Goal: Task Accomplishment & Management: Use online tool/utility

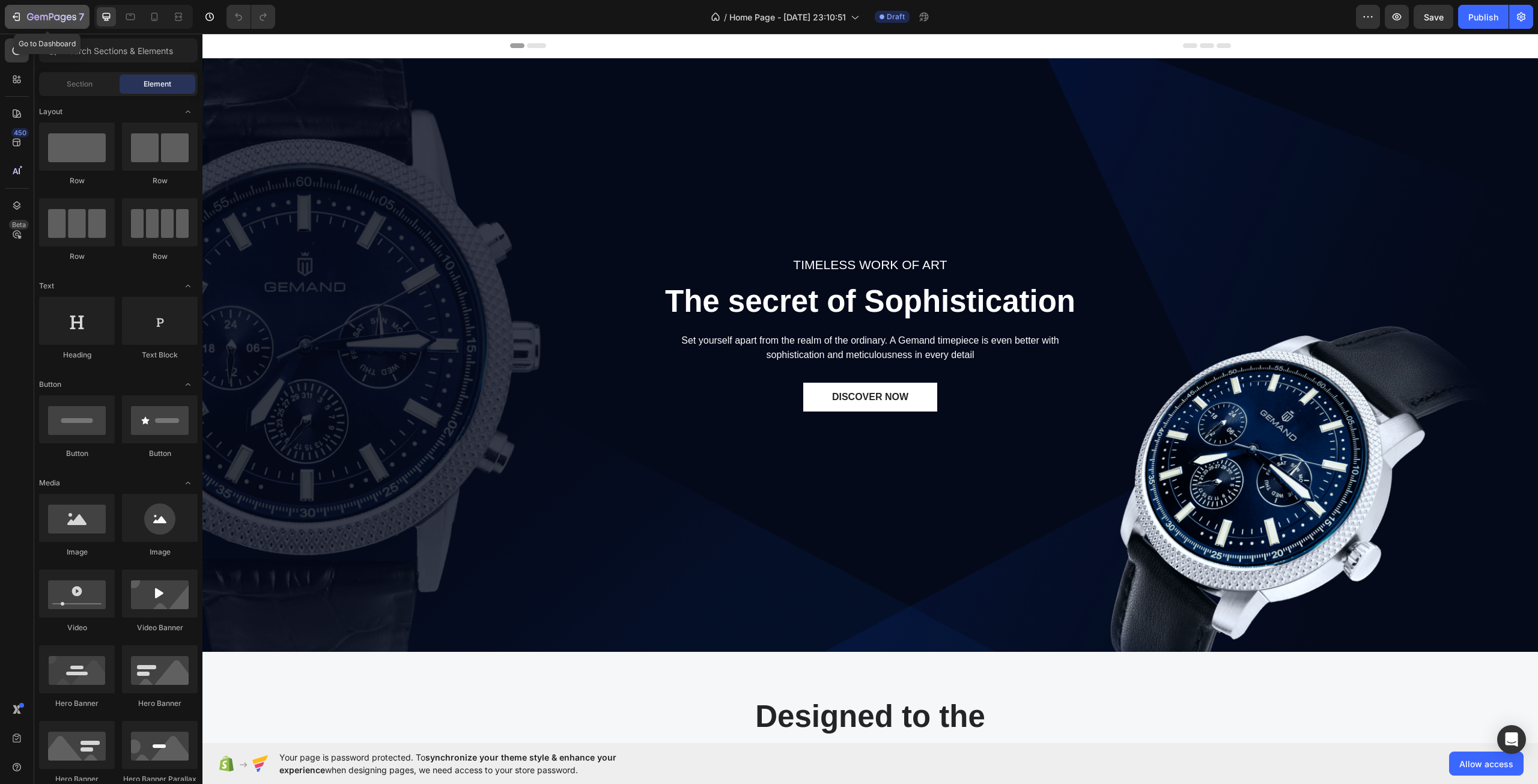
click at [16, 16] on icon "button" at bounding box center [16, 16] width 12 height 12
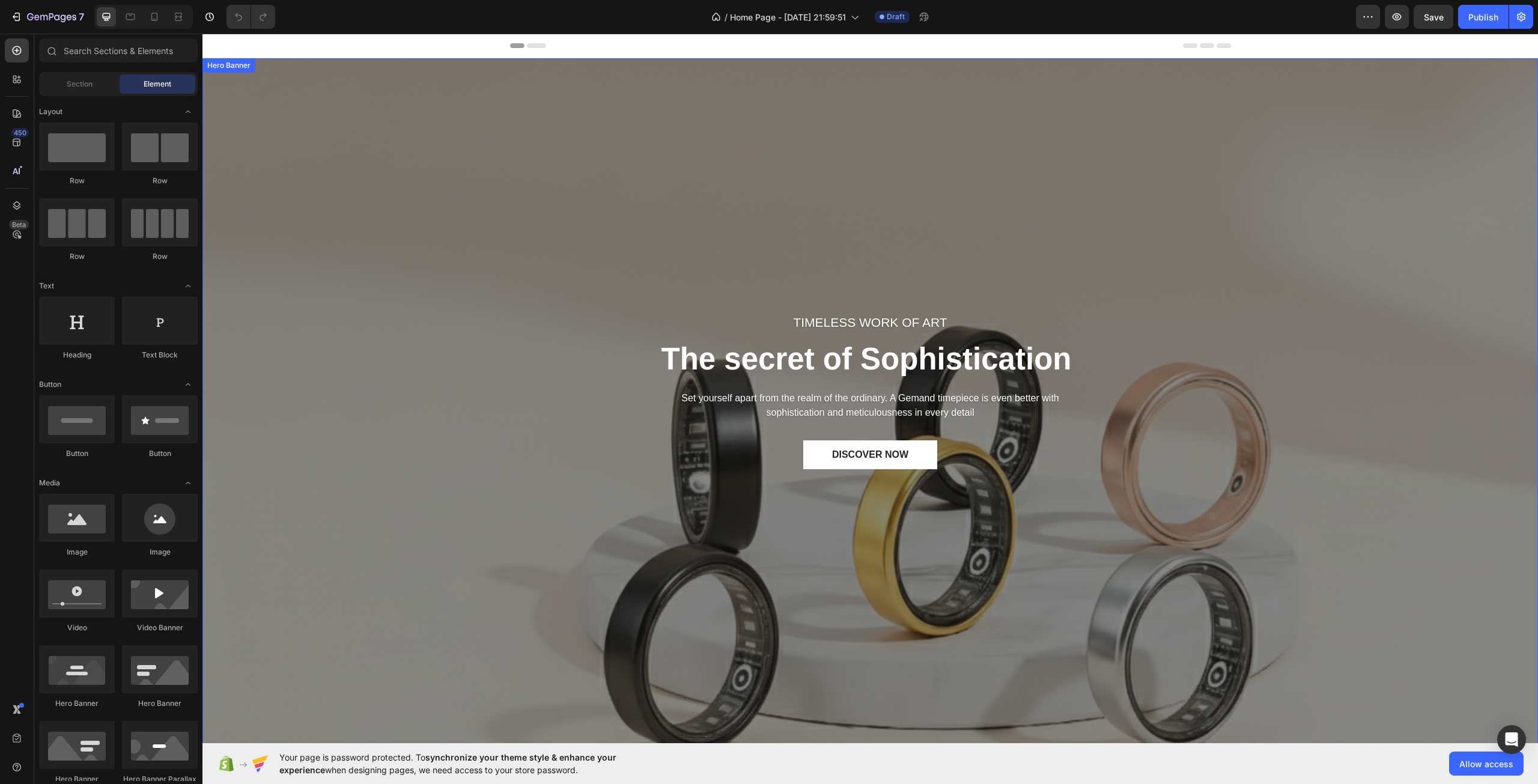
click at [371, 242] on div "TIMELESS WORK OF ART Text block The secret of Sophistication Heading Set yourse…" at bounding box center [870, 413] width 1317 height 395
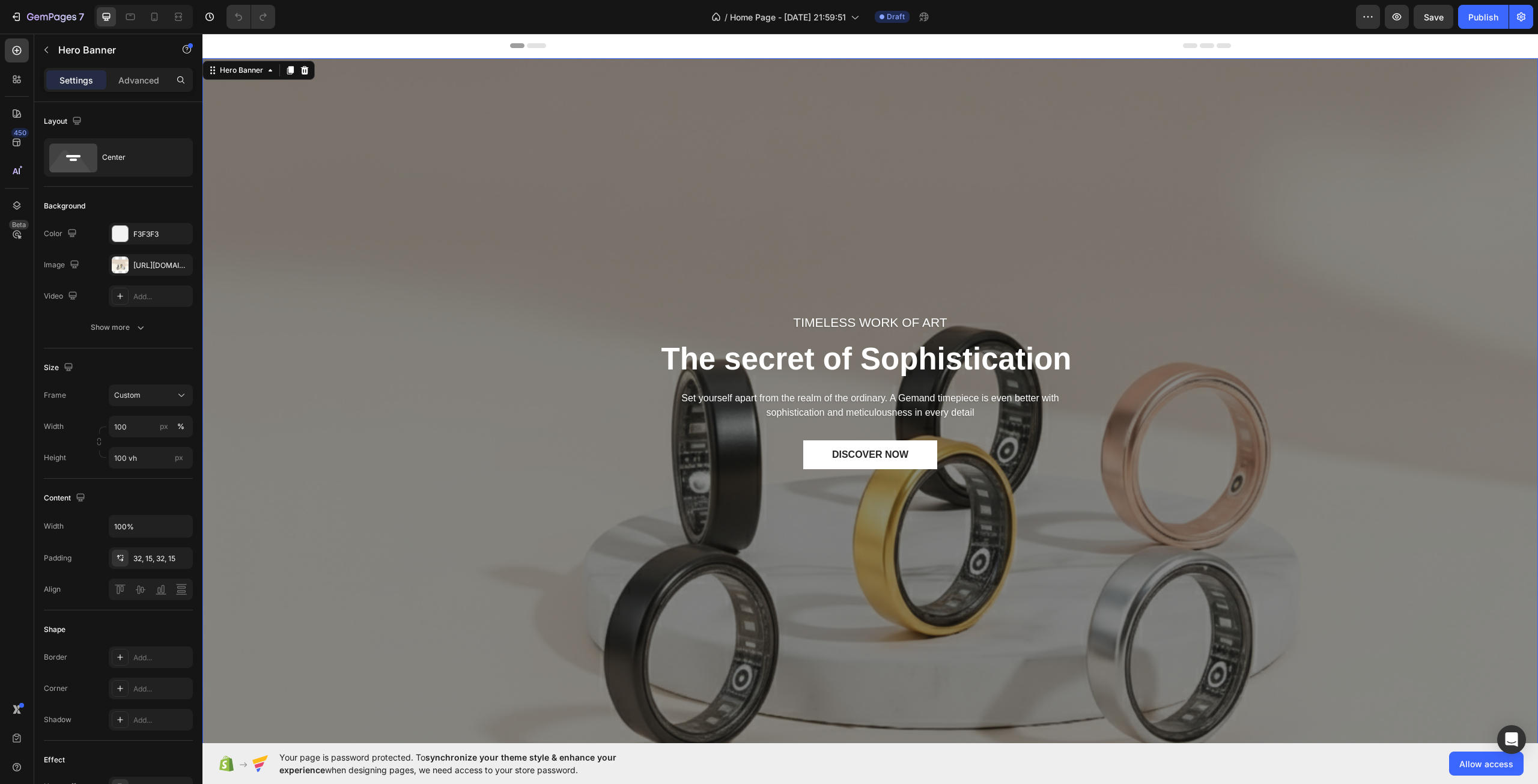
click at [507, 319] on div "TIMELESS WORK OF ART Text block The secret of Sophistication Heading Set yourse…" at bounding box center [870, 413] width 1317 height 395
click at [149, 259] on div "[URL][DOMAIN_NAME]" at bounding box center [151, 264] width 84 height 22
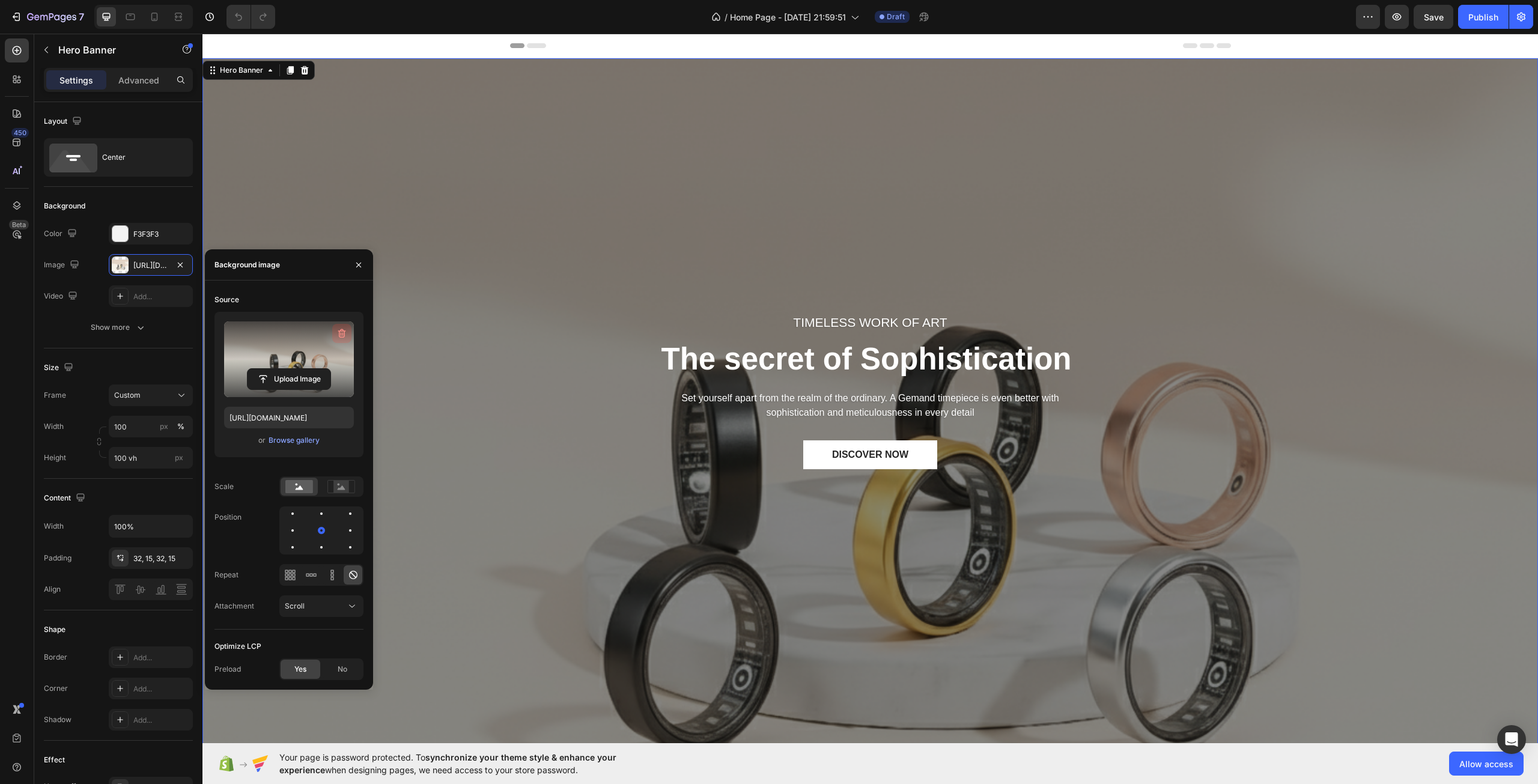
click at [338, 326] on button "button" at bounding box center [342, 333] width 19 height 19
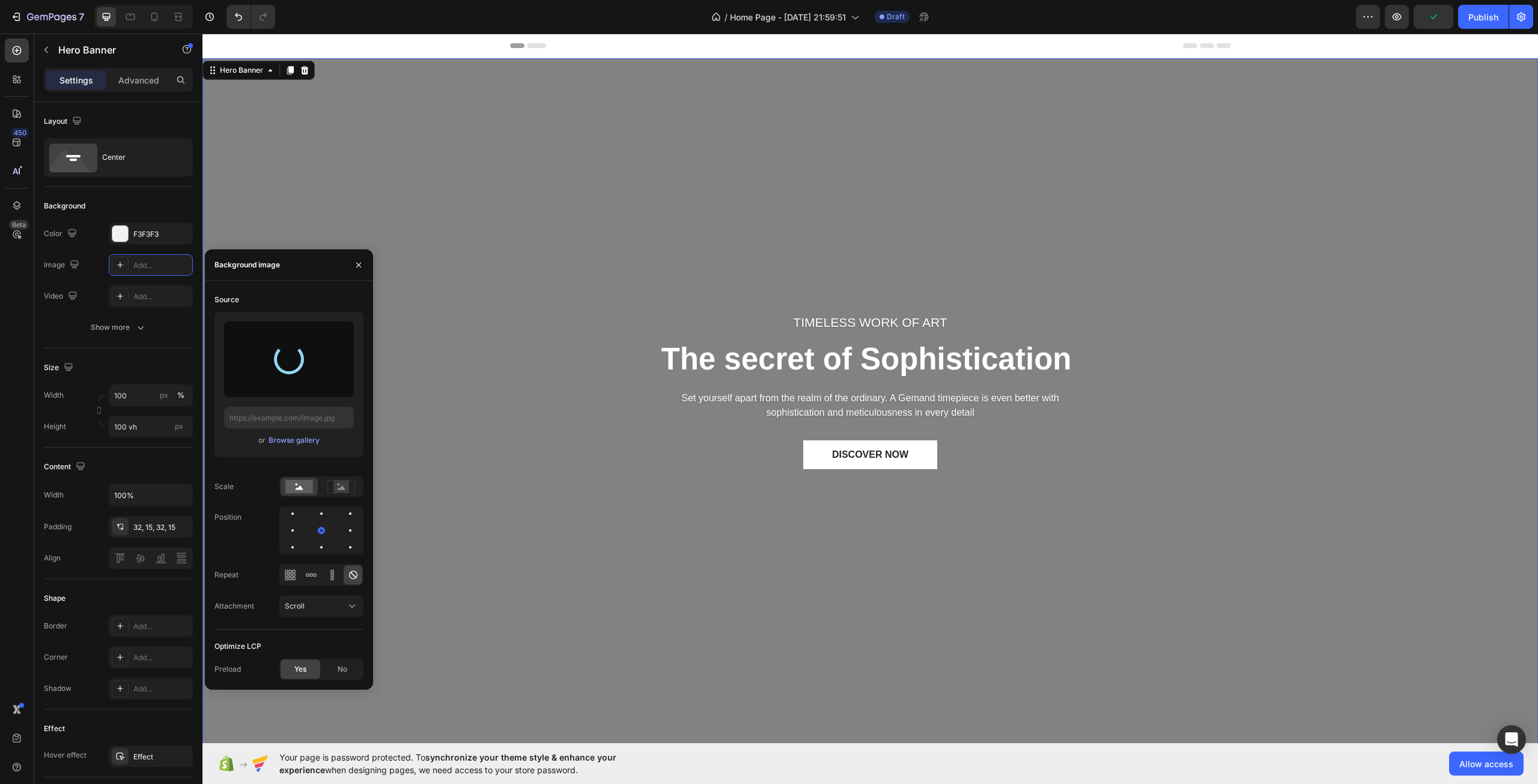
type input "[URL][DOMAIN_NAME]"
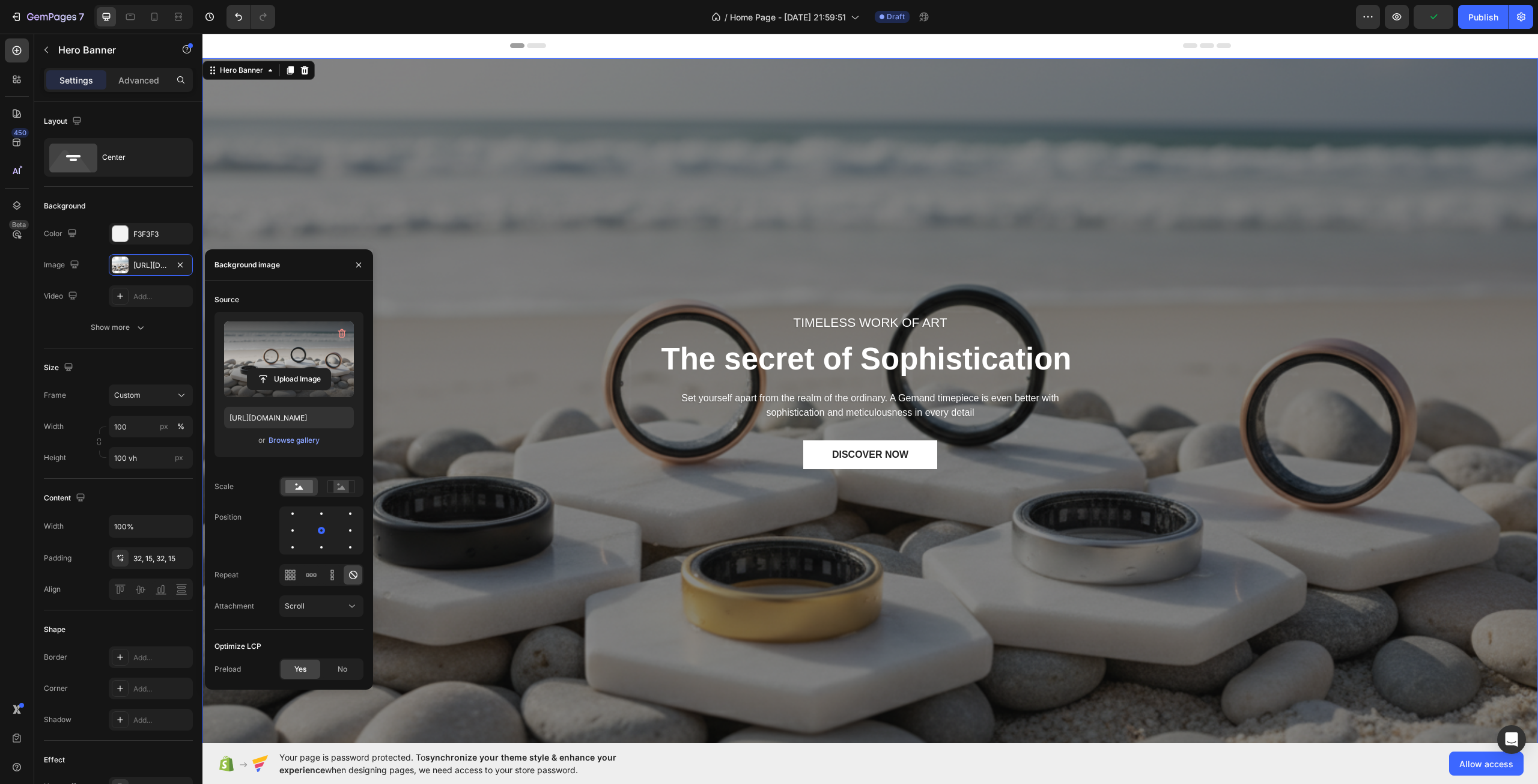
click at [644, 246] on div "TIMELESS WORK OF ART Text block The secret of Sophistication Heading Set yourse…" at bounding box center [870, 413] width 1317 height 395
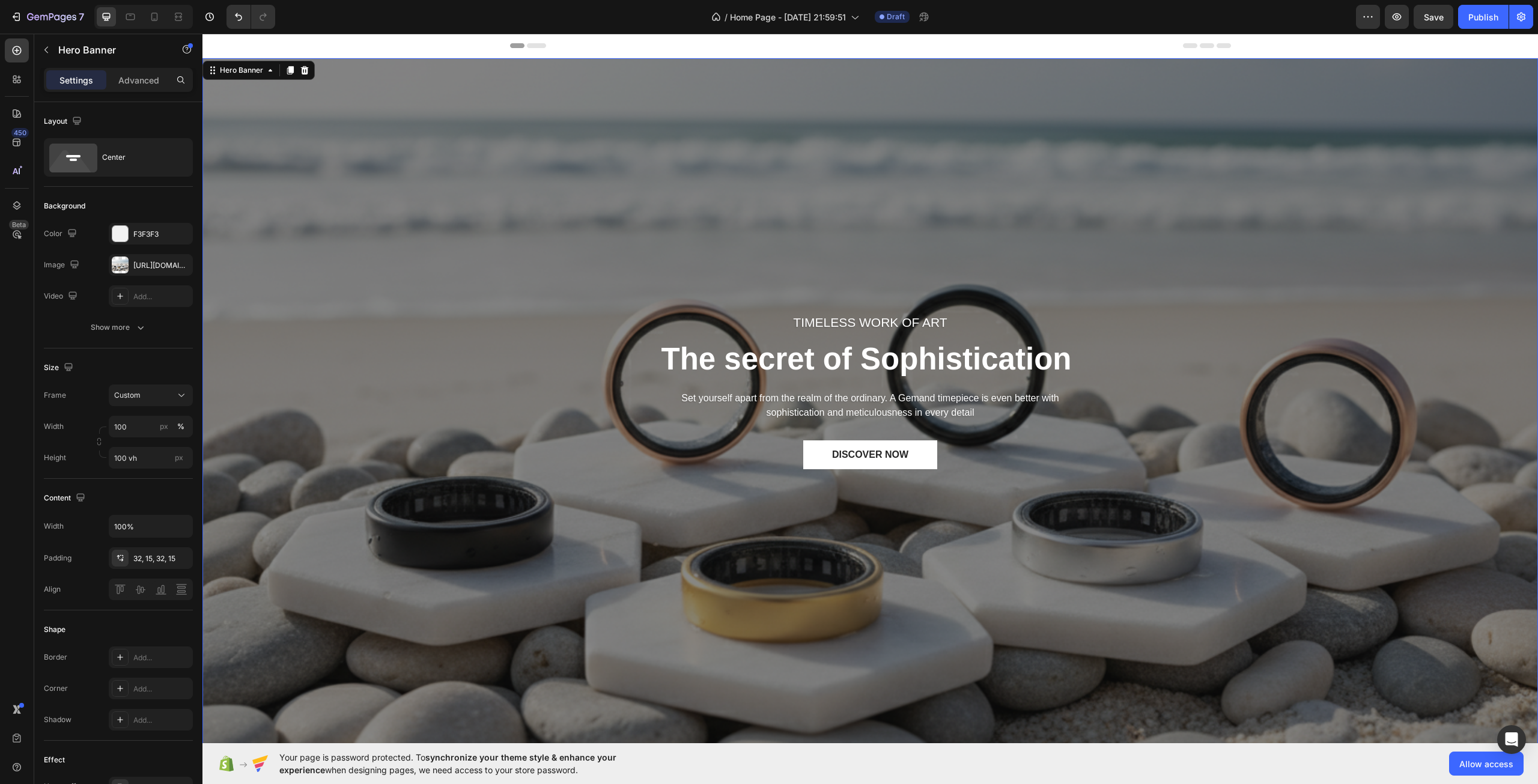
click at [377, 300] on div "TIMELESS WORK OF ART Text block The secret of Sophistication Heading Set yourse…" at bounding box center [870, 413] width 1317 height 395
click at [247, 421] on div "TIMELESS WORK OF ART Text block The secret of Sophistication Heading Set yourse…" at bounding box center [870, 413] width 1317 height 395
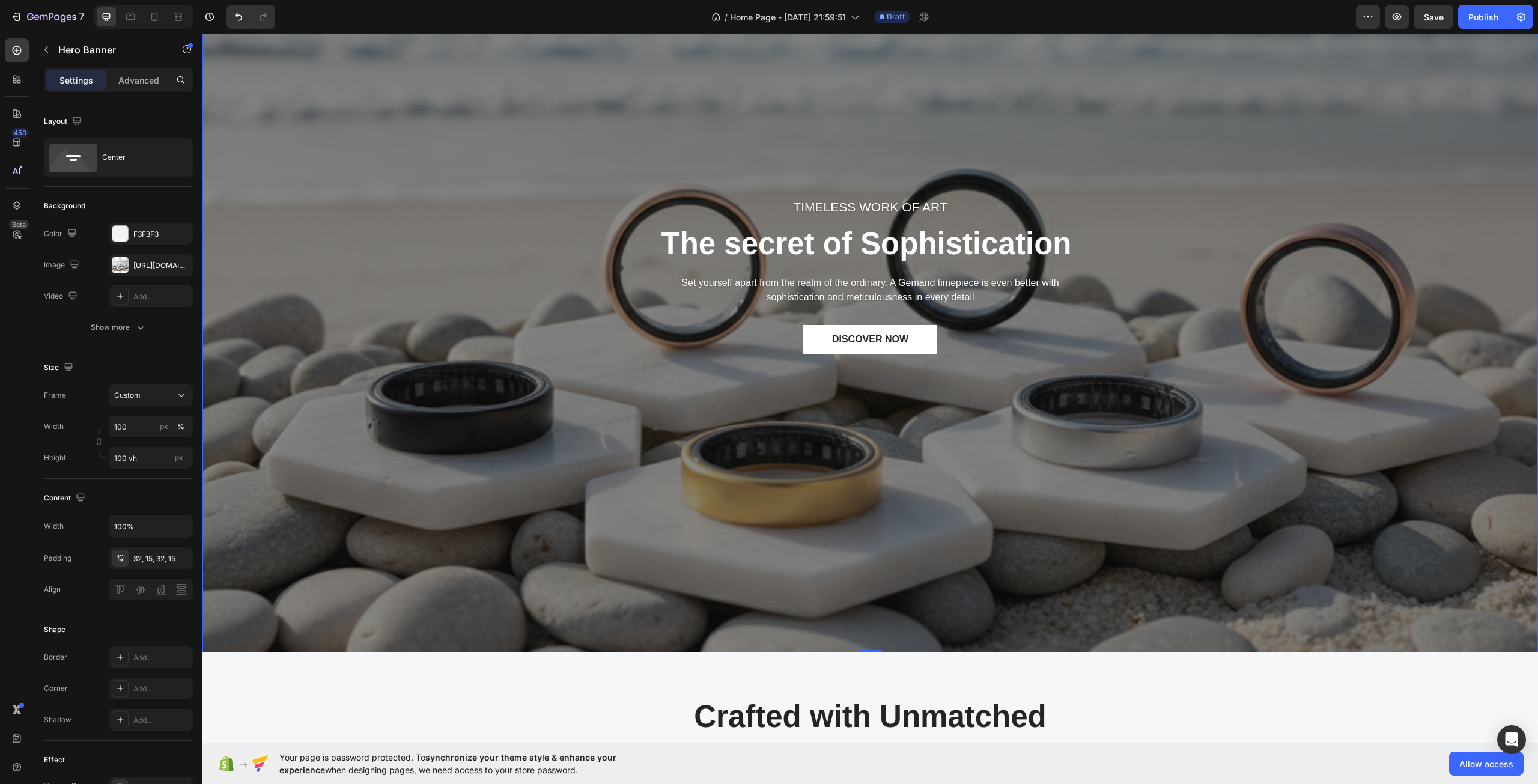
scroll to position [120, 0]
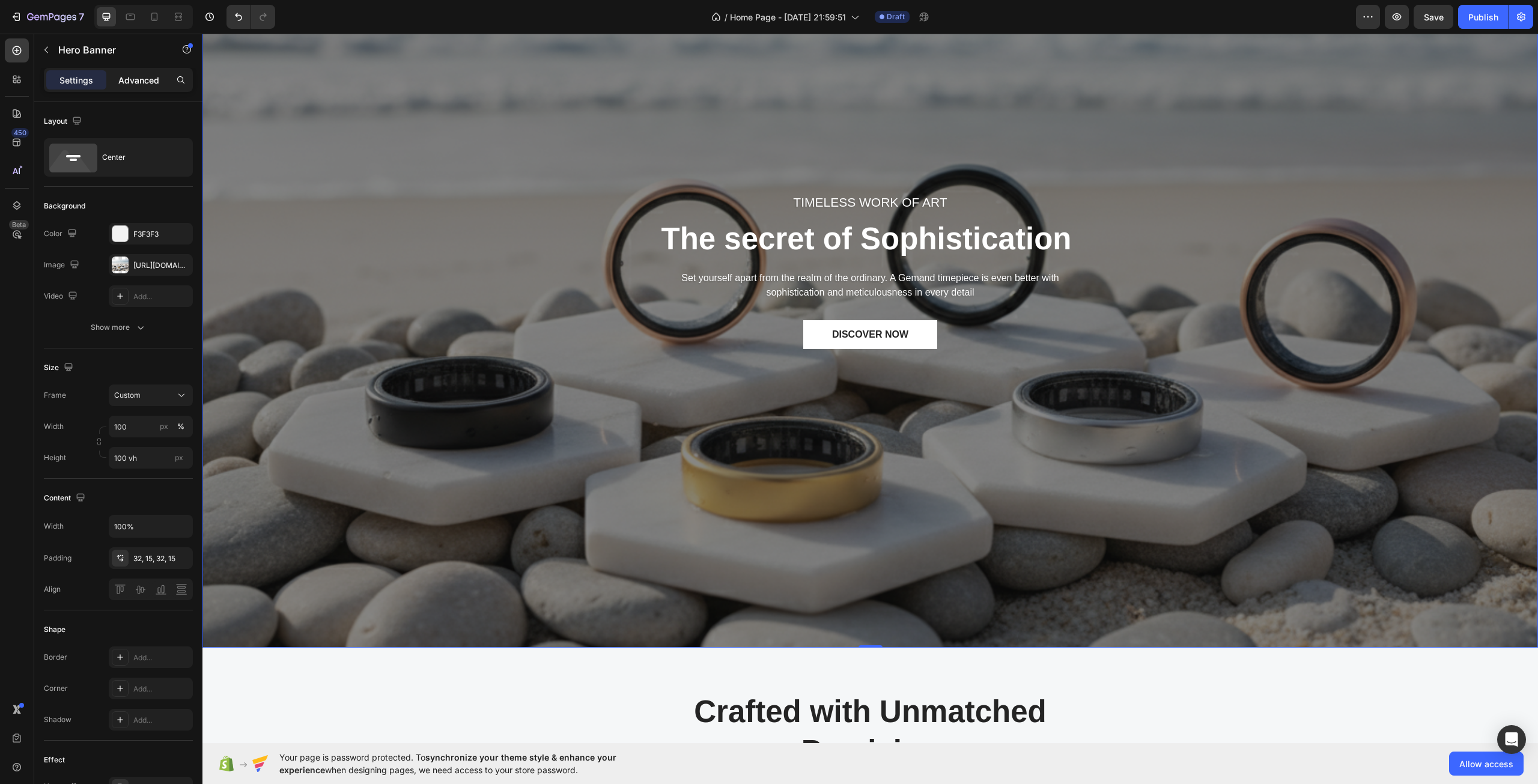
click at [141, 84] on p "Advanced" at bounding box center [139, 80] width 41 height 13
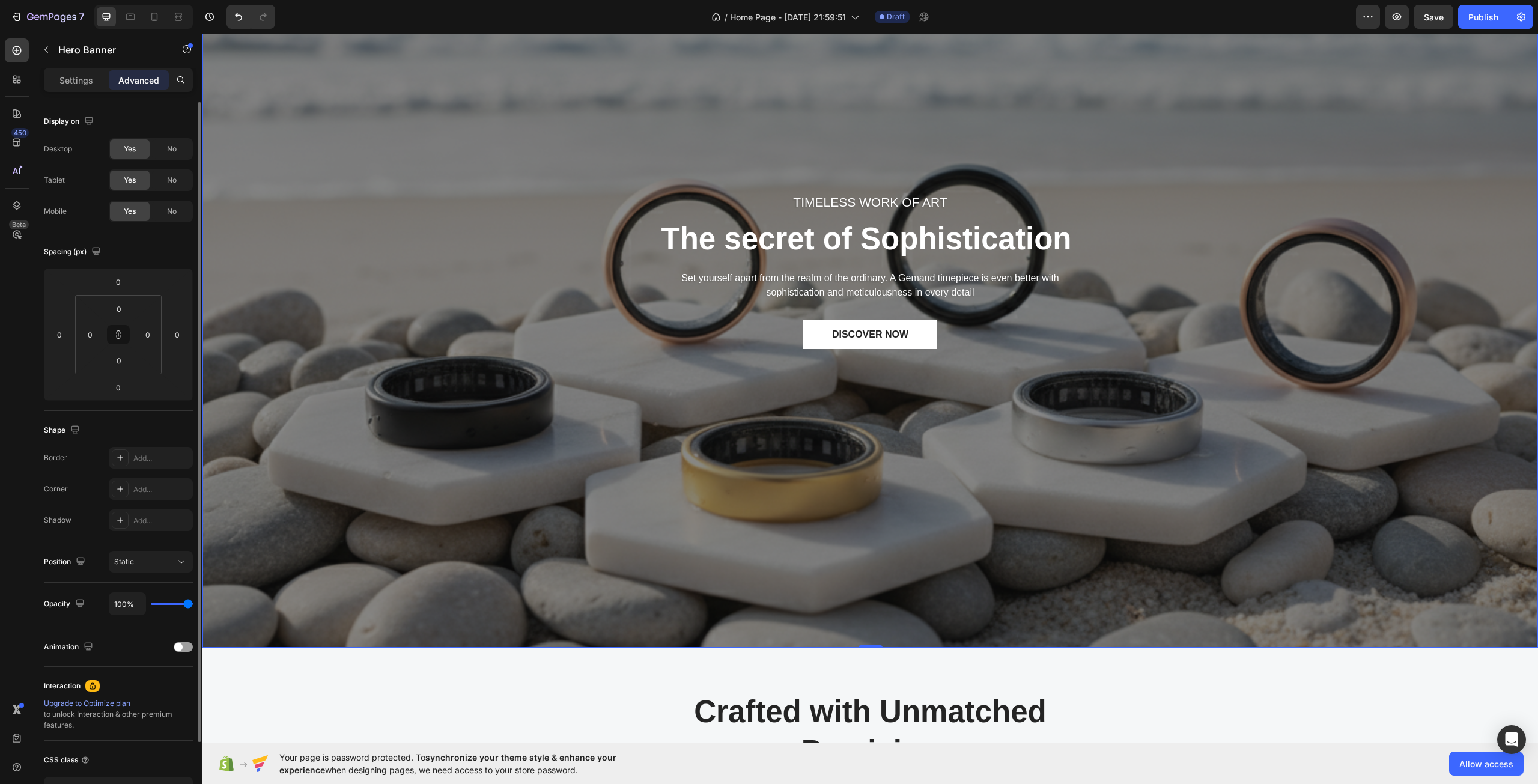
drag, startPoint x: 183, startPoint y: 608, endPoint x: 178, endPoint y: 609, distance: 5.1
click at [178, 609] on div "100%" at bounding box center [151, 604] width 84 height 23
type input "81%"
type input "81"
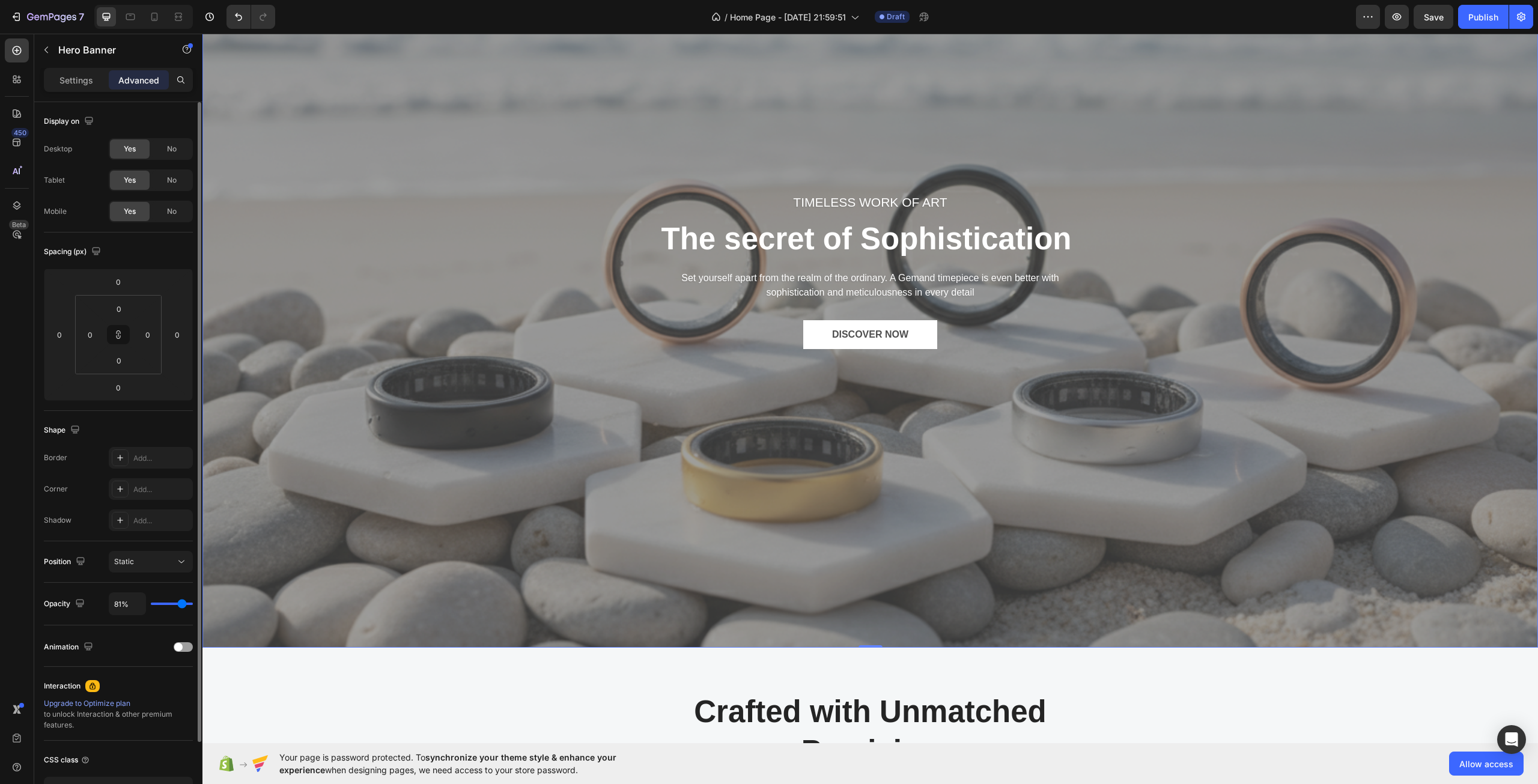
type input "78%"
type input "78"
type input "74%"
type input "74"
type input "72%"
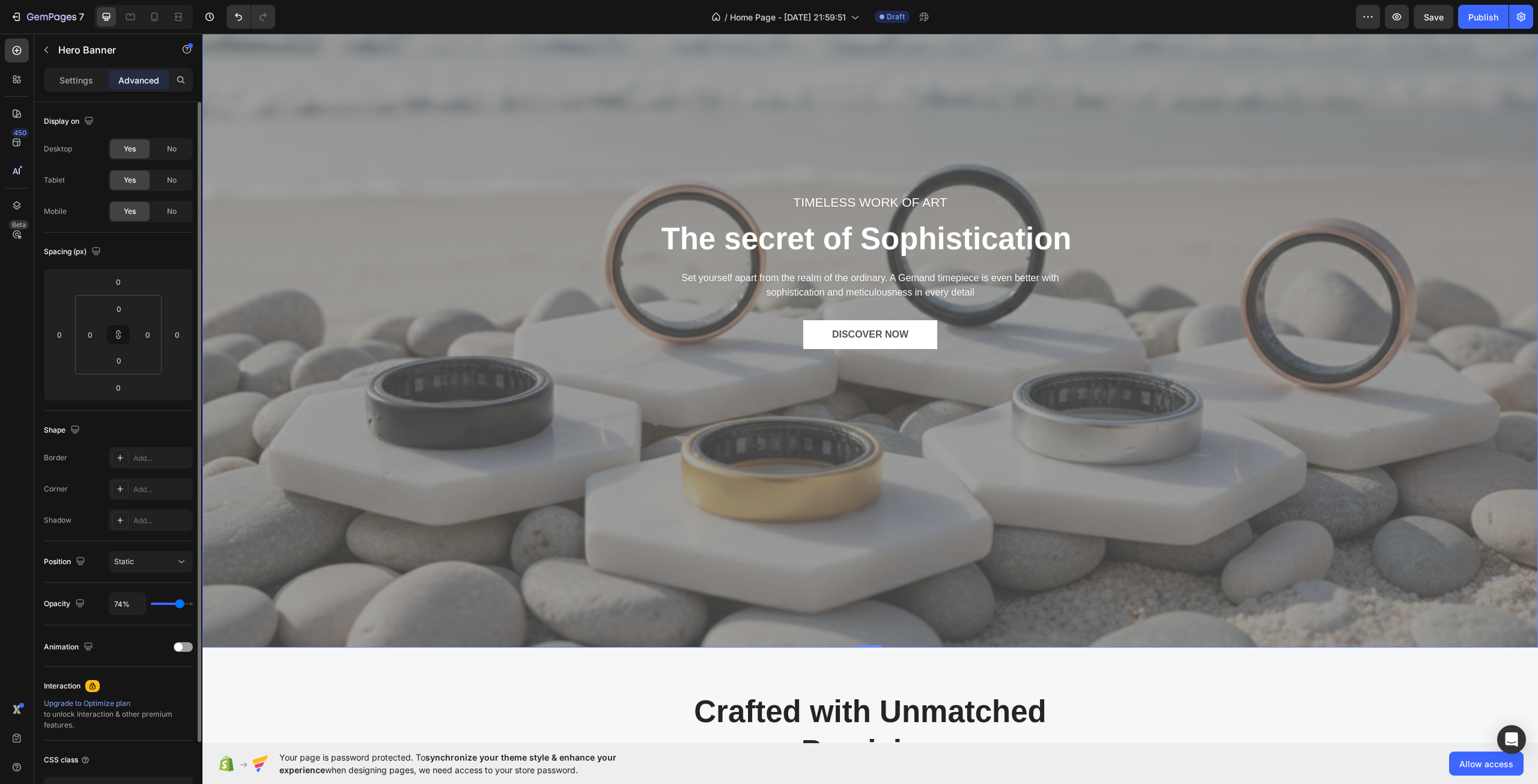
type input "72"
type input "70%"
type input "70"
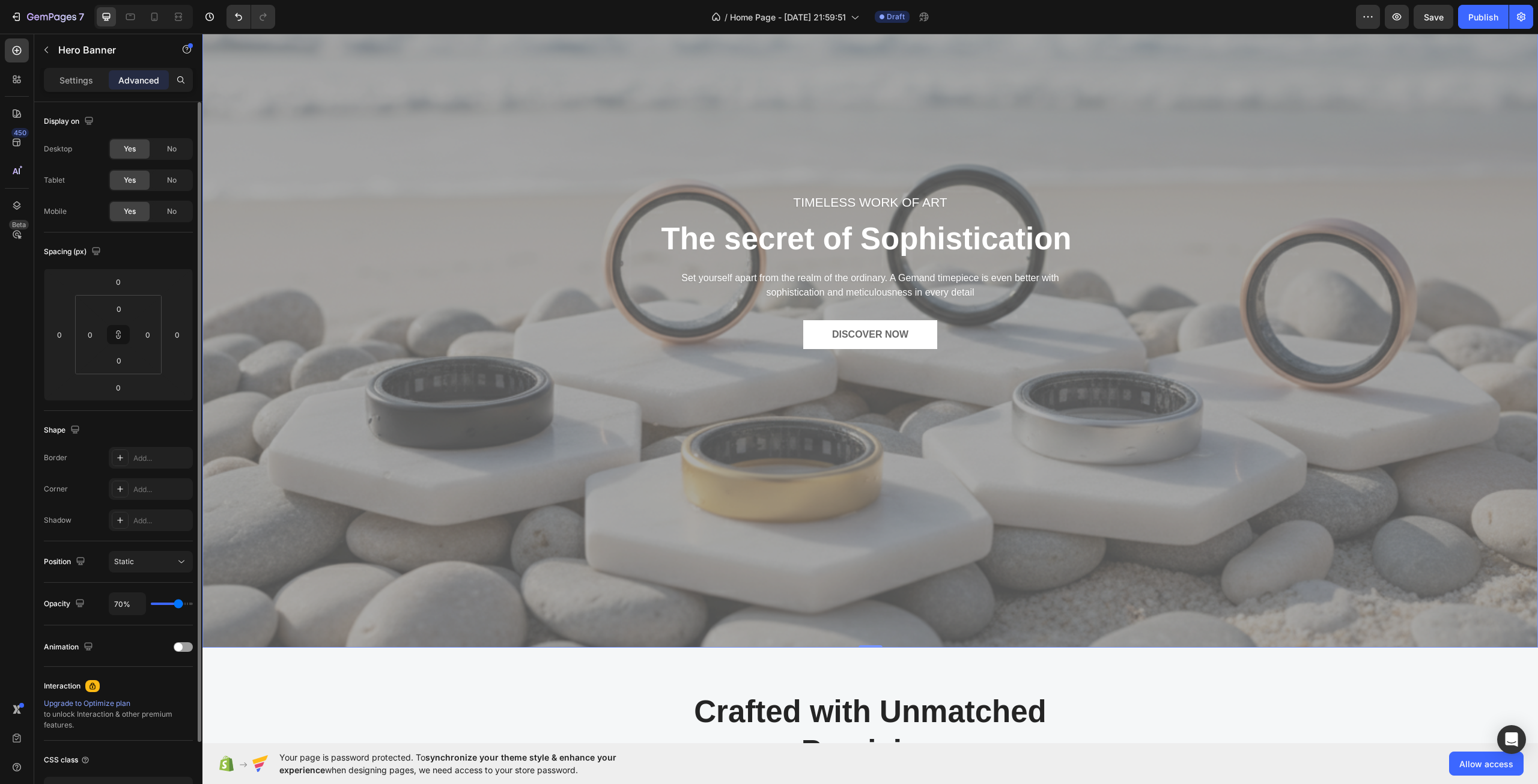
type input "83%"
type input "83"
type input "89%"
type input "89"
type input "91%"
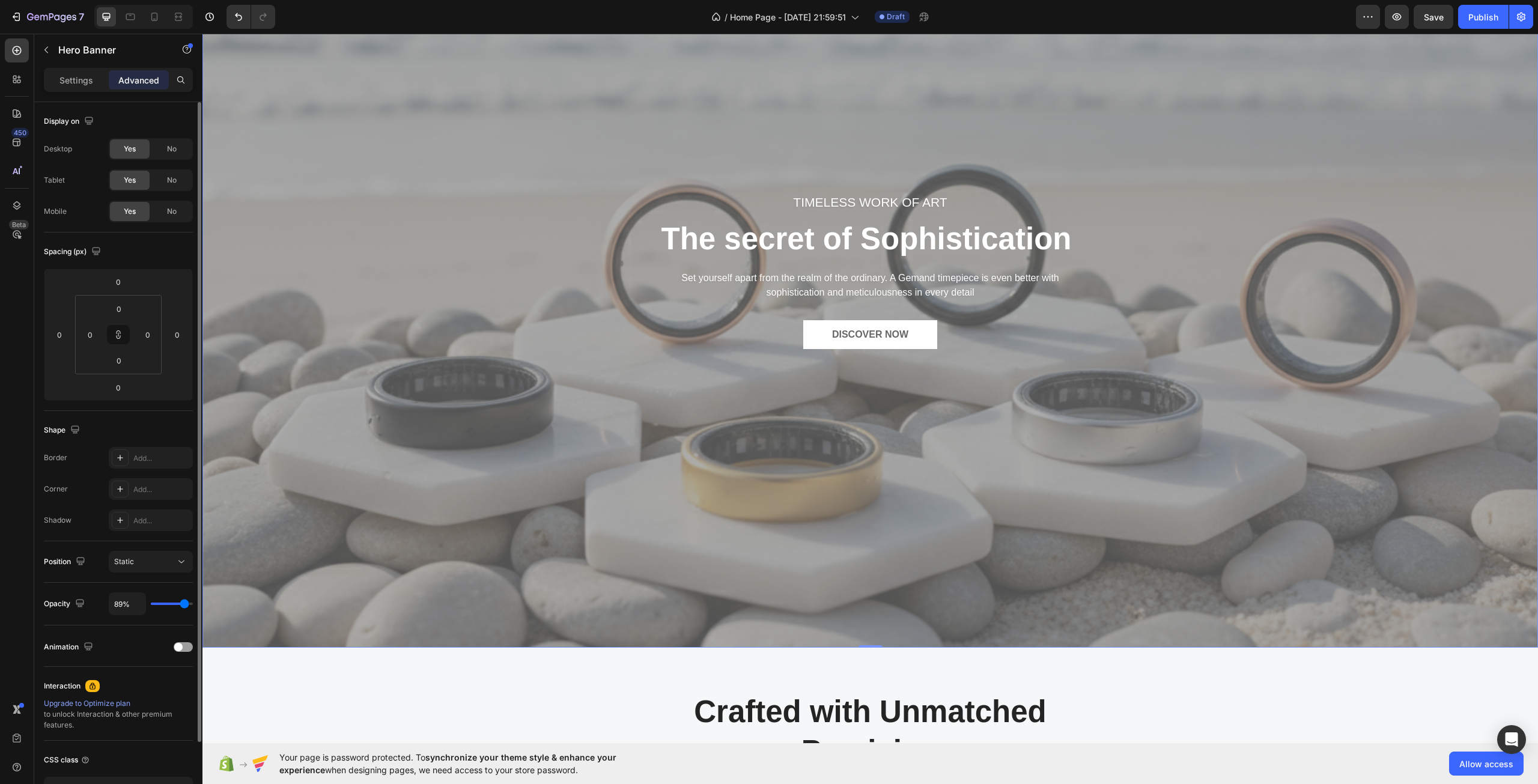
type input "91"
type input "93%"
type input "93"
type input "94%"
type input "94"
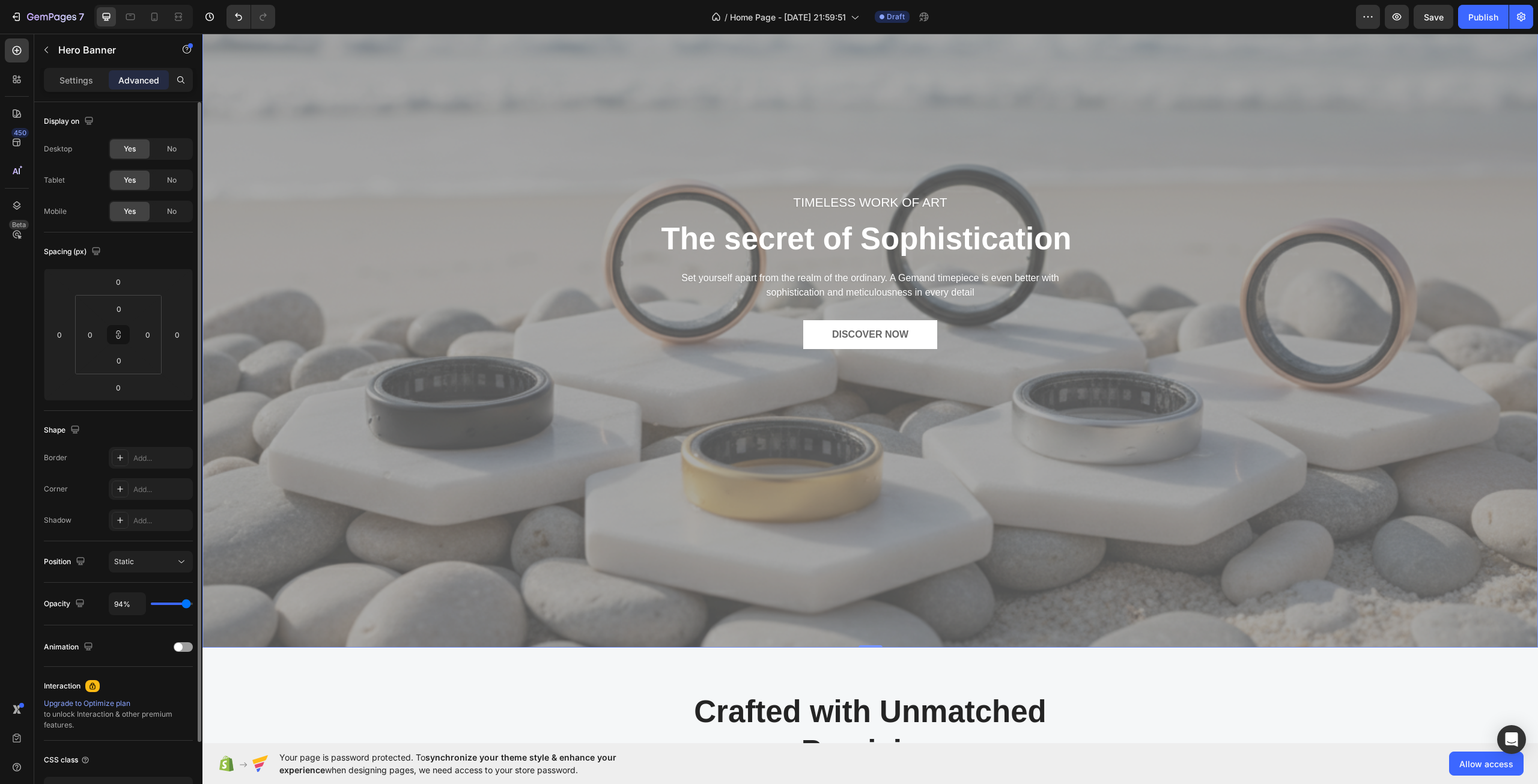
type input "100%"
type input "100"
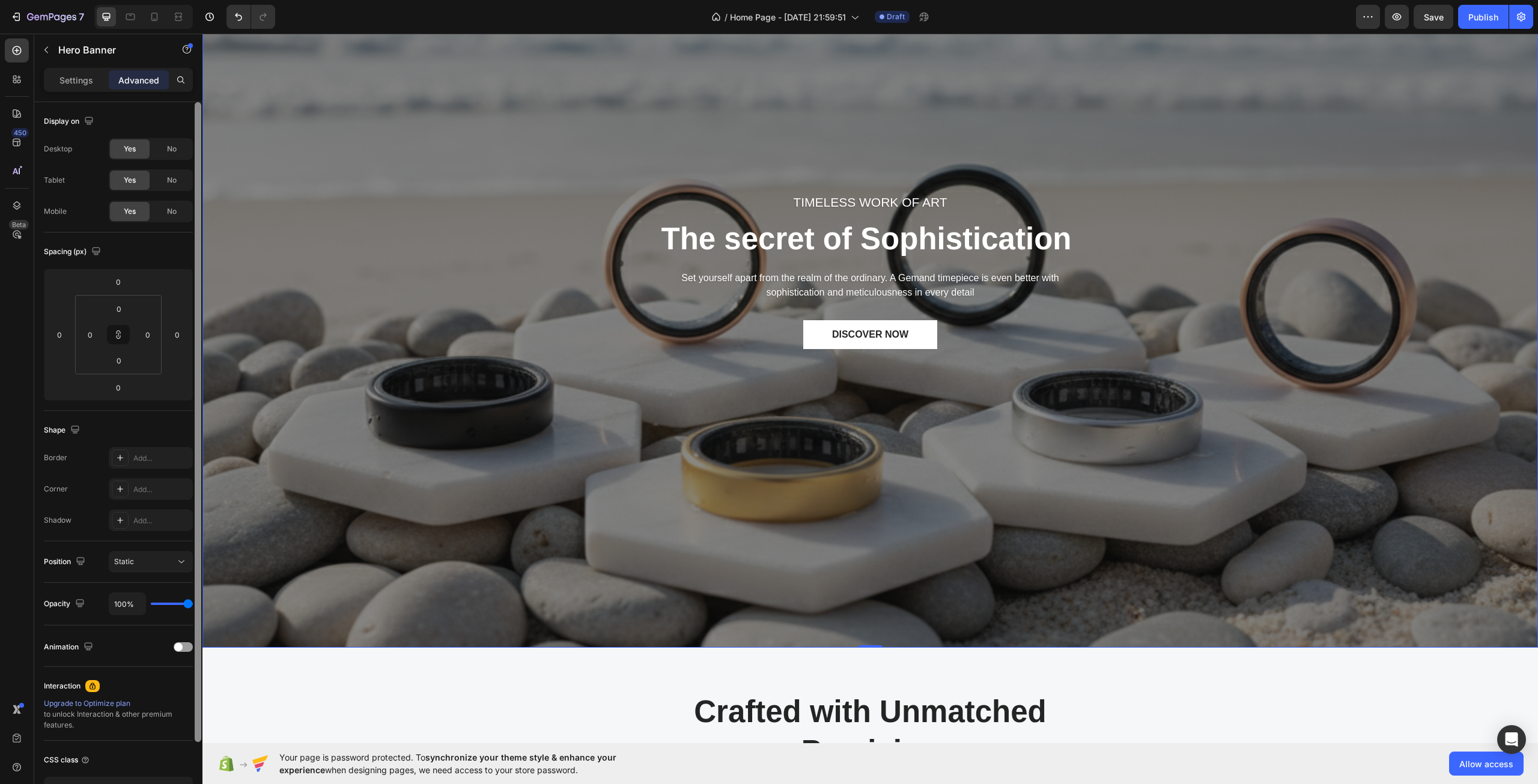
drag, startPoint x: 182, startPoint y: 604, endPoint x: 202, endPoint y: 610, distance: 20.9
click at [193, 605] on input "range" at bounding box center [172, 603] width 42 height 2
click at [75, 84] on p "Settings" at bounding box center [75, 80] width 33 height 13
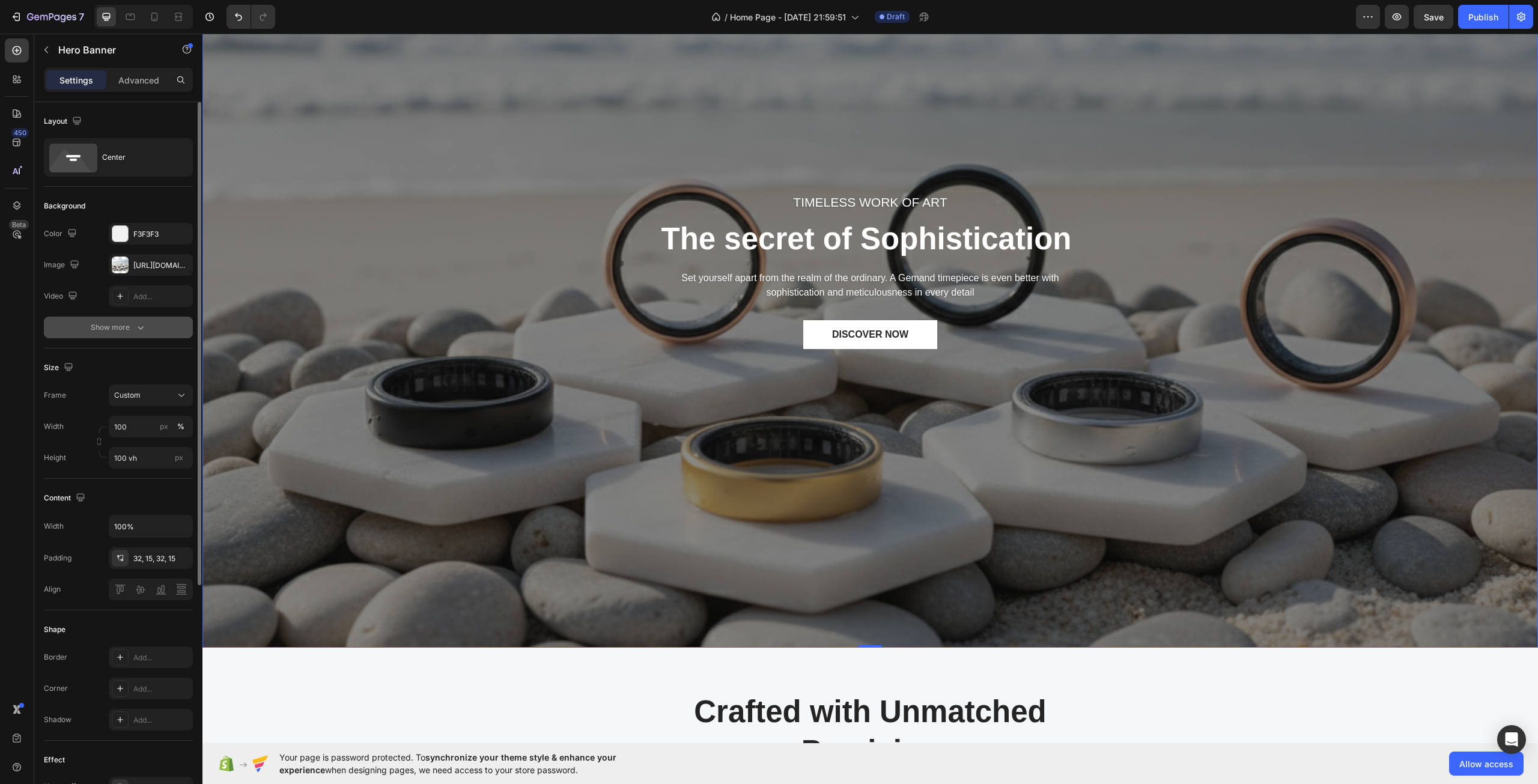
click at [117, 334] on button "Show more" at bounding box center [118, 327] width 149 height 22
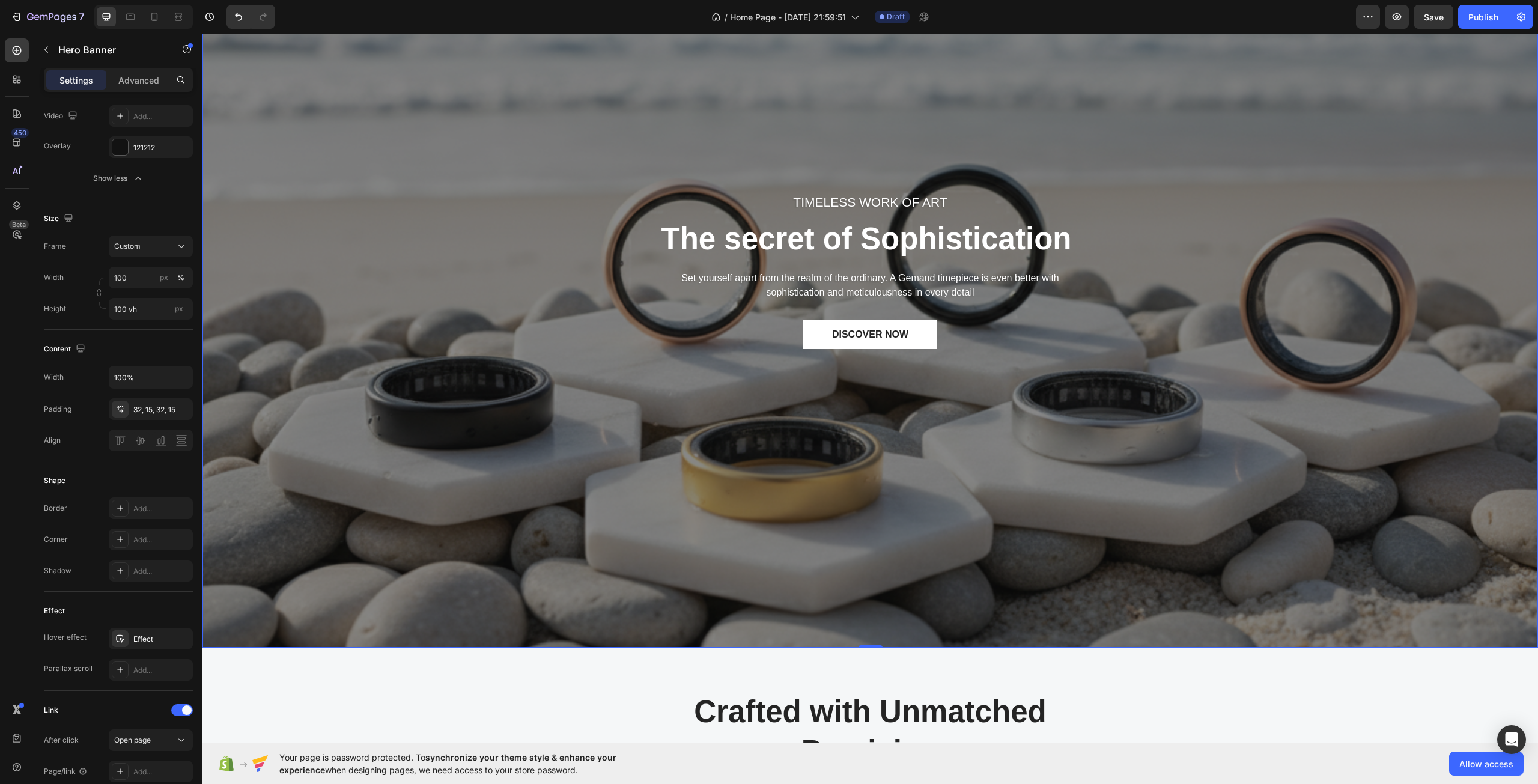
click at [388, 459] on div "TIMELESS WORK OF ART Text block The secret of Sophistication Heading Set yourse…" at bounding box center [870, 293] width 1317 height 395
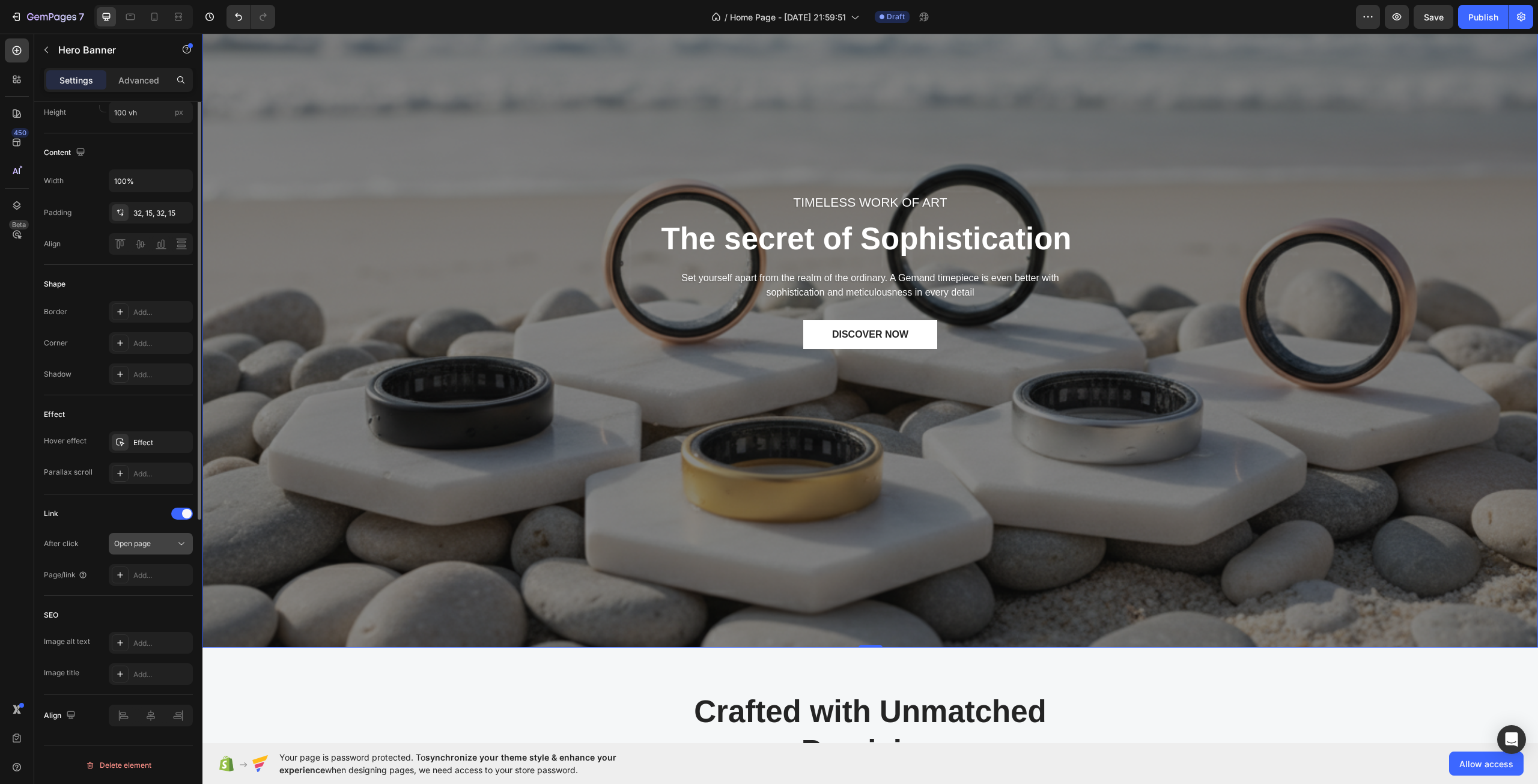
scroll to position [0, 0]
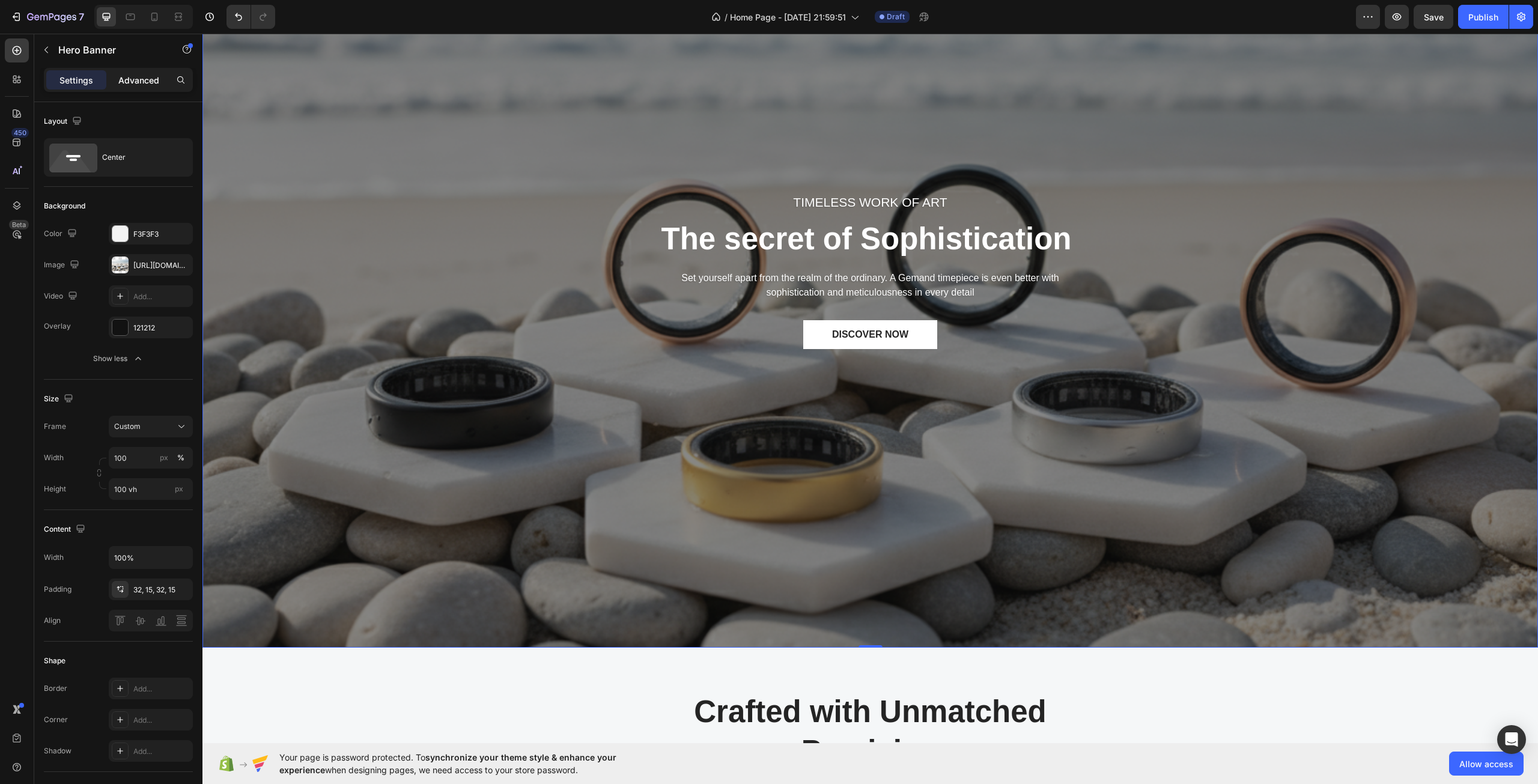
click at [137, 78] on p "Advanced" at bounding box center [139, 80] width 41 height 13
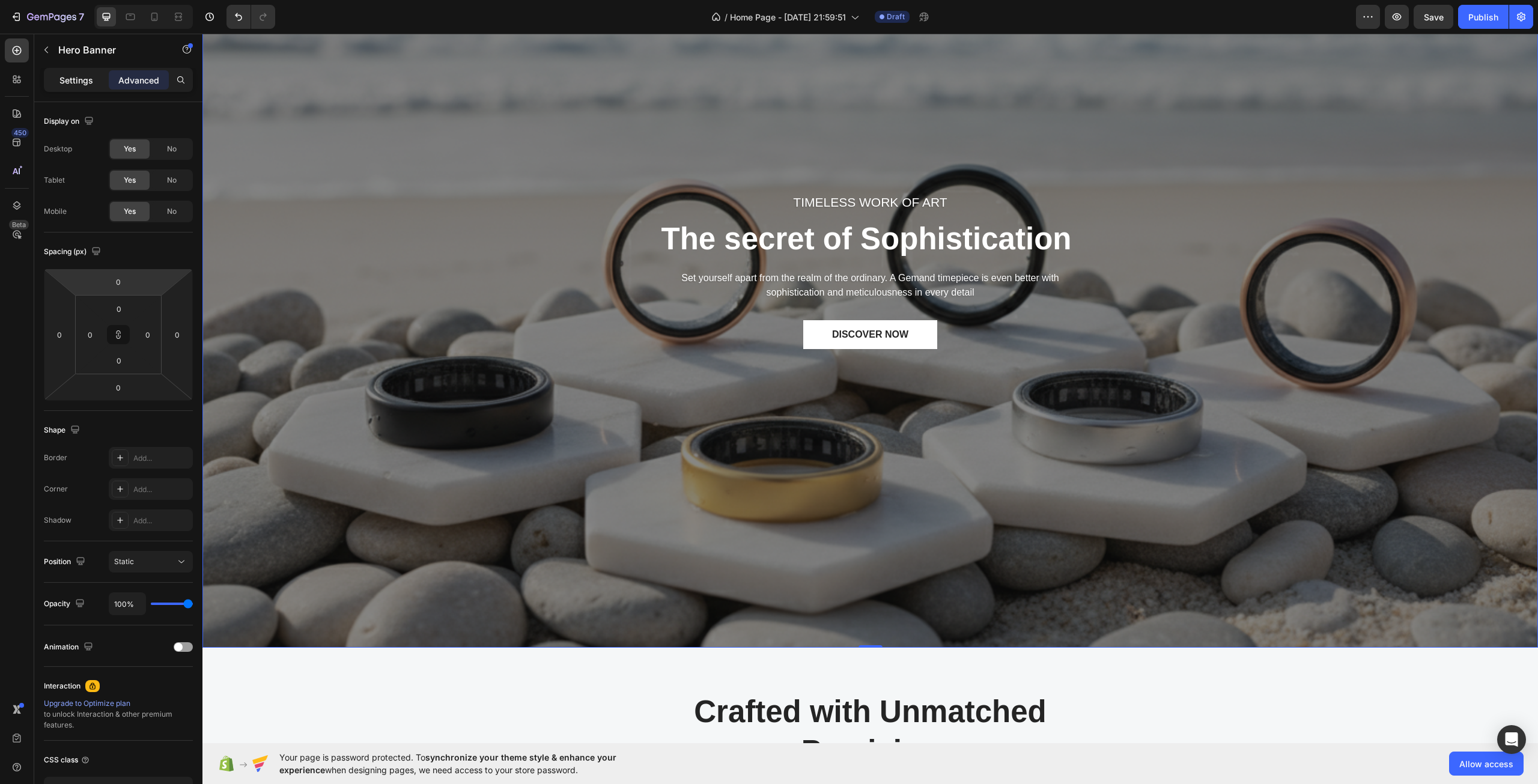
click at [78, 83] on p "Settings" at bounding box center [75, 80] width 33 height 13
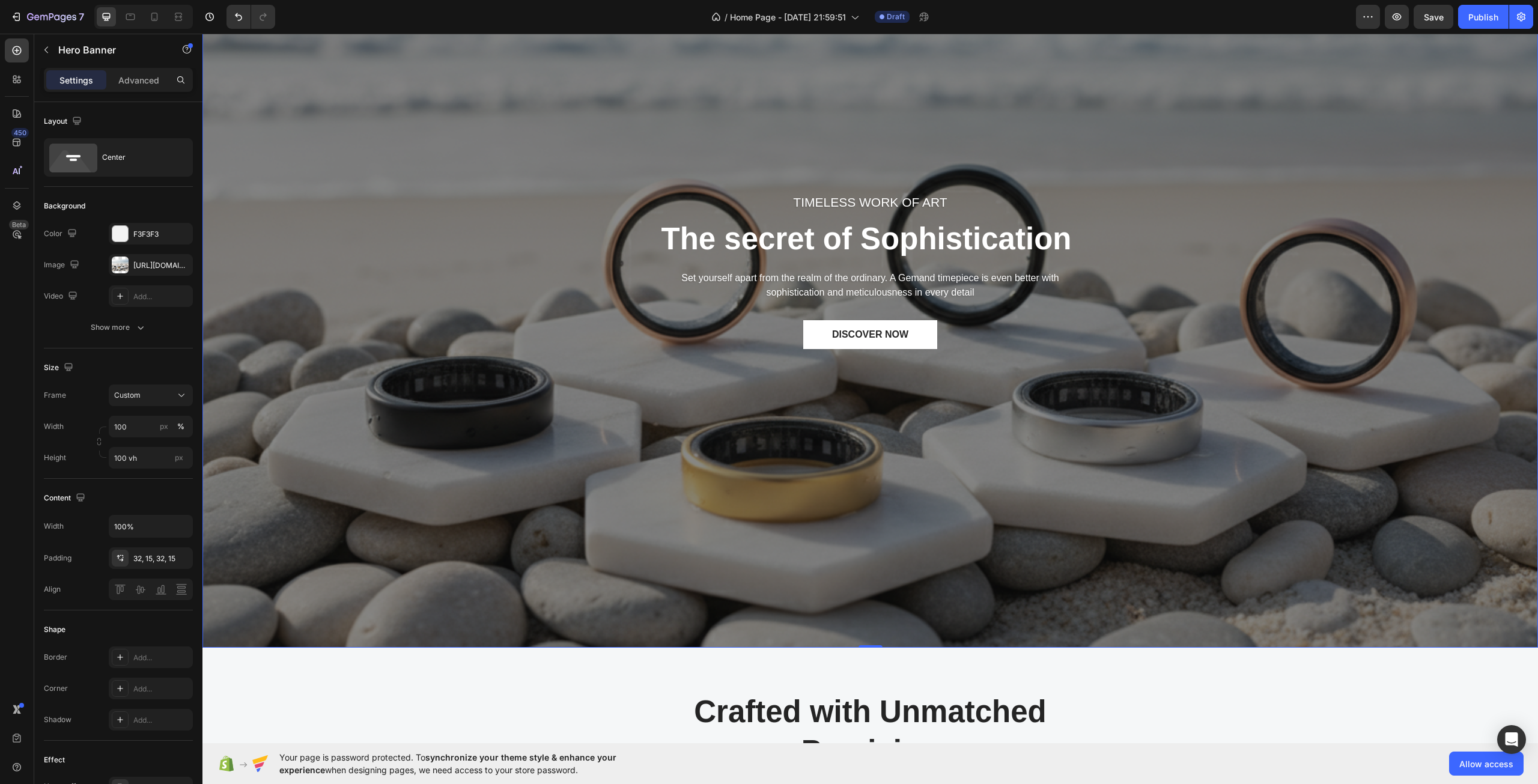
click at [324, 281] on div "TIMELESS WORK OF ART Text block The secret of Sophistication Heading Set yourse…" at bounding box center [870, 293] width 1317 height 395
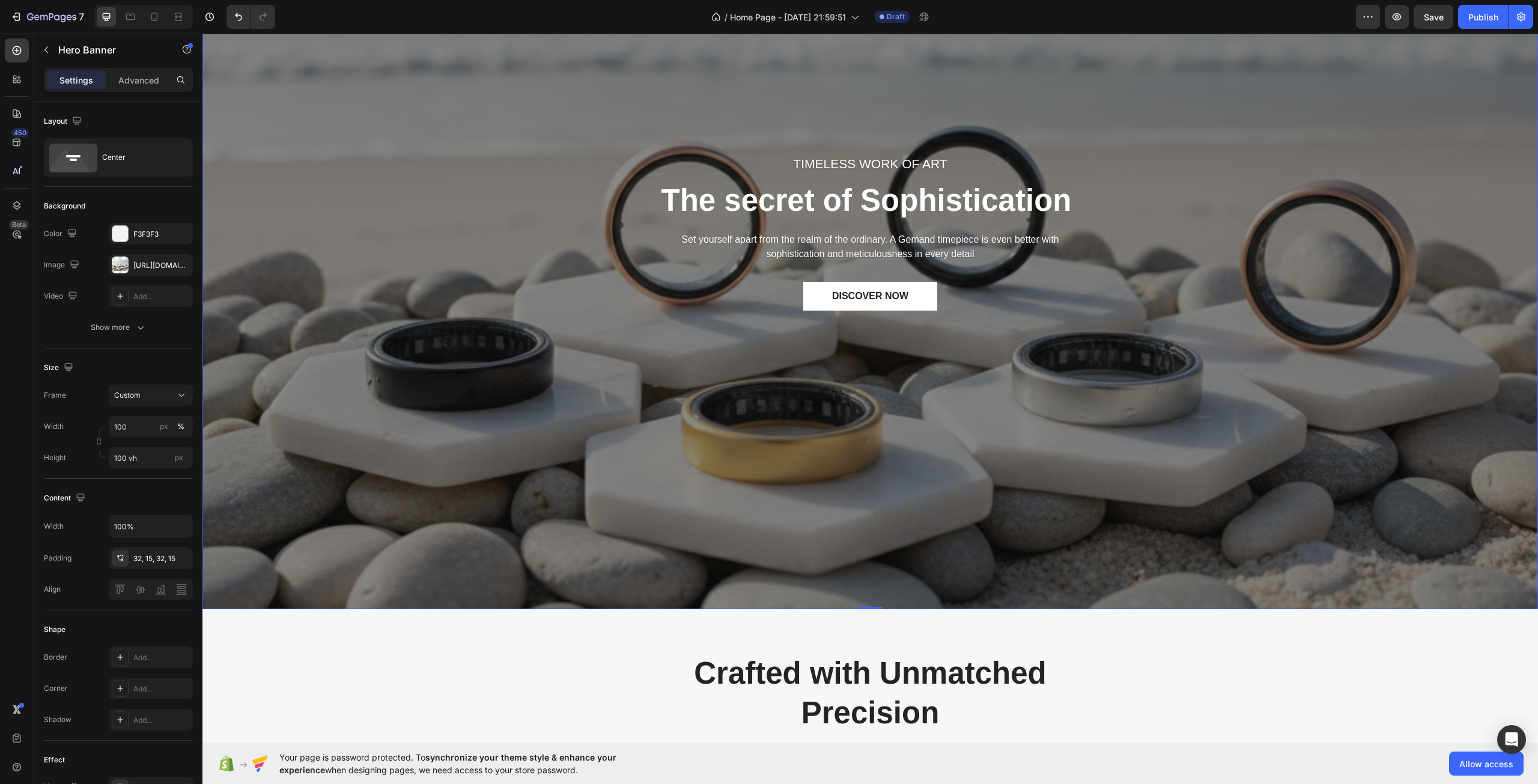
scroll to position [180, 0]
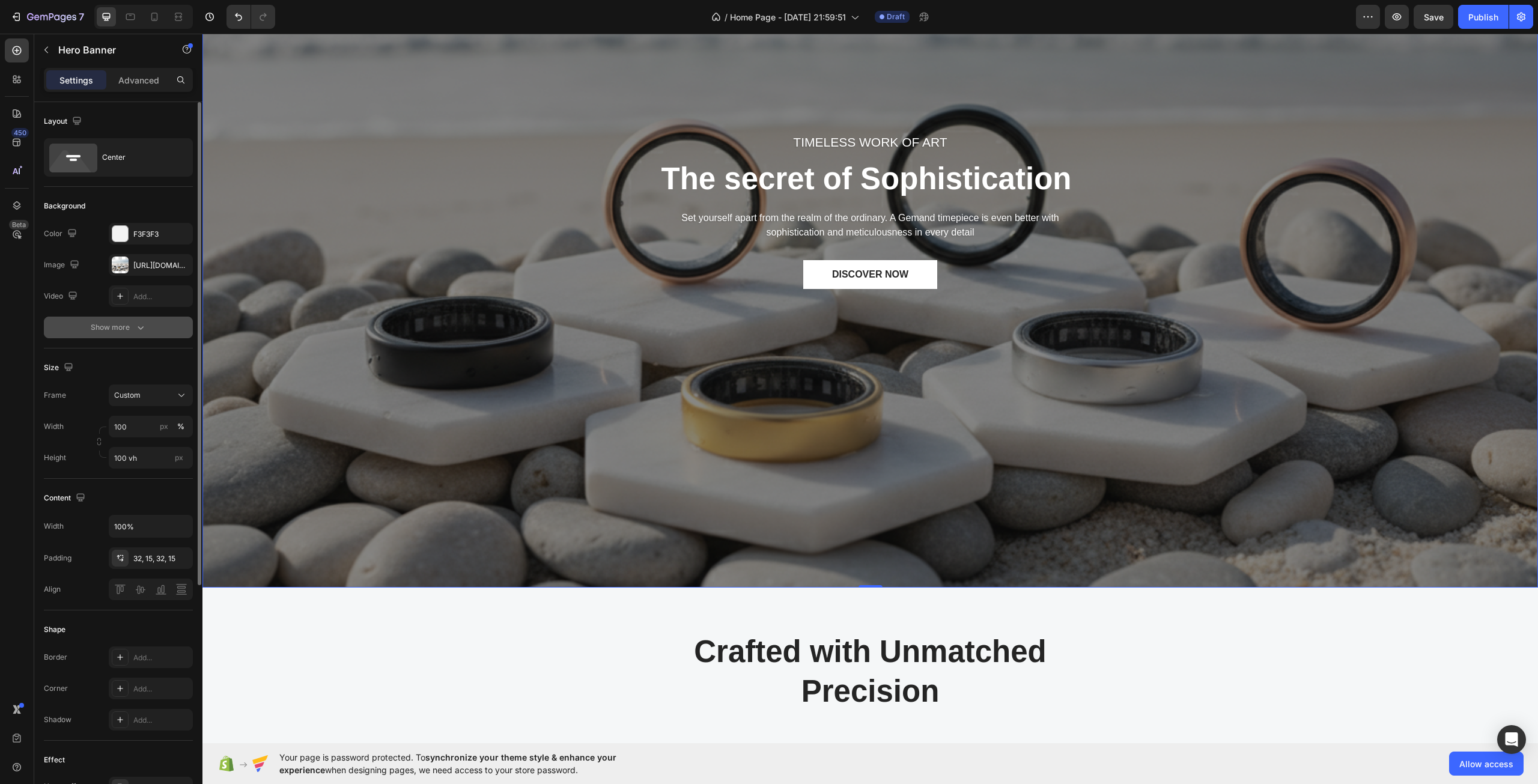
click at [117, 321] on button "Show more" at bounding box center [118, 327] width 149 height 22
click at [139, 328] on div "121212" at bounding box center [150, 328] width 35 height 11
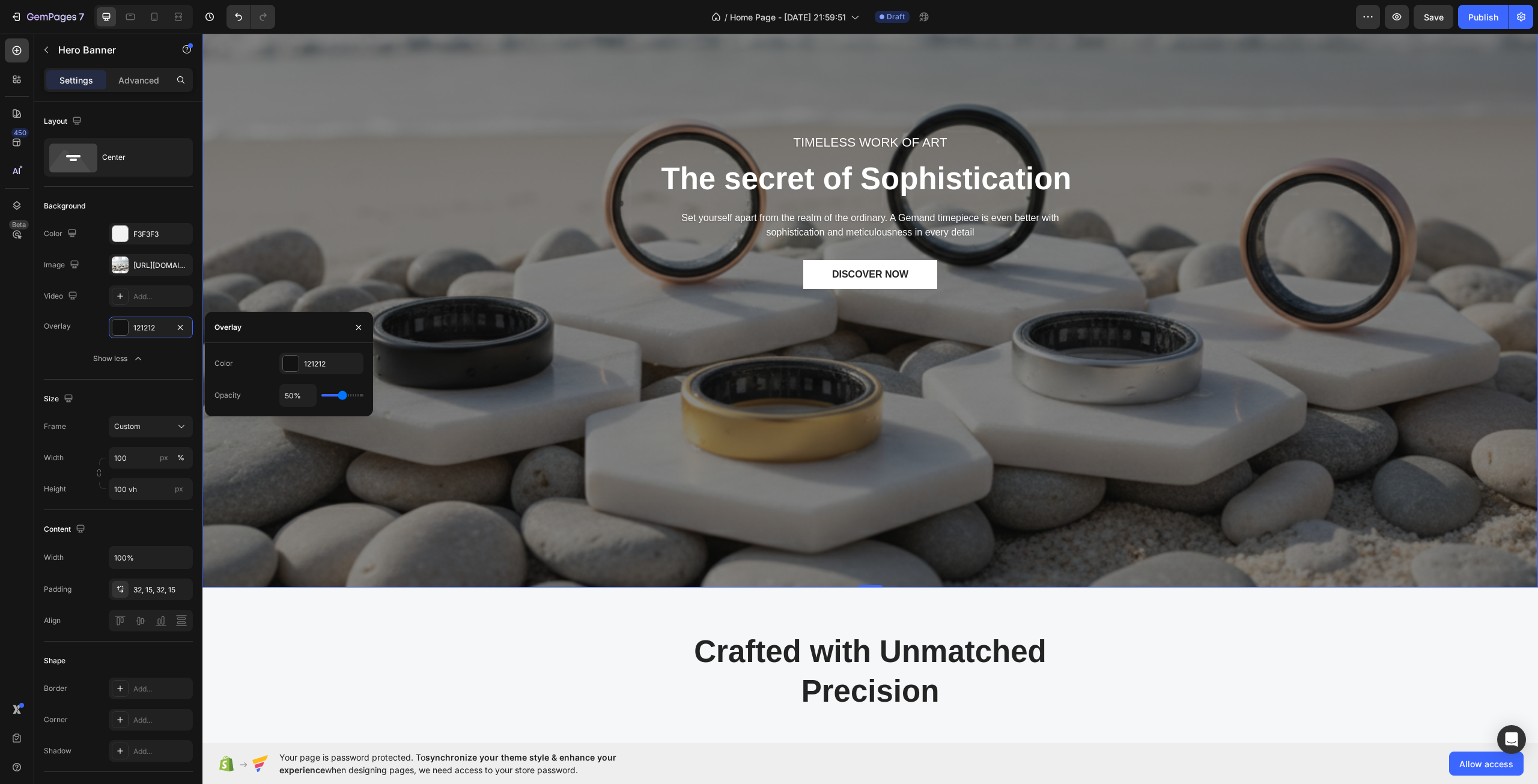
type input "41%"
type input "41"
type input "44%"
type input "44"
type input "48%"
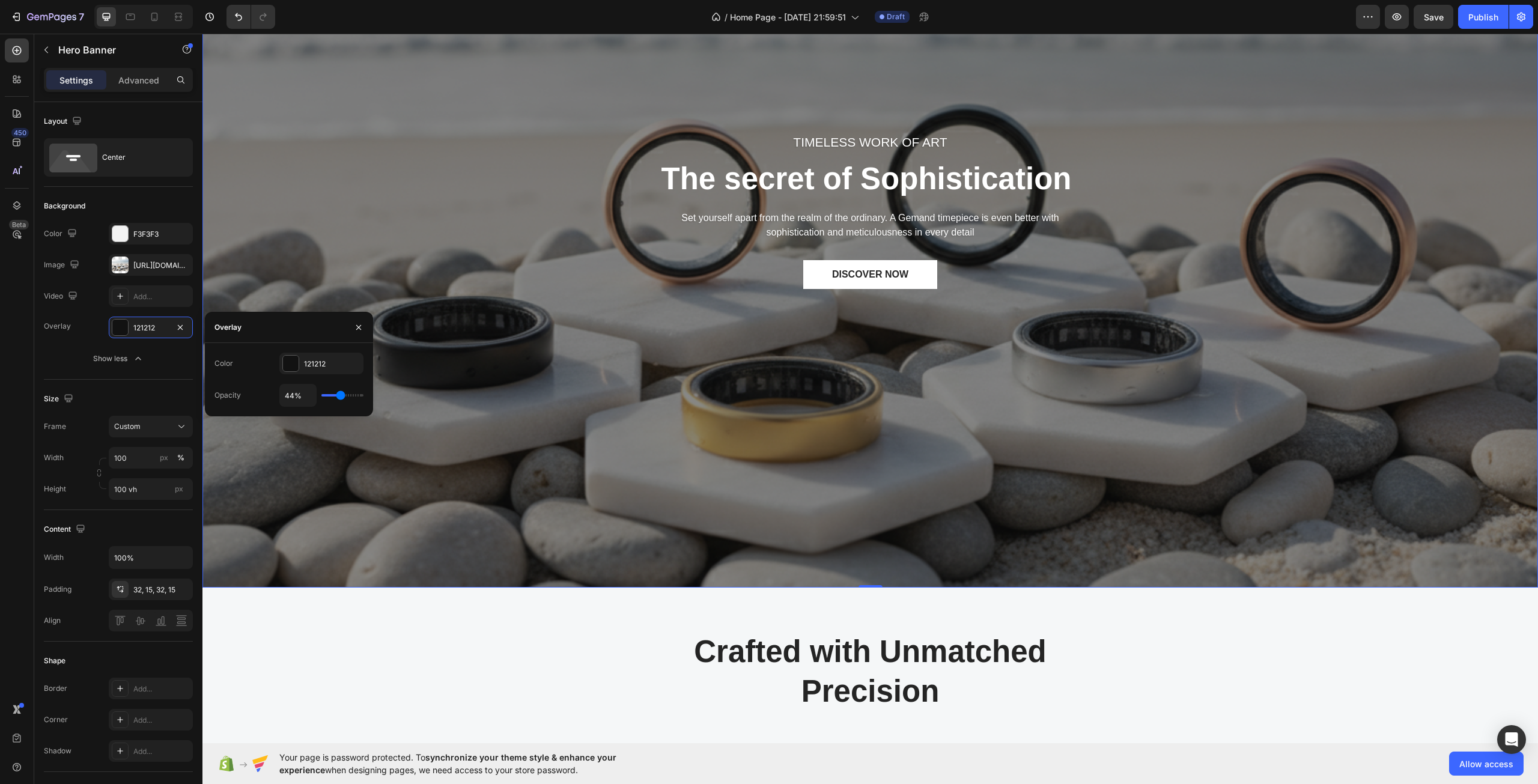
type input "48"
type input "54%"
type input "54"
type input "65%"
type input "65"
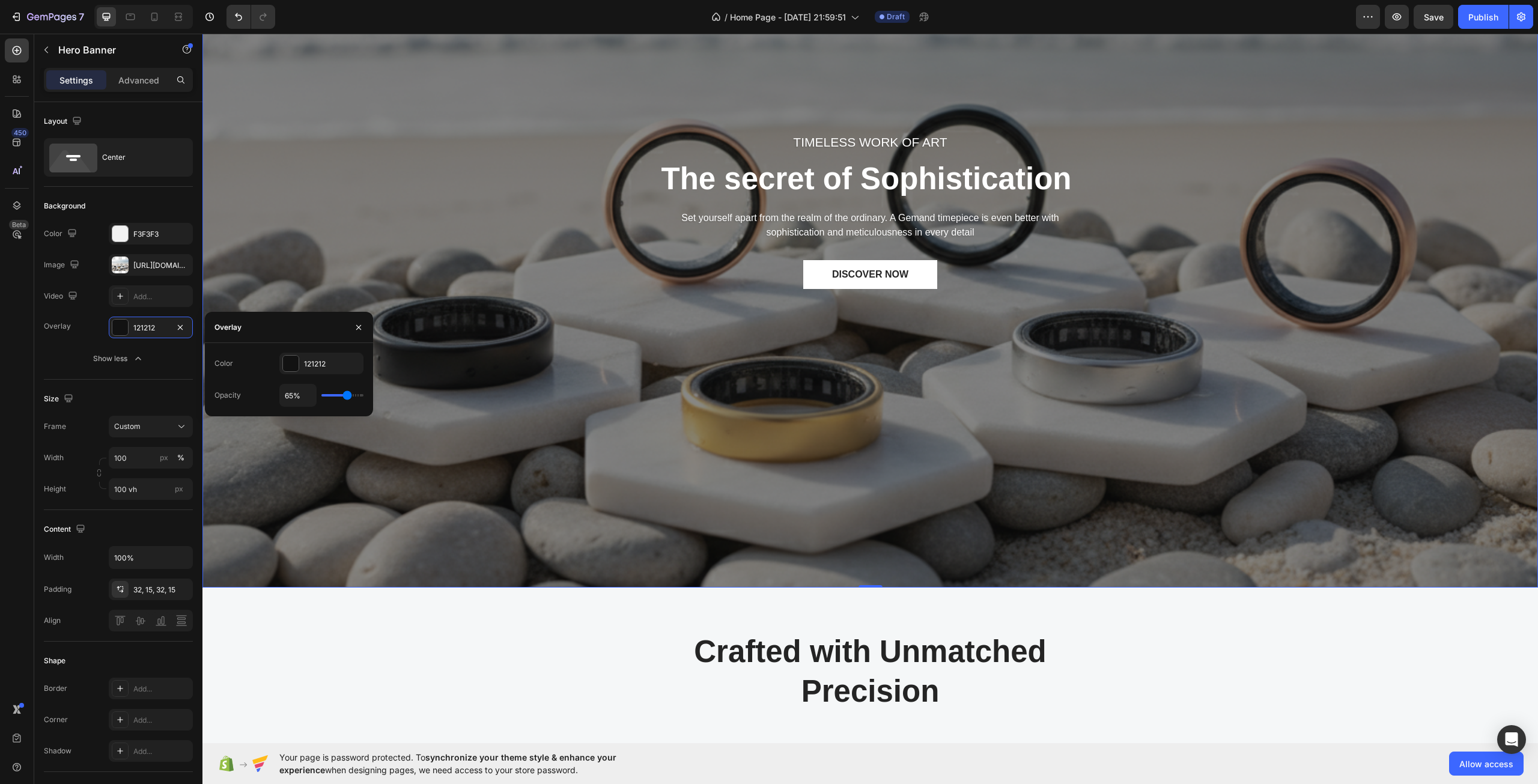
type input "74%"
type input "74"
type input "78%"
type input "78"
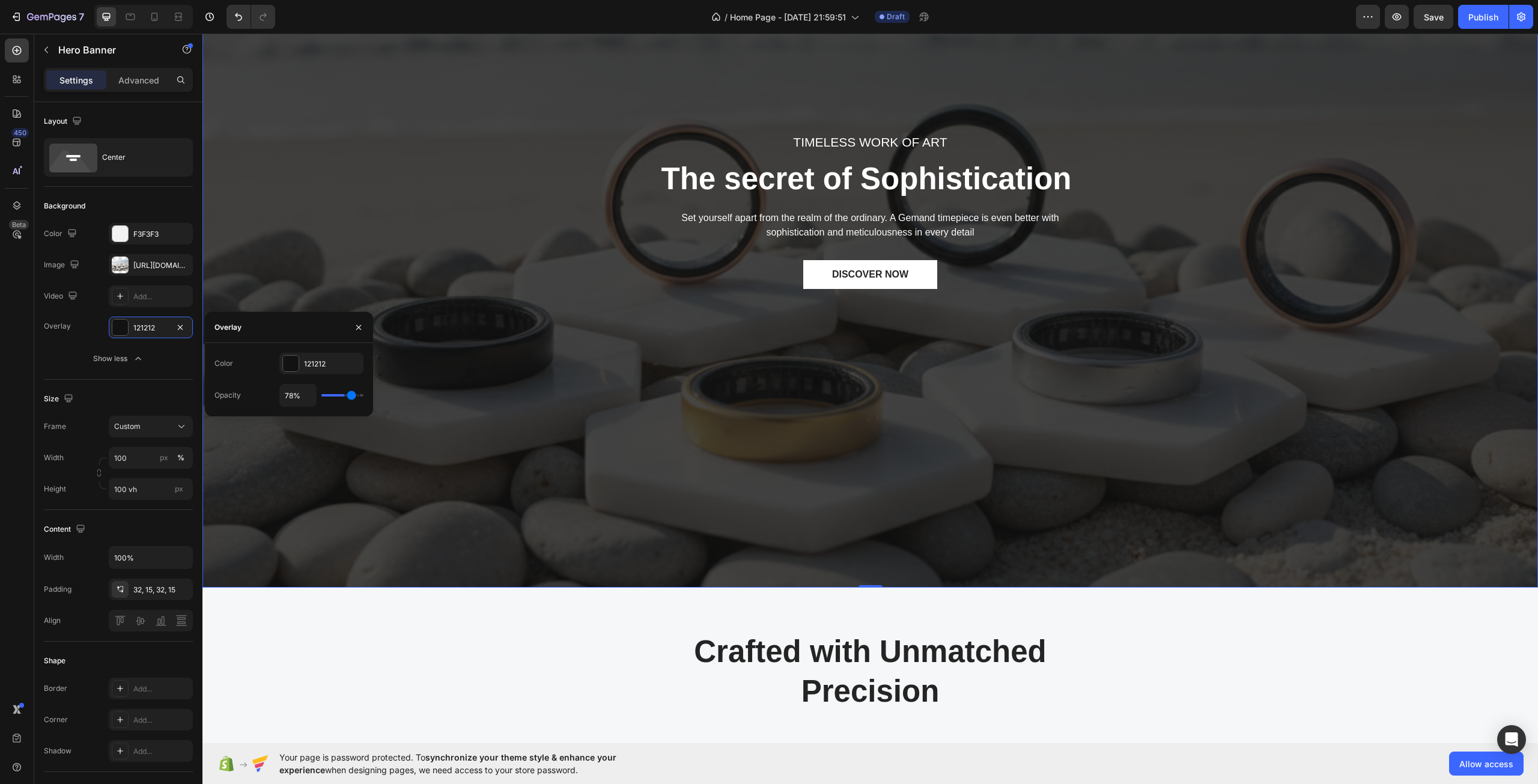
type input "80%"
type input "80"
type input "85%"
type input "85"
type input "89%"
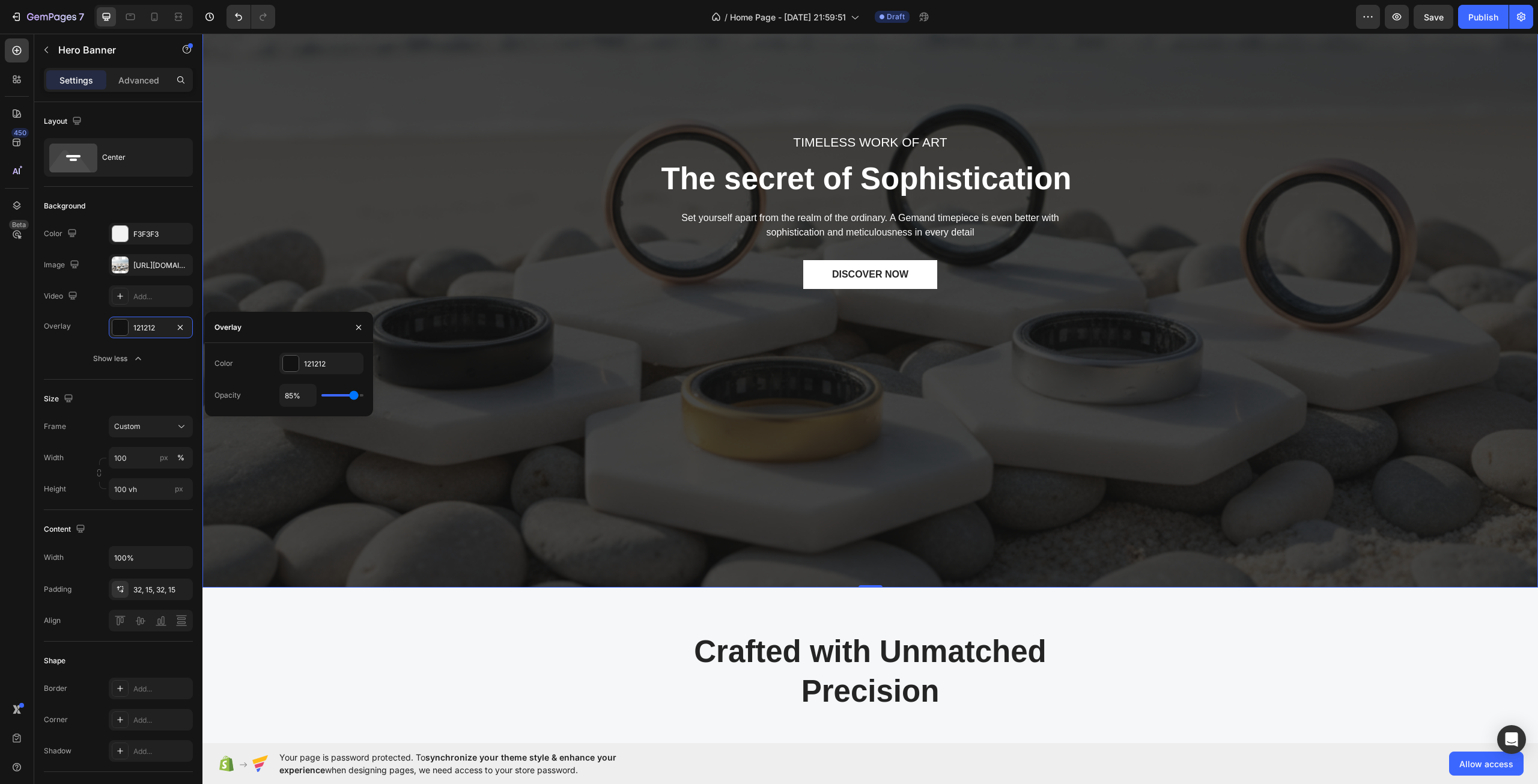
type input "89"
type input "93%"
type input "93"
type input "94%"
type input "94"
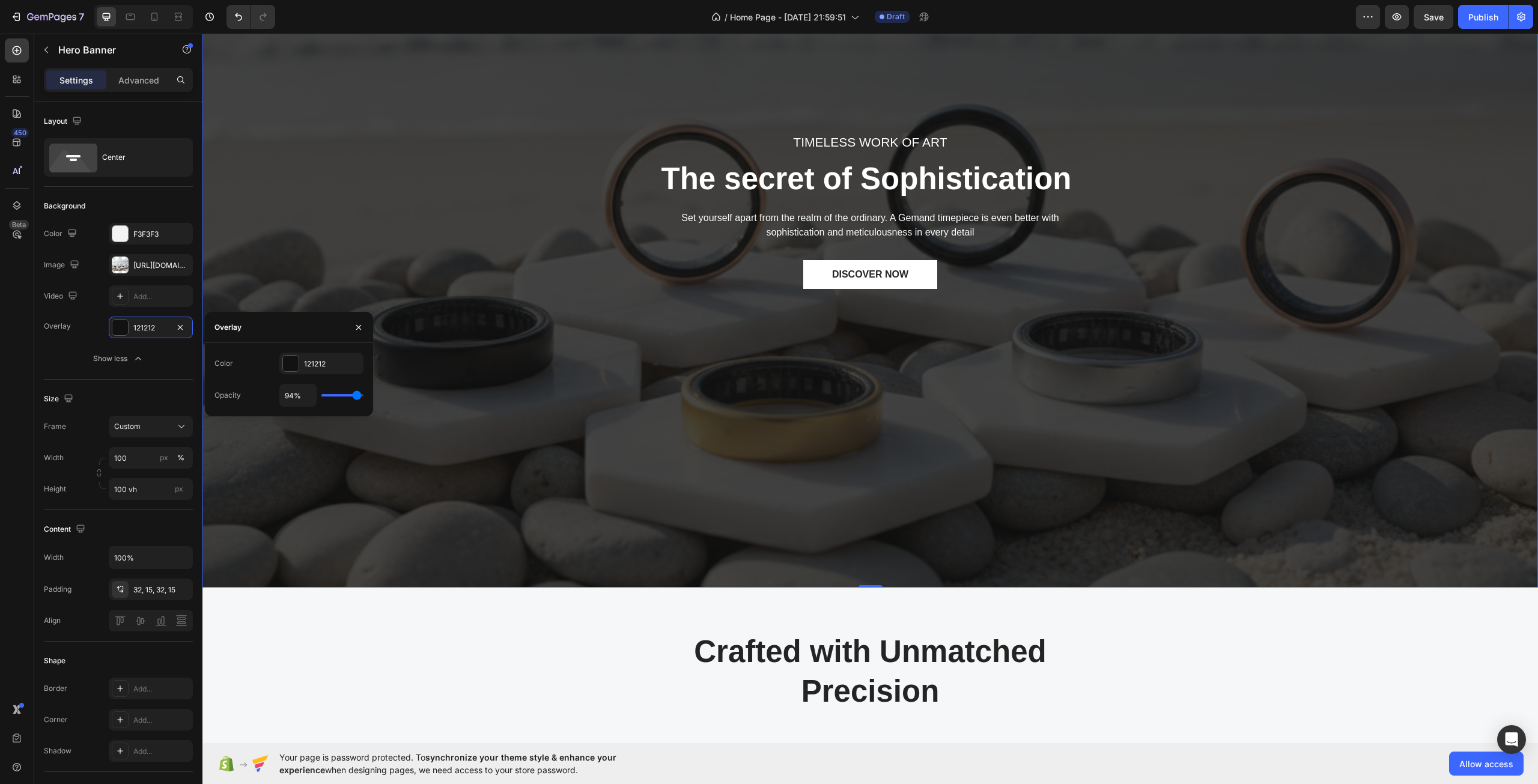
type input "96%"
type input "96"
type input "100%"
type input "100"
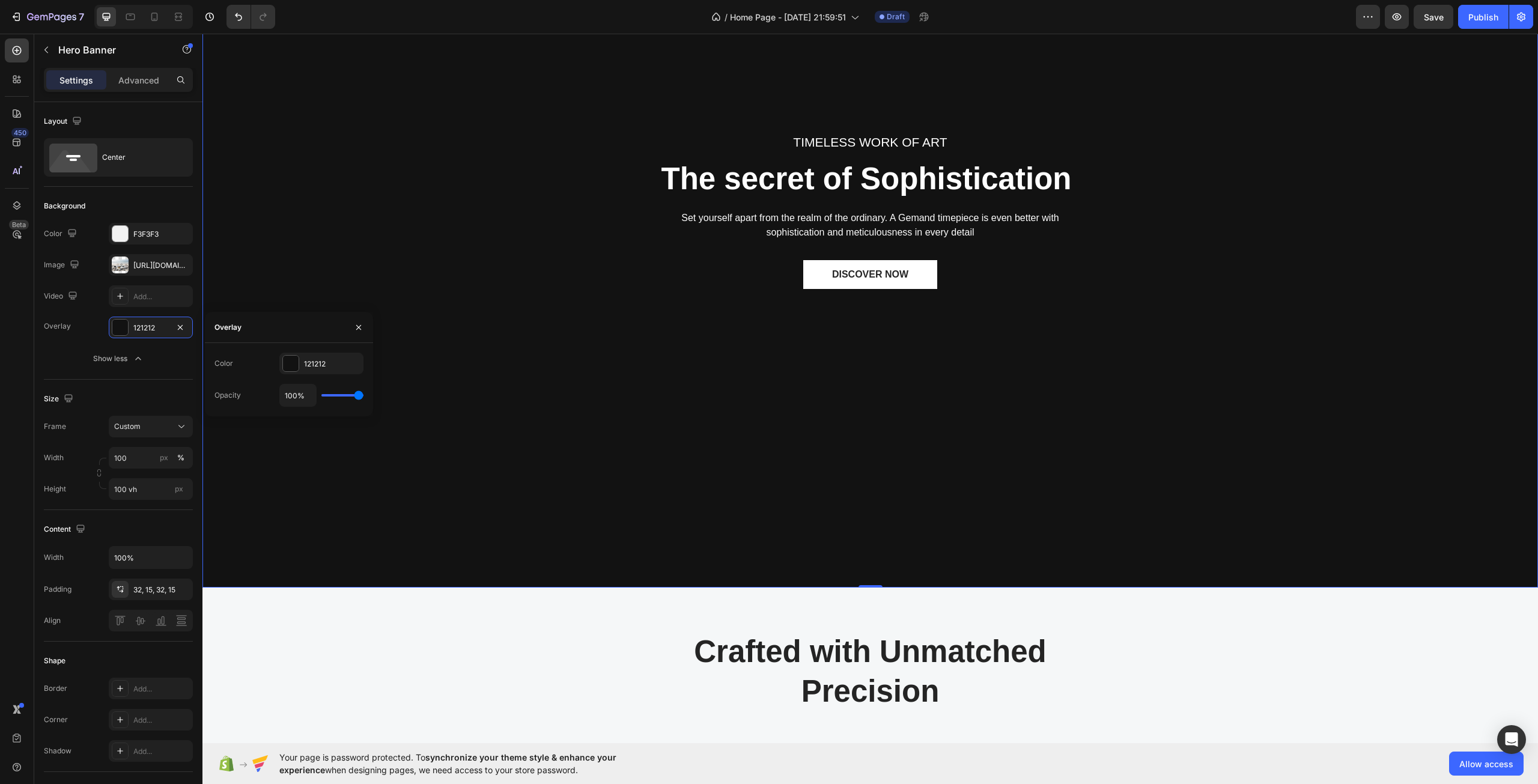
type input "94%"
type input "94"
type input "93%"
type input "93"
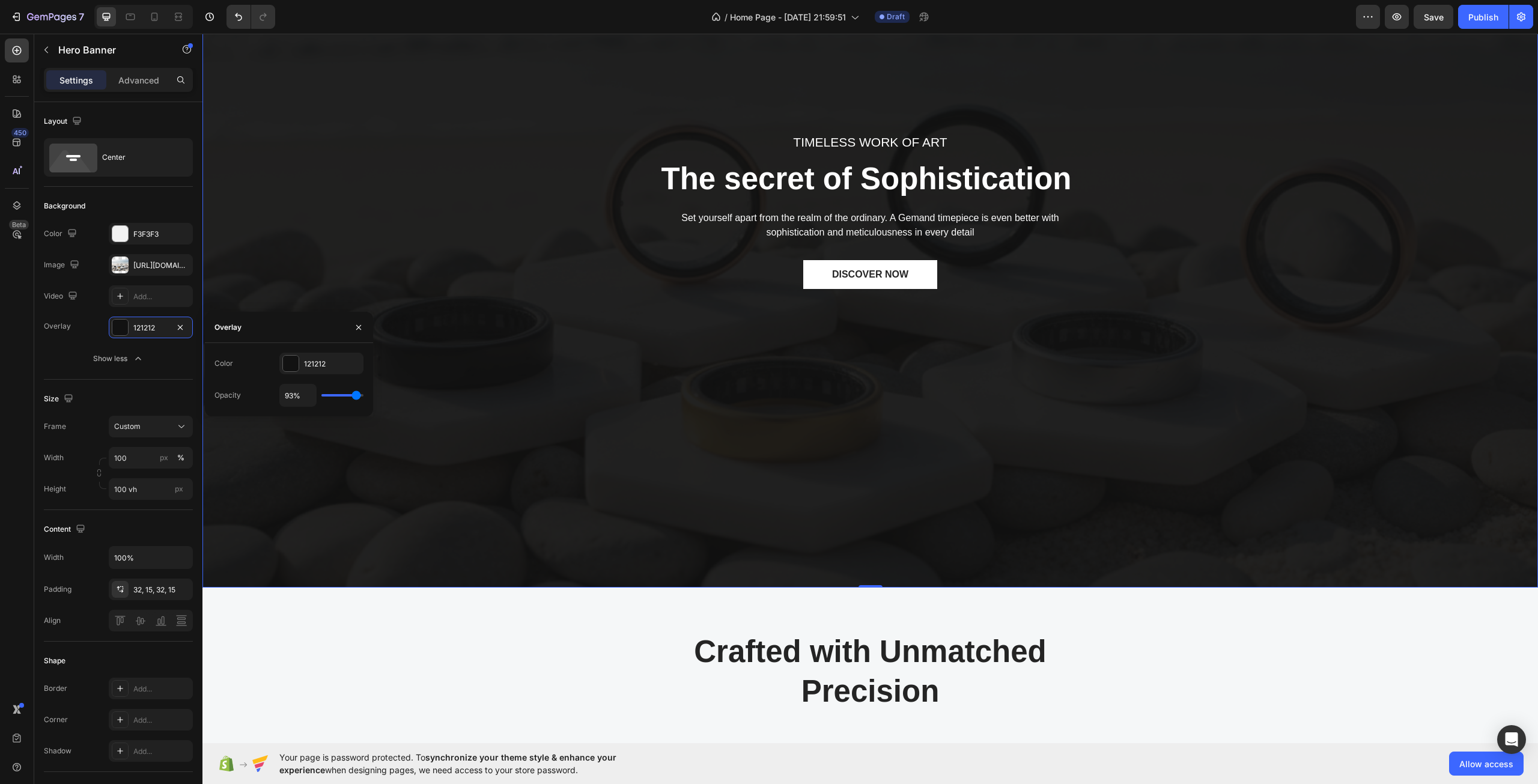
type input "91%"
type input "91"
type input "87%"
type input "87"
type input "81%"
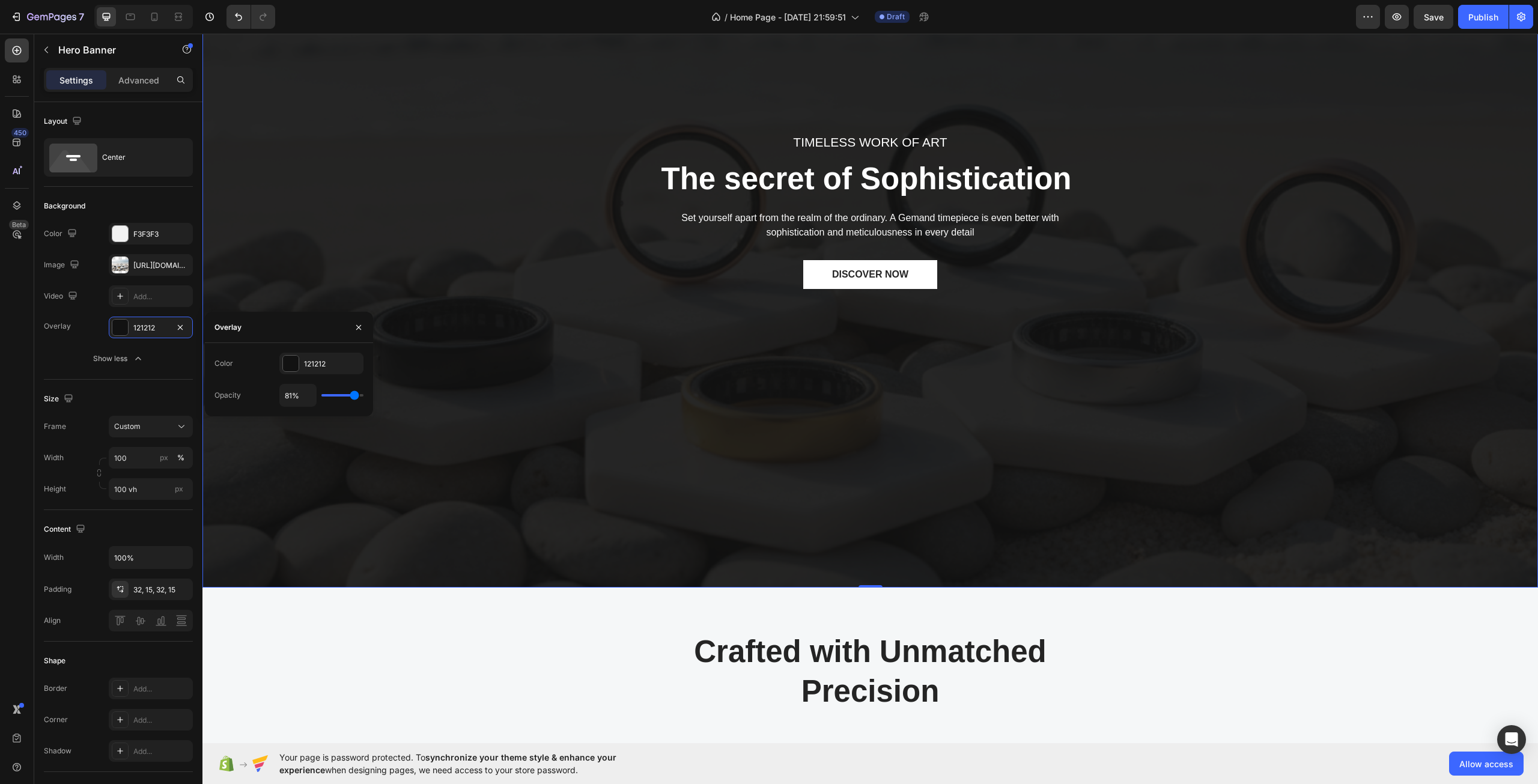
type input "81"
type input "78%"
type input "78"
type input "76%"
type input "76"
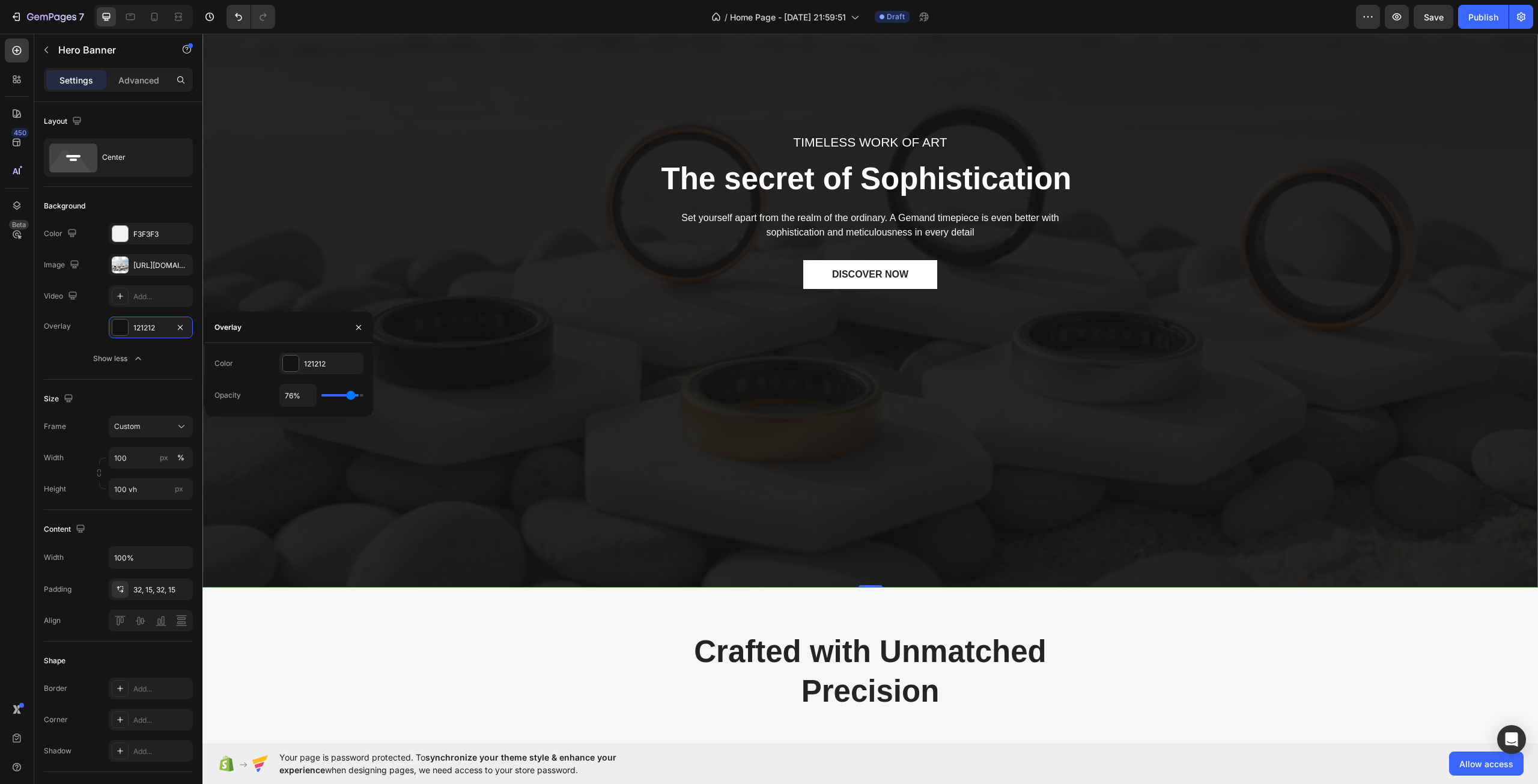
type input "74%"
type input "74"
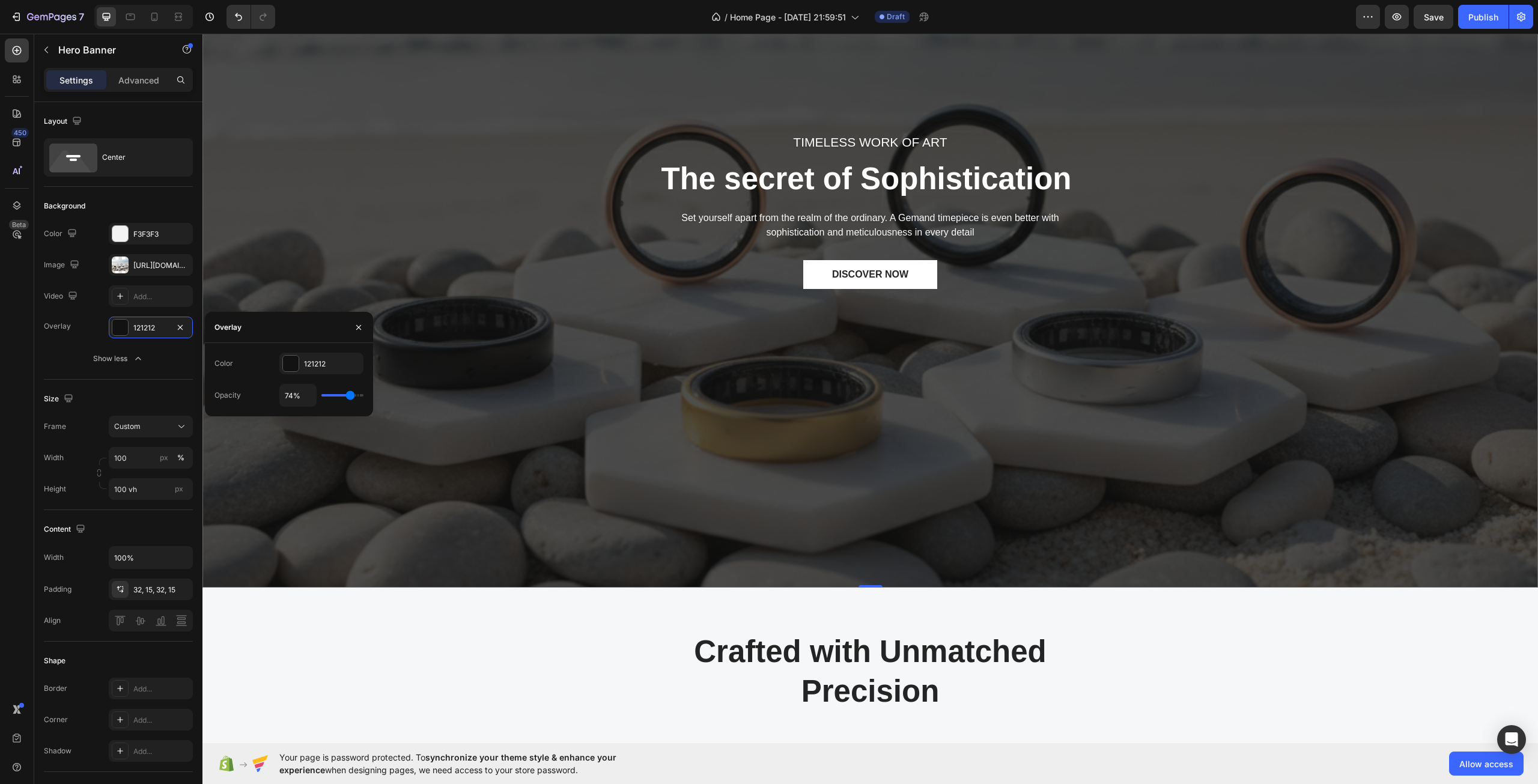
type input "70%"
type input "70"
type input "69%"
type input "69"
type input "67%"
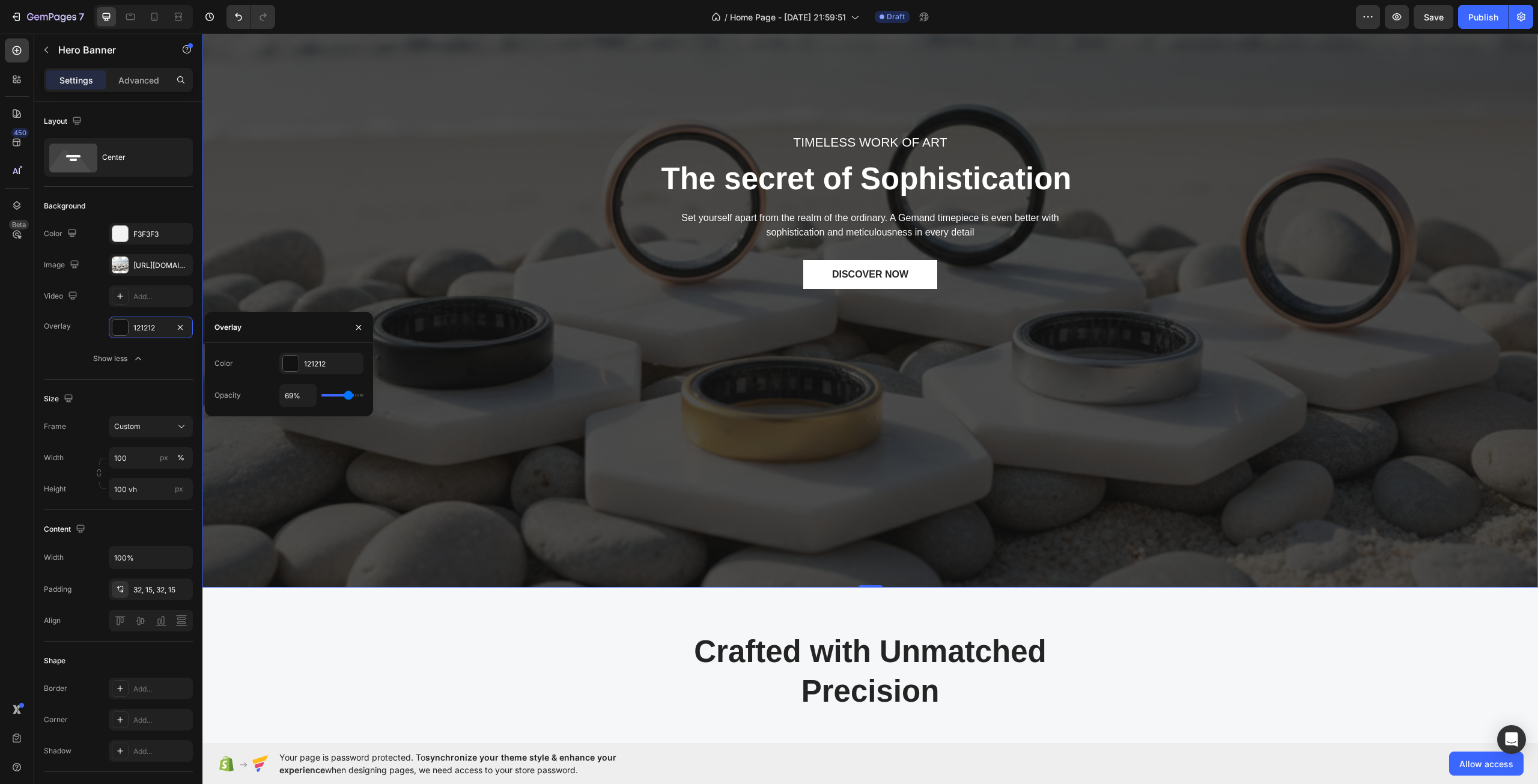
type input "67"
type input "59%"
type input "59"
type input "57%"
type input "57"
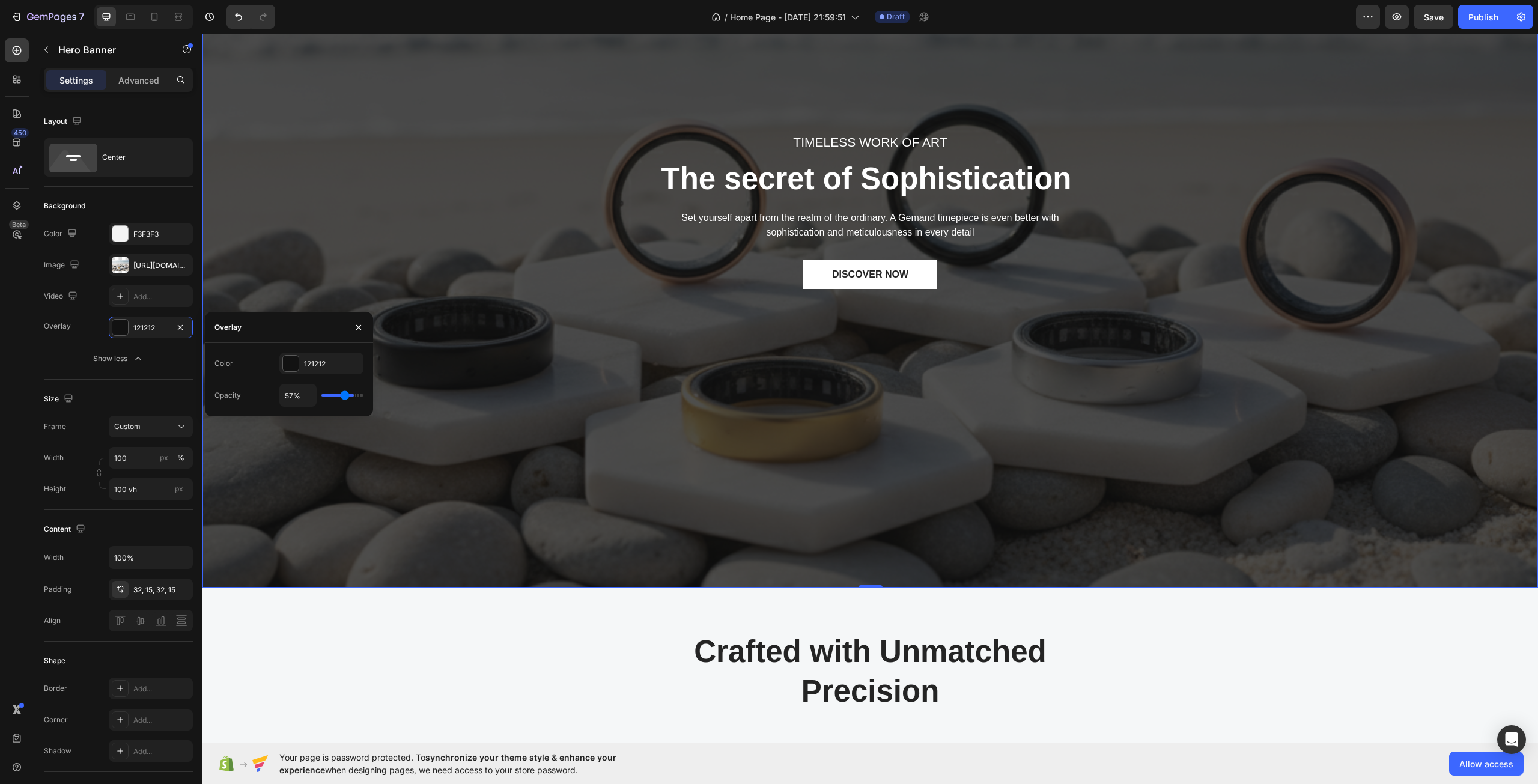
type input "56%"
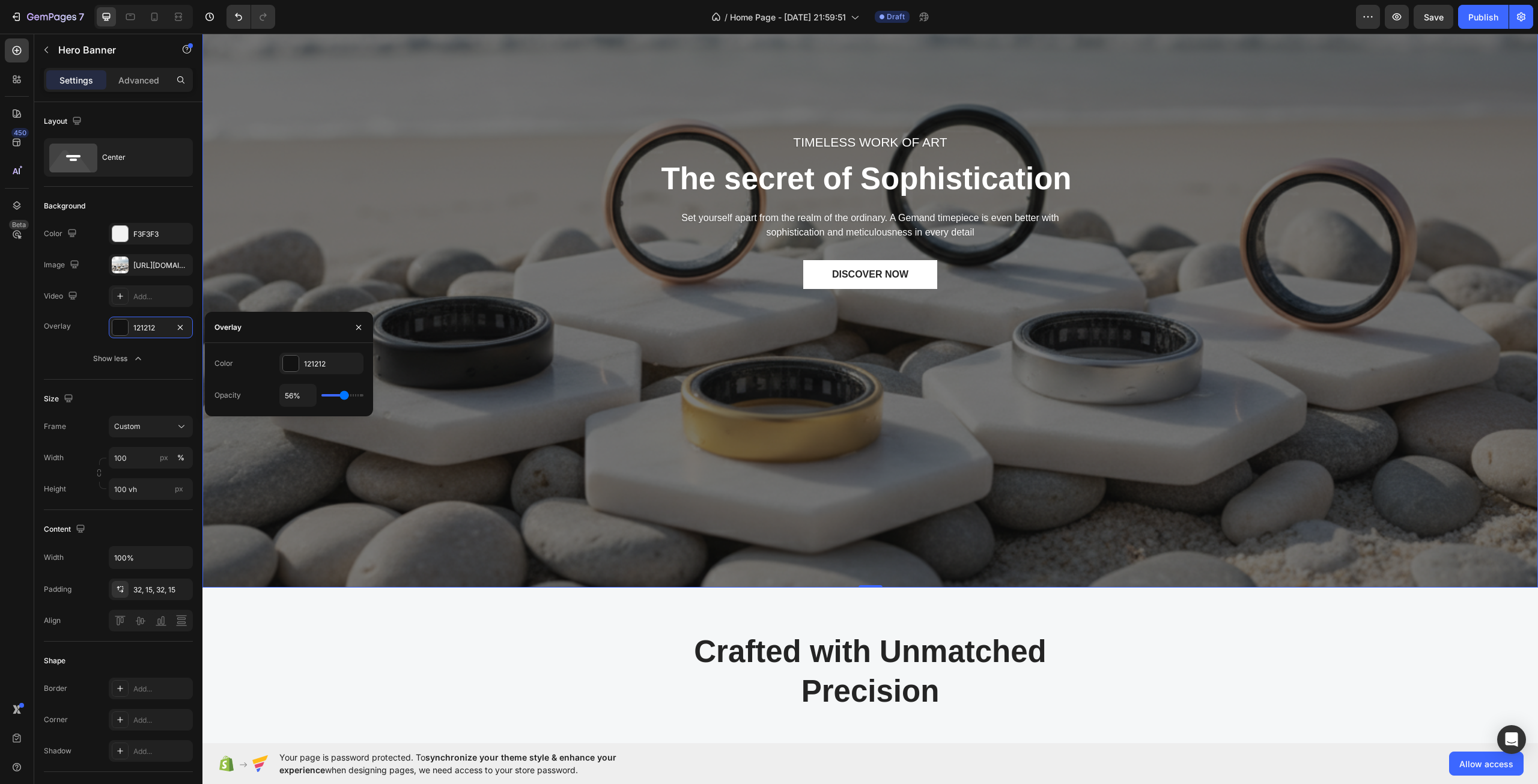
drag, startPoint x: 339, startPoint y: 396, endPoint x: 345, endPoint y: 406, distance: 11.7
type input "56"
click at [345, 396] on input "range" at bounding box center [342, 395] width 42 height 2
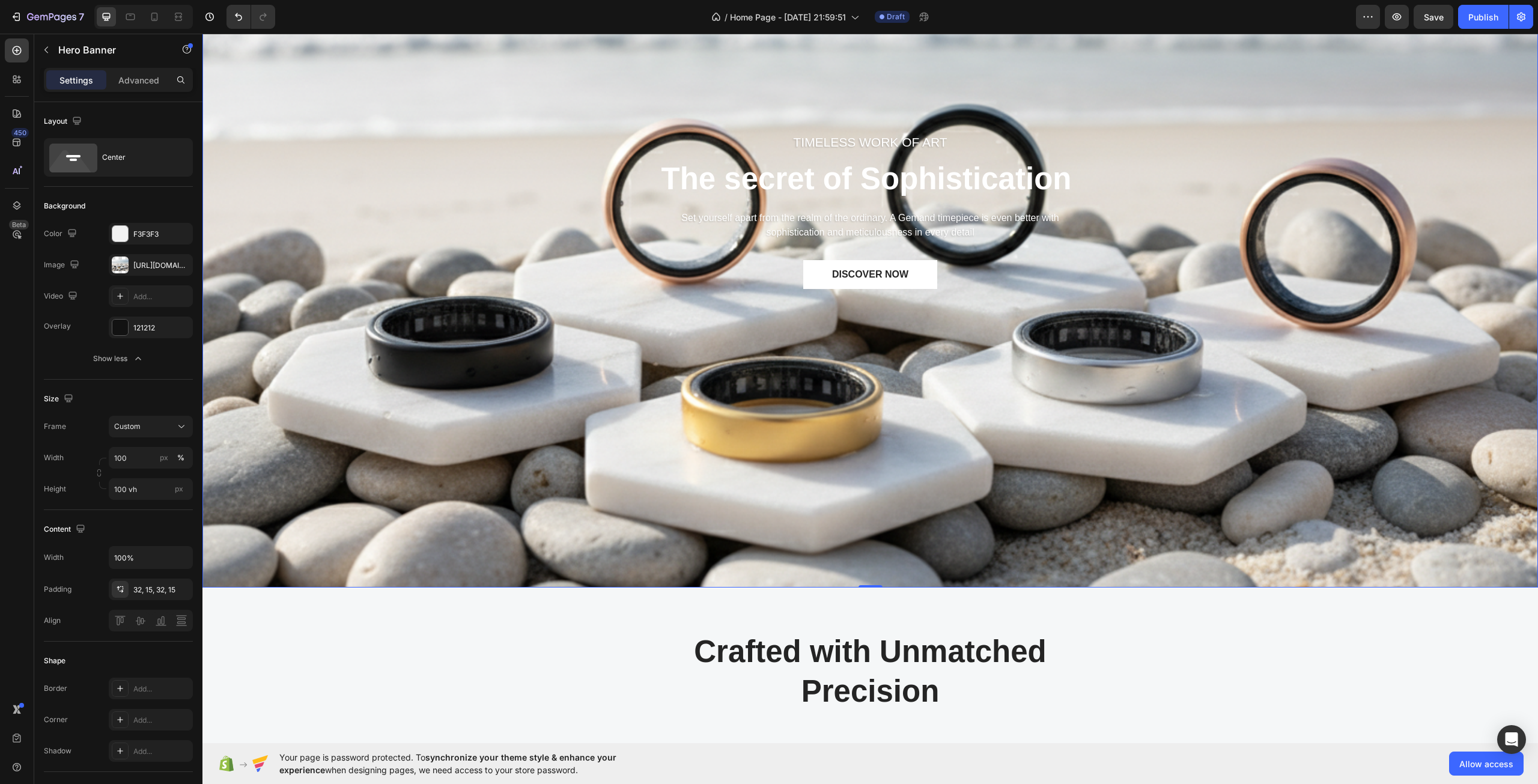
click at [567, 452] on div "Overlay" at bounding box center [870, 233] width 1335 height 709
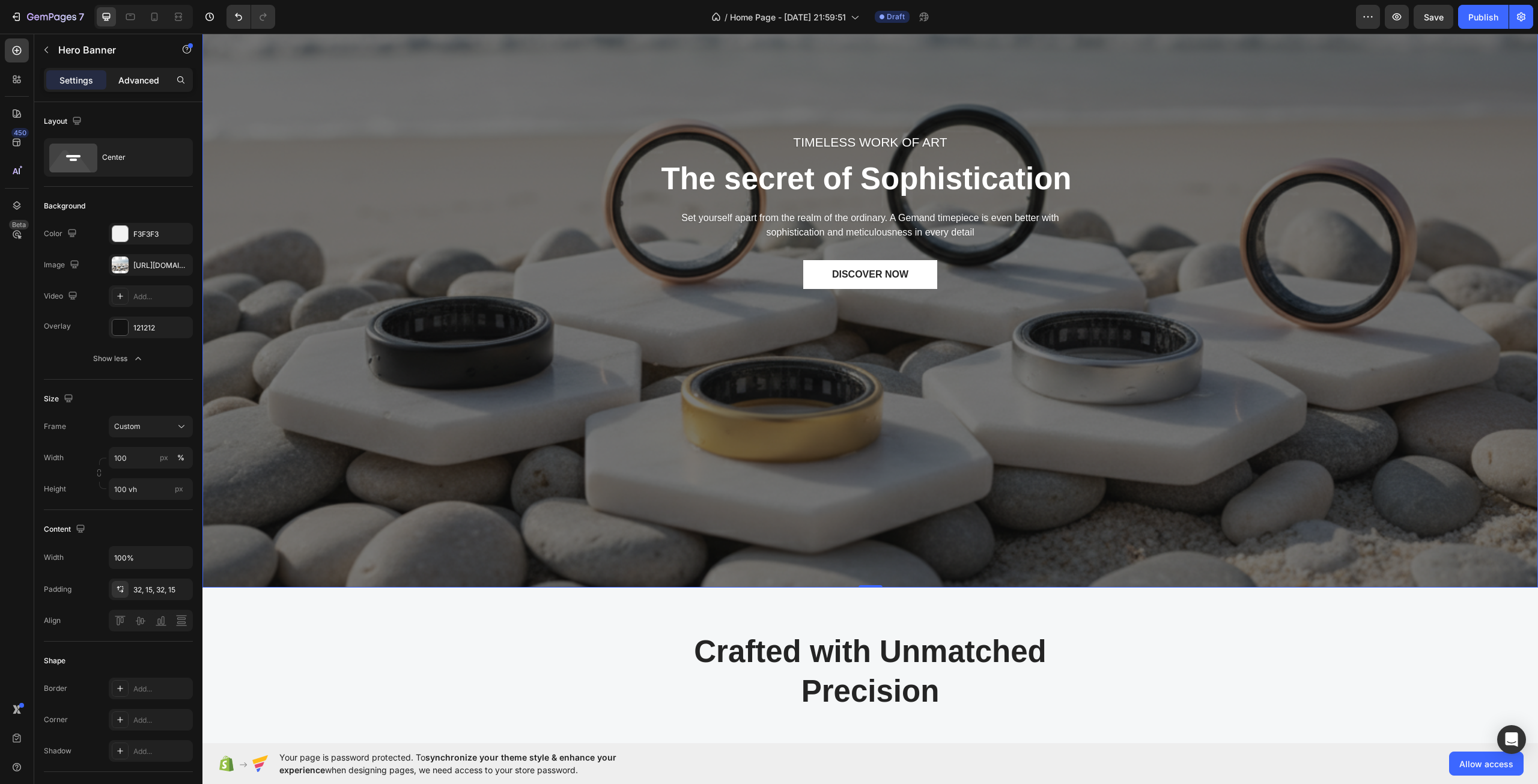
click at [141, 84] on p "Advanced" at bounding box center [139, 80] width 41 height 13
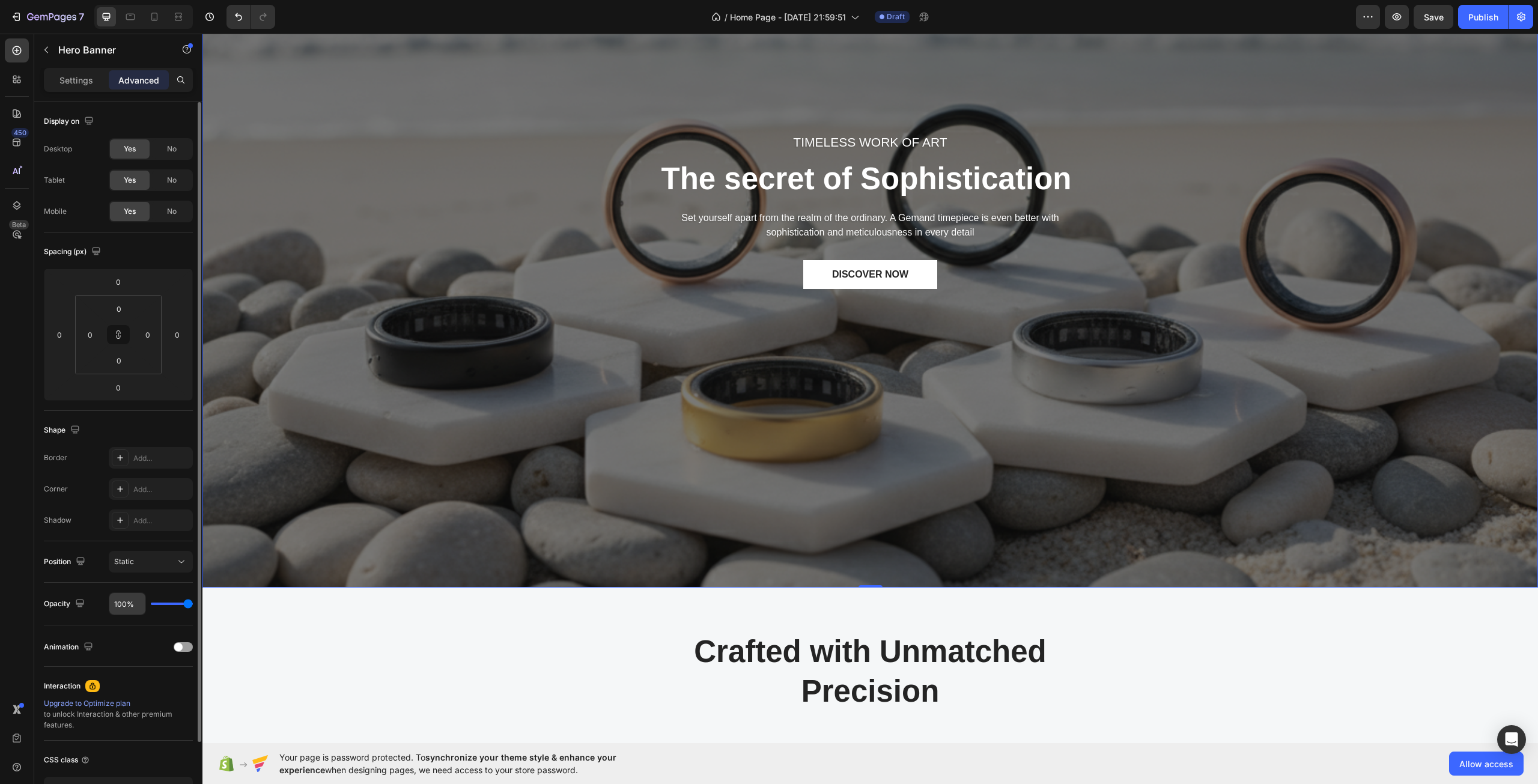
drag, startPoint x: 169, startPoint y: 600, endPoint x: 140, endPoint y: 604, distance: 29.3
click at [140, 604] on div "100%" at bounding box center [151, 604] width 84 height 23
type input "83%"
type input "83"
type input "59%"
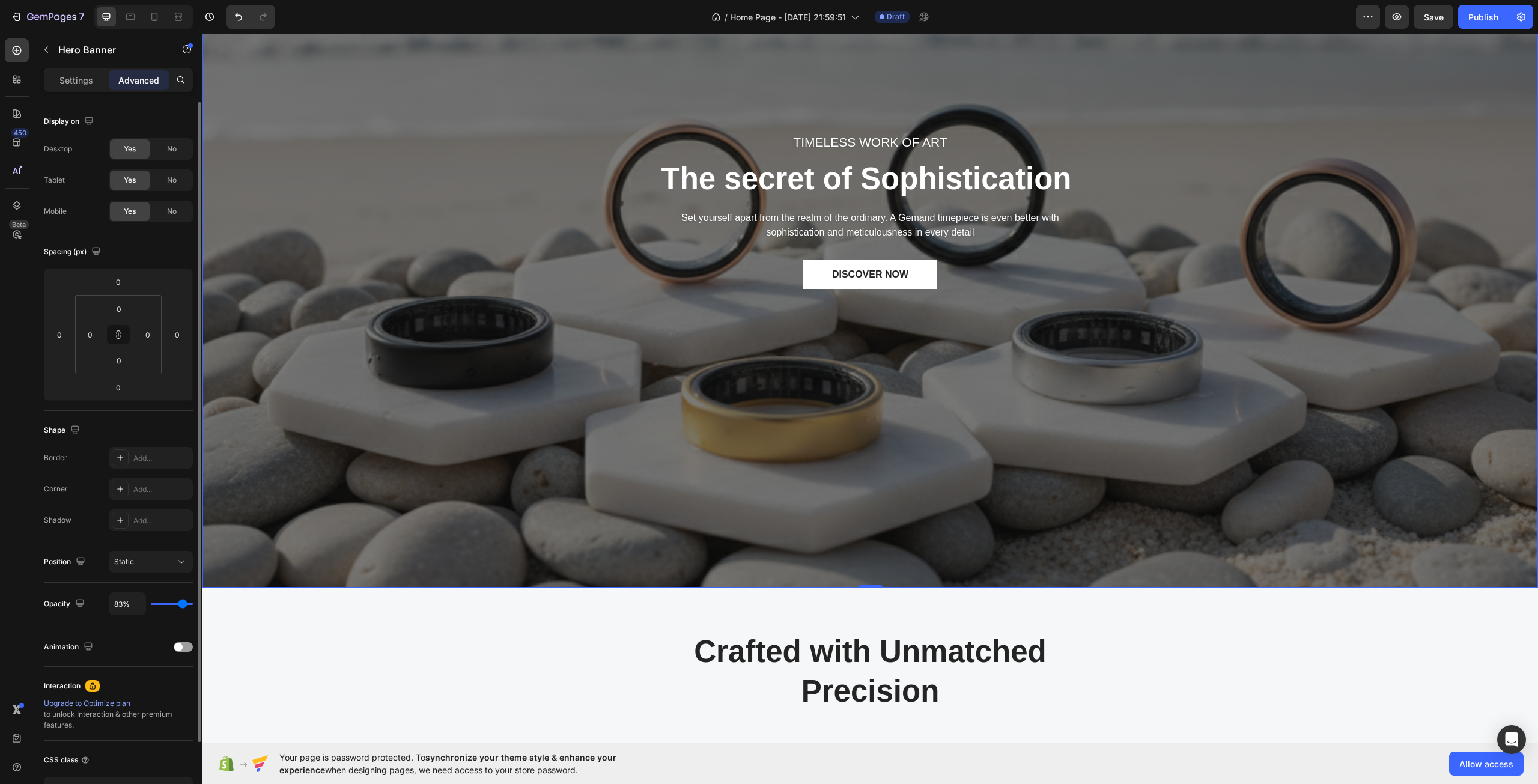
type input "59"
type input "15%"
type input "15"
type input "0%"
type input "0"
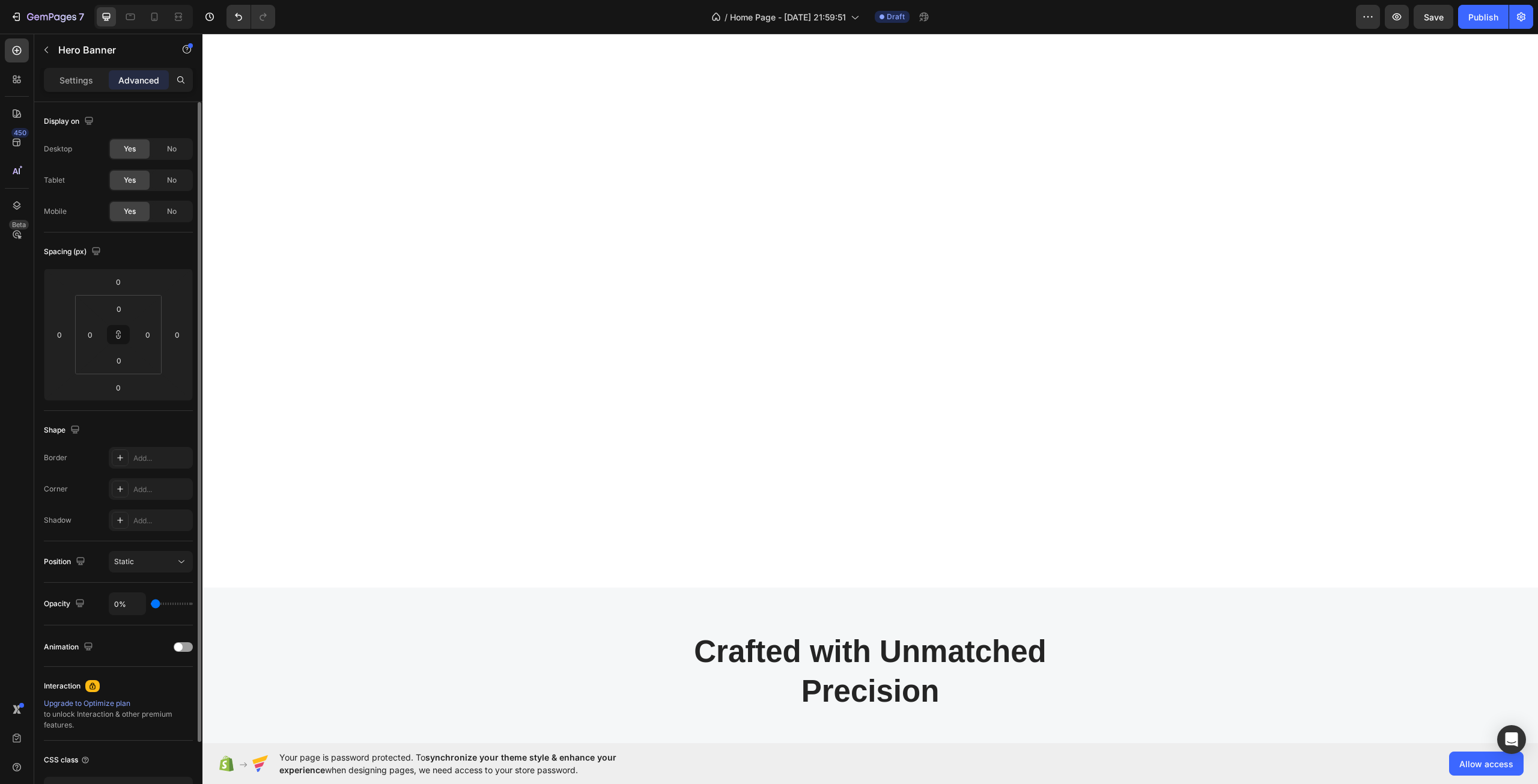
type input "78%"
type input "78"
type input "100%"
type input "100"
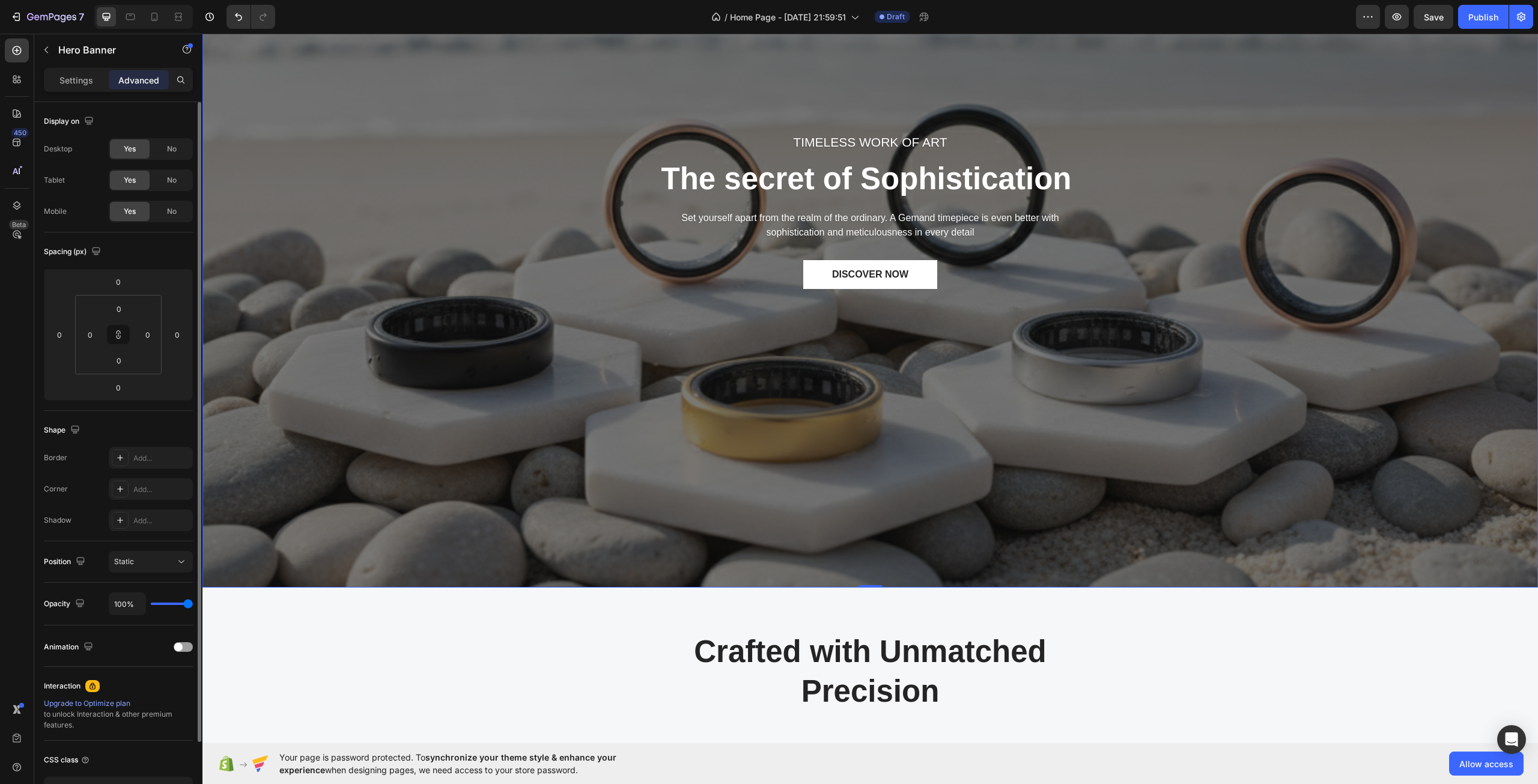
drag, startPoint x: 186, startPoint y: 604, endPoint x: 406, endPoint y: 659, distance: 226.8
click at [193, 605] on input "range" at bounding box center [172, 603] width 42 height 2
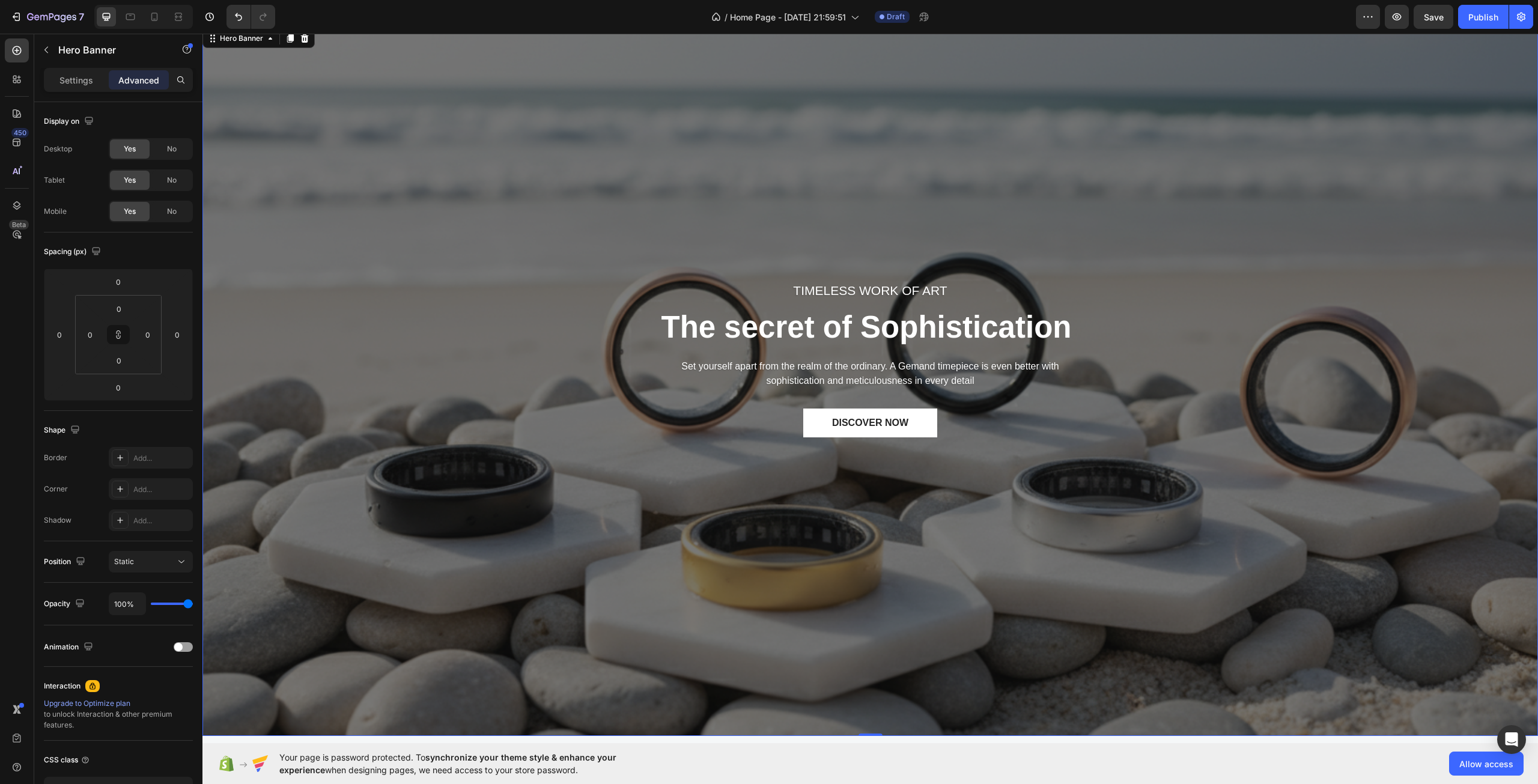
scroll to position [0, 0]
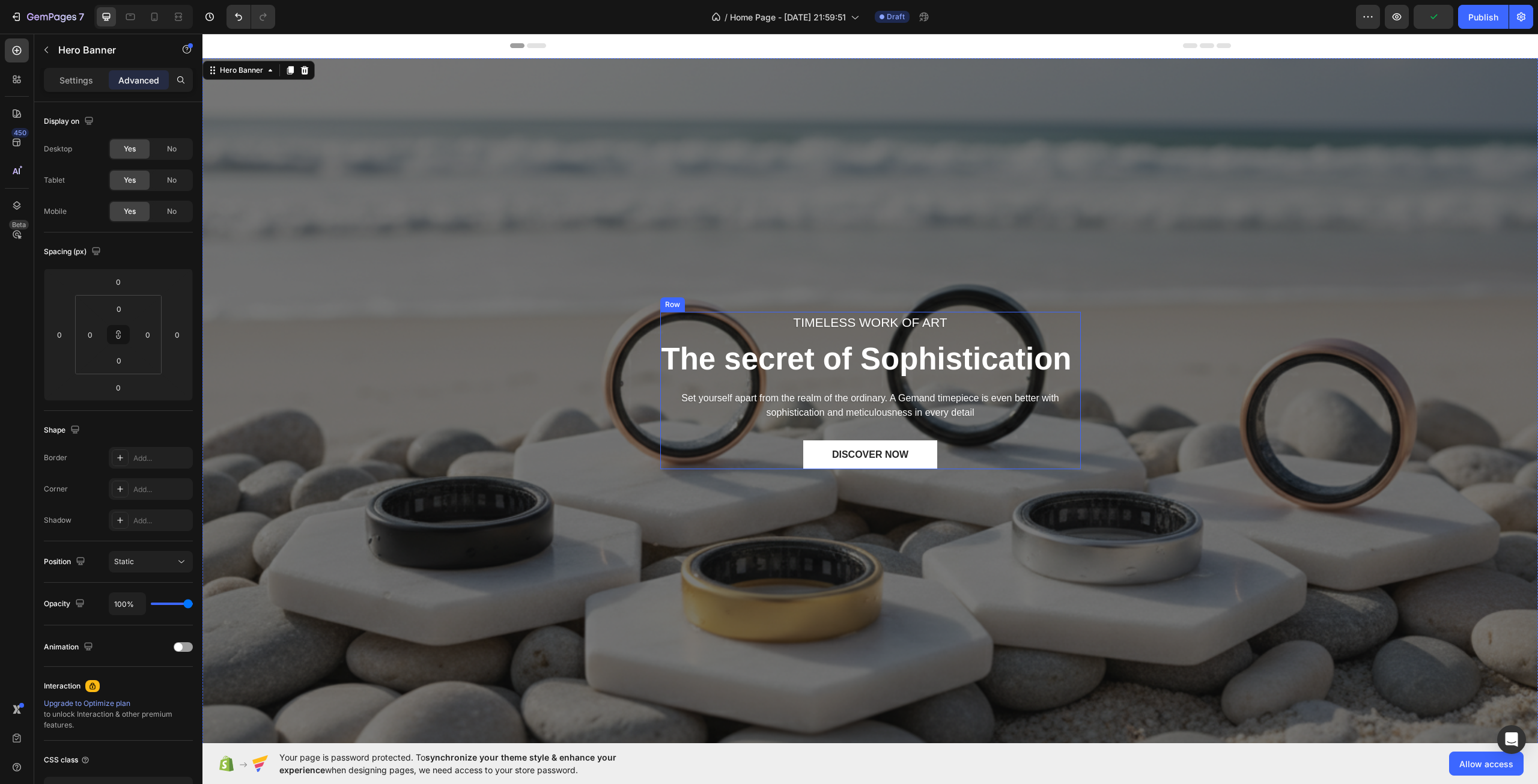
click at [803, 366] on p "The secret of Sophistication" at bounding box center [871, 359] width 418 height 40
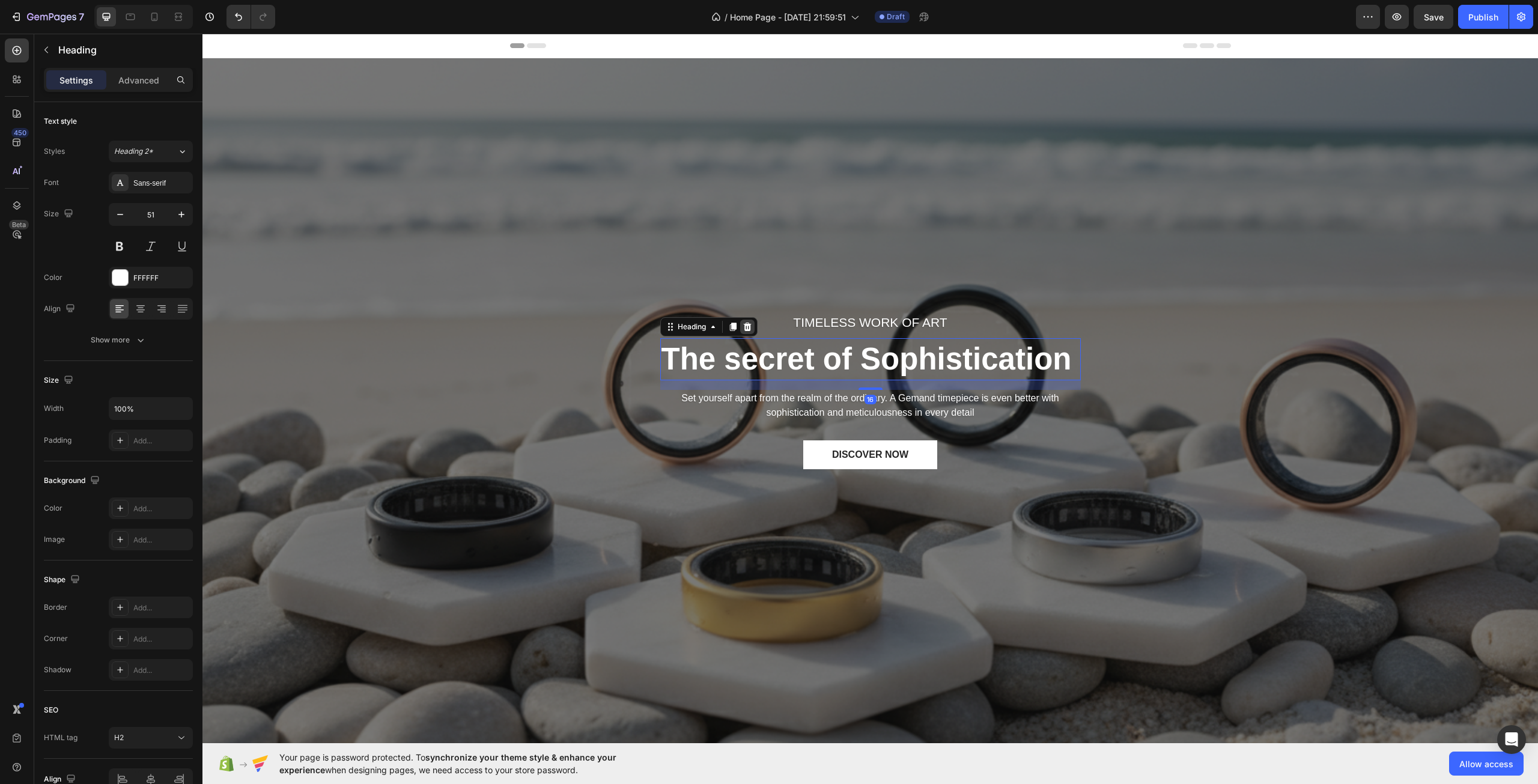
click at [747, 328] on icon at bounding box center [748, 327] width 10 height 10
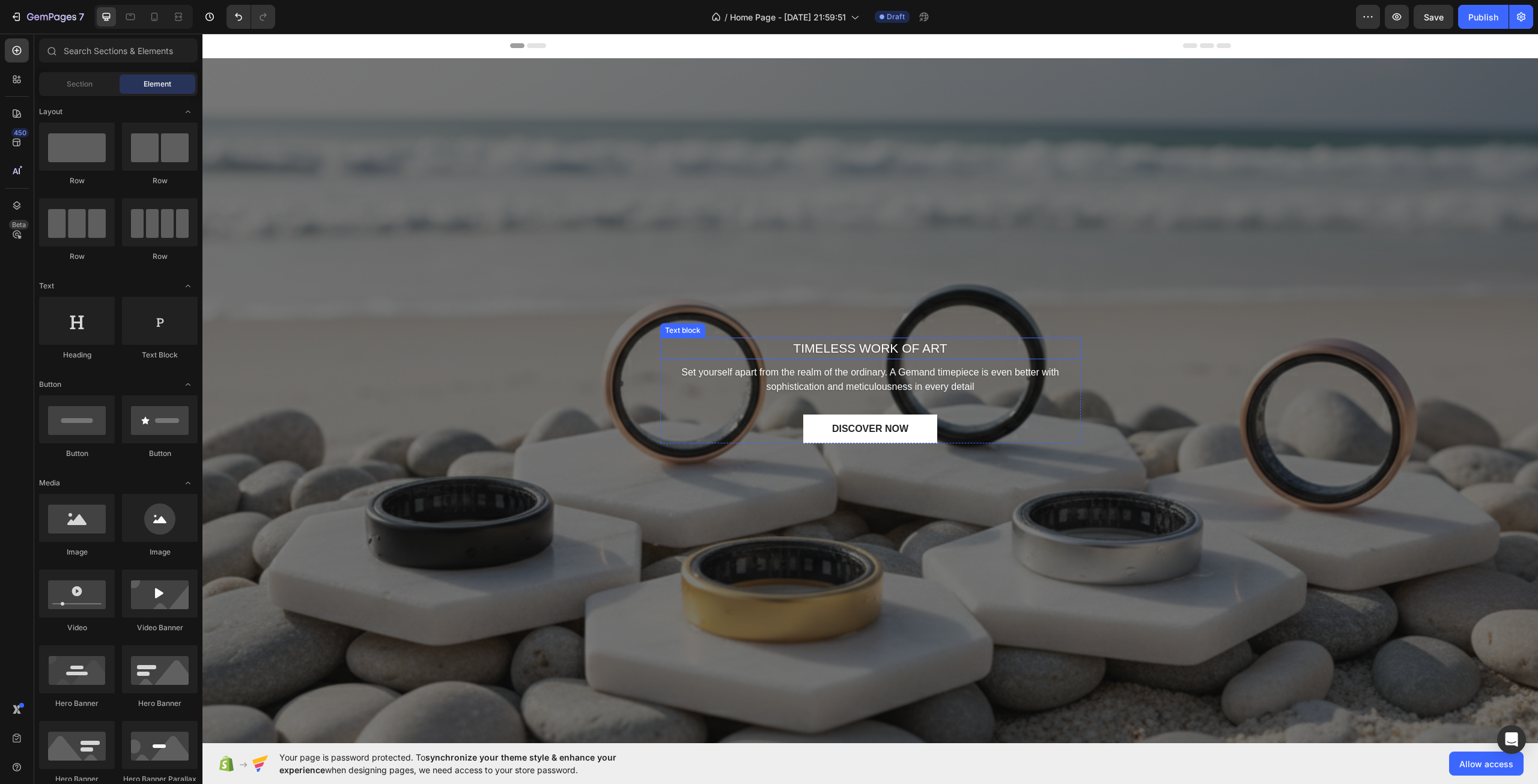
click at [815, 352] on p "TIMELESS WORK OF ART" at bounding box center [871, 349] width 418 height 19
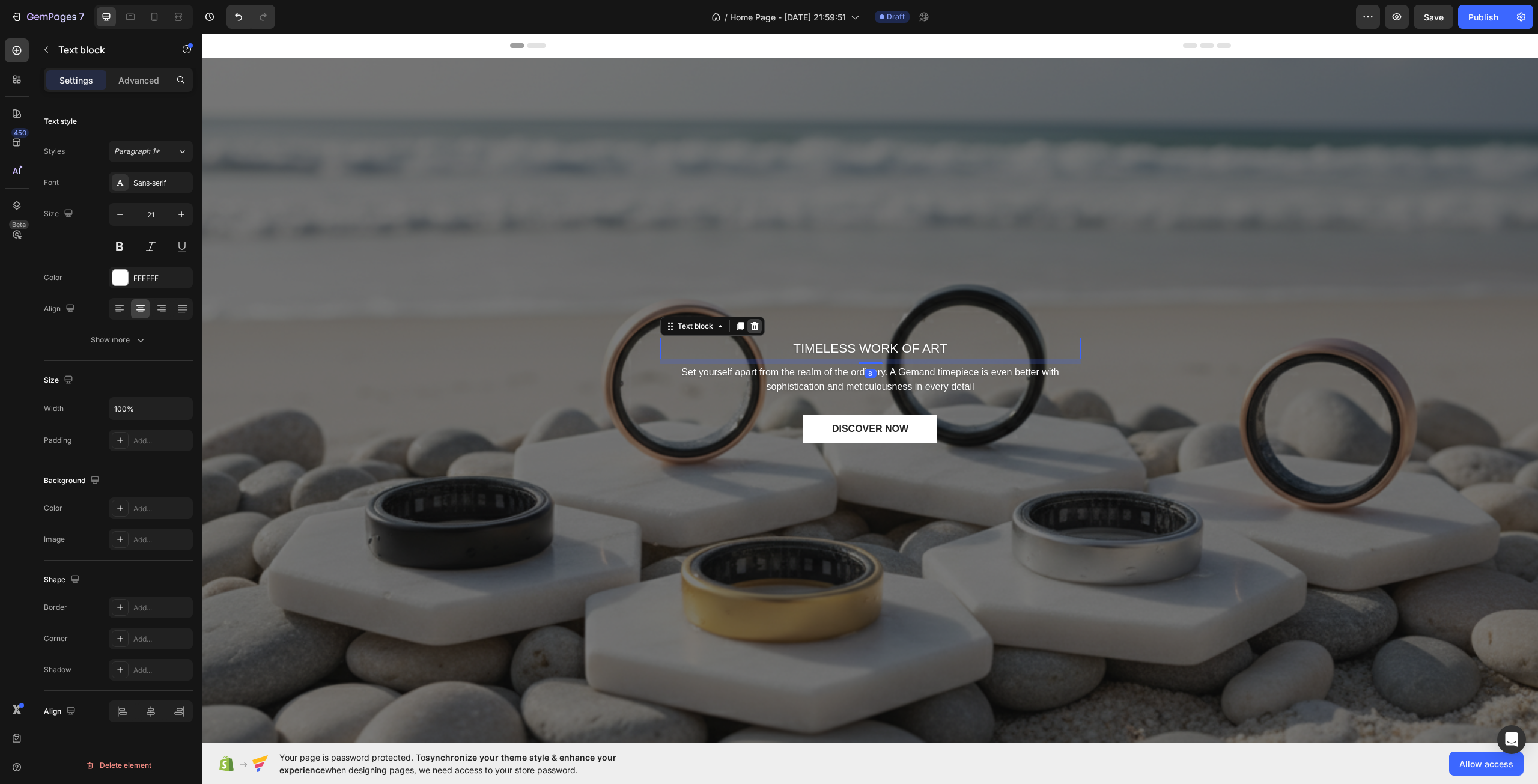
click at [750, 326] on icon at bounding box center [754, 326] width 8 height 8
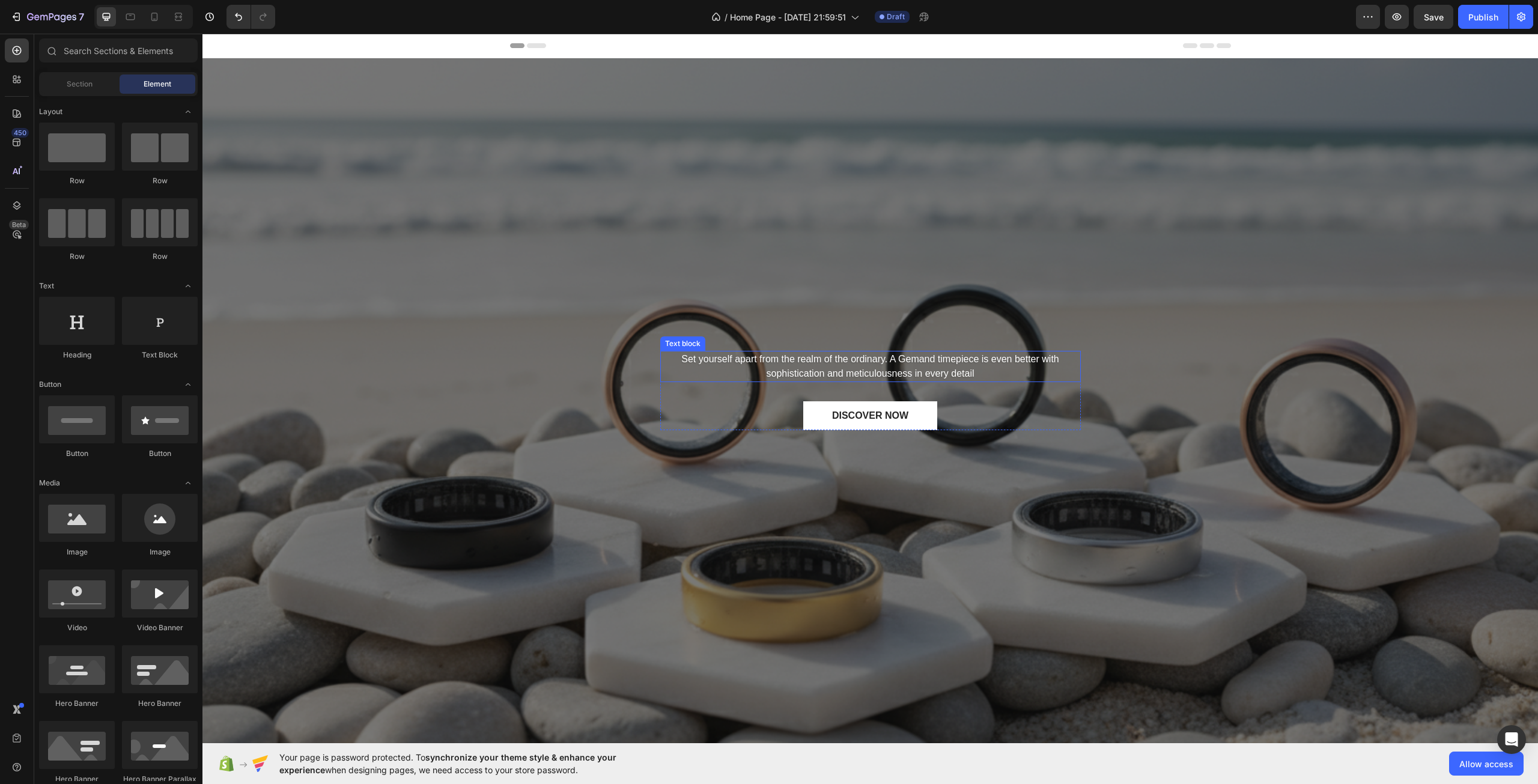
click at [801, 356] on p "Set yourself apart from the realm of the ordinary. A Gemand timepiece is even b…" at bounding box center [871, 366] width 418 height 29
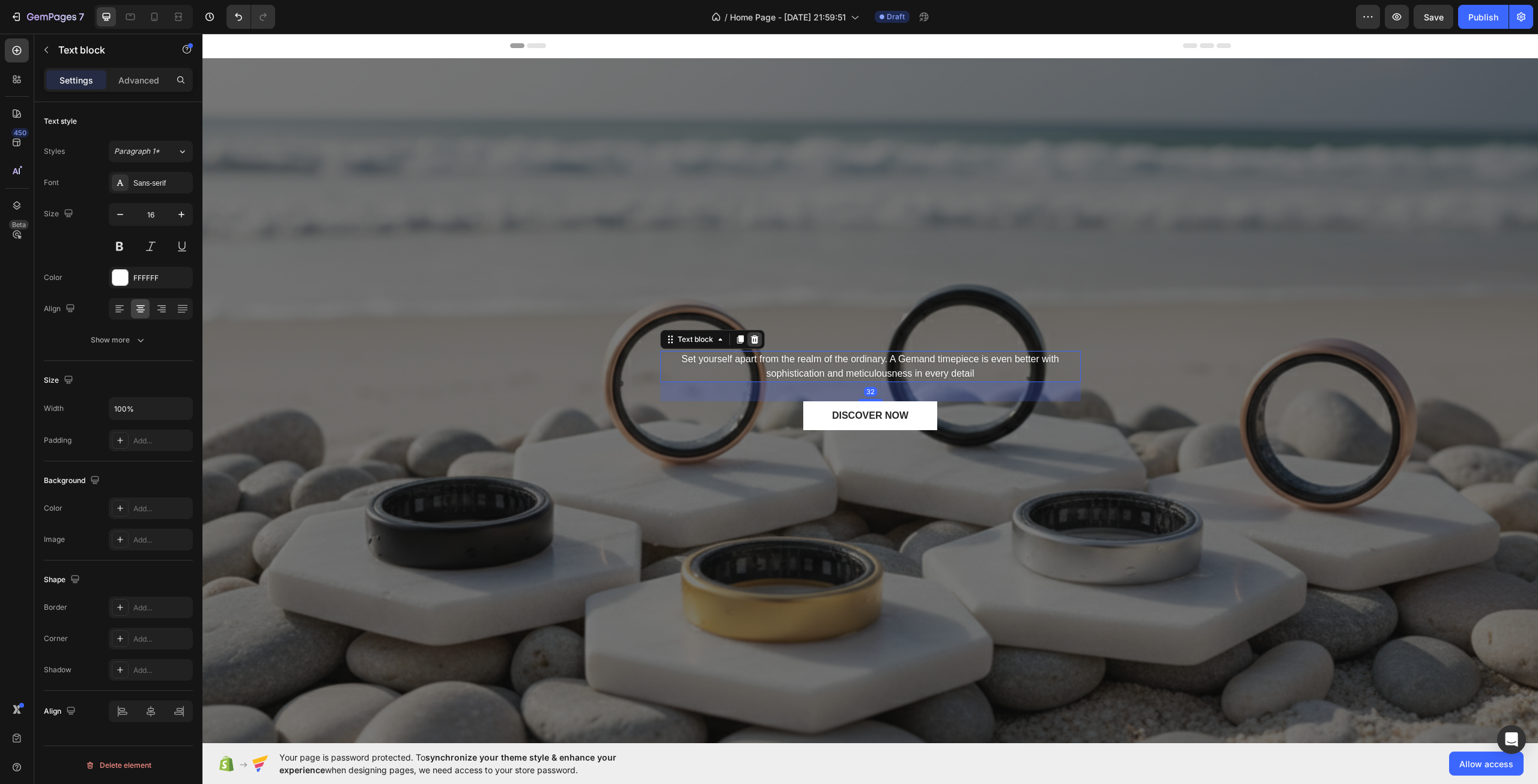
click at [750, 335] on icon at bounding box center [755, 340] width 10 height 10
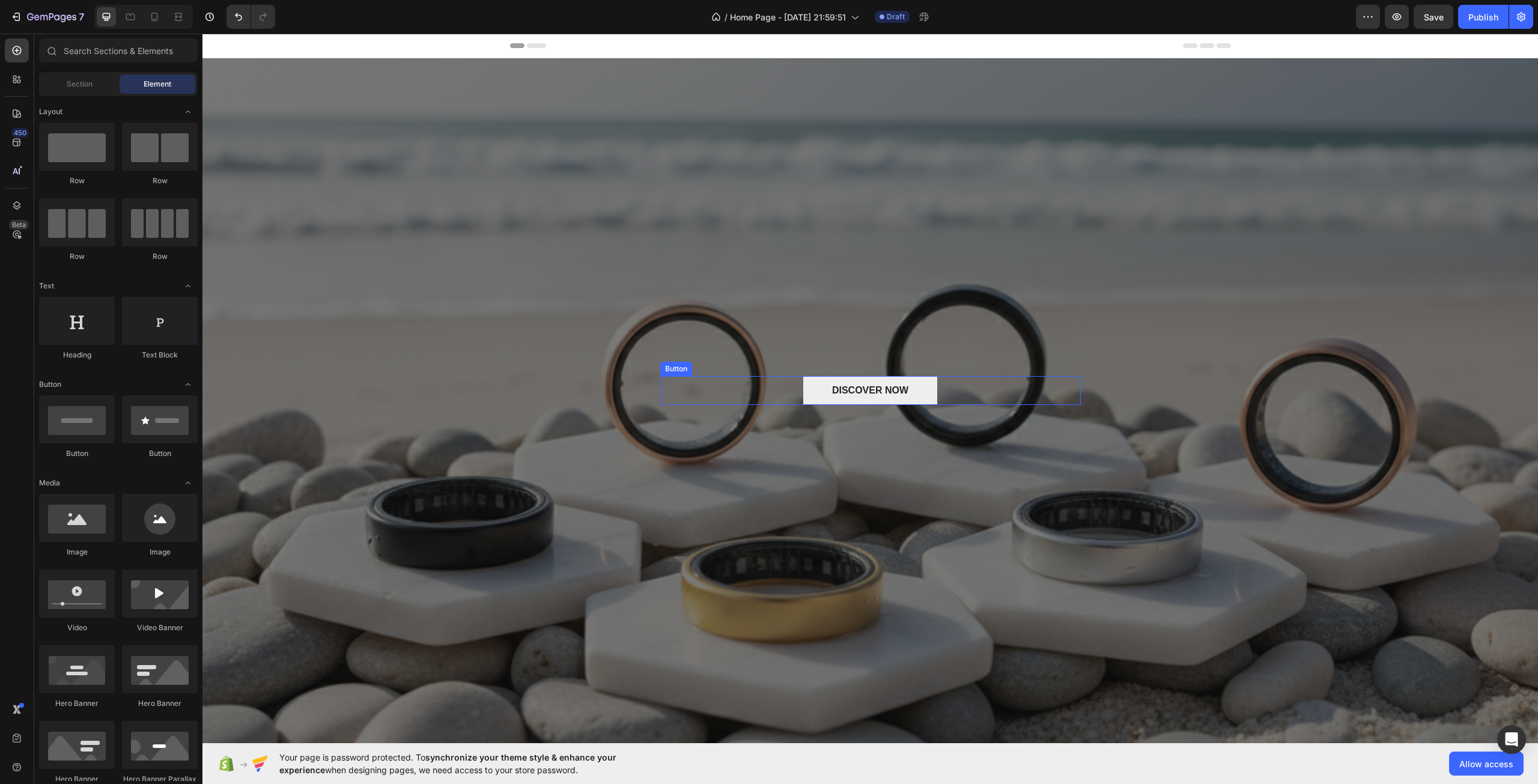
click at [835, 380] on button "DISCOVER NOW" at bounding box center [870, 391] width 134 height 29
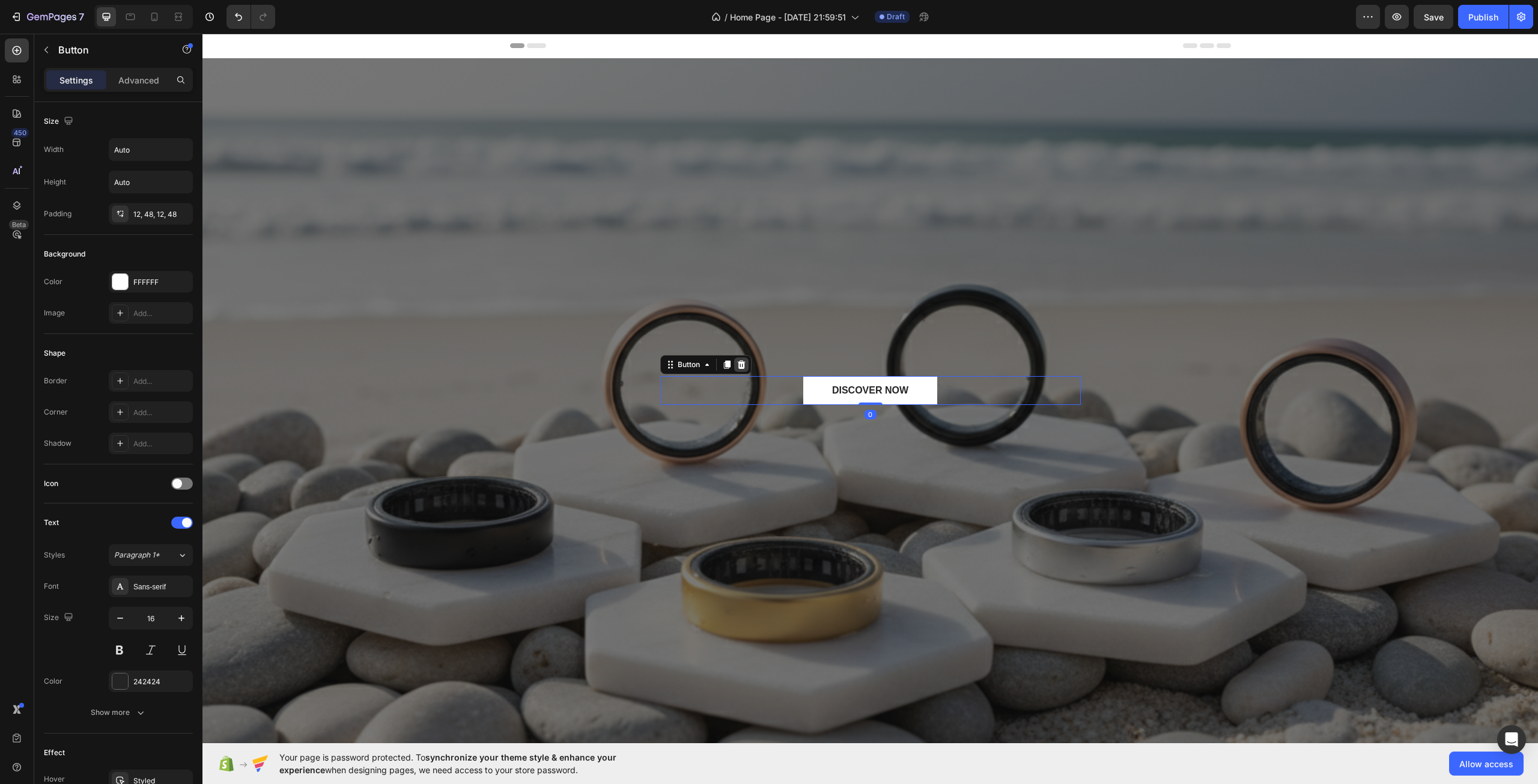
click at [743, 362] on div at bounding box center [741, 365] width 15 height 15
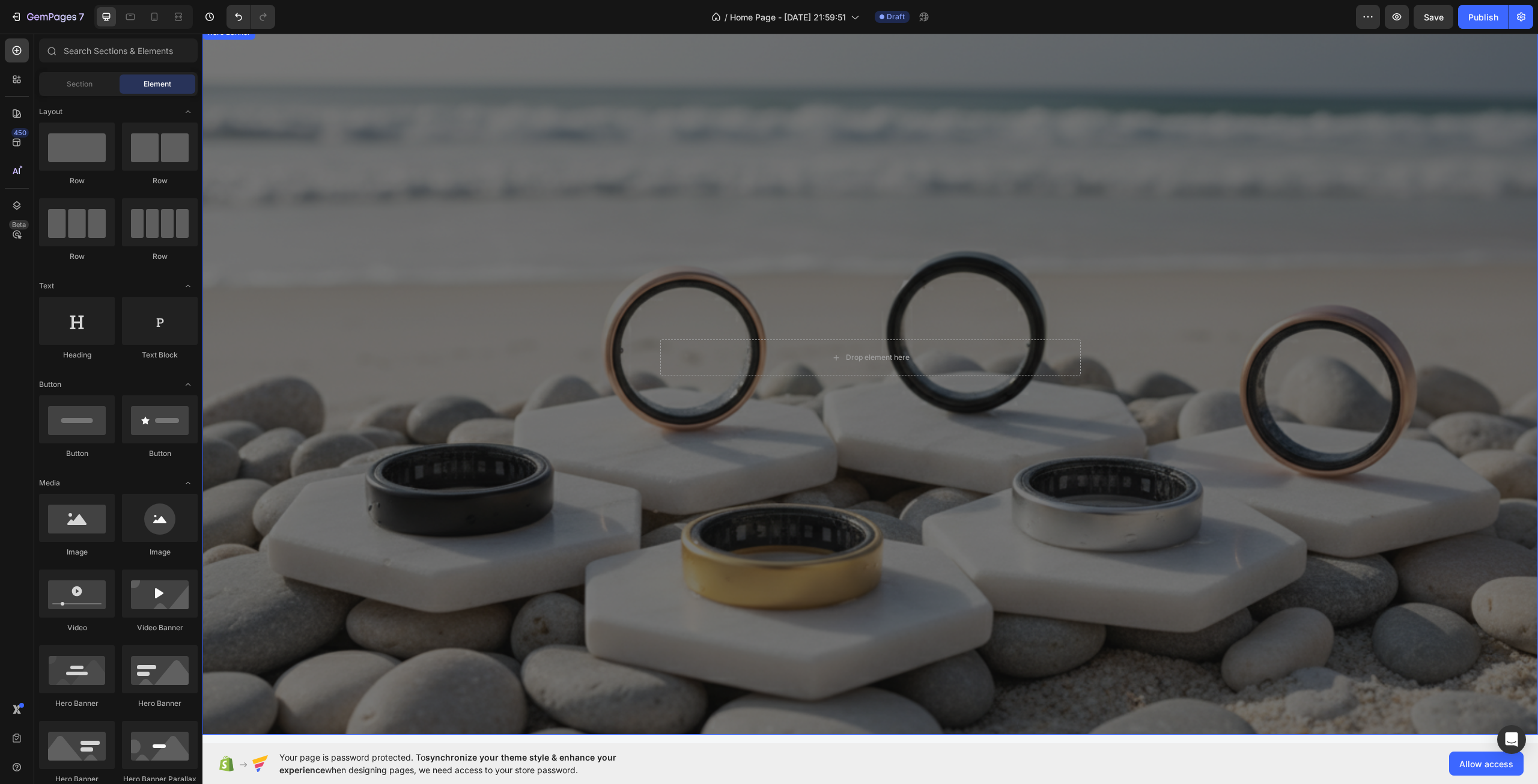
scroll to position [60, 0]
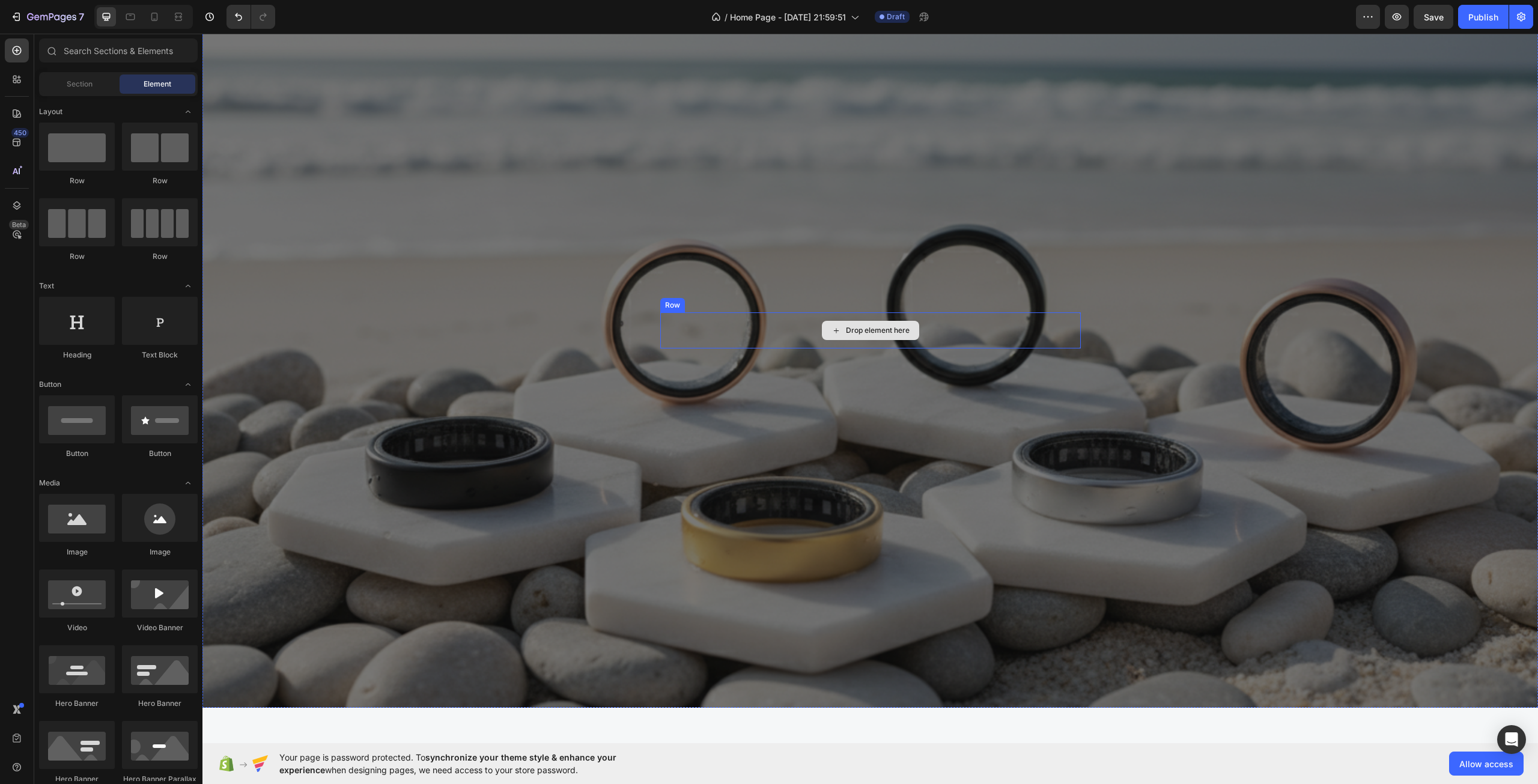
click at [849, 331] on div "Drop element here" at bounding box center [877, 331] width 64 height 10
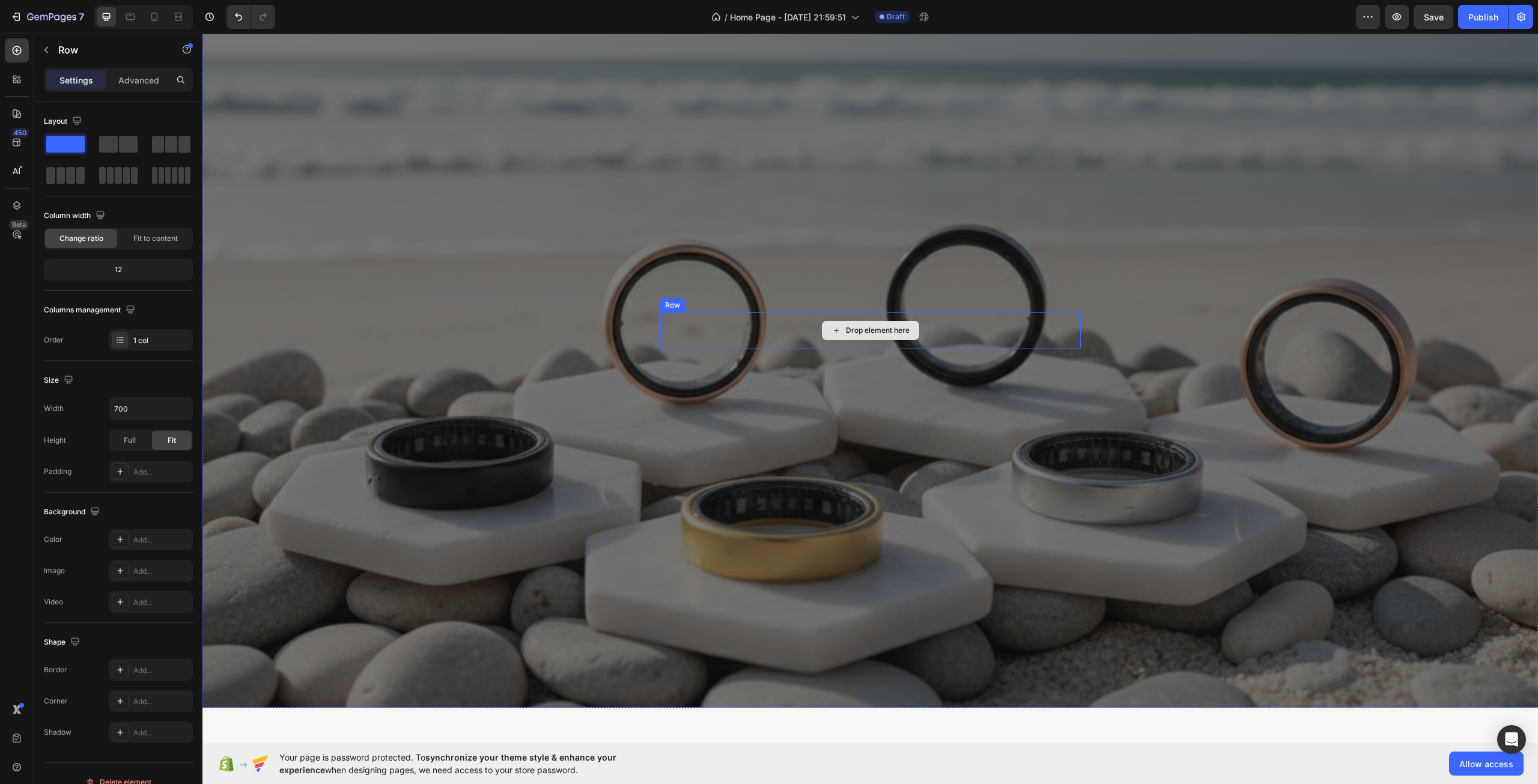
click at [675, 318] on div "Drop element here" at bounding box center [870, 330] width 421 height 36
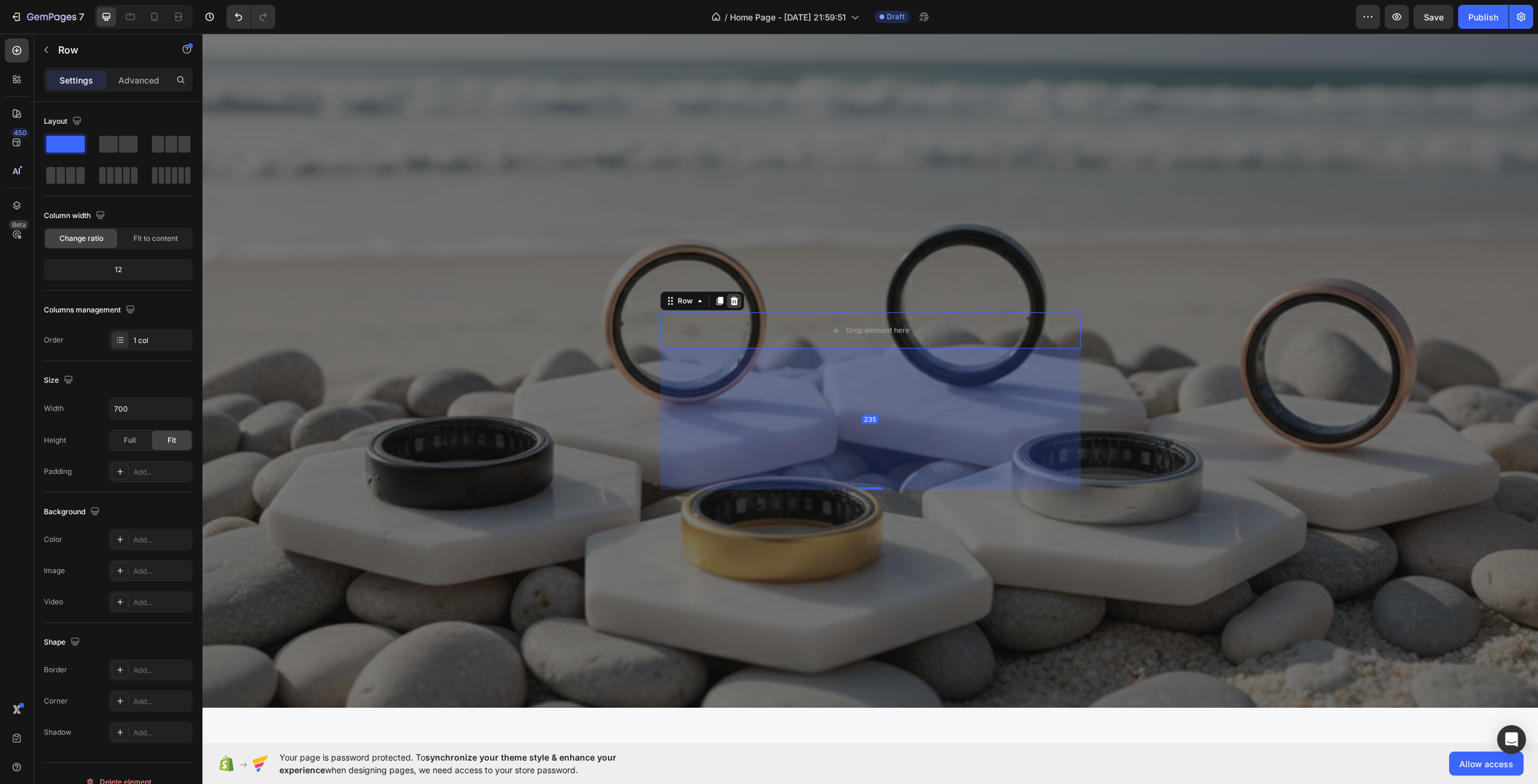
click at [731, 303] on icon at bounding box center [734, 301] width 8 height 8
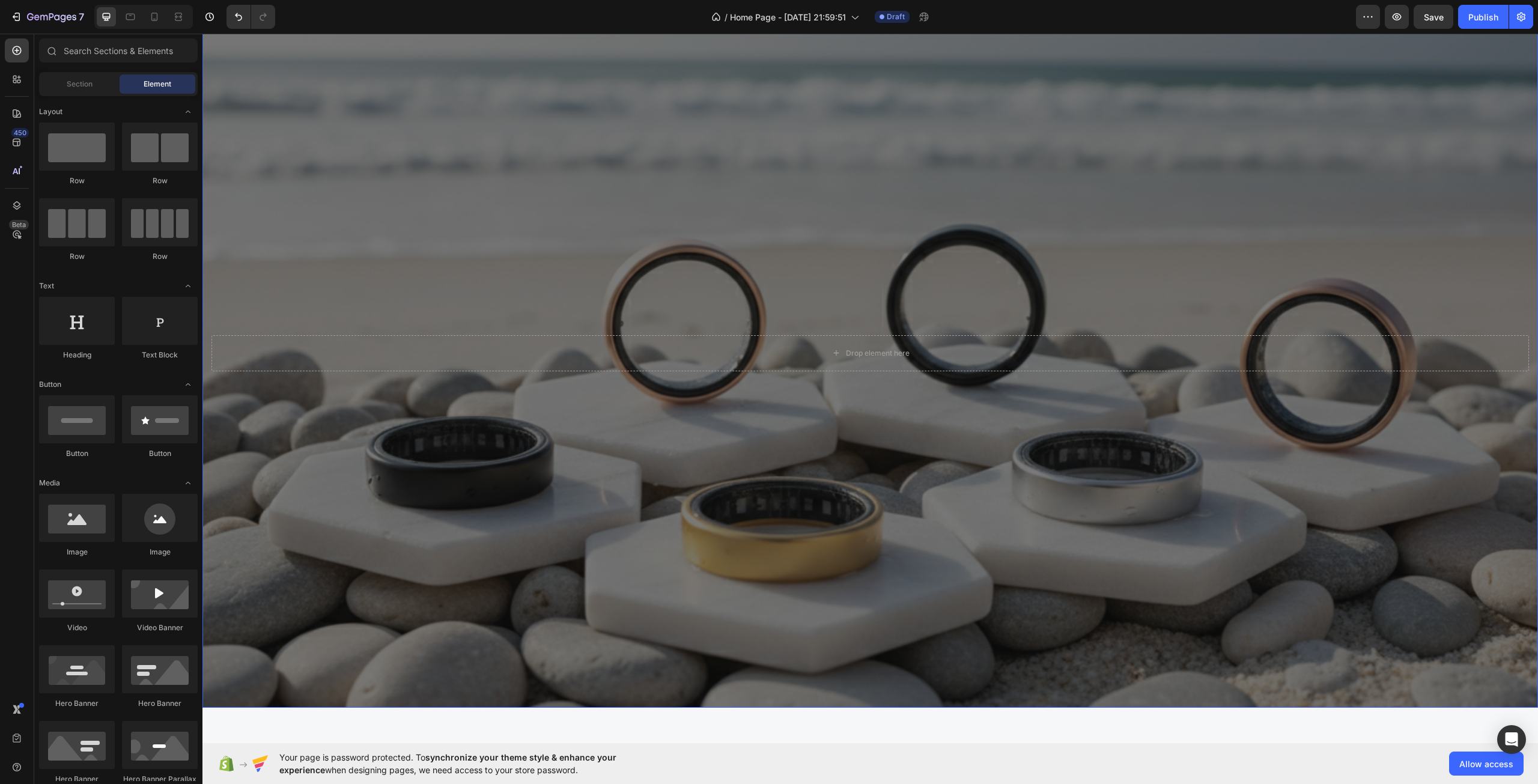
click at [778, 358] on div "Drop element here" at bounding box center [870, 353] width 1317 height 36
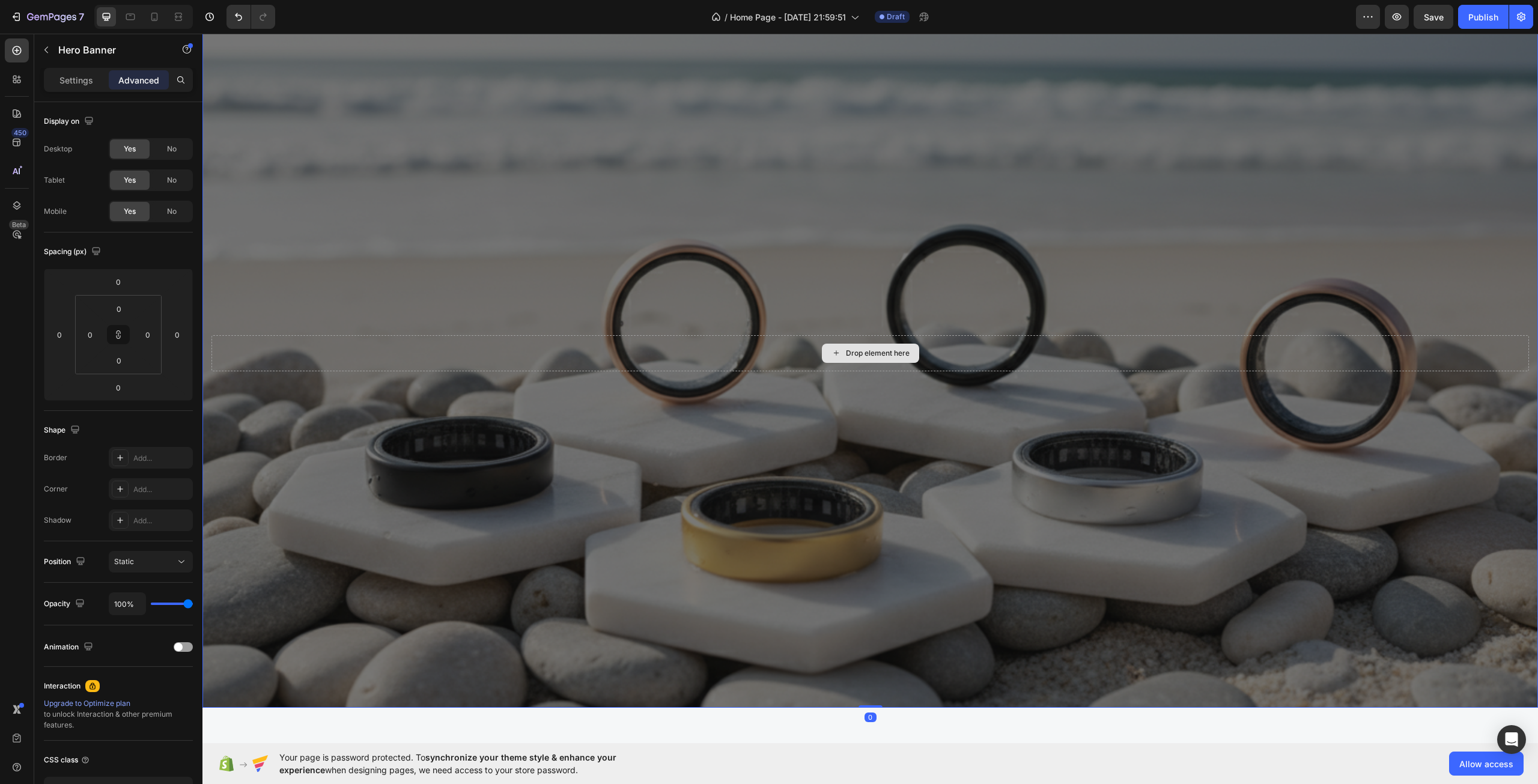
click at [690, 345] on div "Drop element here" at bounding box center [870, 353] width 1317 height 36
click at [638, 332] on div "Drop element here" at bounding box center [870, 353] width 1335 height 75
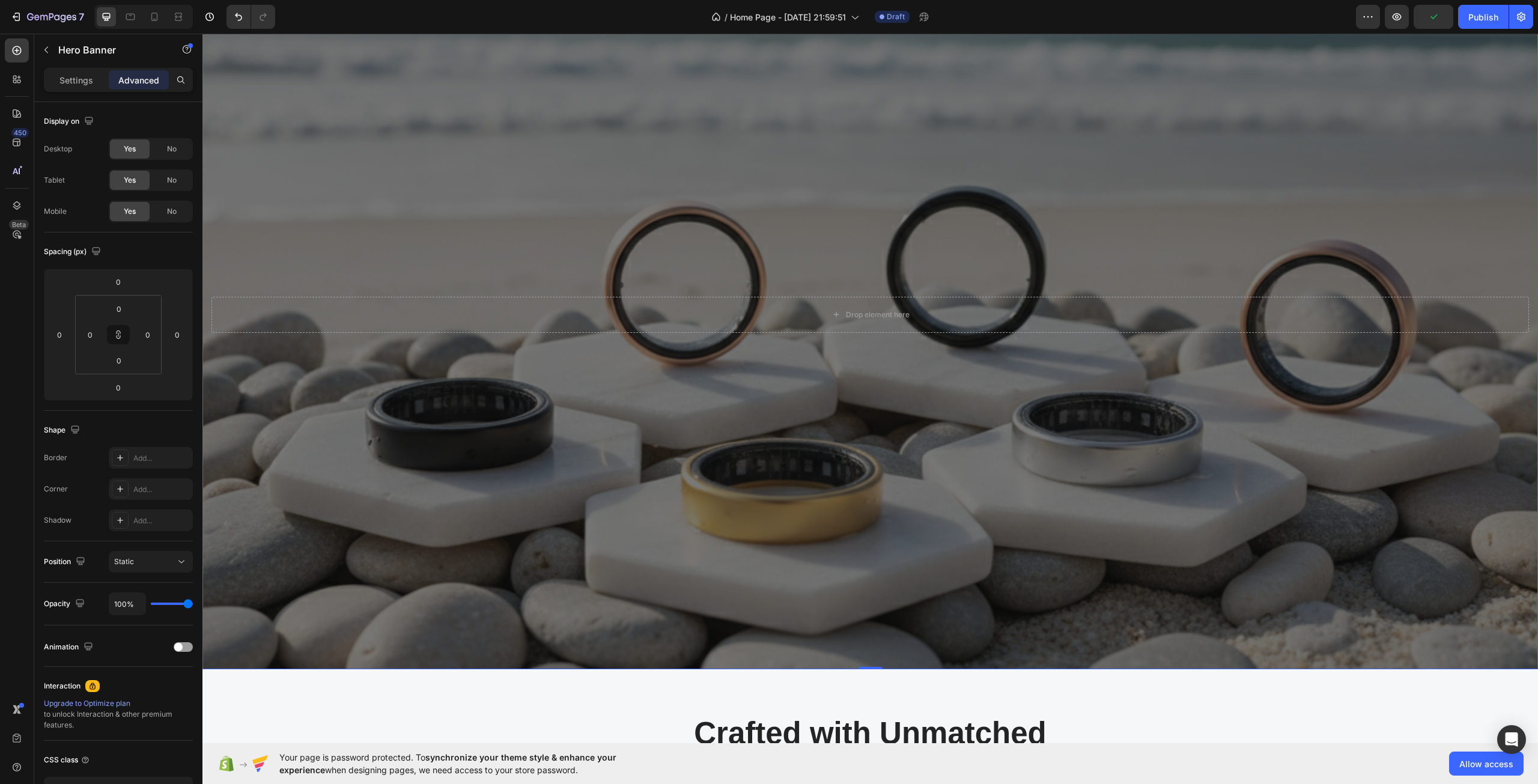
scroll to position [120, 0]
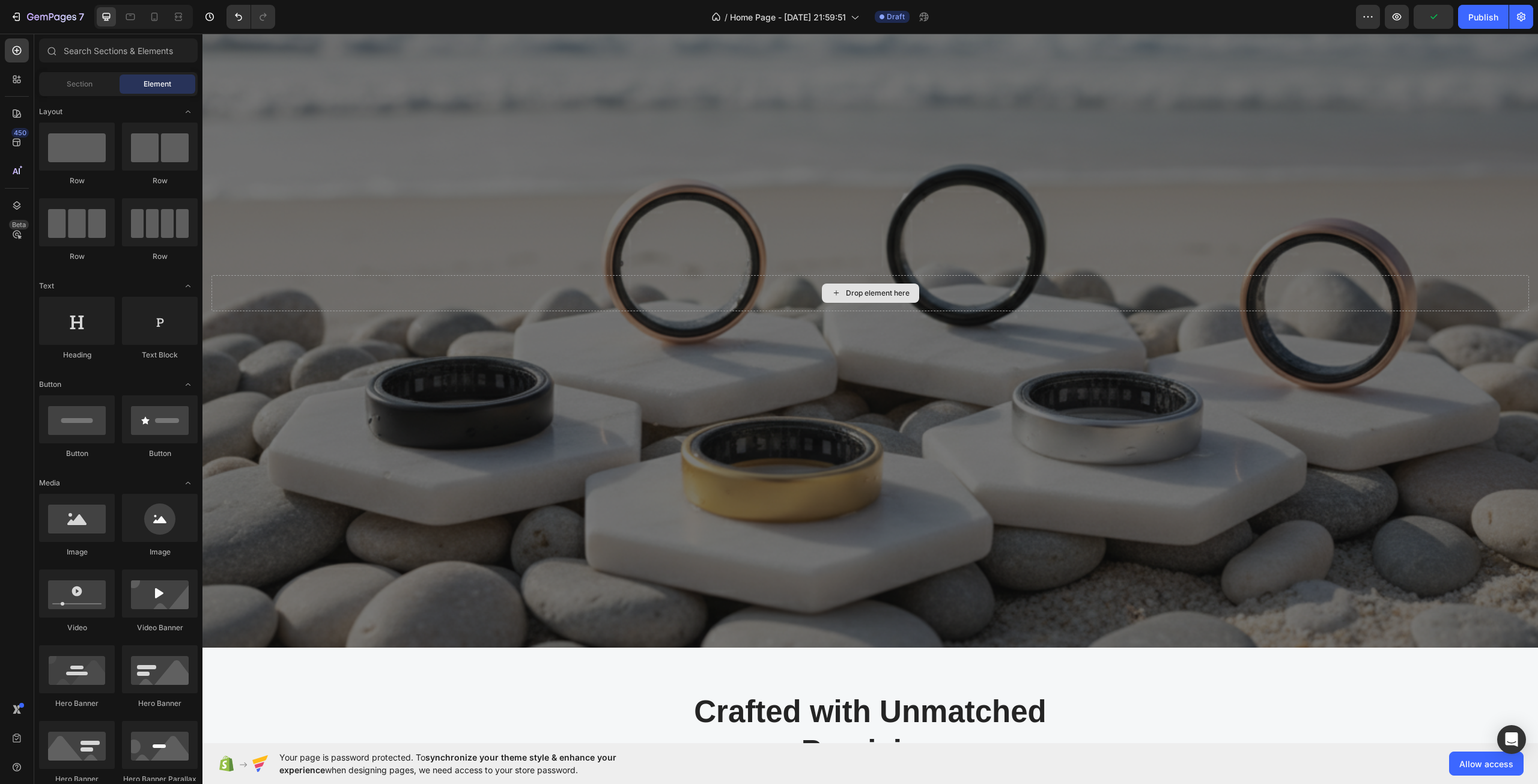
click at [898, 291] on div "Drop element here" at bounding box center [877, 293] width 64 height 10
click at [977, 288] on div "Drop element here" at bounding box center [870, 293] width 1317 height 36
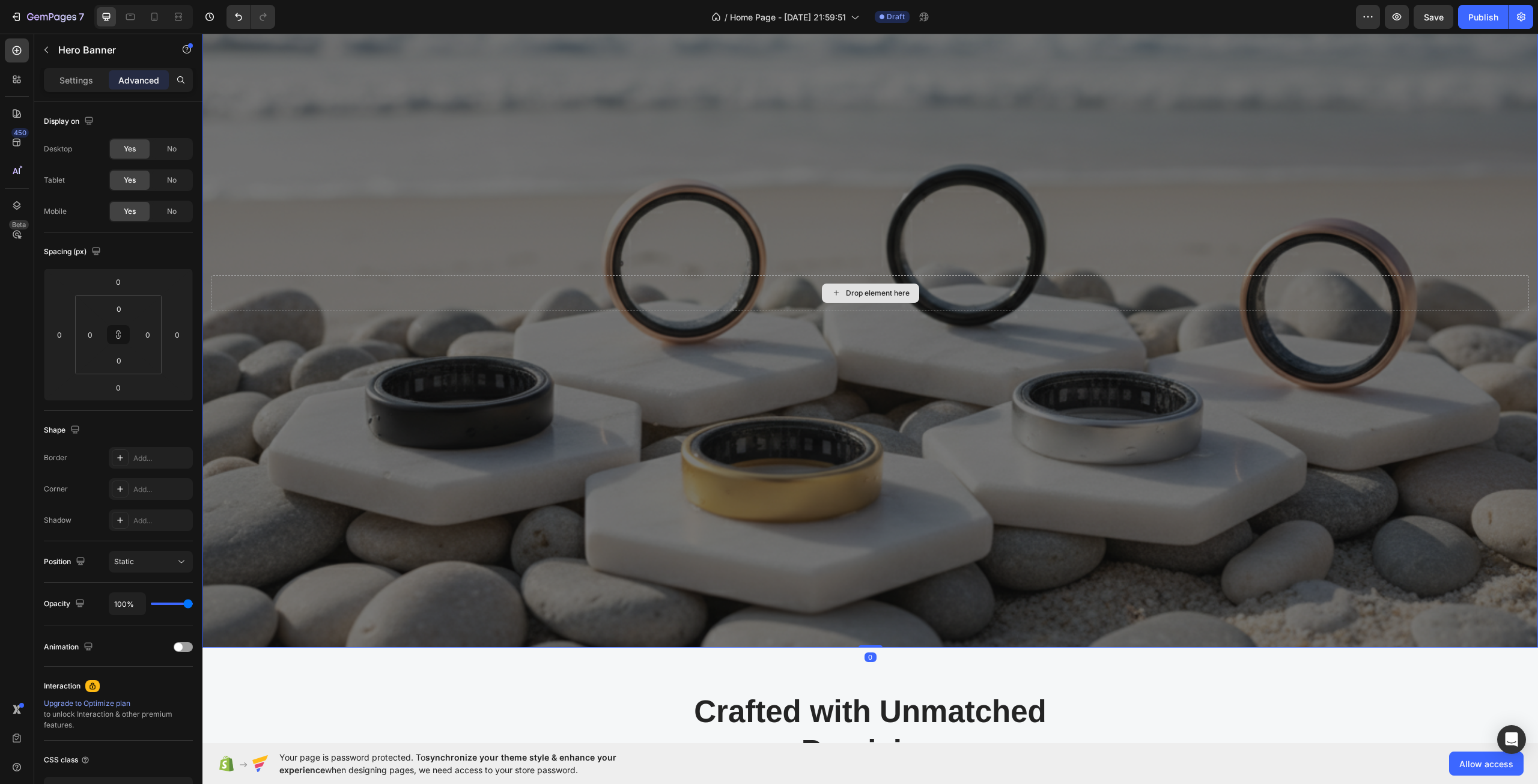
click at [979, 278] on div "Drop element here" at bounding box center [870, 293] width 1317 height 36
click at [979, 276] on div "Drop element here" at bounding box center [870, 293] width 1317 height 36
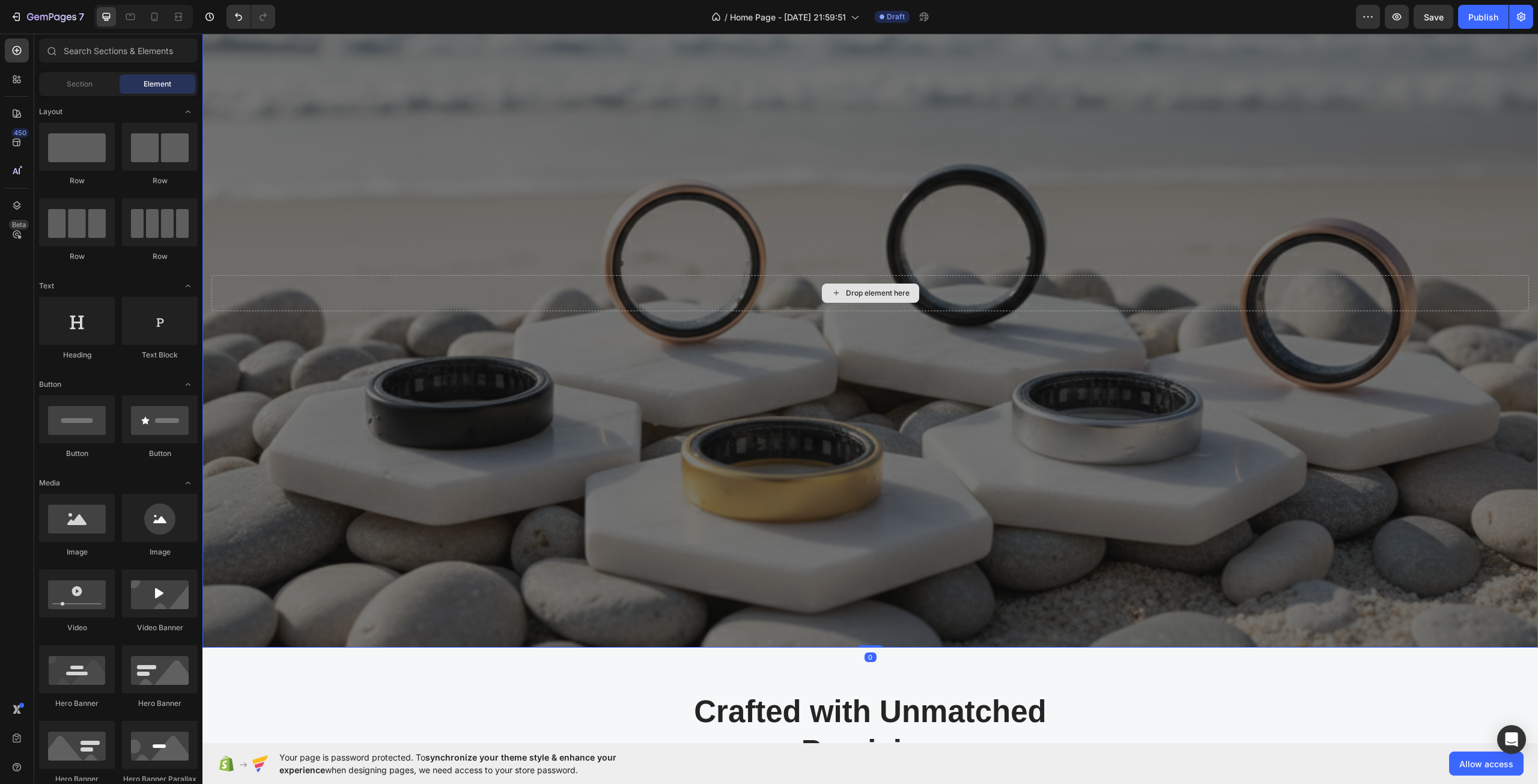
click at [876, 286] on div "Drop element here" at bounding box center [871, 293] width 97 height 19
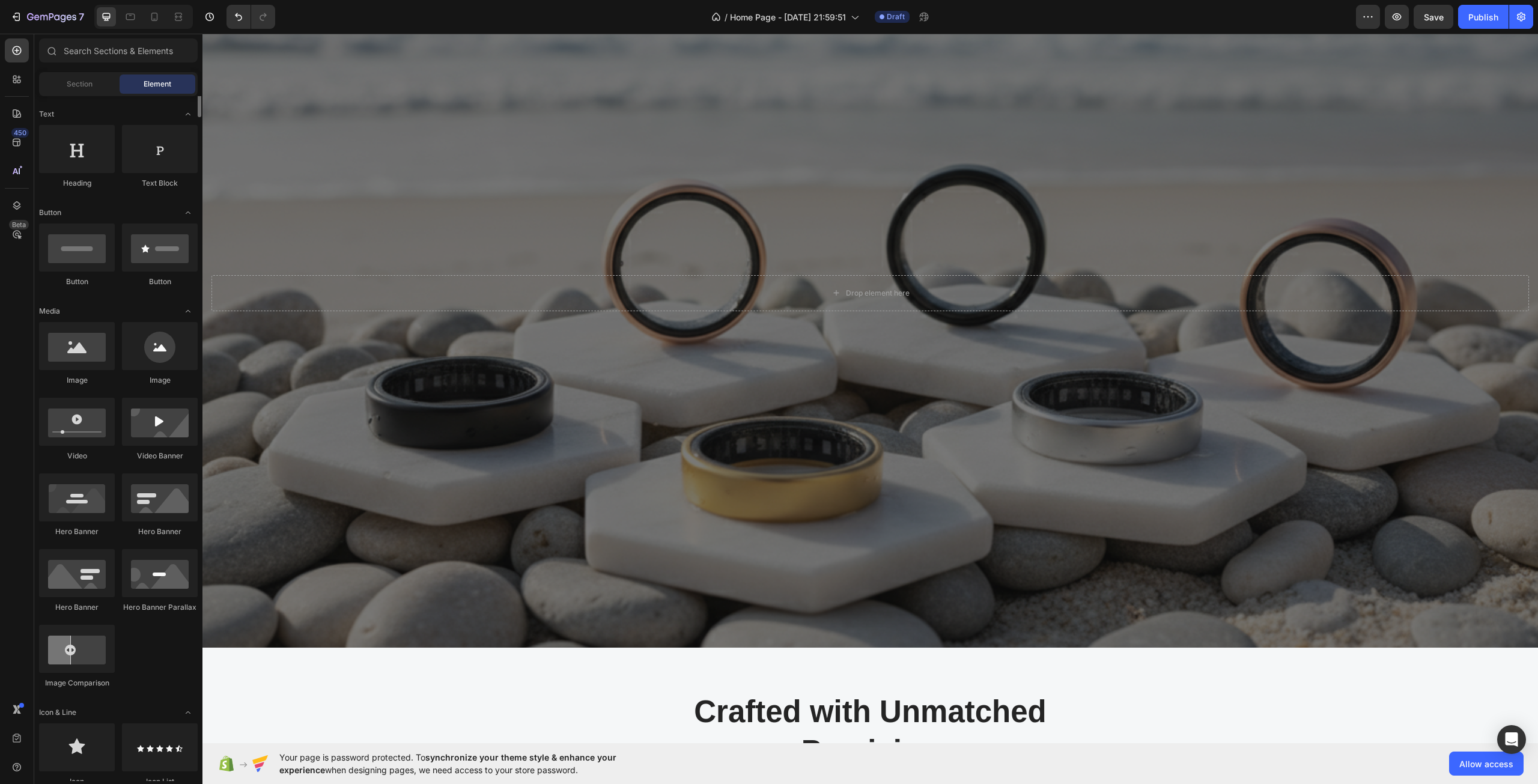
scroll to position [0, 0]
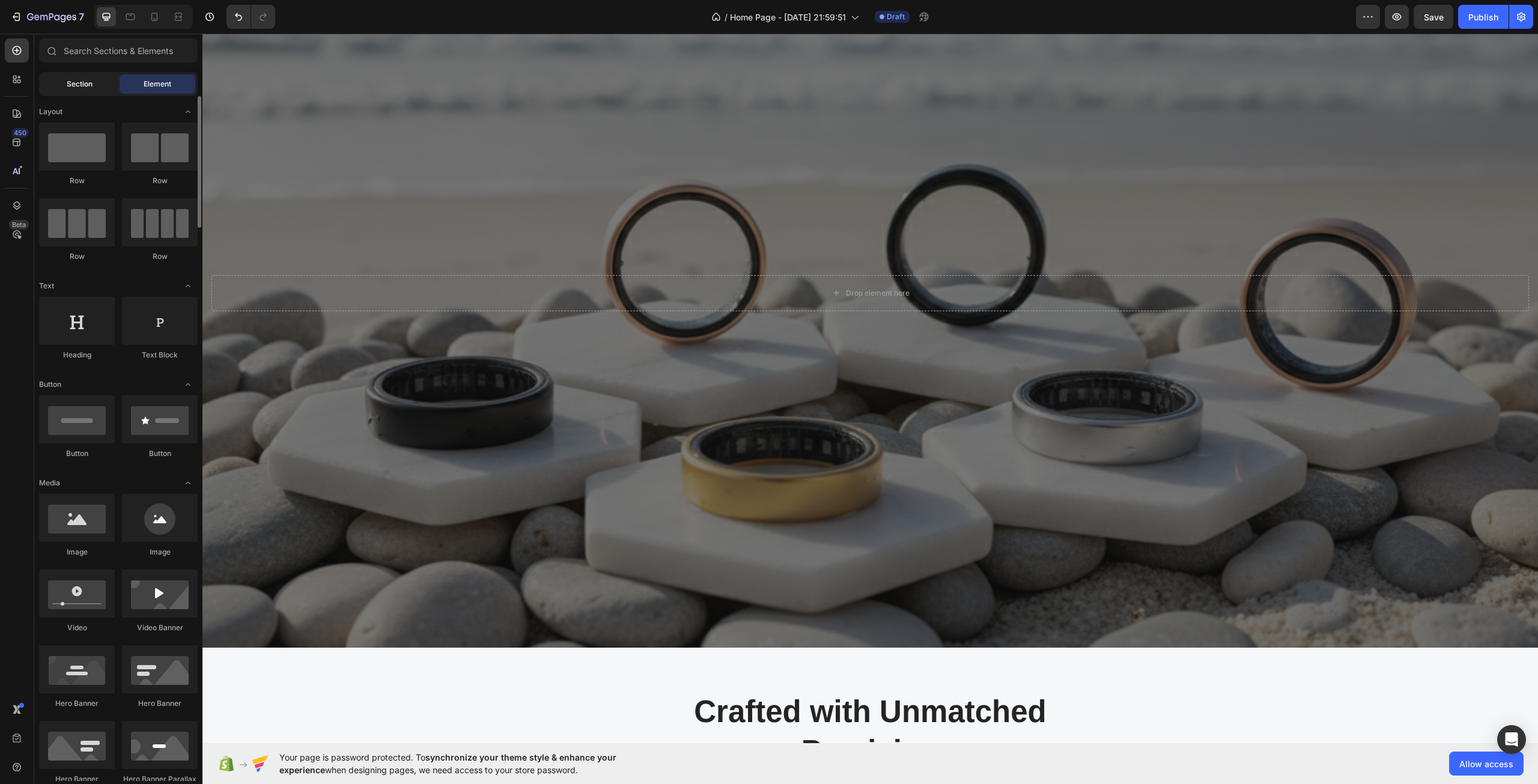
click at [88, 90] on div "Section" at bounding box center [79, 84] width 75 height 19
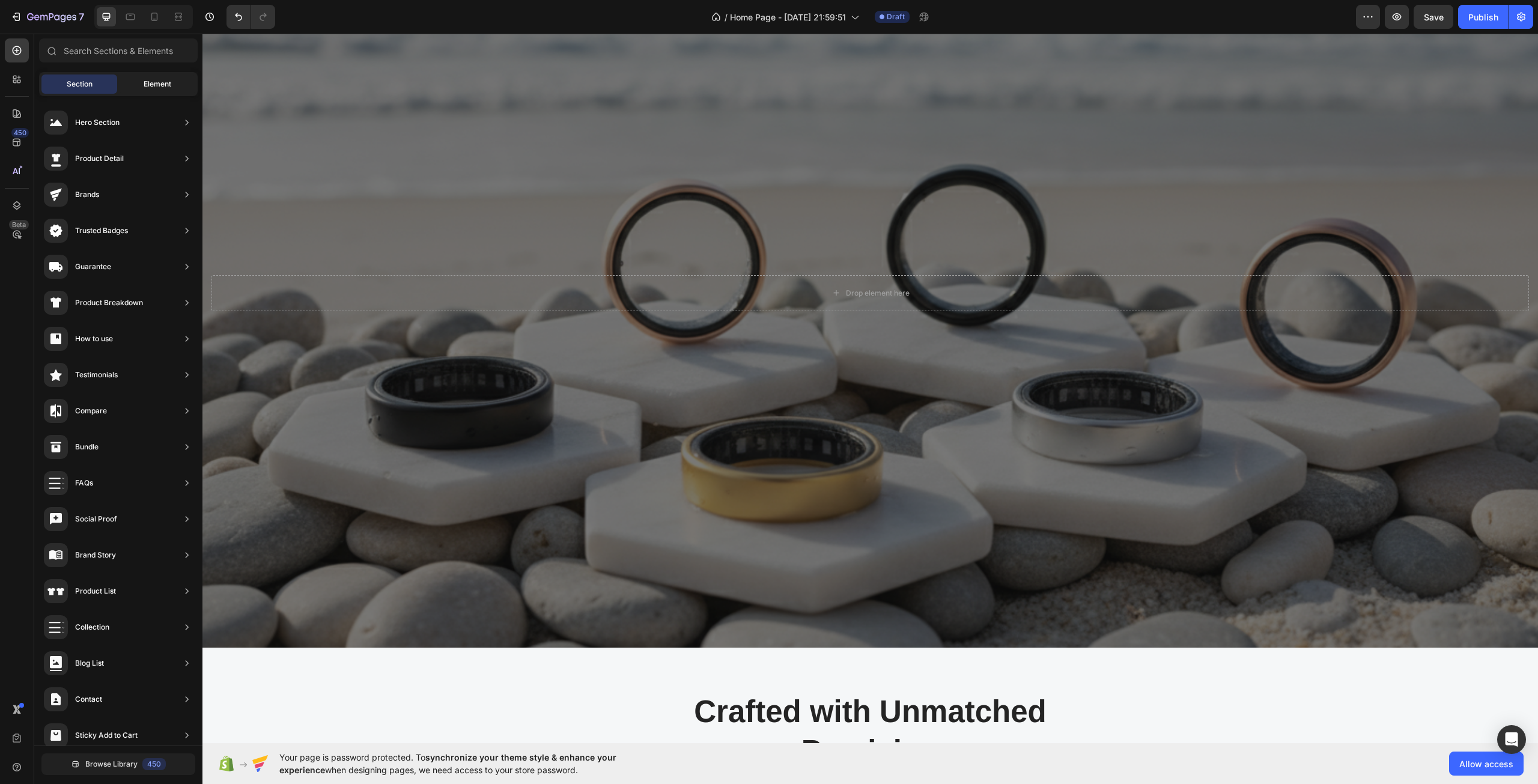
click at [157, 78] on div "Element" at bounding box center [156, 84] width 75 height 19
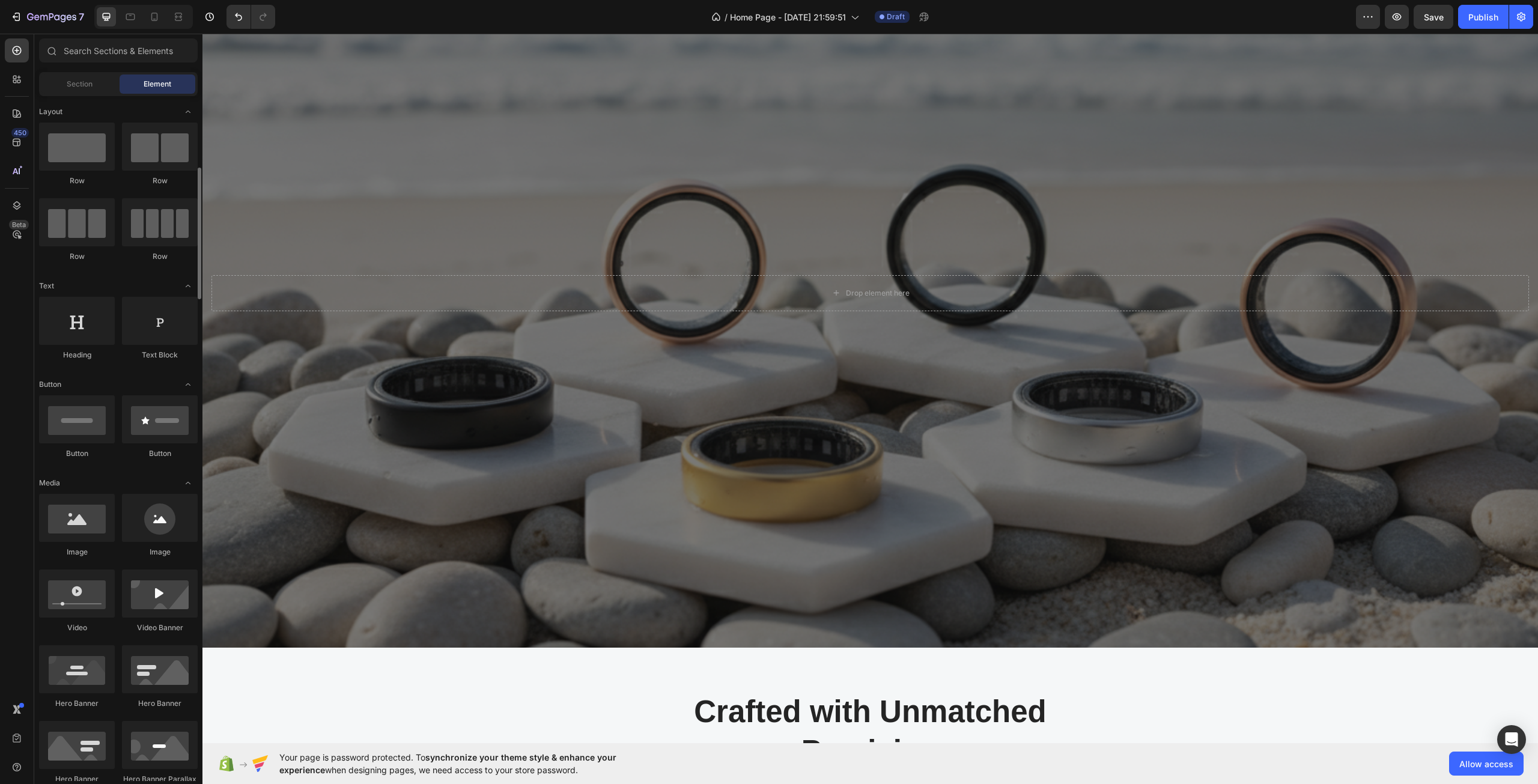
scroll to position [60, 0]
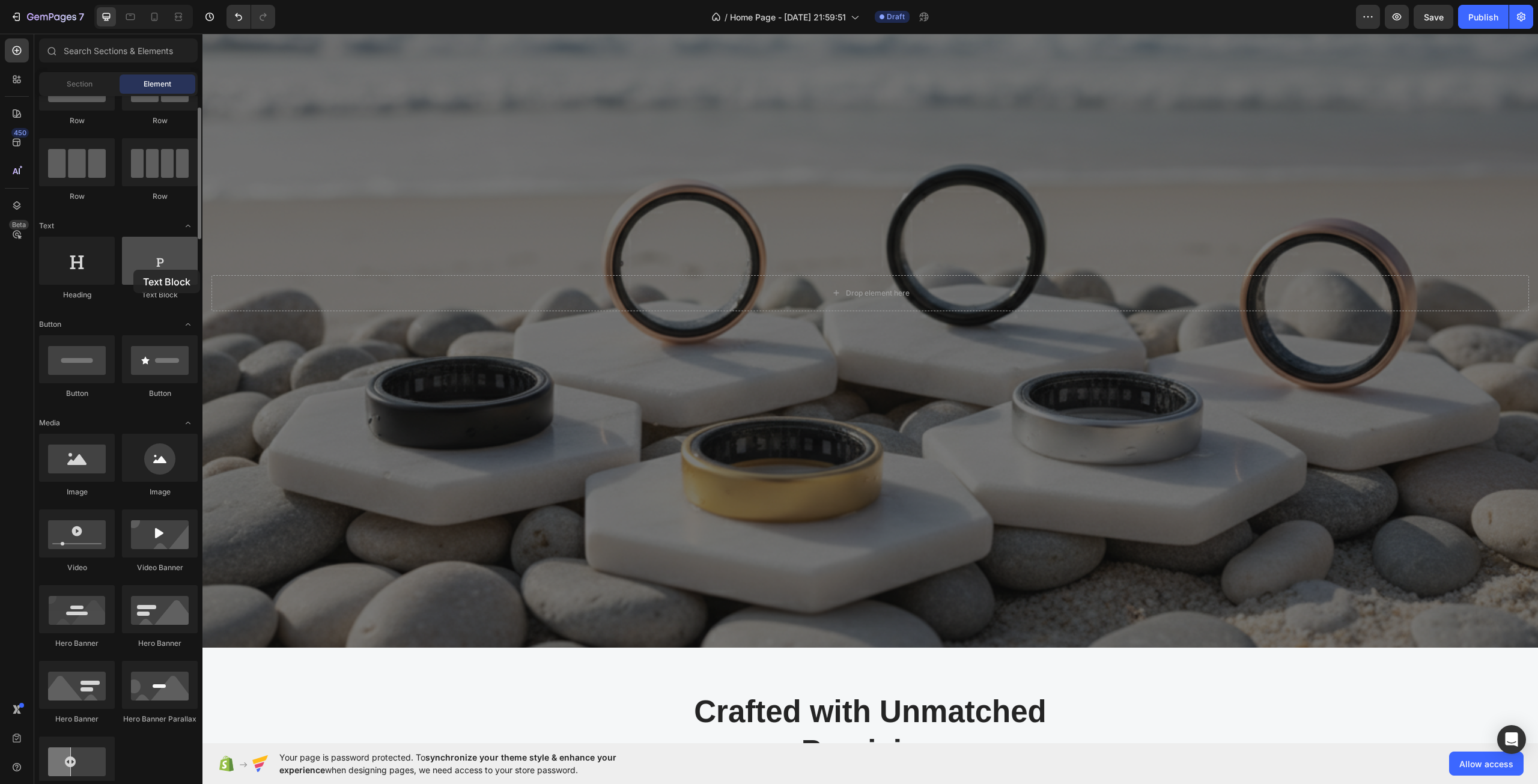
click at [133, 270] on div at bounding box center [159, 260] width 75 height 48
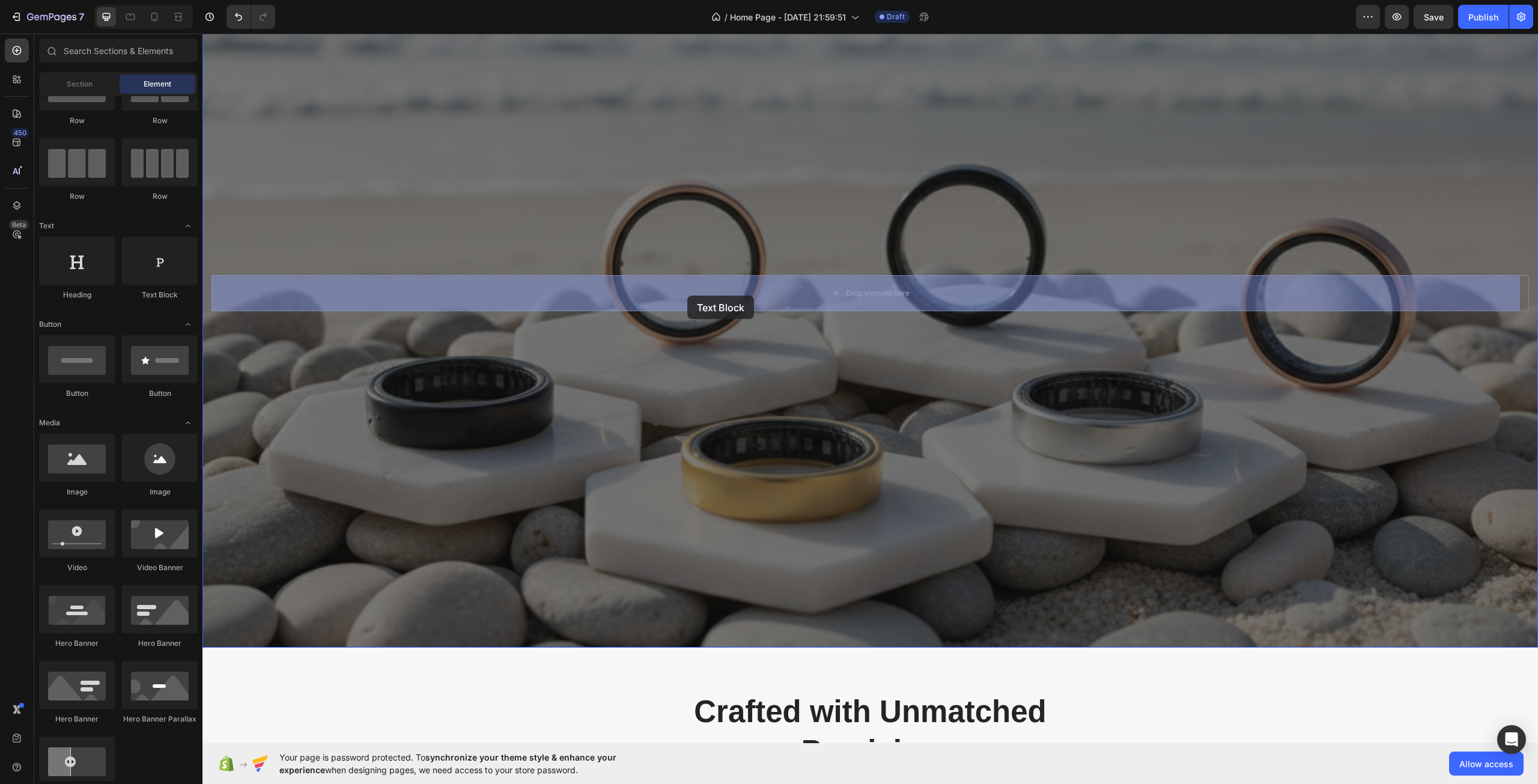
drag, startPoint x: 360, startPoint y: 315, endPoint x: 688, endPoint y: 296, distance: 328.5
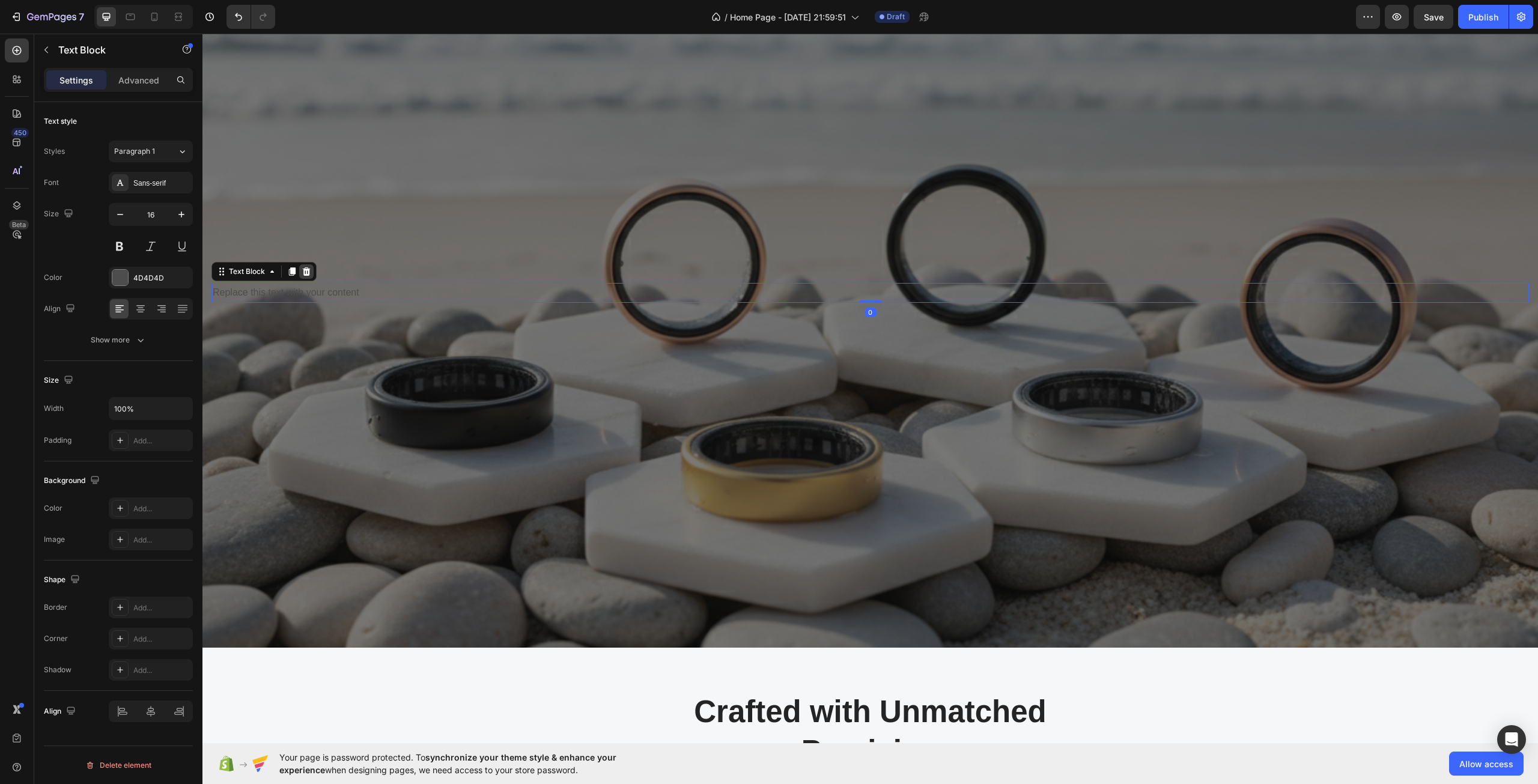
click at [302, 271] on icon at bounding box center [306, 272] width 10 height 10
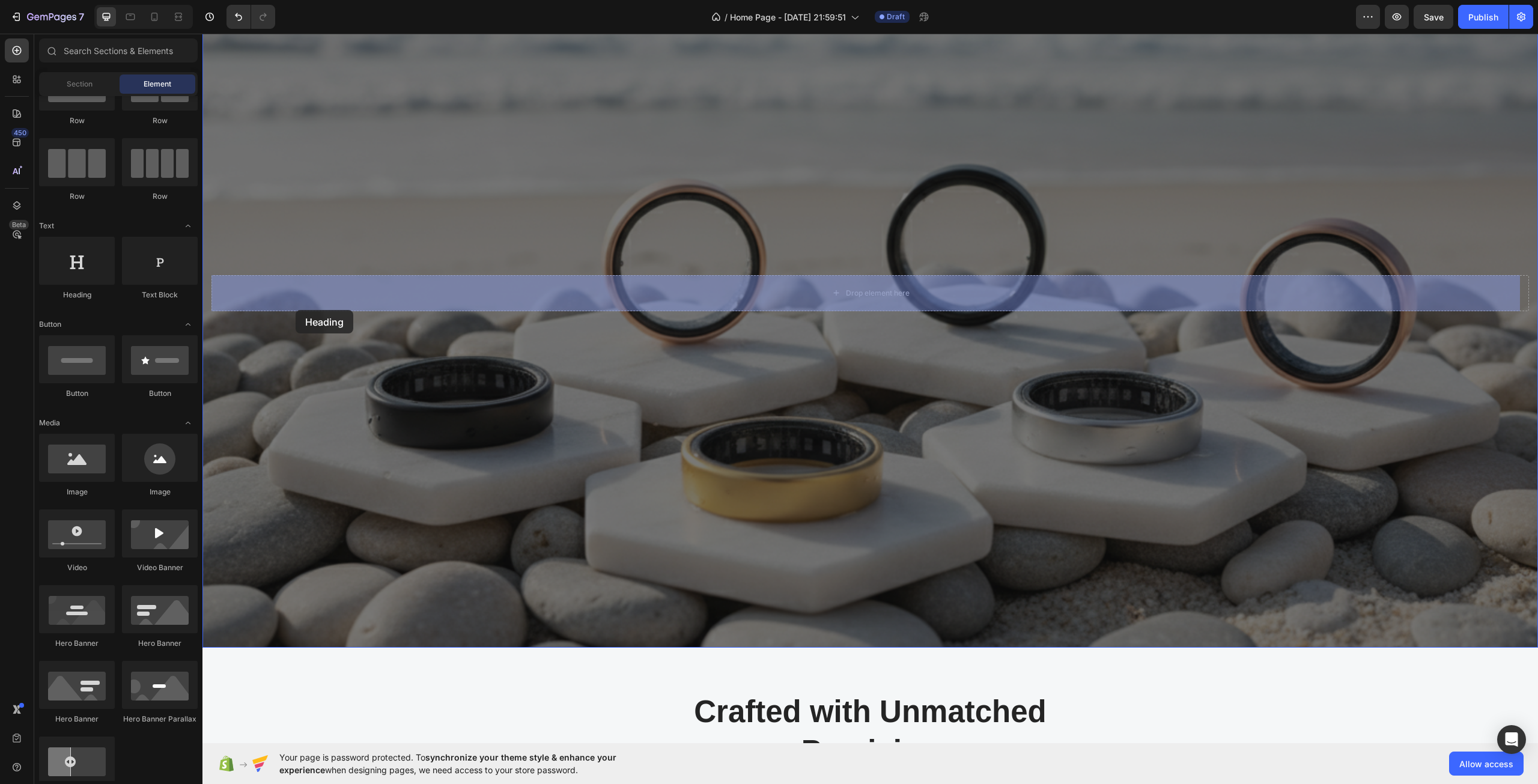
drag, startPoint x: 278, startPoint y: 316, endPoint x: 297, endPoint y: 310, distance: 19.9
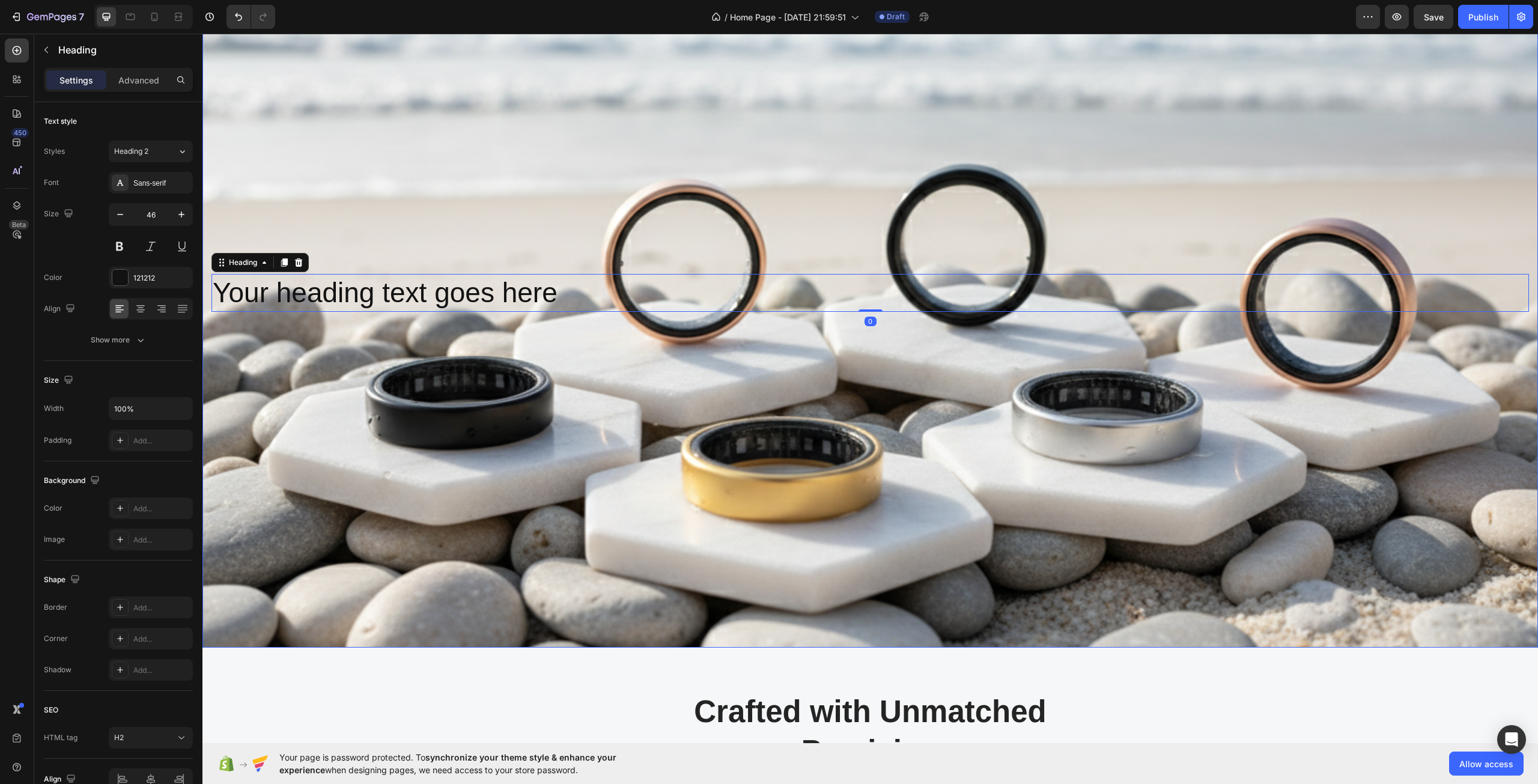
click at [456, 359] on div "Overlay" at bounding box center [870, 293] width 1335 height 709
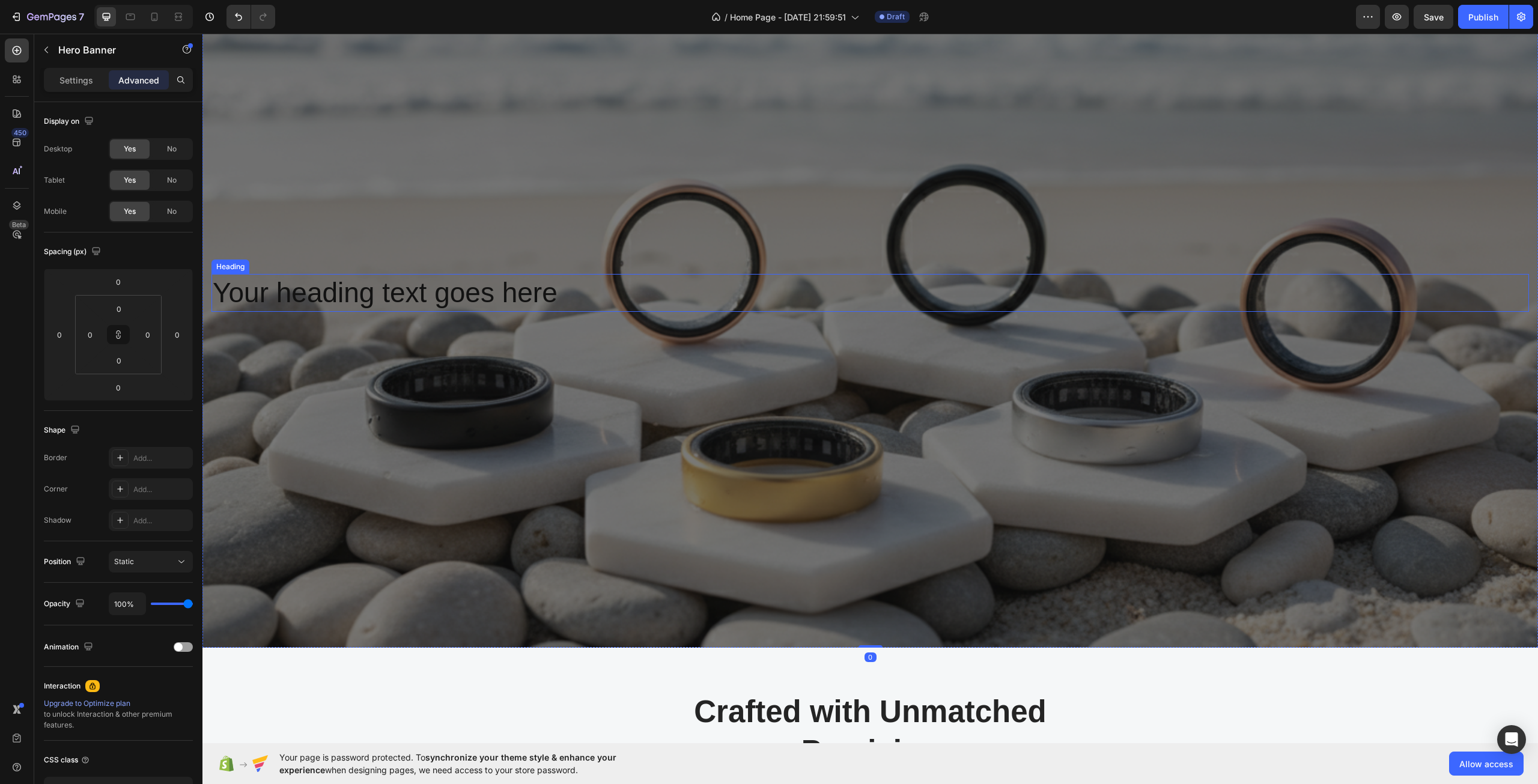
click at [524, 289] on h2 "Your heading text goes here" at bounding box center [870, 293] width 1317 height 38
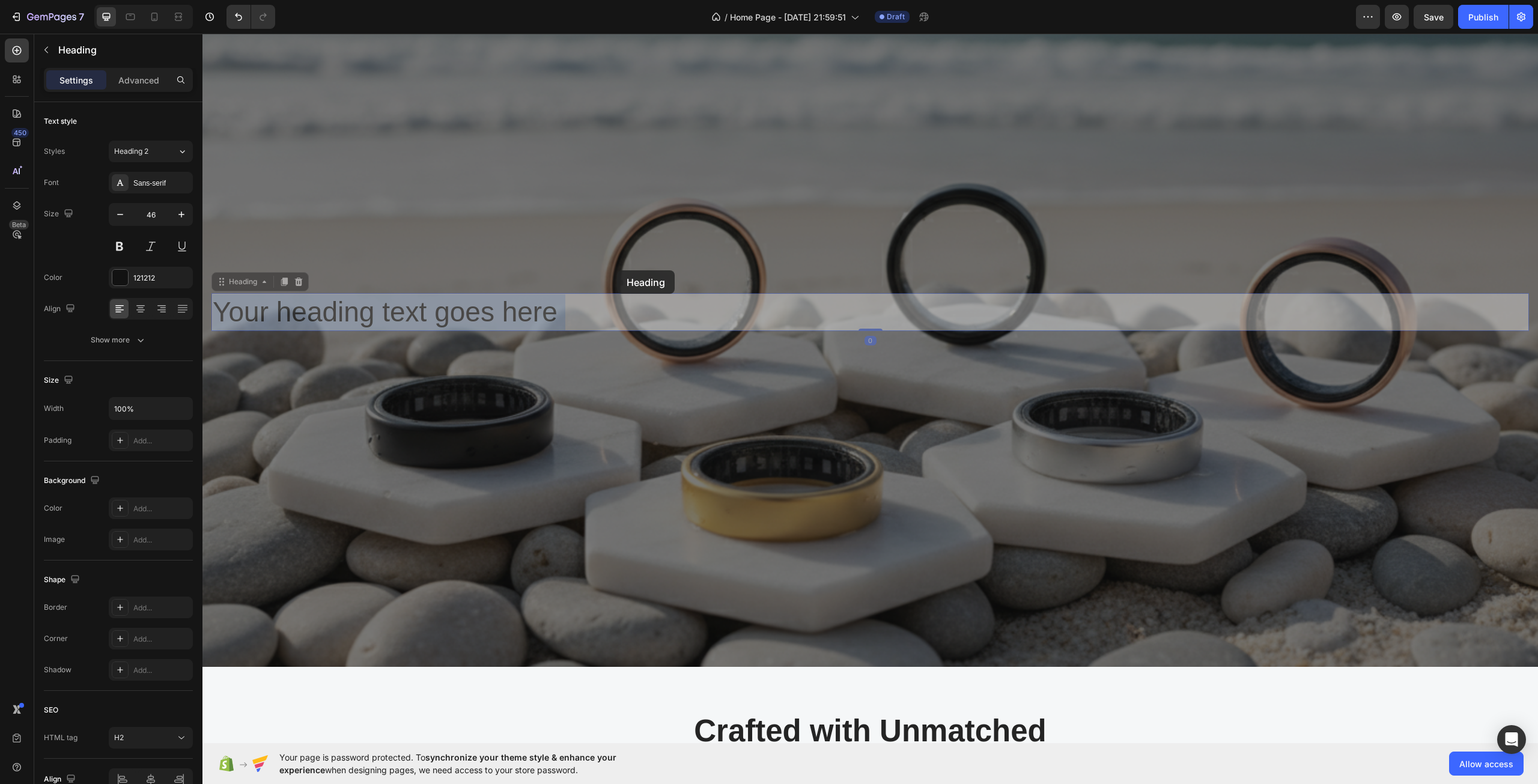
drag, startPoint x: 629, startPoint y: 298, endPoint x: 617, endPoint y: 270, distance: 30.5
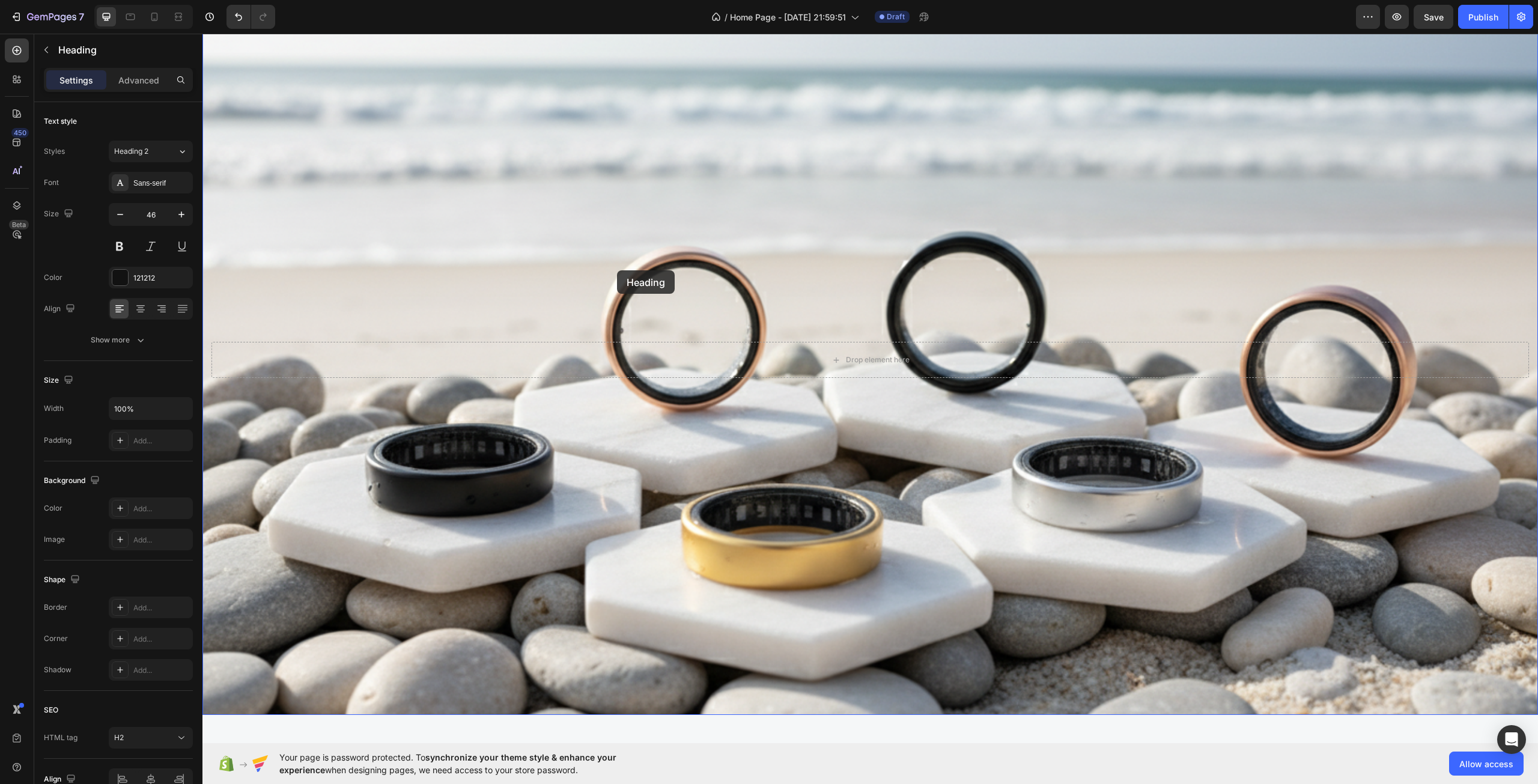
scroll to position [149, 0]
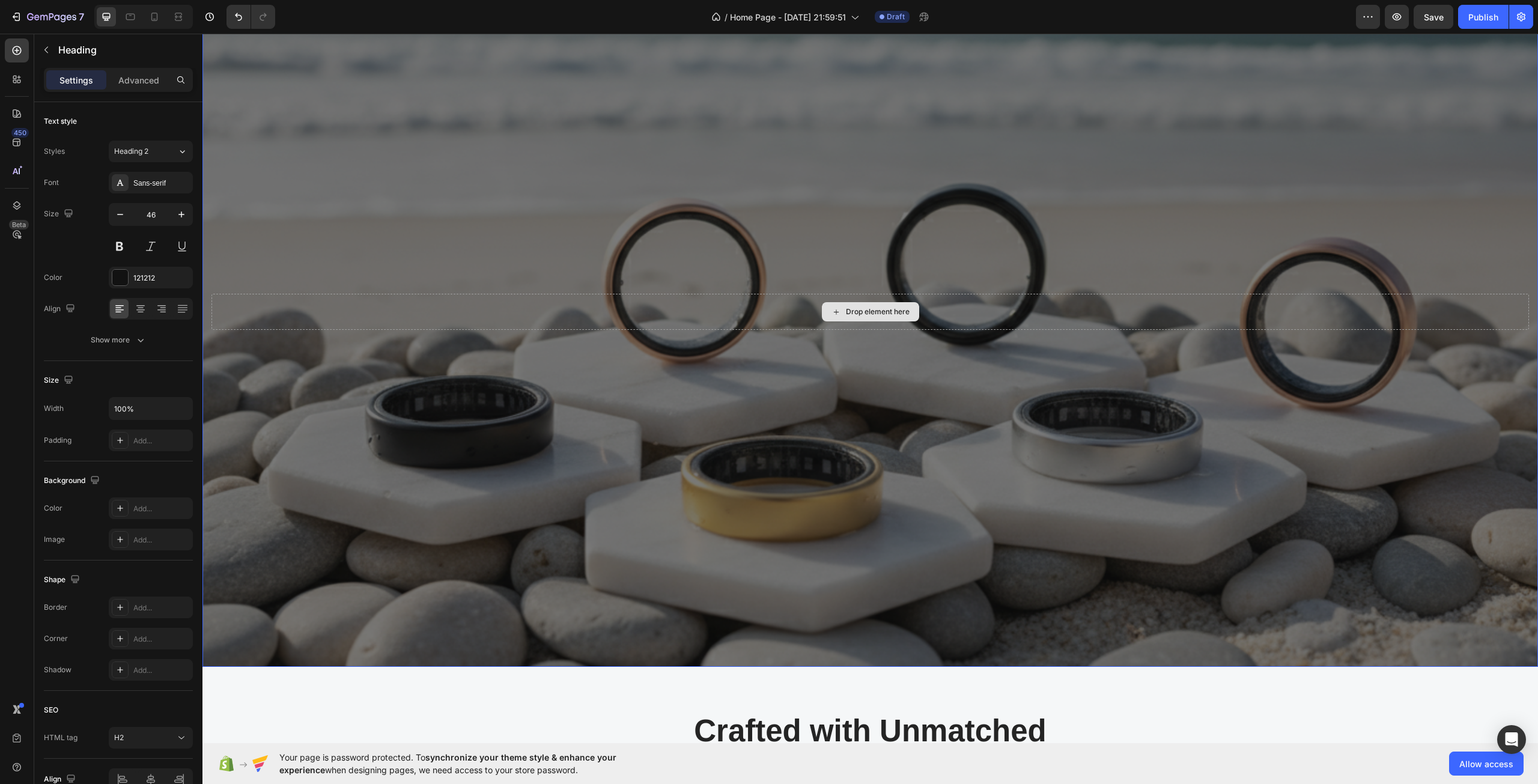
click at [732, 300] on div "Drop element here" at bounding box center [870, 311] width 1317 height 36
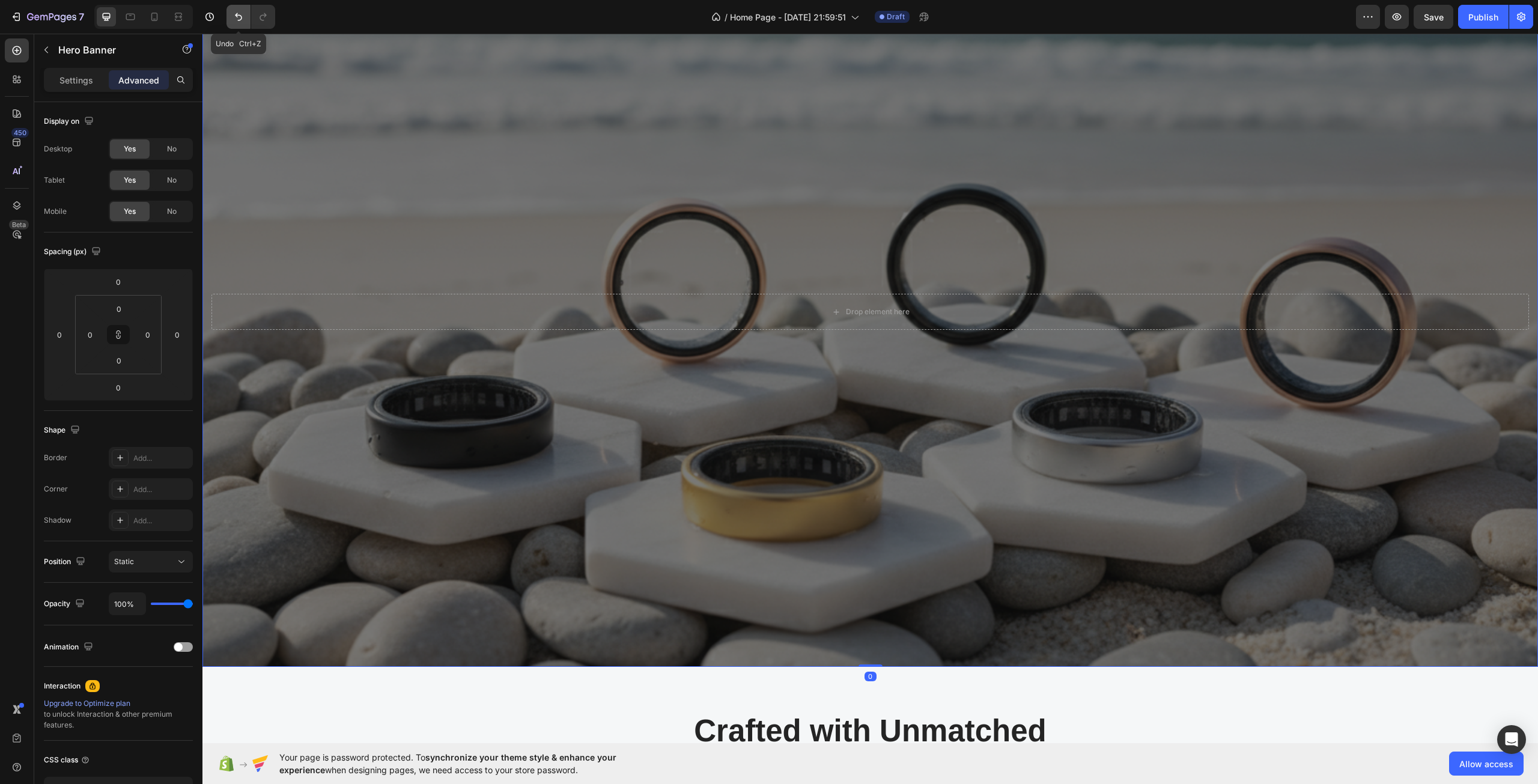
click at [233, 16] on icon "Undo/Redo" at bounding box center [238, 16] width 12 height 12
click at [302, 303] on h2 "Your heading text goes here" at bounding box center [870, 312] width 1317 height 38
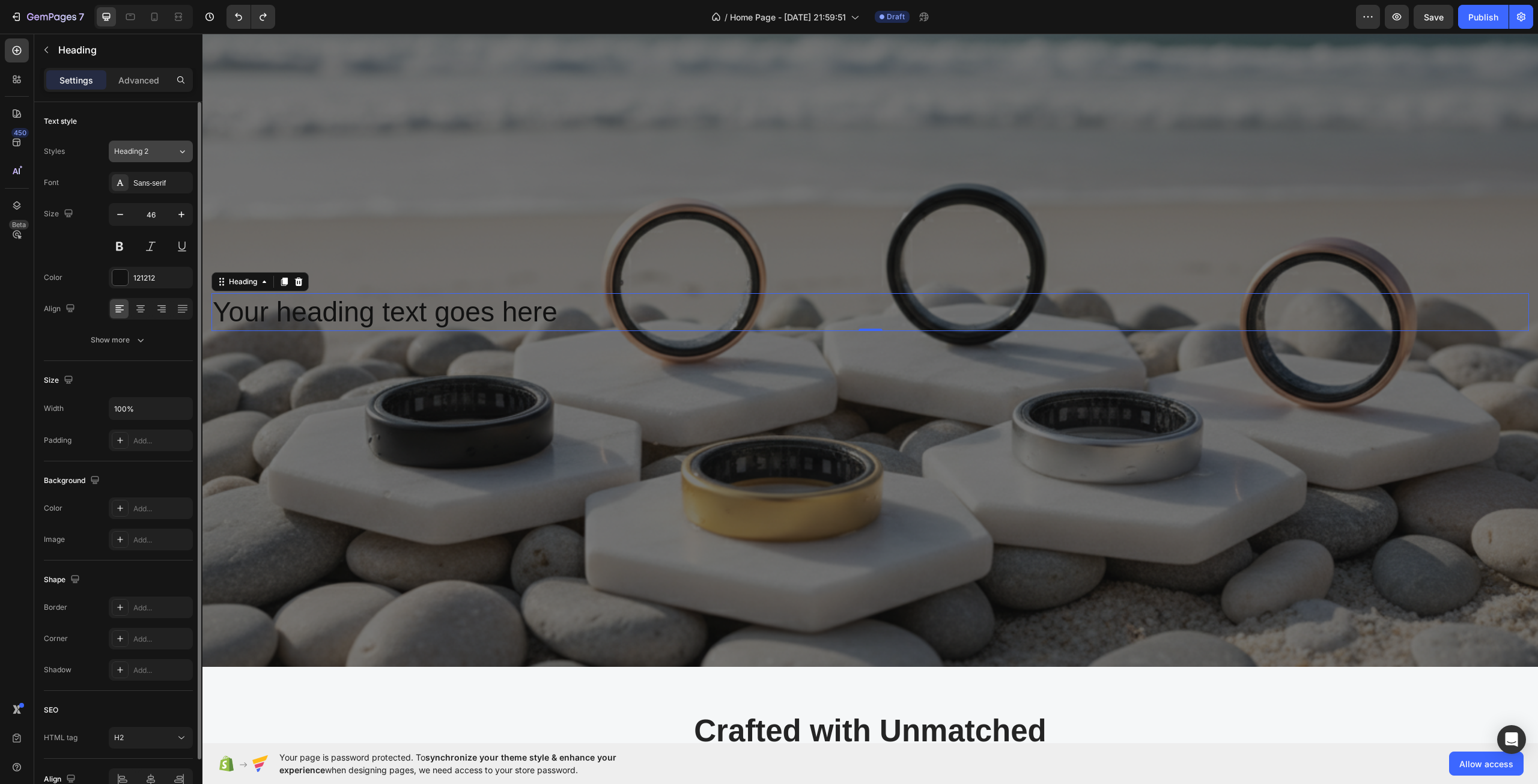
click at [155, 159] on button "Heading 2" at bounding box center [151, 151] width 84 height 22
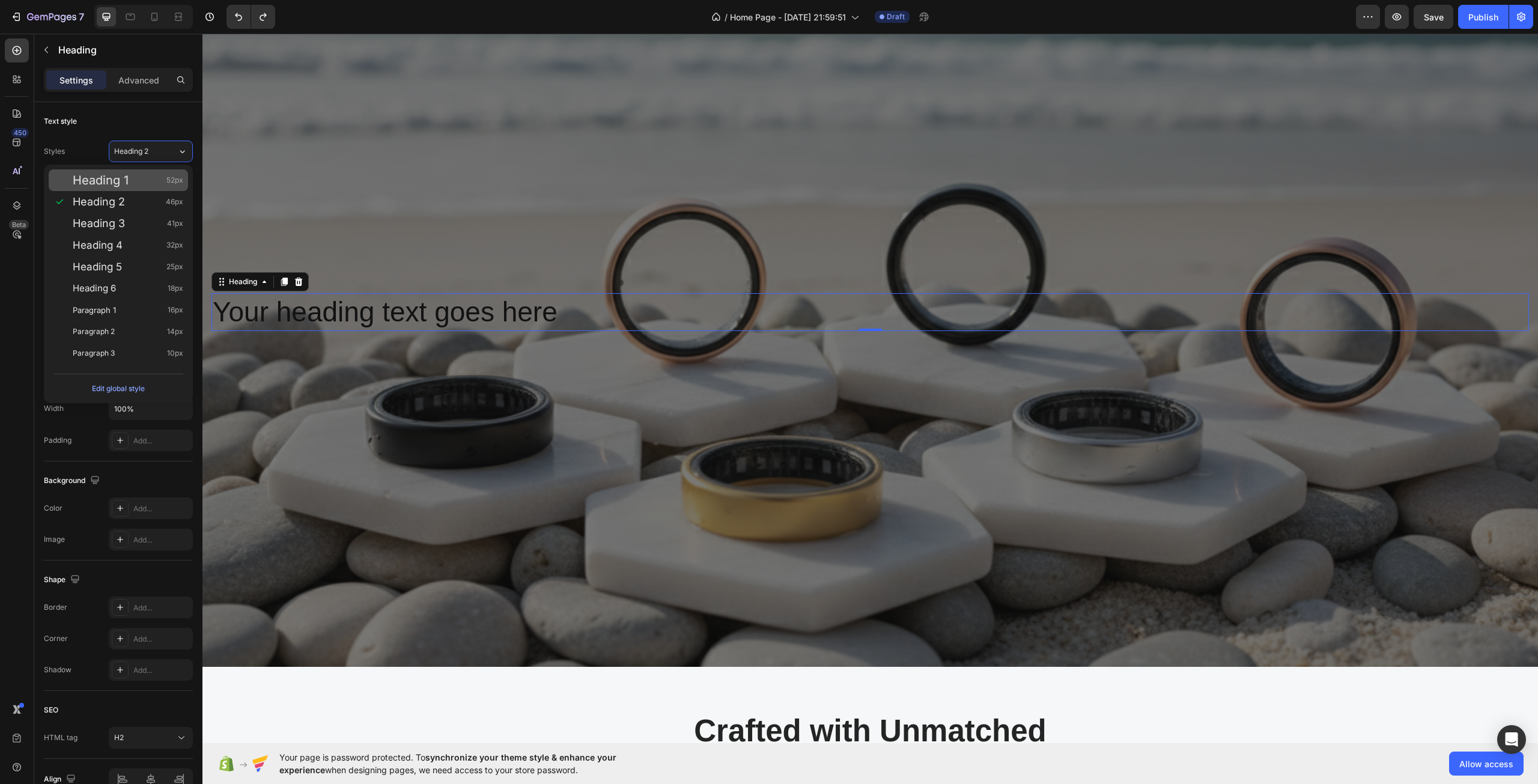
click at [146, 181] on div "Heading 1 52px" at bounding box center [128, 180] width 110 height 12
type input "52"
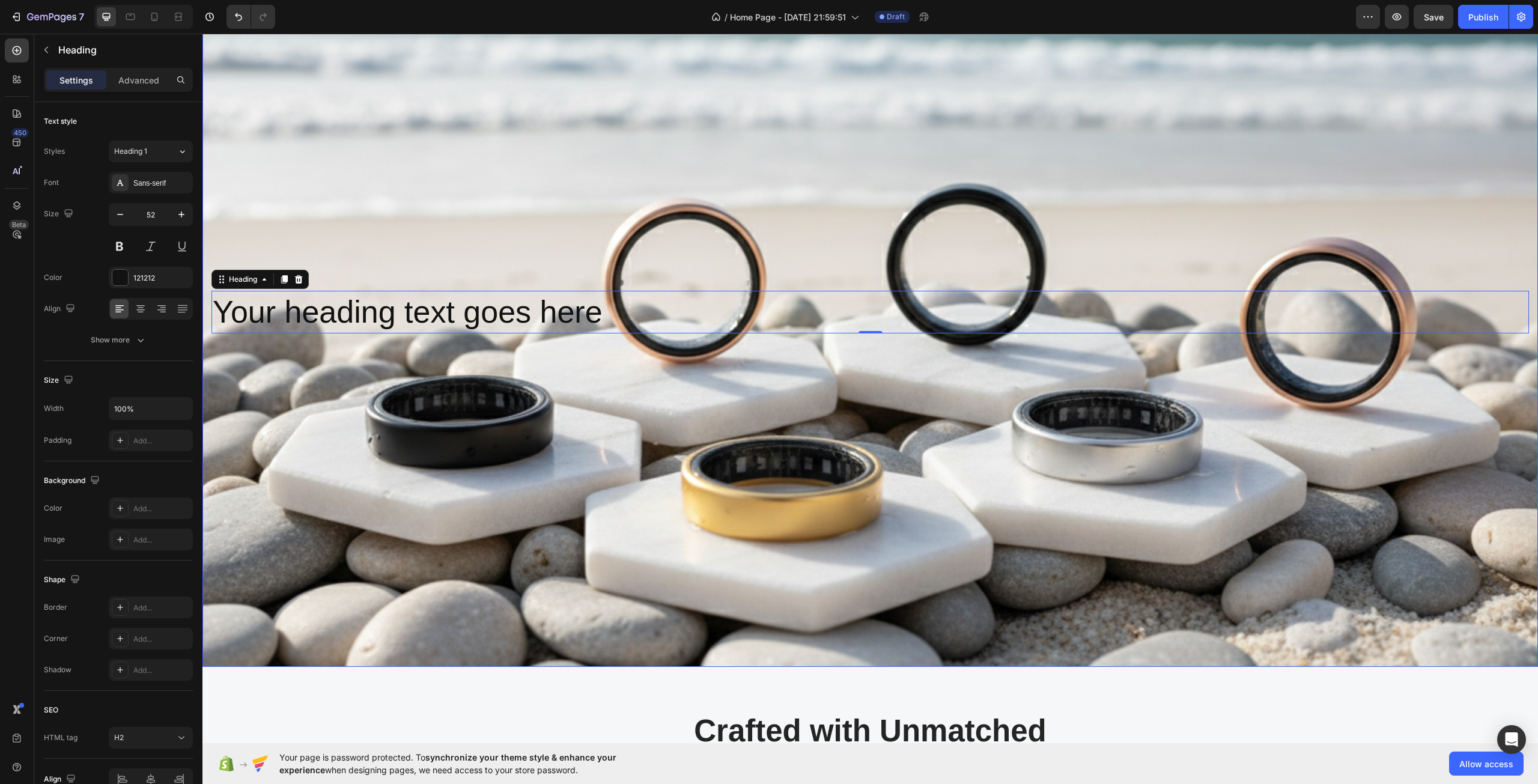
click at [286, 386] on div "Overlay" at bounding box center [870, 311] width 1335 height 709
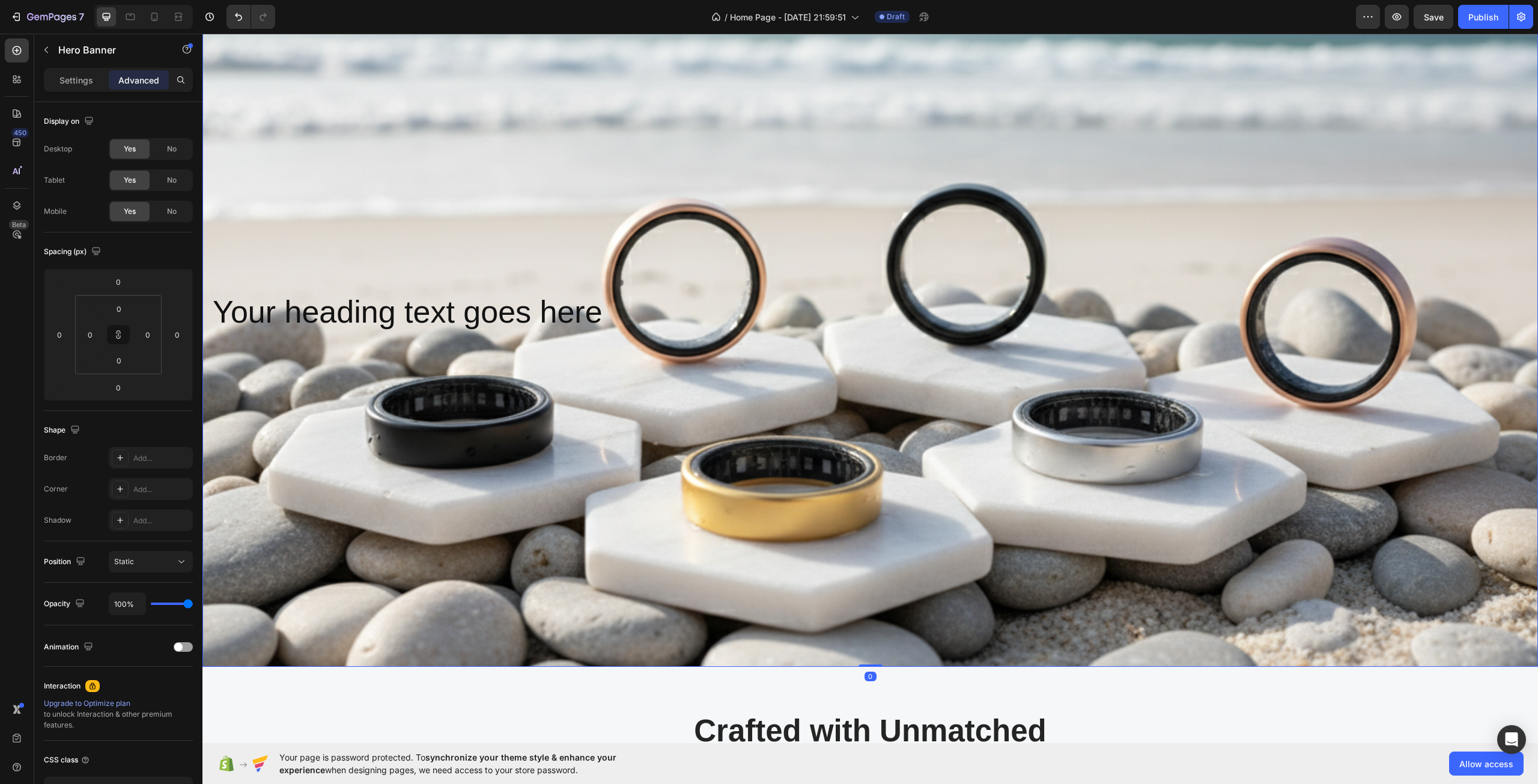
click at [280, 379] on div "Overlay" at bounding box center [870, 311] width 1335 height 709
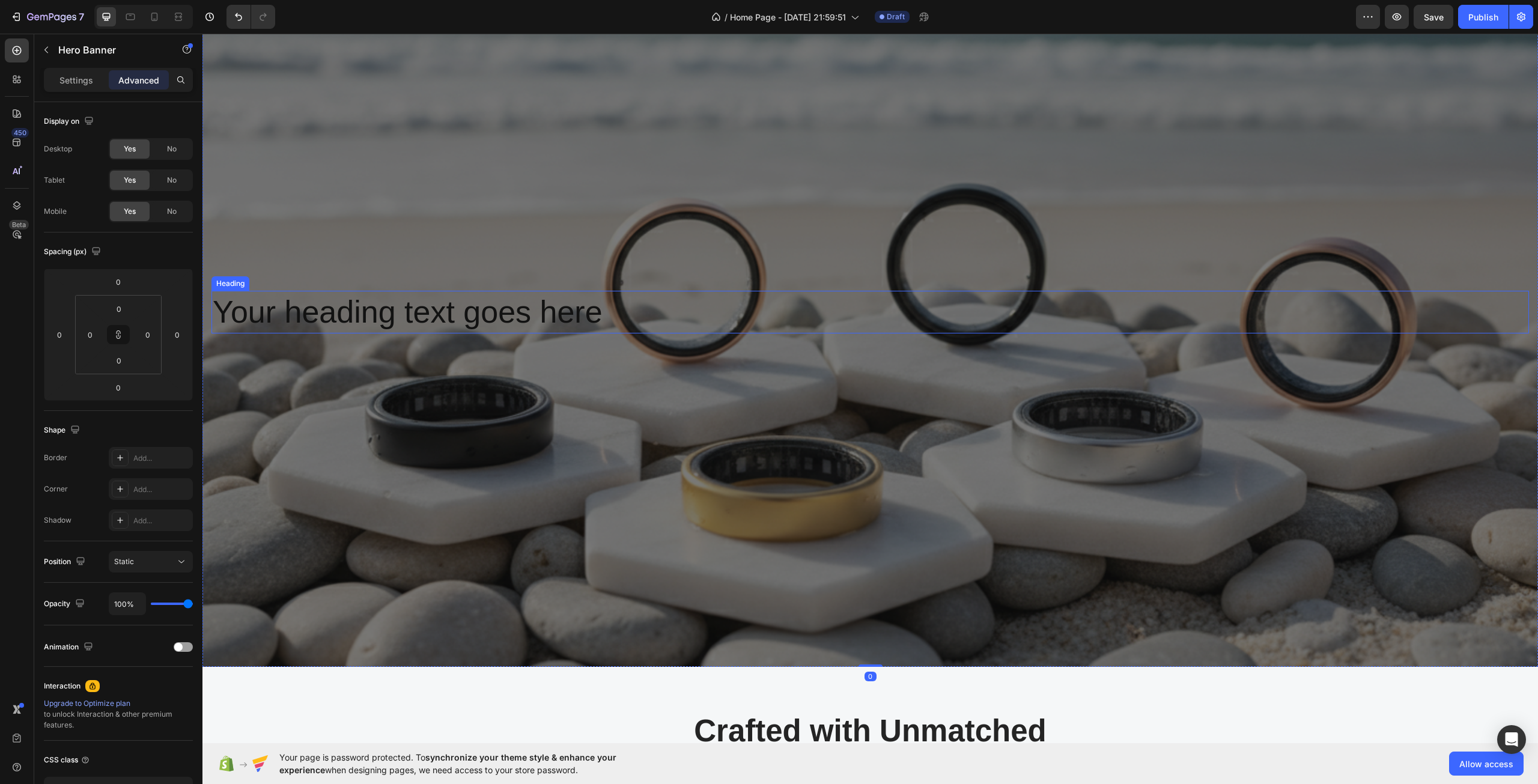
click at [721, 308] on h2 "Your heading text goes here" at bounding box center [870, 312] width 1317 height 43
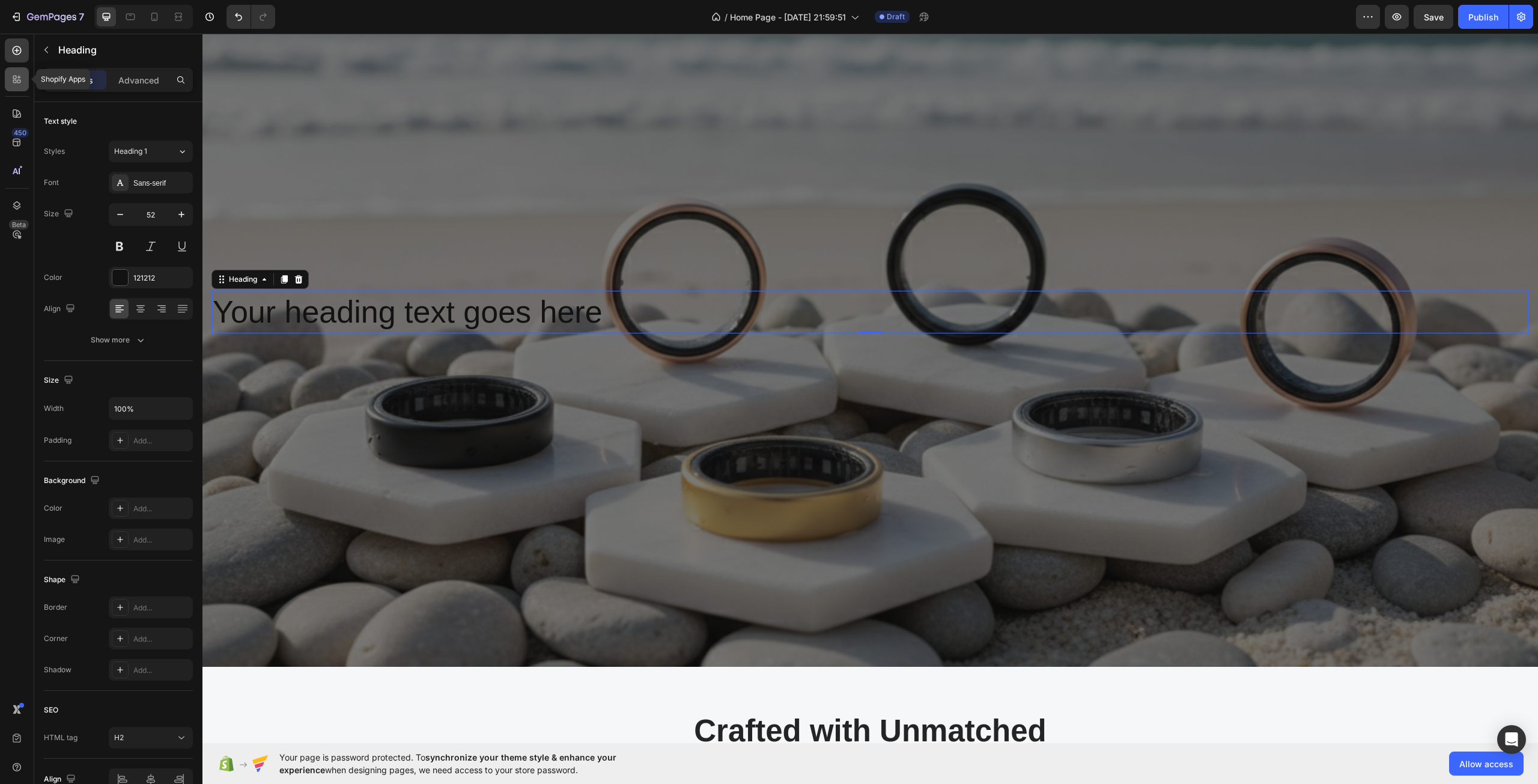
click at [17, 87] on div at bounding box center [17, 79] width 24 height 24
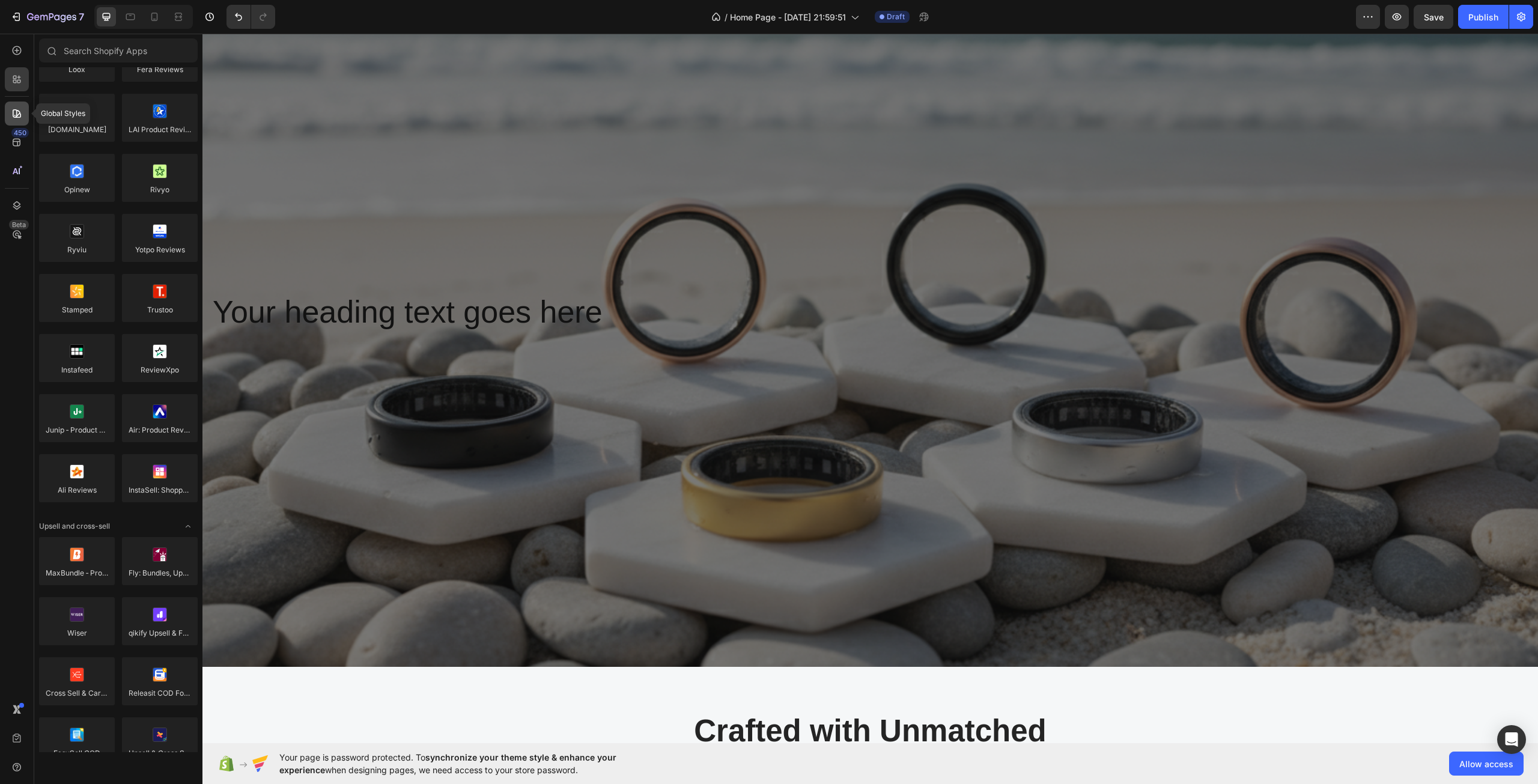
click at [18, 110] on icon at bounding box center [16, 114] width 12 height 12
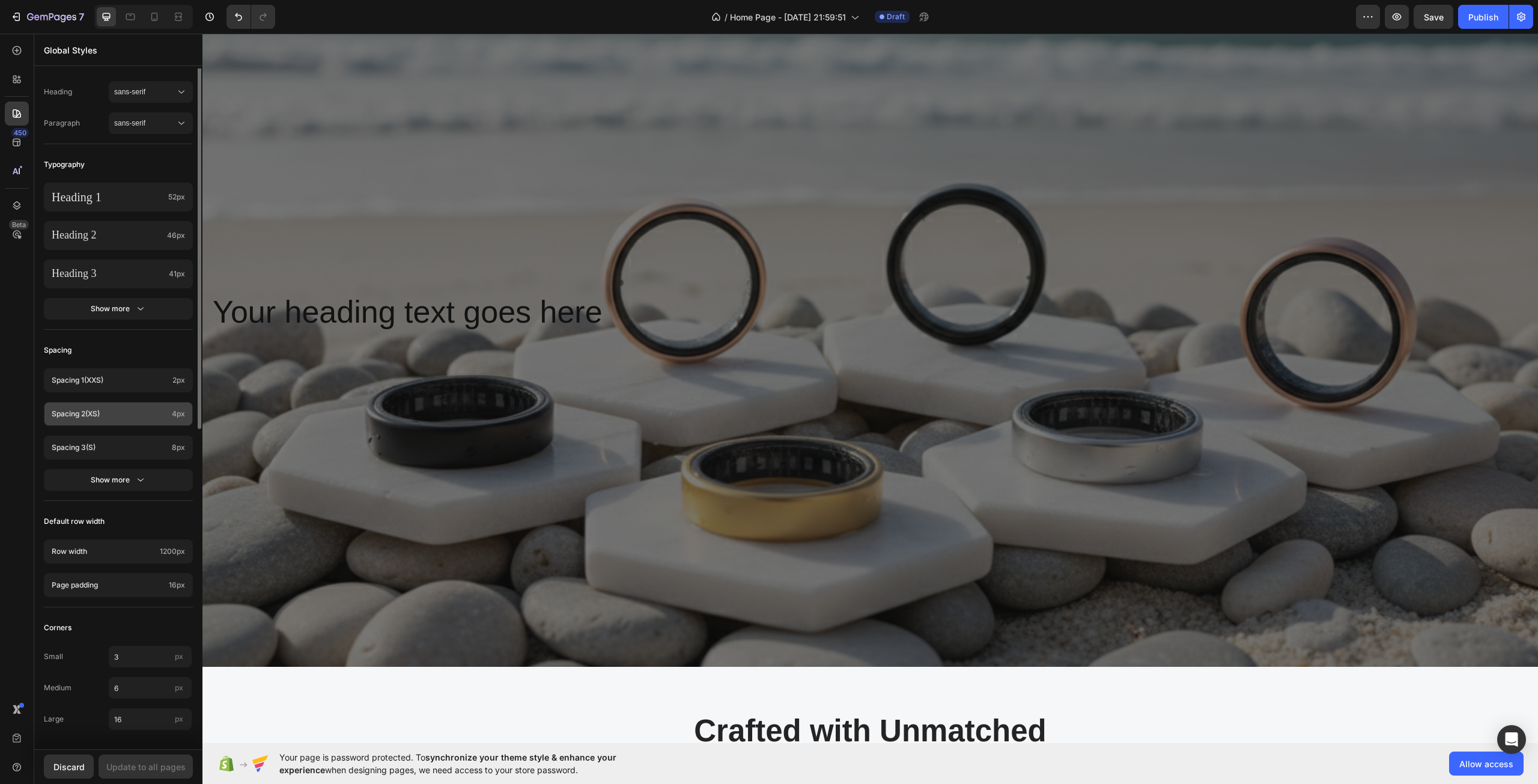
scroll to position [0, 0]
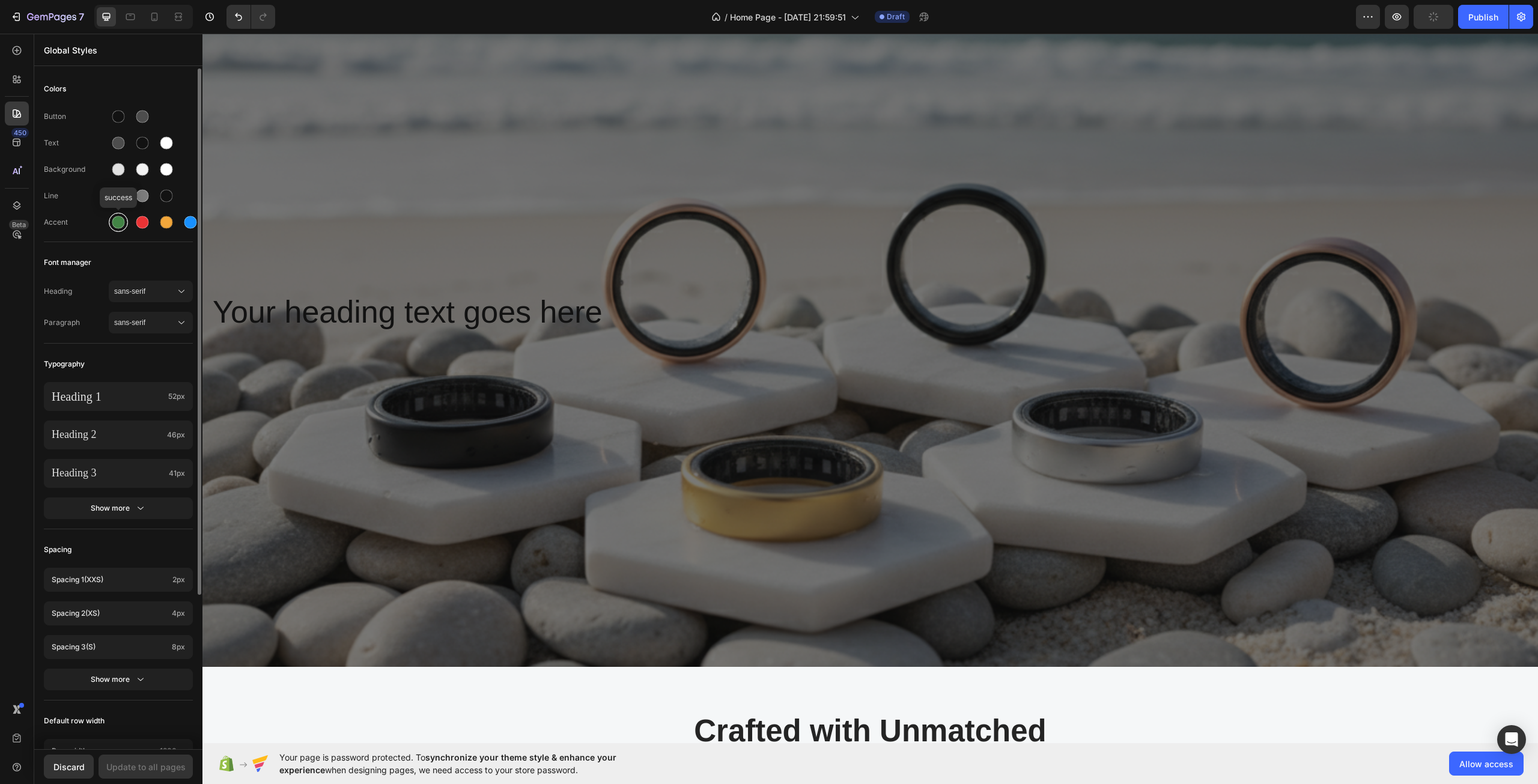
click at [117, 216] on div at bounding box center [119, 223] width 13 height 13
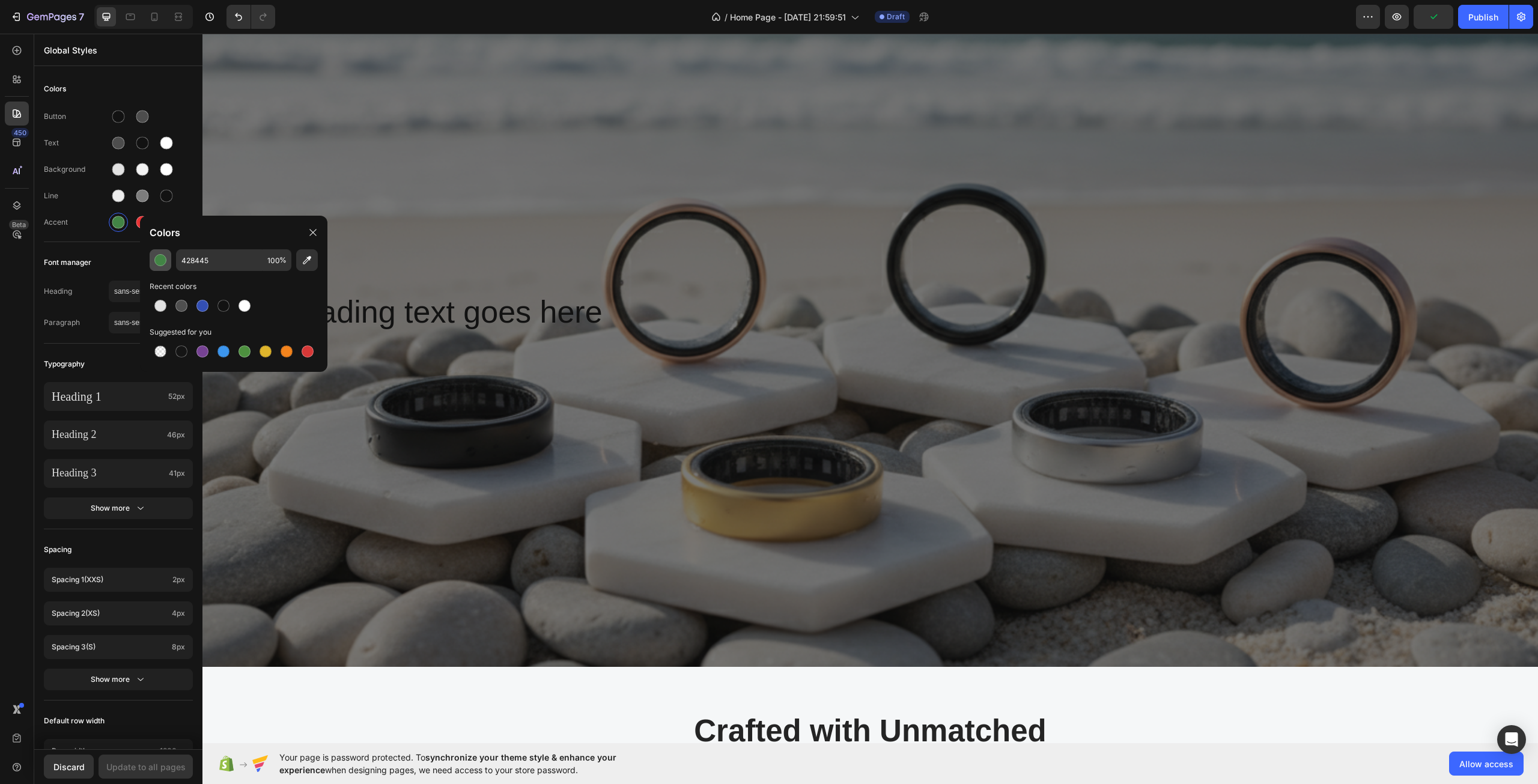
click at [164, 262] on div "button" at bounding box center [160, 259] width 12 height 12
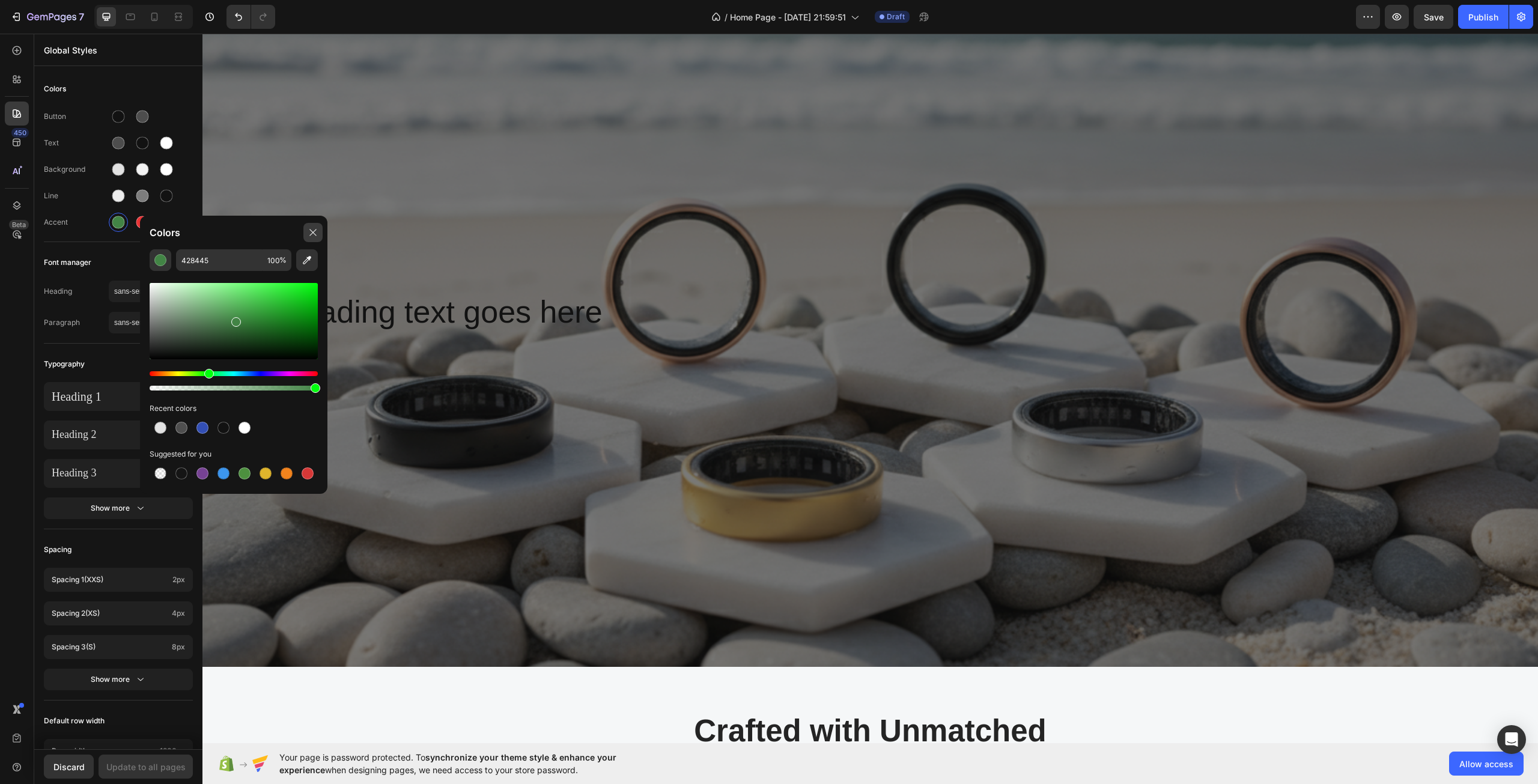
click at [306, 236] on div at bounding box center [313, 233] width 19 height 19
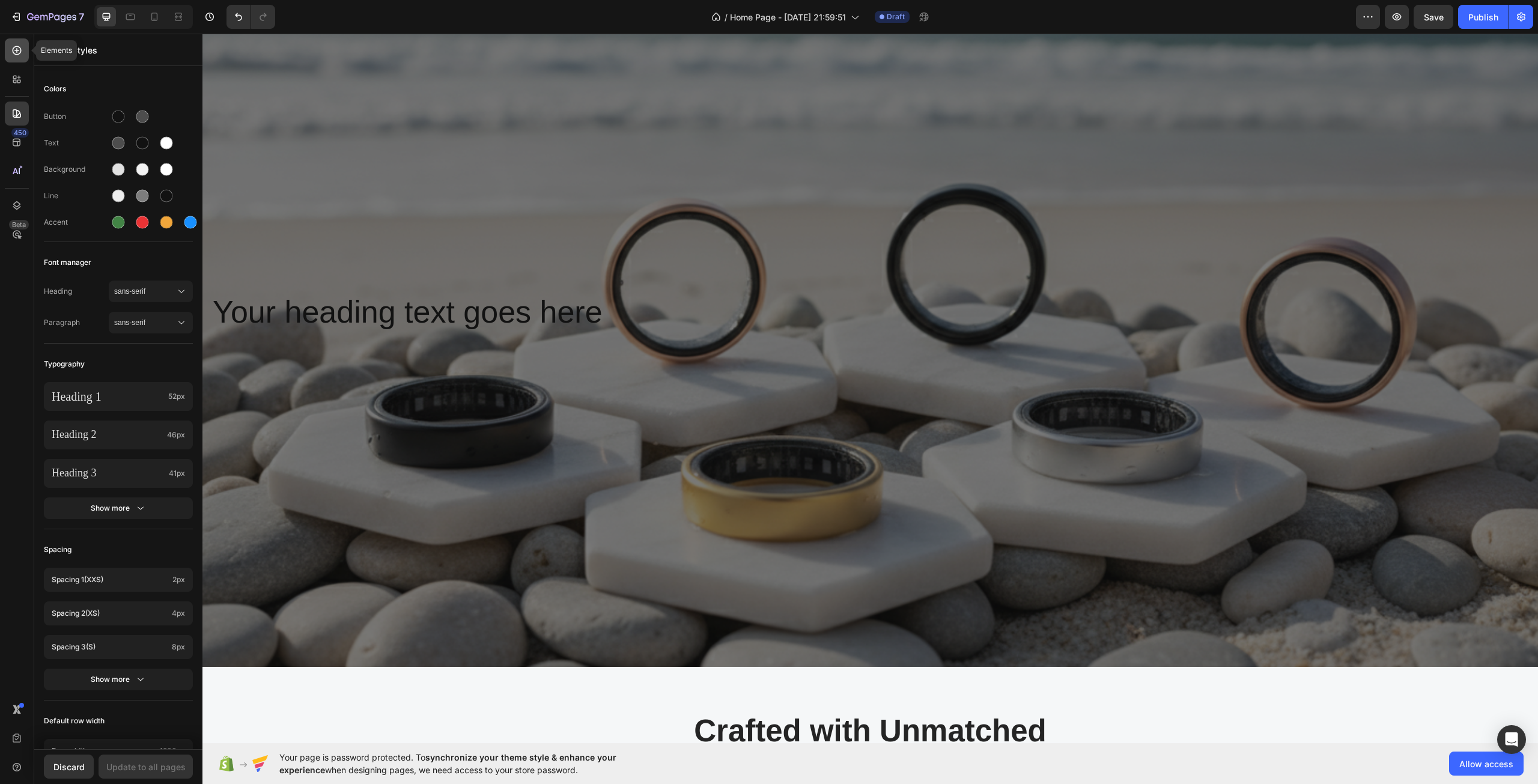
click at [15, 44] on div at bounding box center [17, 50] width 24 height 24
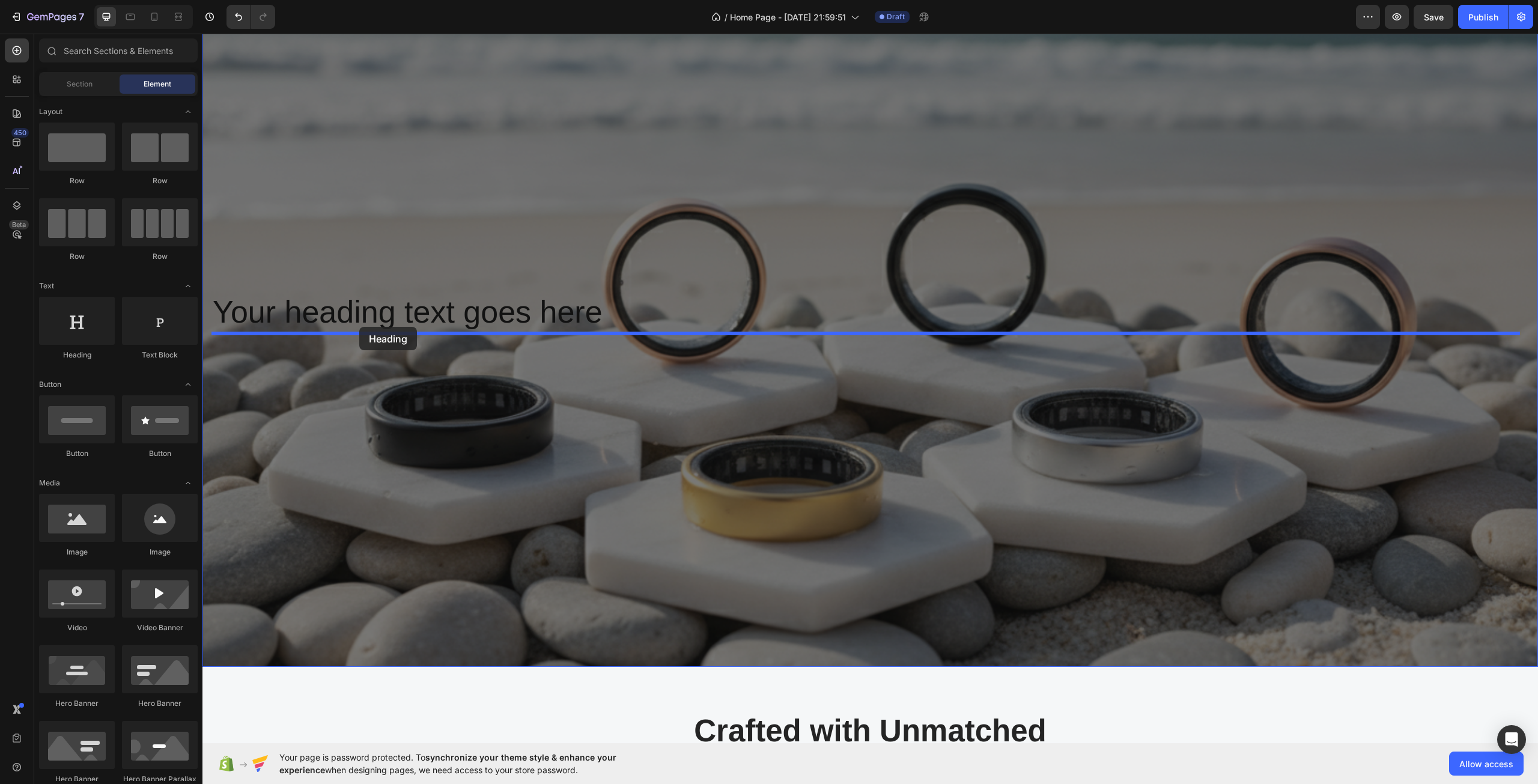
drag, startPoint x: 296, startPoint y: 362, endPoint x: 359, endPoint y: 327, distance: 72.1
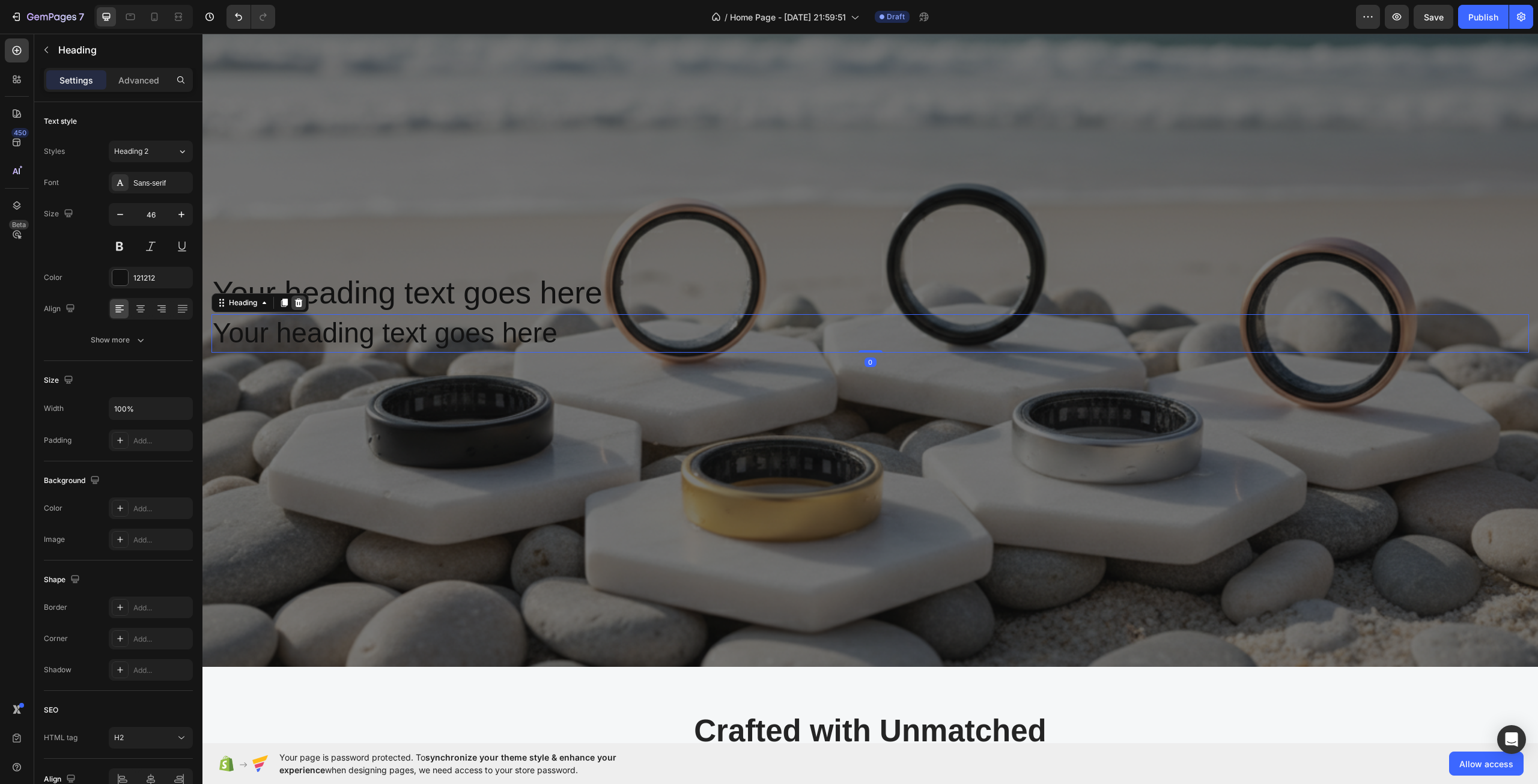
click at [301, 303] on icon at bounding box center [299, 302] width 8 height 8
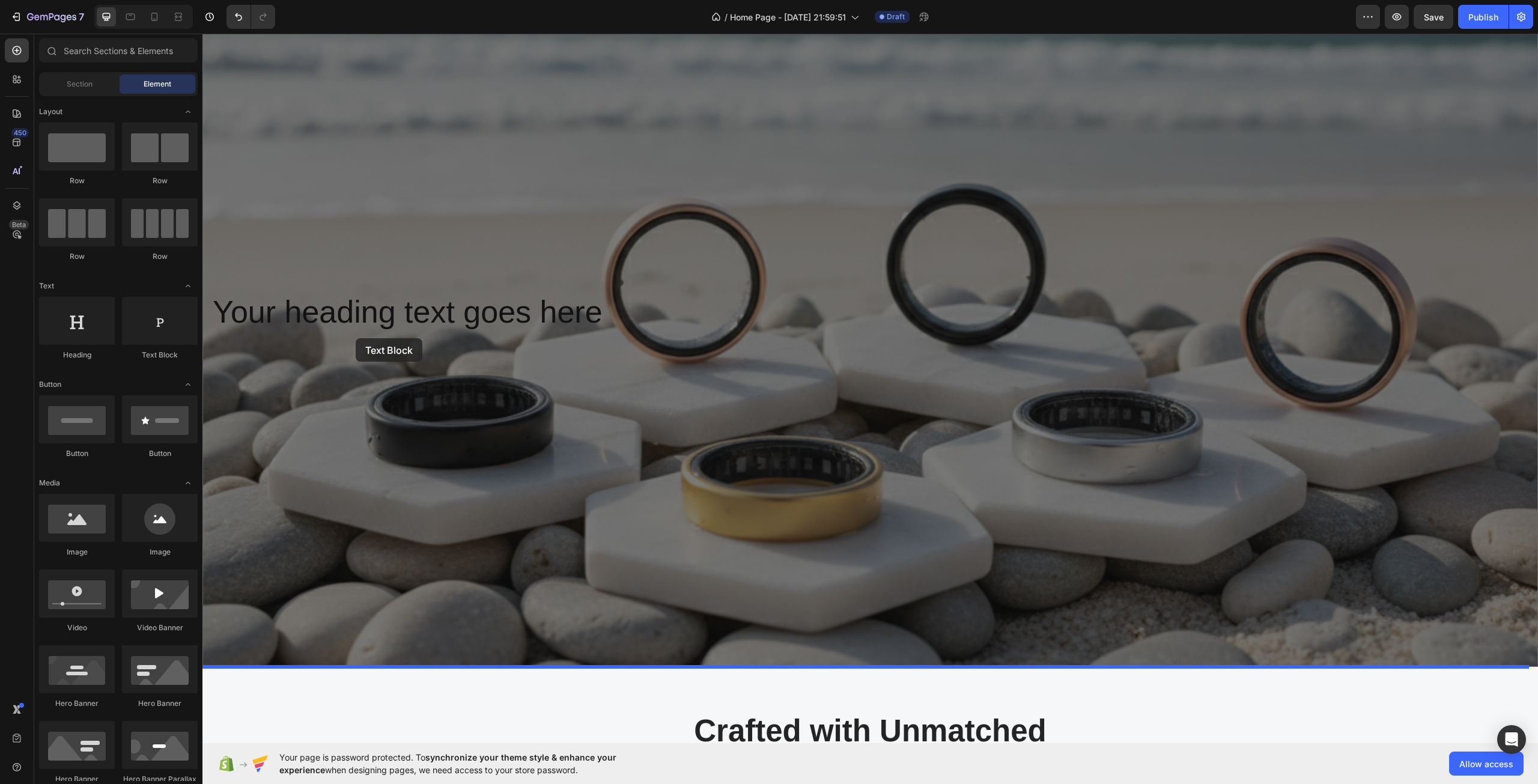
drag, startPoint x: 338, startPoint y: 349, endPoint x: 356, endPoint y: 338, distance: 21.1
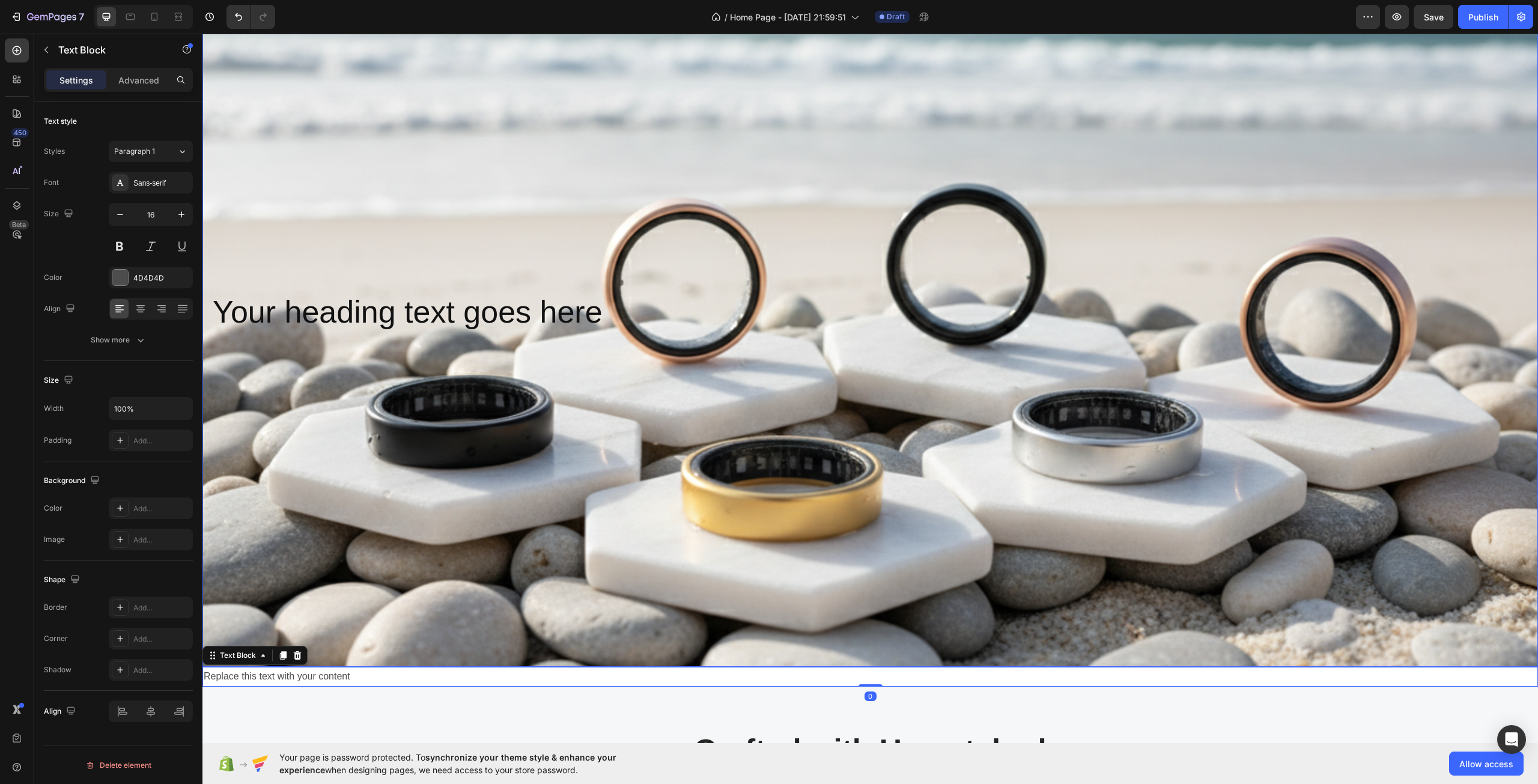
click at [478, 428] on div "Overlay" at bounding box center [870, 311] width 1335 height 709
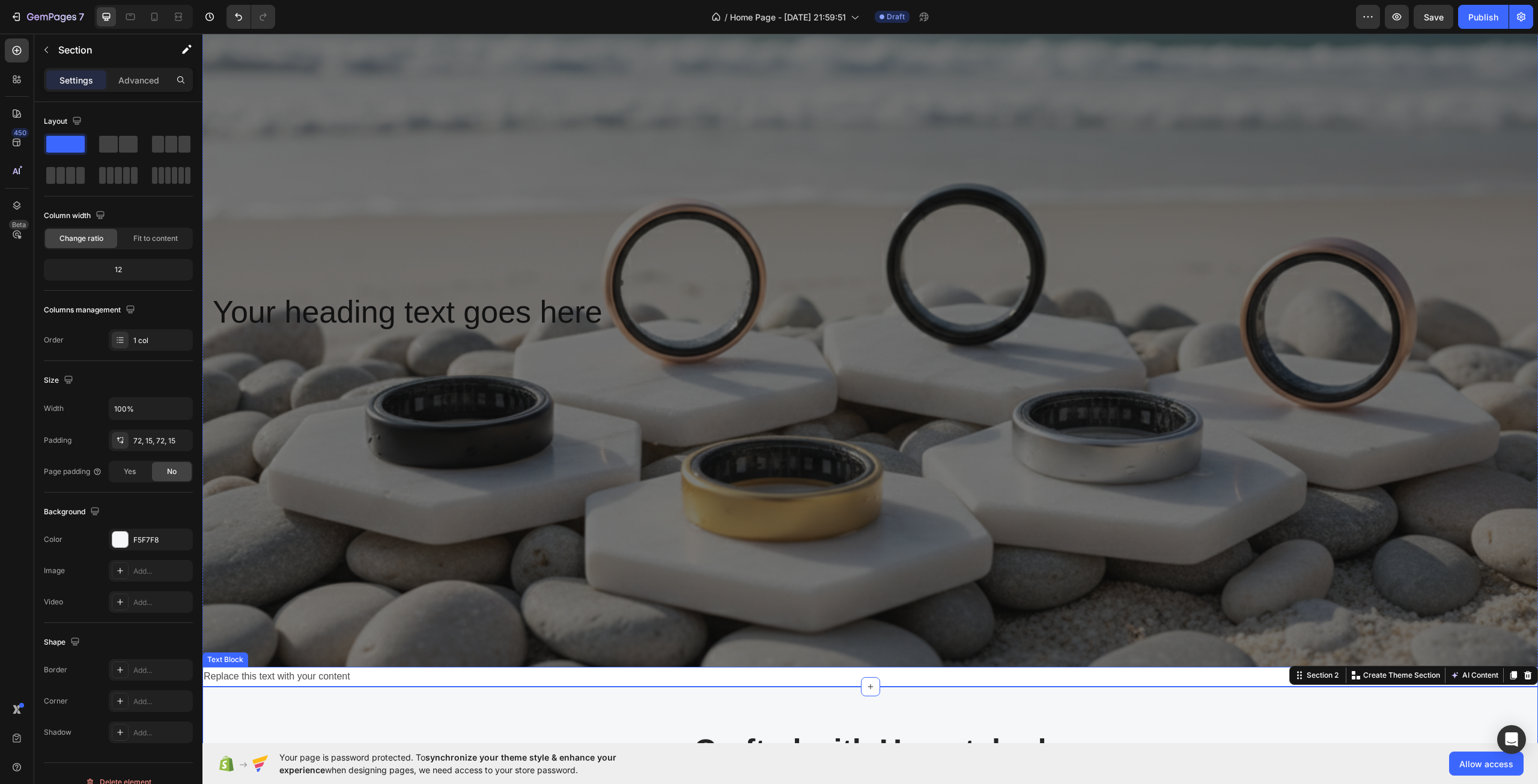
click at [342, 679] on div "Replace this text with your content" at bounding box center [870, 676] width 1335 height 19
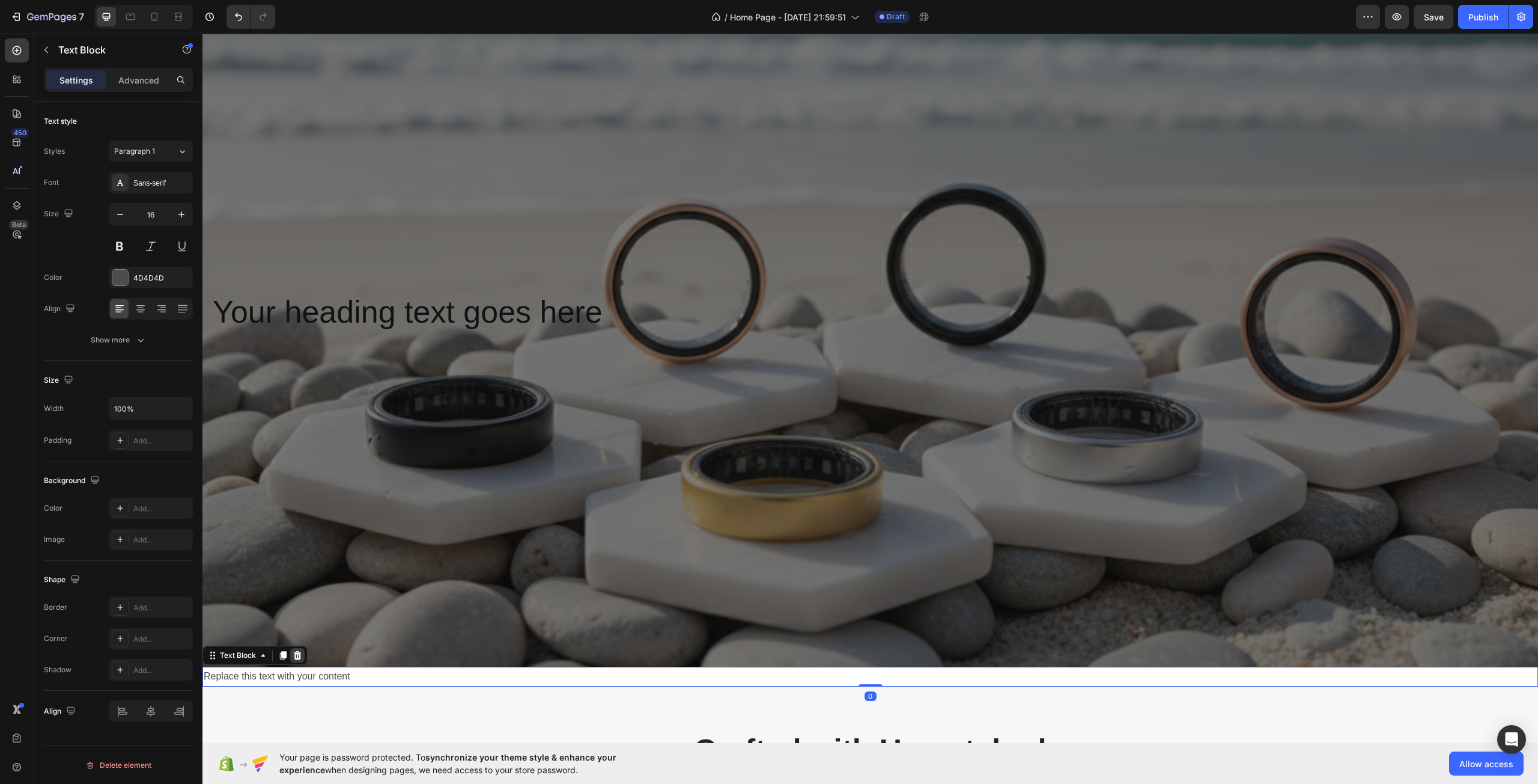
click at [304, 655] on div at bounding box center [298, 655] width 15 height 15
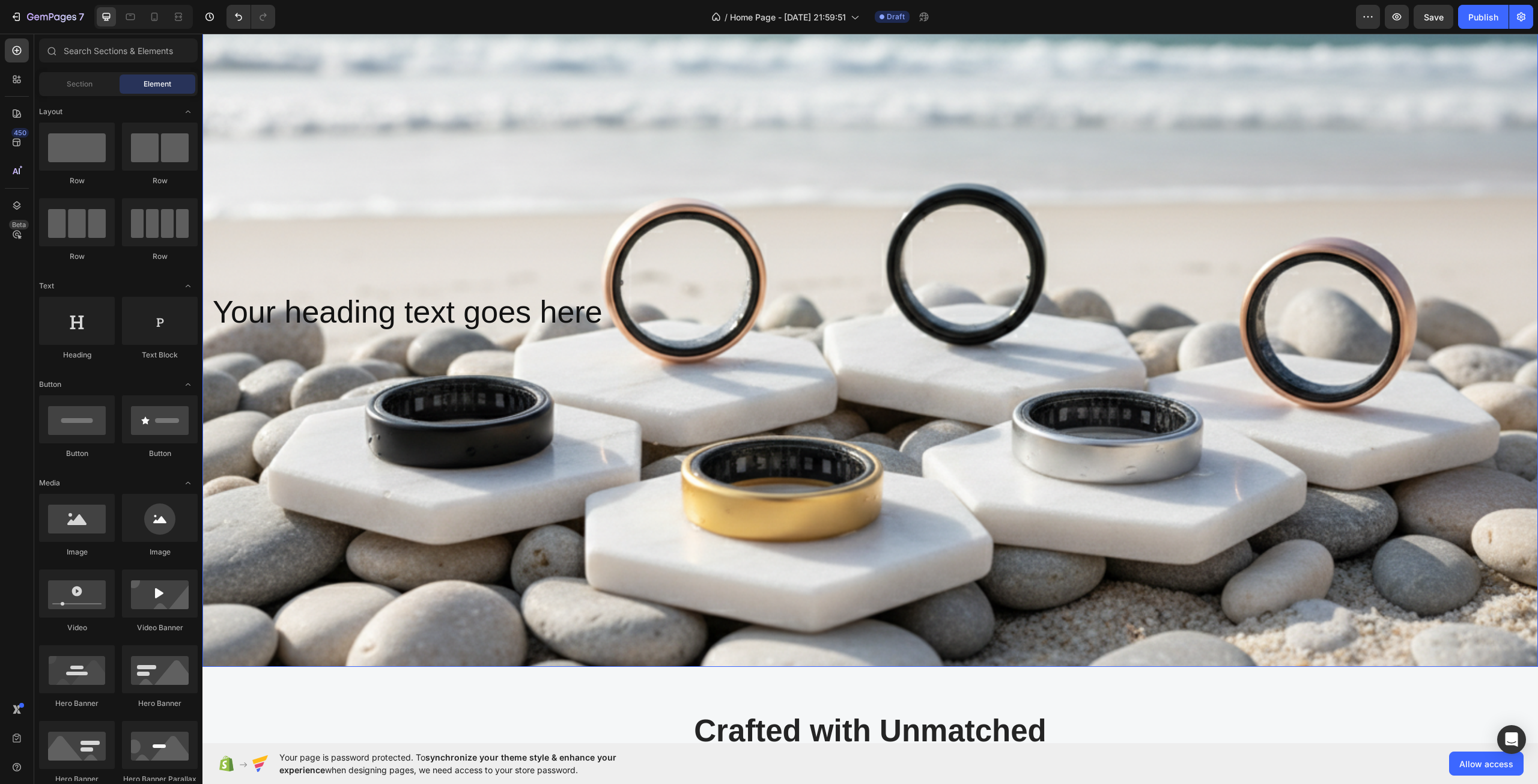
click at [318, 516] on div "Overlay" at bounding box center [870, 311] width 1335 height 709
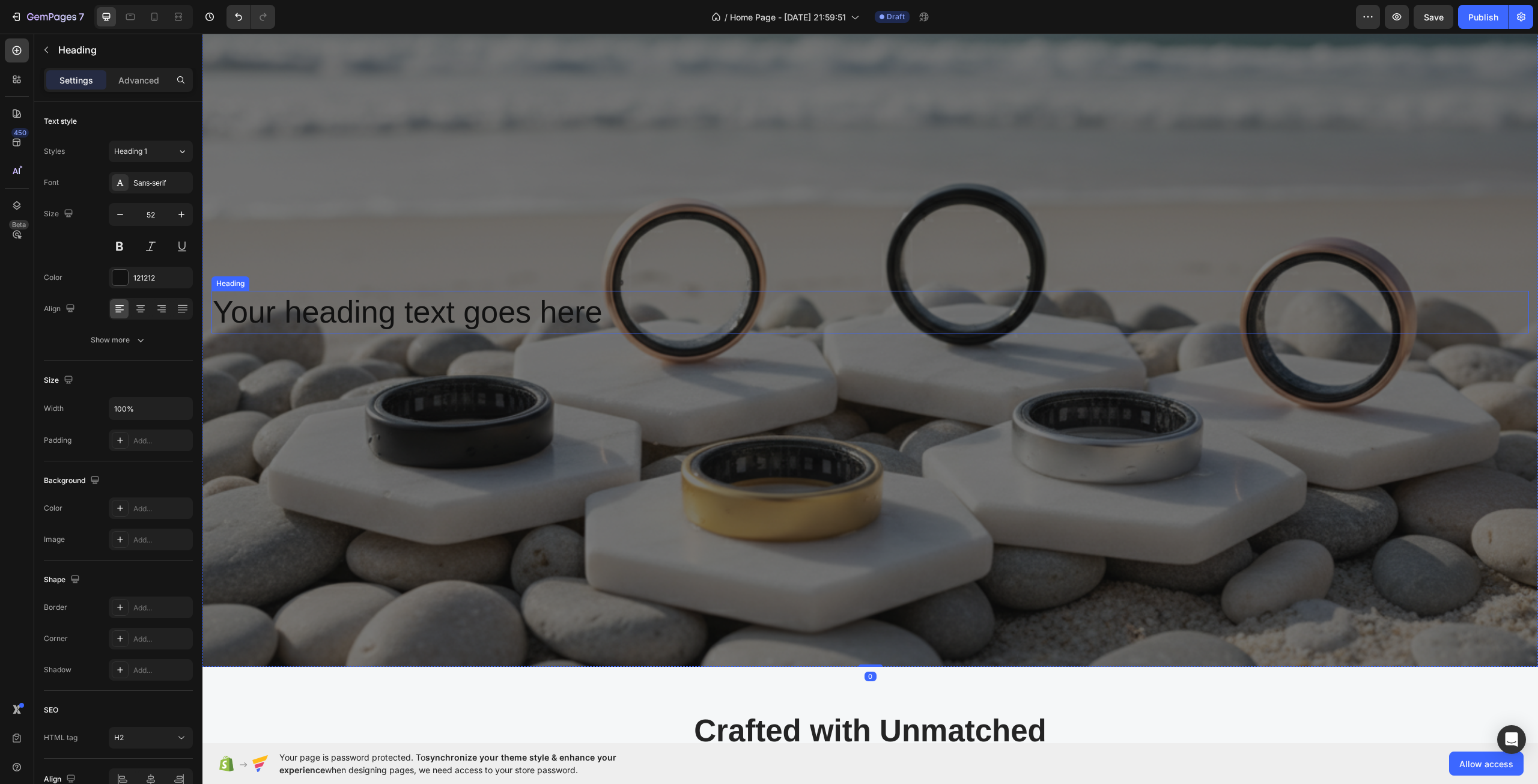
click at [514, 322] on h2 "Your heading text goes here" at bounding box center [870, 312] width 1317 height 43
click at [58, 45] on p "Heading" at bounding box center [123, 50] width 130 height 15
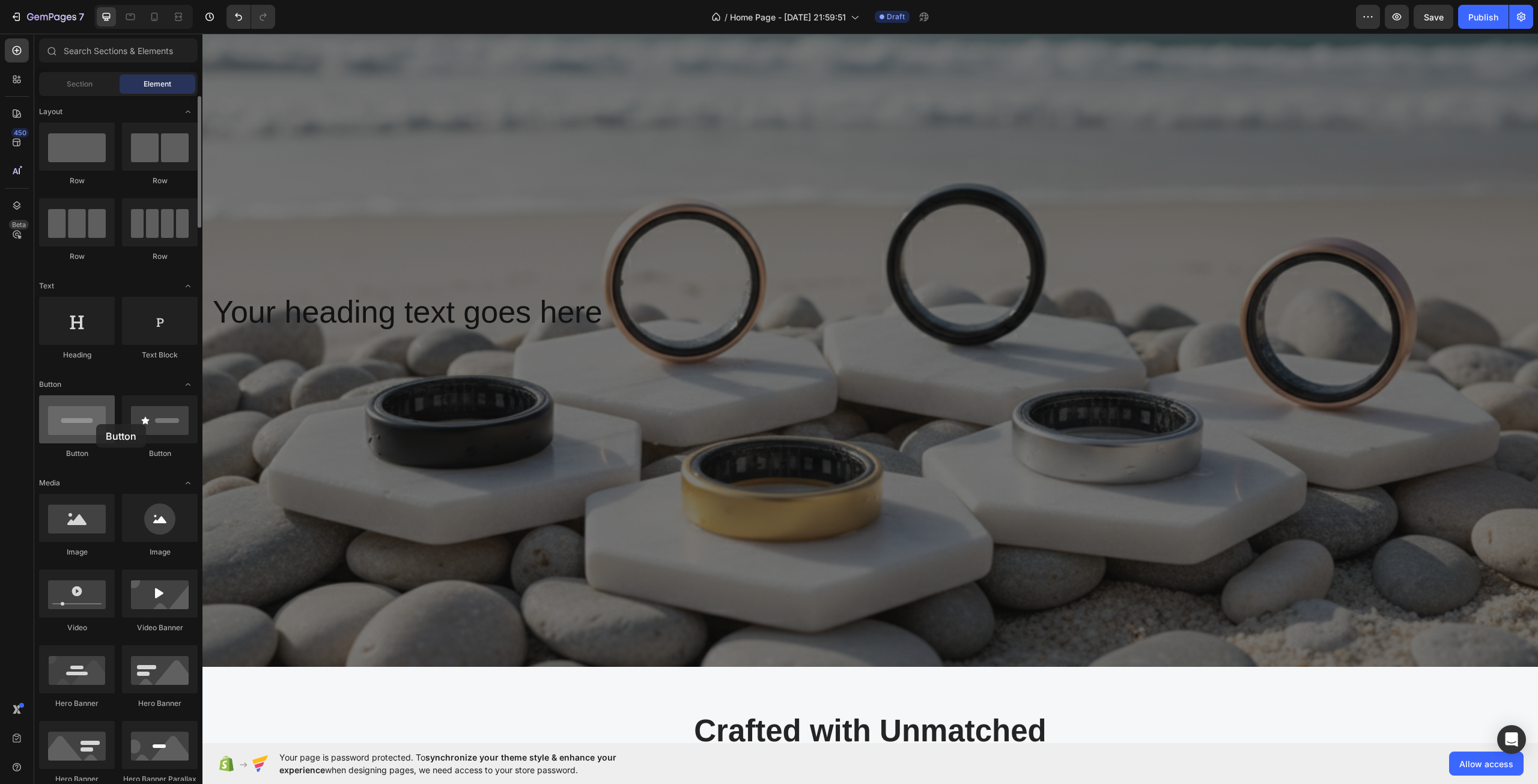
click at [96, 424] on div at bounding box center [76, 419] width 75 height 48
drag, startPoint x: 340, startPoint y: 367, endPoint x: 301, endPoint y: 317, distance: 63.4
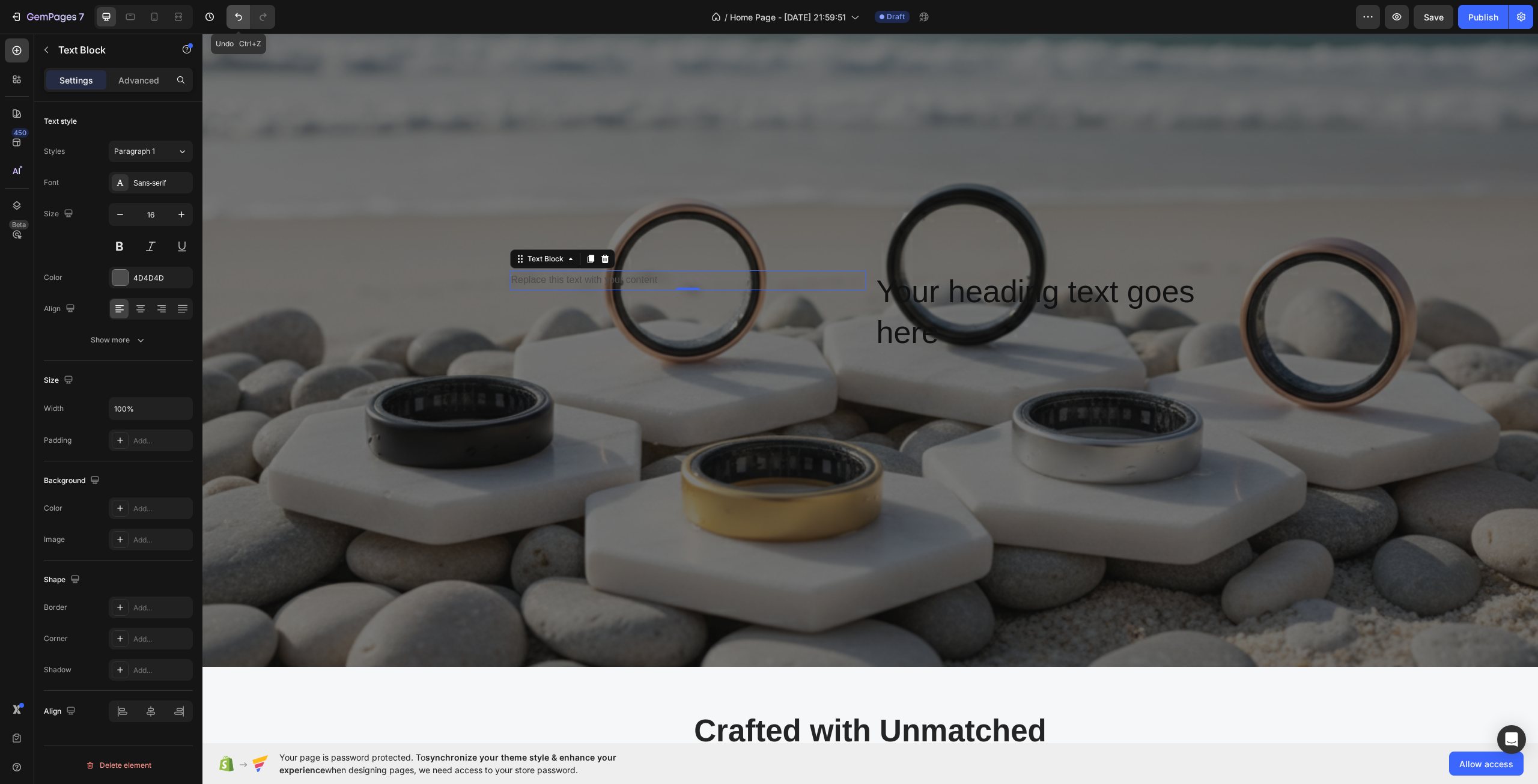
click at [235, 11] on icon "Undo/Redo" at bounding box center [238, 16] width 12 height 12
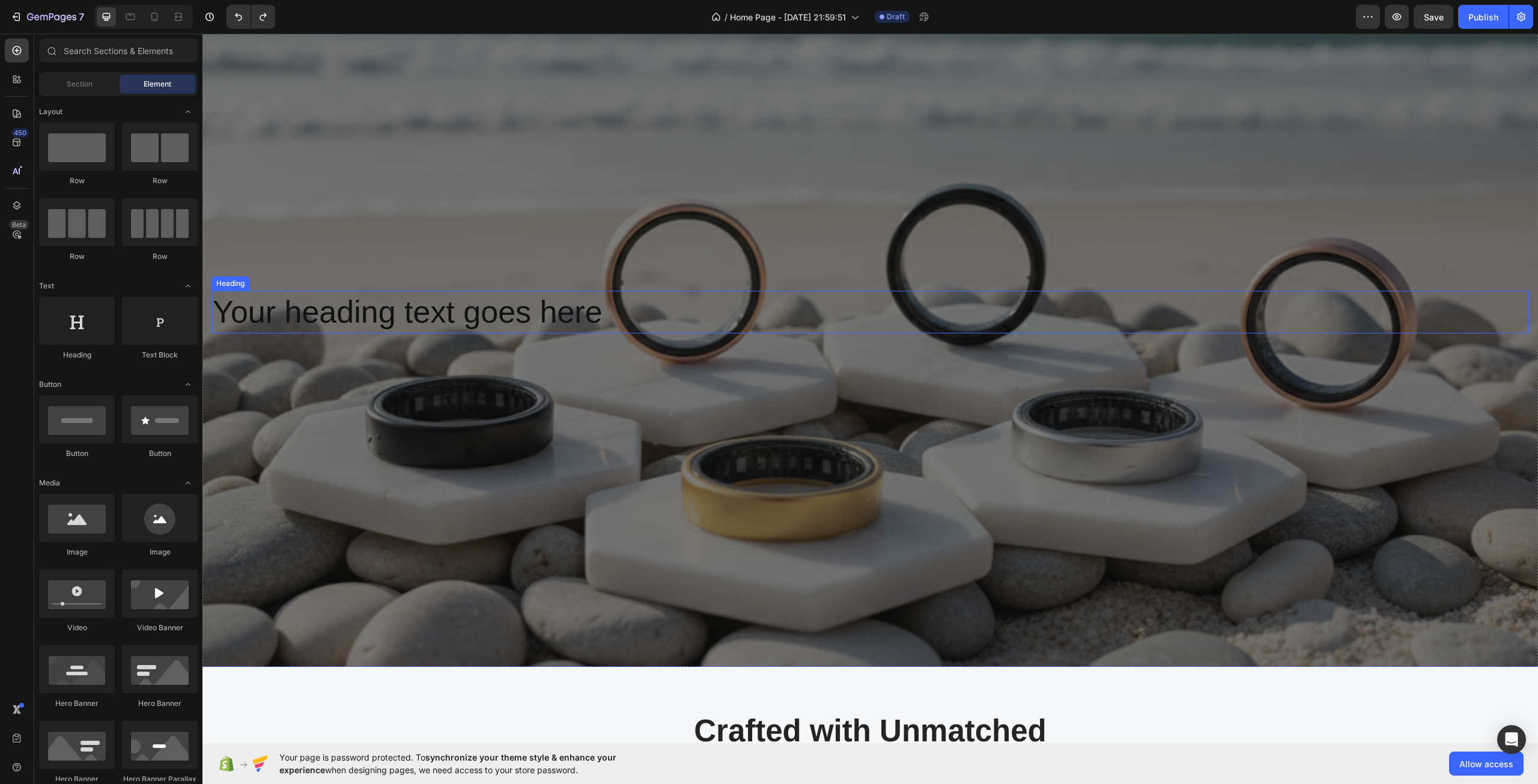
click at [322, 307] on h2 "Your heading text goes here" at bounding box center [870, 312] width 1317 height 43
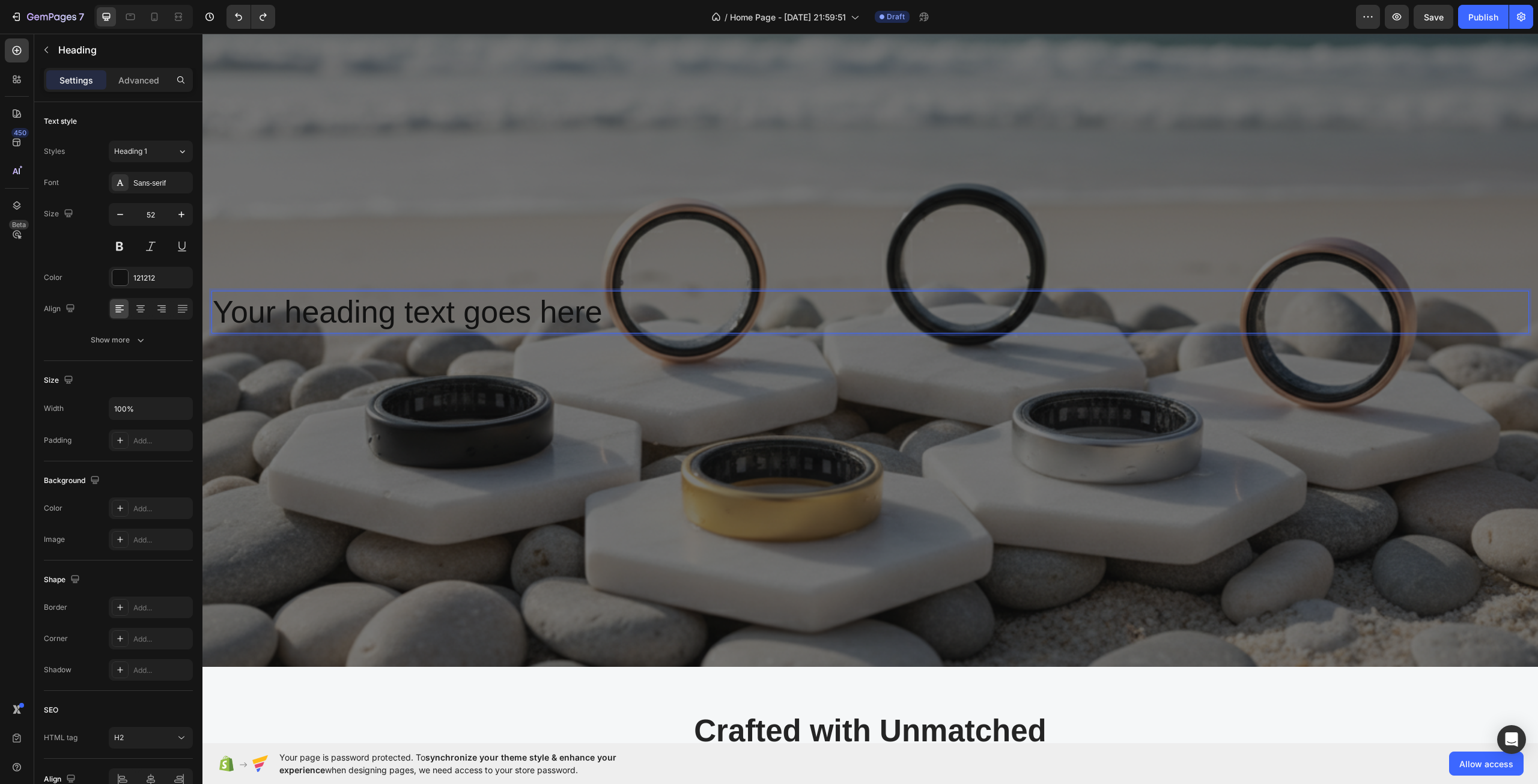
click at [422, 320] on h2 "Your heading text goes here" at bounding box center [870, 312] width 1317 height 43
click at [422, 319] on p "Your heading text goes here" at bounding box center [870, 312] width 1315 height 41
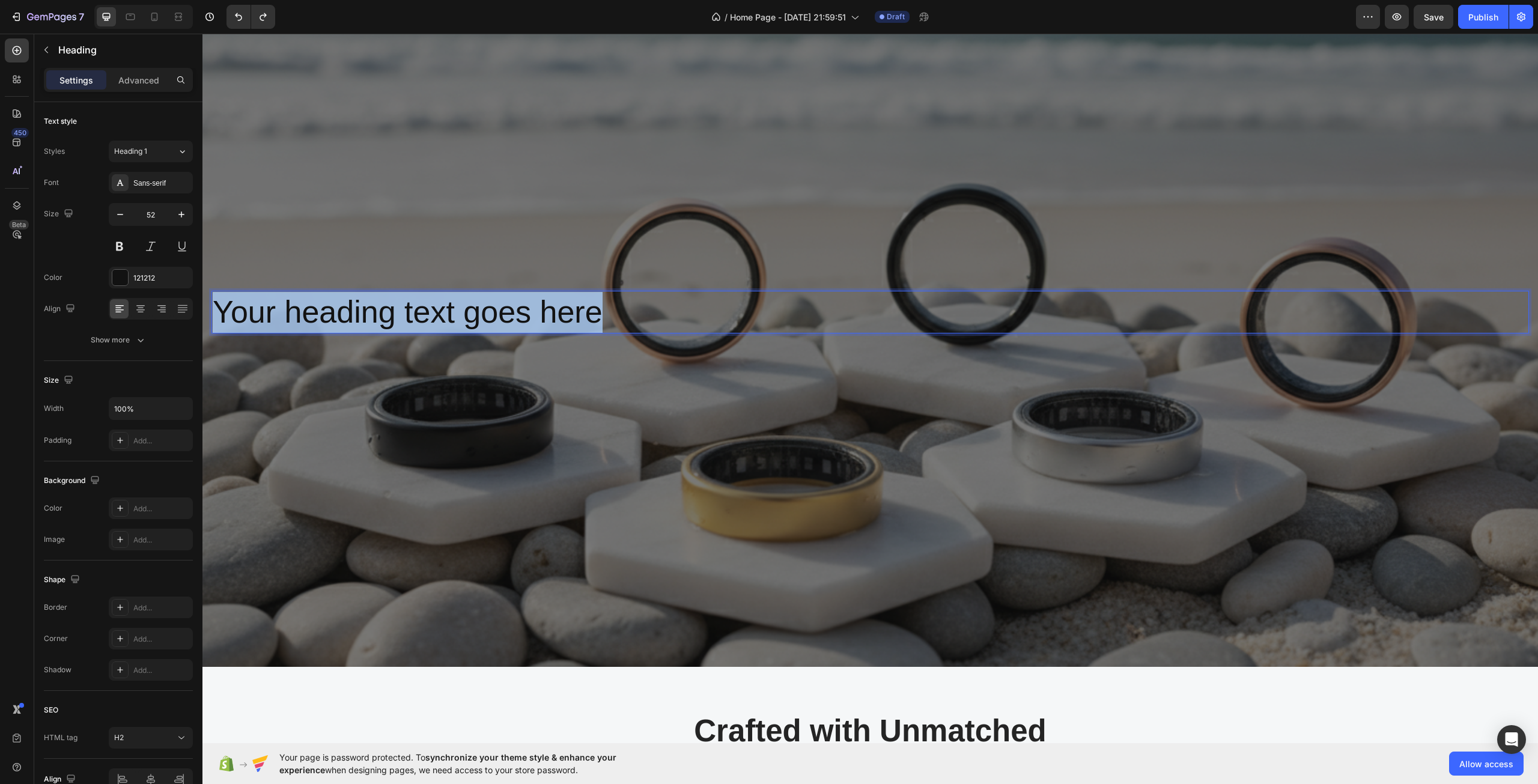
click at [422, 319] on p "Your heading text goes here" at bounding box center [870, 312] width 1315 height 41
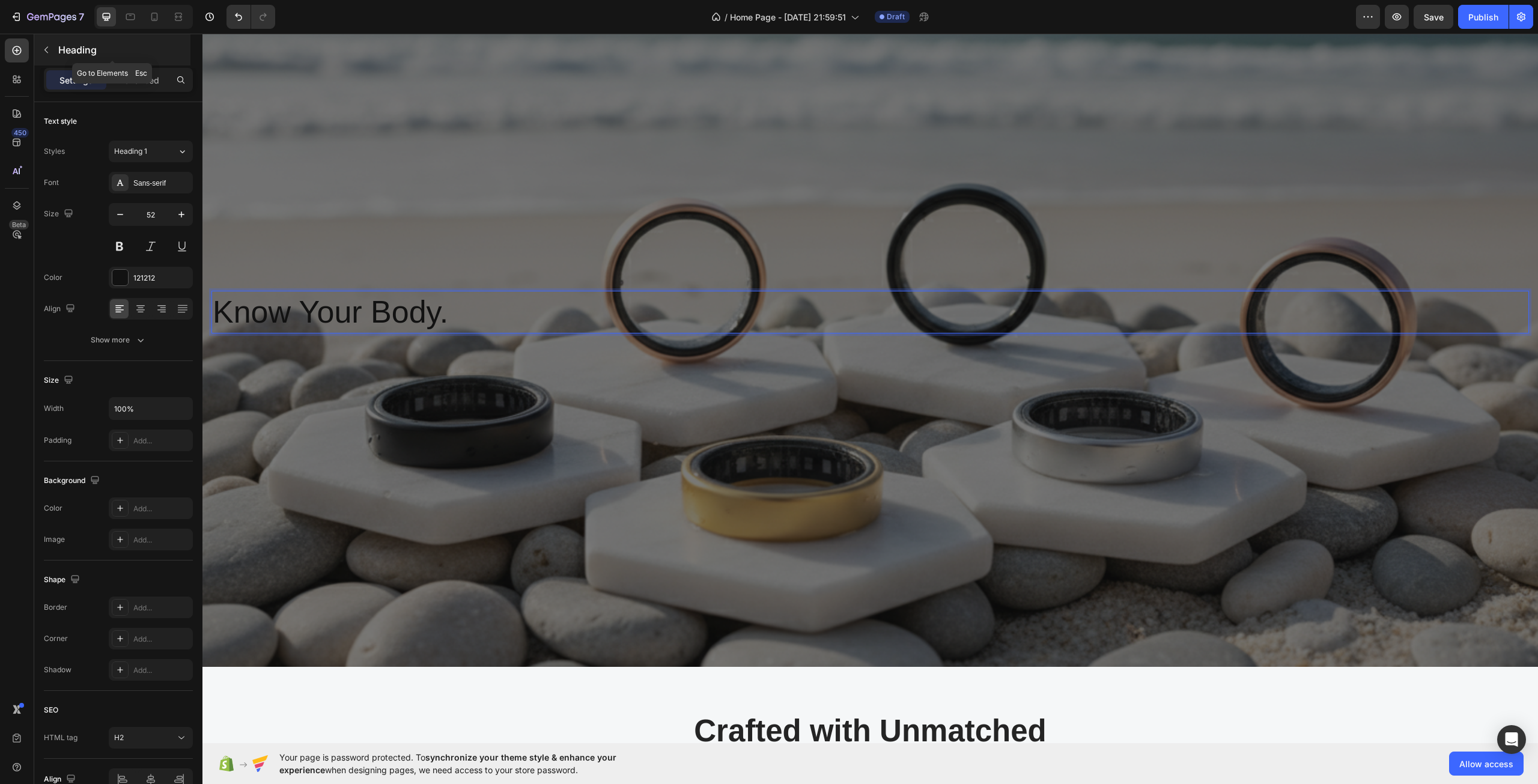
click at [49, 45] on icon "button" at bounding box center [46, 50] width 10 height 10
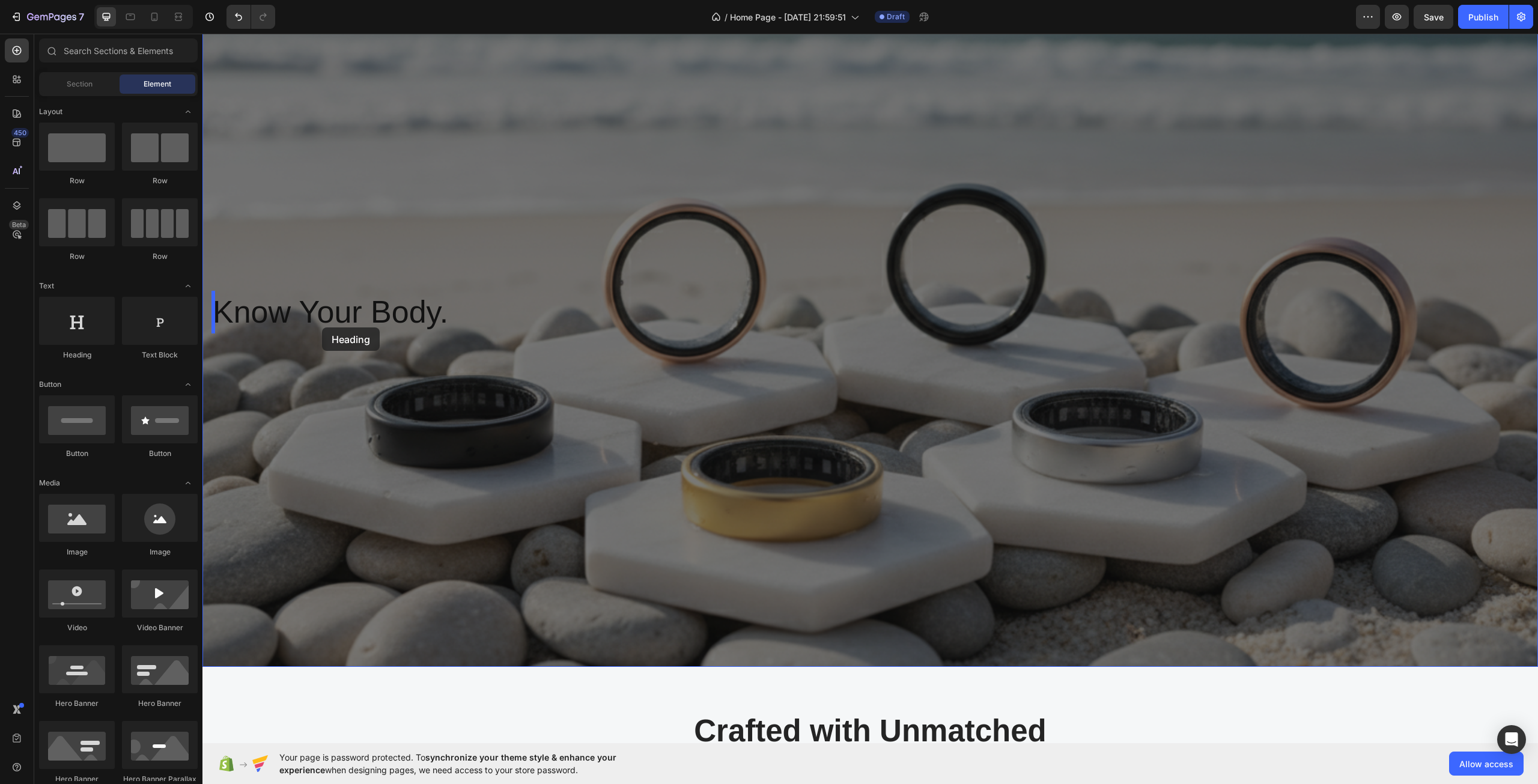
drag, startPoint x: 281, startPoint y: 372, endPoint x: 325, endPoint y: 327, distance: 62.9
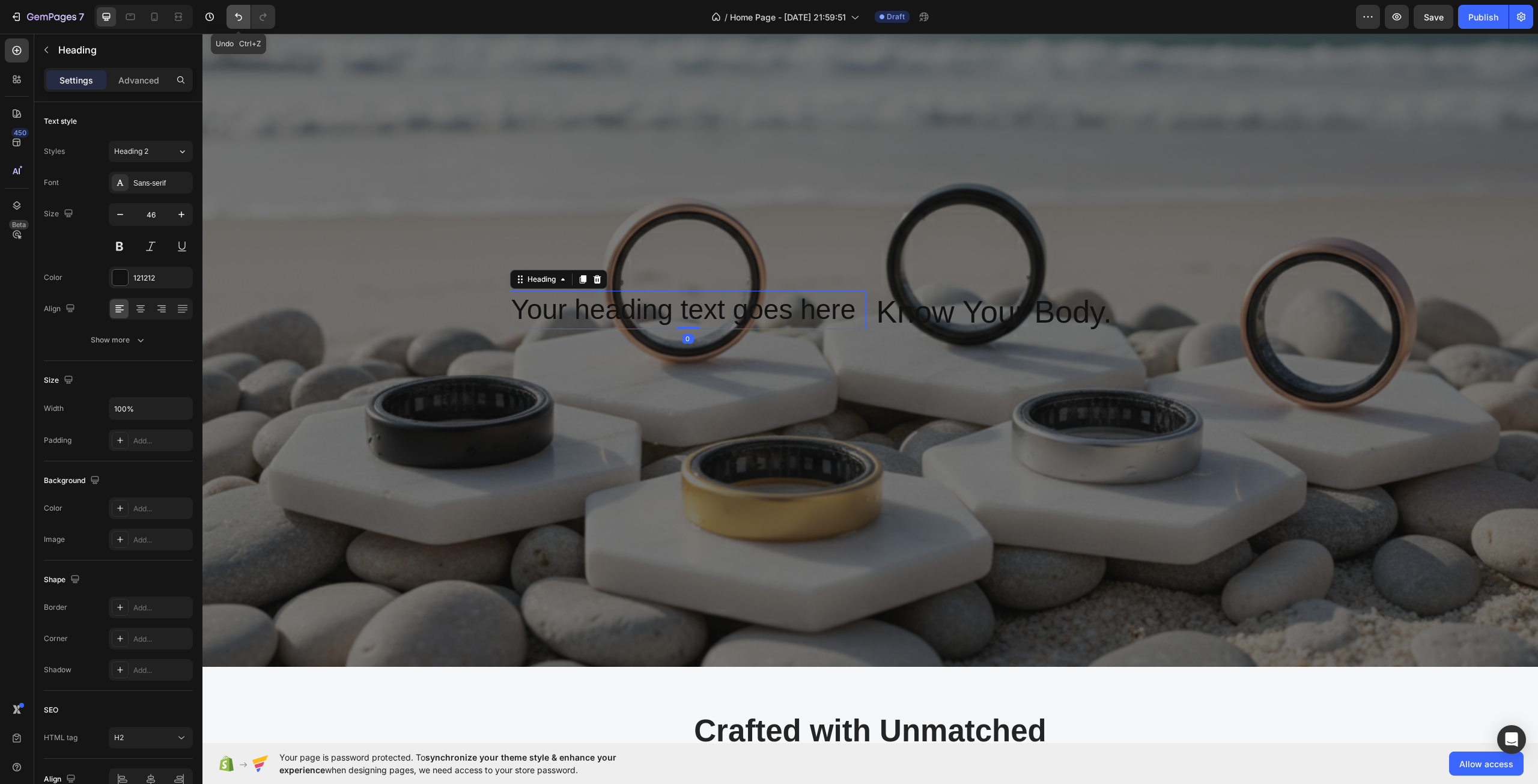
click at [238, 15] on icon "Undo/Redo" at bounding box center [238, 17] width 7 height 8
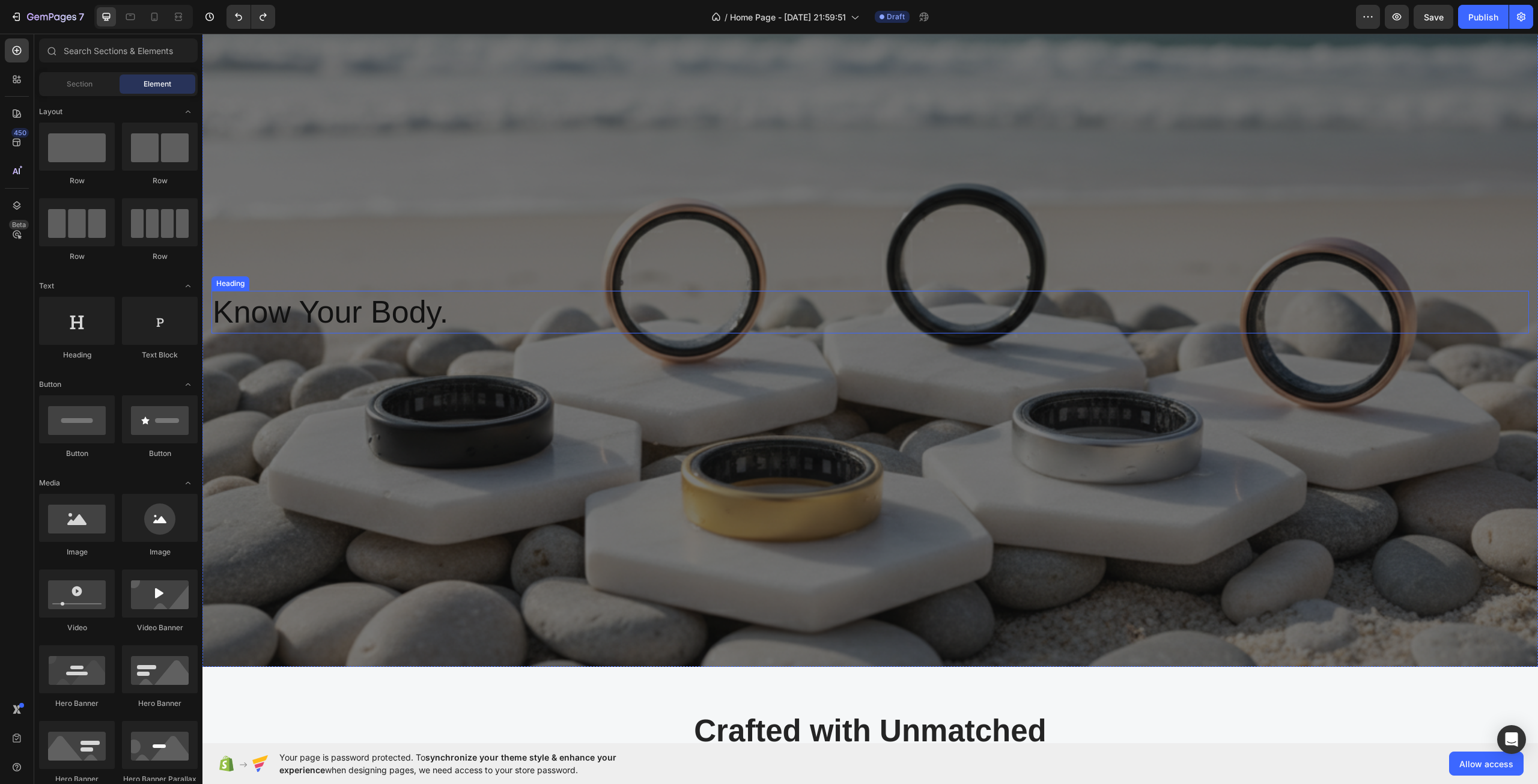
click at [444, 316] on h2 "Know Your Body." at bounding box center [870, 312] width 1317 height 43
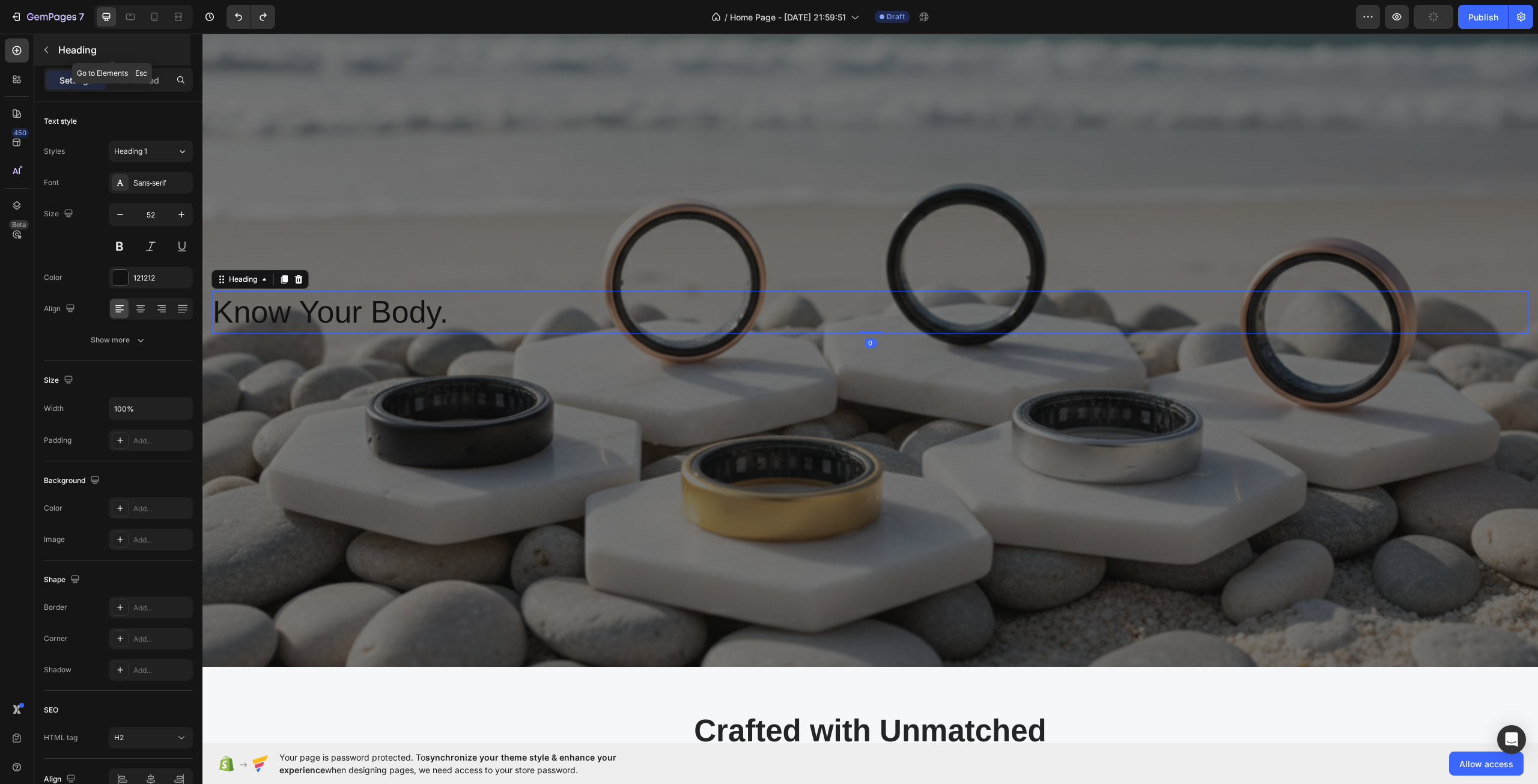
click at [82, 48] on p "Heading" at bounding box center [123, 50] width 130 height 15
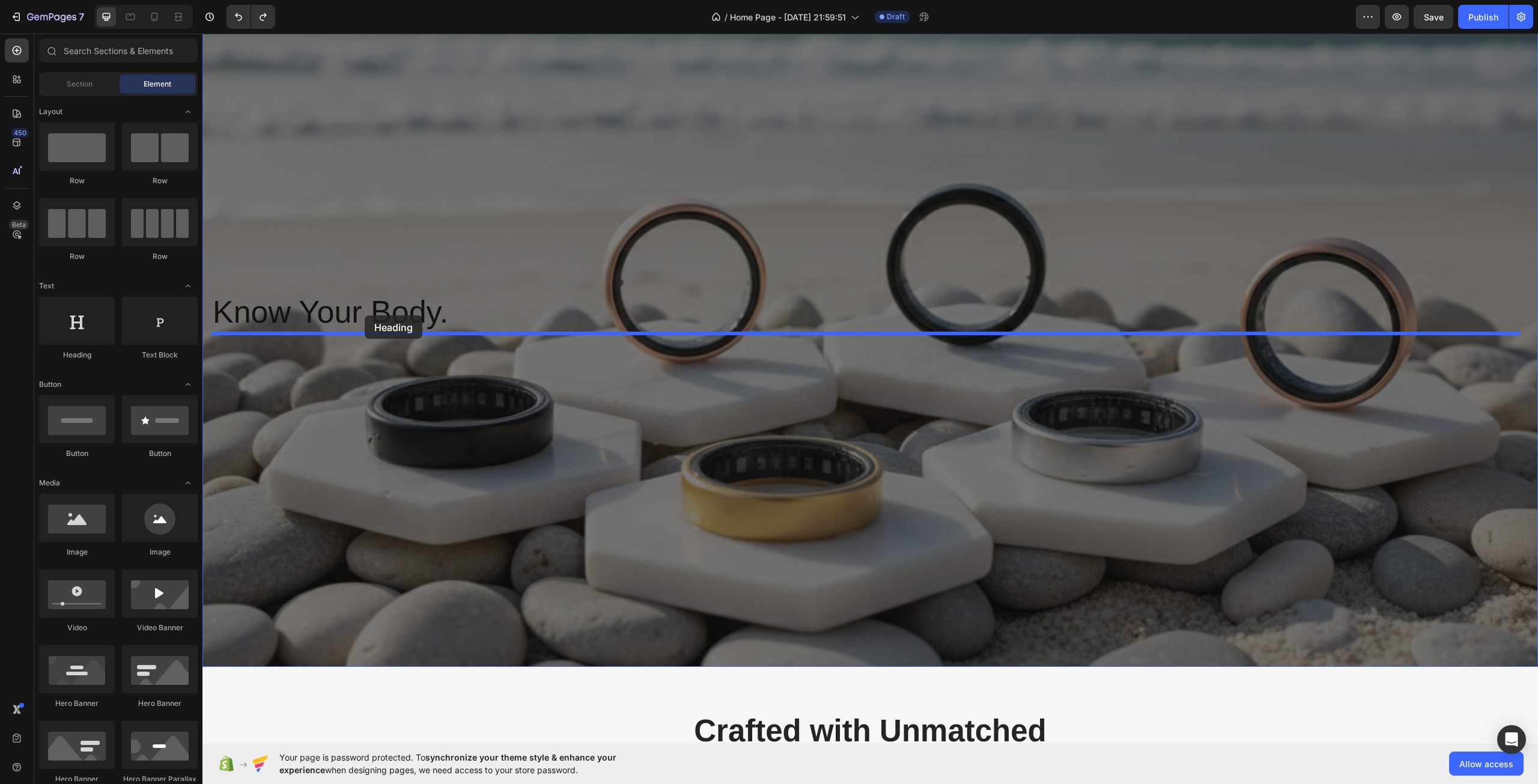
drag, startPoint x: 285, startPoint y: 362, endPoint x: 365, endPoint y: 315, distance: 92.8
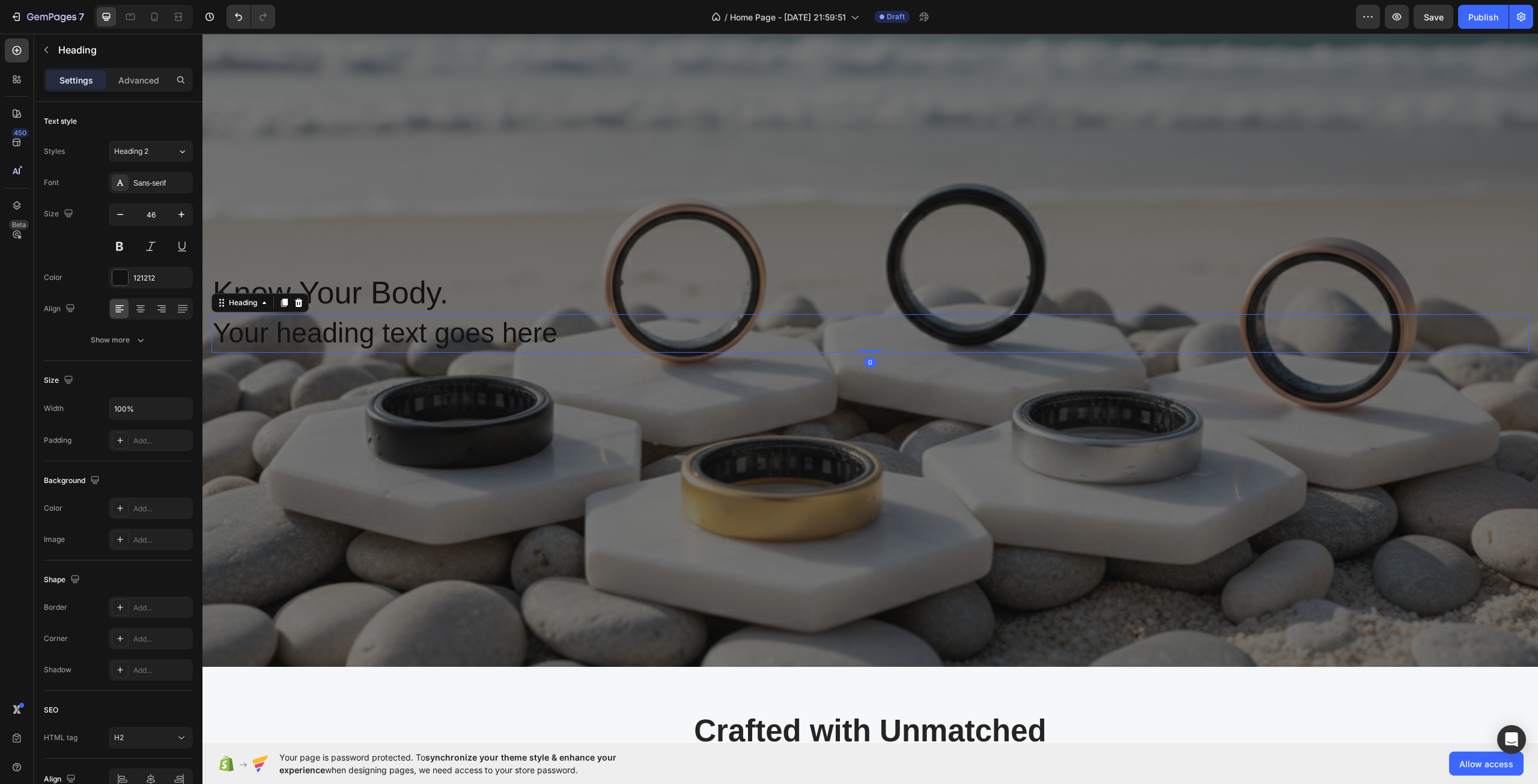
click at [343, 333] on h2 "Your heading text goes here" at bounding box center [870, 333] width 1317 height 38
click at [344, 332] on p "Your heading text goes here" at bounding box center [870, 333] width 1315 height 36
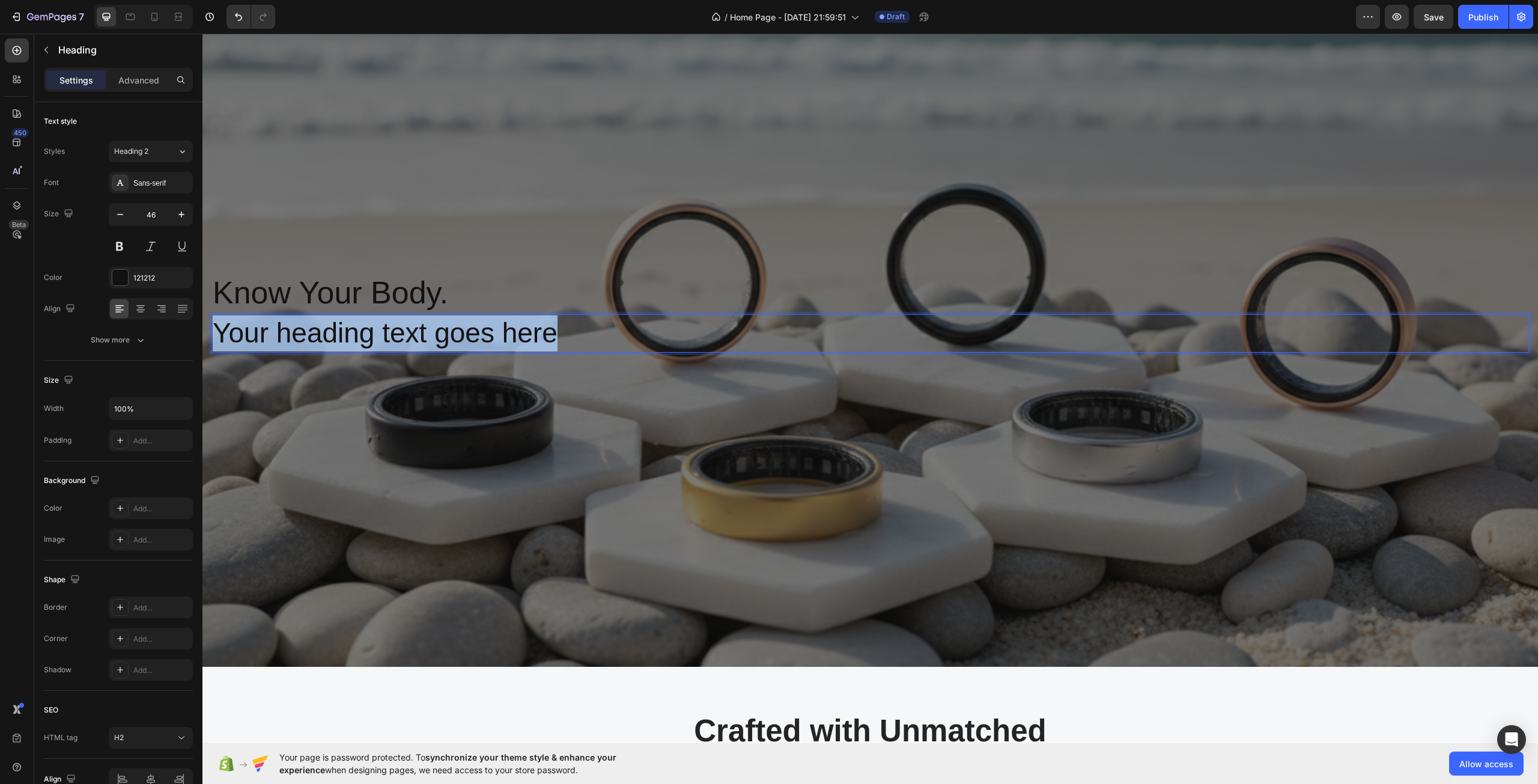
click at [344, 332] on p "Your heading text goes here" at bounding box center [870, 333] width 1315 height 36
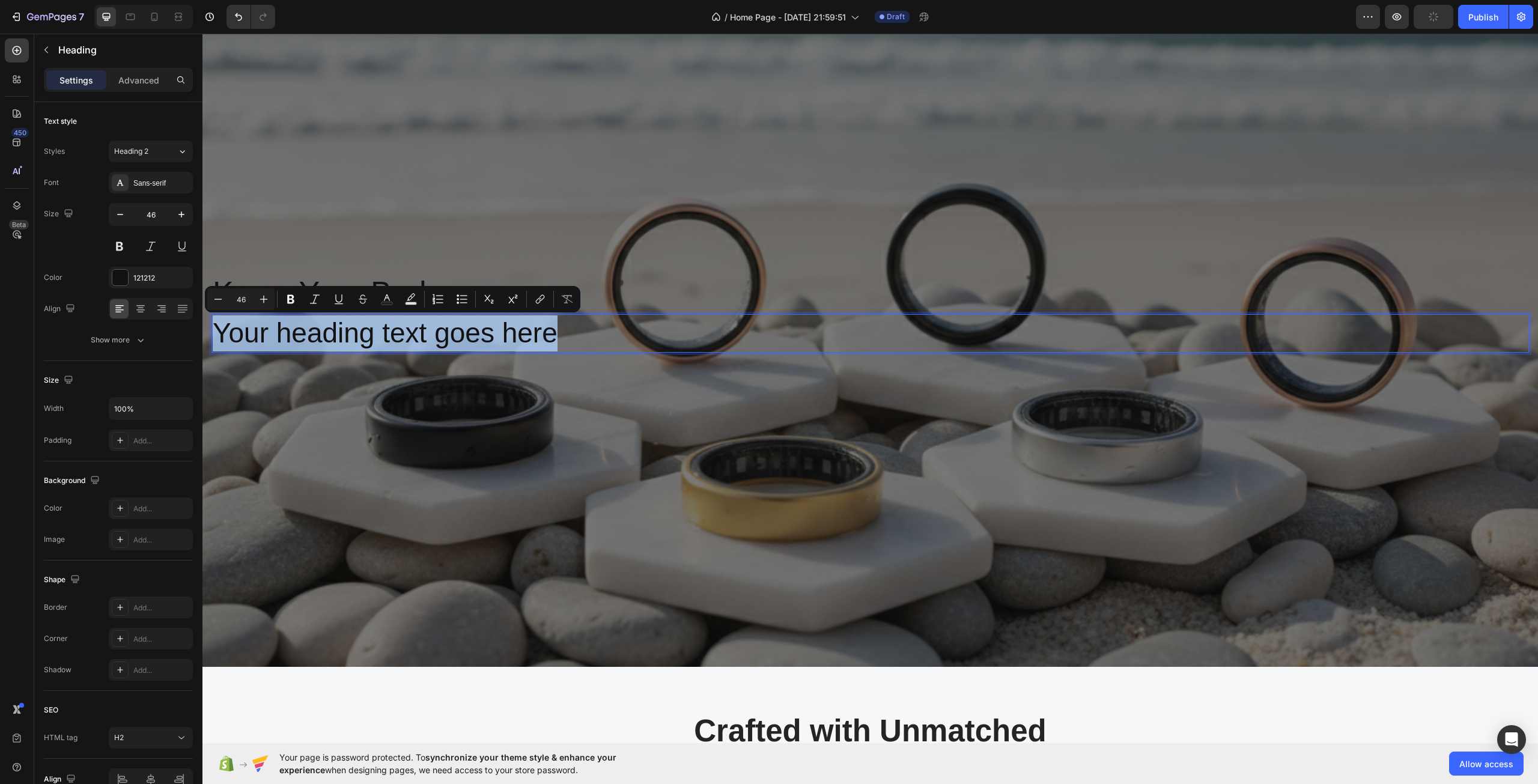
click at [339, 336] on p "Your heading text goes here" at bounding box center [870, 333] width 1315 height 36
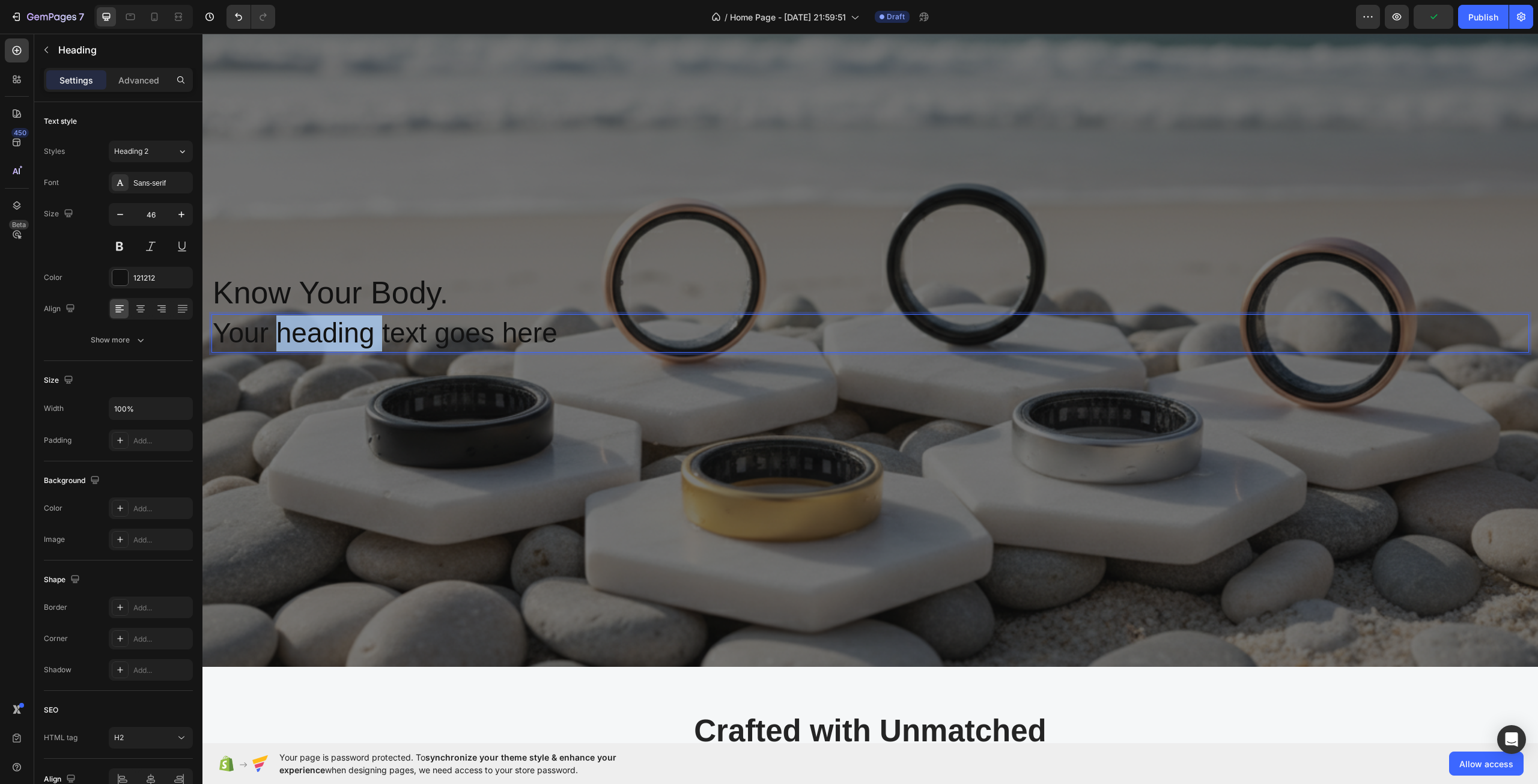
click at [339, 336] on p "Your heading text goes here" at bounding box center [870, 333] width 1315 height 36
click at [515, 327] on p "Know Your Potential." at bounding box center [870, 333] width 1315 height 36
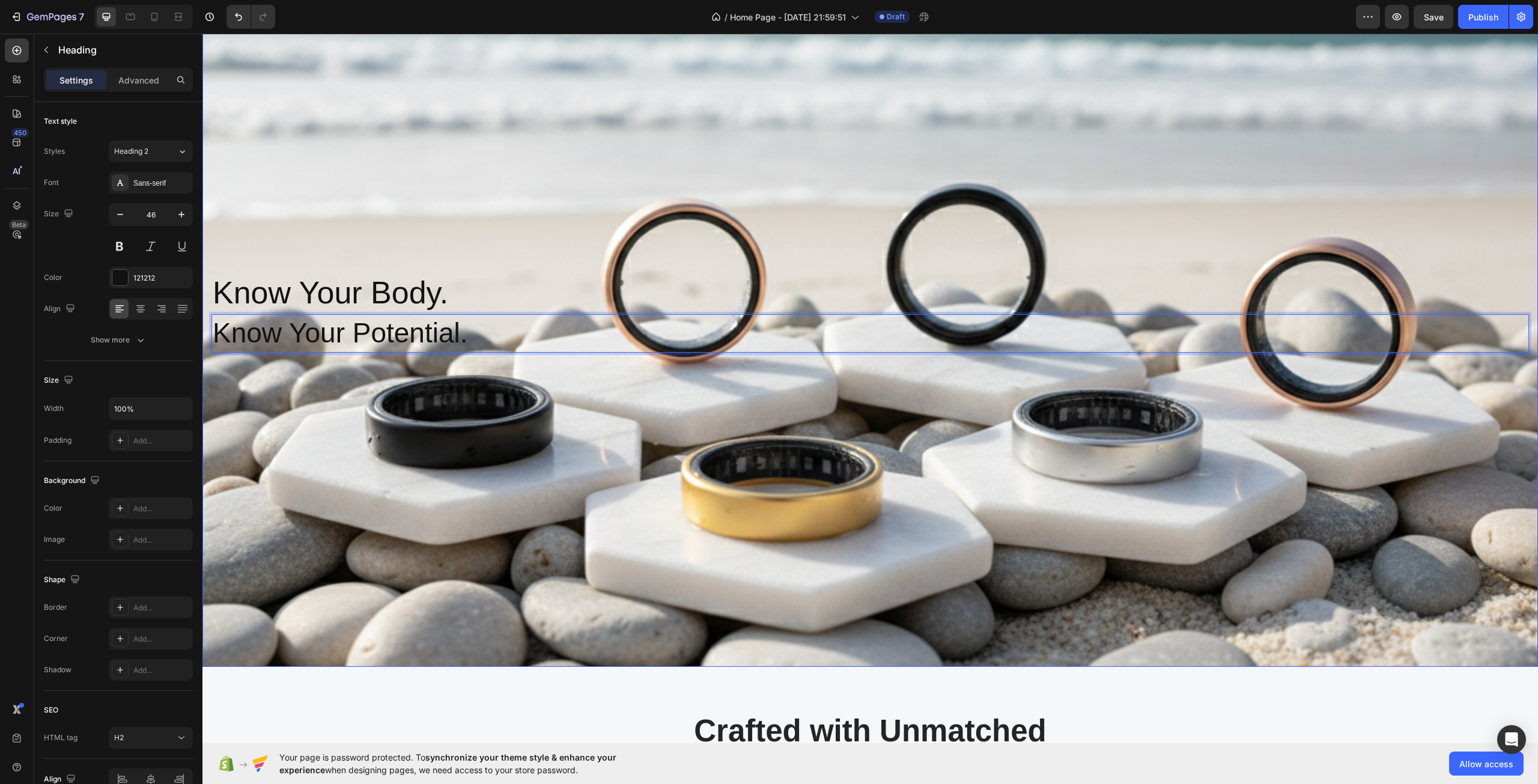
click at [408, 463] on div "Overlay" at bounding box center [870, 311] width 1335 height 709
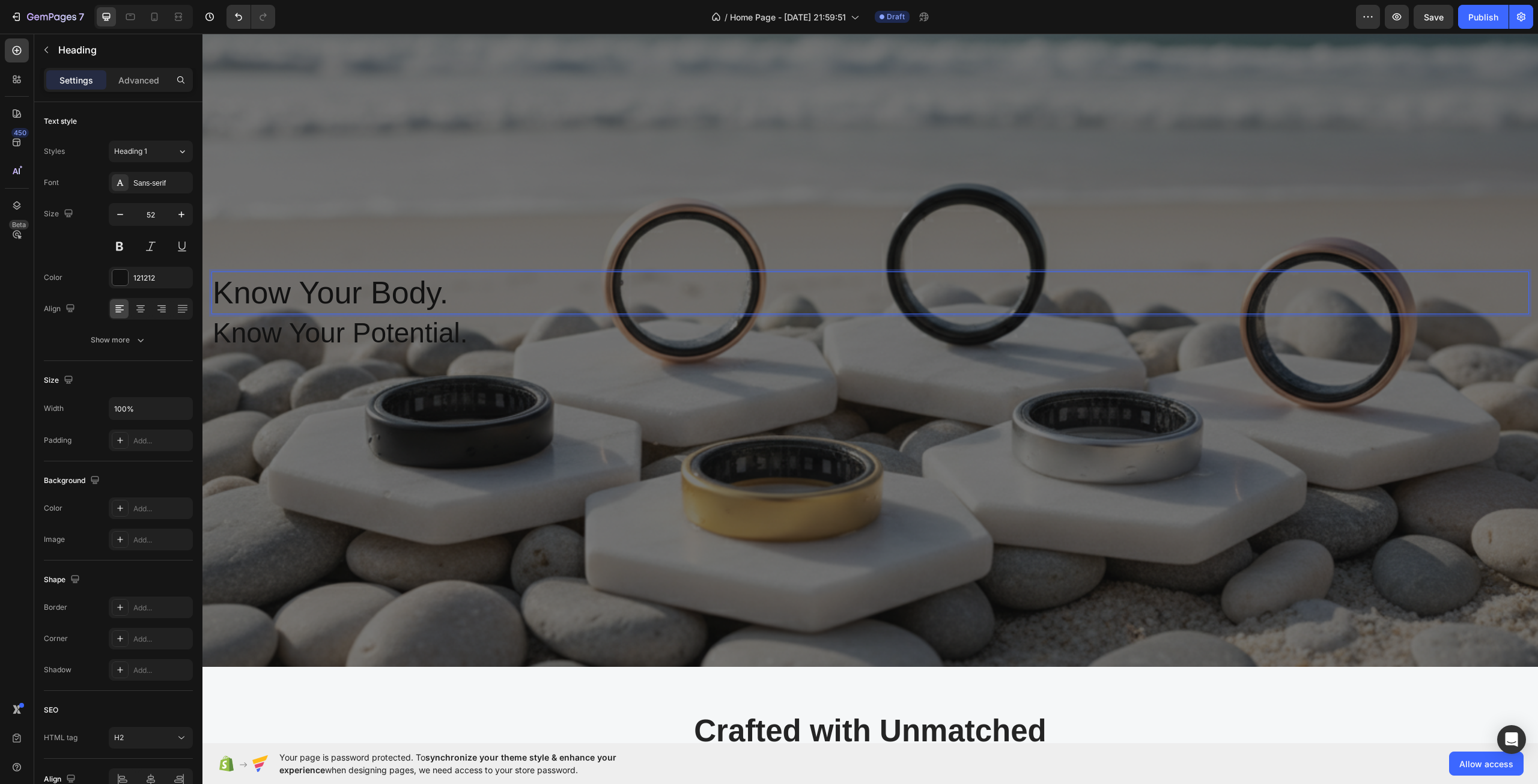
click at [235, 295] on h2 "Know Your Body." at bounding box center [870, 293] width 1317 height 43
click at [235, 295] on p "Know Your Body." at bounding box center [870, 293] width 1315 height 41
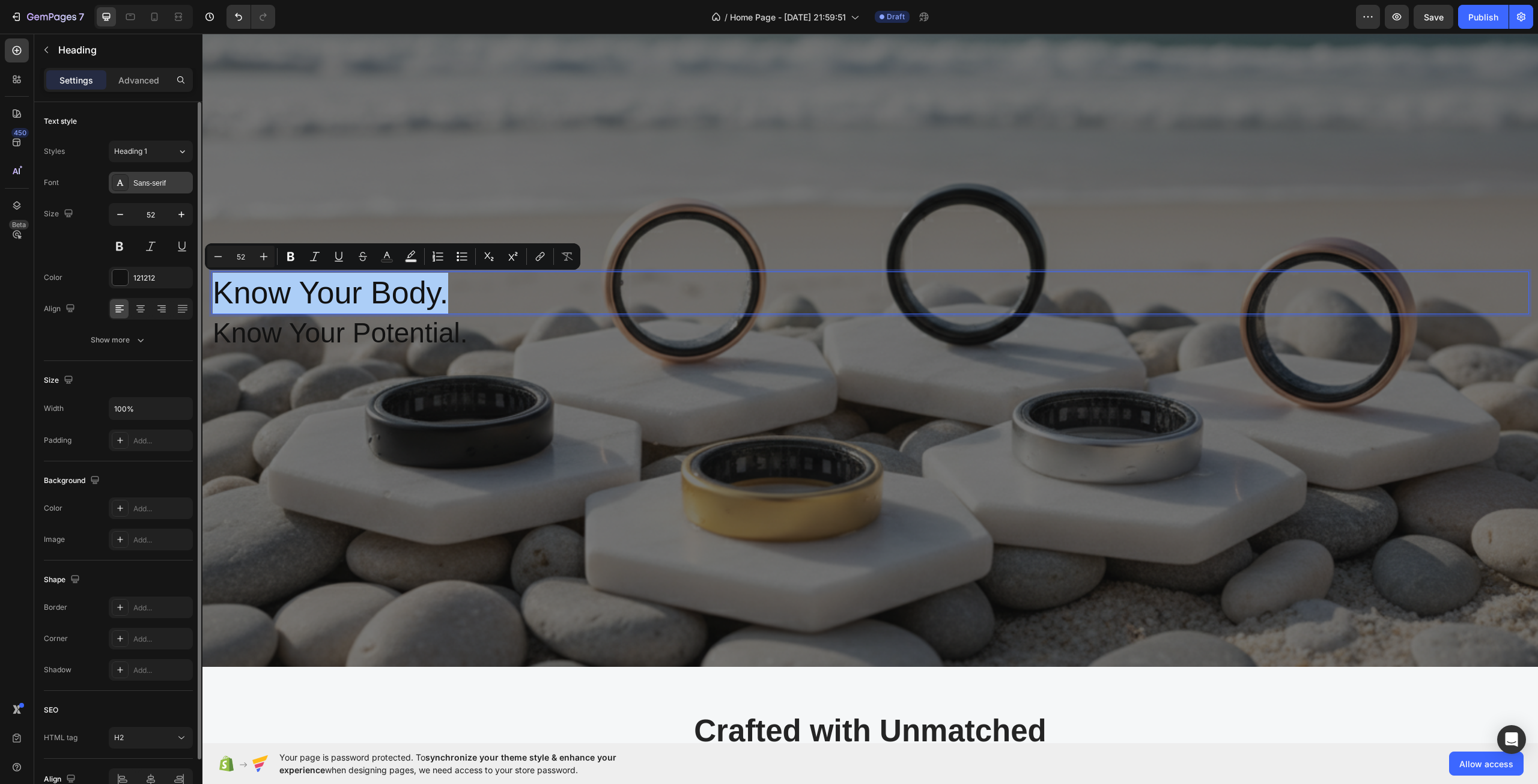
click at [162, 186] on div "Sans-serif" at bounding box center [161, 182] width 57 height 11
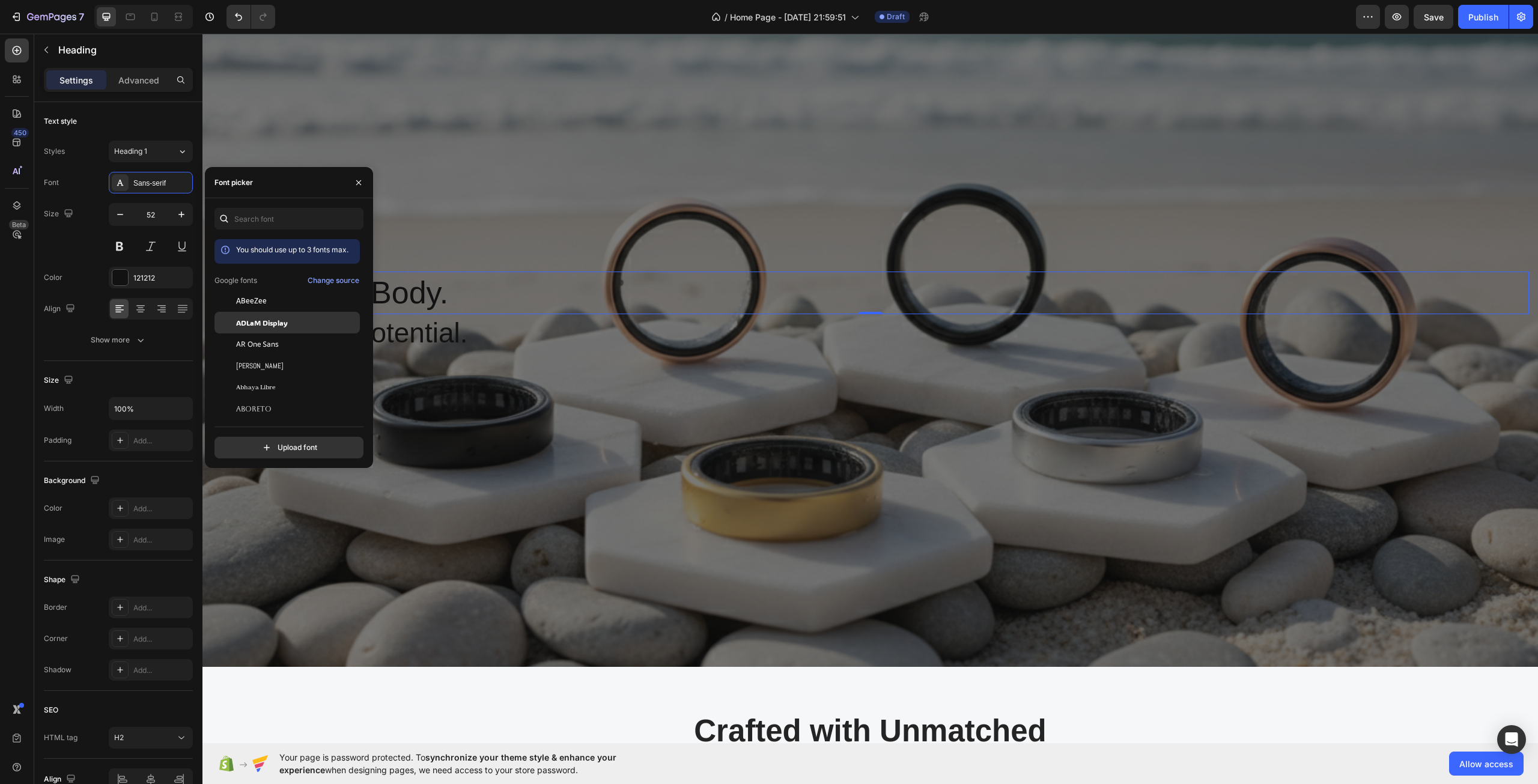
click at [268, 324] on span "ADLaM Display" at bounding box center [262, 322] width 52 height 11
click at [297, 349] on div "ABeeZee" at bounding box center [297, 345] width 122 height 11
click at [296, 365] on div "ABeeZee" at bounding box center [297, 366] width 122 height 11
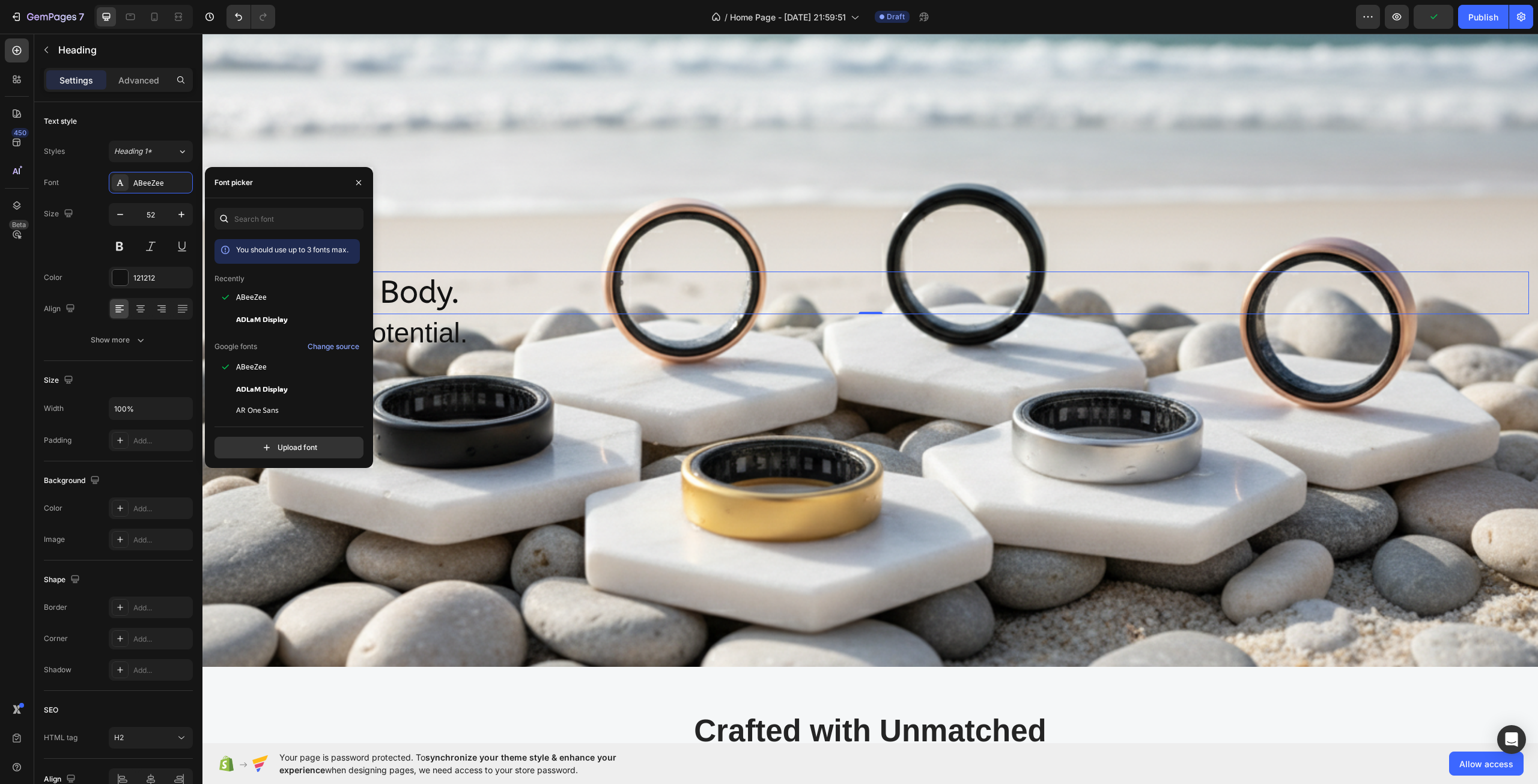
click at [559, 240] on div "Overlay" at bounding box center [870, 311] width 1335 height 709
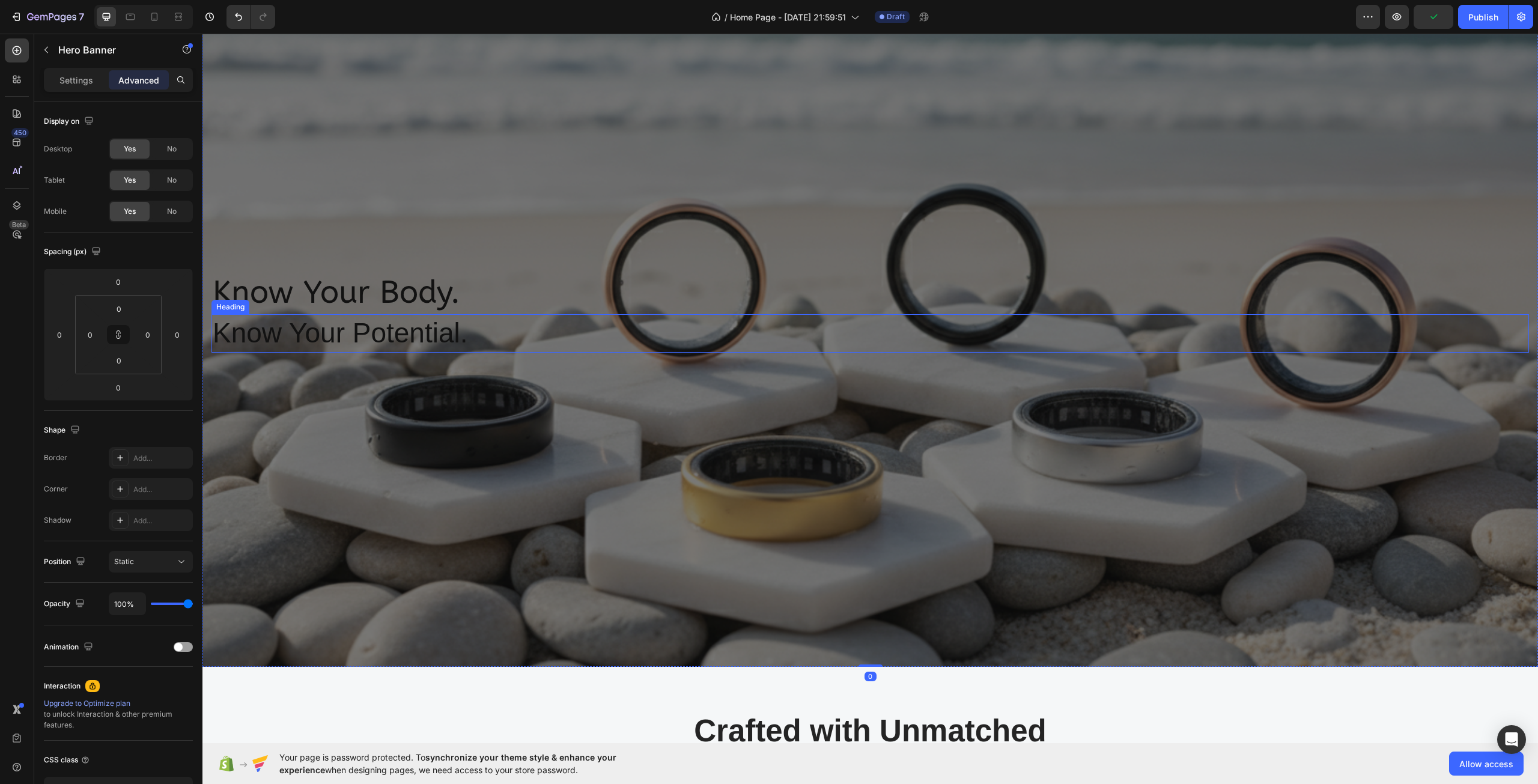
click at [374, 334] on p "Know Your Potential." at bounding box center [870, 333] width 1315 height 36
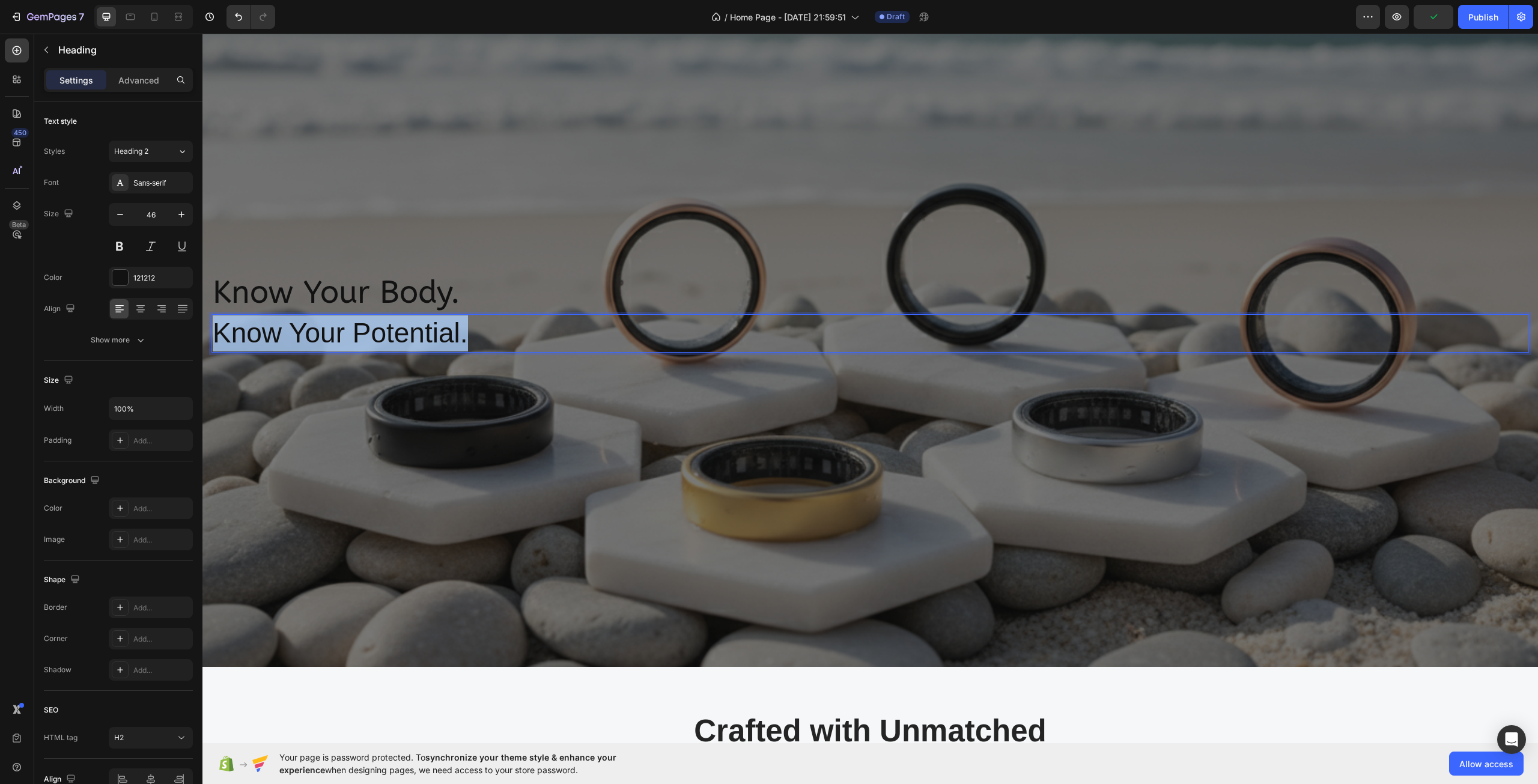
click at [374, 334] on p "Know Your Potential." at bounding box center [870, 333] width 1315 height 36
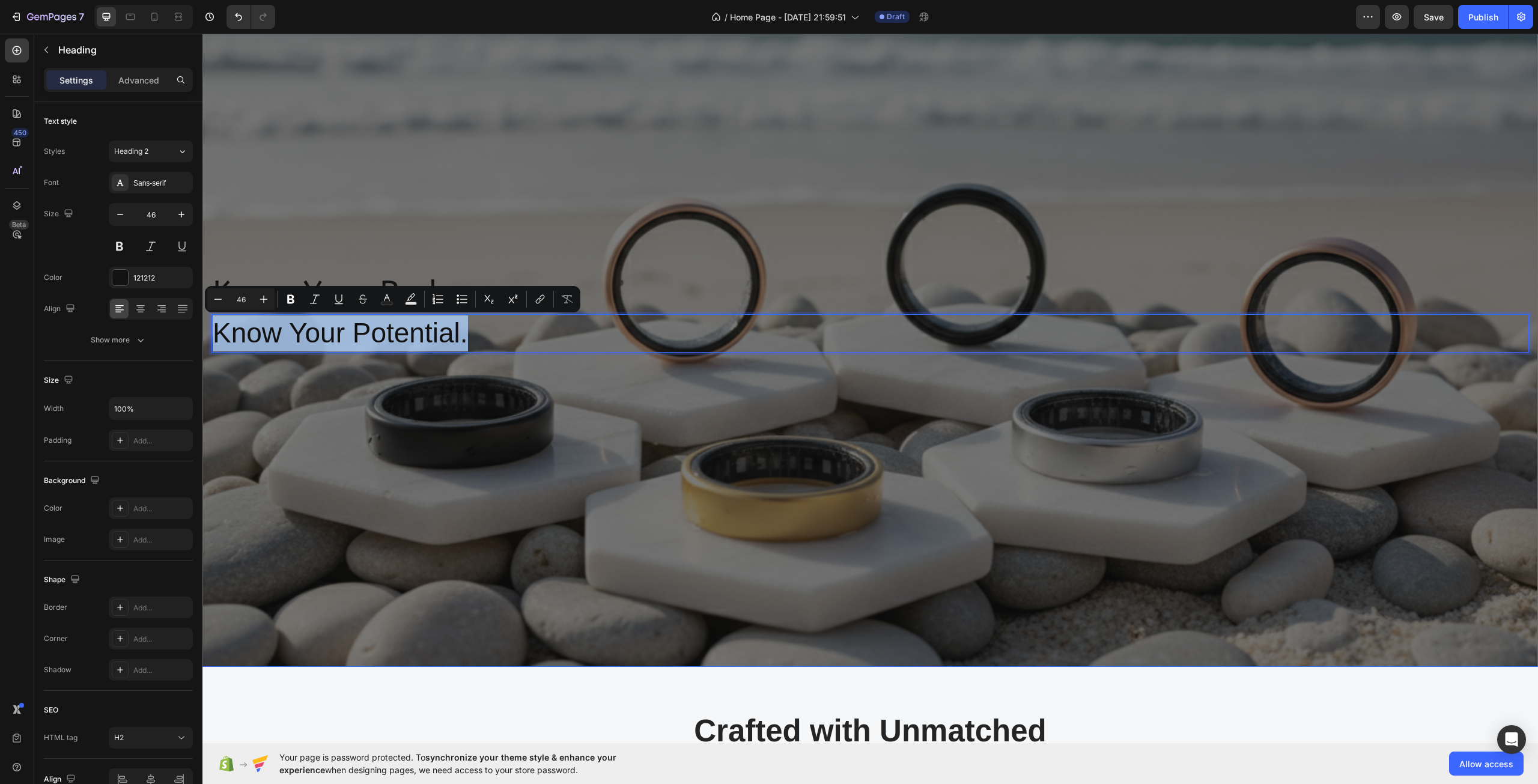
click at [508, 351] on p "Know Your Potential." at bounding box center [870, 333] width 1315 height 36
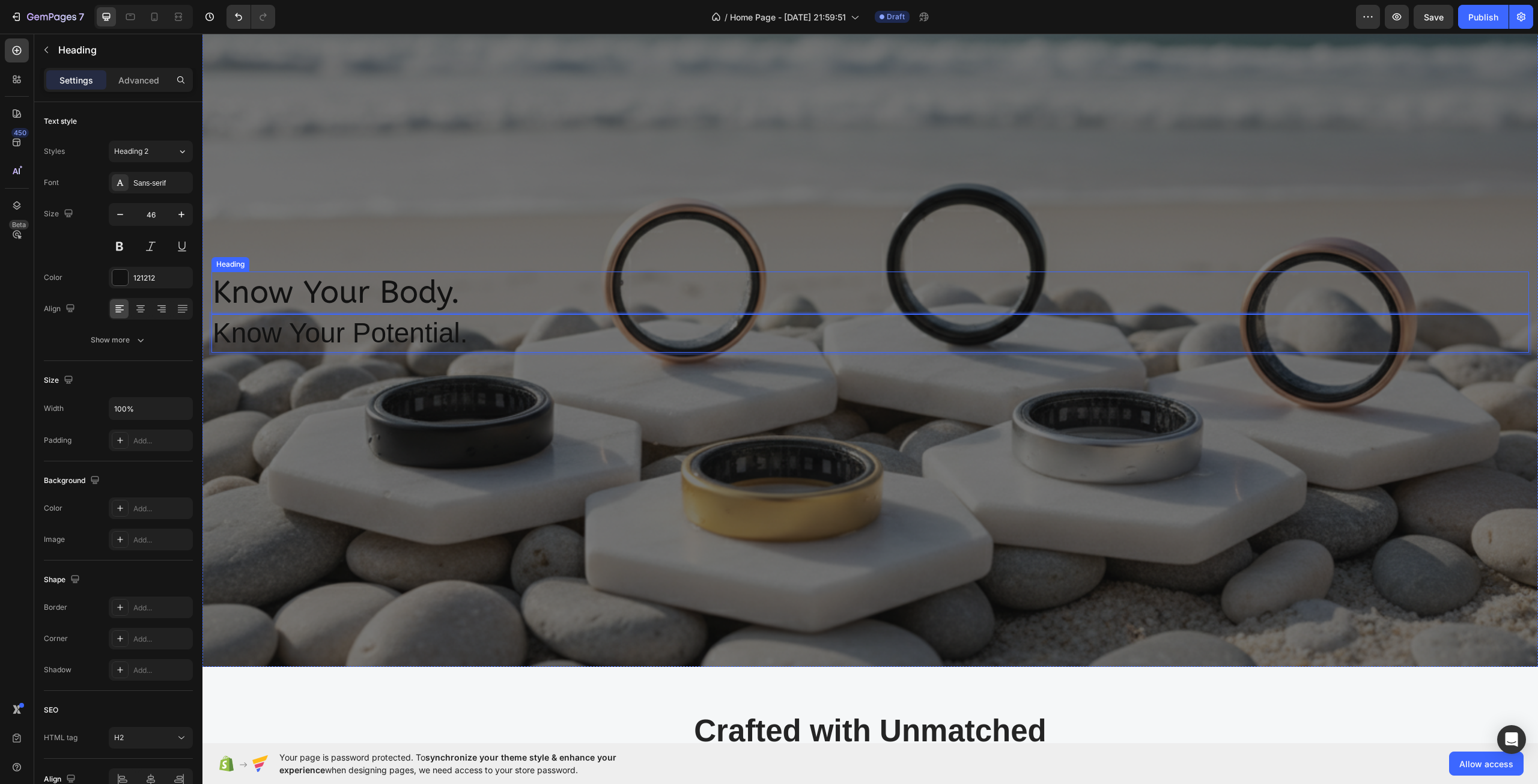
click at [446, 286] on p "Know Your Body." at bounding box center [870, 293] width 1315 height 41
click at [421, 328] on p "Know Your Potential." at bounding box center [870, 333] width 1315 height 36
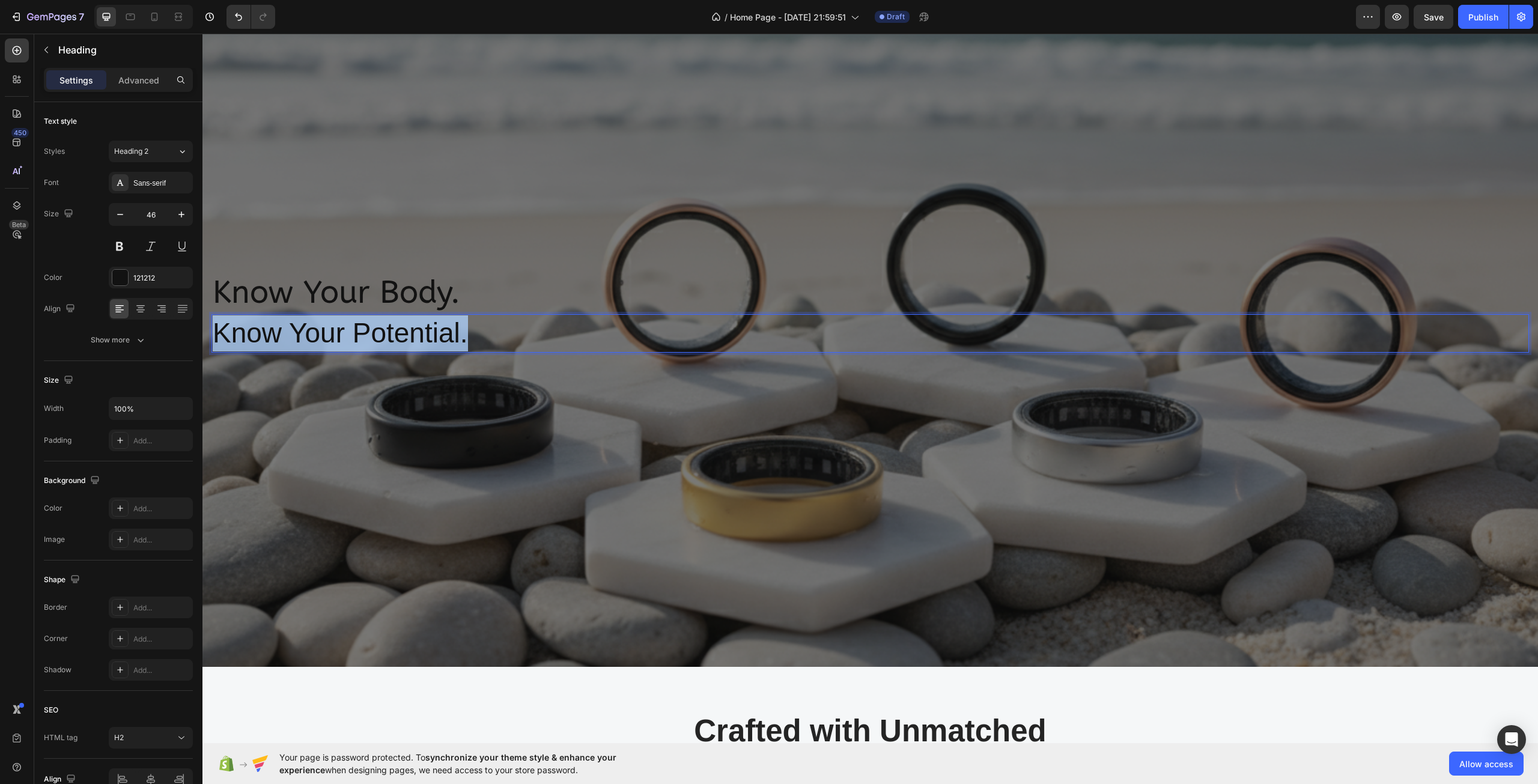
click at [421, 328] on p "Know Your Potential." at bounding box center [870, 333] width 1315 height 36
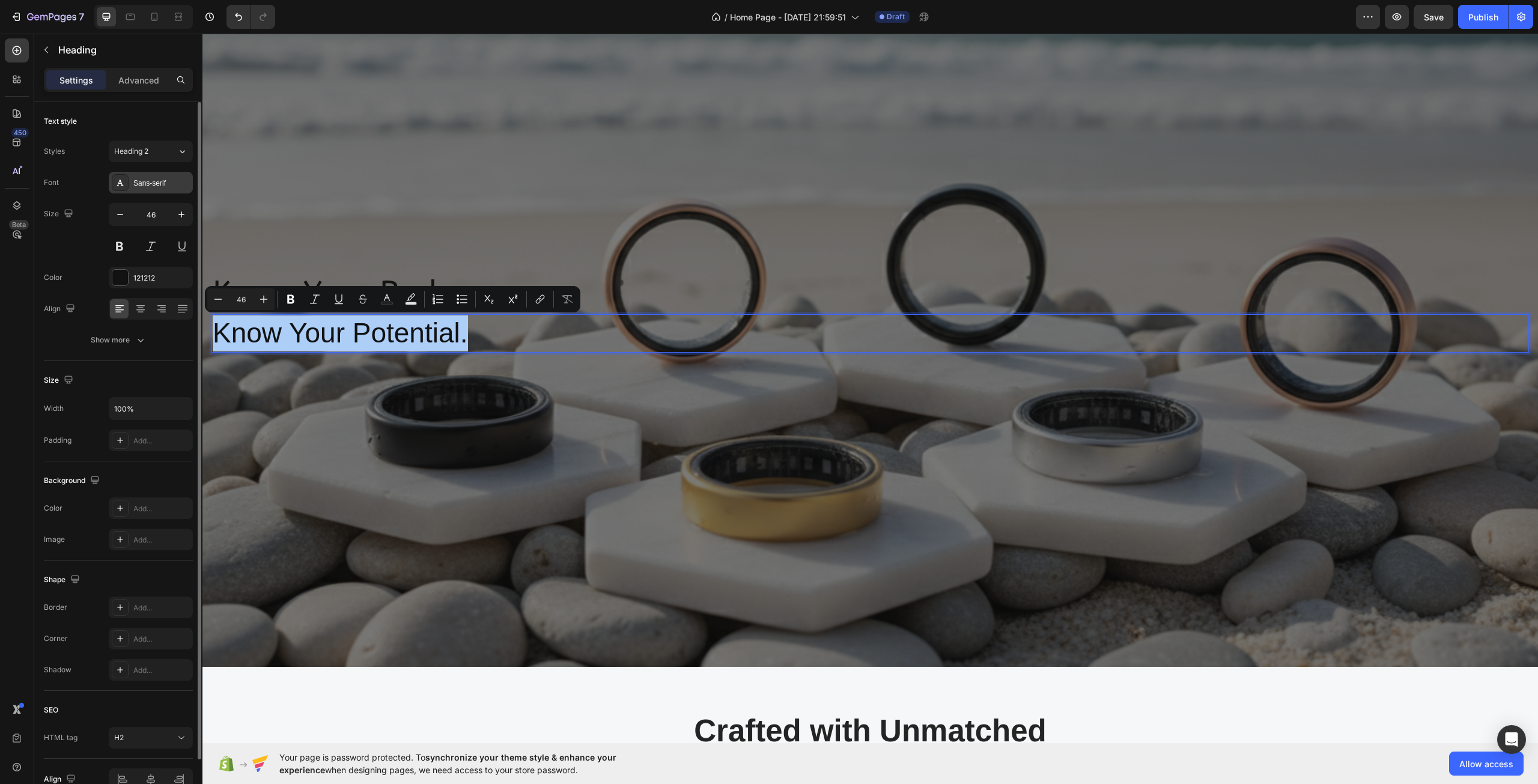
click at [131, 175] on div "Sans-serif" at bounding box center [151, 182] width 84 height 22
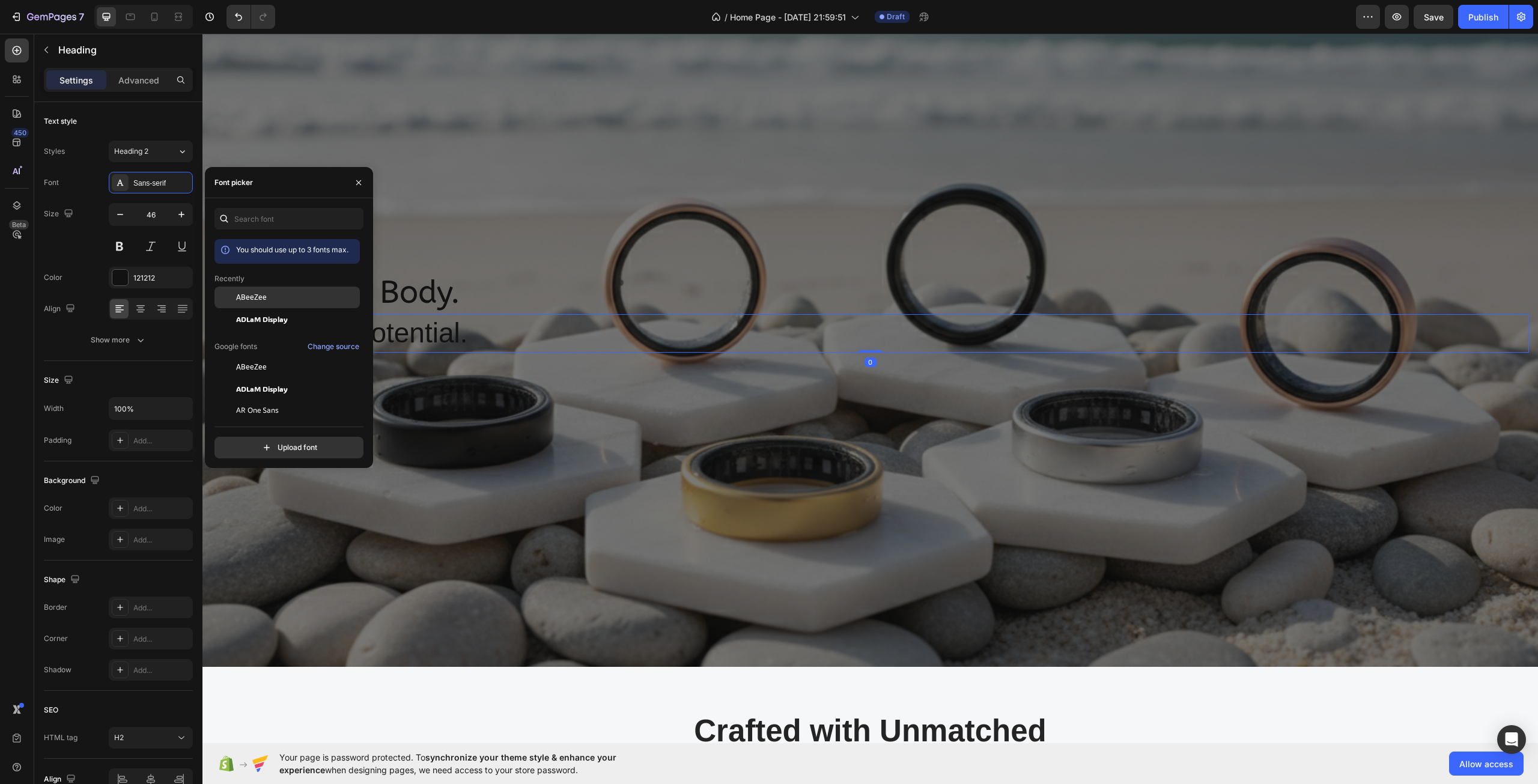
click at [296, 300] on div "ABeeZee" at bounding box center [297, 297] width 122 height 11
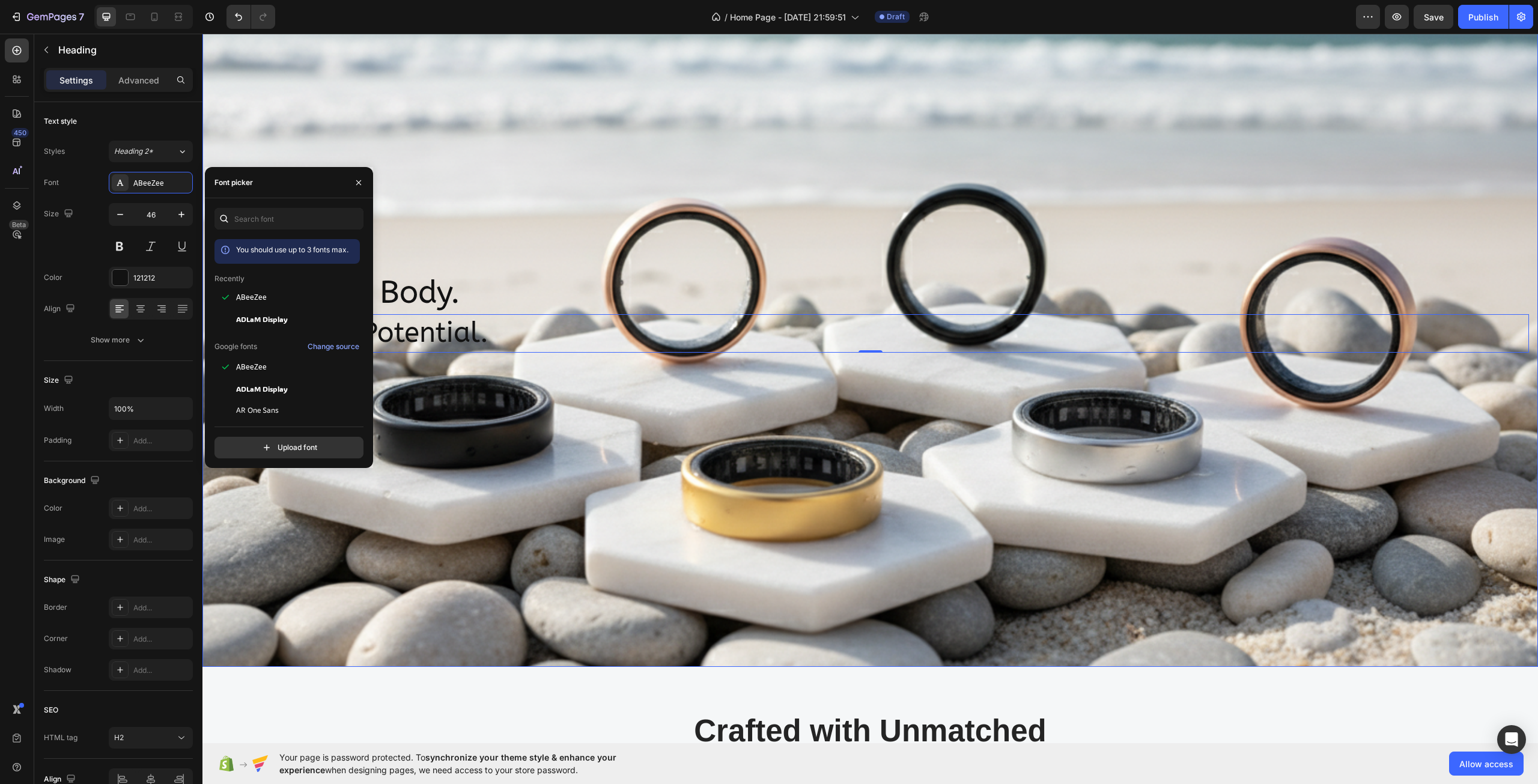
click at [551, 403] on div "Overlay" at bounding box center [870, 311] width 1335 height 709
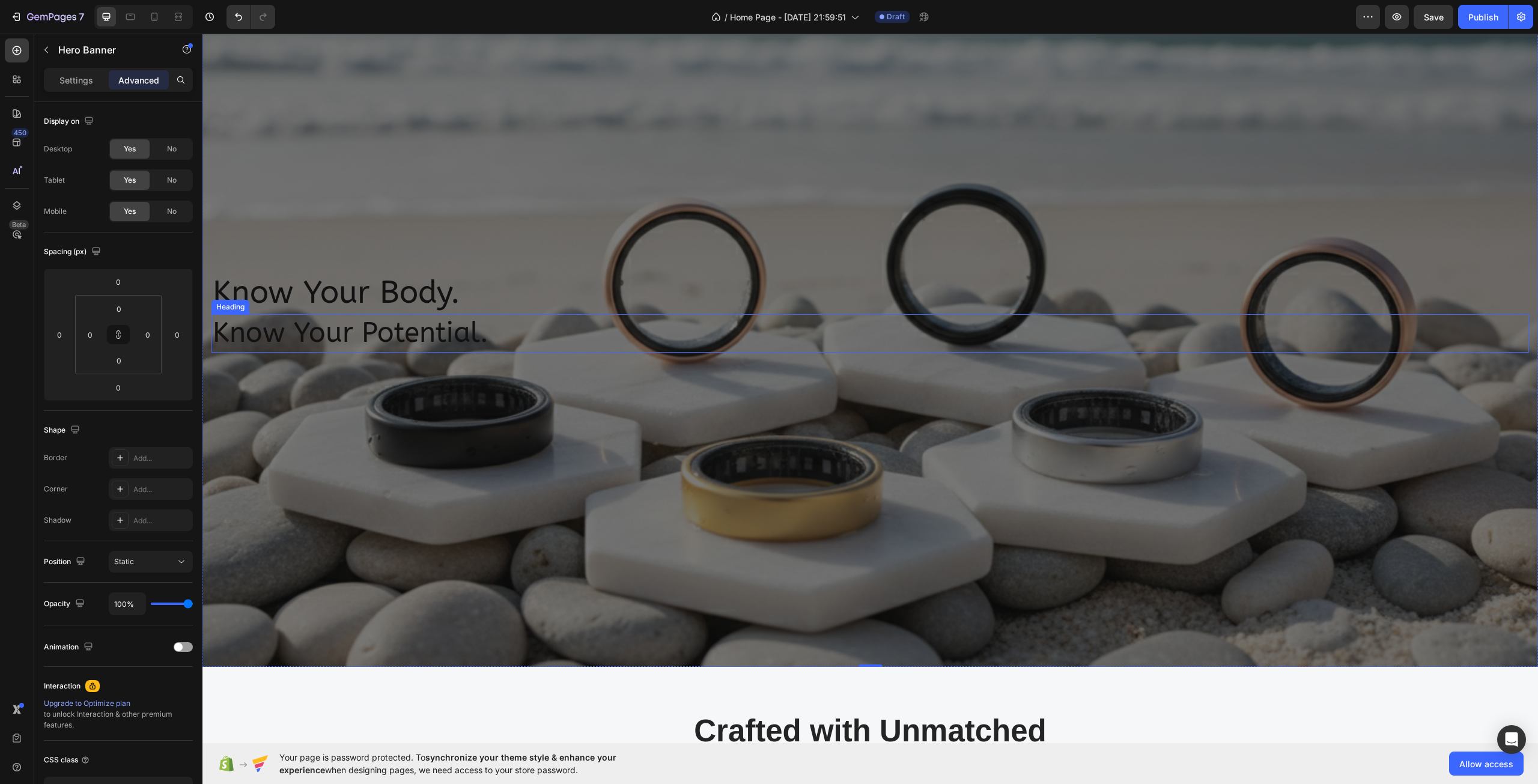
click at [509, 332] on p "Know Your Potential." at bounding box center [870, 333] width 1315 height 36
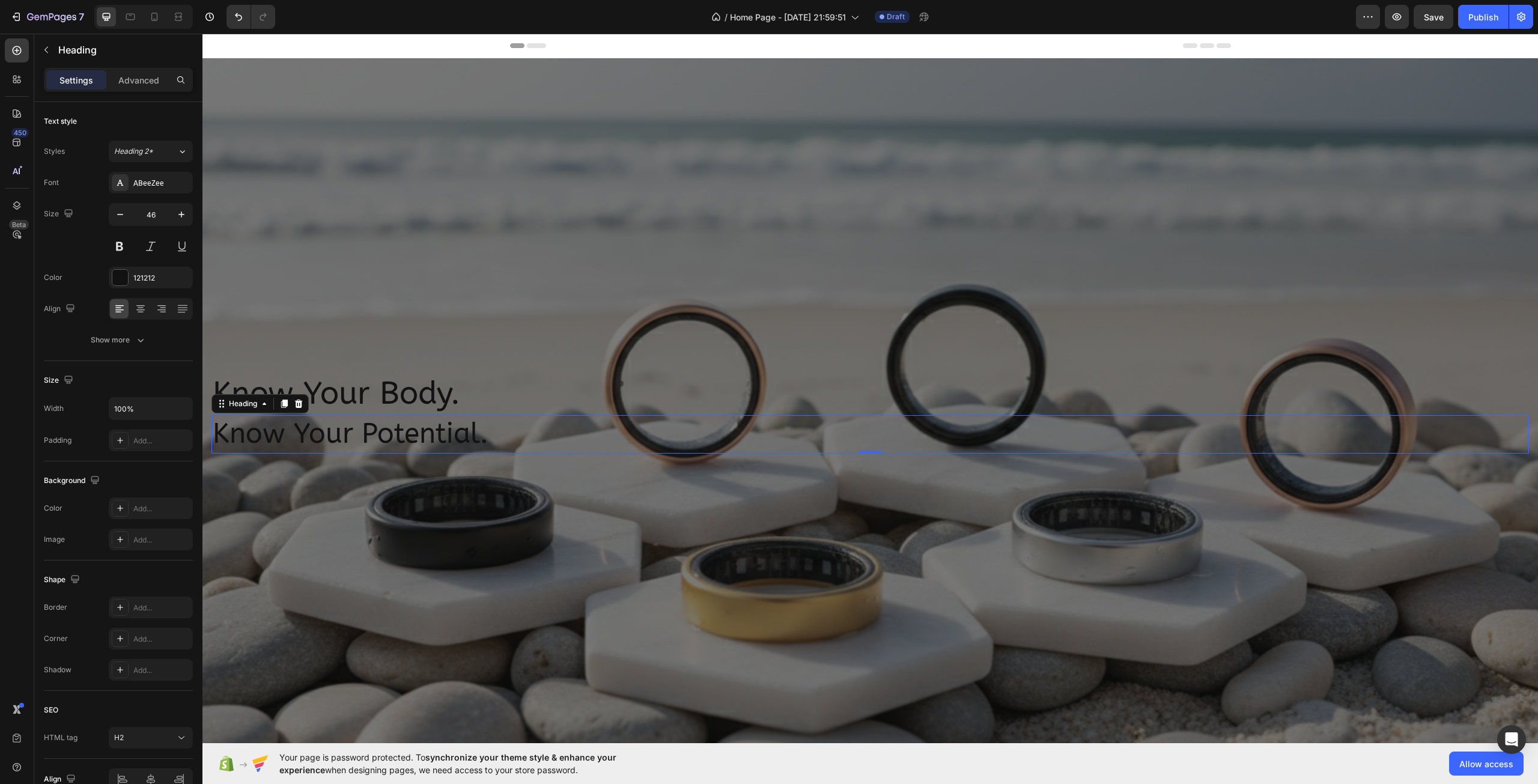
click at [588, 45] on div "Header" at bounding box center [870, 45] width 721 height 24
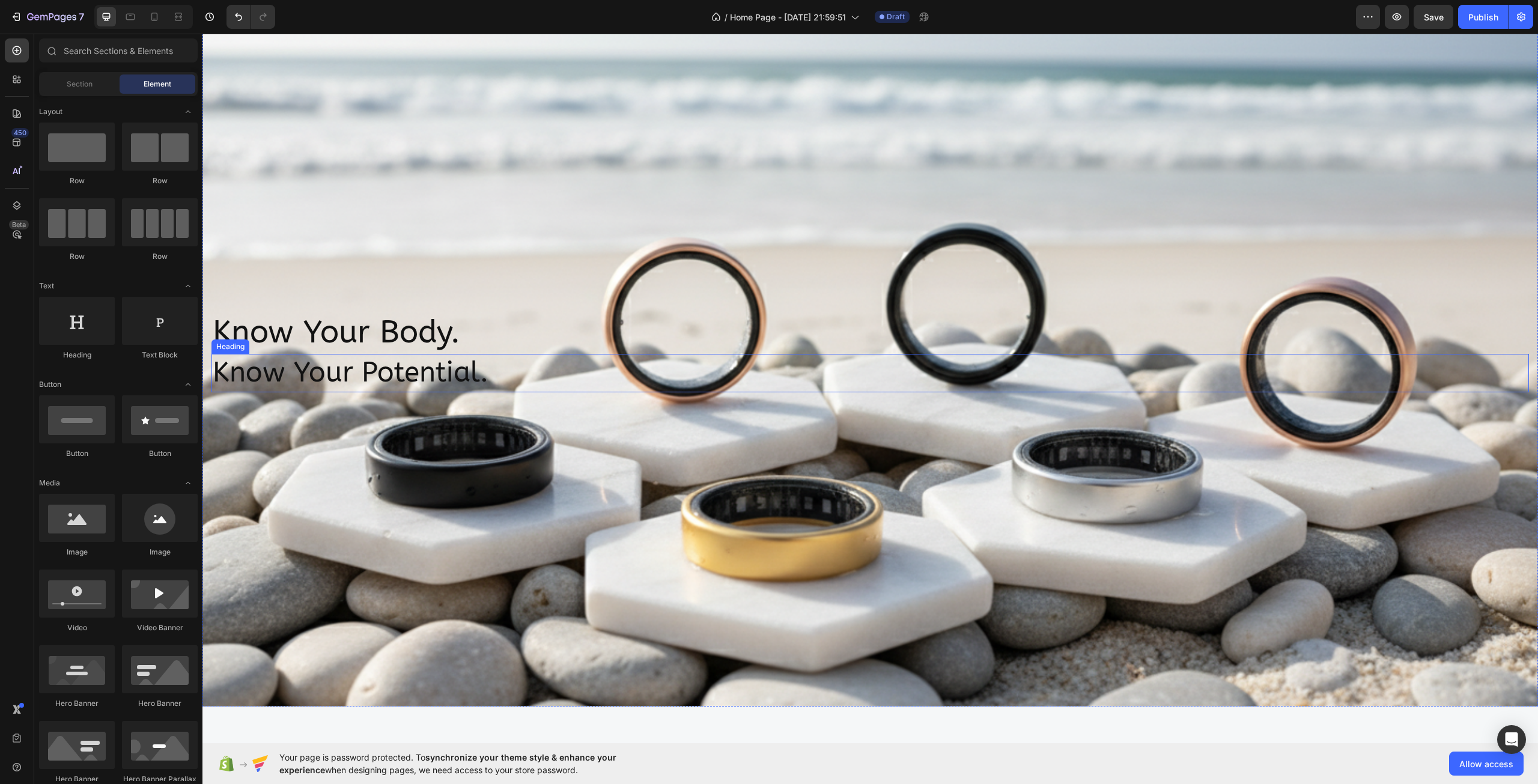
scroll to position [120, 0]
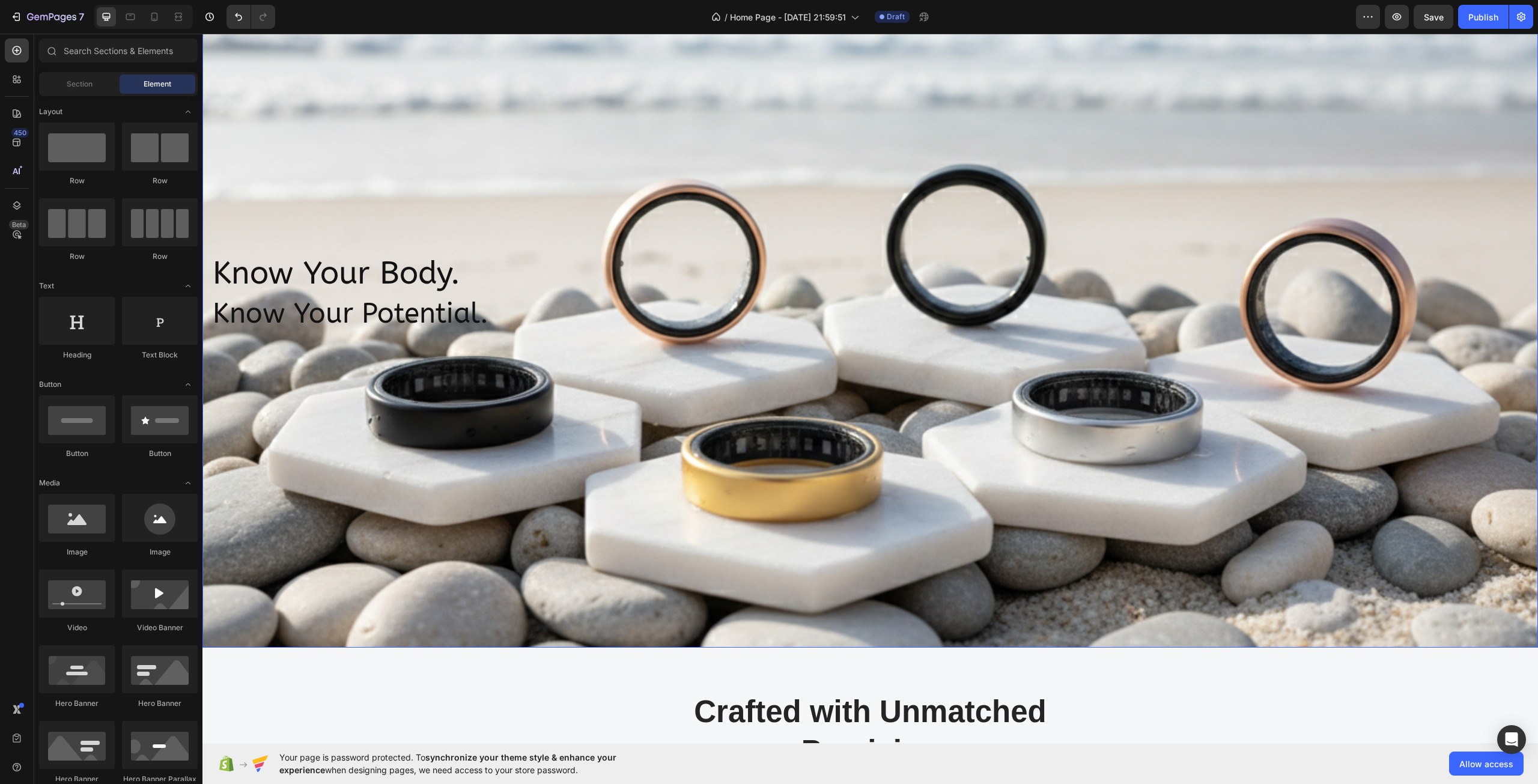
click at [482, 493] on div "Overlay" at bounding box center [870, 293] width 1335 height 709
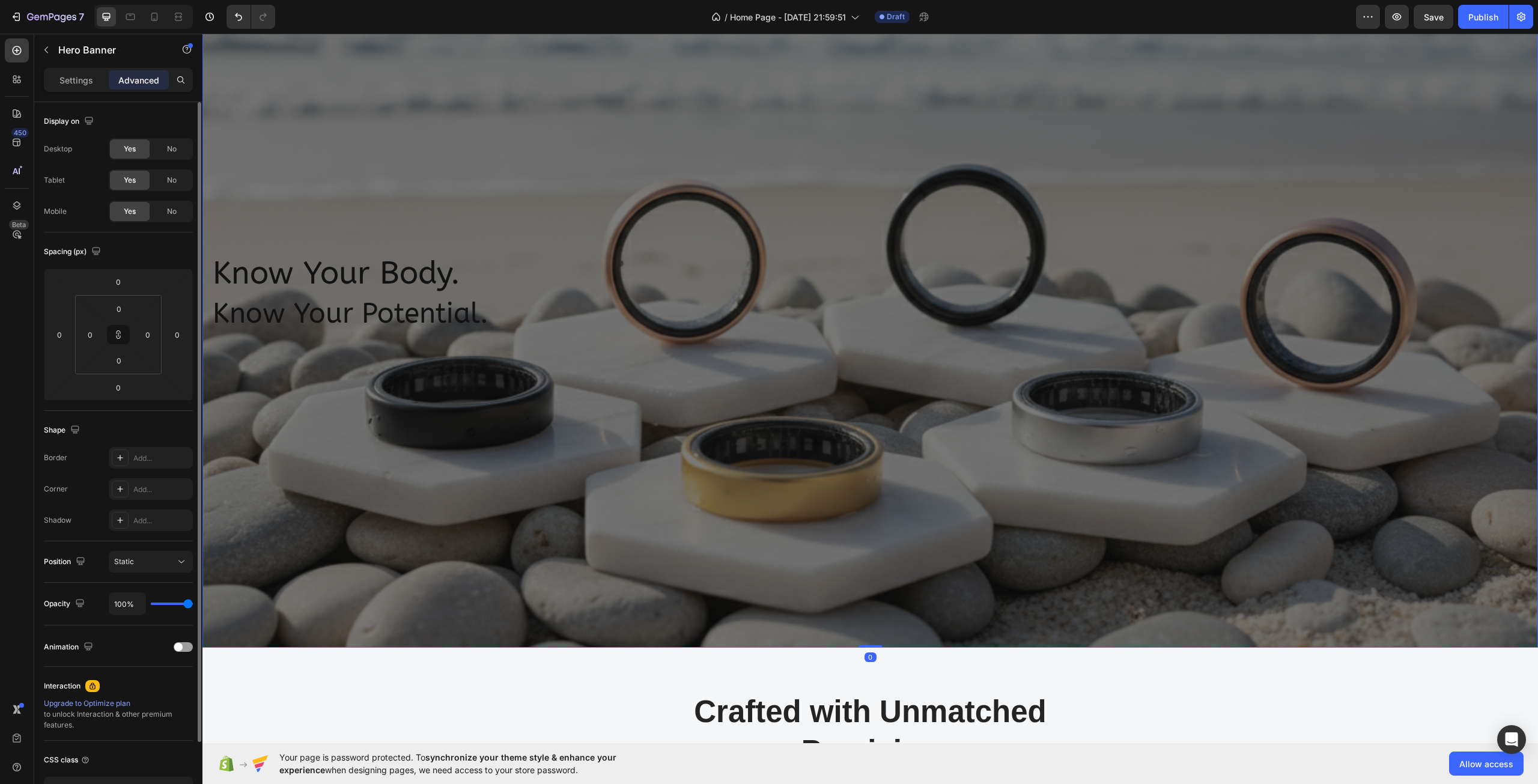
click at [180, 601] on div "100%" at bounding box center [151, 604] width 84 height 23
type input "93%"
type input "93"
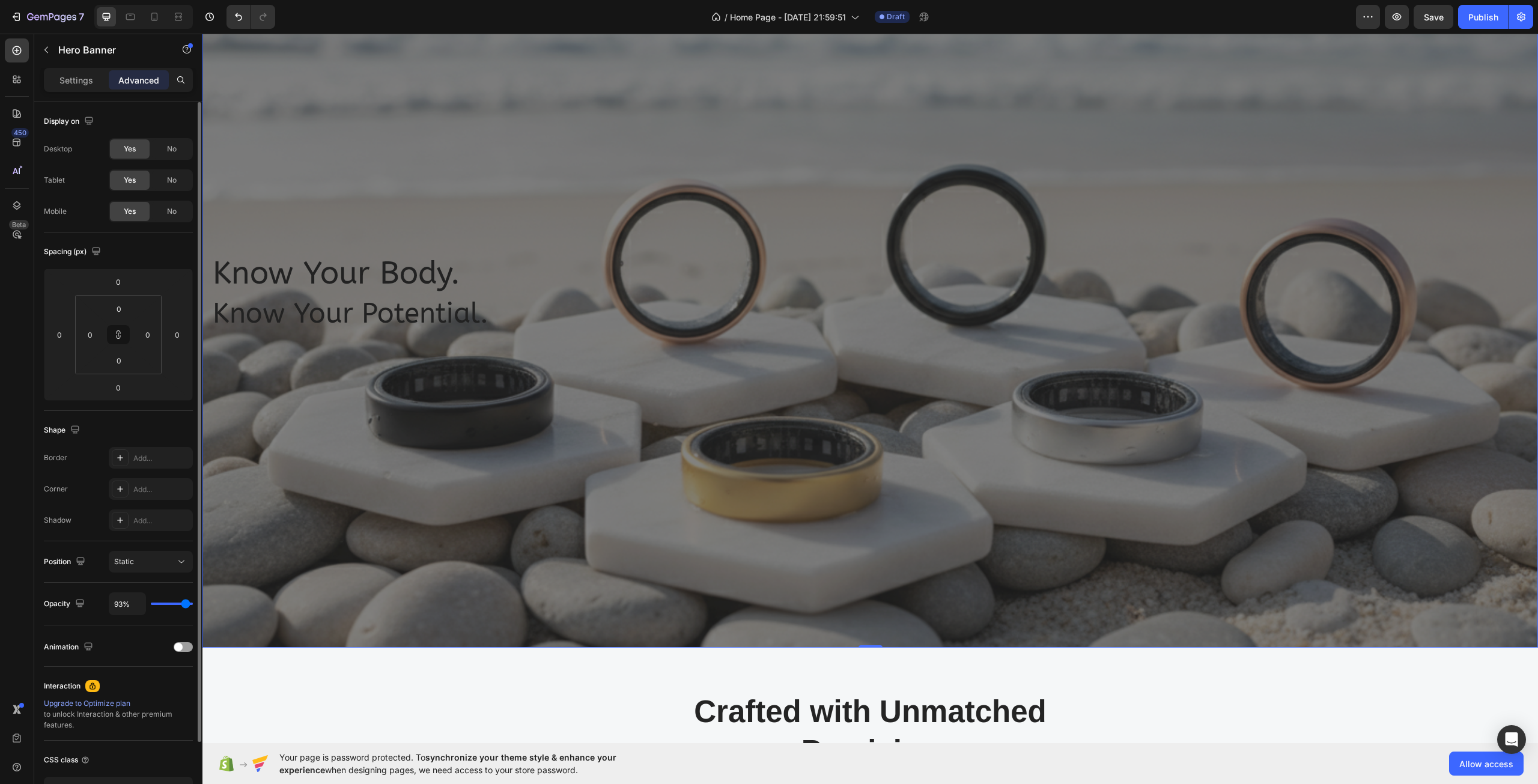
type input "65%"
type input "65"
type input "63%"
type input "63"
type input "61%"
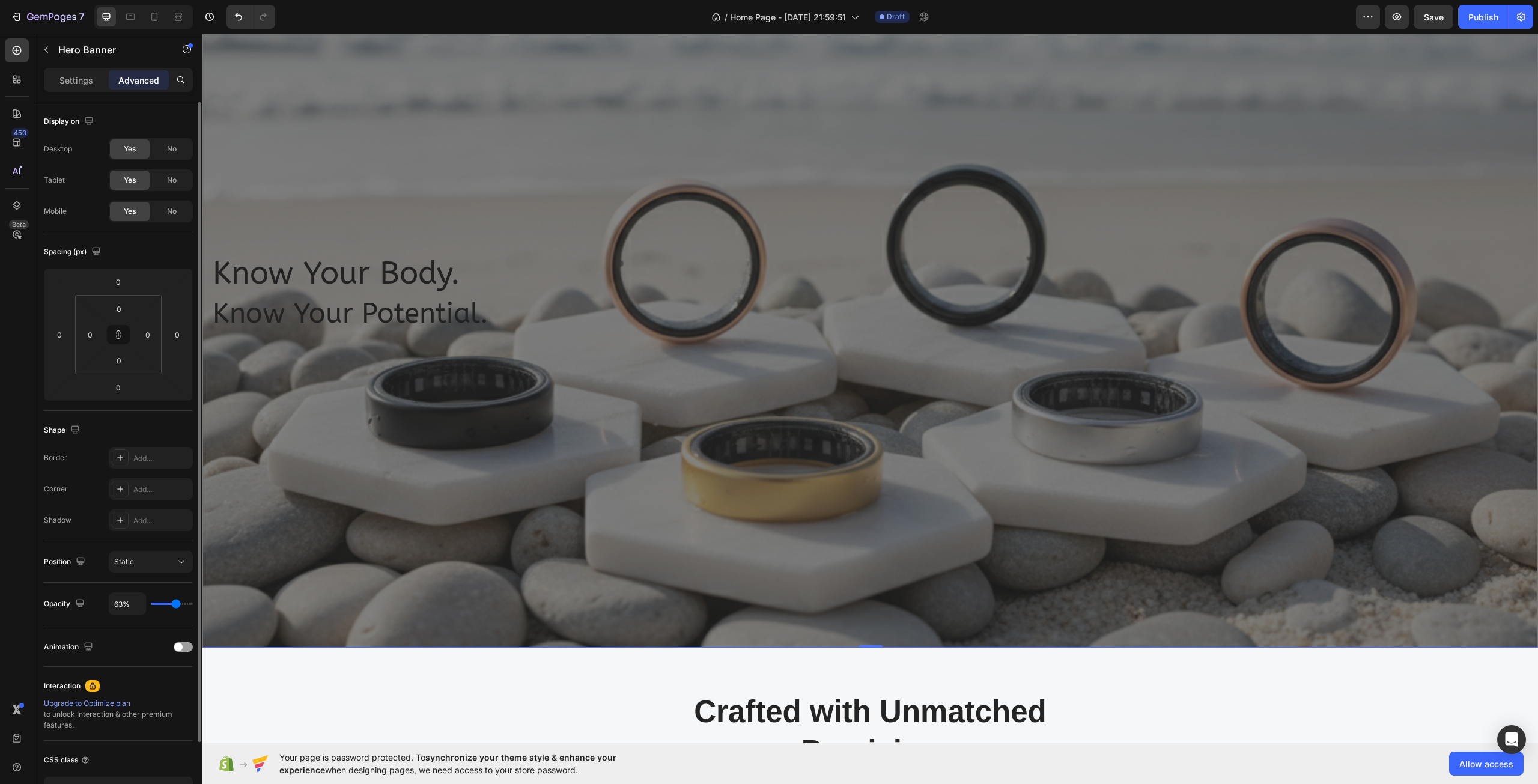
type input "61"
type input "48%"
type input "48"
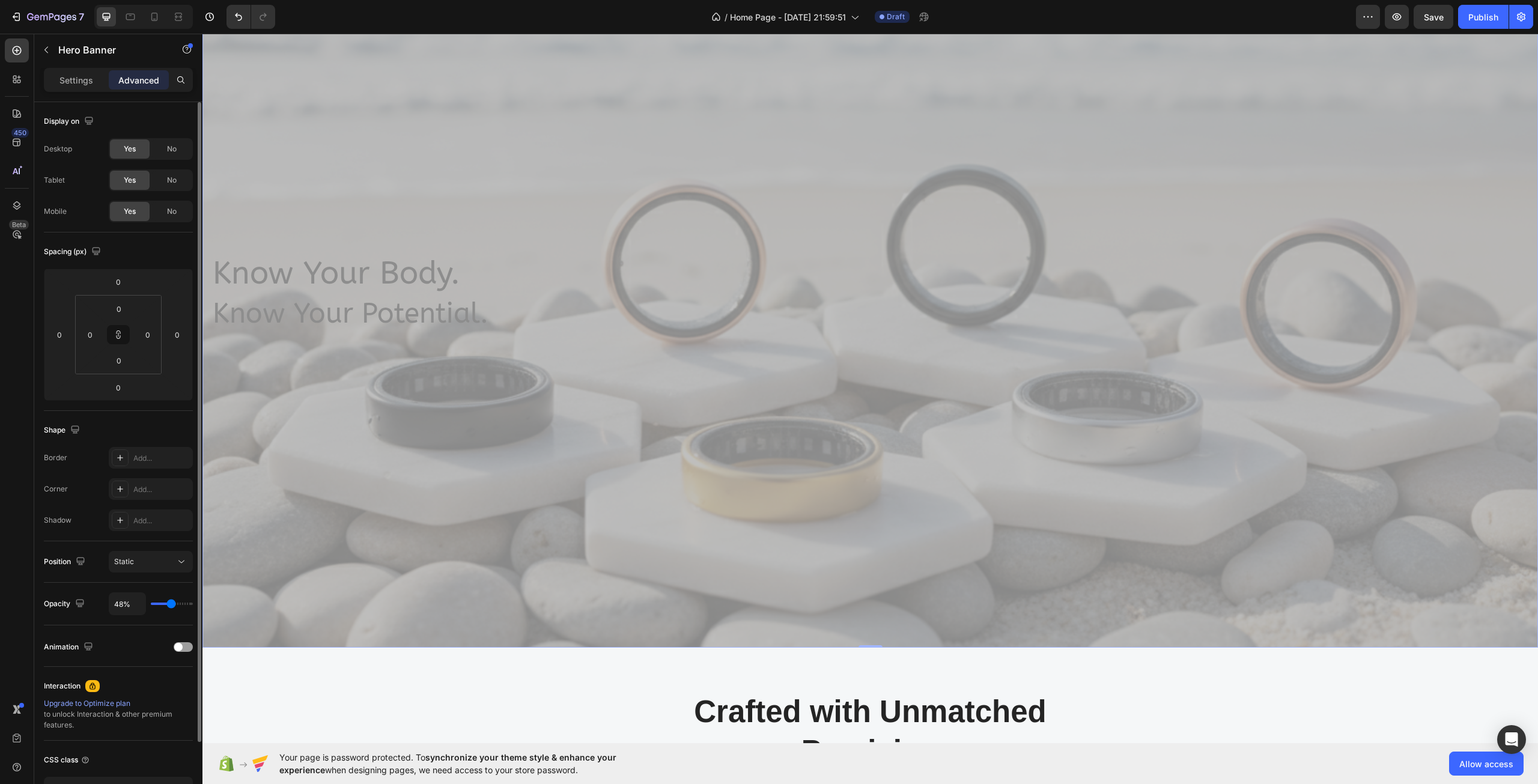
type input "59%"
type input "59"
type input "67%"
type input "67"
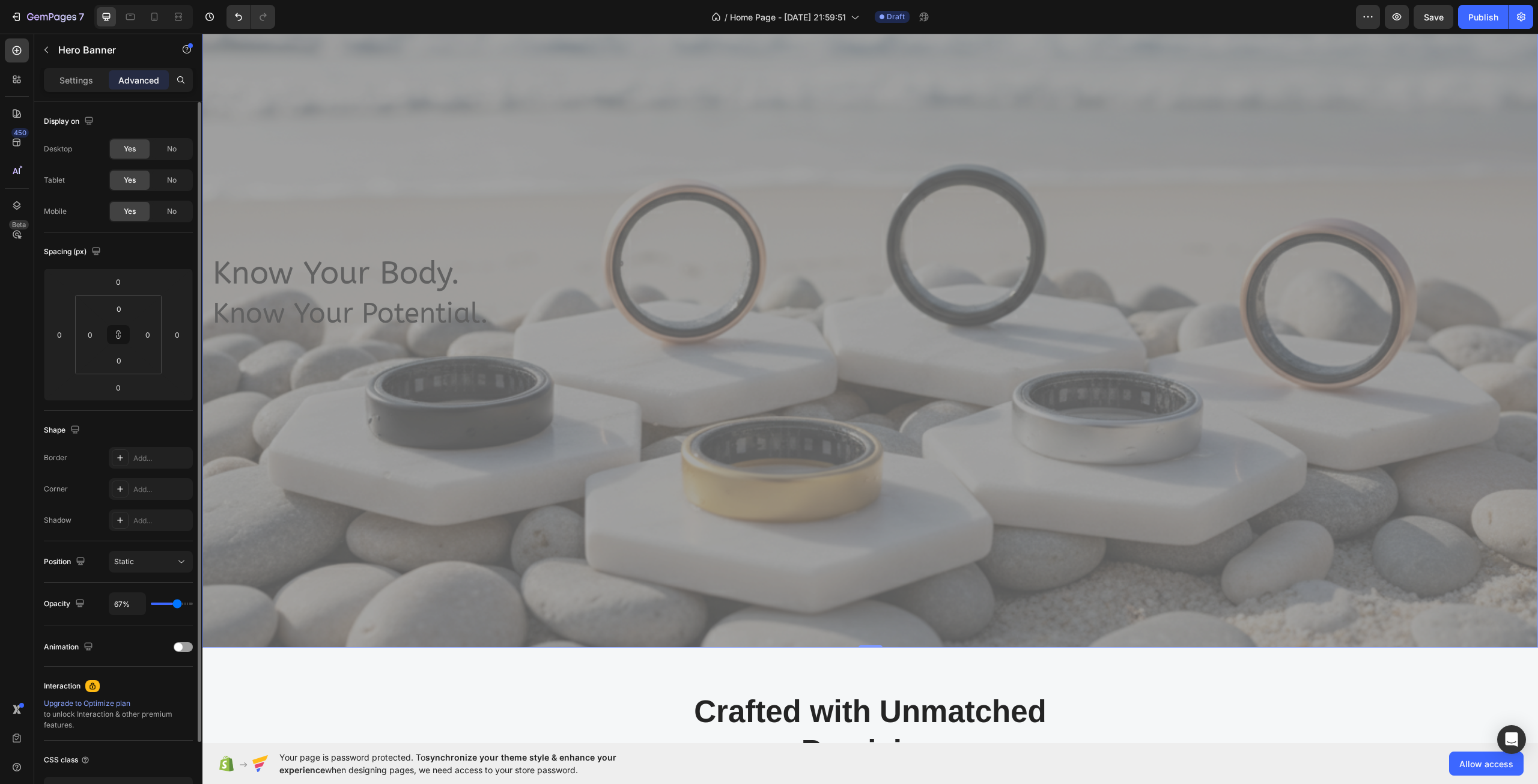
type input "80%"
type input "80"
type input "100%"
type input "100"
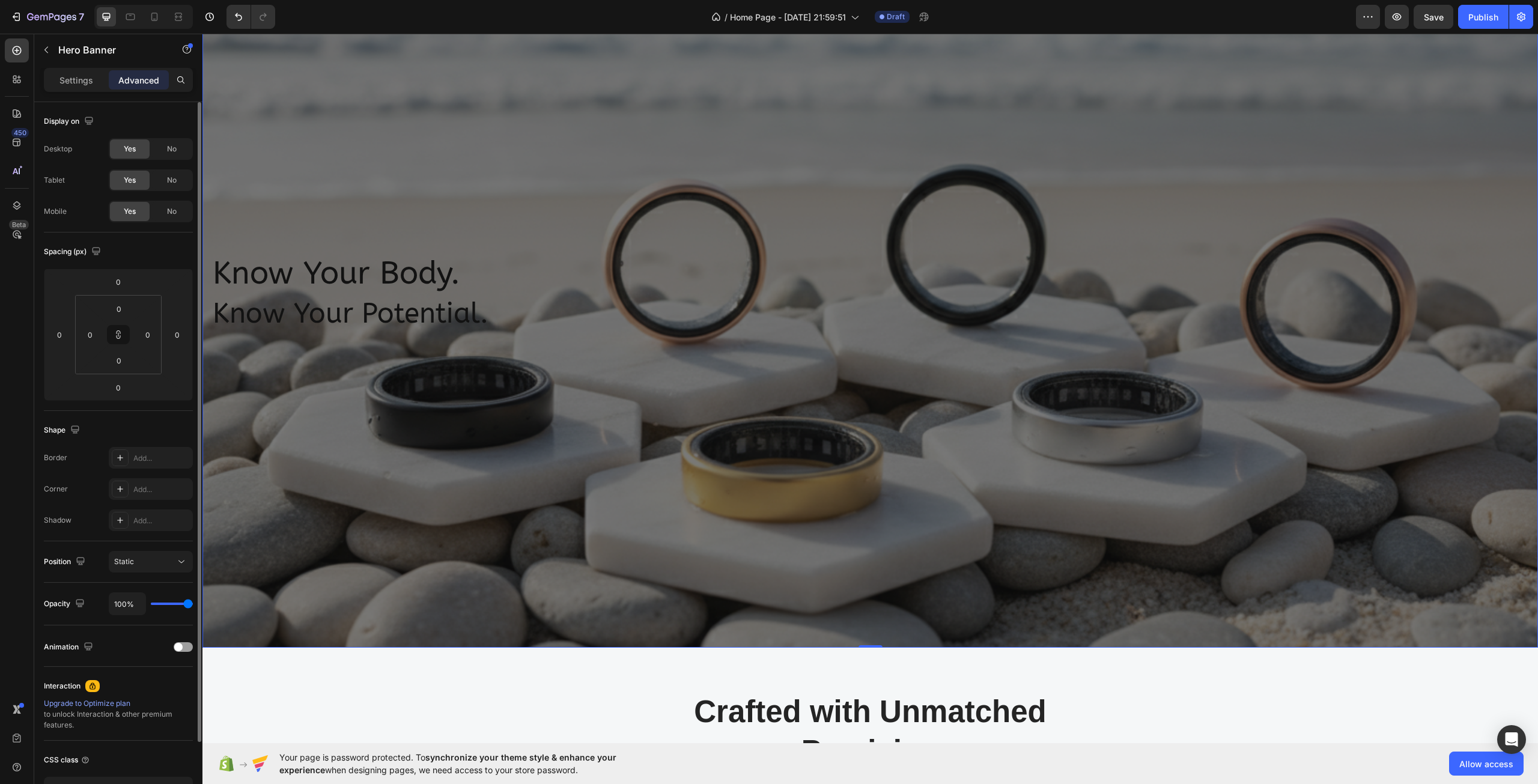
drag, startPoint x: 186, startPoint y: 601, endPoint x: 208, endPoint y: 607, distance: 22.8
click at [193, 605] on input "range" at bounding box center [172, 603] width 42 height 2
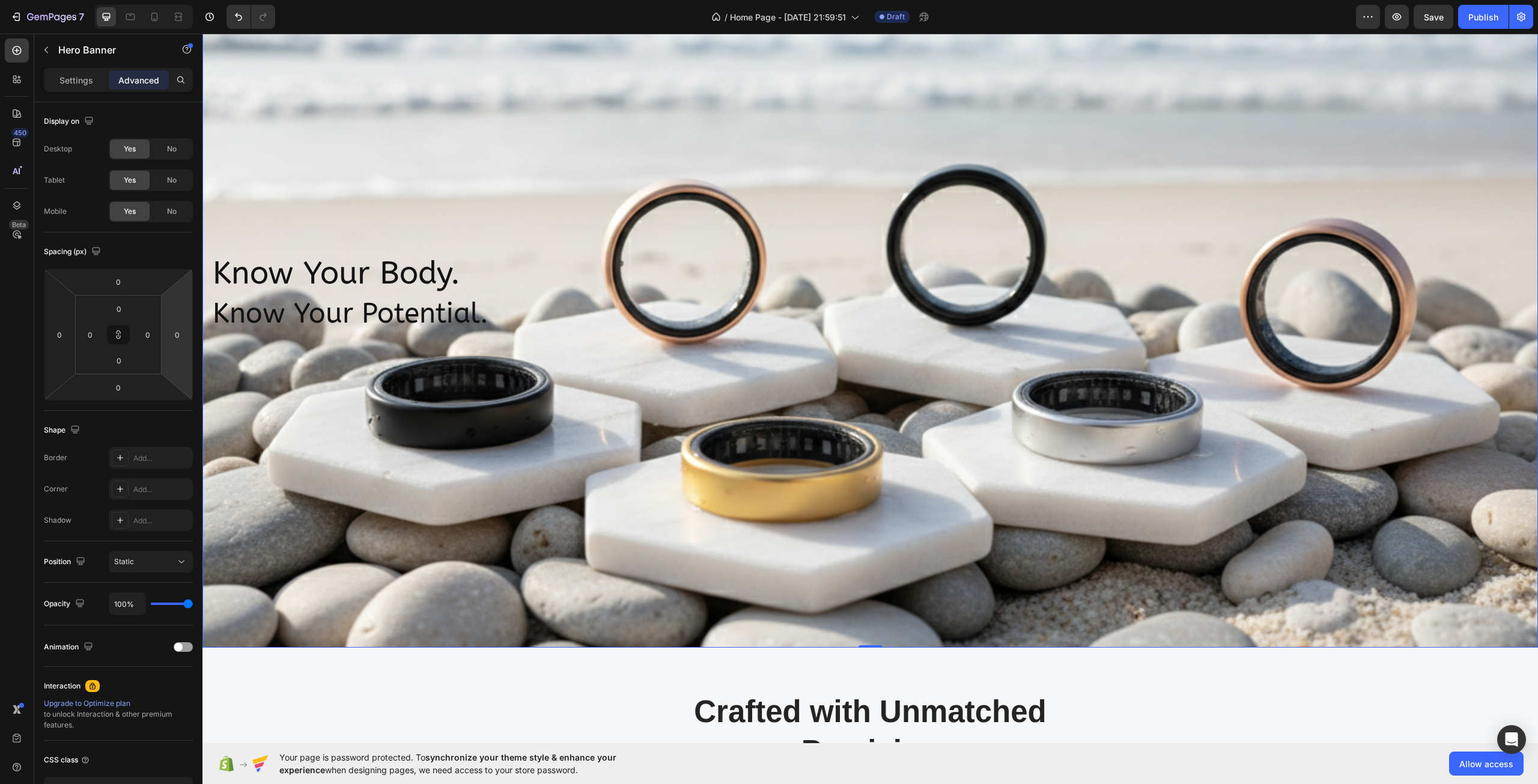
click at [254, 444] on div "Overlay" at bounding box center [870, 293] width 1335 height 709
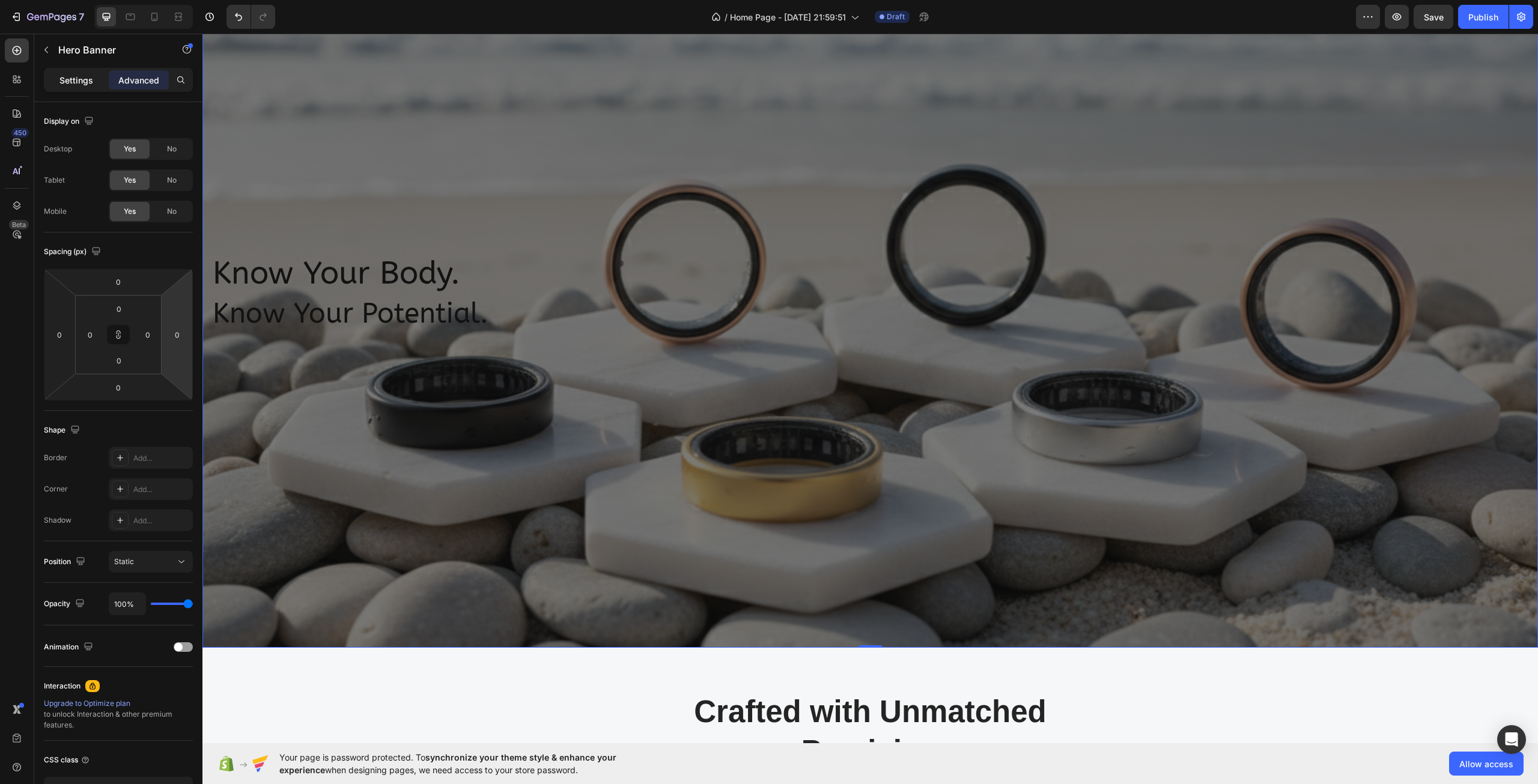
click at [96, 72] on div "Settings" at bounding box center [76, 80] width 60 height 19
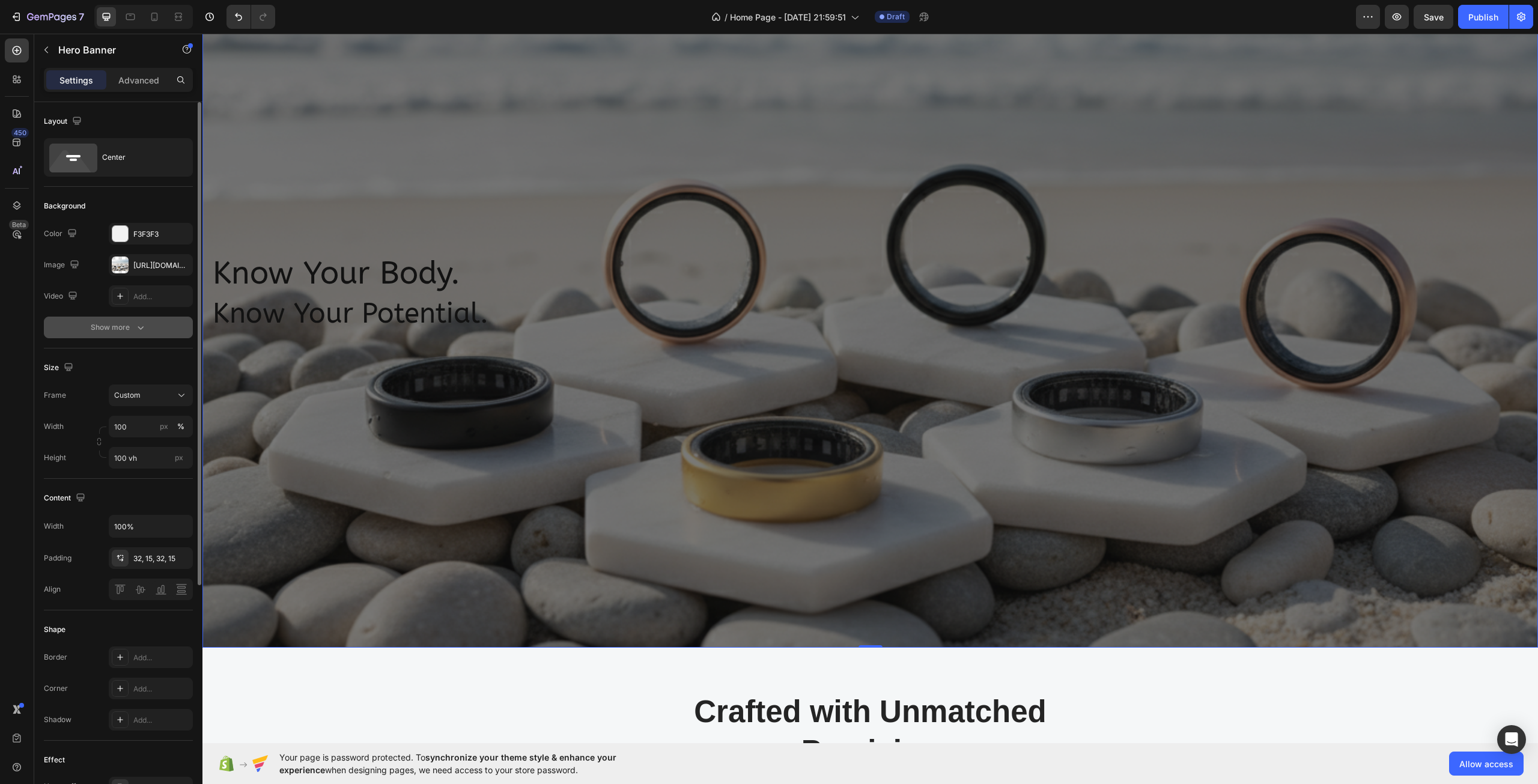
click at [140, 327] on icon "button" at bounding box center [140, 327] width 12 height 12
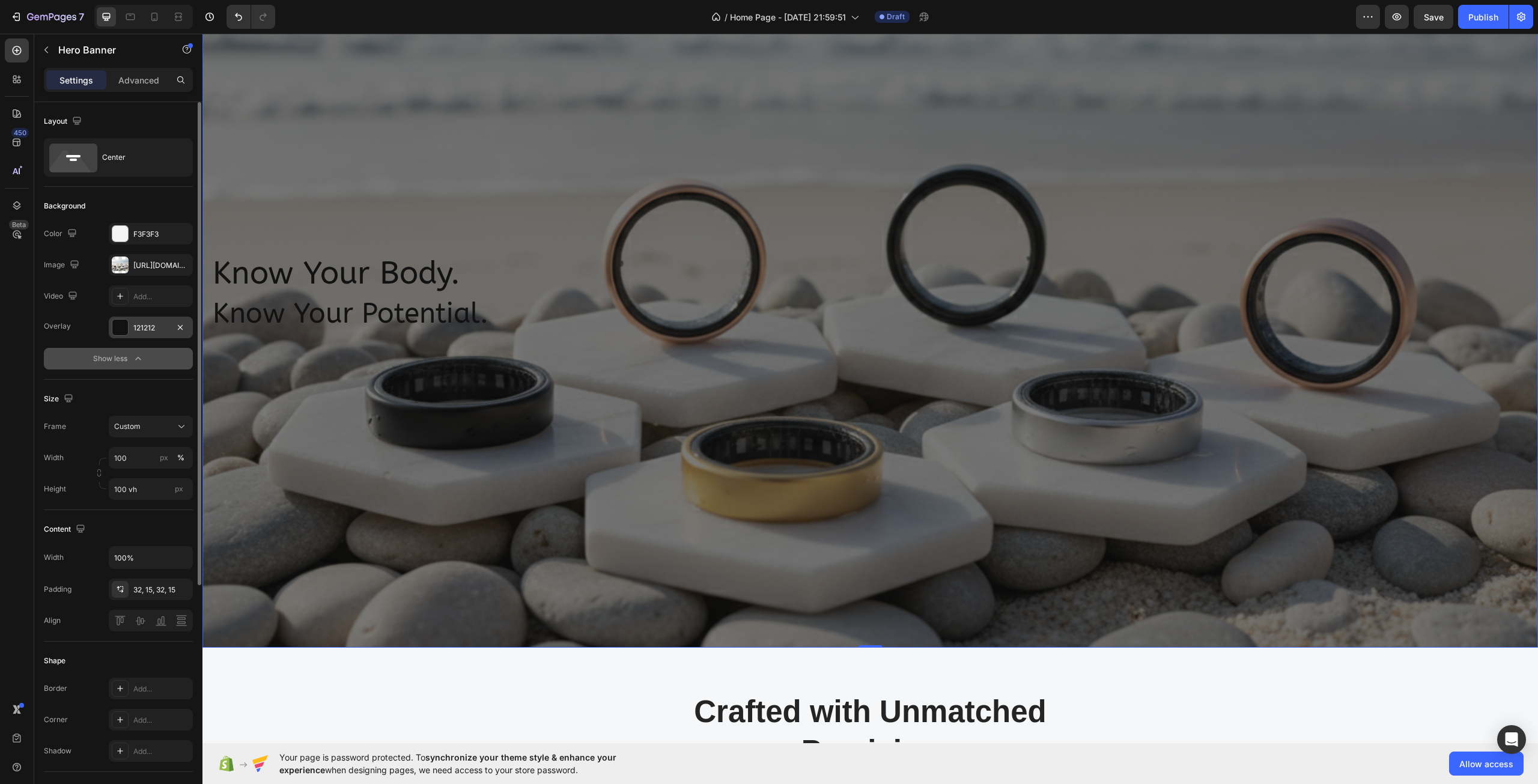
click at [154, 330] on div "121212" at bounding box center [150, 328] width 35 height 11
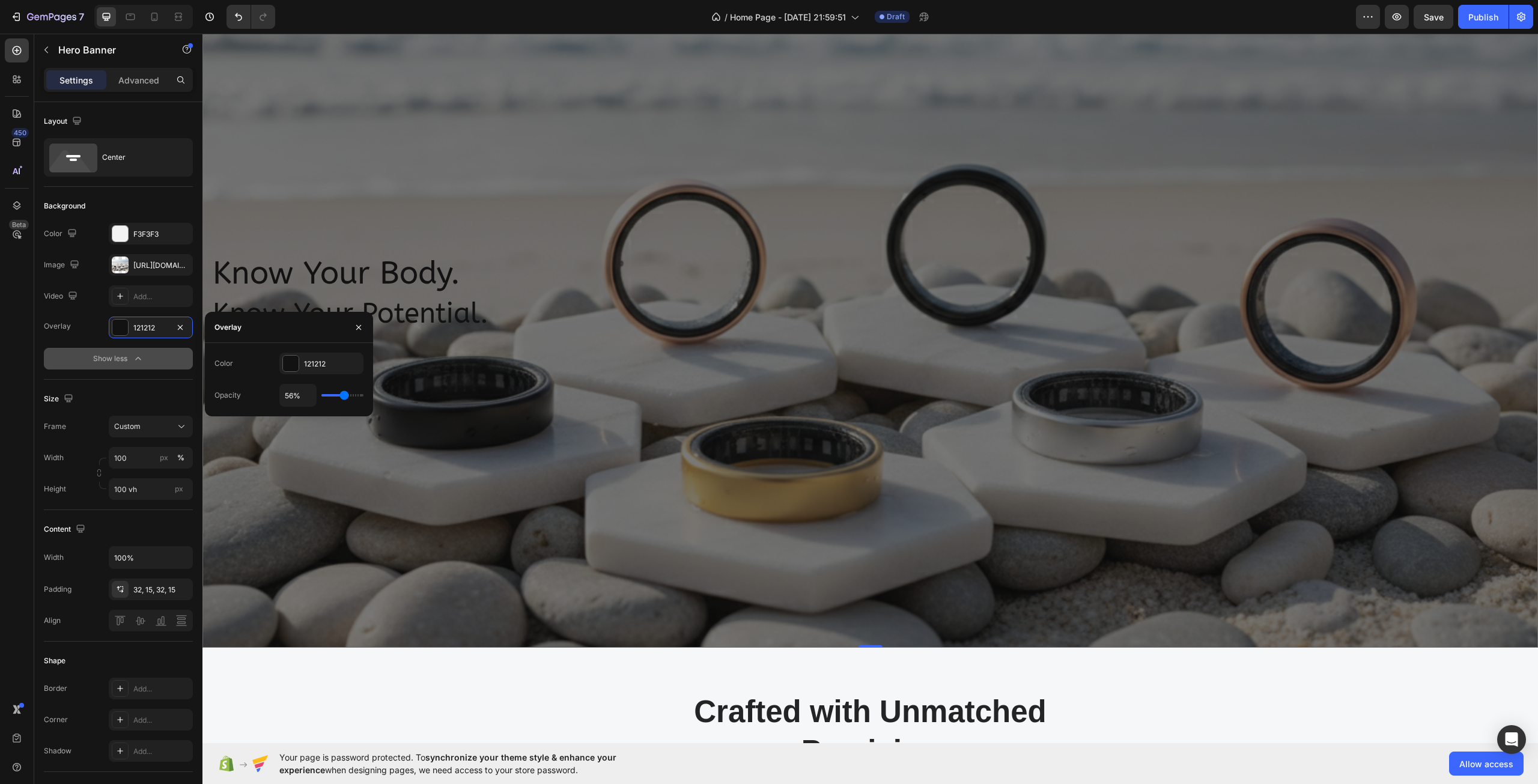
type input "43%"
type input "43"
type input "41%"
type input "41"
type input "39%"
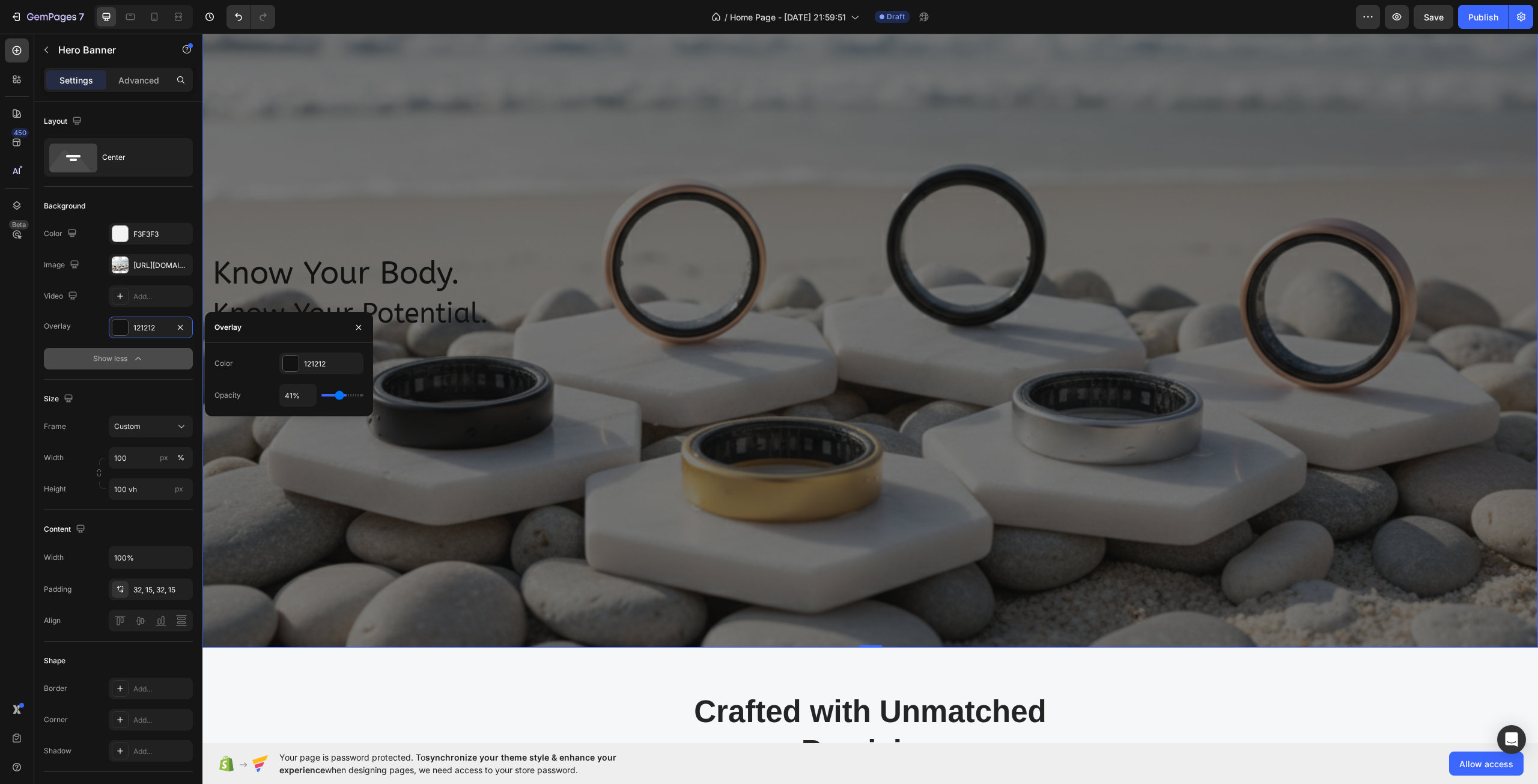
type input "39"
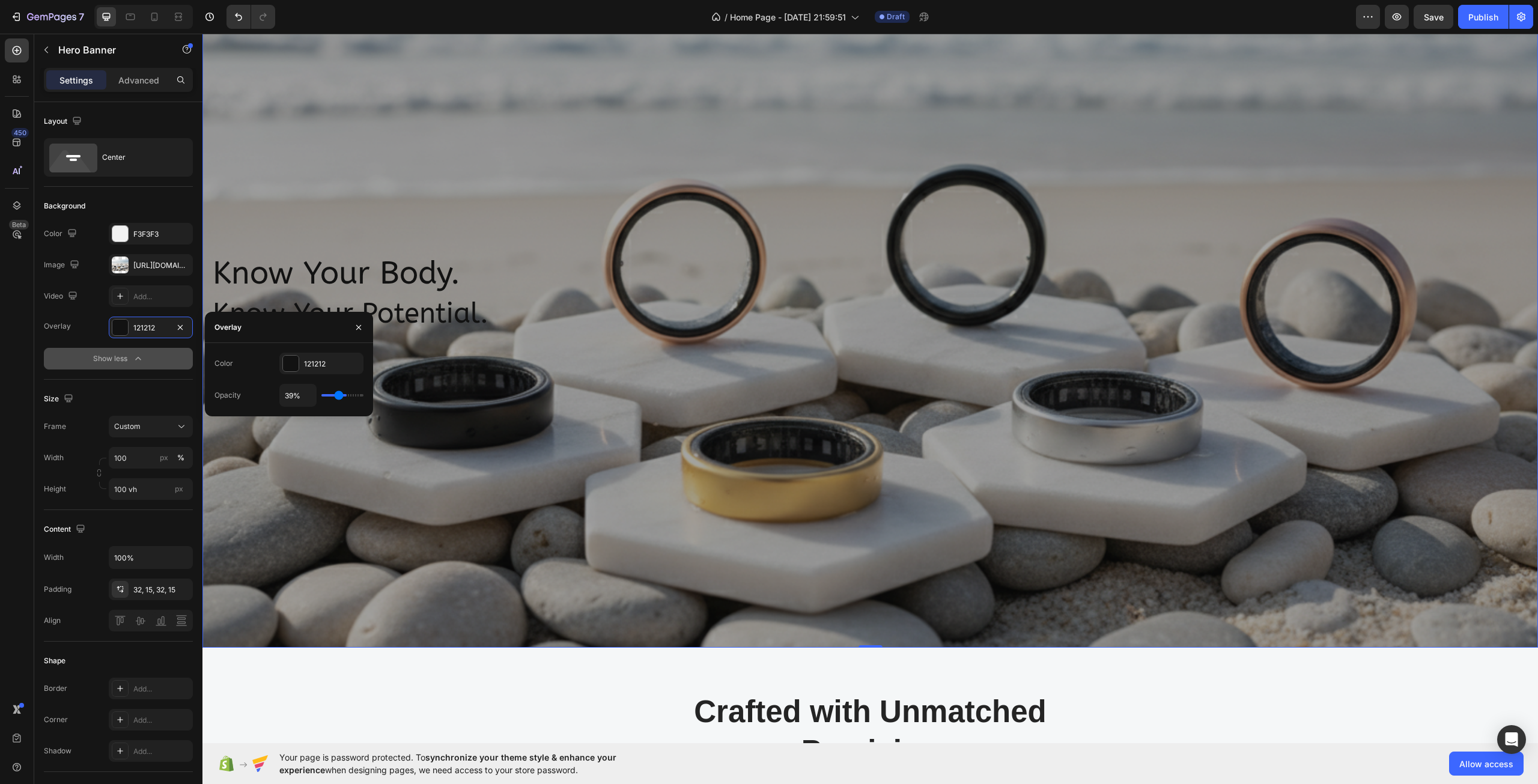
type input "37%"
type input "37"
type input "35%"
type input "35"
type input "37%"
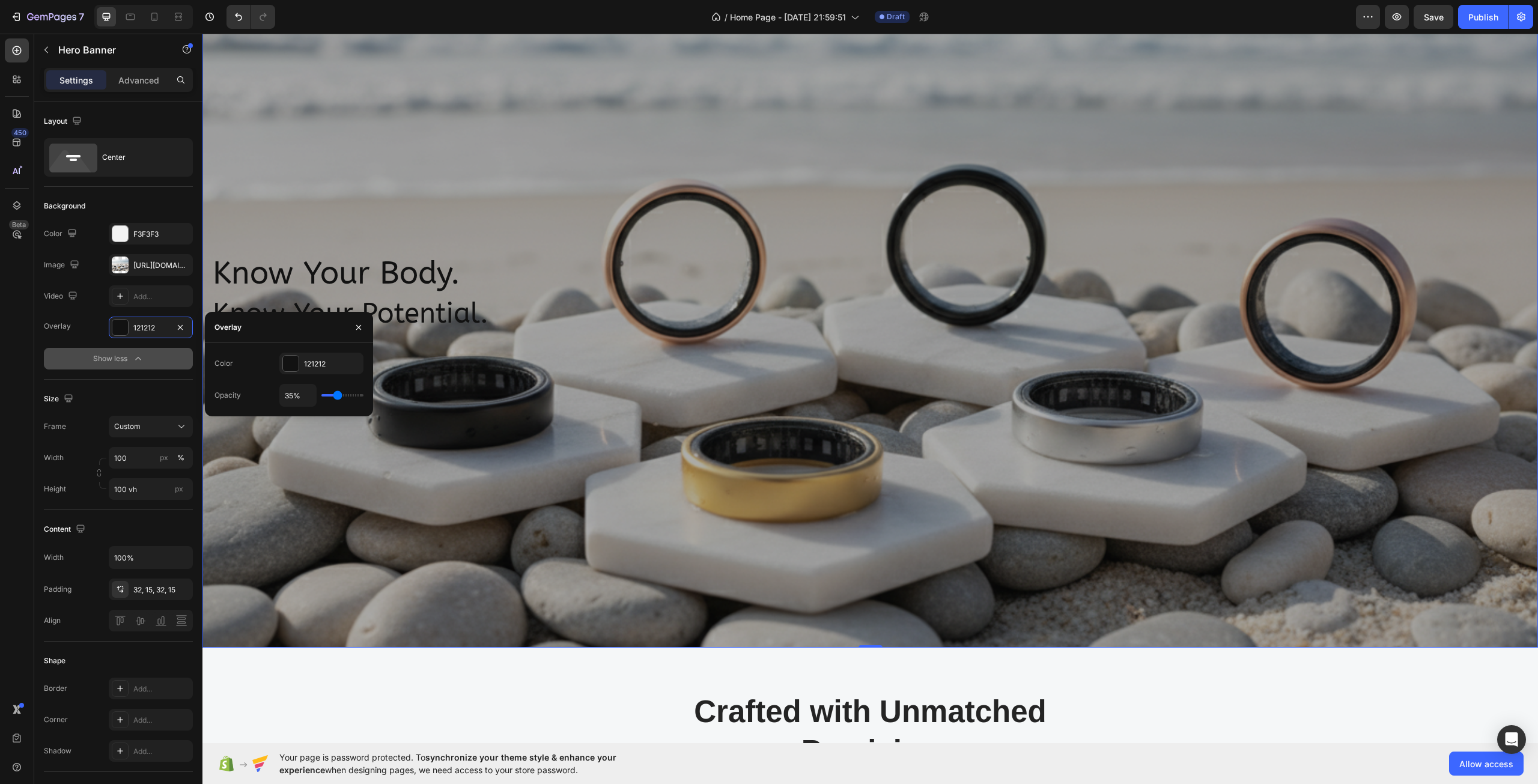
type input "37"
type input "39%"
type input "39"
type input "41%"
type input "41"
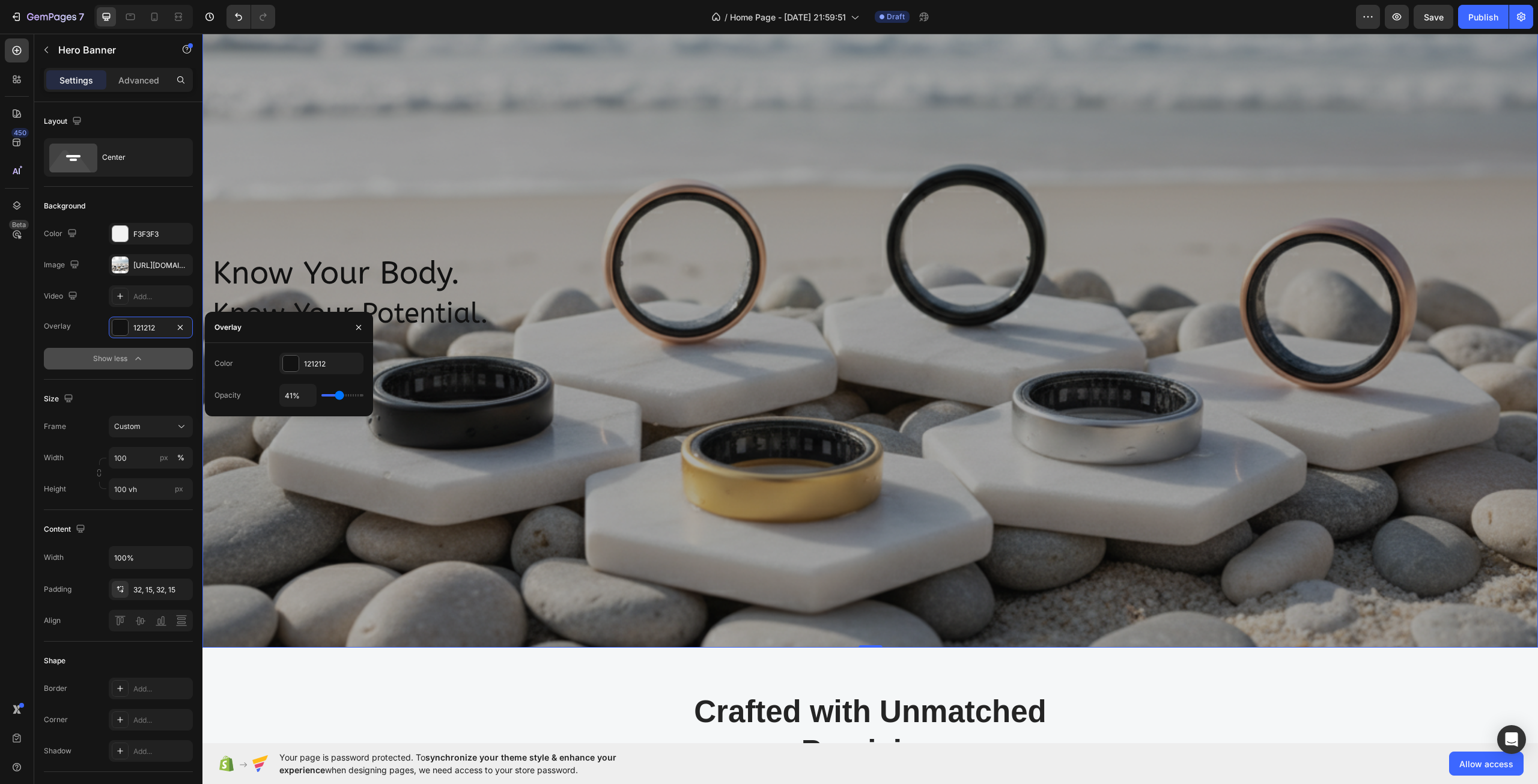
type input "44%"
type input "44"
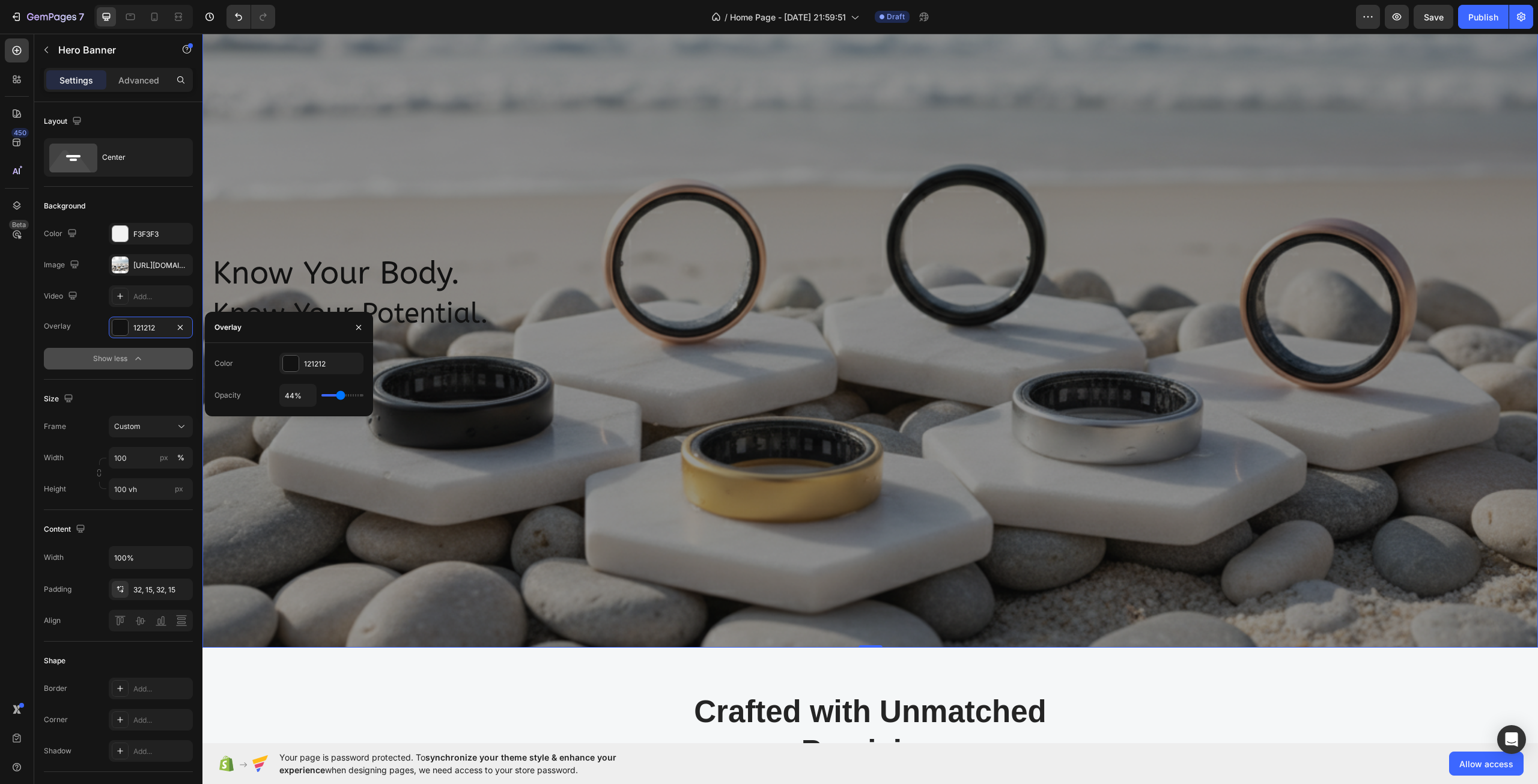
type input "46%"
type input "46"
type input "48%"
type input "48"
type input "50%"
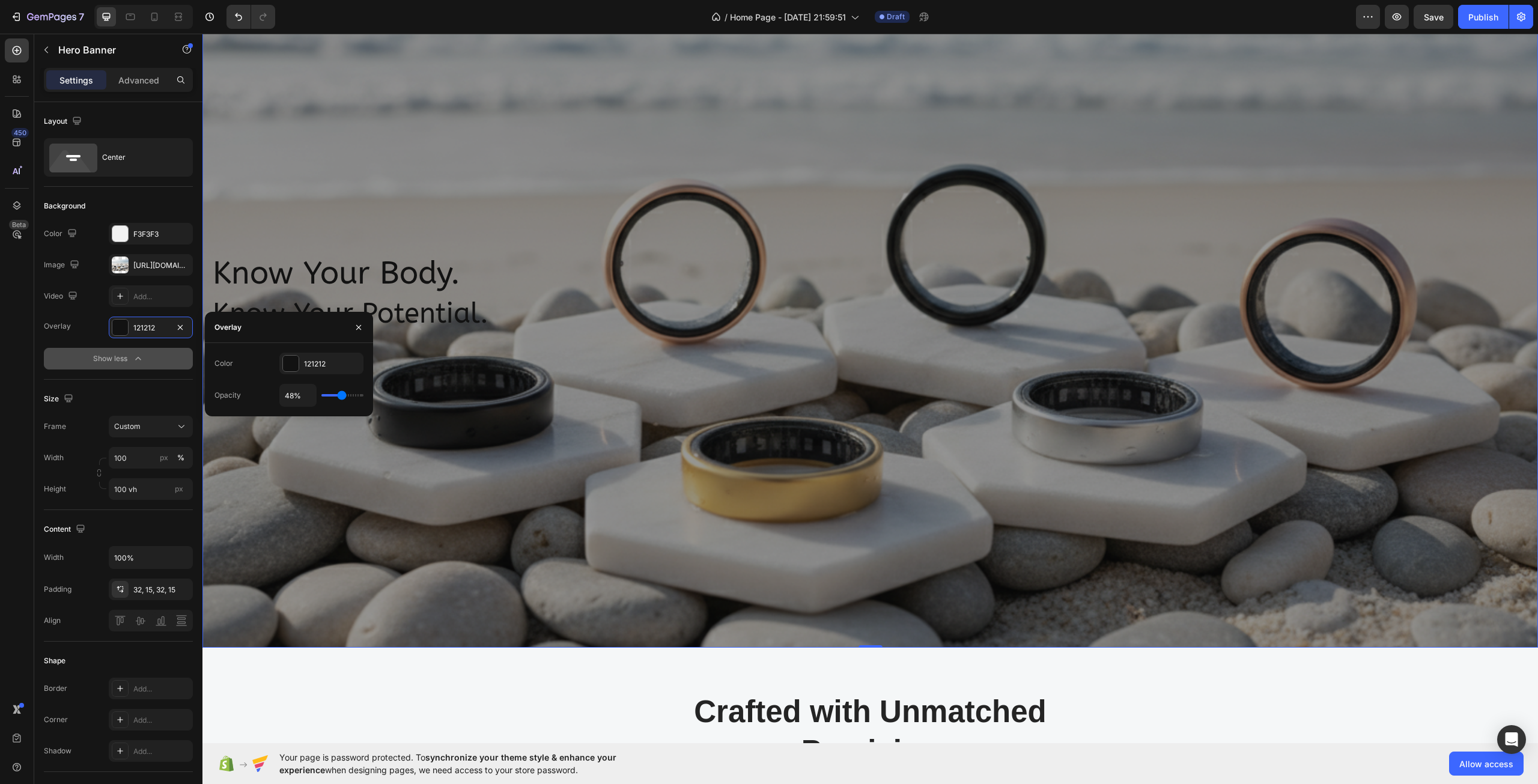
type input "50"
type input "52%"
type input "52"
type input "54%"
type input "54"
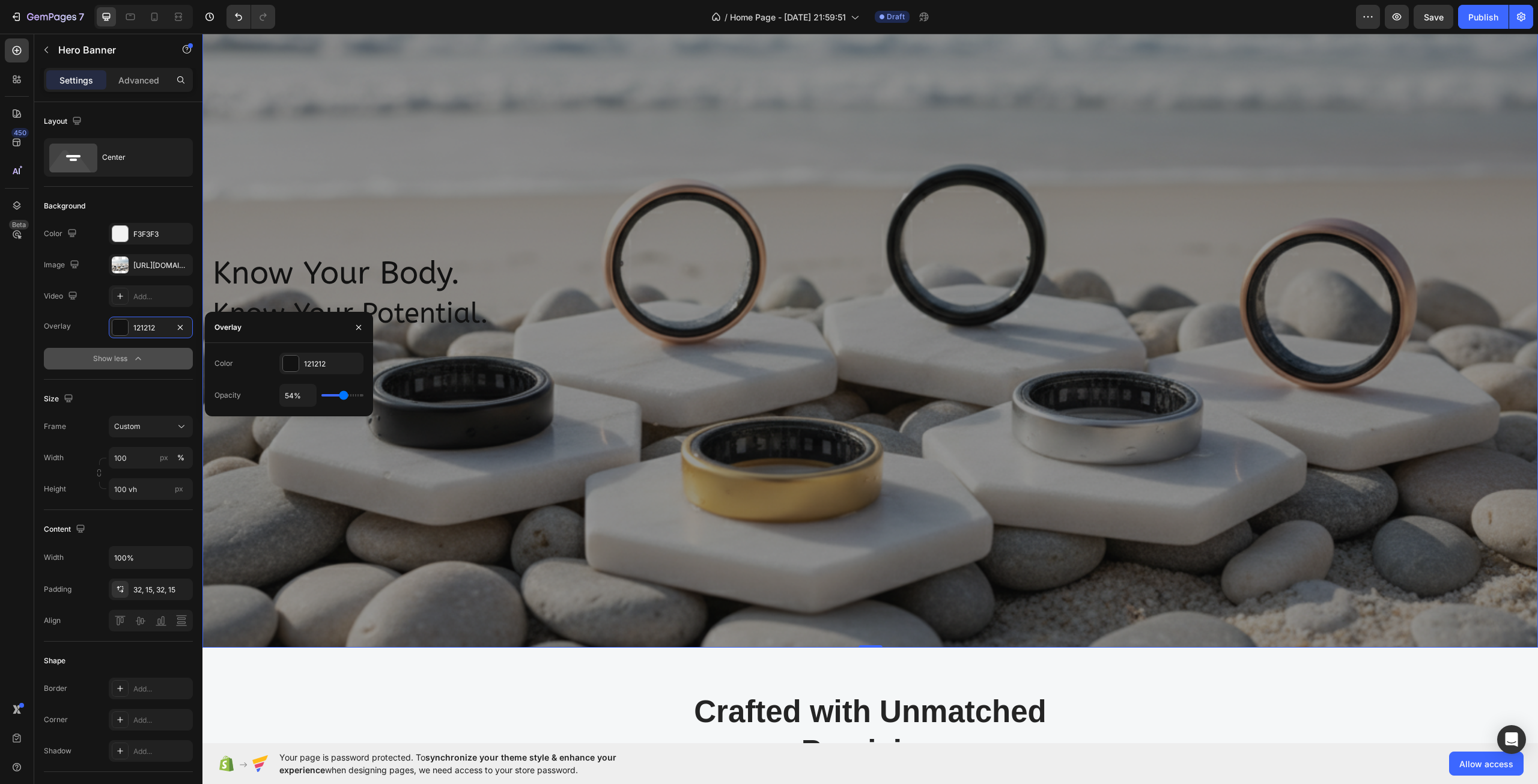
type input "56%"
type input "56"
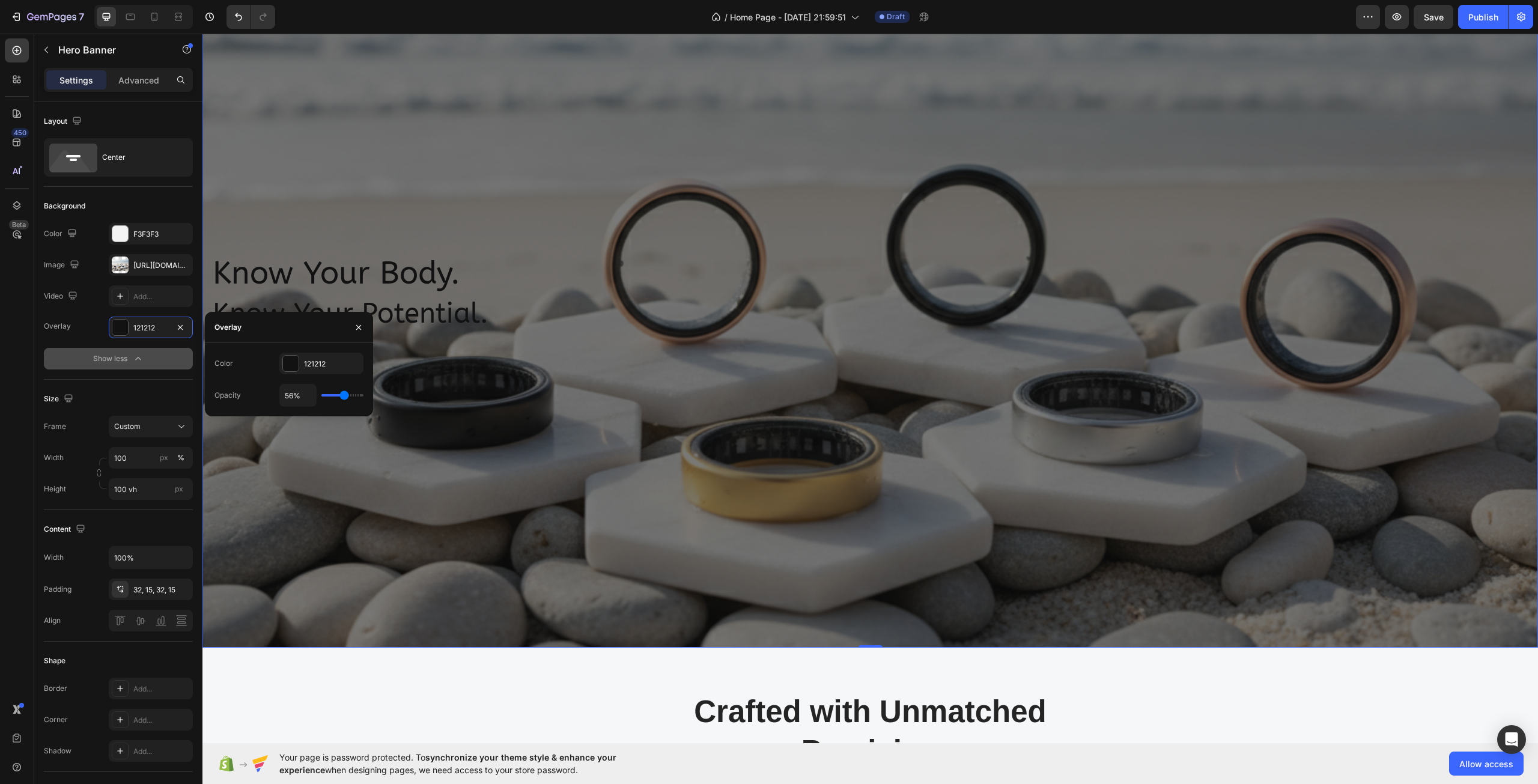
type input "59%"
type input "59"
type input "61%"
type input "61"
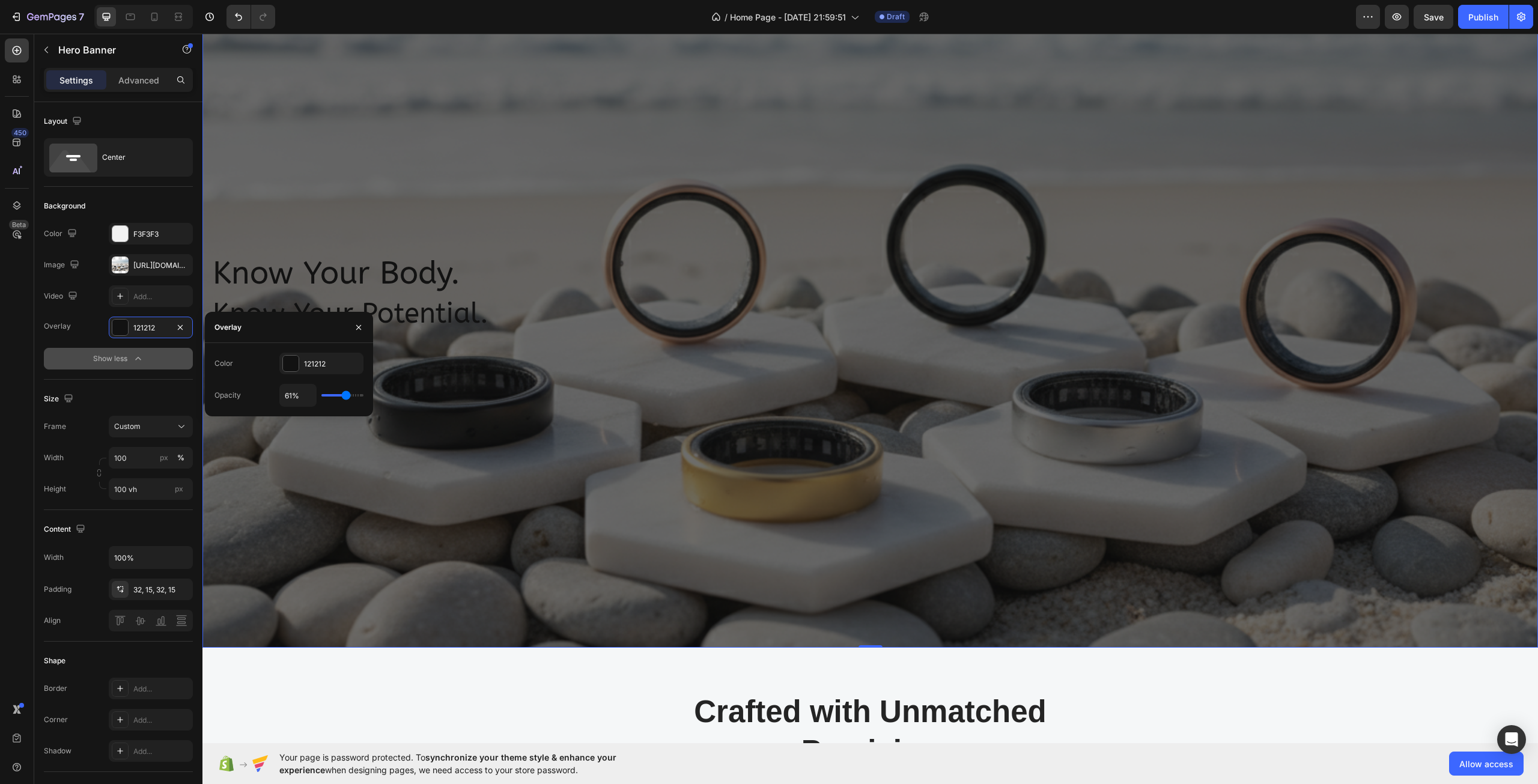
type input "57%"
type input "57"
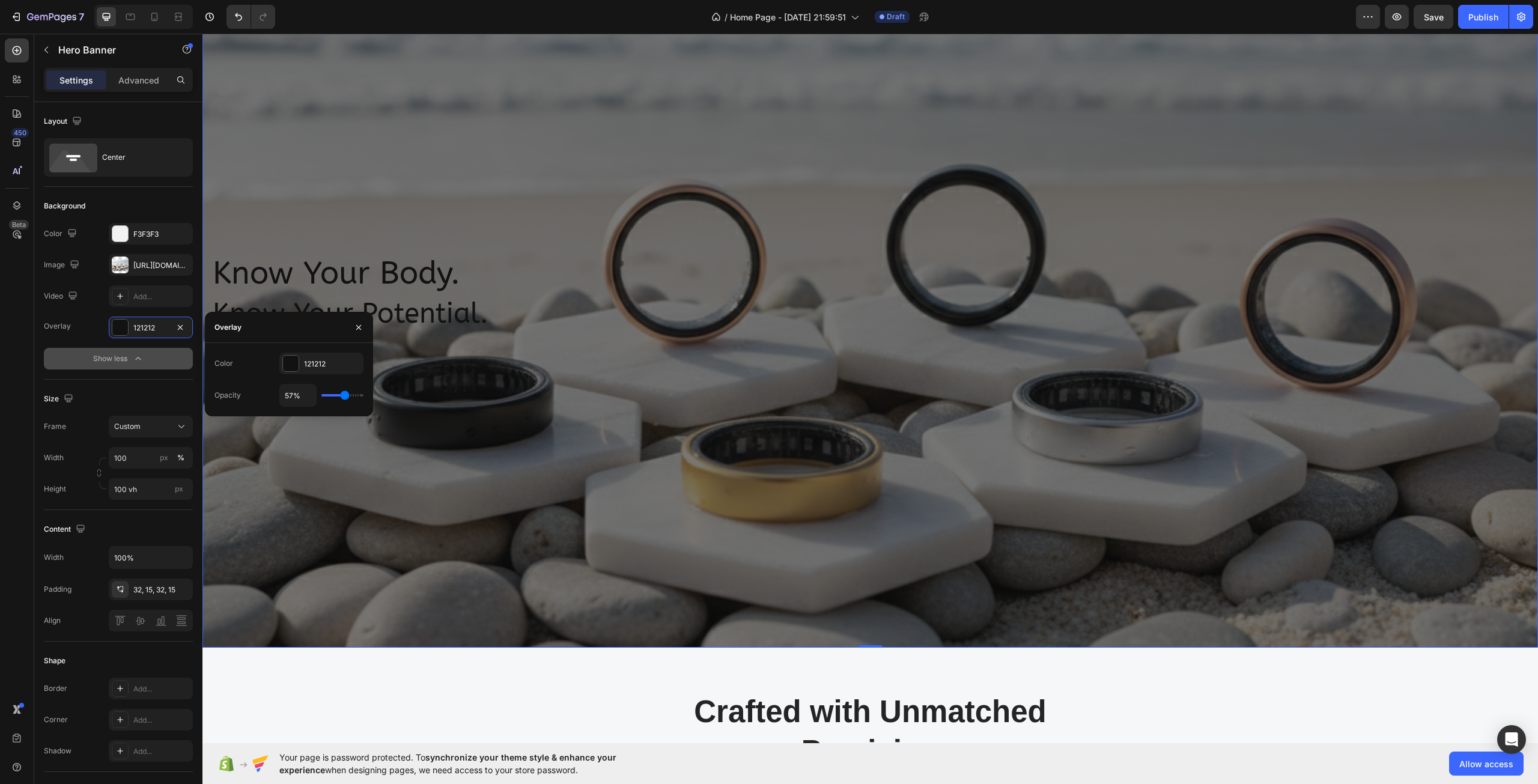
type input "56%"
type input "56"
type input "52%"
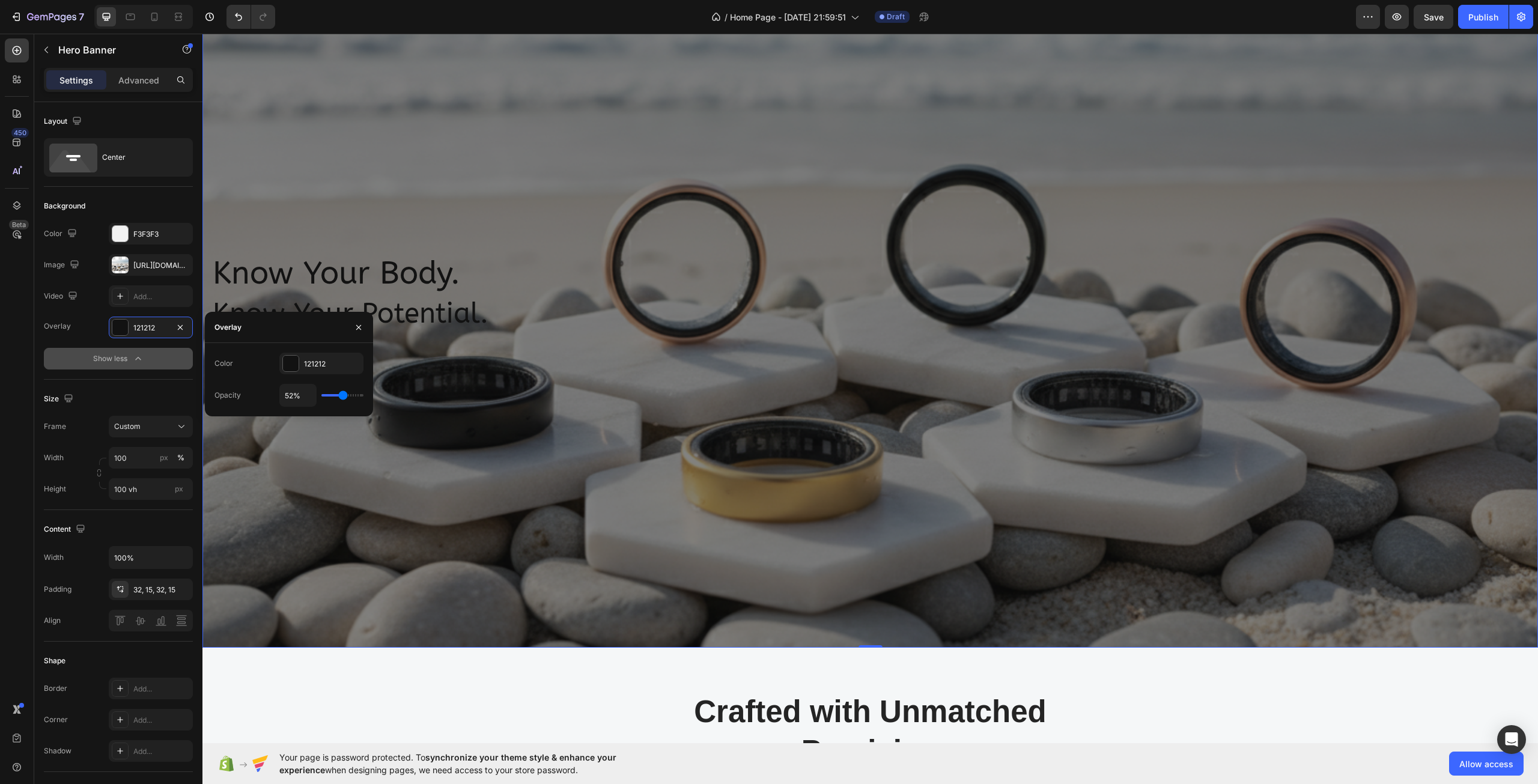
type input "52"
click at [343, 396] on input "range" at bounding box center [342, 395] width 42 height 2
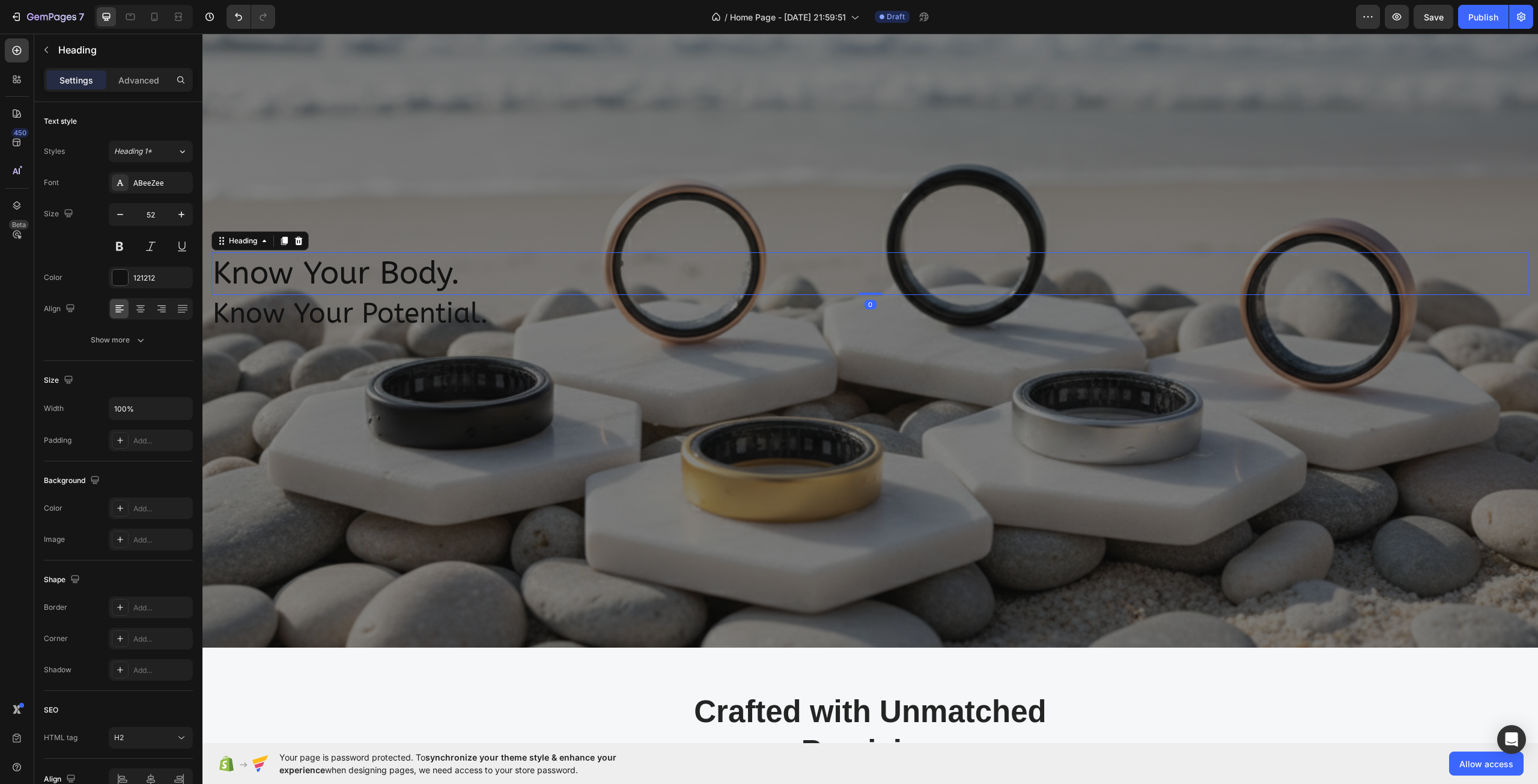
click at [351, 271] on p "Know Your Body." at bounding box center [870, 274] width 1315 height 41
click at [315, 352] on div "Know Your Body. Heading 0 Know Your Potential. Heading" at bounding box center [870, 292] width 1335 height 119
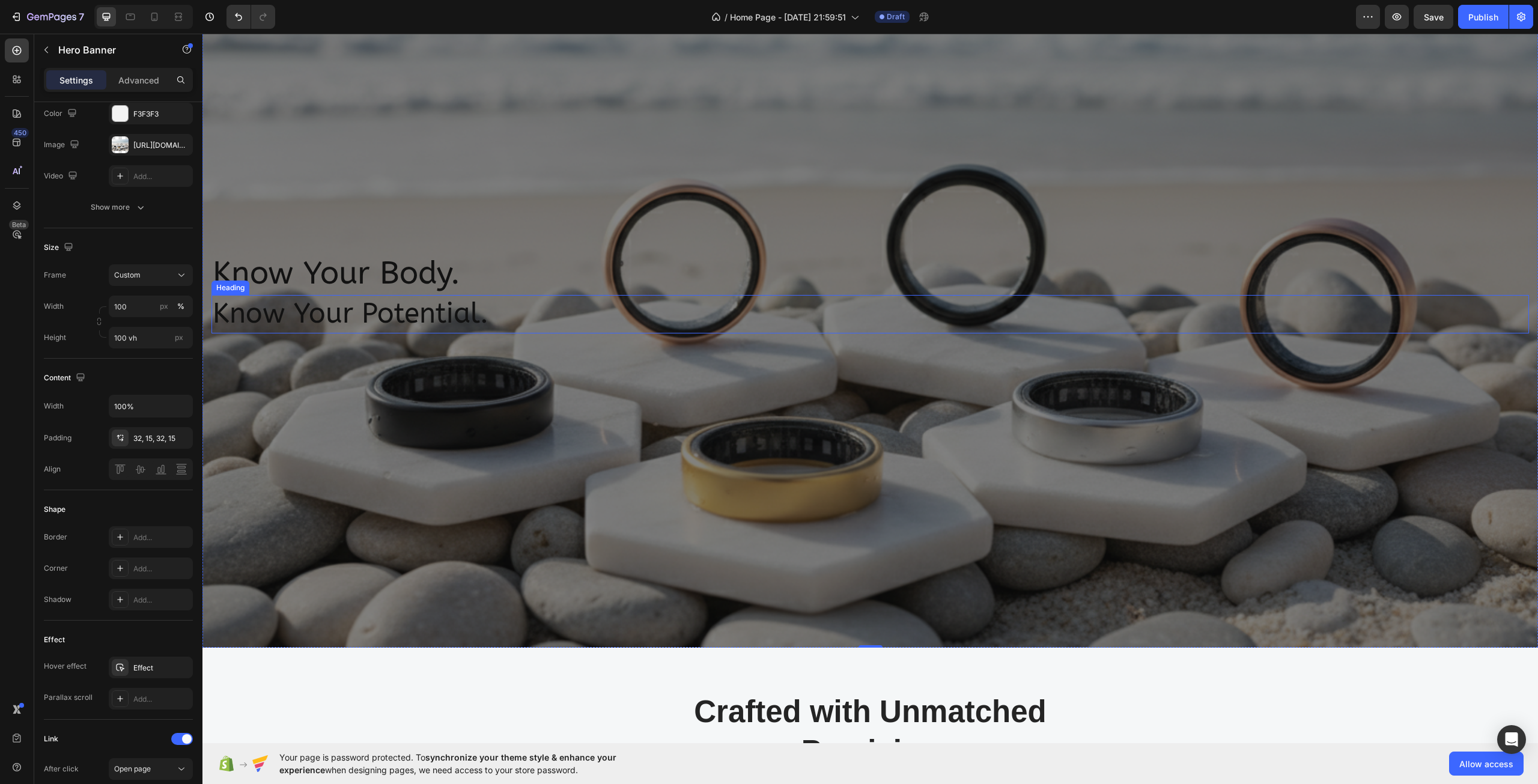
click at [245, 307] on p "Know Your Potential." at bounding box center [870, 314] width 1315 height 36
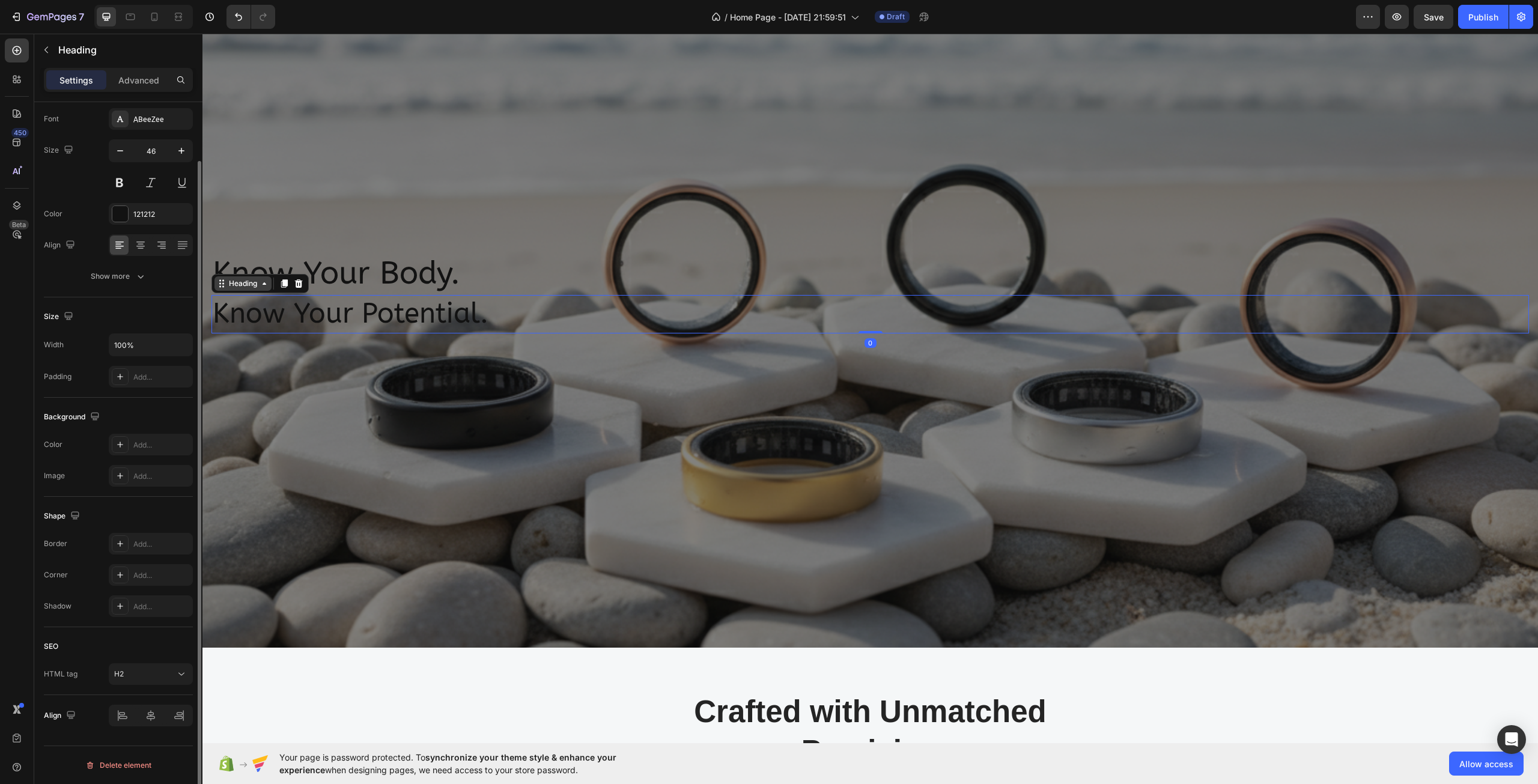
scroll to position [0, 0]
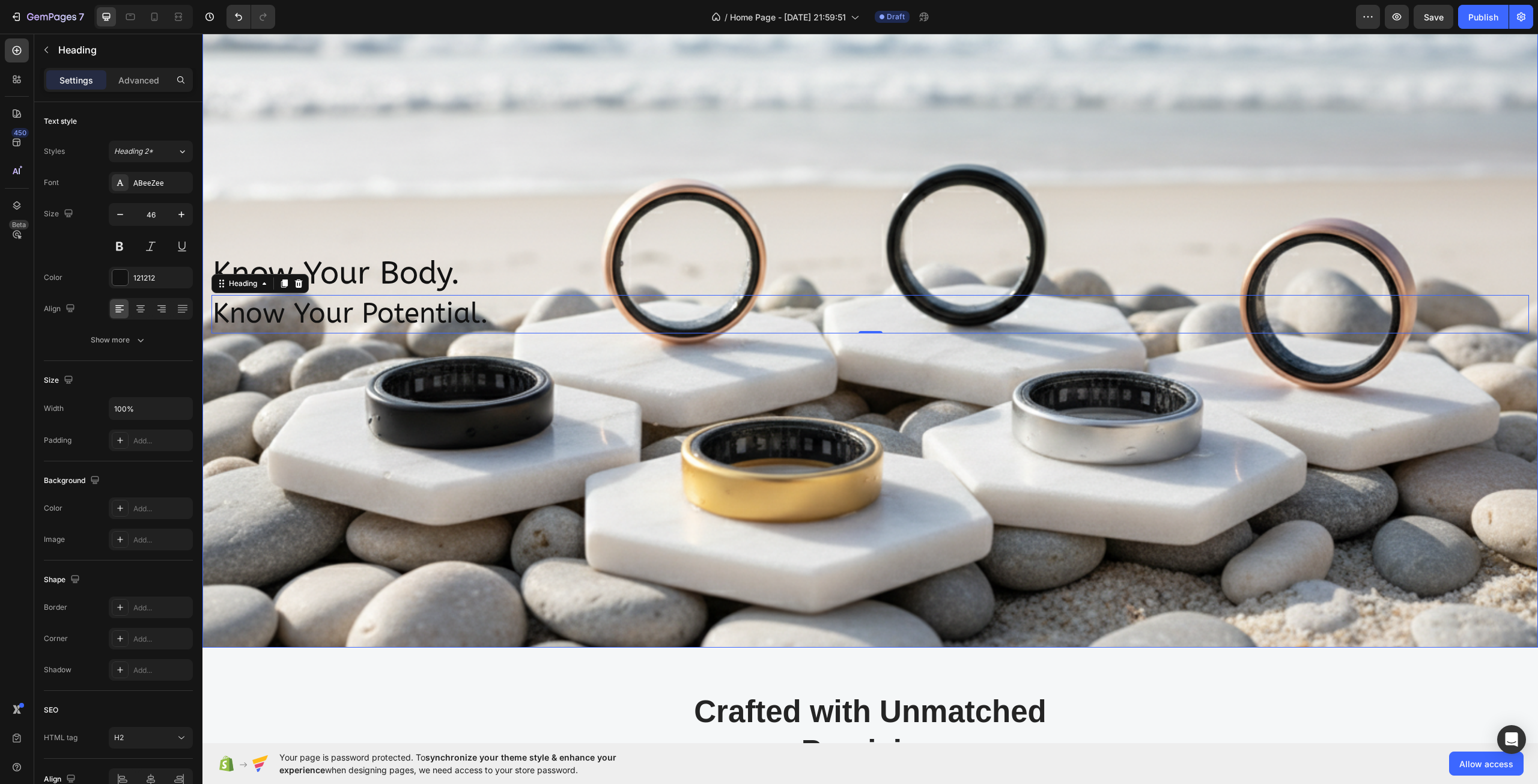
click at [340, 355] on div "Overlay" at bounding box center [870, 293] width 1335 height 709
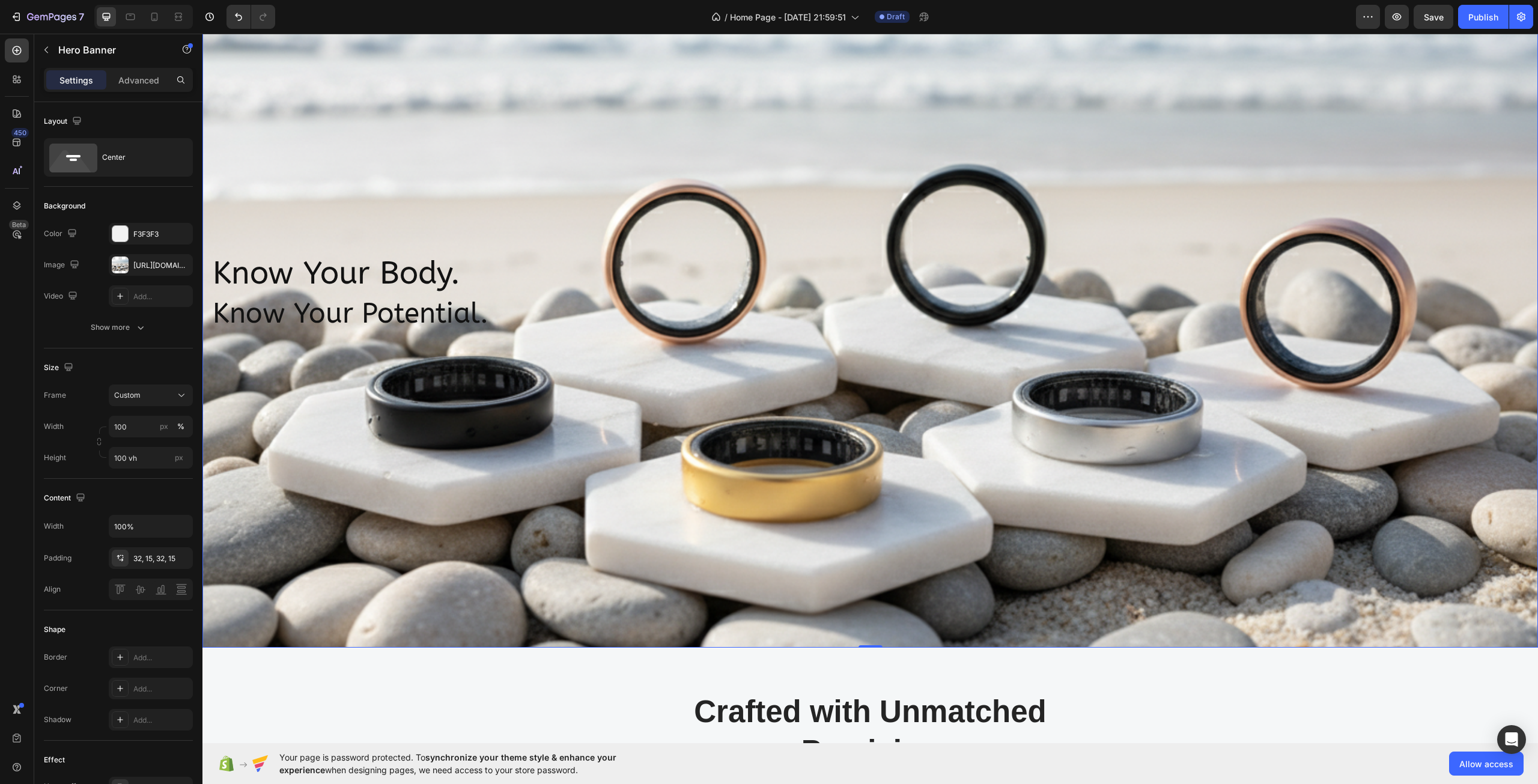
click at [375, 413] on div "Overlay" at bounding box center [870, 293] width 1335 height 709
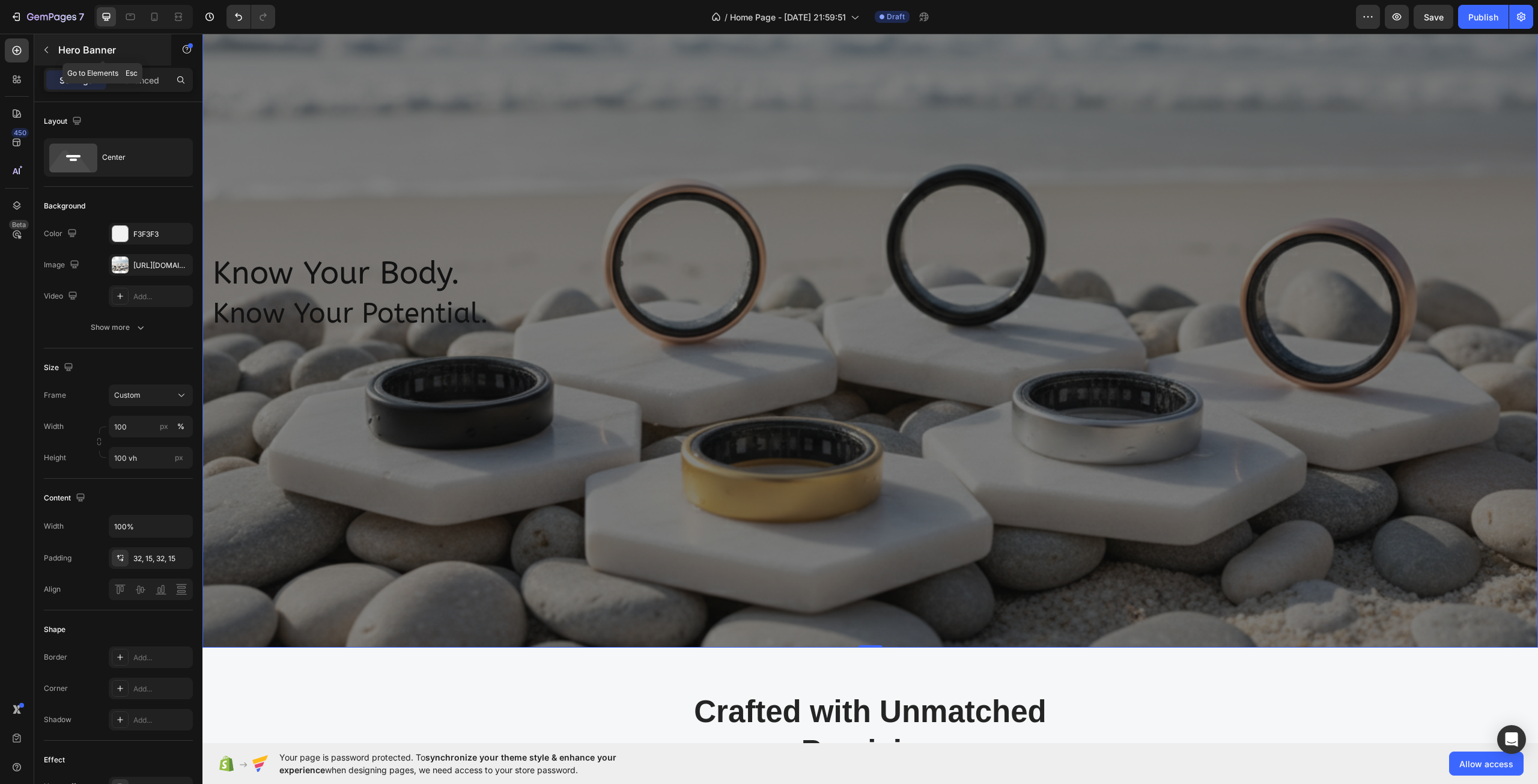
click at [71, 41] on div "Hero Banner" at bounding box center [102, 49] width 137 height 32
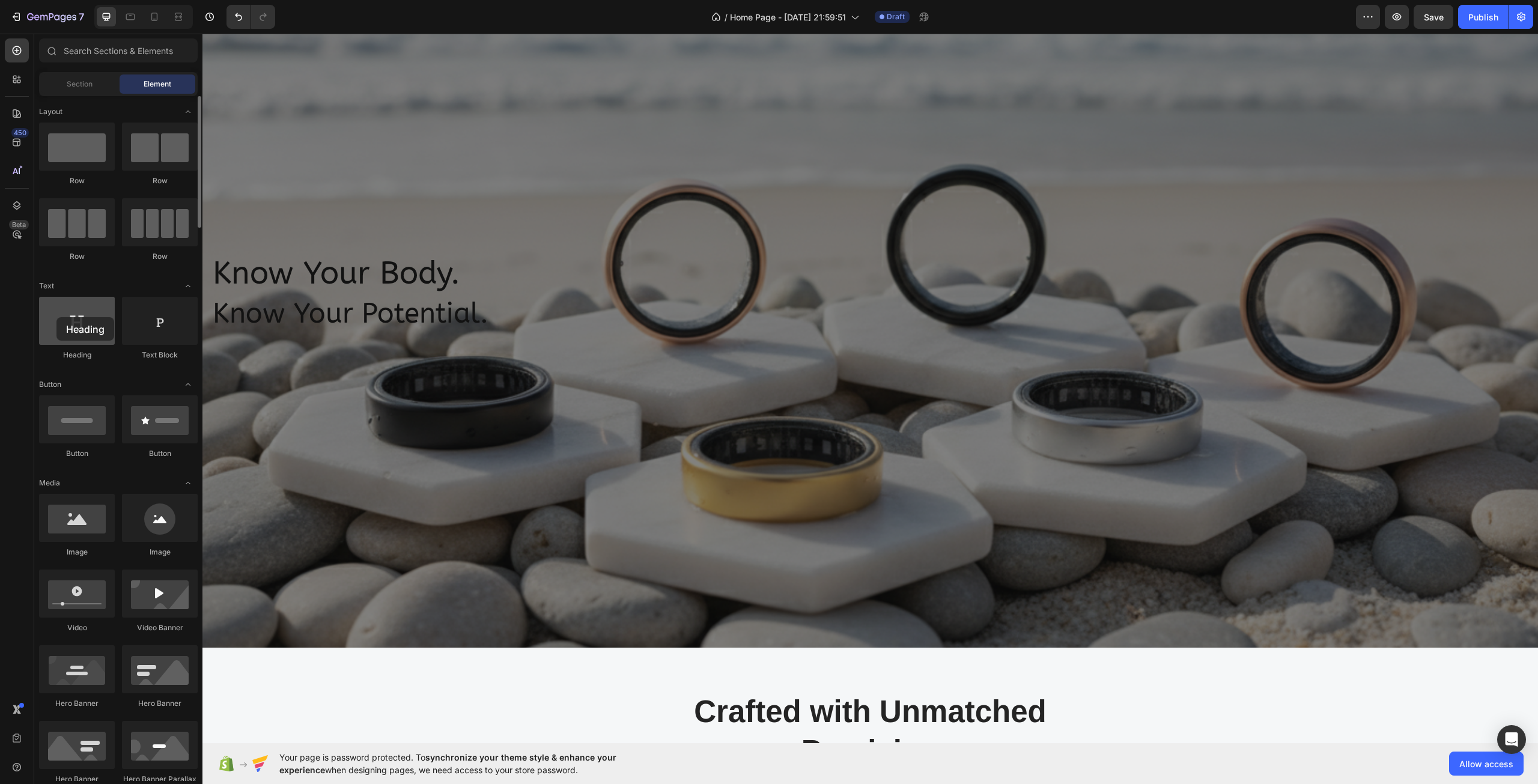
click at [57, 317] on div at bounding box center [76, 320] width 75 height 48
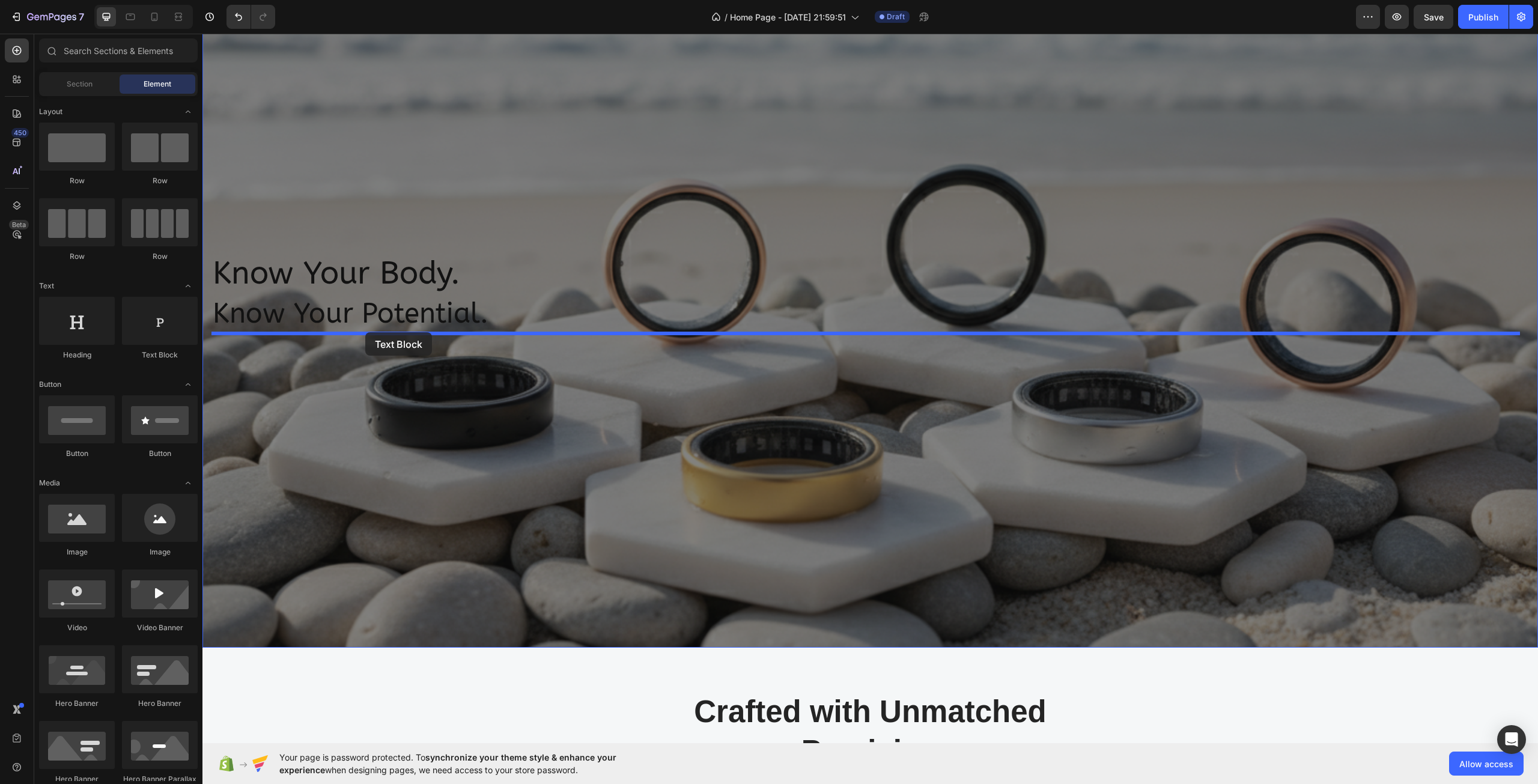
drag, startPoint x: 338, startPoint y: 353, endPoint x: 365, endPoint y: 332, distance: 34.2
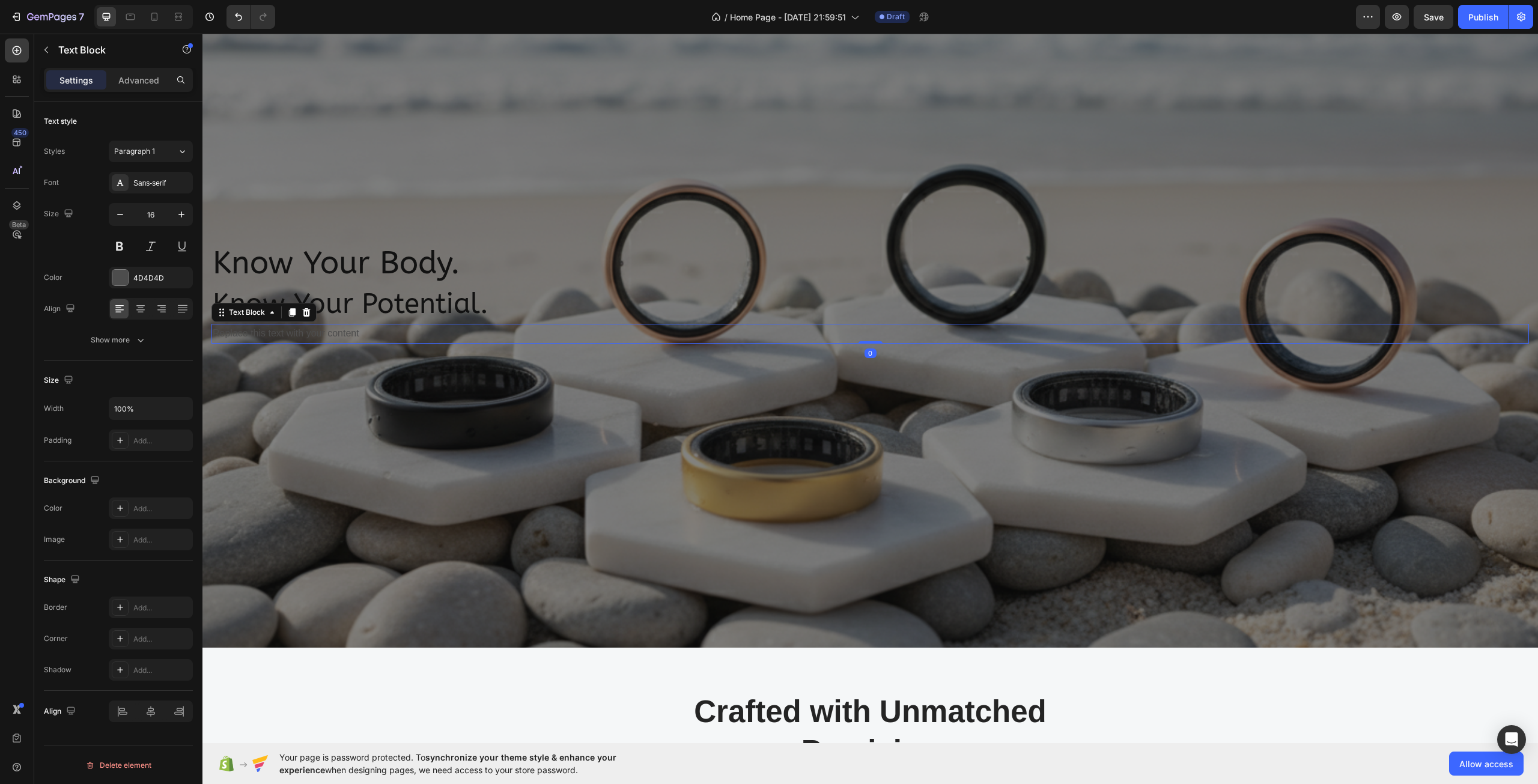
click at [312, 332] on div "Replace this text with your content" at bounding box center [870, 333] width 1317 height 19
click at [312, 332] on p "Replace this text with your content" at bounding box center [870, 333] width 1315 height 17
click at [275, 332] on p "With Onyx Smart Ring" at bounding box center [870, 333] width 1315 height 17
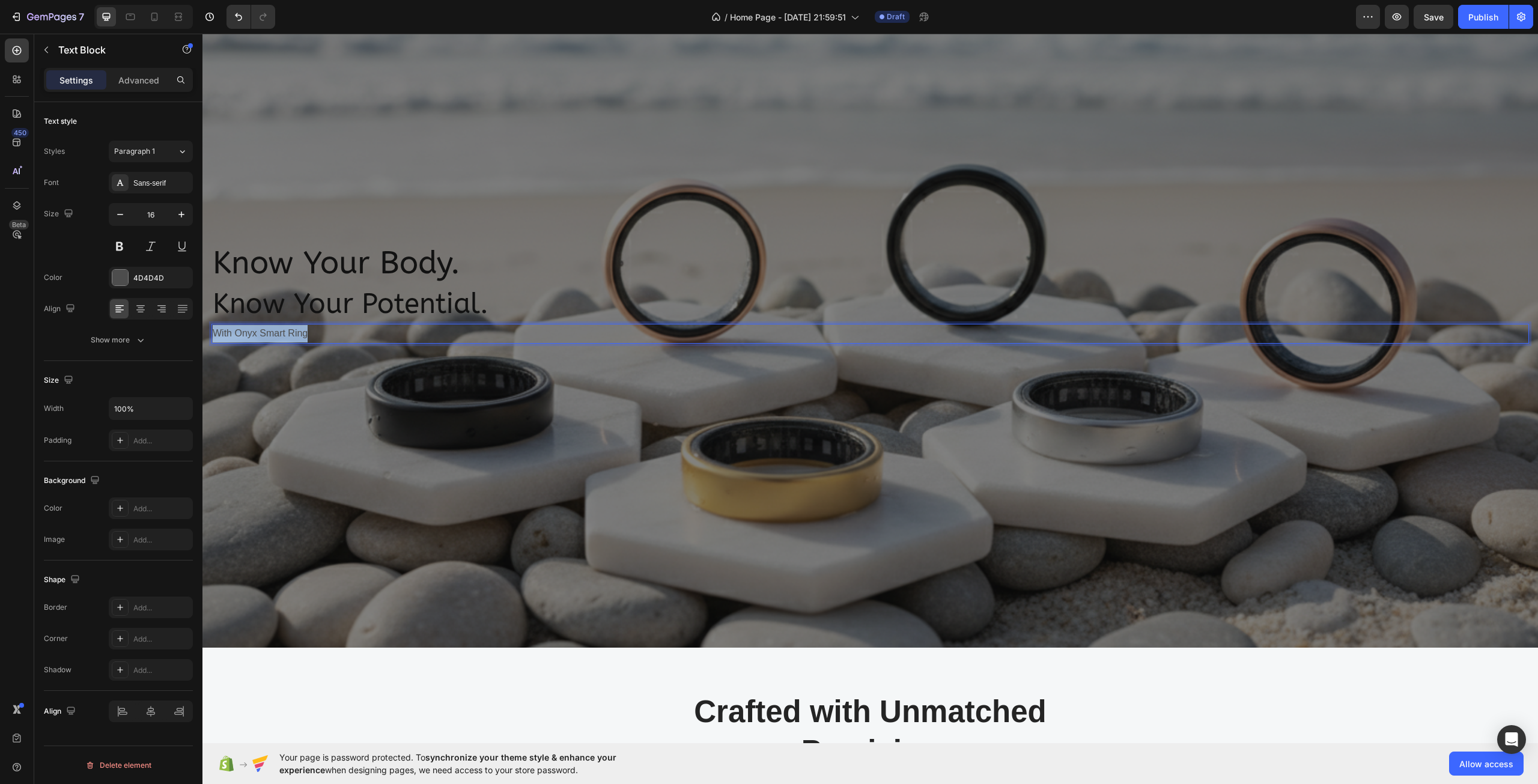
click at [275, 332] on p "With Onyx Smart Ring" at bounding box center [870, 333] width 1315 height 17
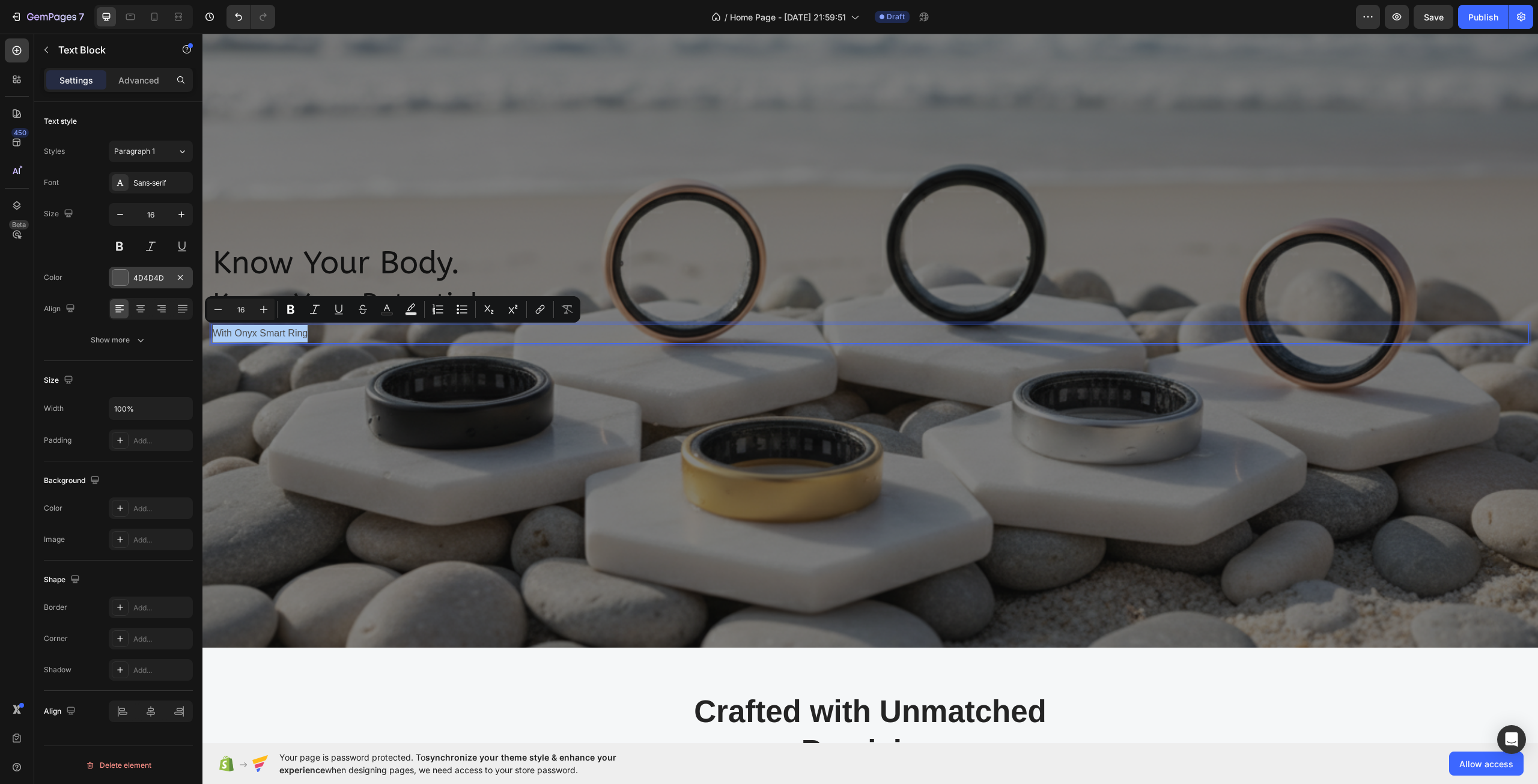
click at [122, 275] on div at bounding box center [120, 277] width 15 height 15
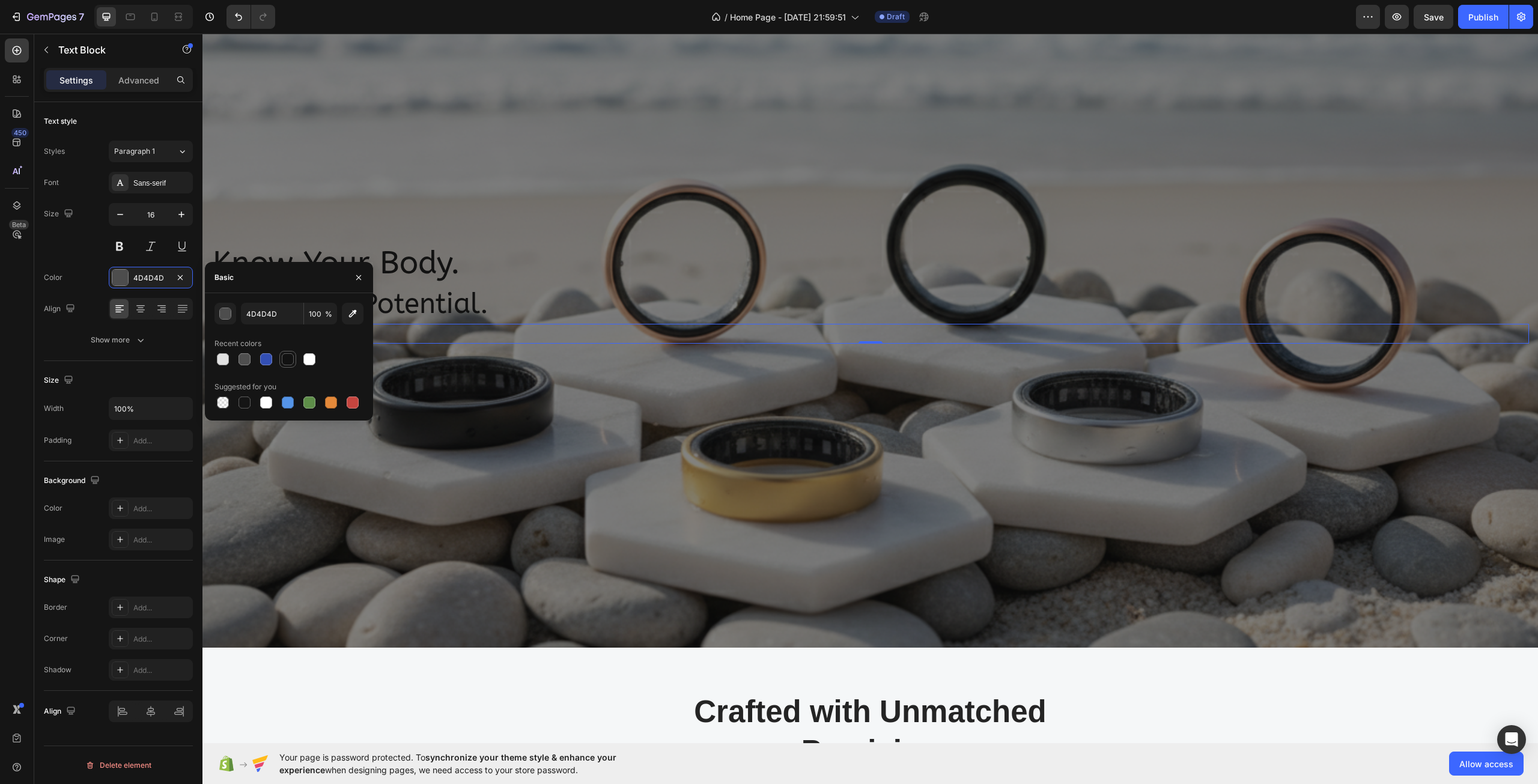
click at [285, 359] on div at bounding box center [287, 359] width 12 height 12
type input "121212"
click at [71, 358] on div "Text style Styles Paragraph 1 Font Sans-serif Size 16 Color 121212 Align Show m…" at bounding box center [118, 231] width 149 height 259
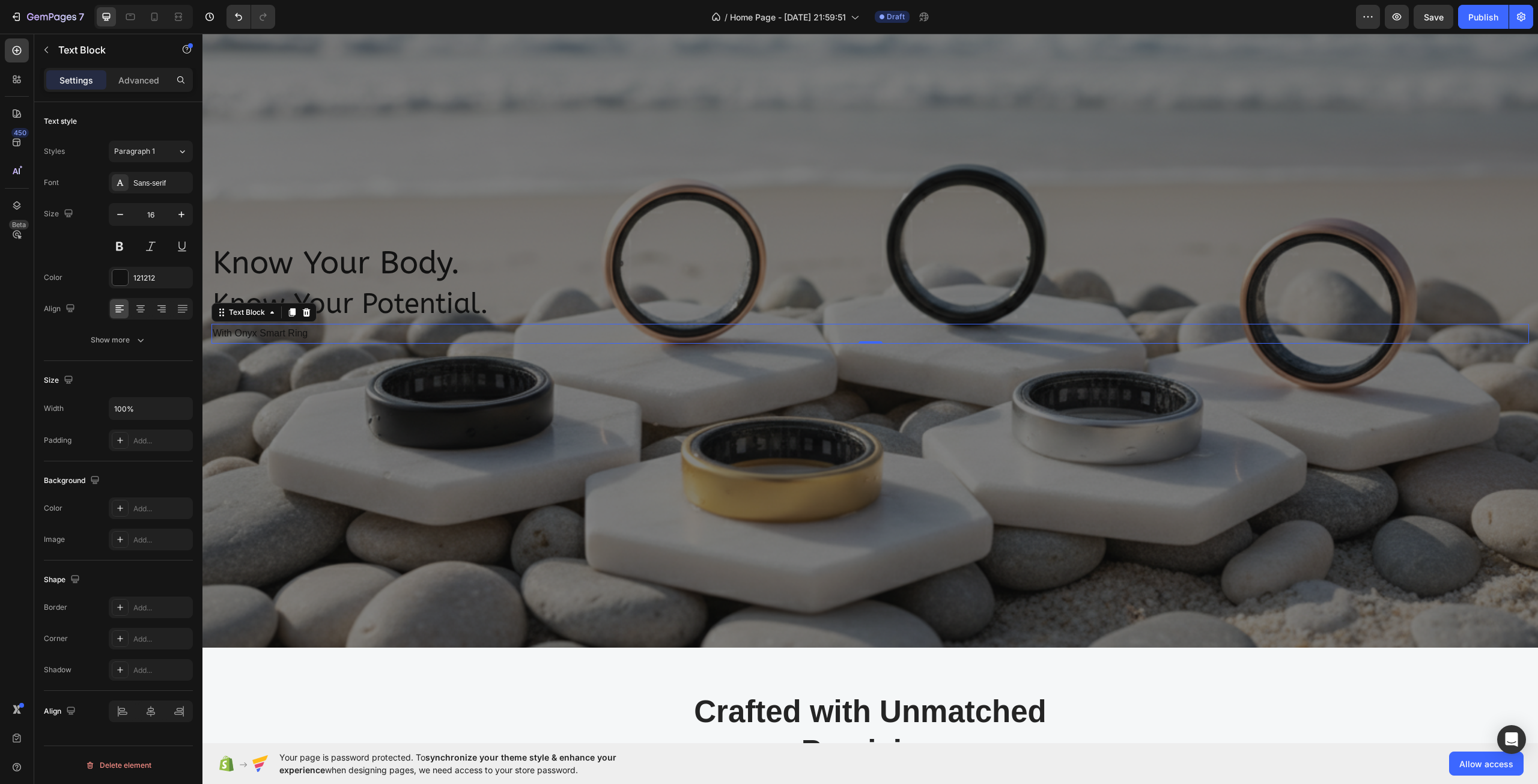
click at [71, 432] on div "Padding" at bounding box center [58, 440] width 28 height 19
click at [374, 343] on div "With Onyx Smart Ring" at bounding box center [870, 333] width 1317 height 19
click at [331, 280] on p "Know Your Body." at bounding box center [870, 263] width 1315 height 41
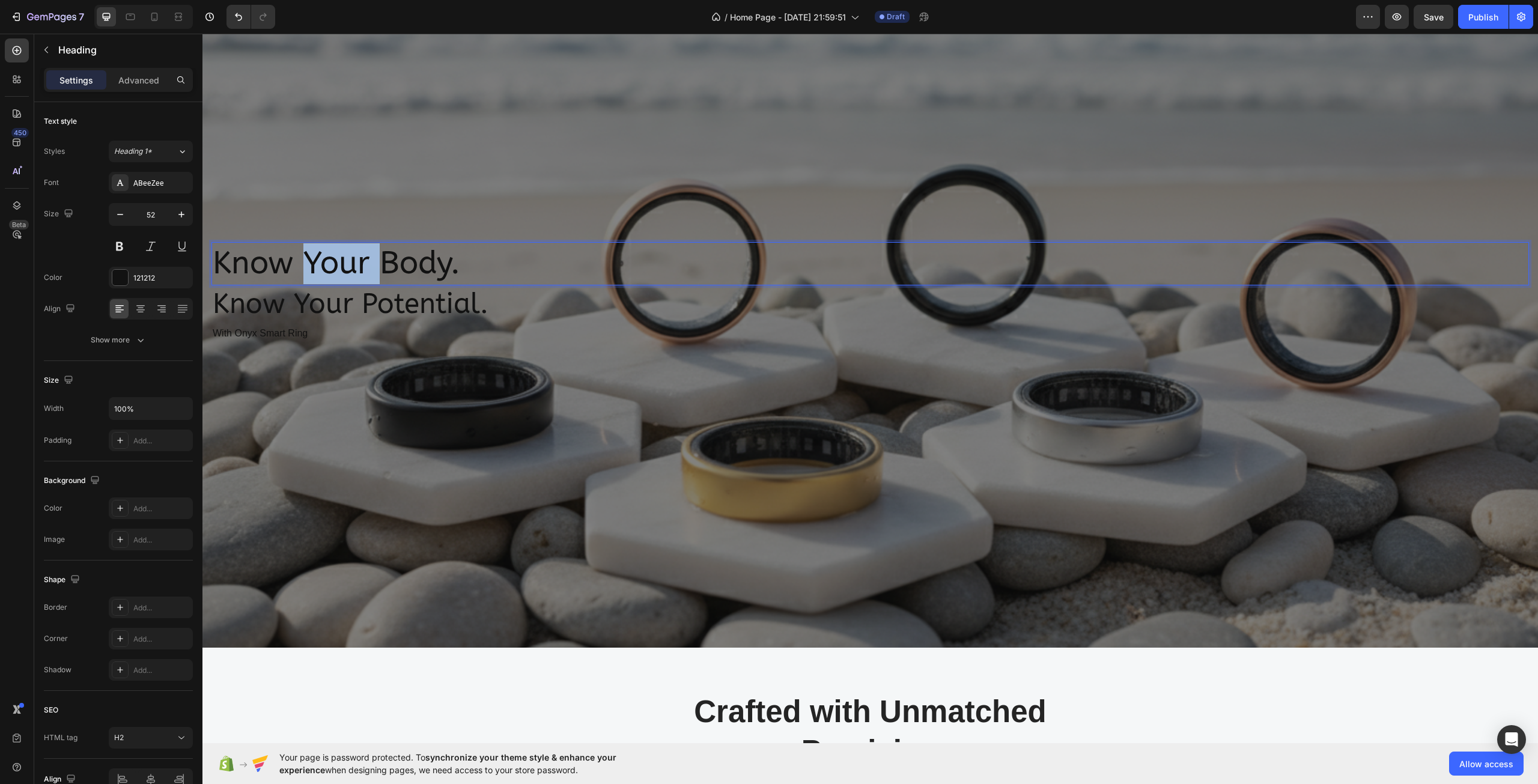
click at [300, 272] on p "Know Your Body." at bounding box center [870, 263] width 1315 height 41
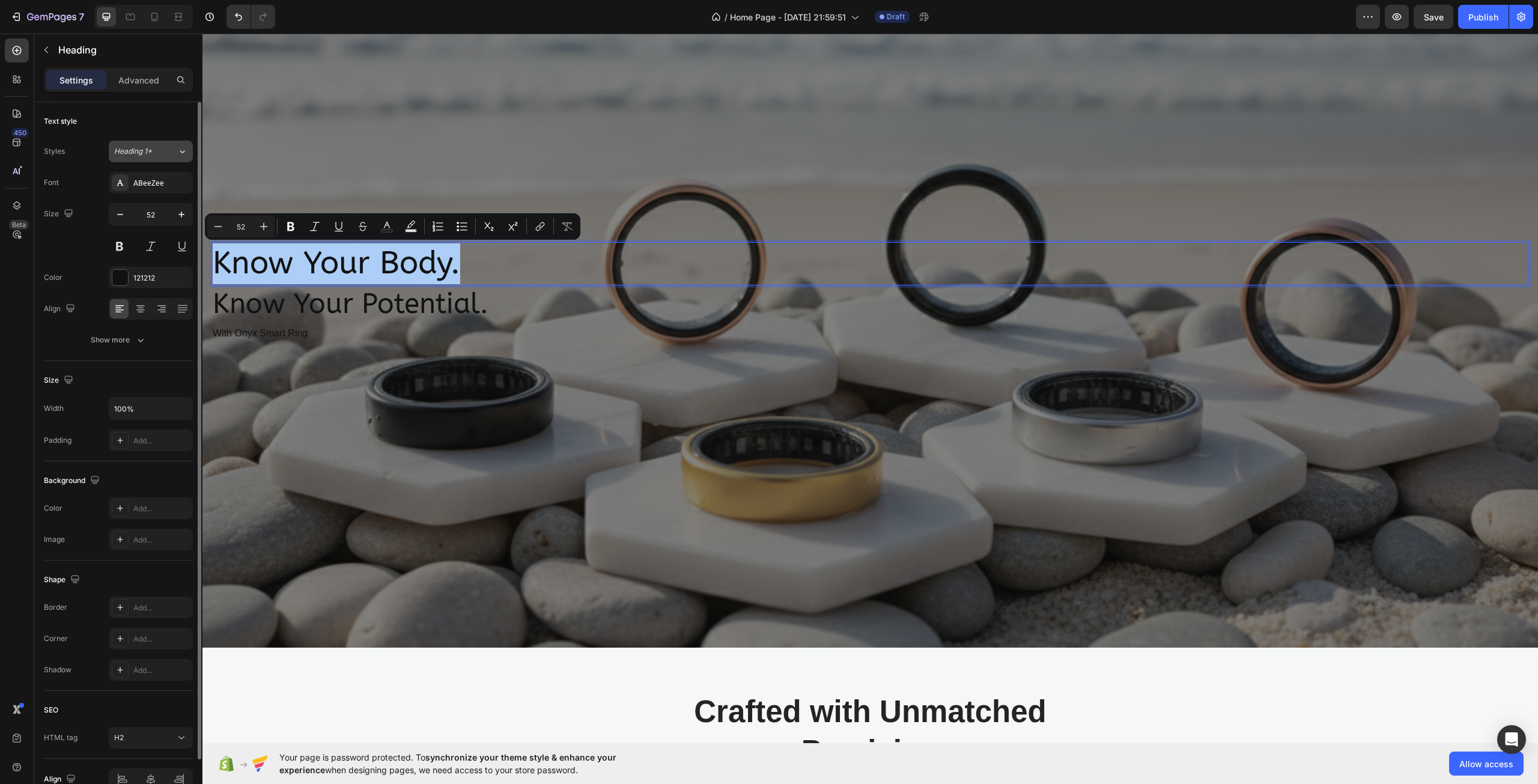
click at [138, 156] on span "Heading 1*" at bounding box center [133, 151] width 38 height 11
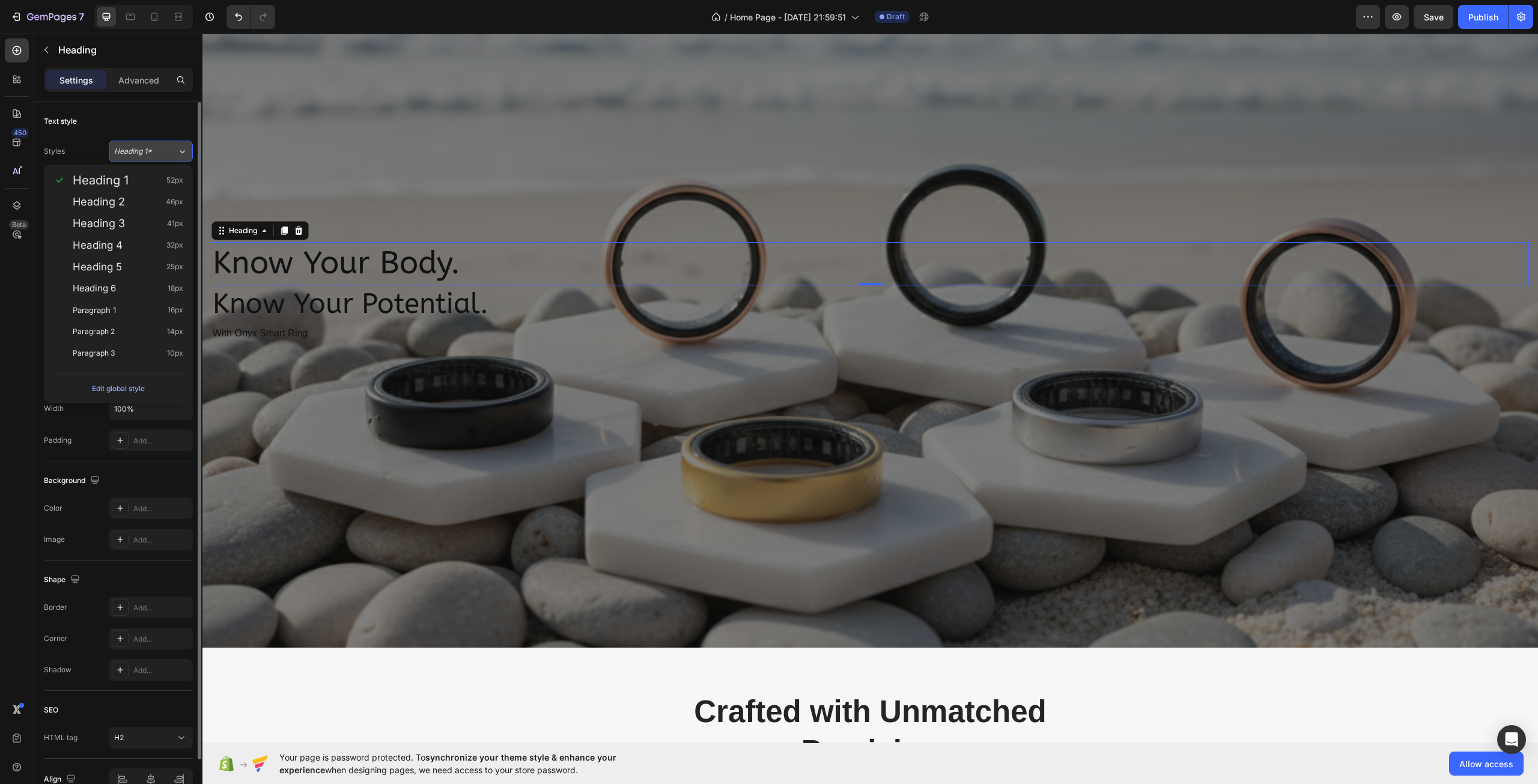
click at [154, 146] on div "Heading 1*" at bounding box center [139, 151] width 49 height 11
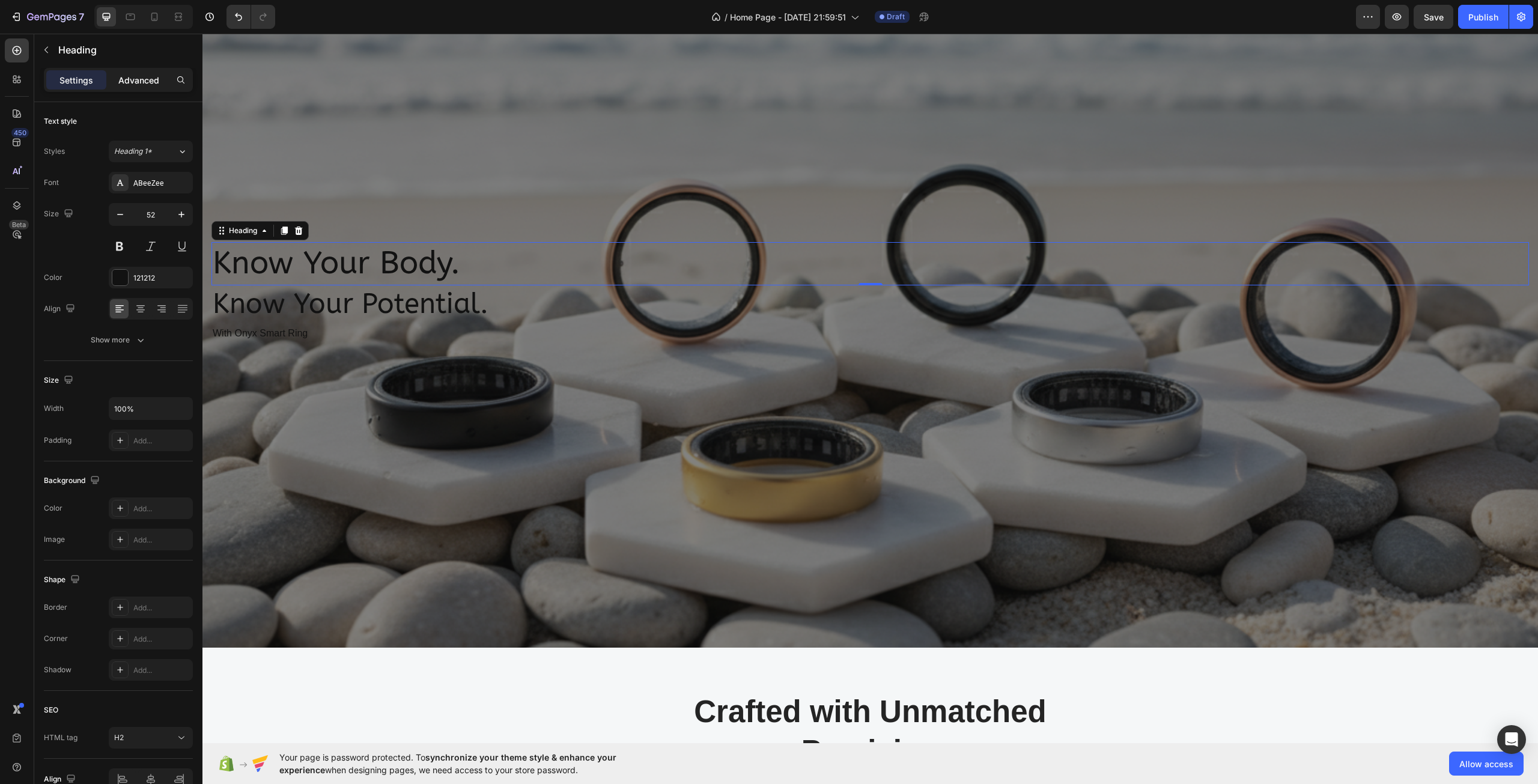
click at [134, 75] on p "Advanced" at bounding box center [139, 80] width 41 height 13
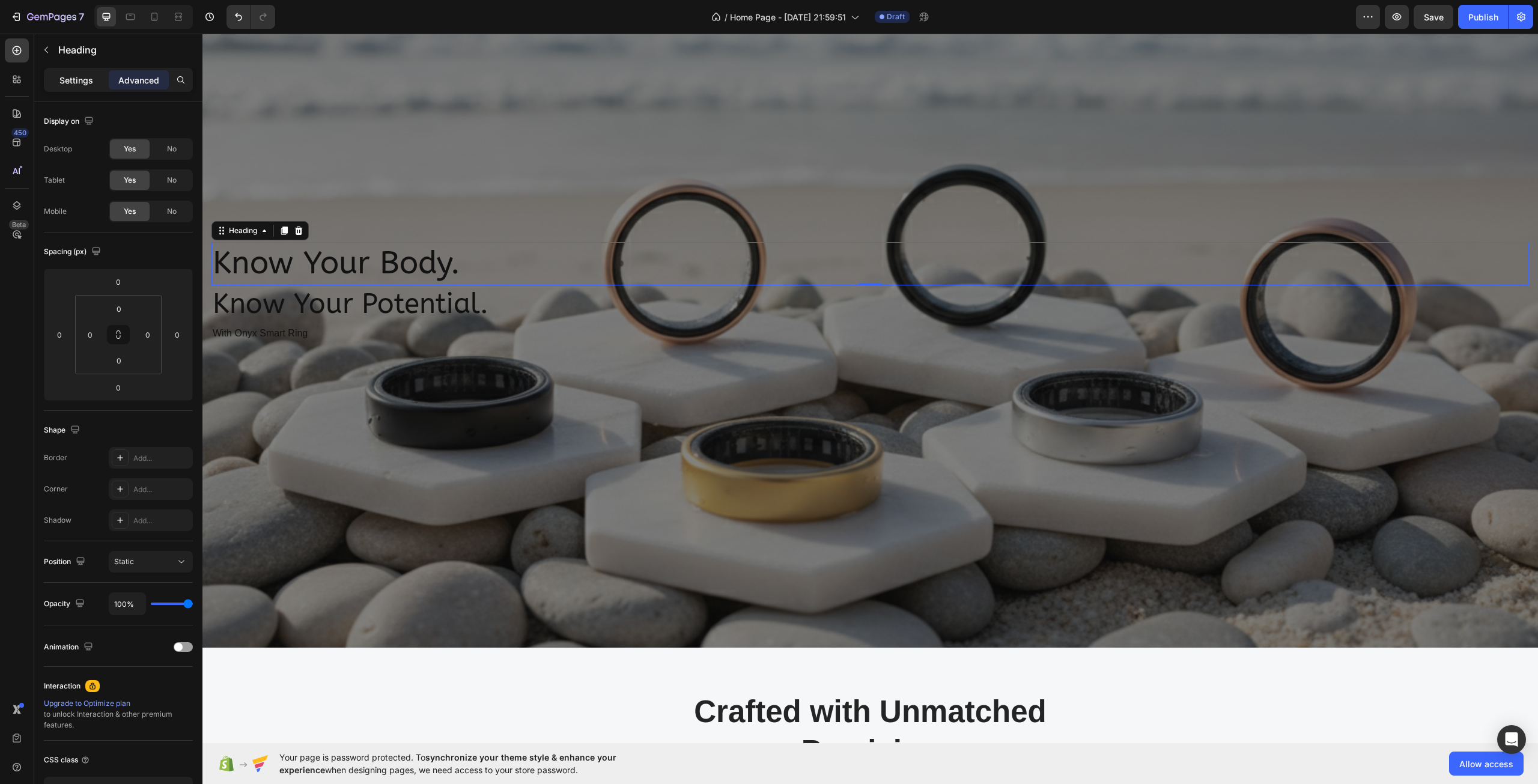
click at [83, 84] on p "Settings" at bounding box center [75, 80] width 33 height 13
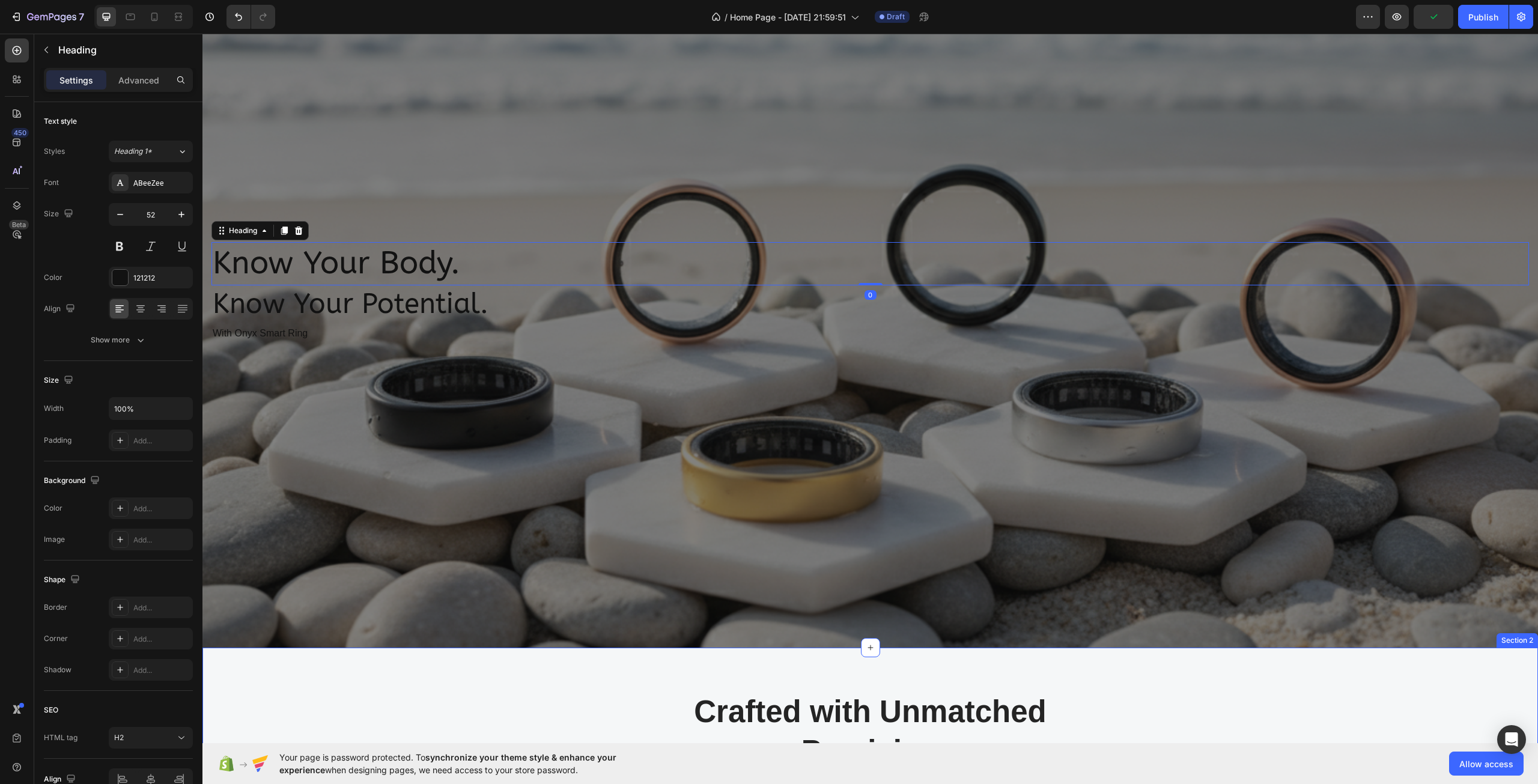
click at [447, 689] on div "Crafted with Unmatched Precision Heading Row Image Image At the forefront of in…" at bounding box center [870, 795] width 1335 height 296
click at [261, 256] on p "Know Your Body." at bounding box center [870, 263] width 1315 height 41
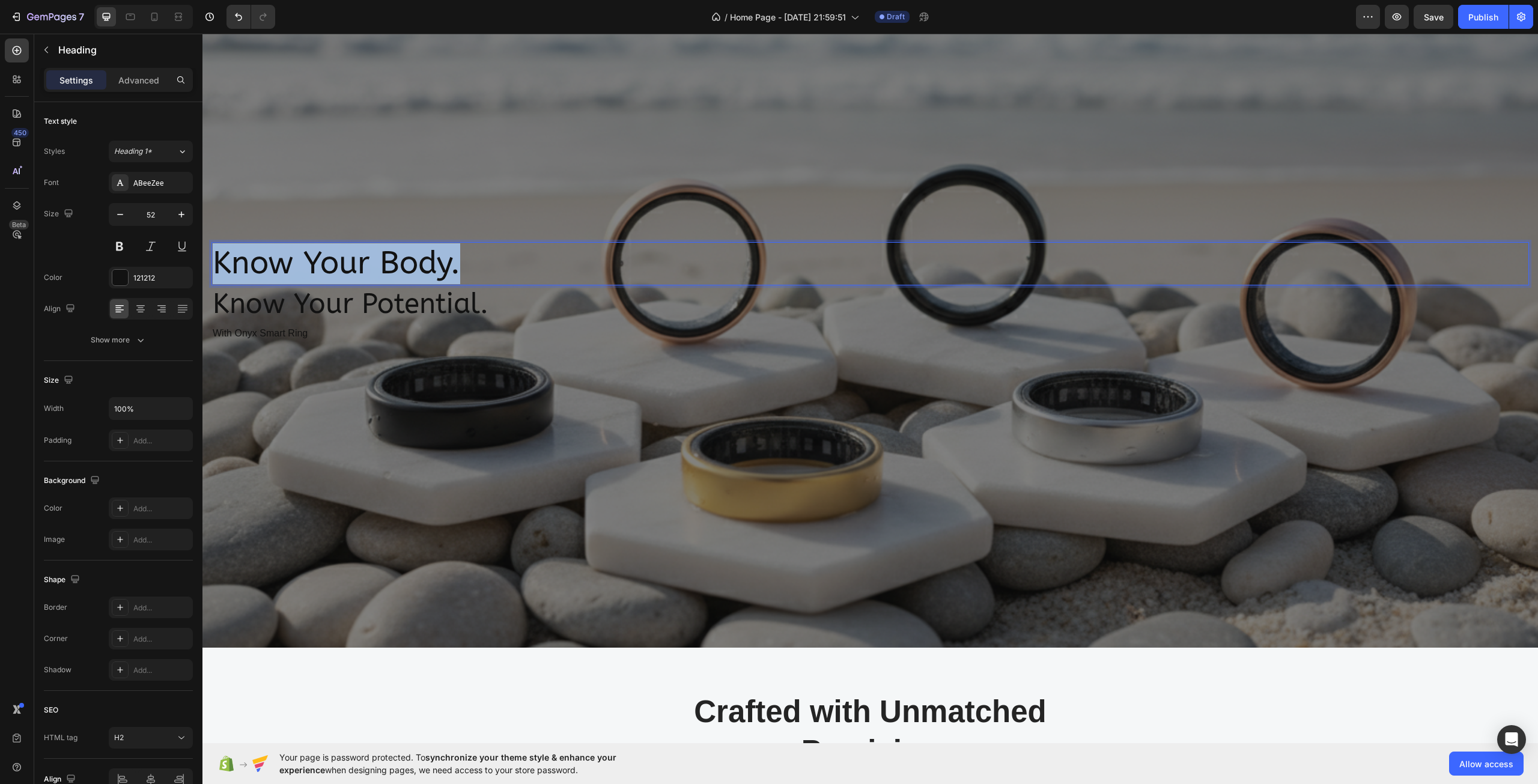
click at [261, 256] on p "Know Your Body." at bounding box center [870, 263] width 1315 height 41
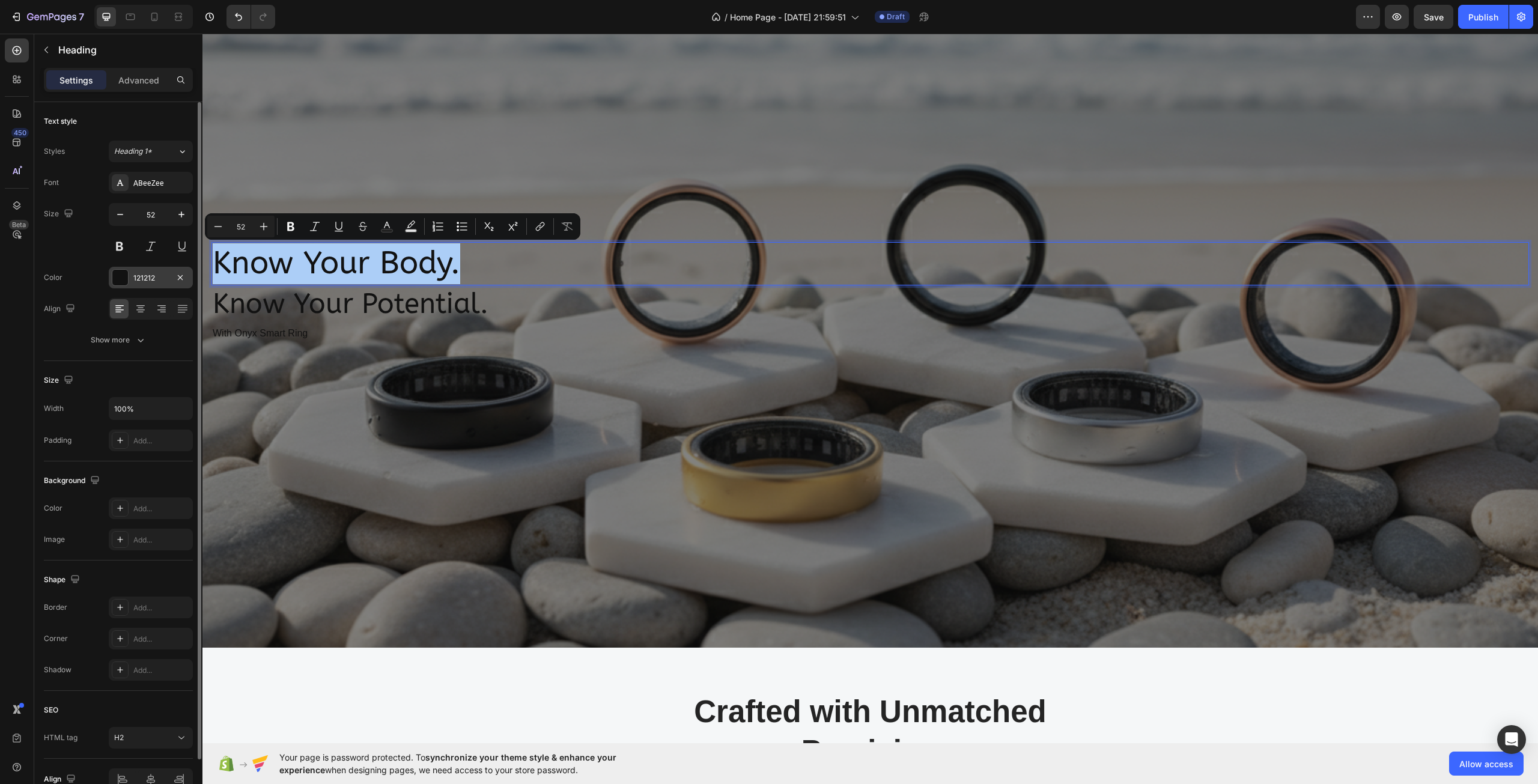
click at [113, 268] on div "121212" at bounding box center [151, 277] width 84 height 22
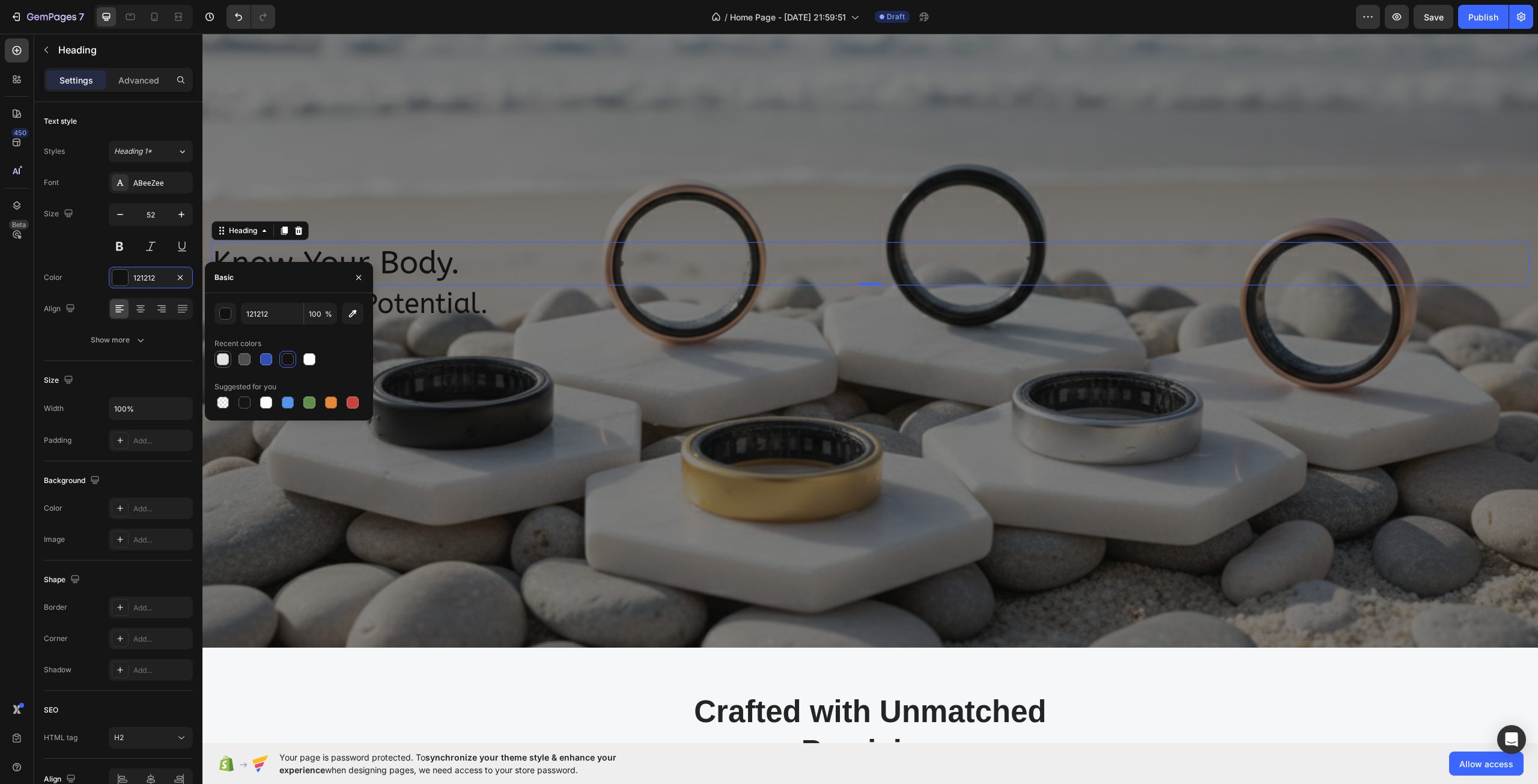
click at [221, 353] on div at bounding box center [222, 359] width 12 height 12
type input "E2E2E2"
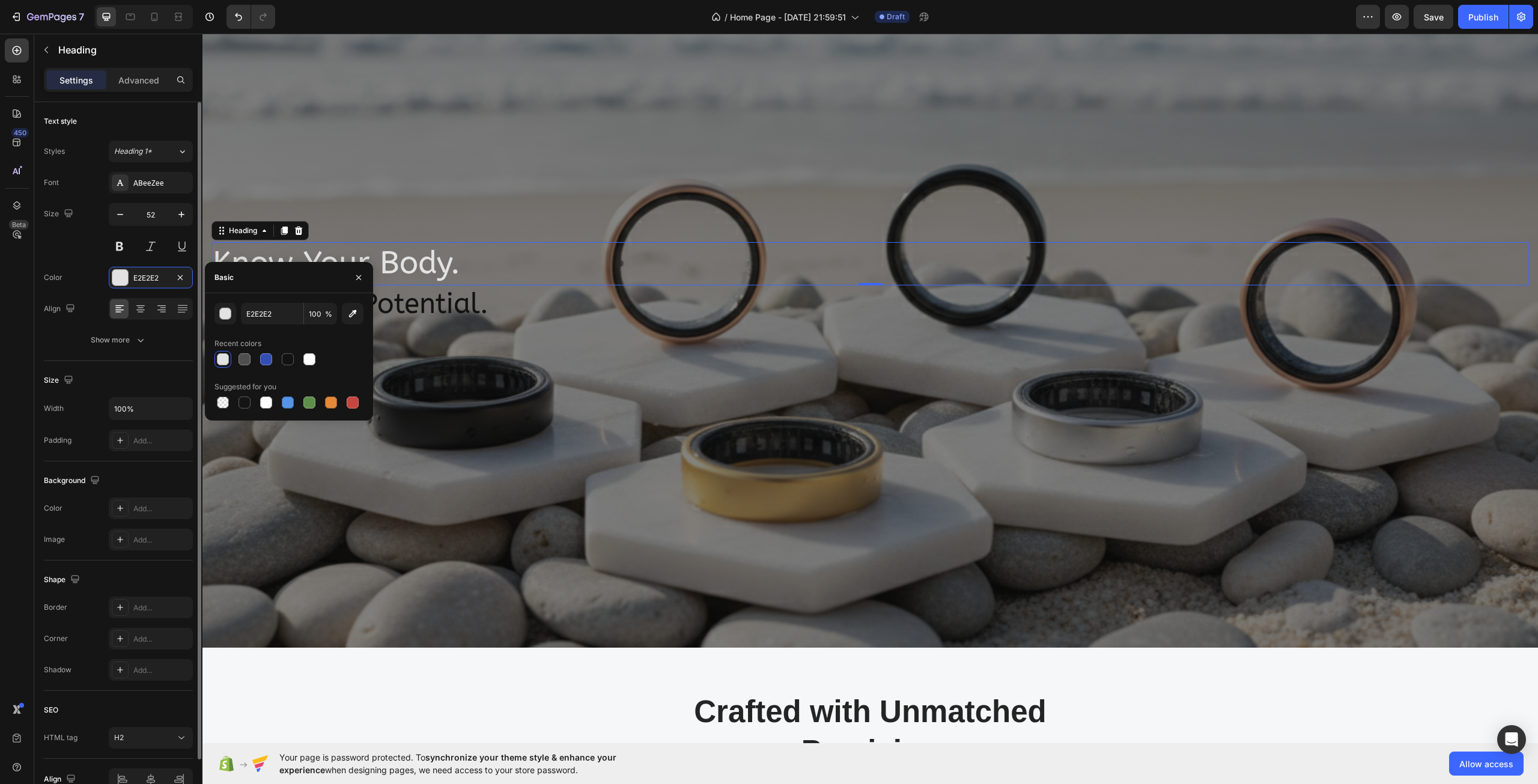
click at [144, 377] on div "Size" at bounding box center [118, 380] width 149 height 19
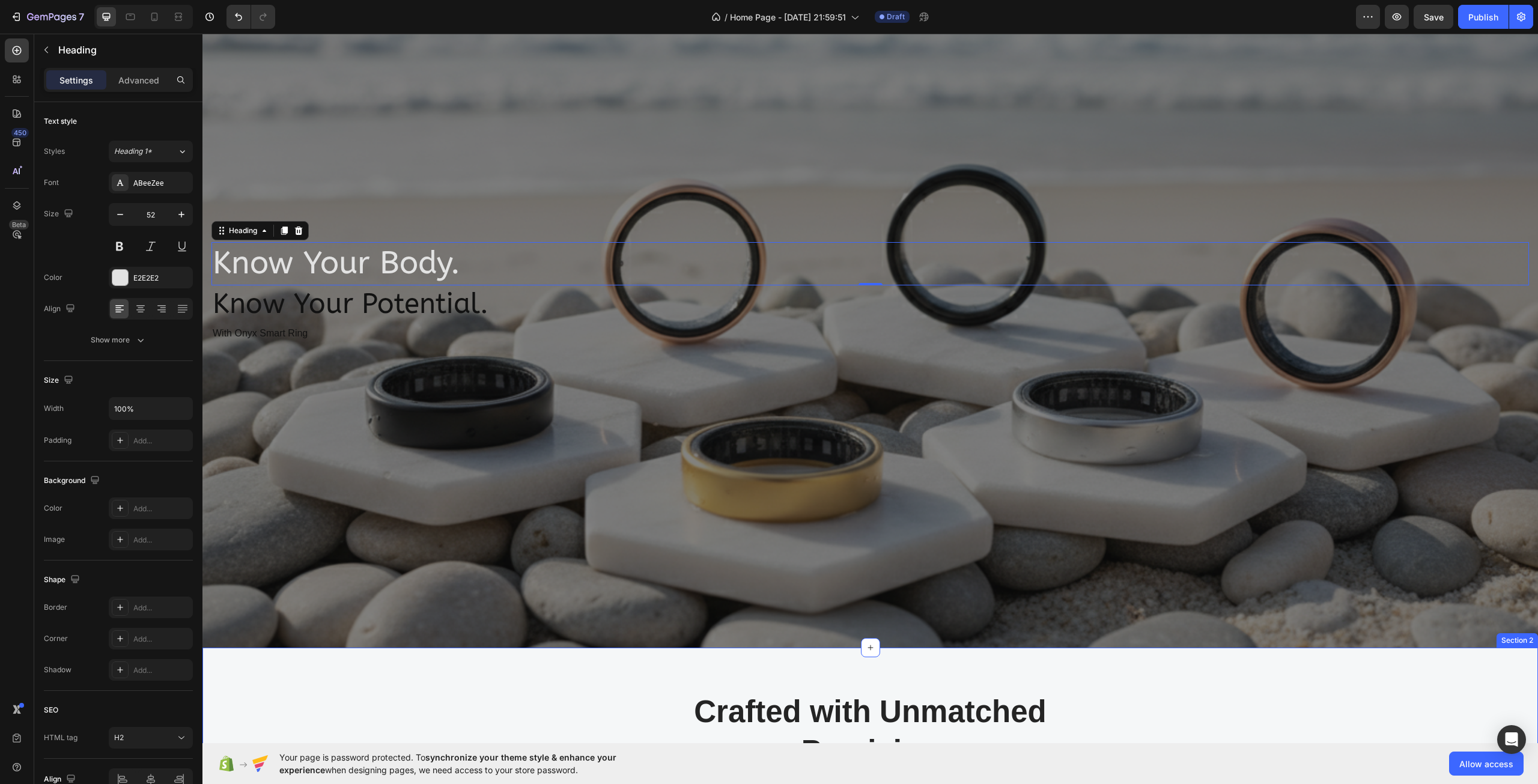
click at [453, 724] on div "Crafted with Unmatched Precision Heading Row Image Image At the forefront of in…" at bounding box center [870, 795] width 1317 height 210
click at [338, 293] on p "Know Your Potential." at bounding box center [870, 304] width 1315 height 36
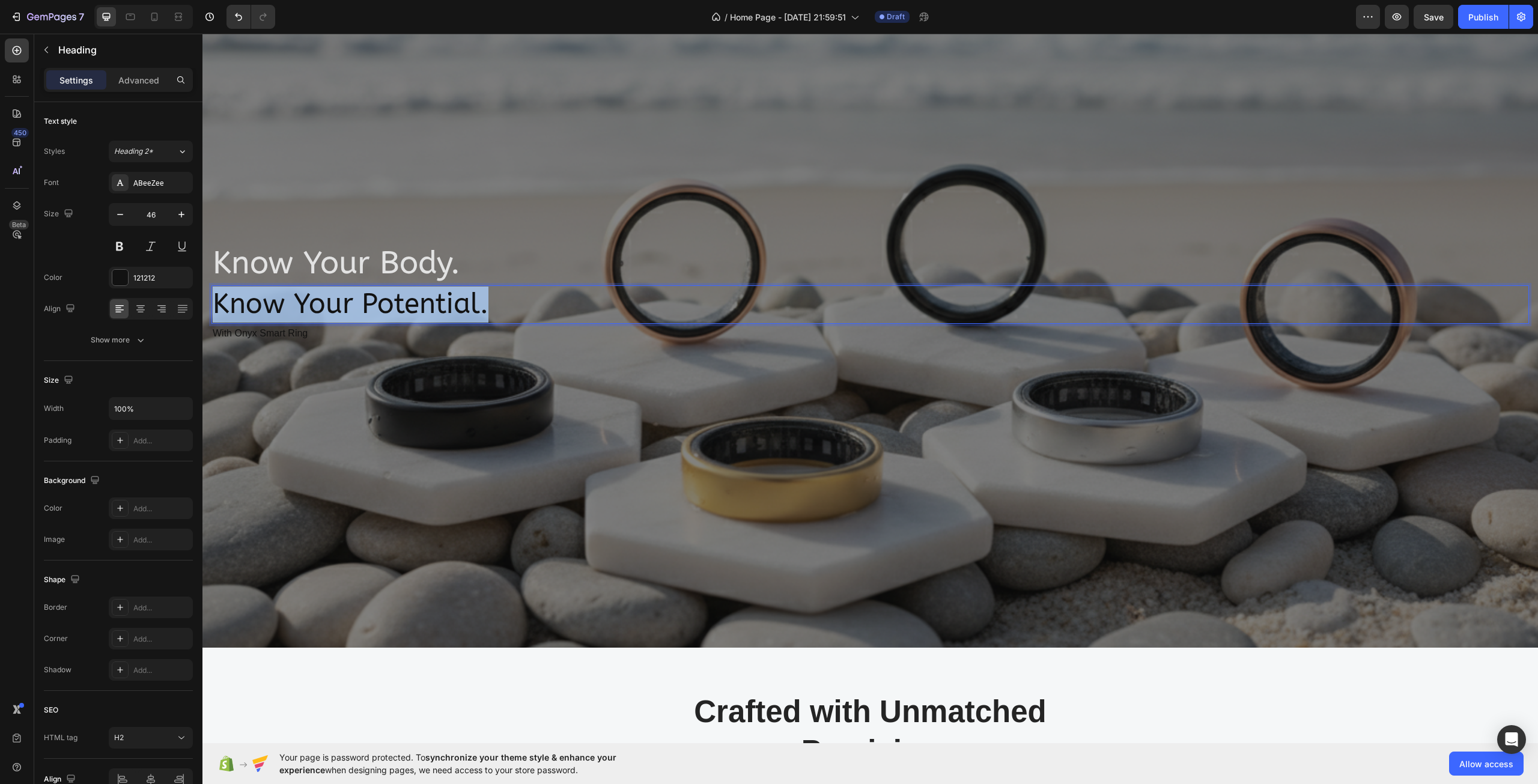
click at [337, 293] on p "Know Your Potential." at bounding box center [870, 304] width 1315 height 36
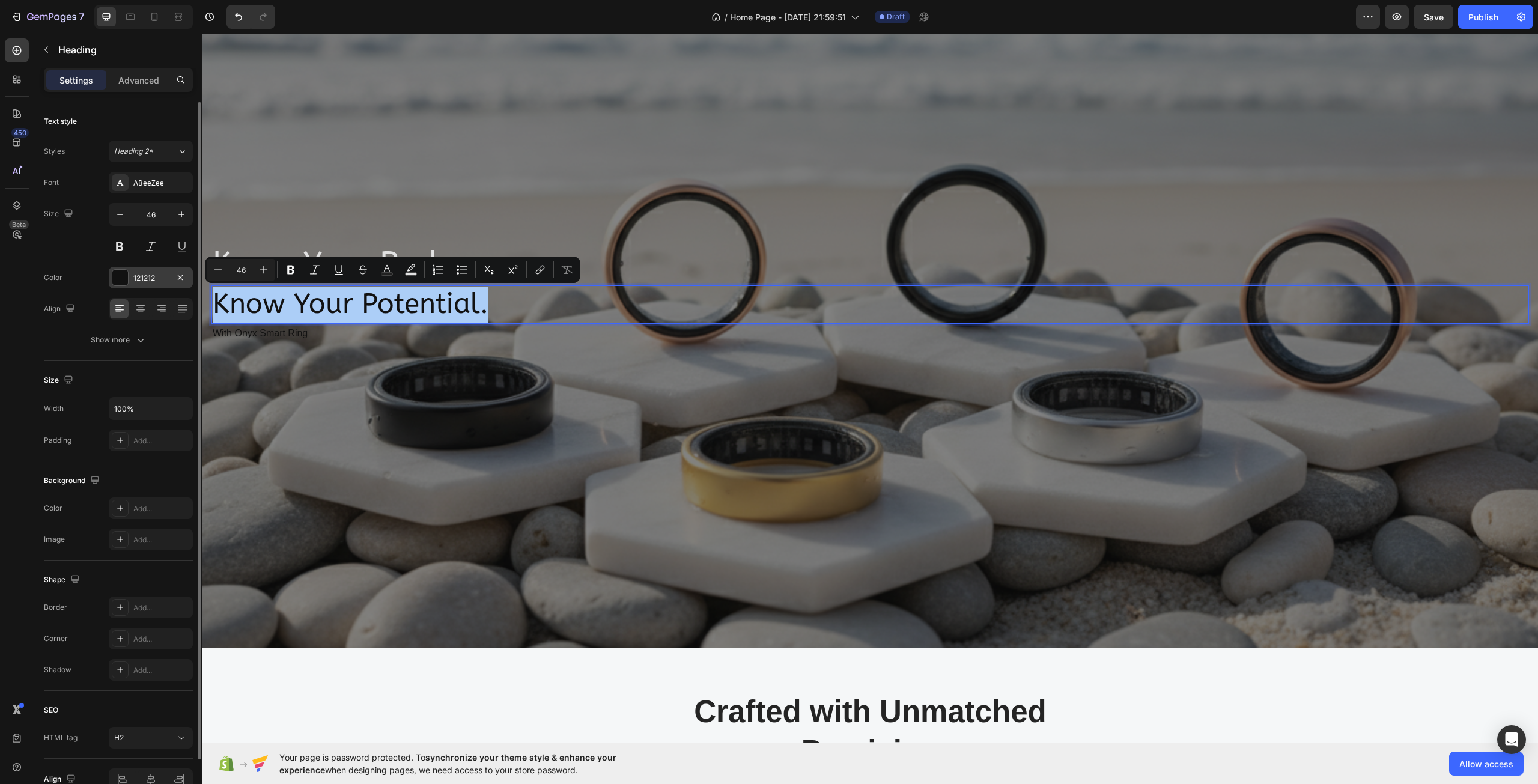
click at [123, 271] on div at bounding box center [120, 277] width 15 height 15
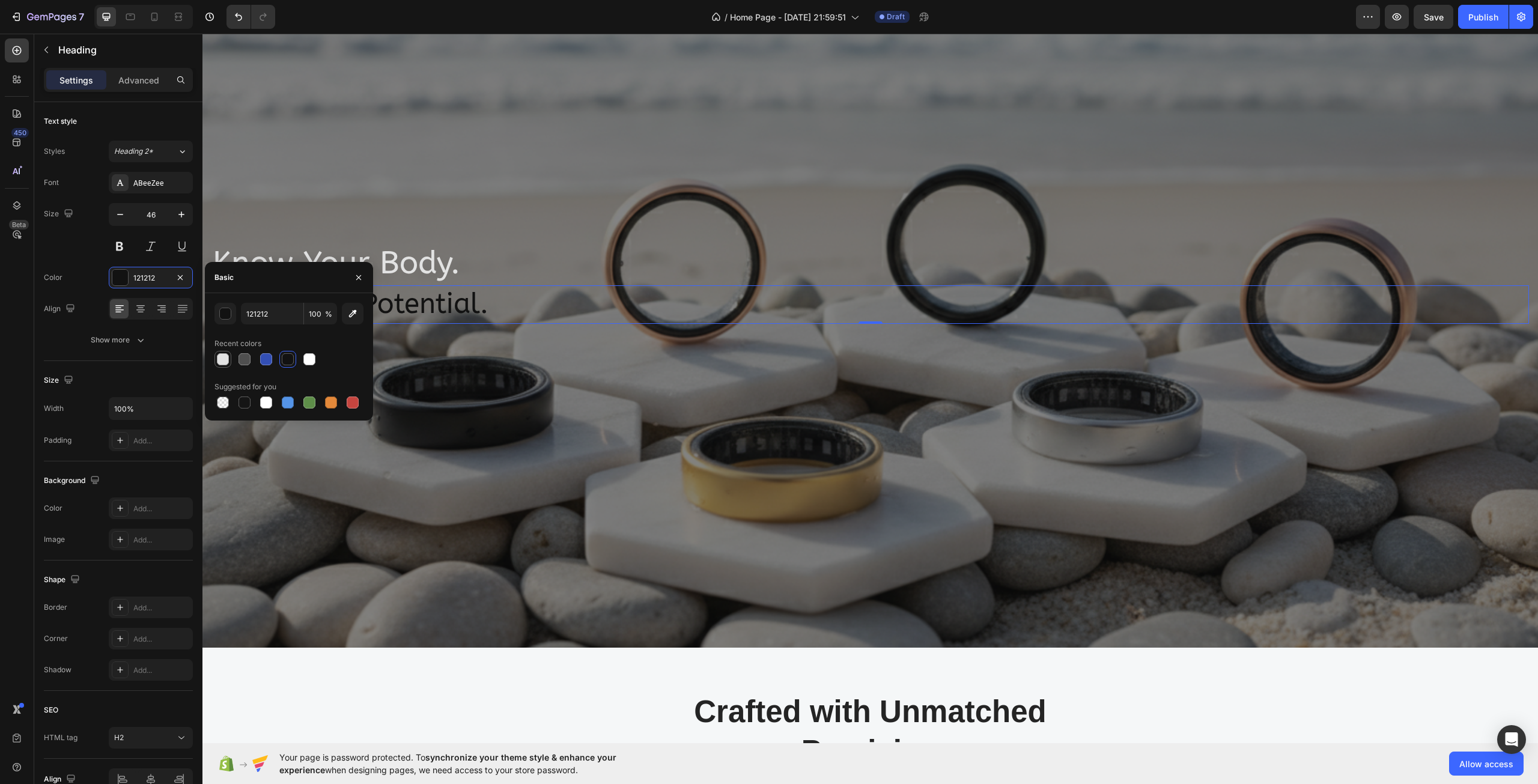
click at [224, 358] on div at bounding box center [222, 359] width 12 height 12
type input "E2E2E2"
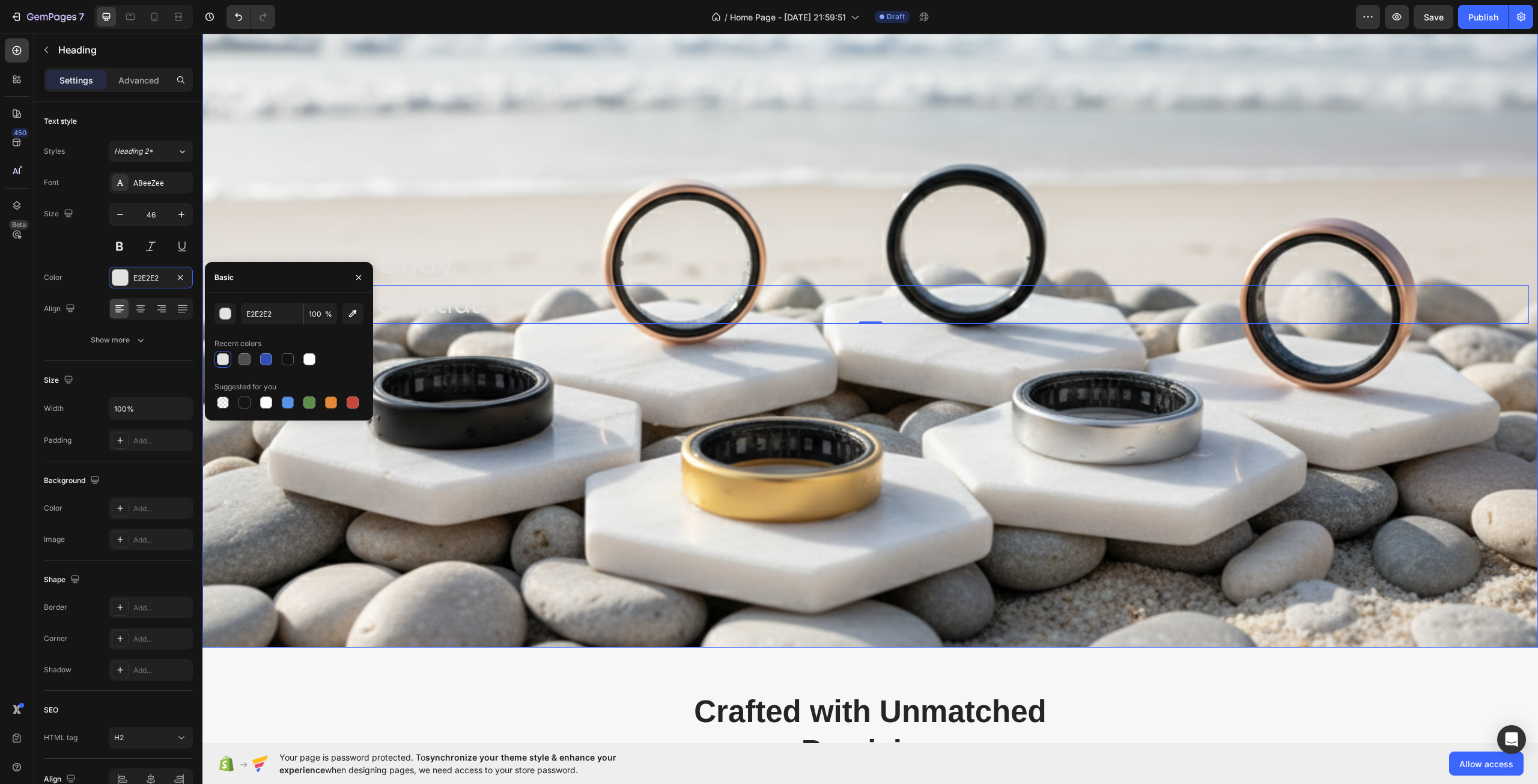
click at [426, 632] on div "Overlay" at bounding box center [870, 293] width 1335 height 709
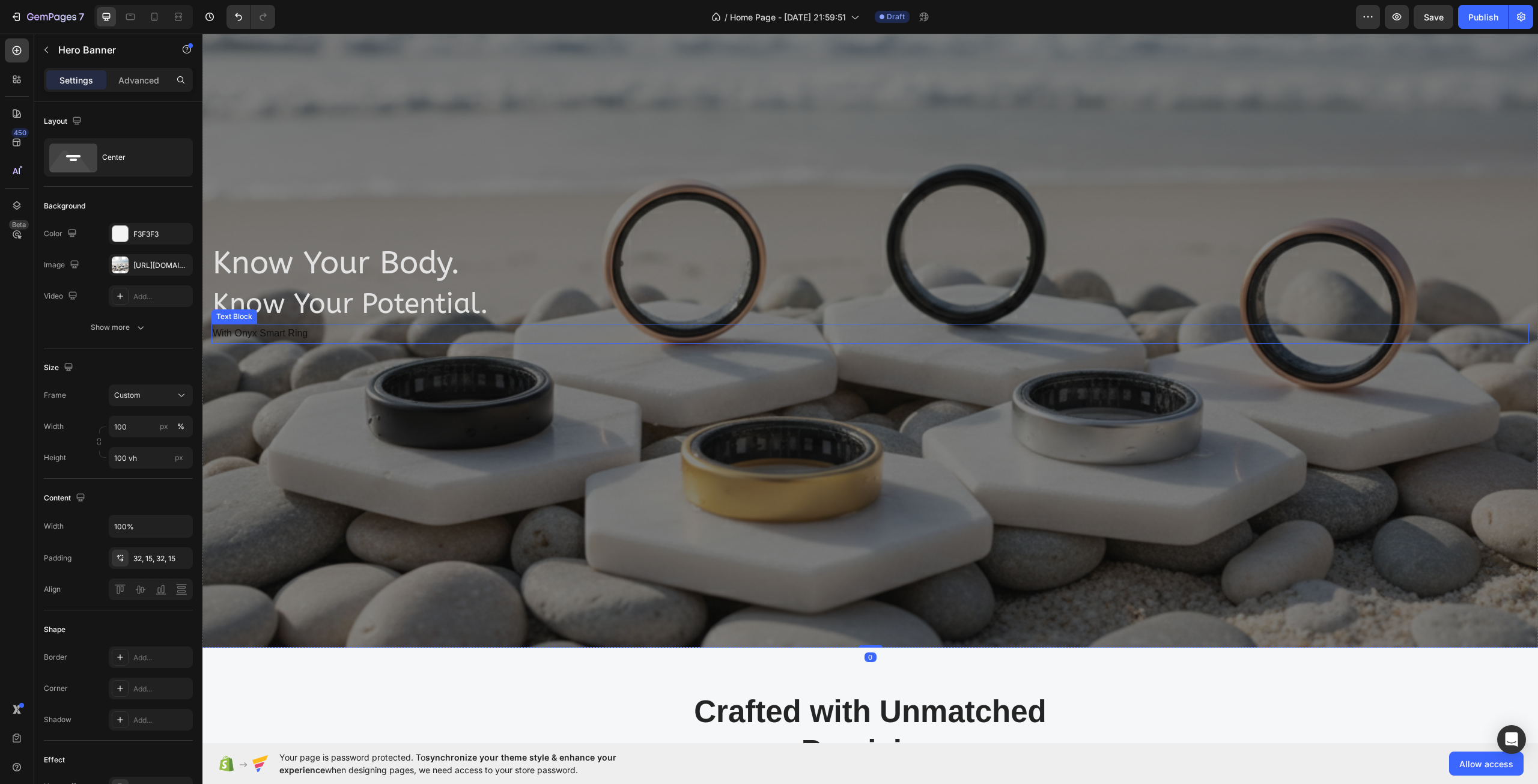
click at [246, 340] on p "With Onyx Smart Ring" at bounding box center [870, 333] width 1315 height 17
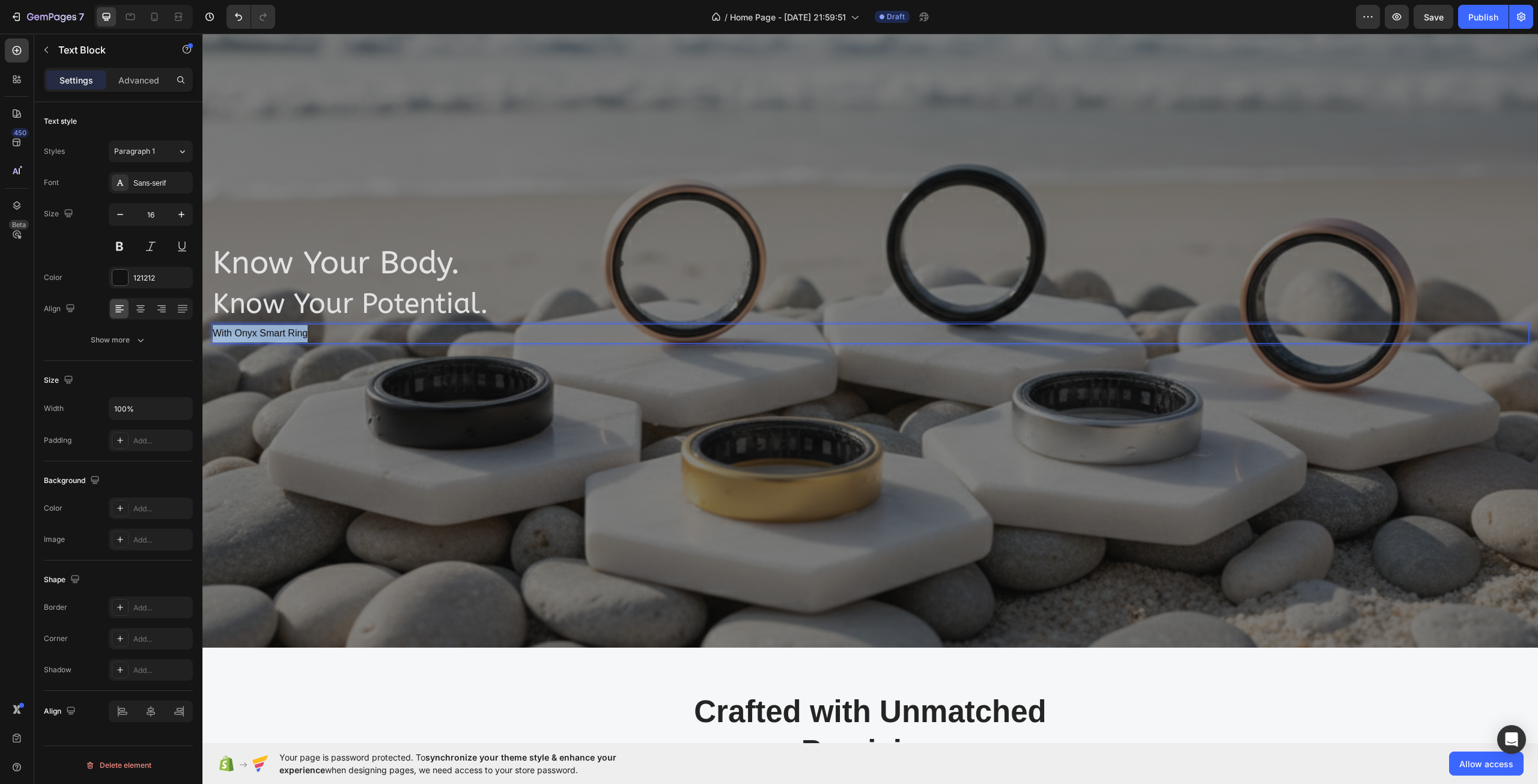
click at [247, 340] on p "With Onyx Smart Ring" at bounding box center [870, 333] width 1315 height 17
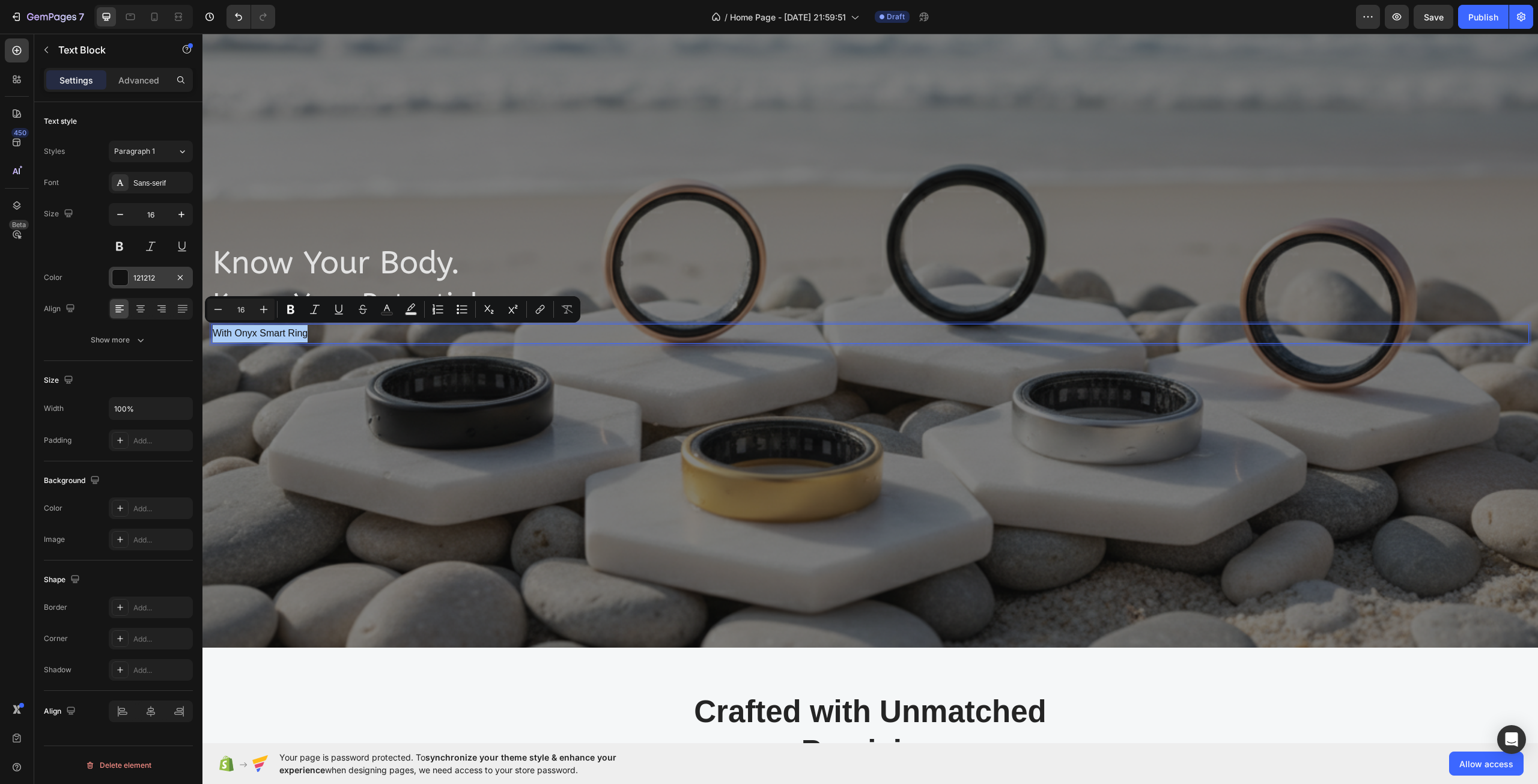
click at [126, 281] on div at bounding box center [120, 277] width 15 height 15
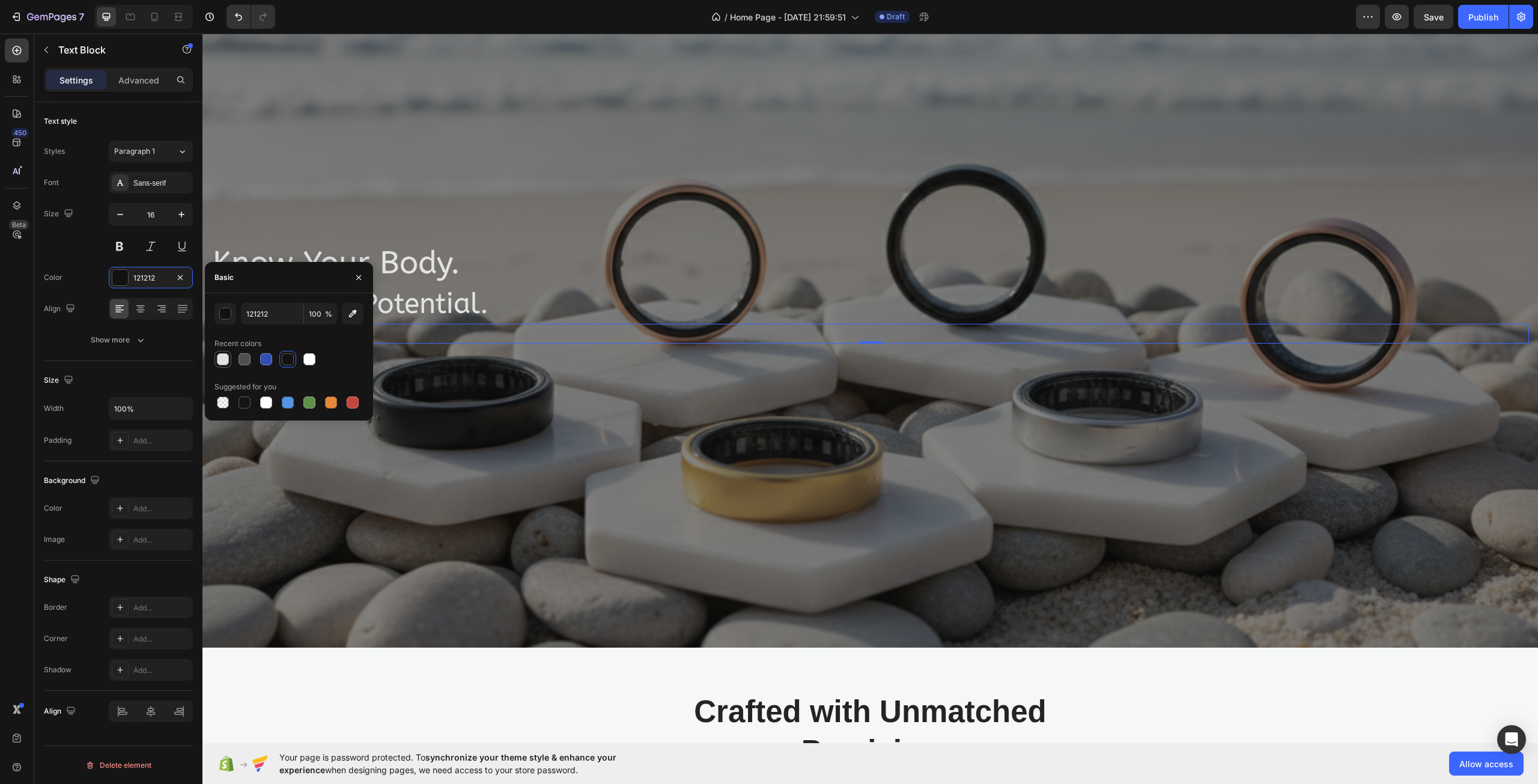
click at [219, 355] on div at bounding box center [222, 359] width 12 height 12
type input "E2E2E2"
click at [404, 664] on div "Crafted with Unmatched Precision Heading Row Image Image At the forefront of in…" at bounding box center [870, 795] width 1335 height 296
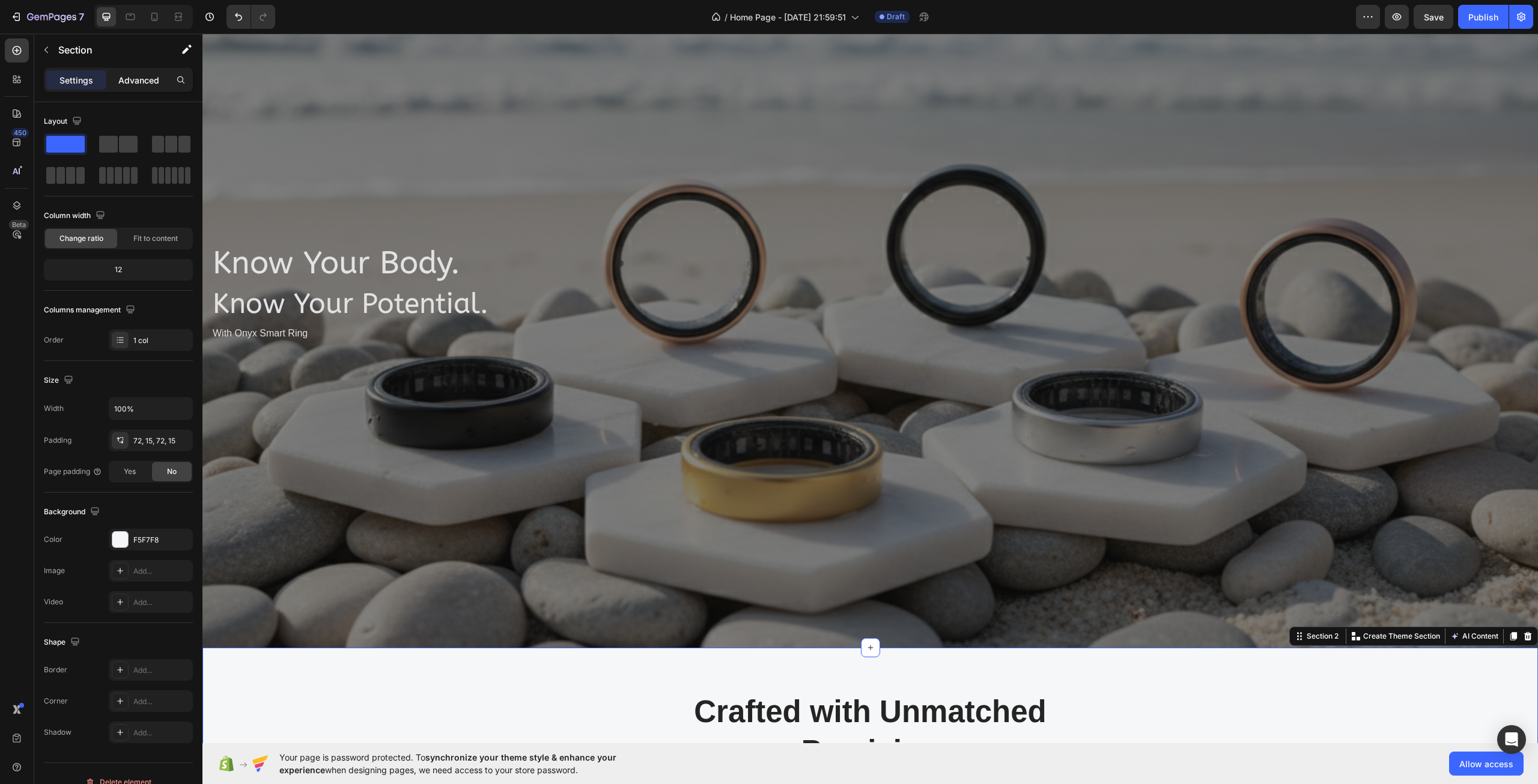
click at [145, 74] on p "Advanced" at bounding box center [139, 80] width 41 height 13
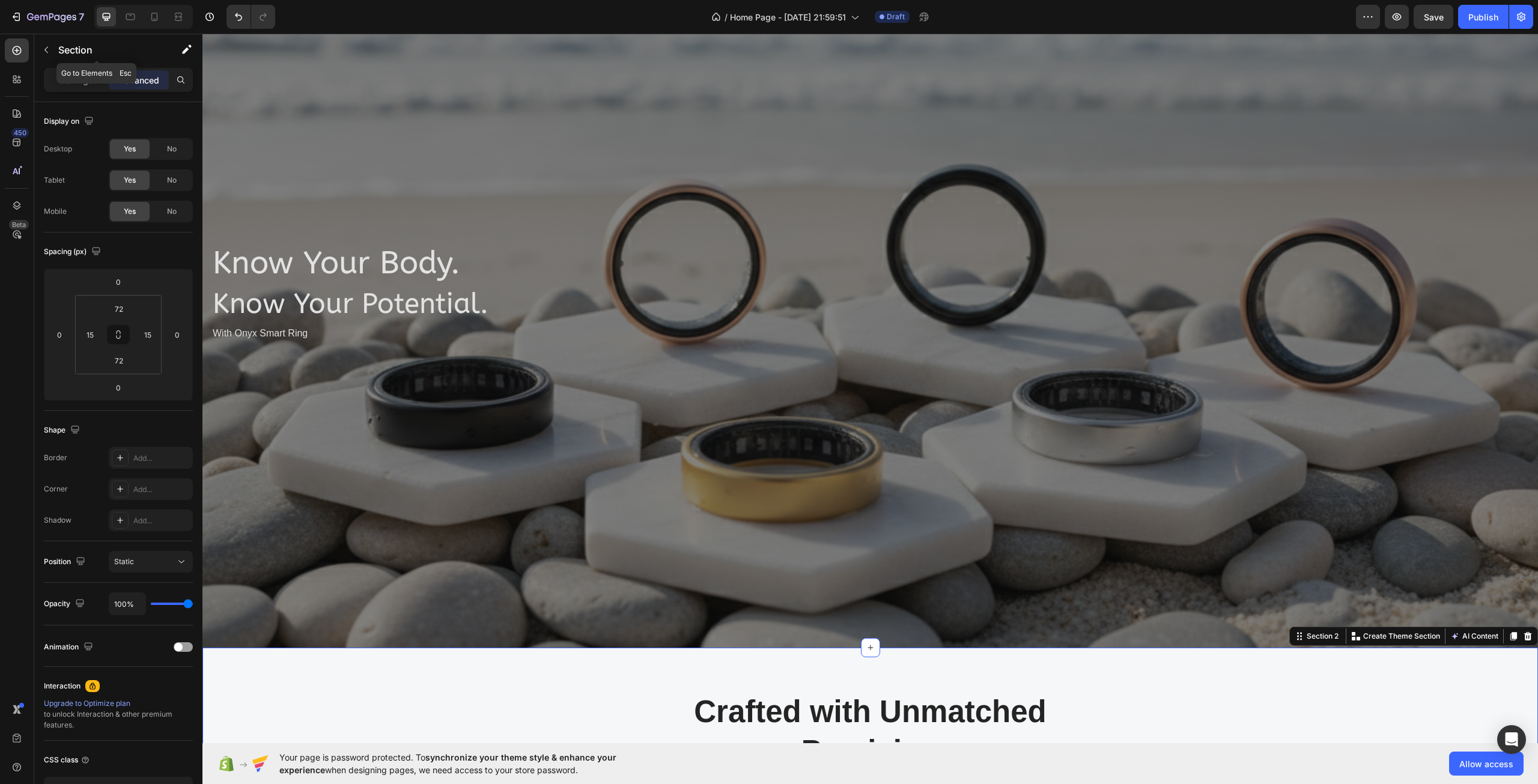
click at [54, 66] on div "Section" at bounding box center [96, 50] width 125 height 34
click at [58, 83] on div "Settings" at bounding box center [76, 80] width 60 height 19
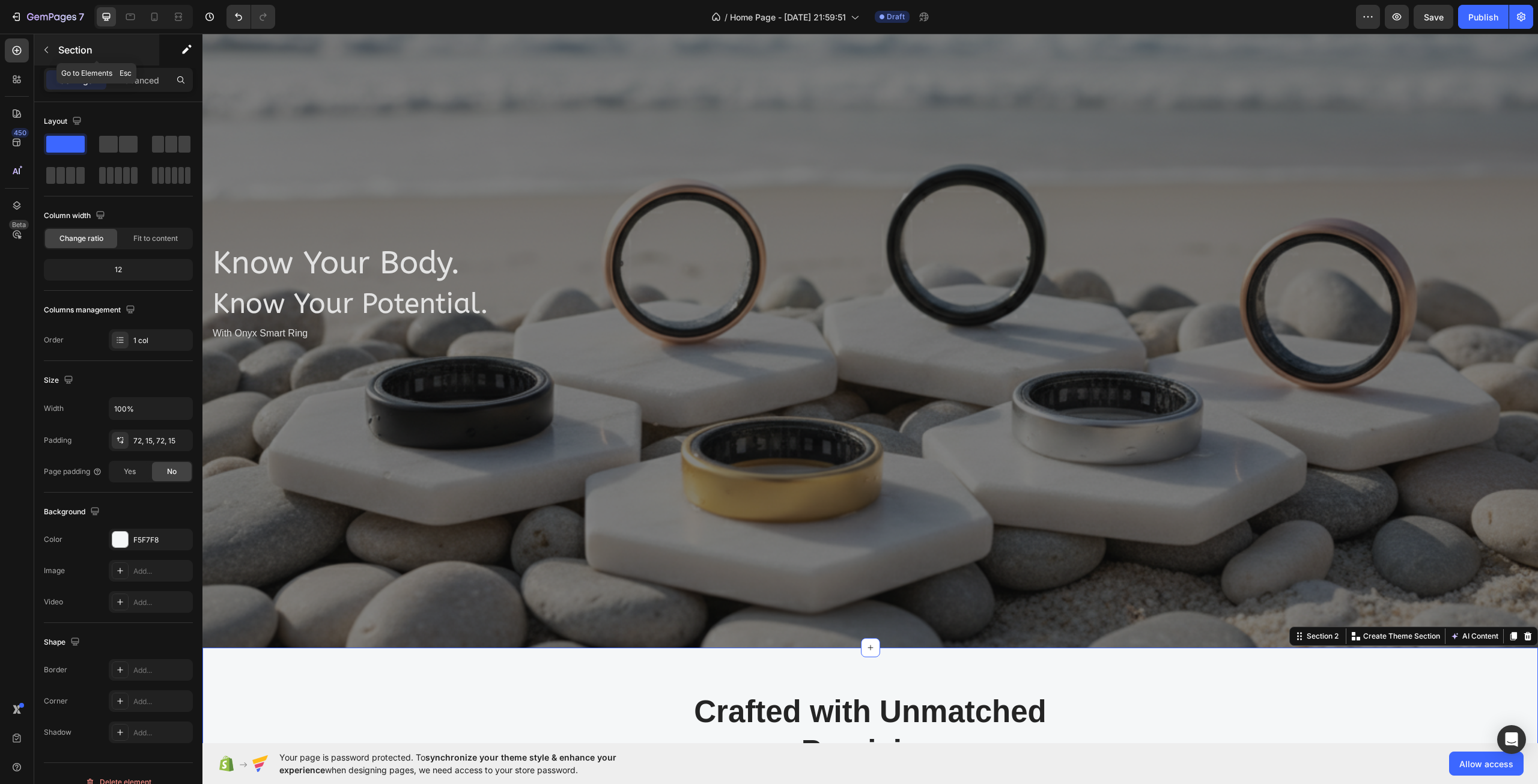
click at [51, 51] on button "button" at bounding box center [46, 50] width 19 height 19
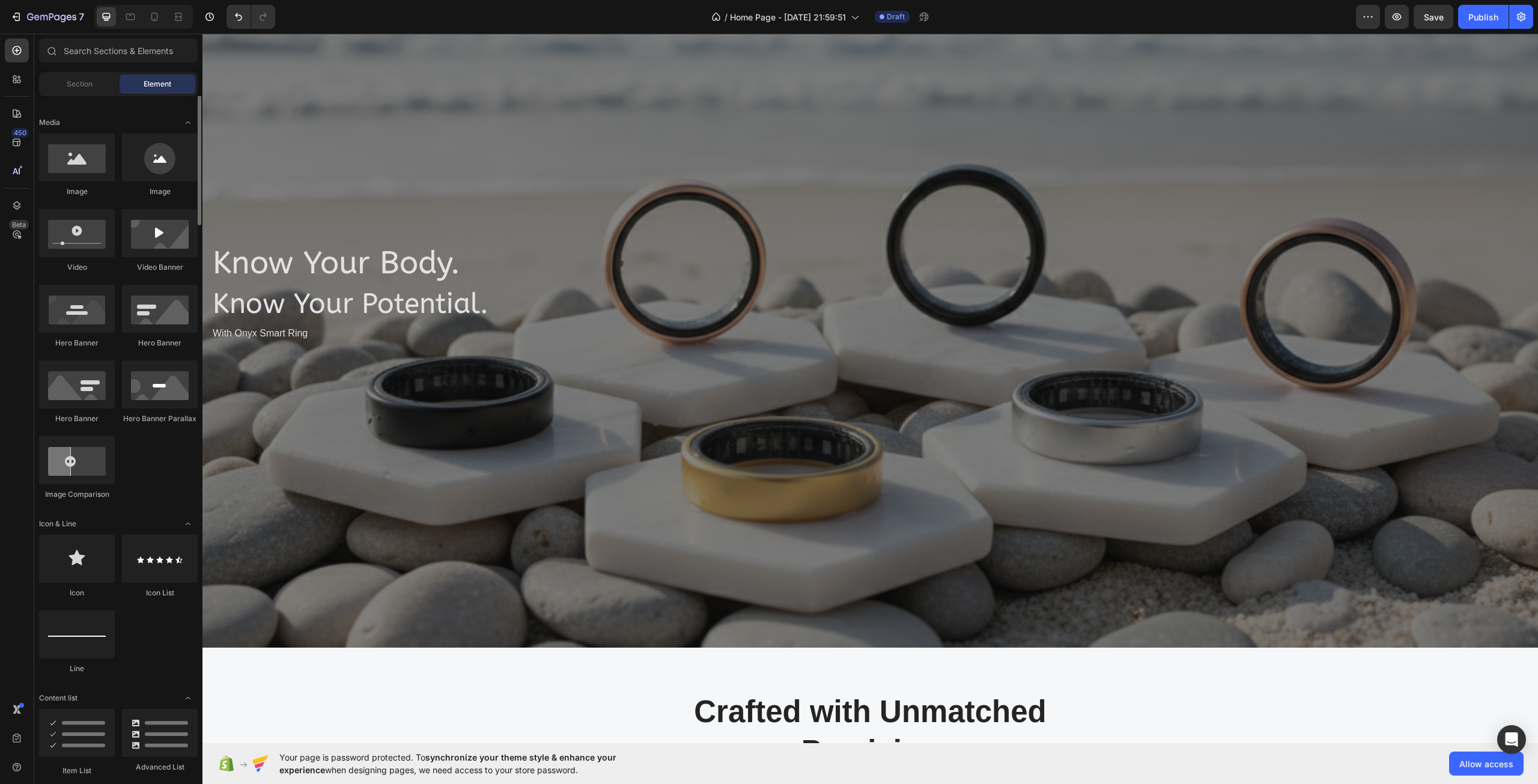
scroll to position [180, 0]
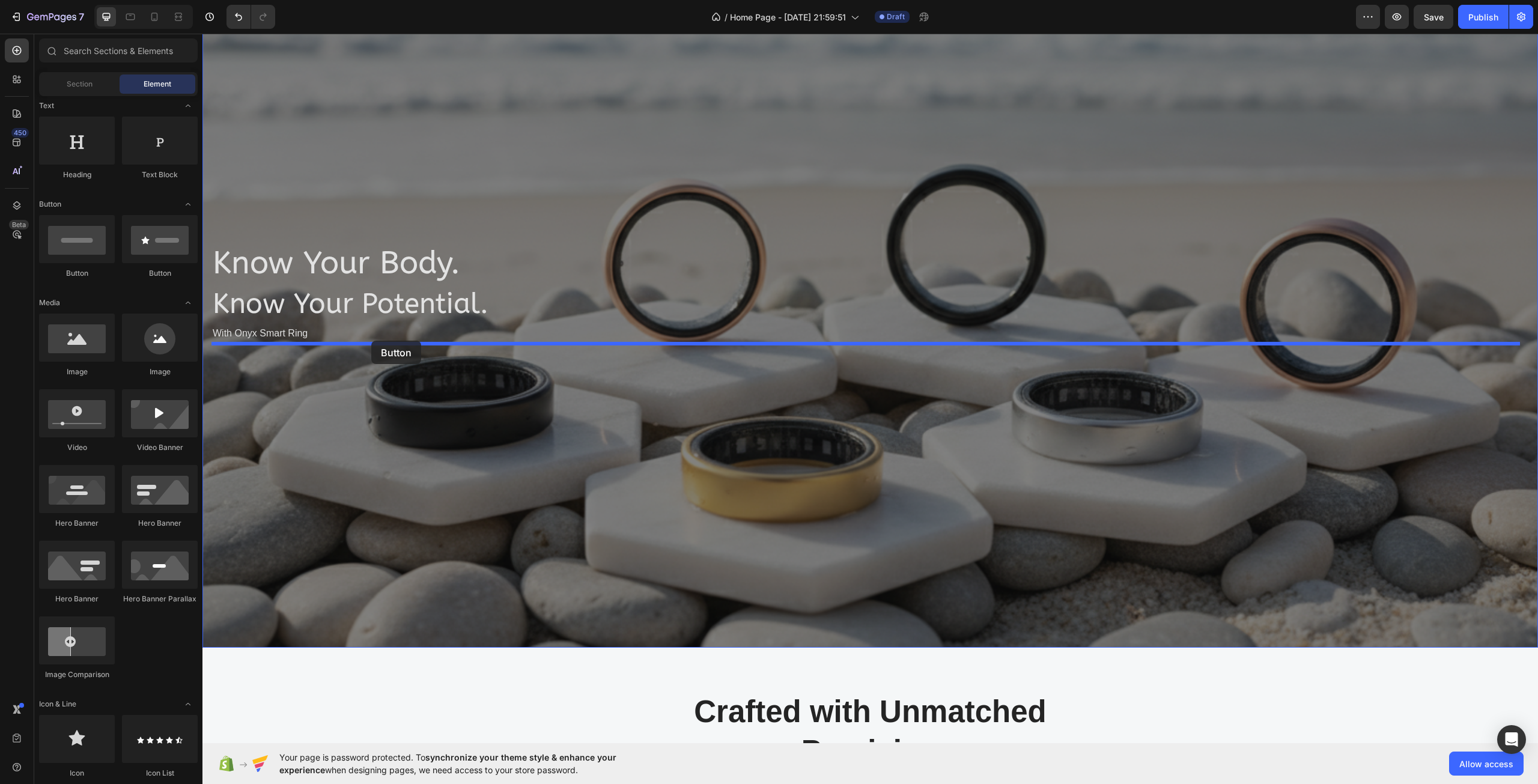
drag, startPoint x: 358, startPoint y: 287, endPoint x: 371, endPoint y: 341, distance: 55.5
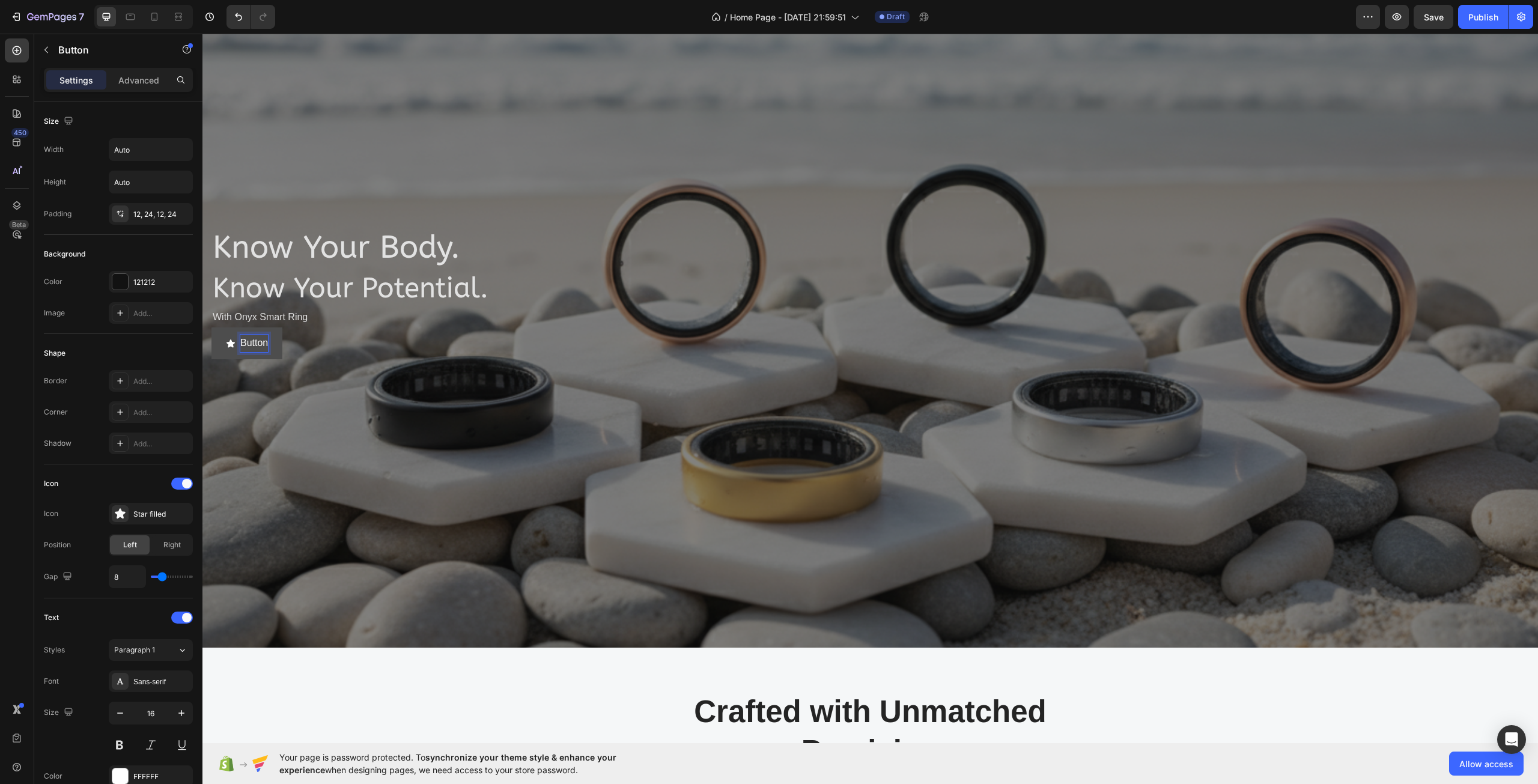
click at [251, 337] on p "Button" at bounding box center [254, 343] width 28 height 17
click at [269, 343] on button "Button" at bounding box center [246, 343] width 71 height 32
click at [251, 339] on p "Button" at bounding box center [254, 343] width 28 height 17
click at [232, 339] on icon "<p>Button</p>" at bounding box center [231, 344] width 10 height 10
click at [230, 343] on icon "<p>Button</p>" at bounding box center [230, 344] width 8 height 8
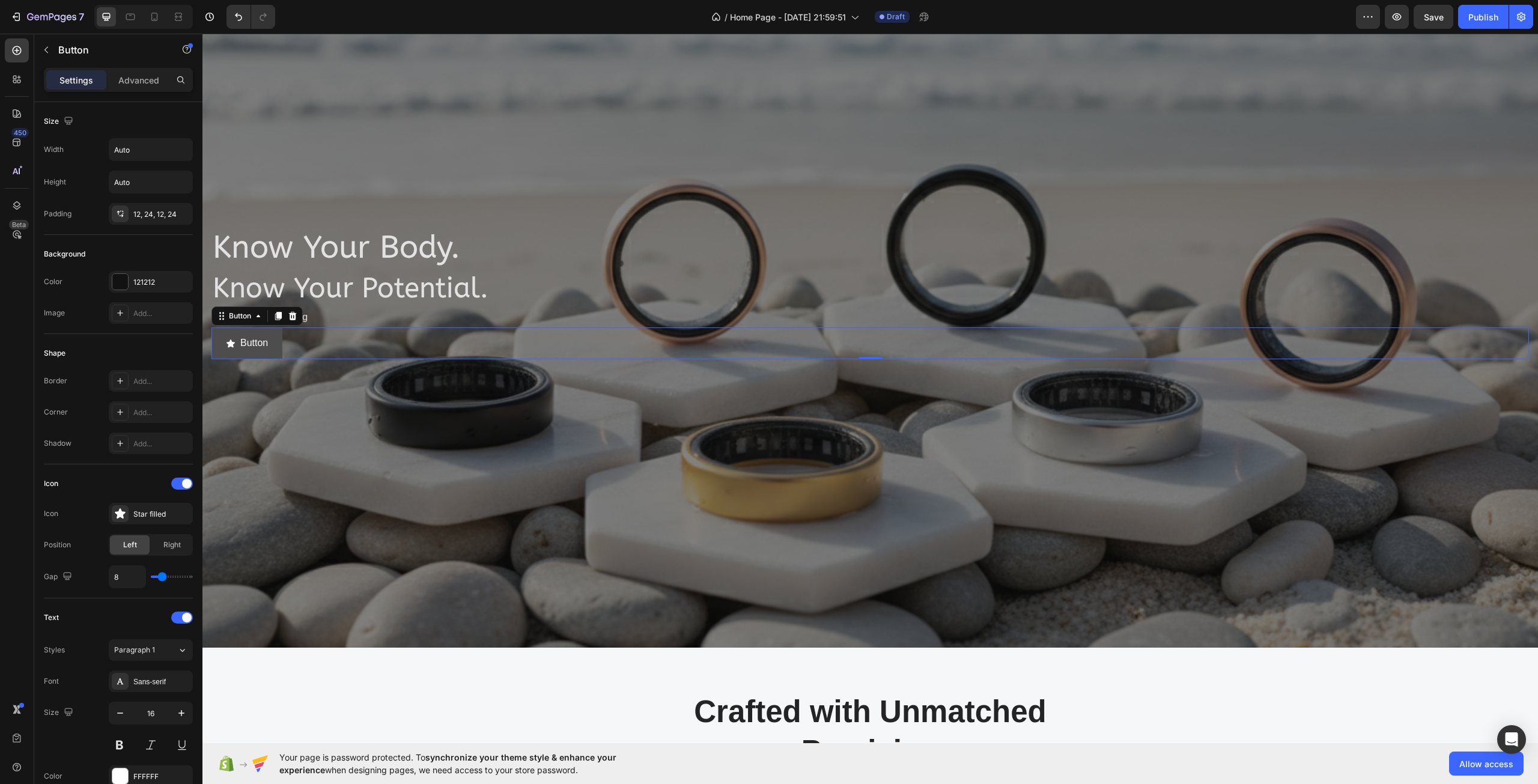
click at [230, 343] on icon "<p>Button</p>" at bounding box center [230, 344] width 8 height 8
drag, startPoint x: 230, startPoint y: 343, endPoint x: 257, endPoint y: 343, distance: 27.0
click at [231, 343] on icon "<p>Button</p>" at bounding box center [230, 344] width 8 height 8
click at [257, 343] on p "Button" at bounding box center [254, 343] width 28 height 17
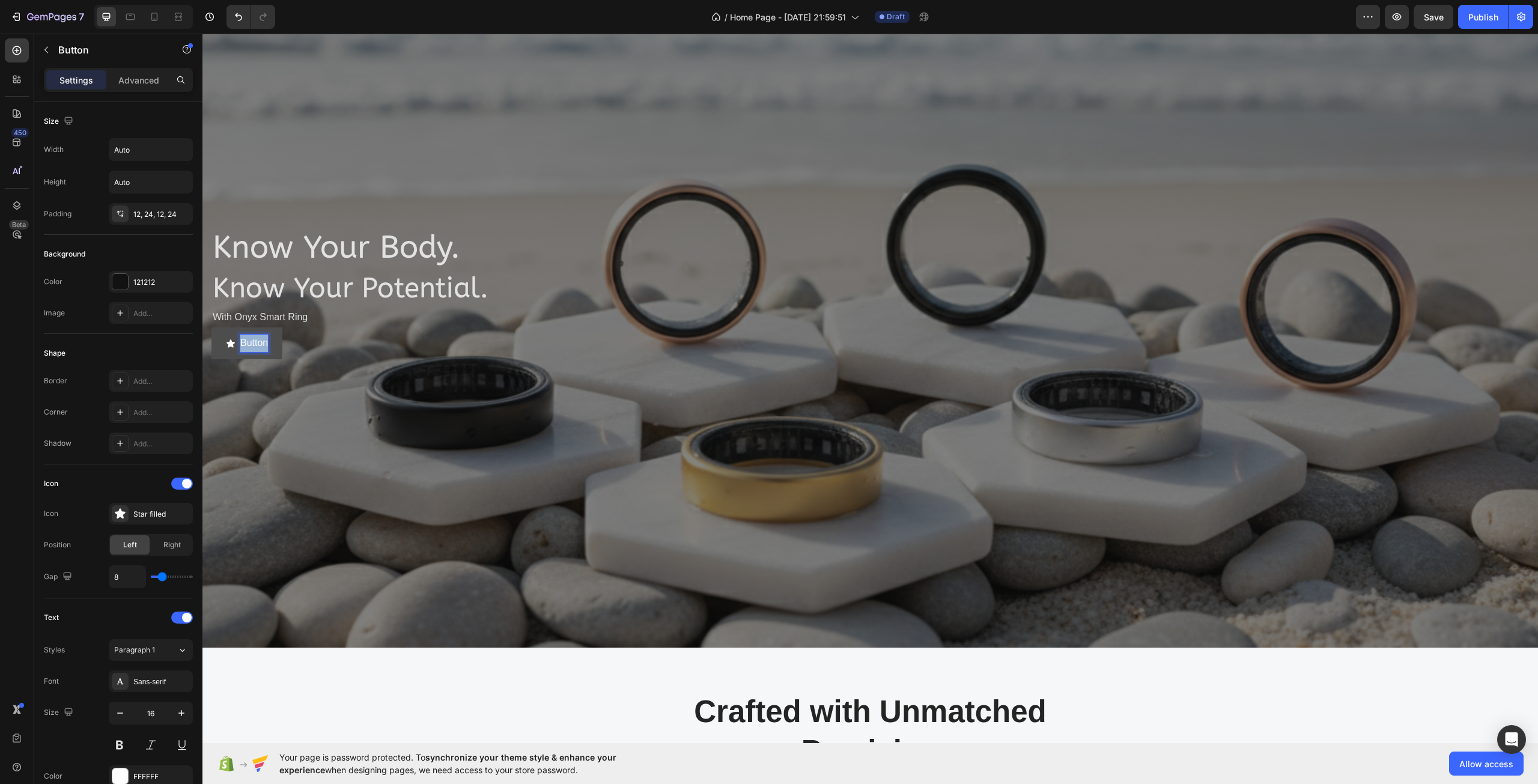
click at [257, 343] on p "Button" at bounding box center [254, 343] width 28 height 17
click at [212, 328] on button "Bu" at bounding box center [239, 343] width 55 height 32
click at [212, 328] on button "Buy" at bounding box center [242, 343] width 60 height 32
click at [228, 343] on icon "<p>Buy Now</p>" at bounding box center [230, 344] width 8 height 8
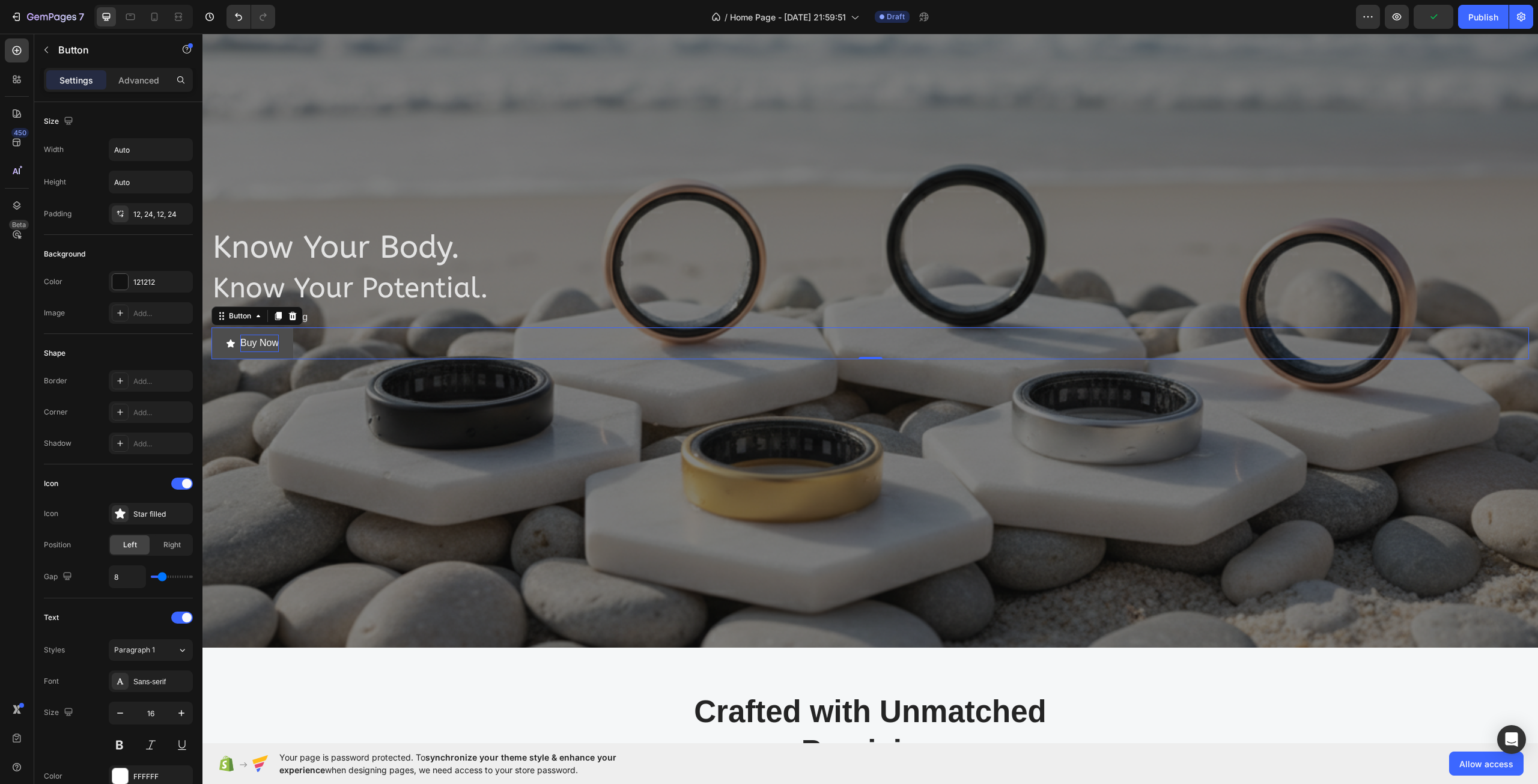
click at [228, 343] on icon "<p>Buy Now</p>" at bounding box center [230, 344] width 8 height 8
click at [235, 307] on div "Button" at bounding box center [257, 316] width 92 height 19
drag, startPoint x: 222, startPoint y: 315, endPoint x: 232, endPoint y: 309, distance: 11.7
click at [308, 324] on div "Know Your Body. Heading Know Your Potential. Heading With Onyx Smart Ring Text …" at bounding box center [870, 293] width 1317 height 133
drag, startPoint x: 225, startPoint y: 319, endPoint x: 293, endPoint y: 332, distance: 69.2
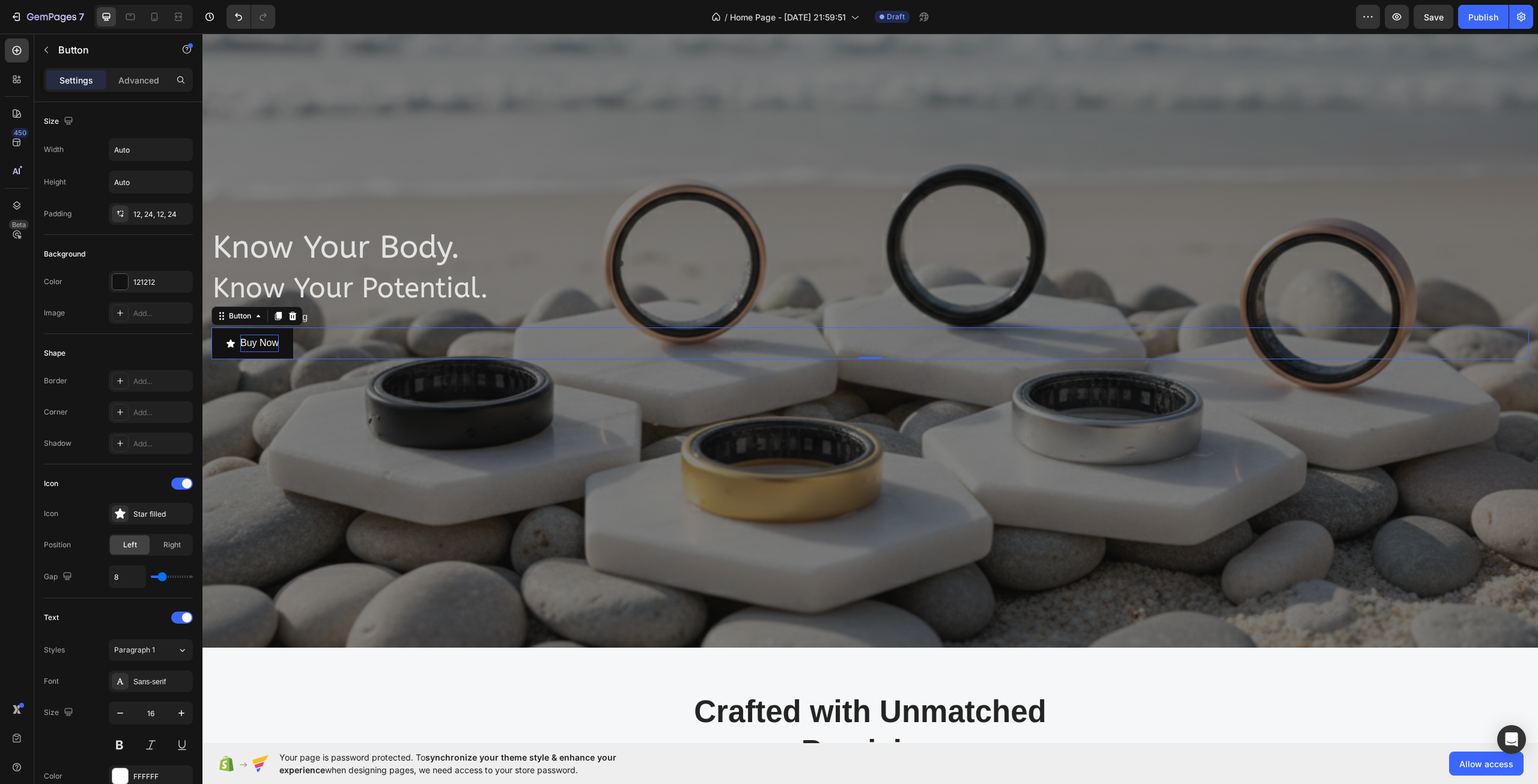
click at [293, 332] on div "Buy Now Button 0" at bounding box center [870, 343] width 1317 height 32
drag, startPoint x: 266, startPoint y: 338, endPoint x: 285, endPoint y: 342, distance: 19.4
click at [285, 342] on button "Buy Now" at bounding box center [252, 343] width 82 height 32
click at [286, 342] on button "Buy Now" at bounding box center [252, 343] width 82 height 32
click at [362, 358] on div "Buy Now Button 0" at bounding box center [870, 343] width 1317 height 32
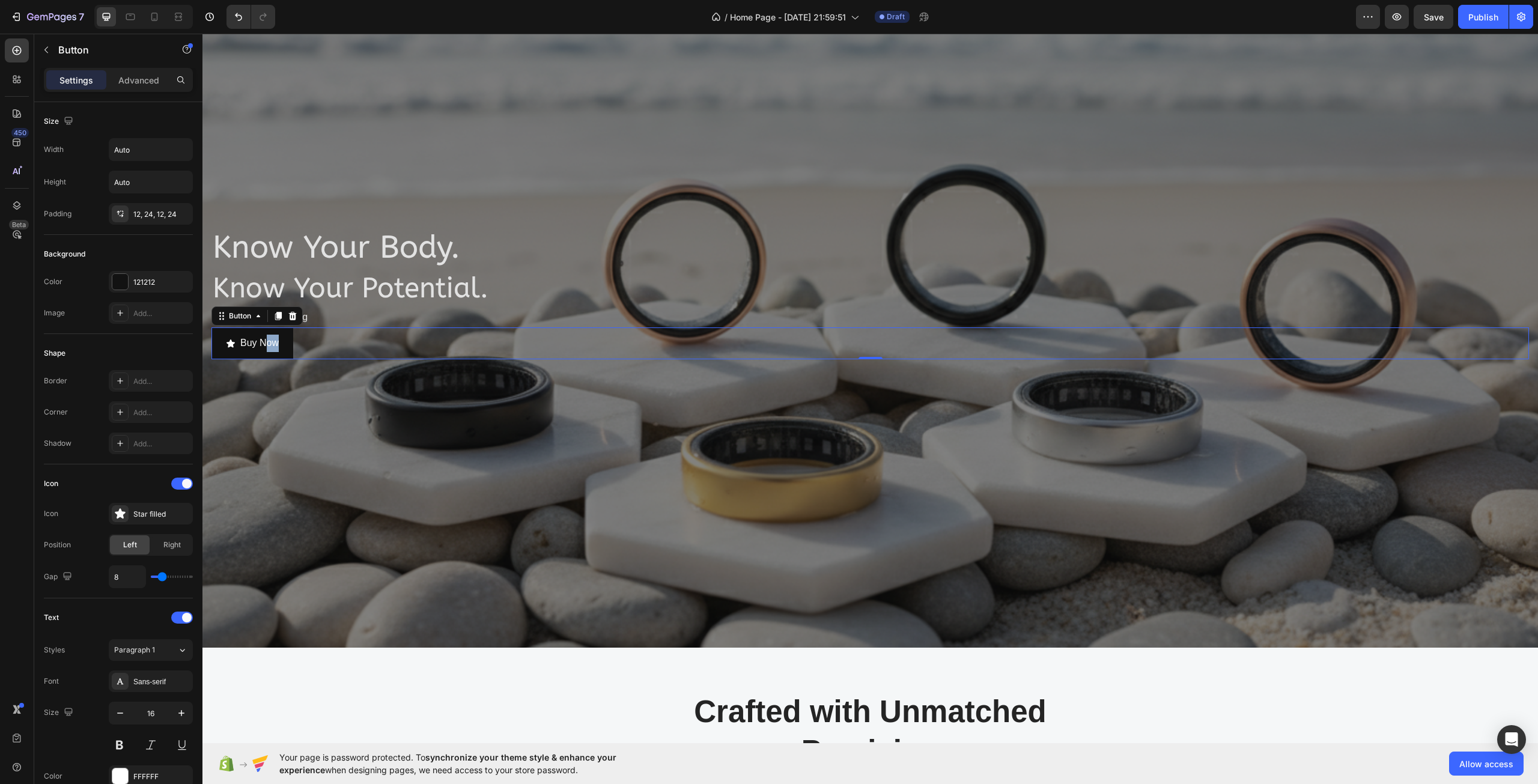
click at [343, 347] on div "Buy Now Button 0" at bounding box center [870, 343] width 1317 height 32
click at [319, 344] on div "Buy Now Button 0" at bounding box center [870, 343] width 1317 height 32
click at [265, 339] on p "Buy Now" at bounding box center [259, 343] width 38 height 17
click at [312, 350] on div "Buy Now Button 0" at bounding box center [870, 343] width 1317 height 32
click at [319, 357] on div "Buy Now Button 0" at bounding box center [870, 343] width 1317 height 32
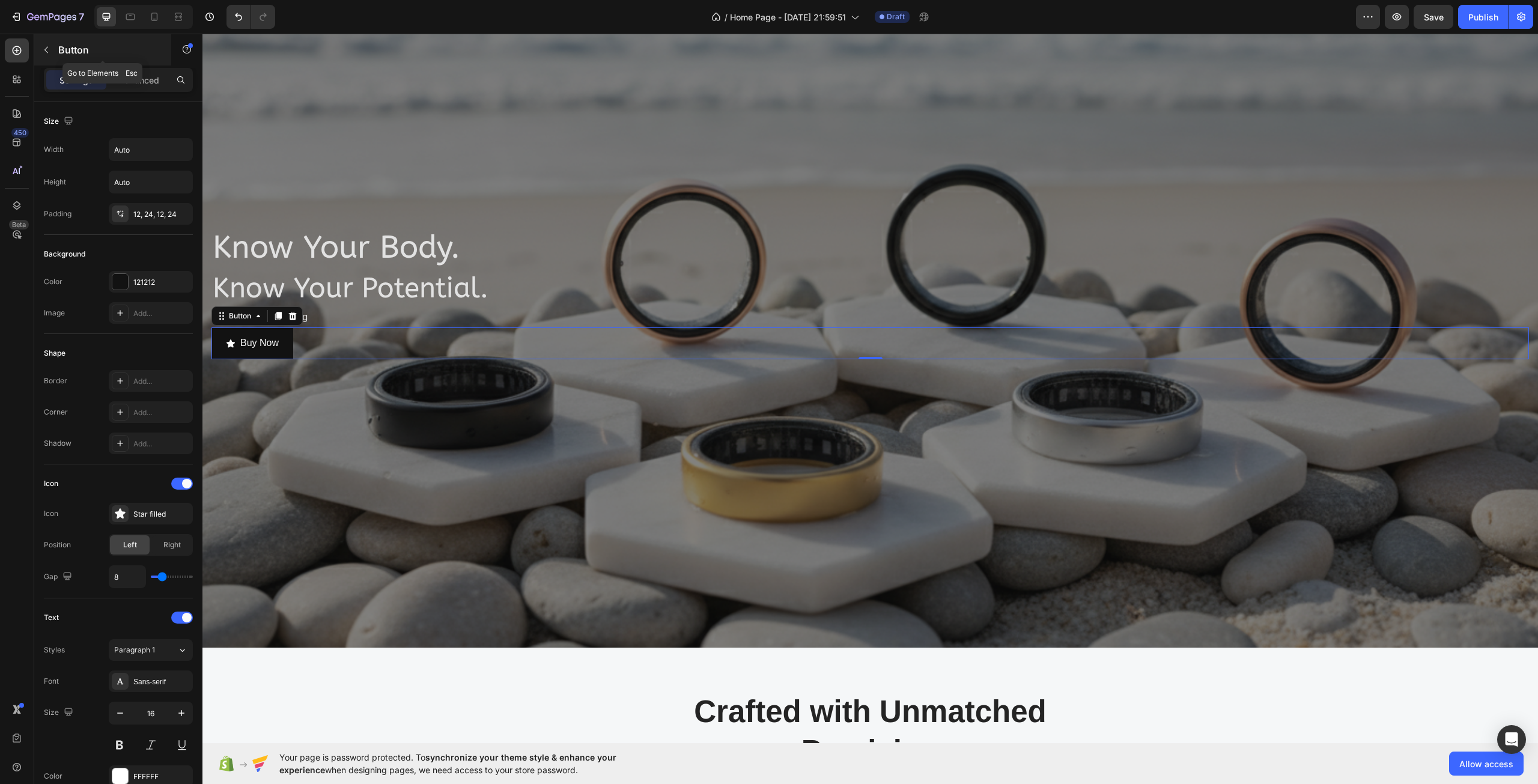
click at [71, 44] on p "Button" at bounding box center [109, 50] width 102 height 15
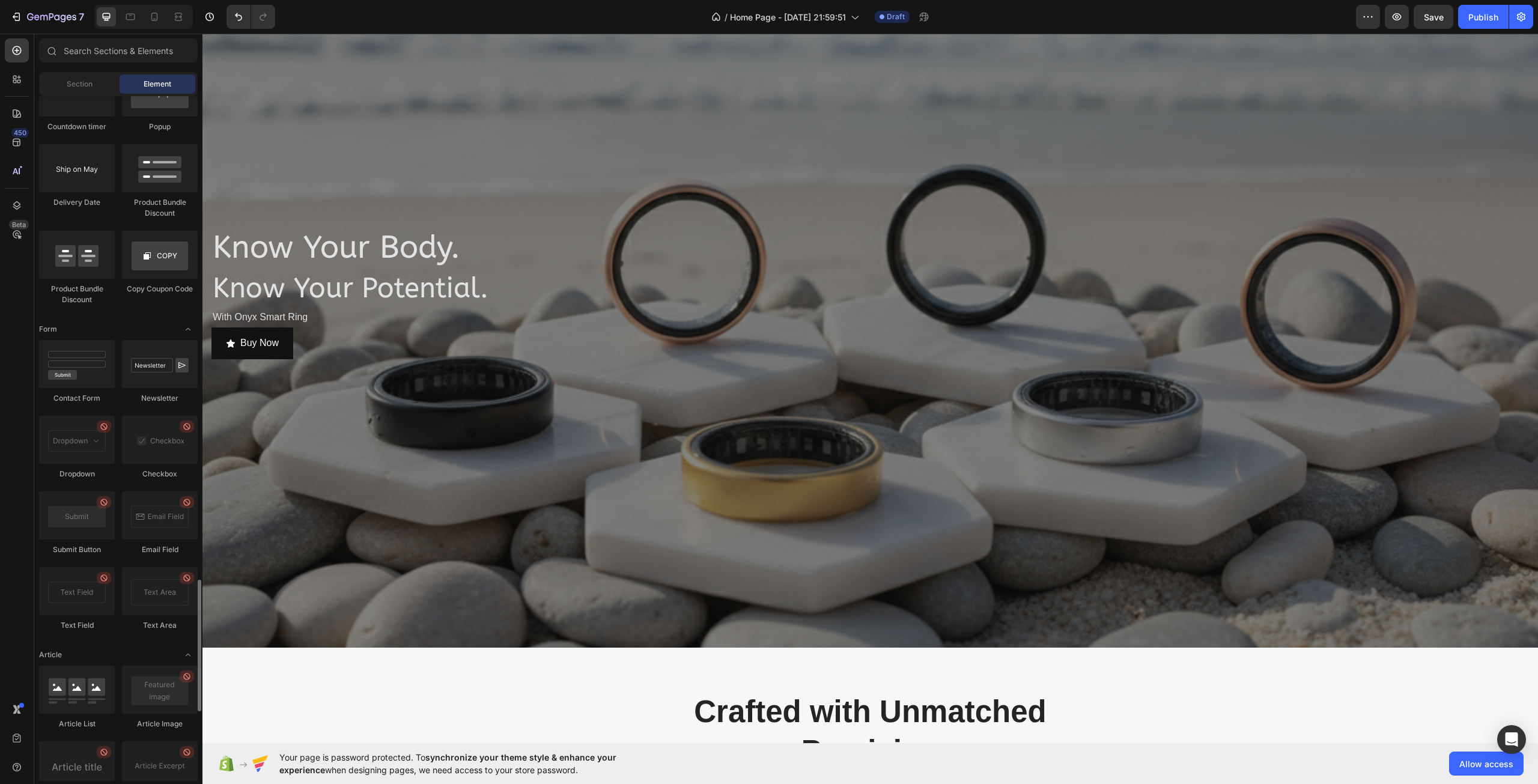
scroll to position [2454, 0]
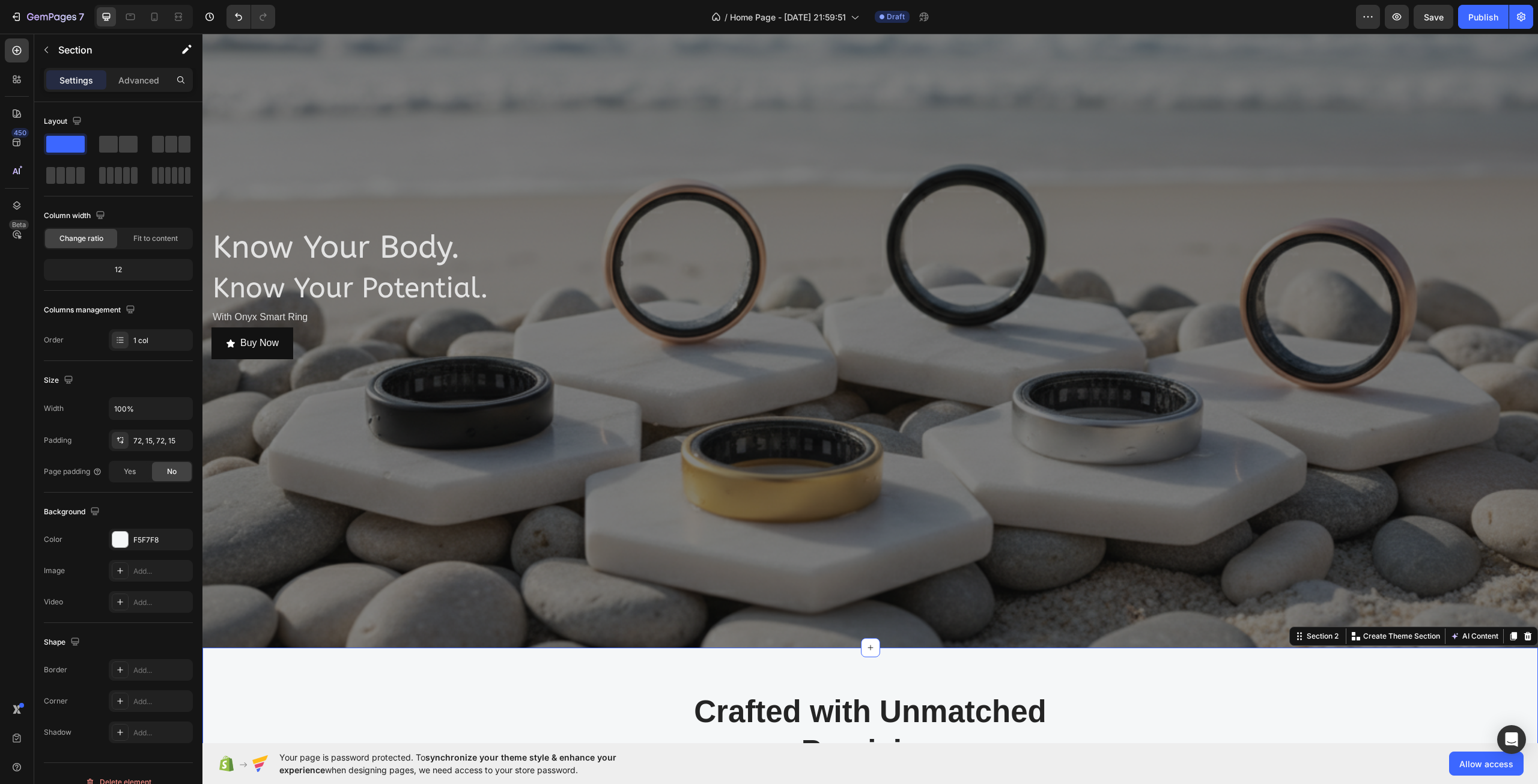
click at [452, 709] on div "Crafted with Unmatched Precision Heading Row Image Image At the forefront of in…" at bounding box center [870, 795] width 1317 height 210
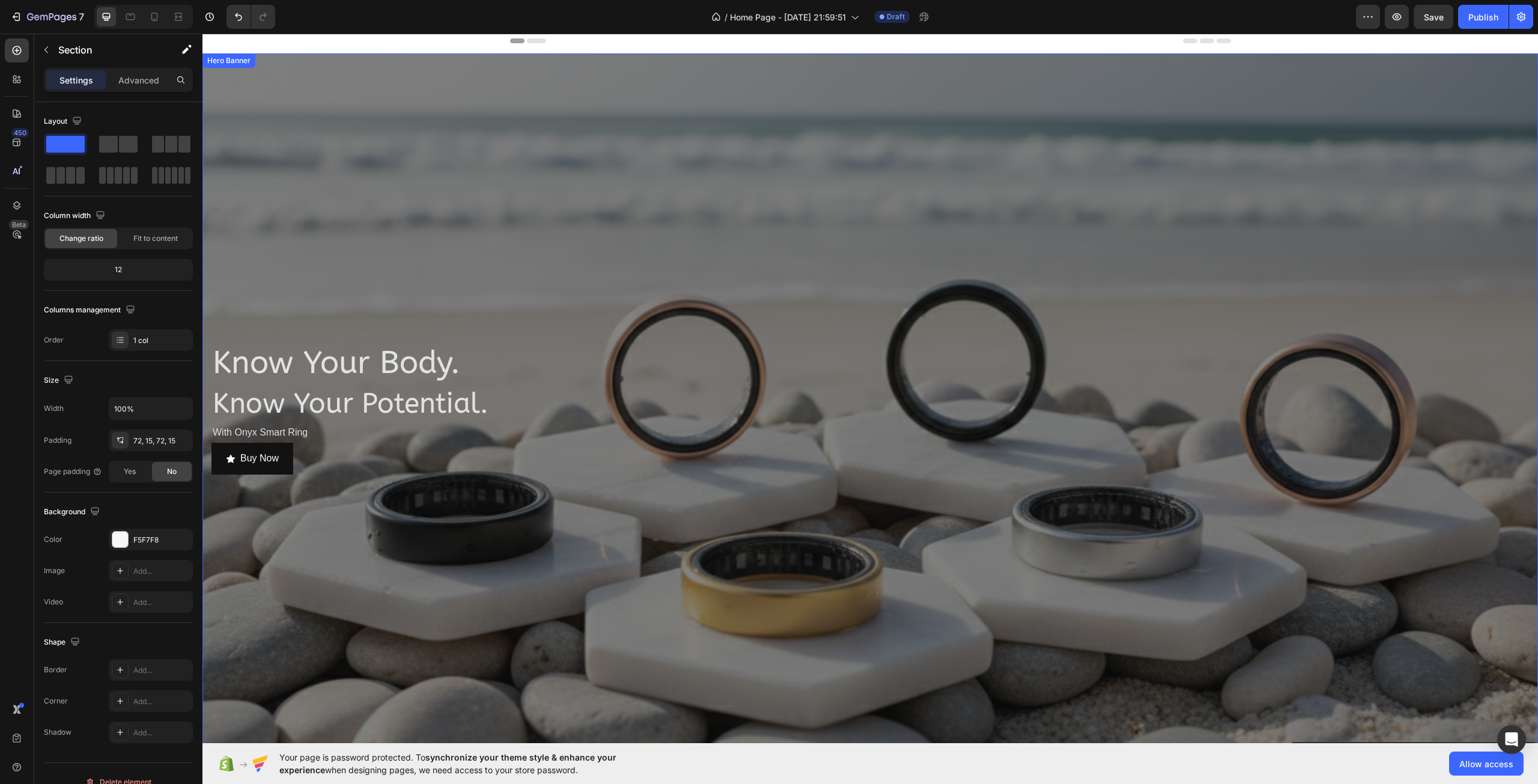
scroll to position [0, 0]
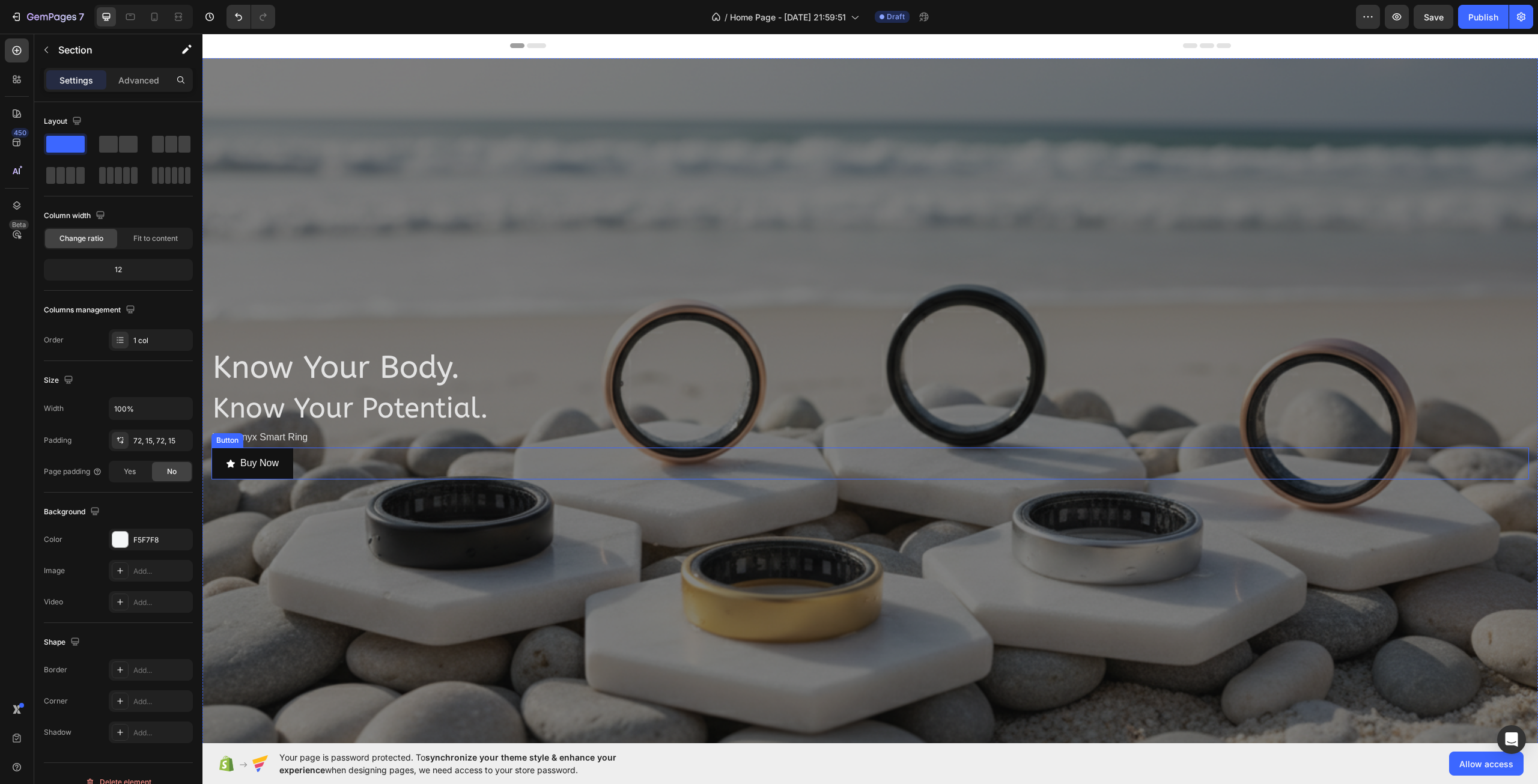
click at [1159, 471] on div "Buy Now Button" at bounding box center [870, 463] width 1317 height 32
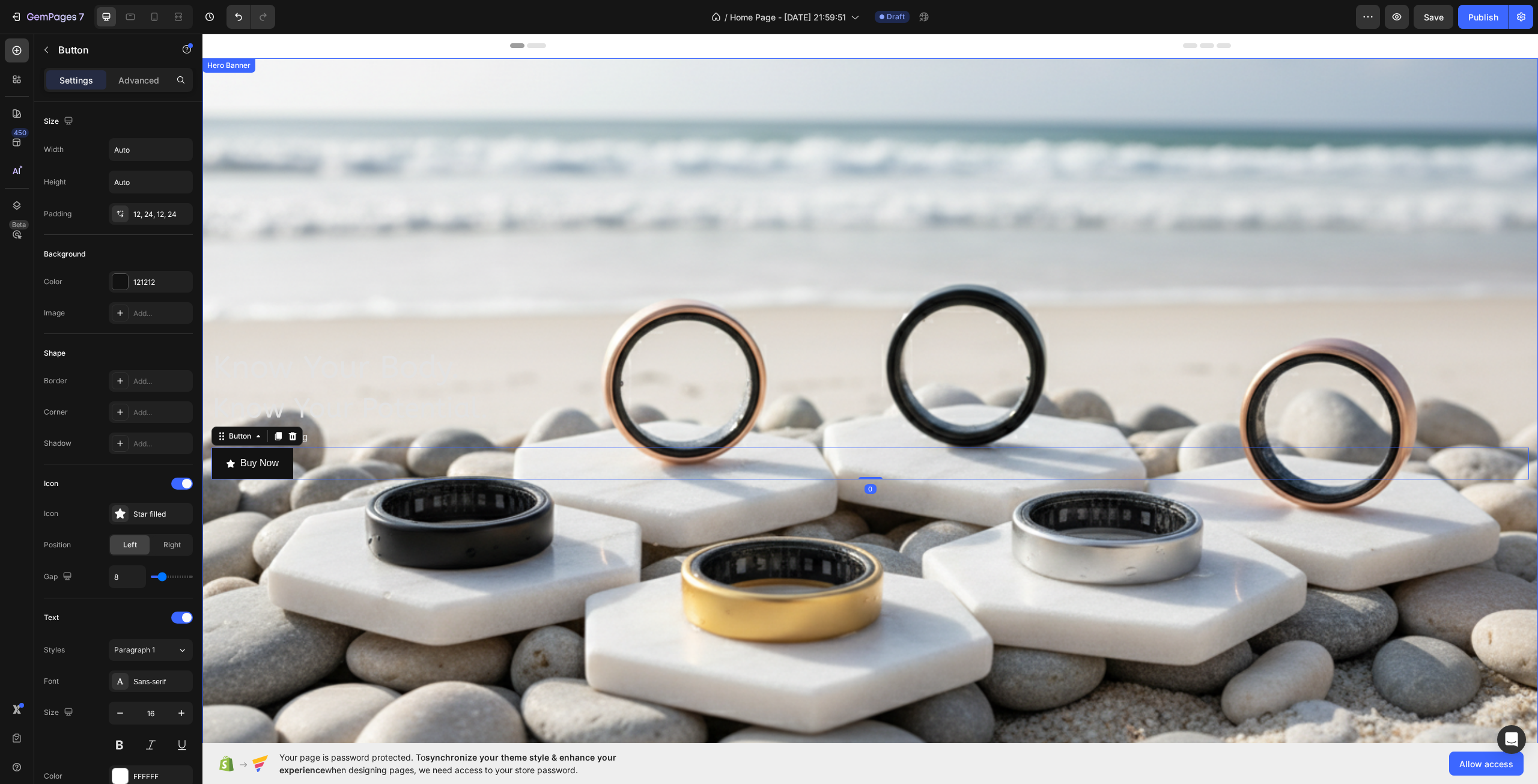
click at [597, 150] on div "Overlay" at bounding box center [870, 413] width 1335 height 709
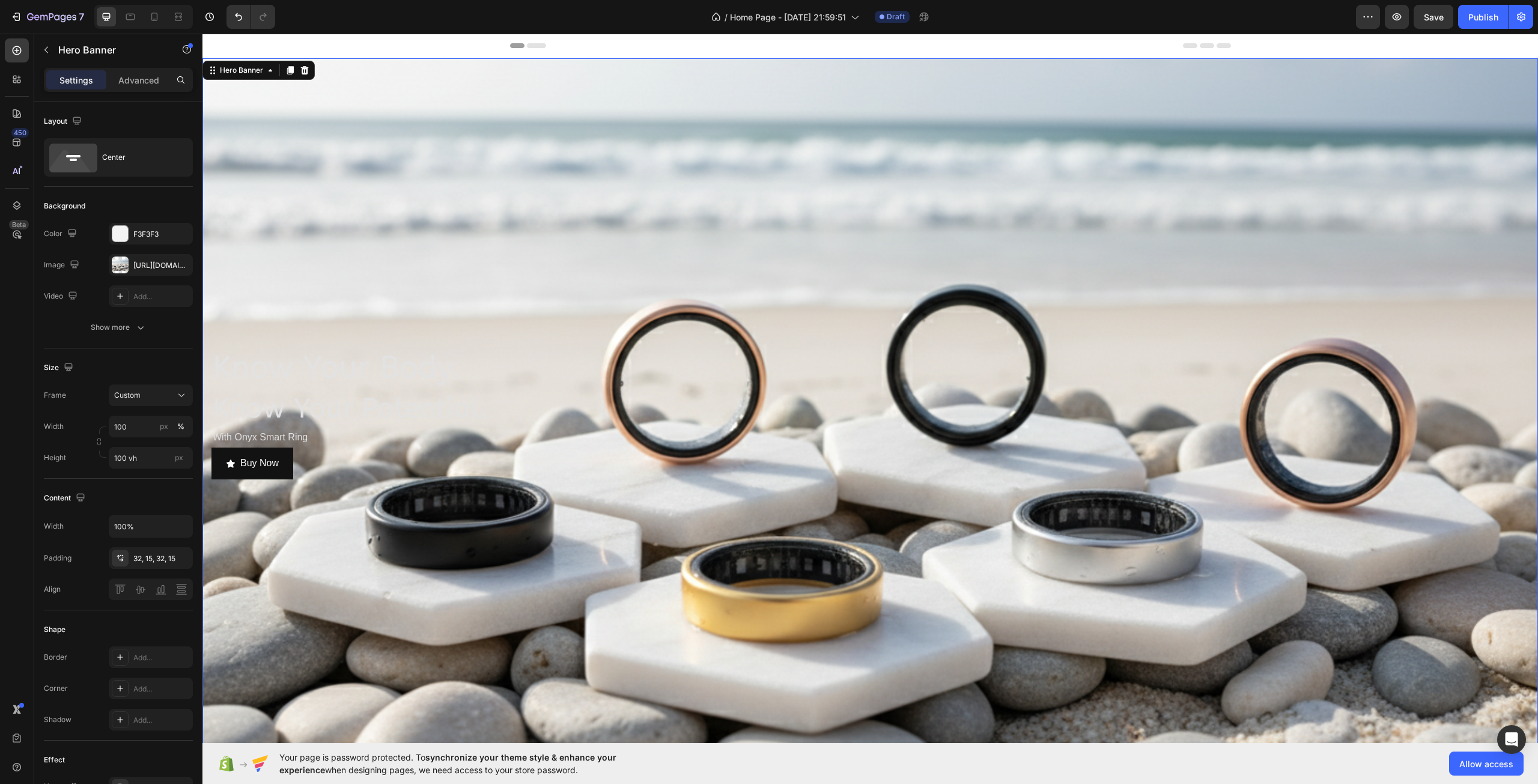
click at [558, 220] on div "Overlay" at bounding box center [870, 413] width 1335 height 709
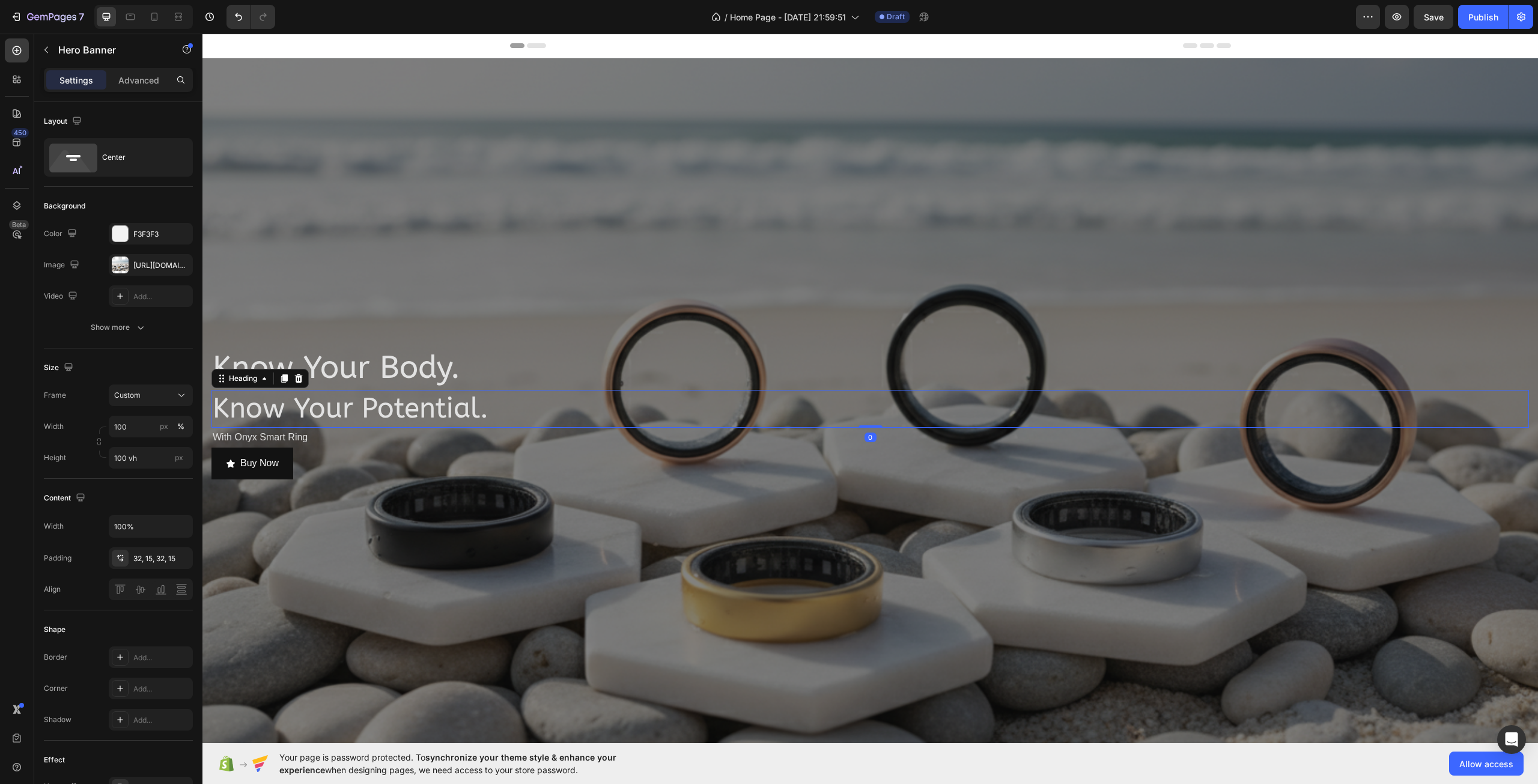
click at [348, 425] on h2 "Know Your Potential." at bounding box center [870, 409] width 1317 height 38
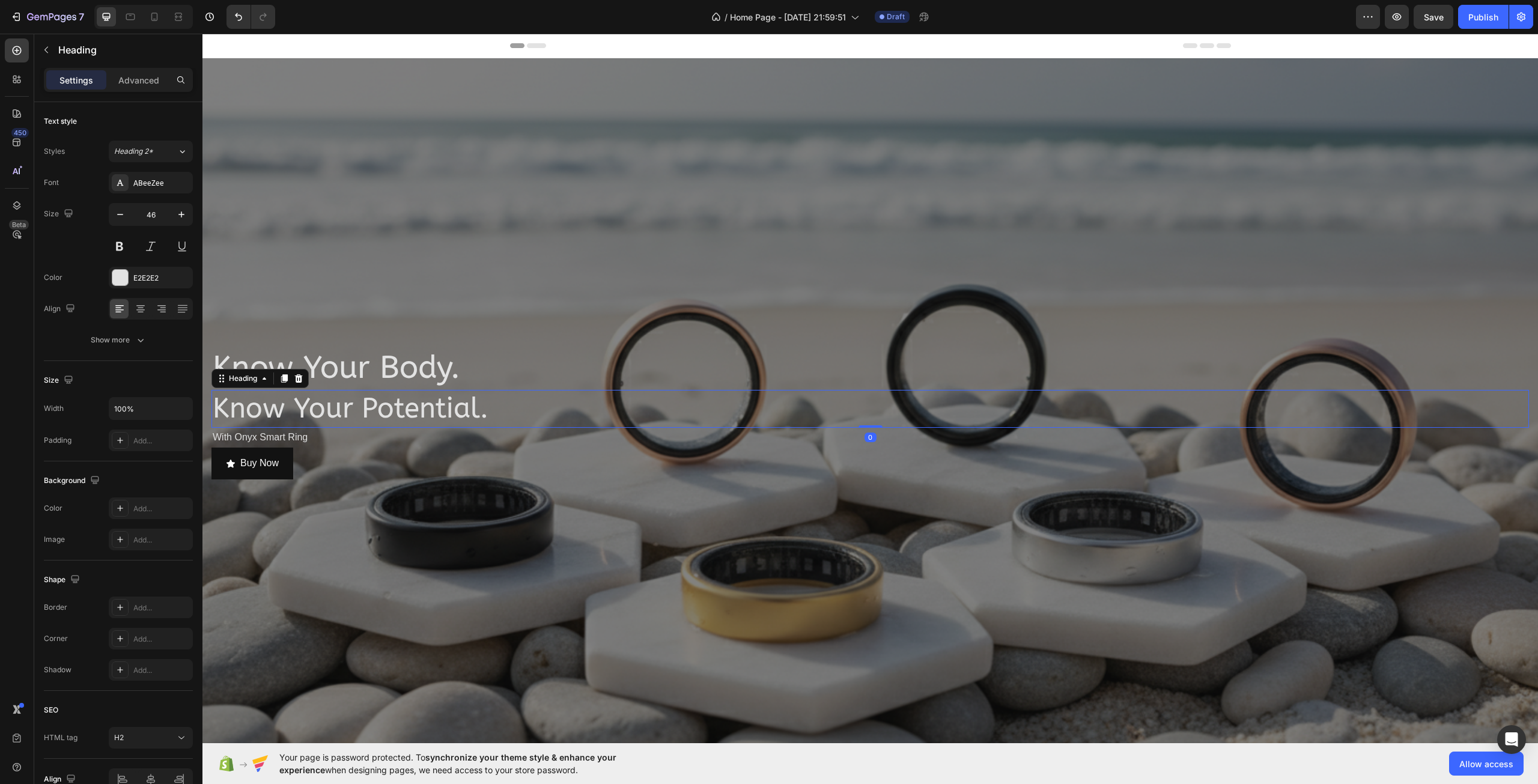
click at [345, 445] on p "With Onyx Smart Ring" at bounding box center [870, 437] width 1315 height 17
click at [943, 36] on div "Header" at bounding box center [870, 45] width 721 height 24
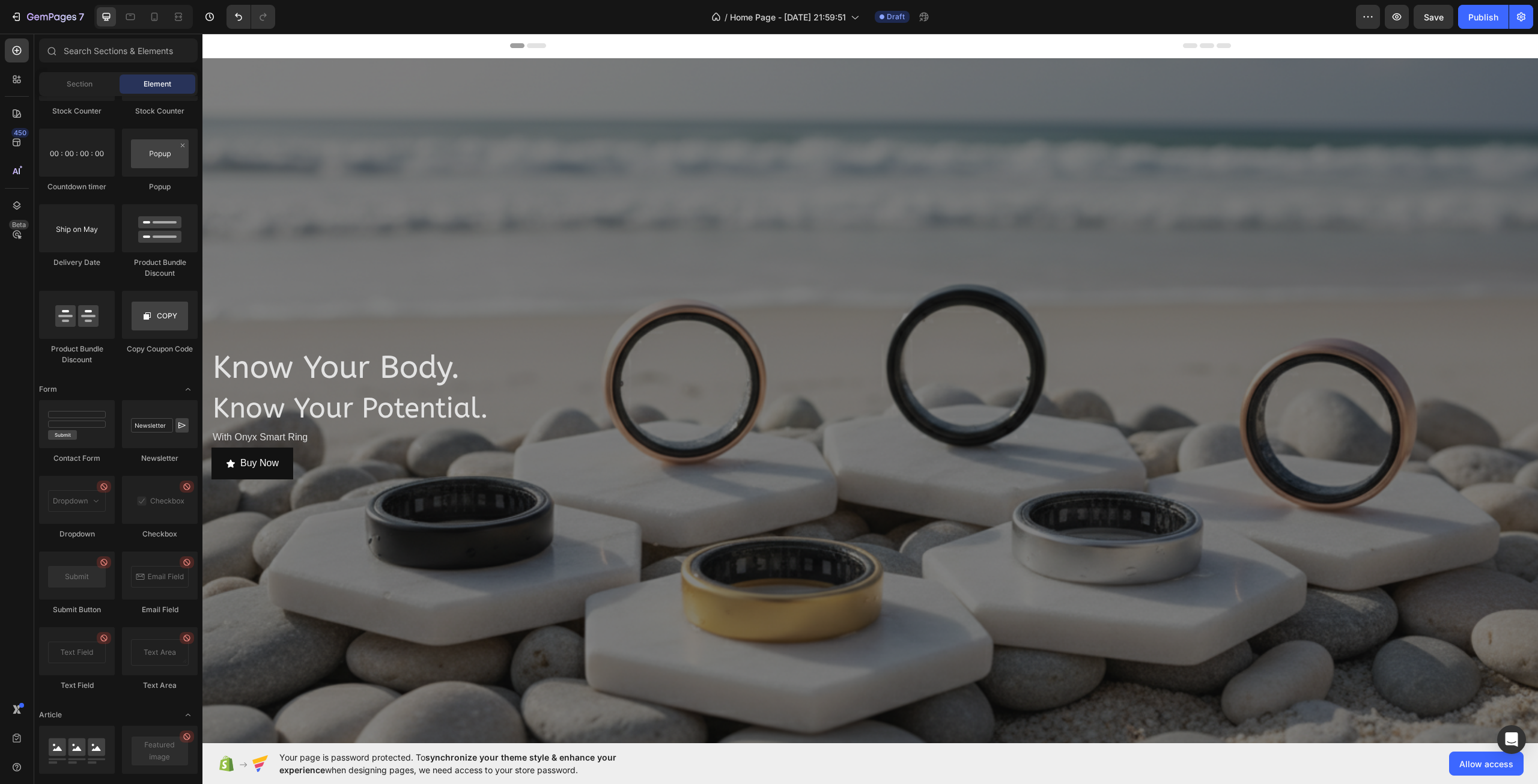
click at [944, 48] on div "Header" at bounding box center [870, 45] width 721 height 24
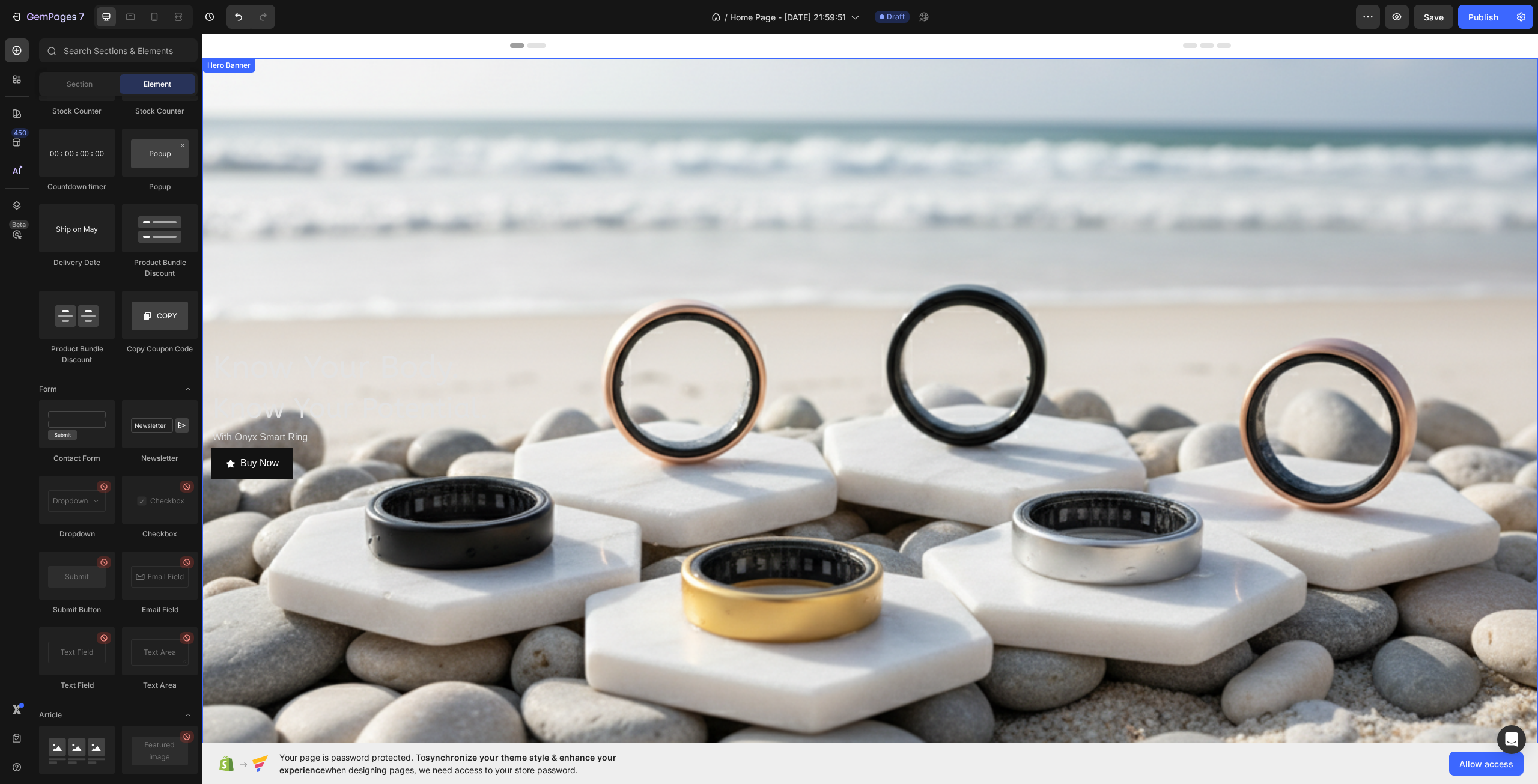
click at [1061, 197] on div "Overlay" at bounding box center [870, 413] width 1335 height 709
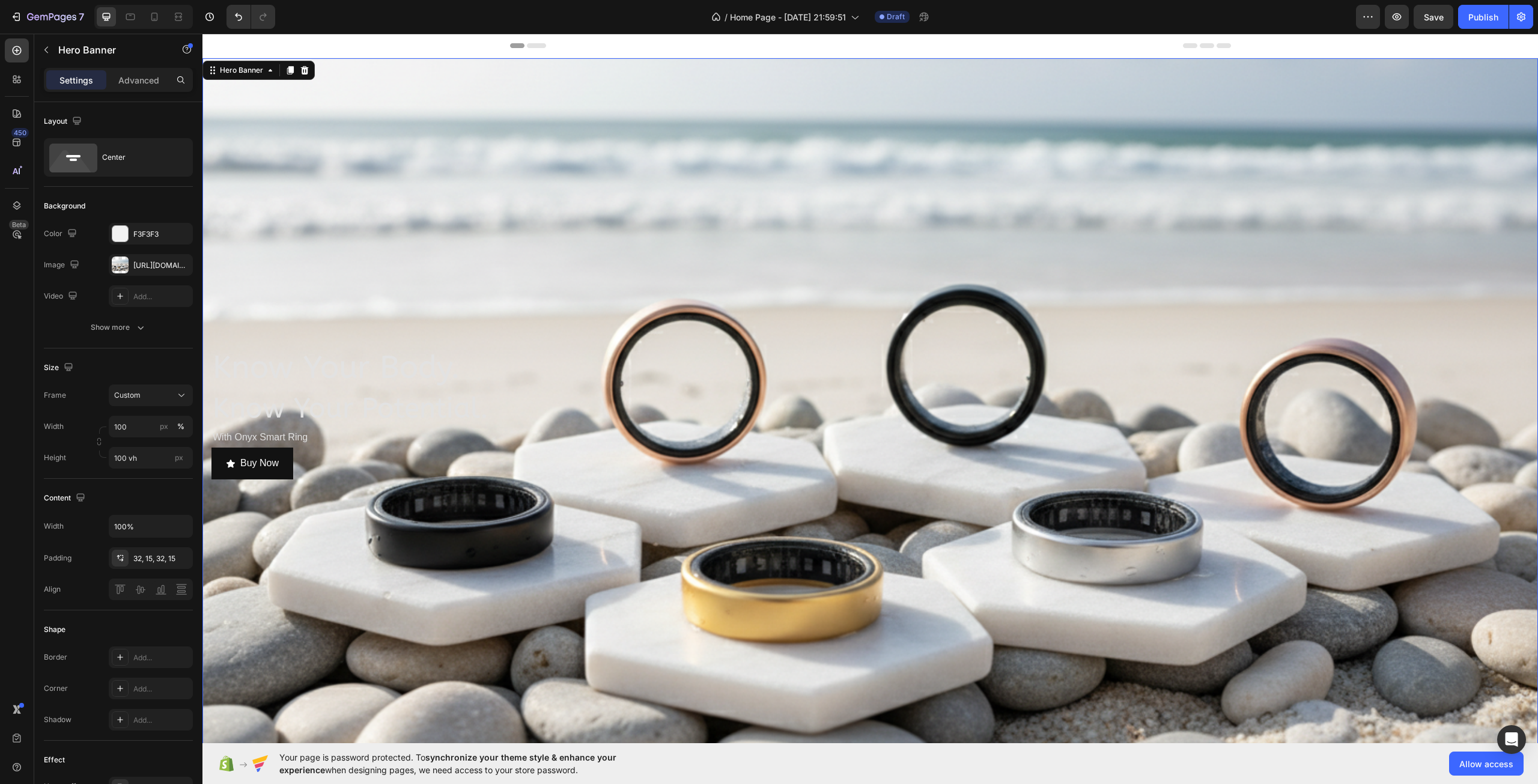
click at [1060, 197] on div "Overlay" at bounding box center [870, 413] width 1335 height 709
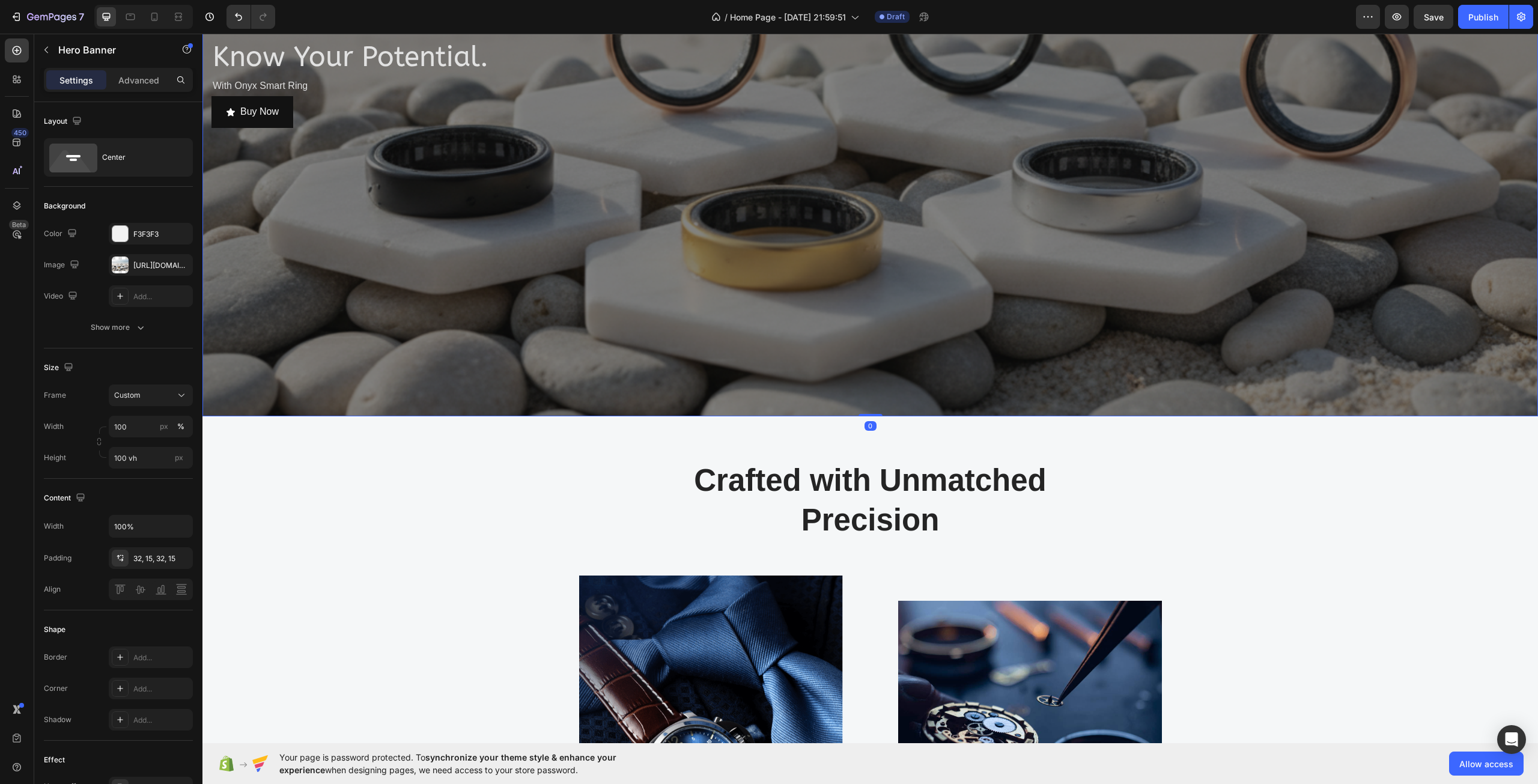
scroll to position [421, 0]
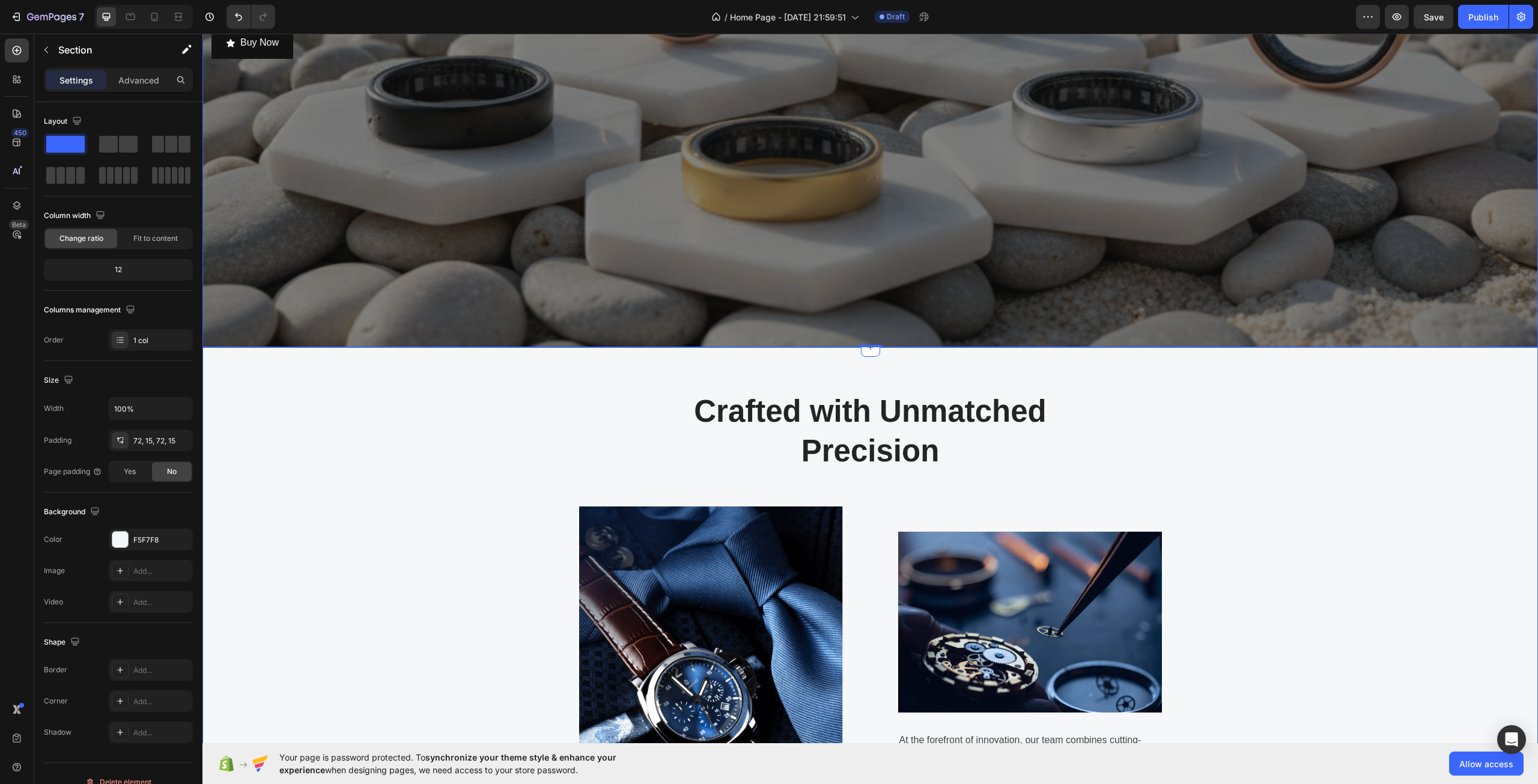
click at [423, 411] on div "Crafted with Unmatched Precision Heading Row Image Image At the forefront of in…" at bounding box center [870, 611] width 1317 height 441
click at [1390, 424] on div "Crafted with Unmatched Precision Heading Row Image Image At the forefront of in…" at bounding box center [870, 611] width 1317 height 441
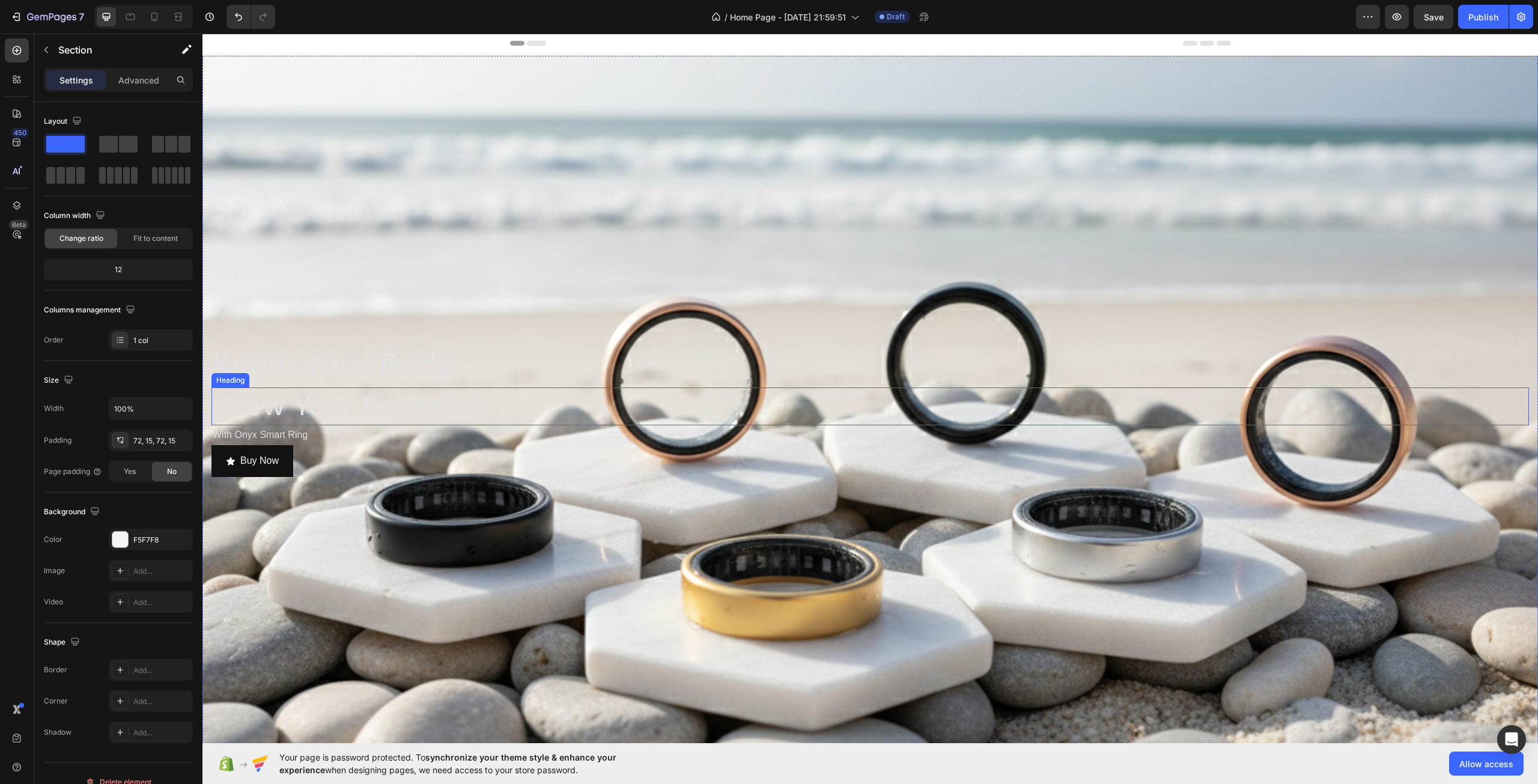
scroll to position [0, 0]
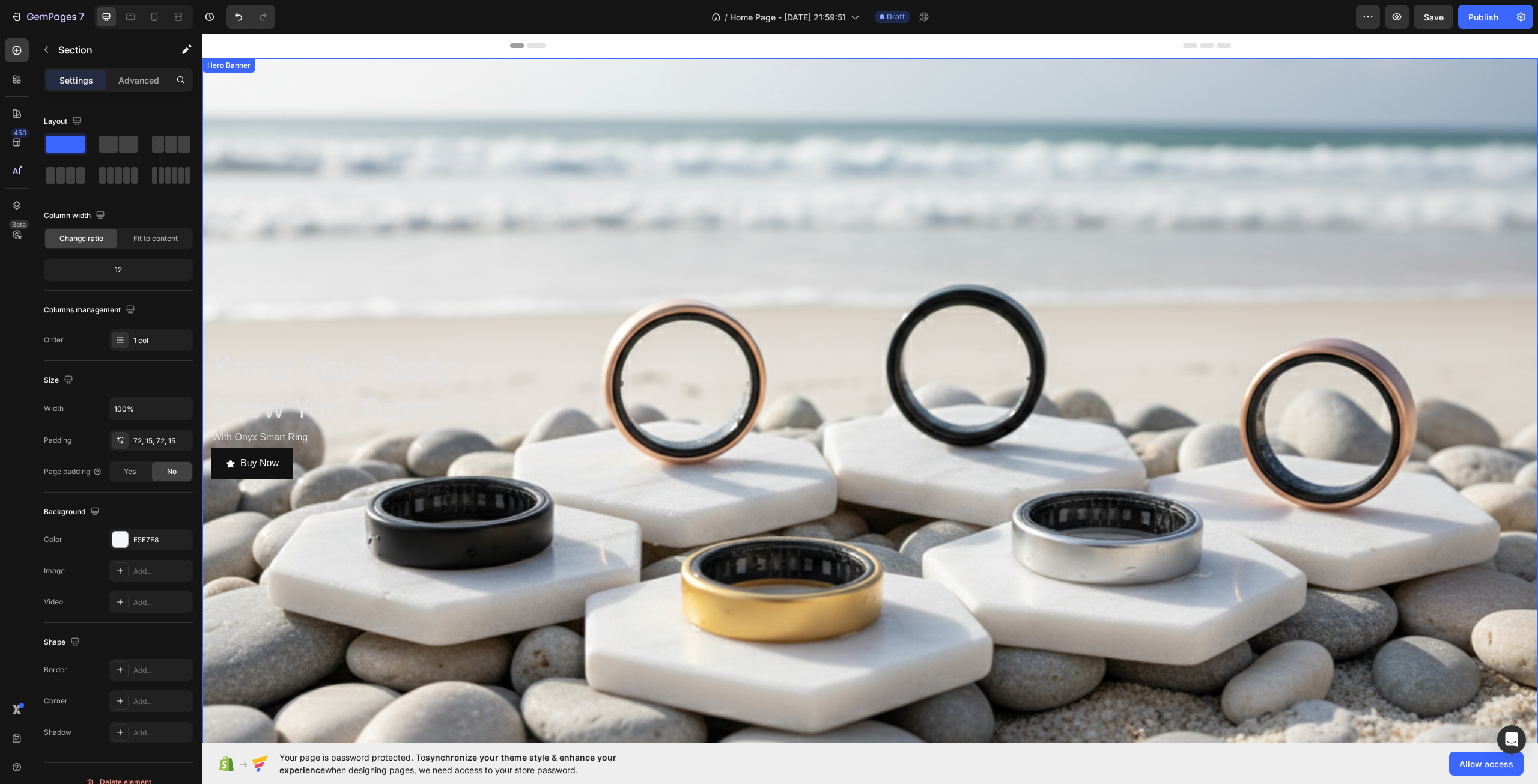
click at [1448, 115] on div "Overlay" at bounding box center [870, 413] width 1335 height 709
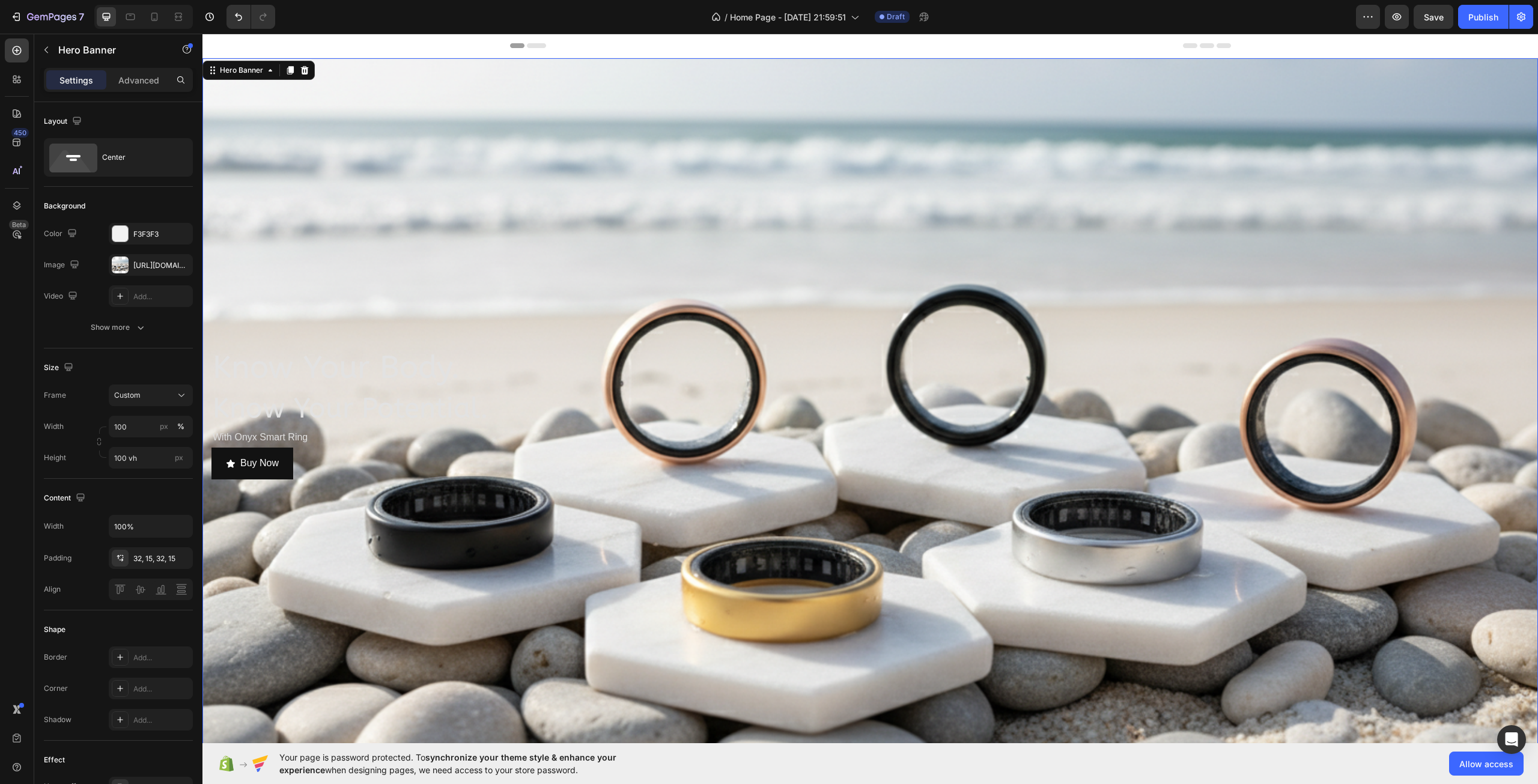
click at [1448, 115] on div "Overlay" at bounding box center [870, 413] width 1335 height 709
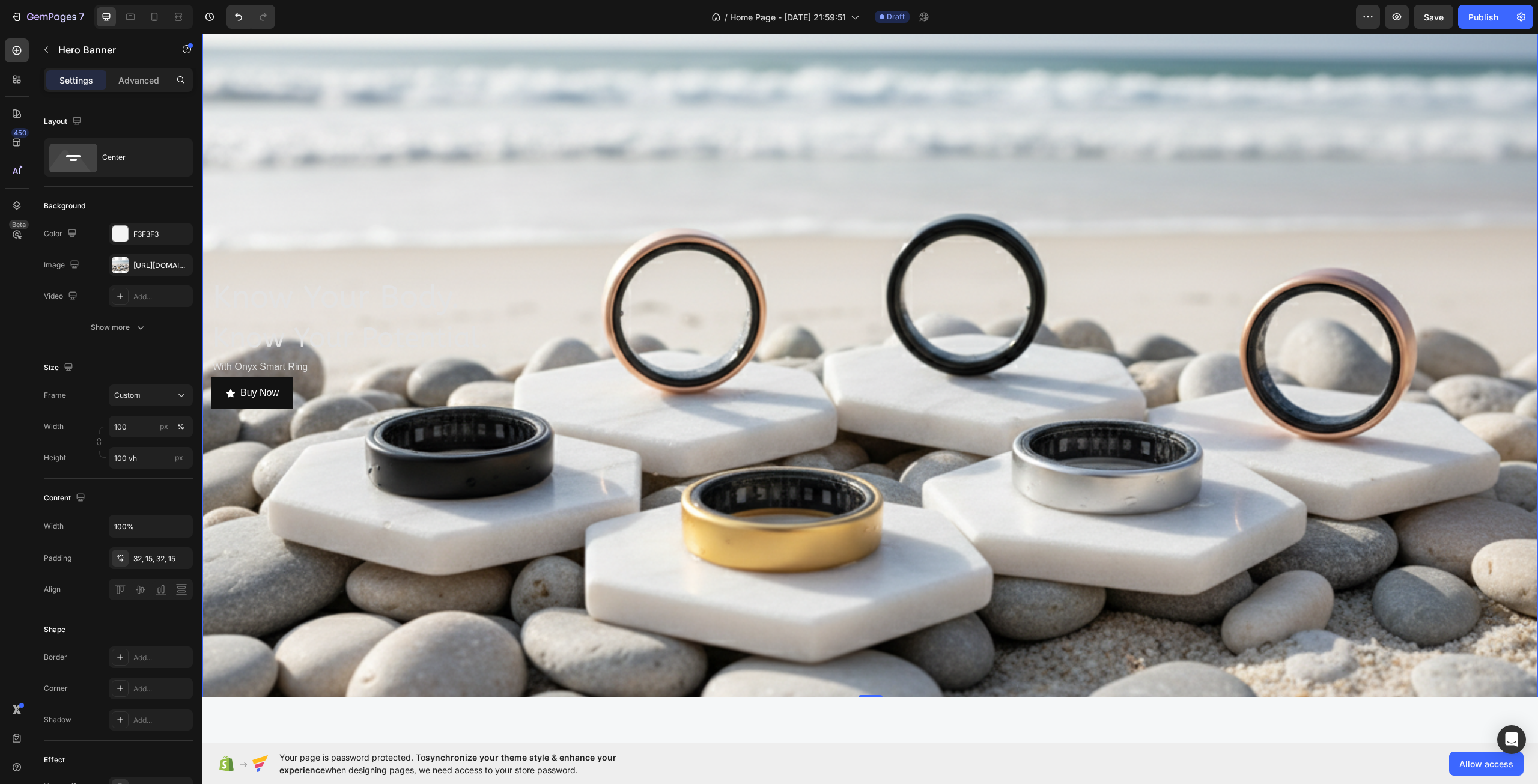
scroll to position [180, 0]
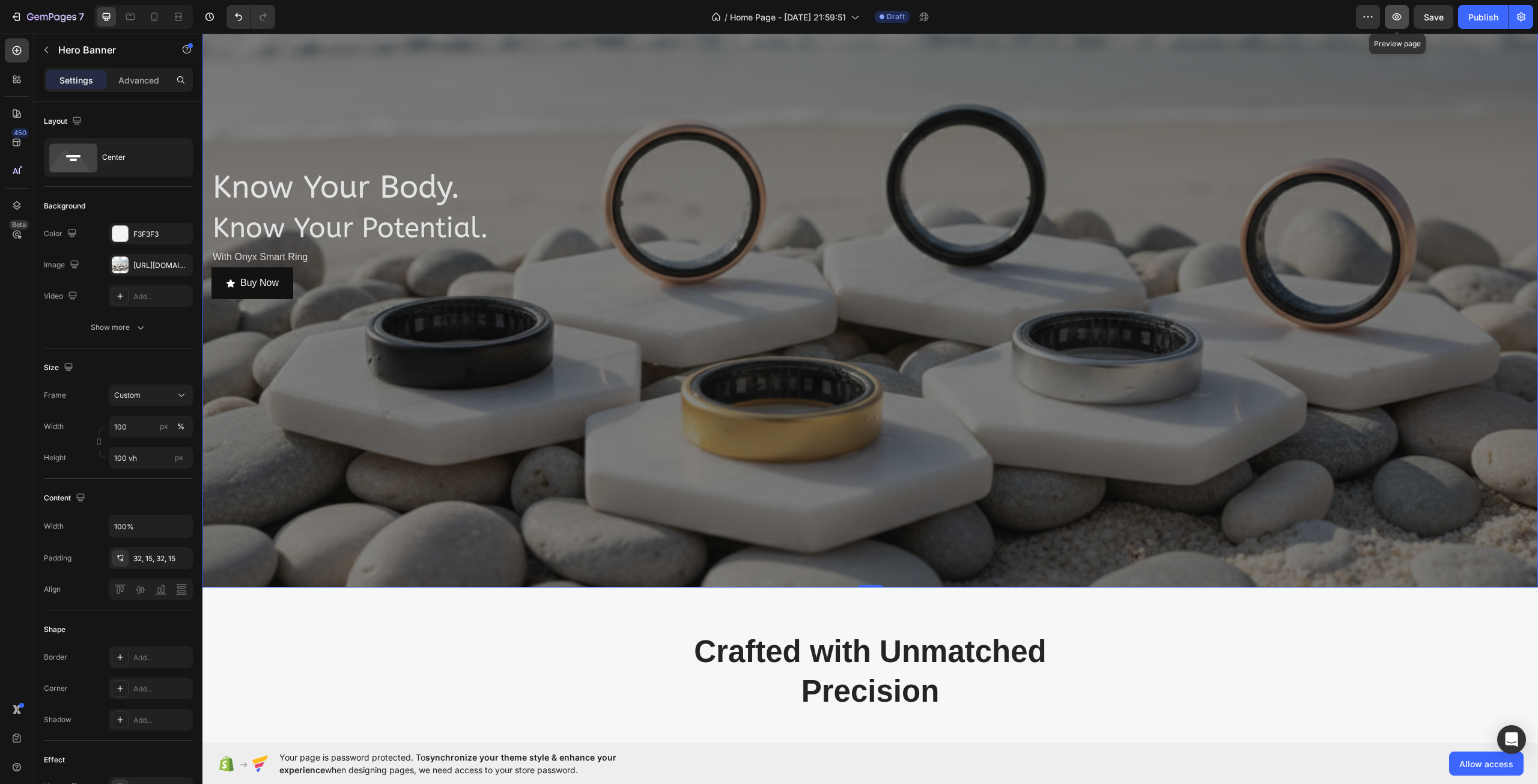
click at [1402, 20] on icon "button" at bounding box center [1396, 16] width 12 height 12
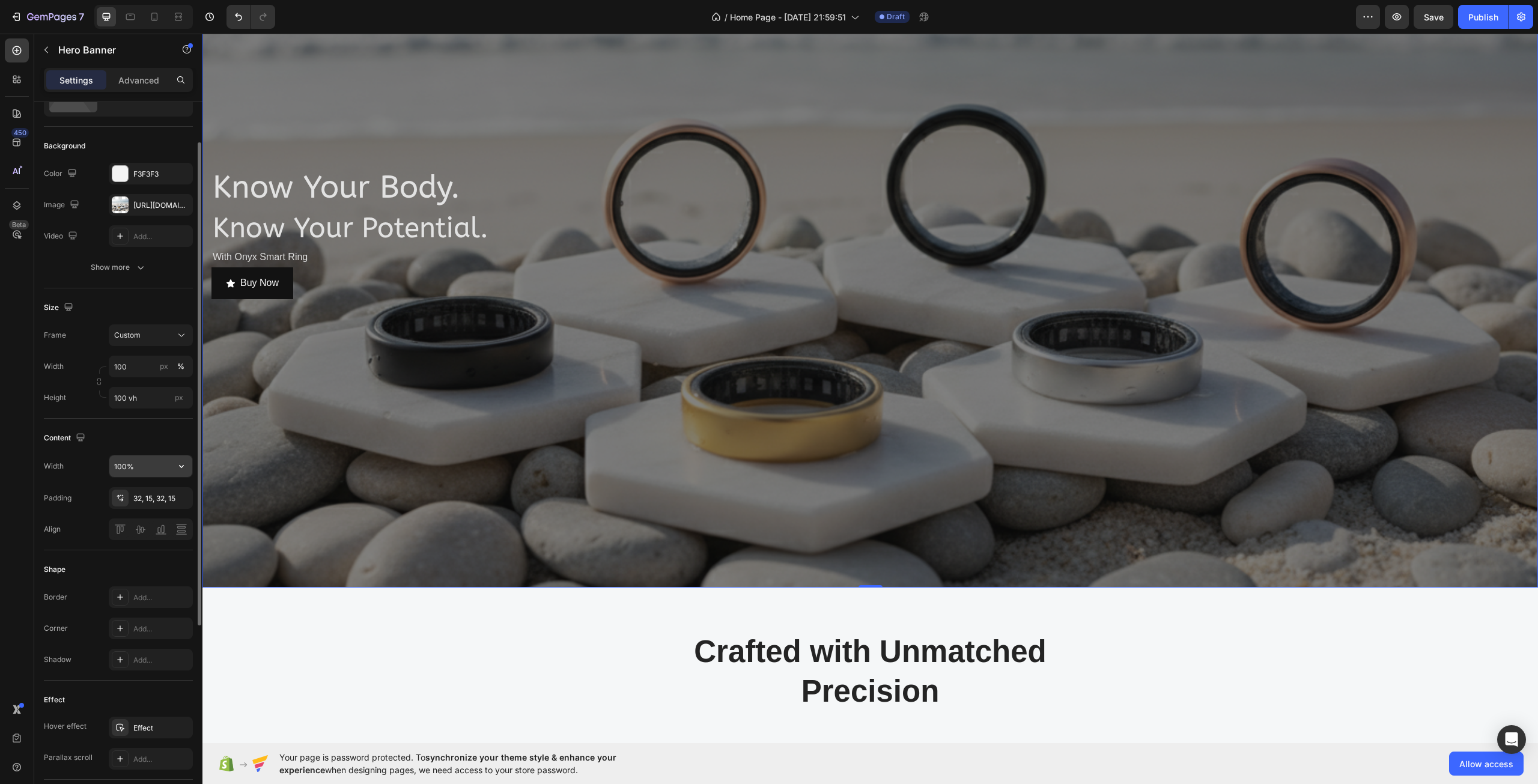
click at [140, 473] on input "100%" at bounding box center [151, 466] width 83 height 22
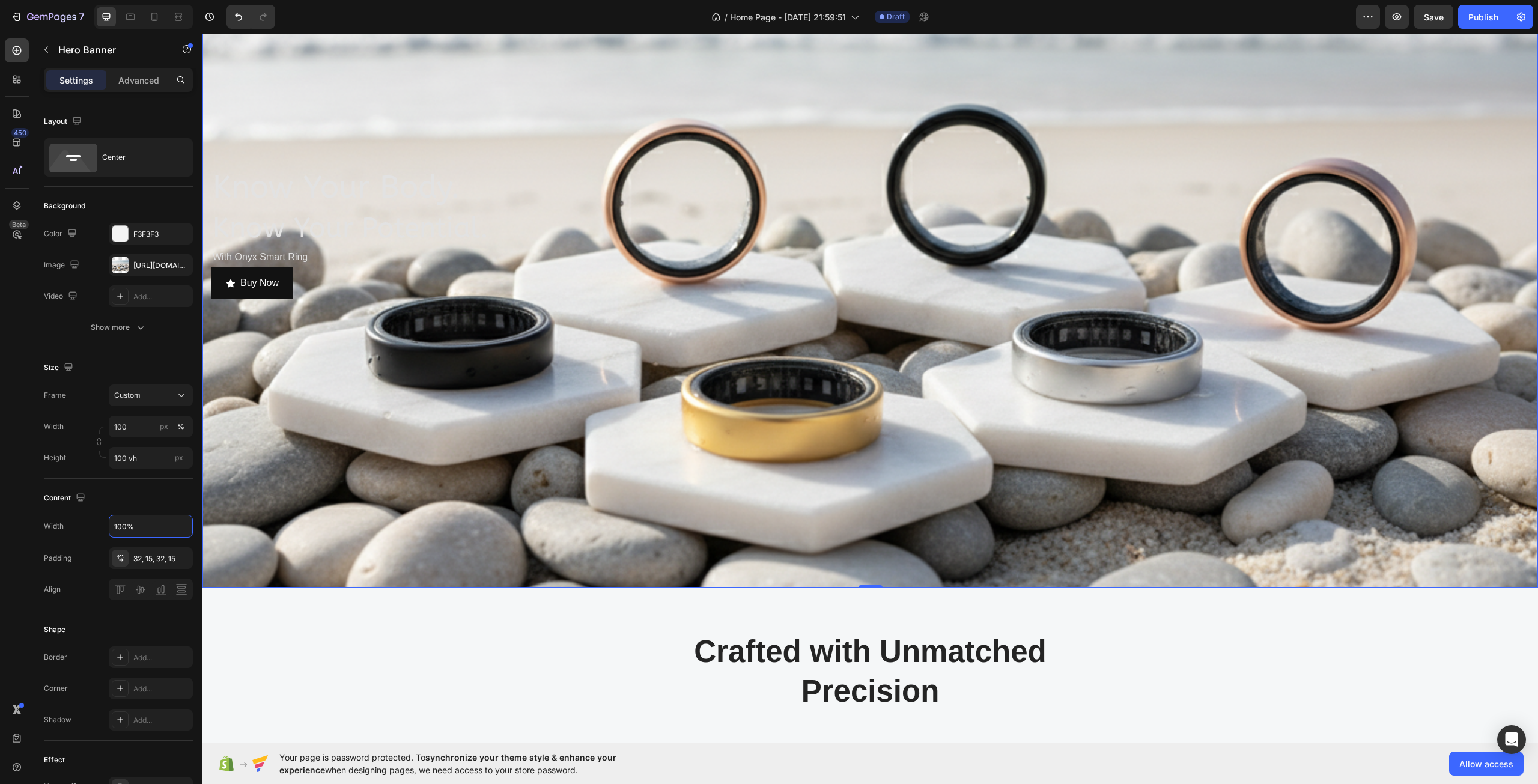
click at [380, 401] on div "Overlay" at bounding box center [870, 233] width 1335 height 709
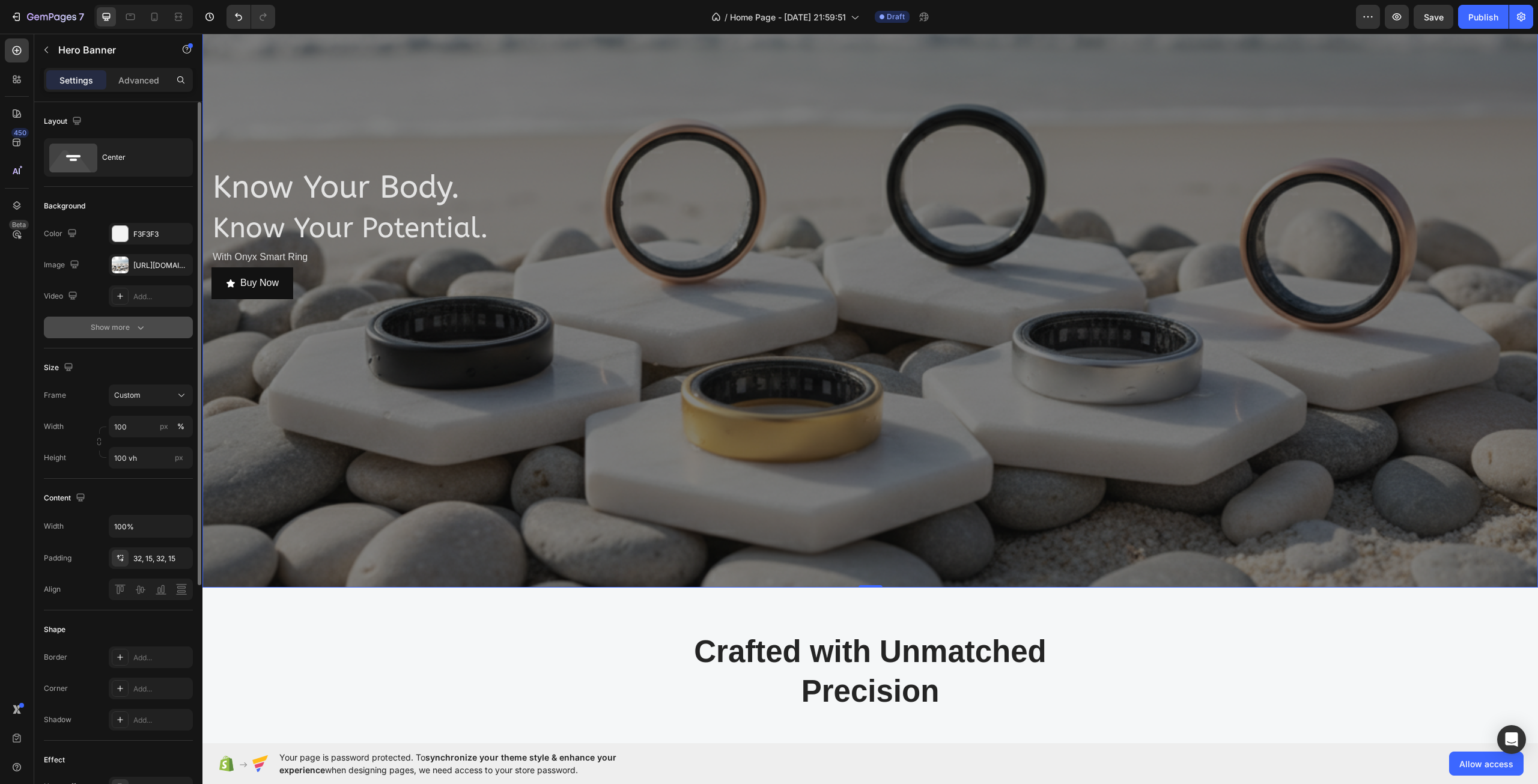
click at [126, 321] on button "Show more" at bounding box center [118, 327] width 149 height 22
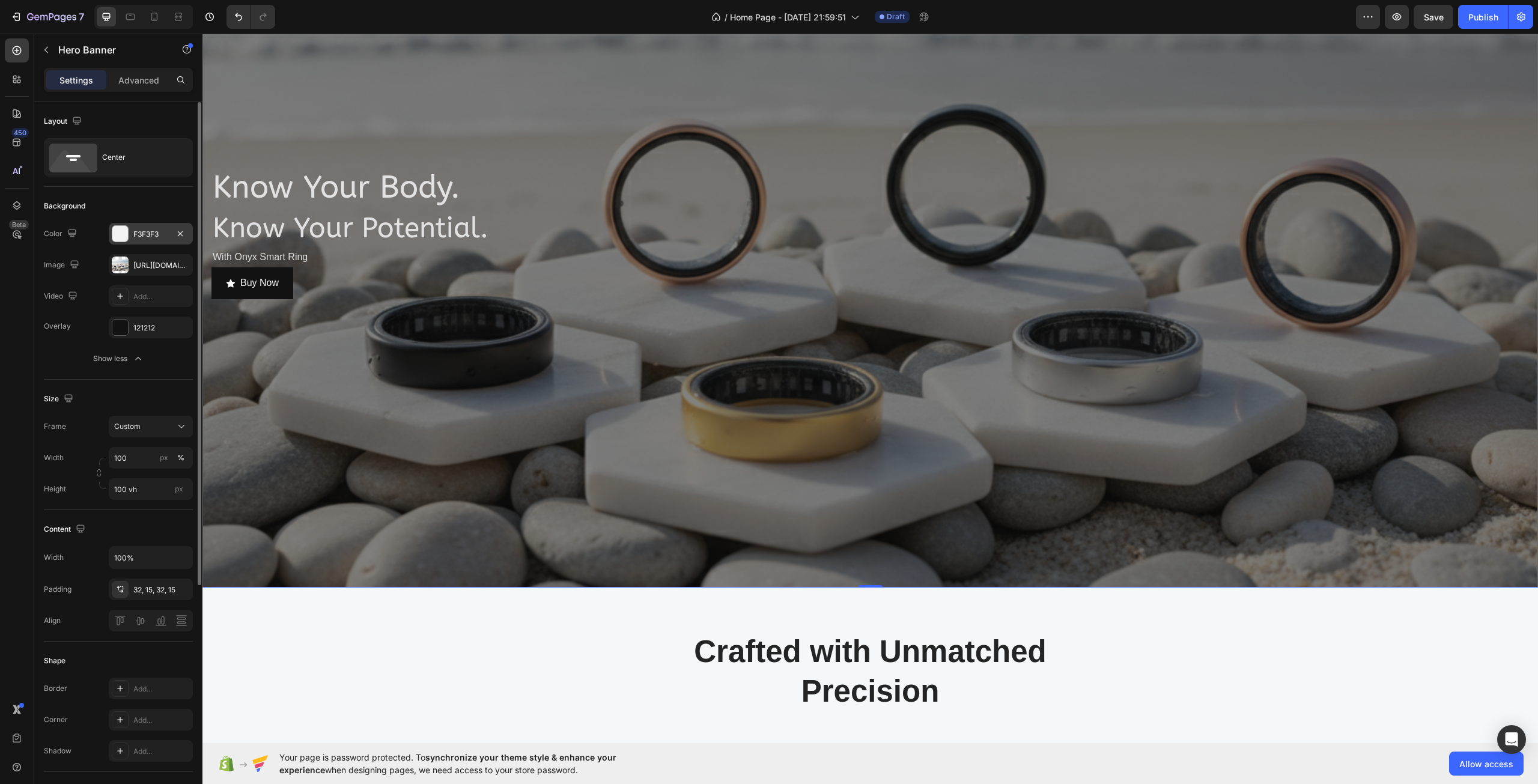
click at [114, 232] on div at bounding box center [120, 233] width 15 height 15
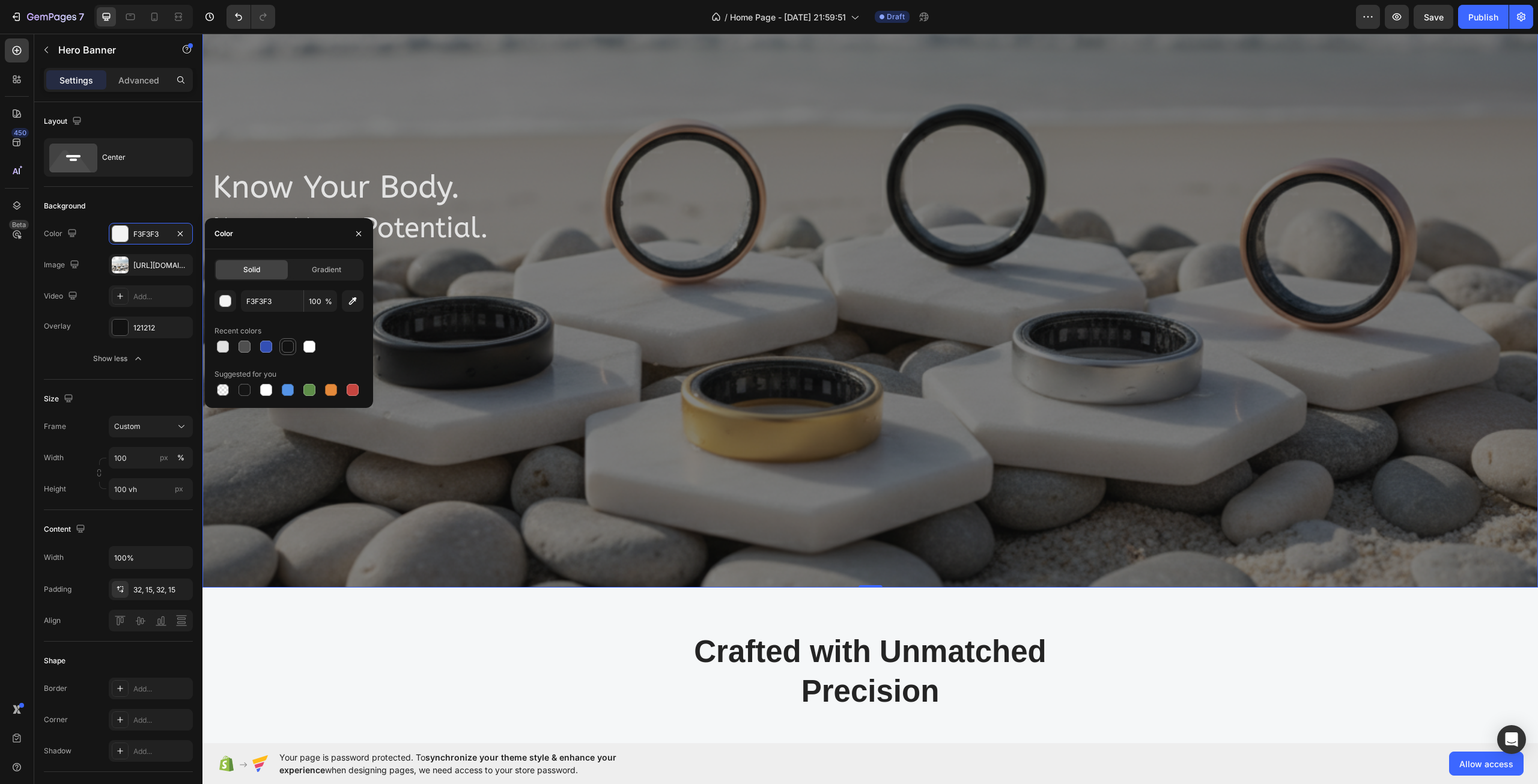
click at [280, 347] on div at bounding box center [288, 346] width 17 height 17
type input "121212"
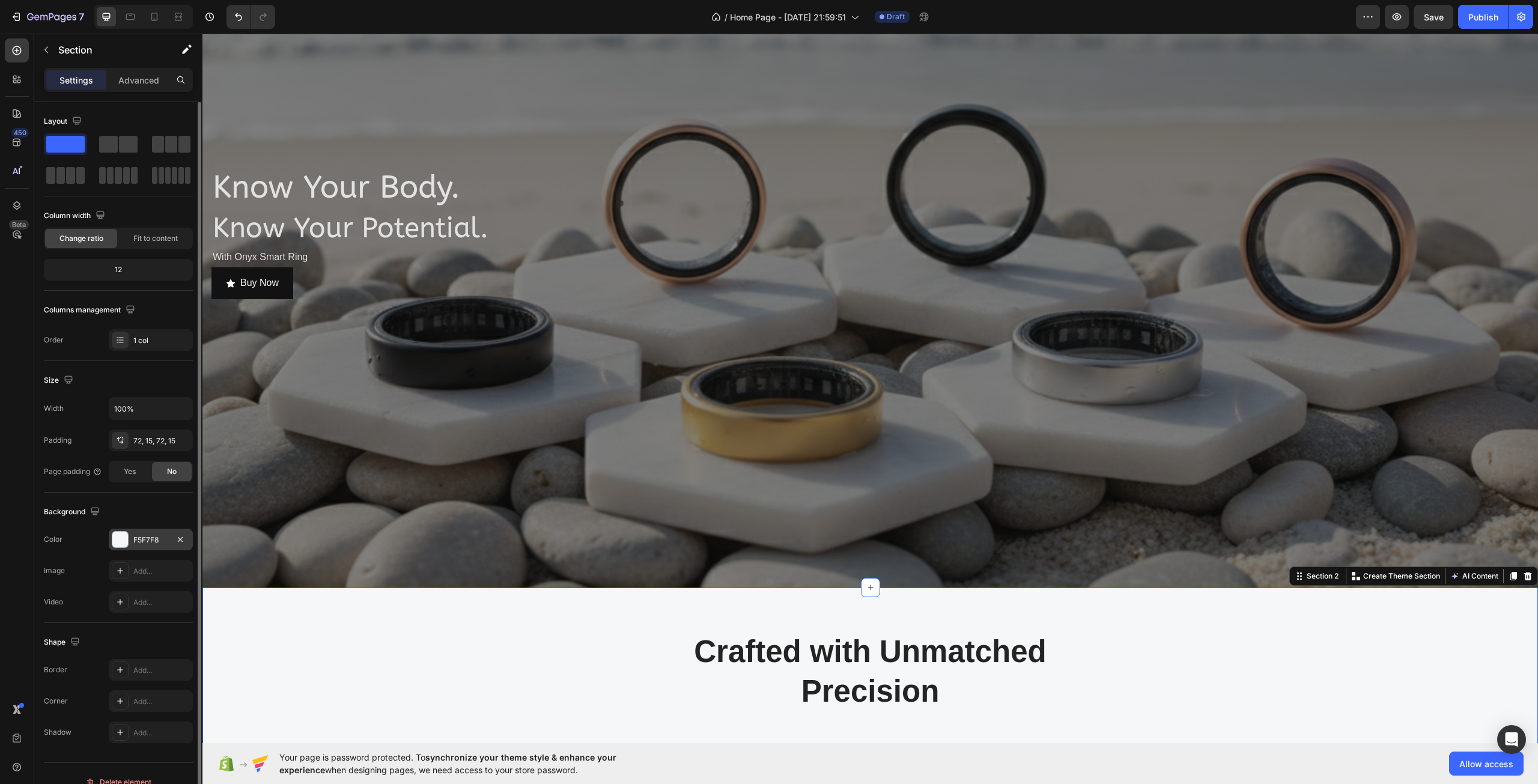
click at [122, 542] on div at bounding box center [120, 539] width 15 height 15
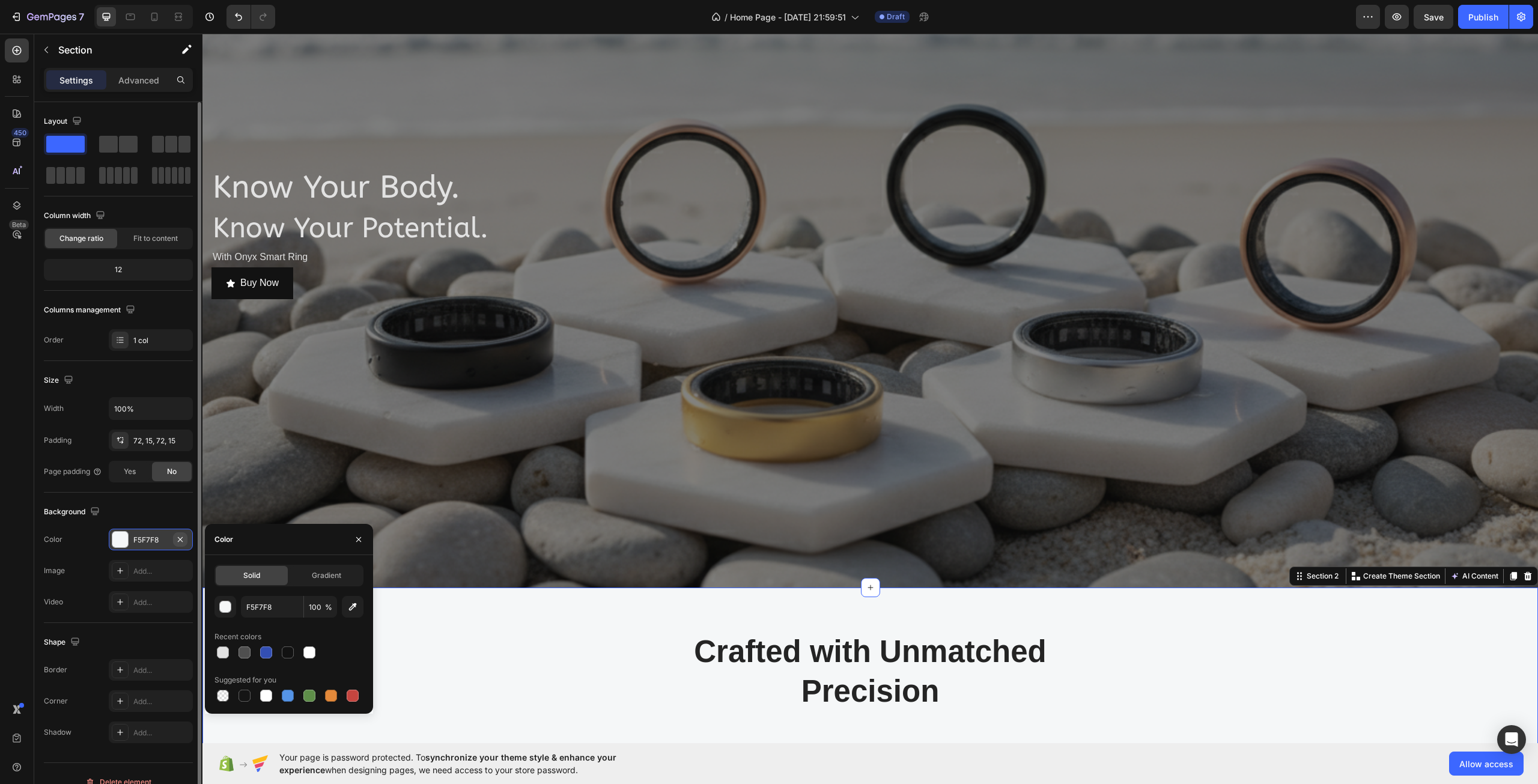
click at [176, 533] on button "button" at bounding box center [180, 539] width 15 height 15
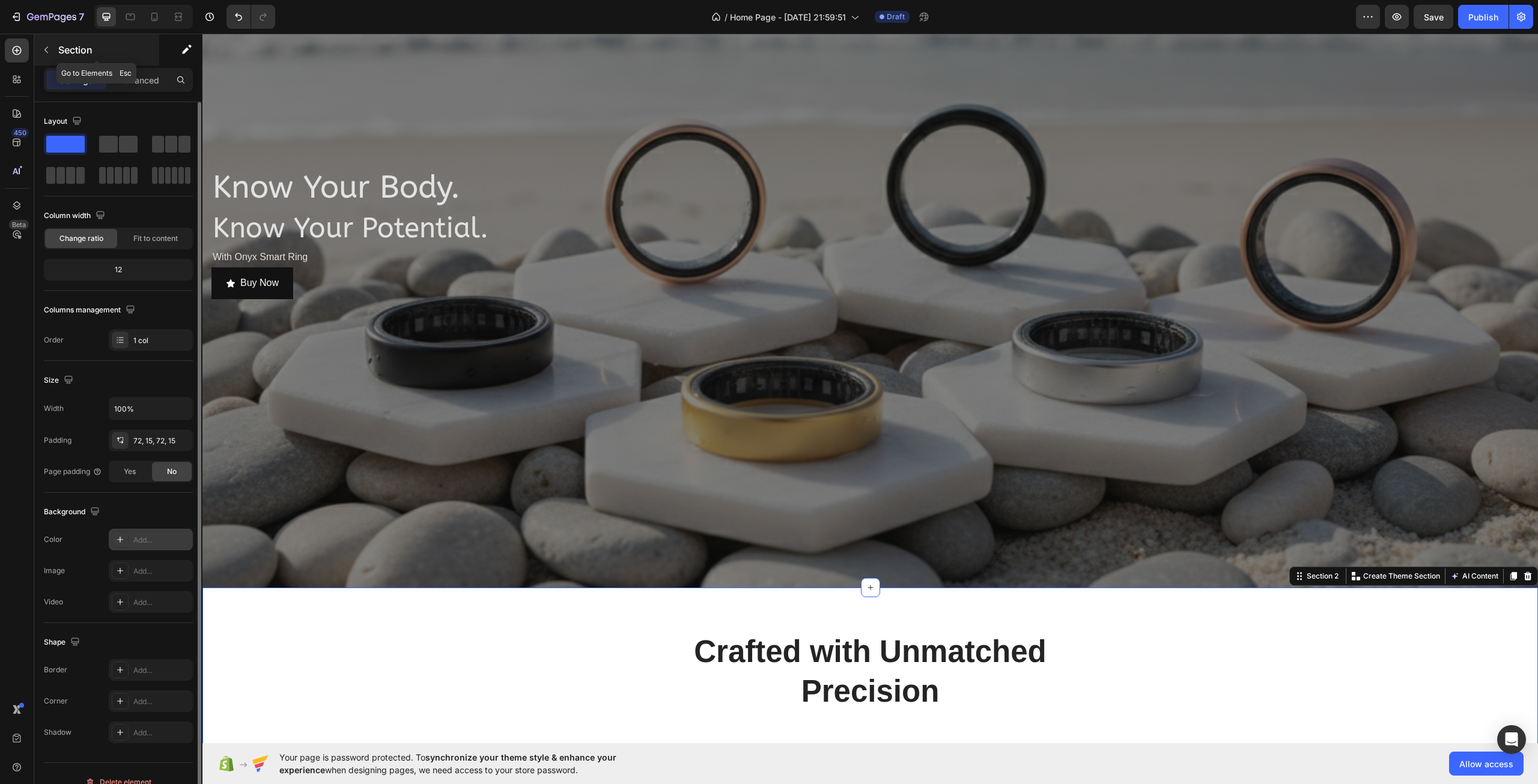
click at [49, 49] on icon "button" at bounding box center [46, 50] width 10 height 10
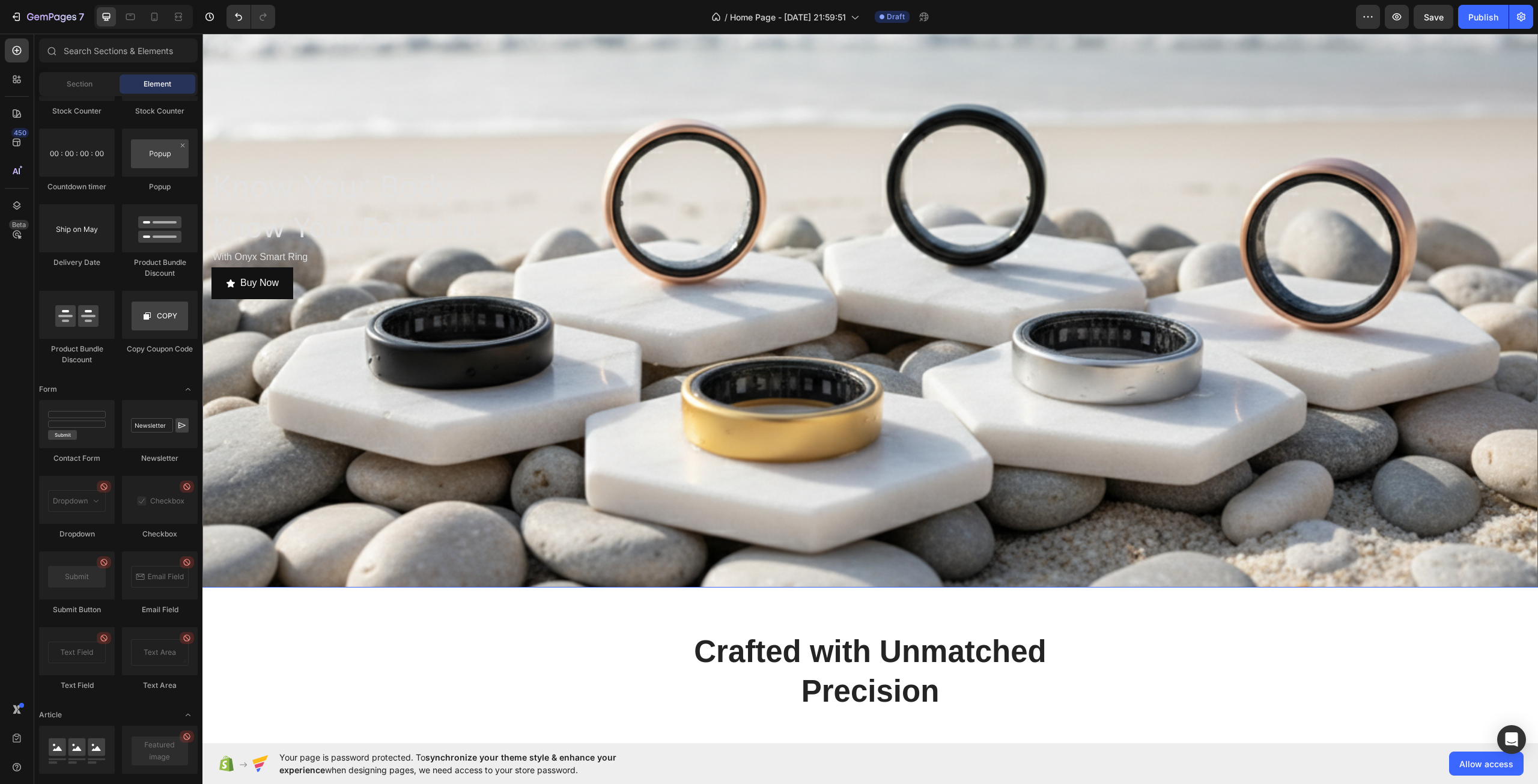
click at [369, 396] on div "Overlay" at bounding box center [870, 233] width 1335 height 709
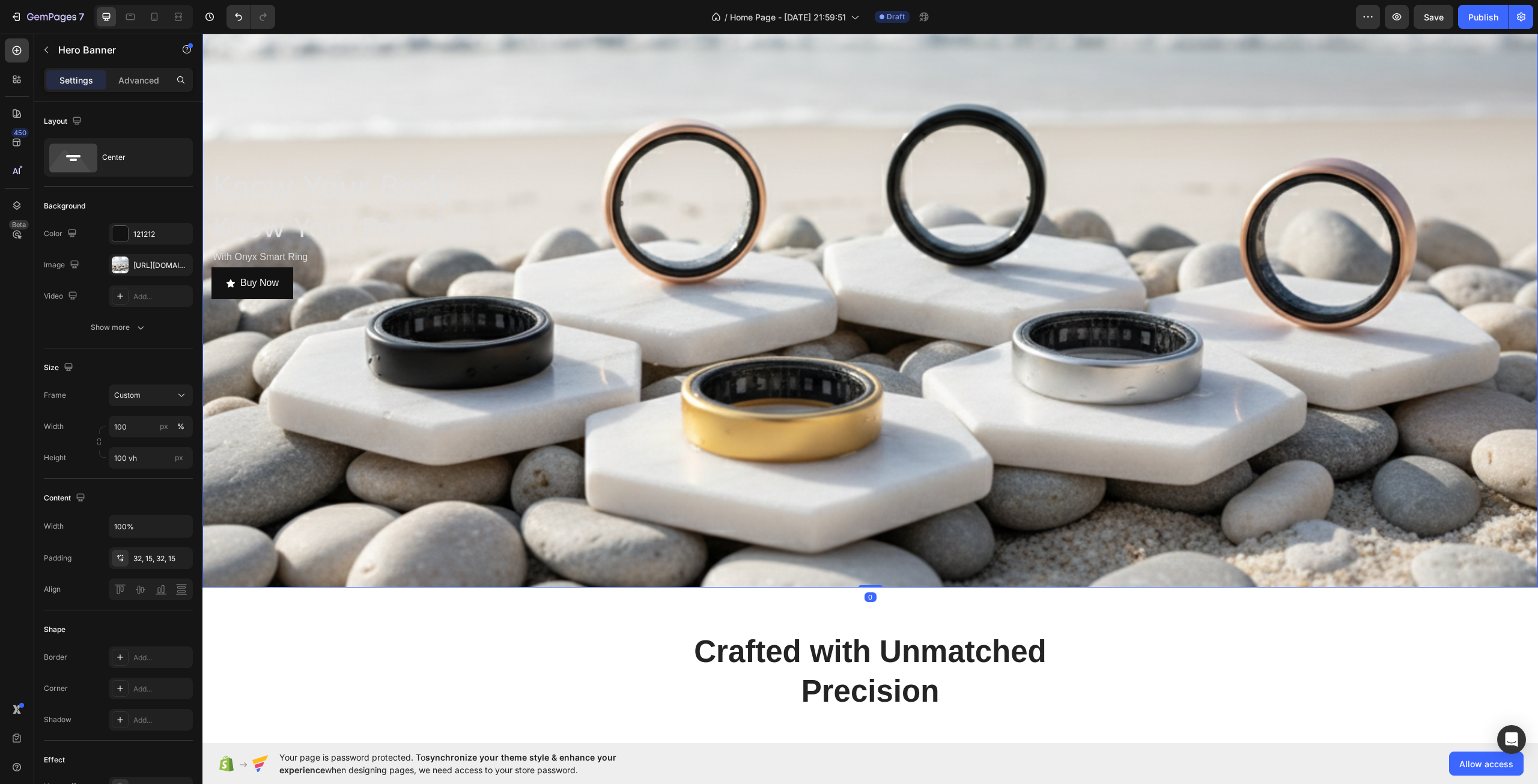
click at [369, 396] on div "Overlay" at bounding box center [870, 233] width 1335 height 709
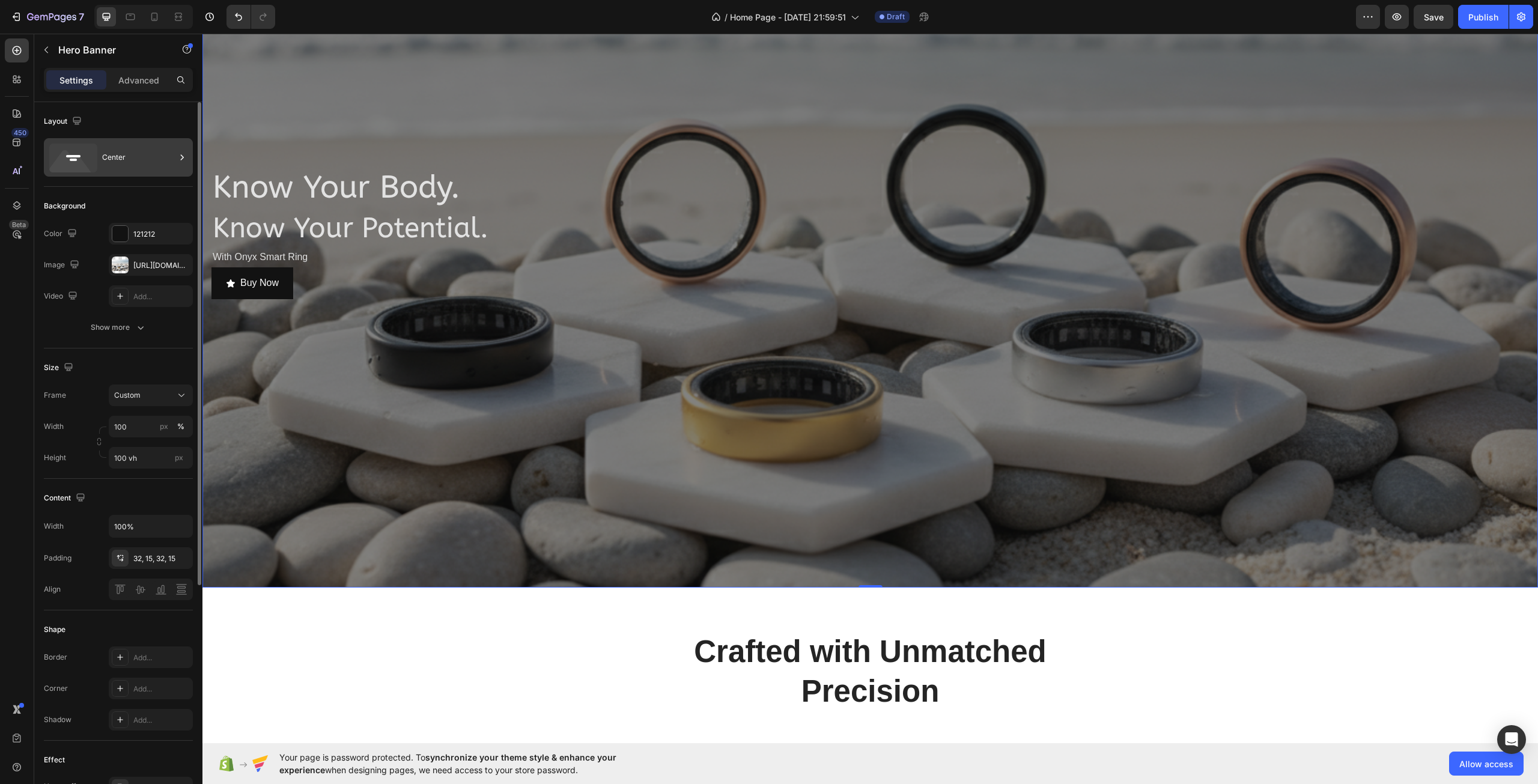
click at [106, 169] on div "Center" at bounding box center [139, 157] width 73 height 28
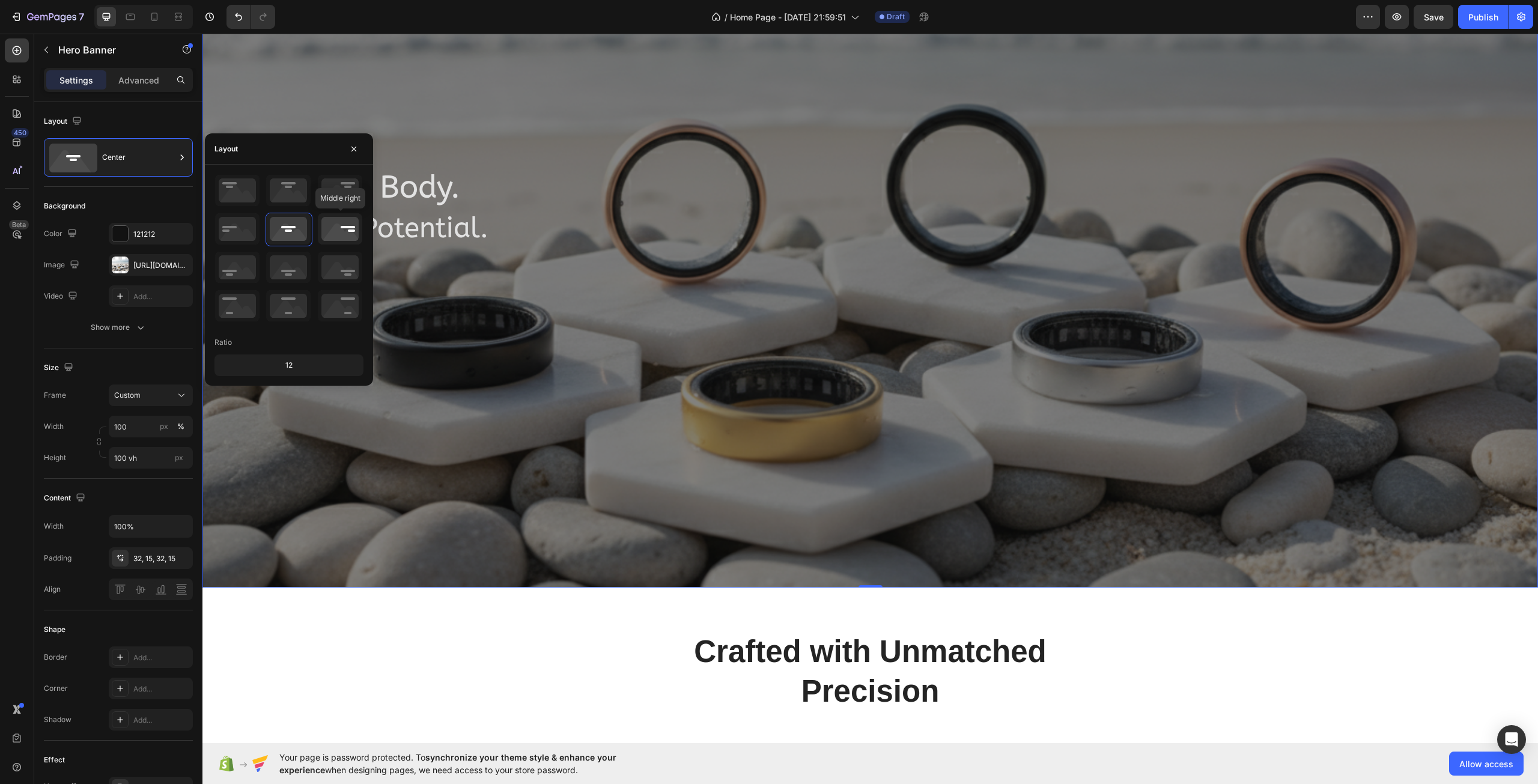
click at [351, 233] on icon at bounding box center [340, 229] width 45 height 32
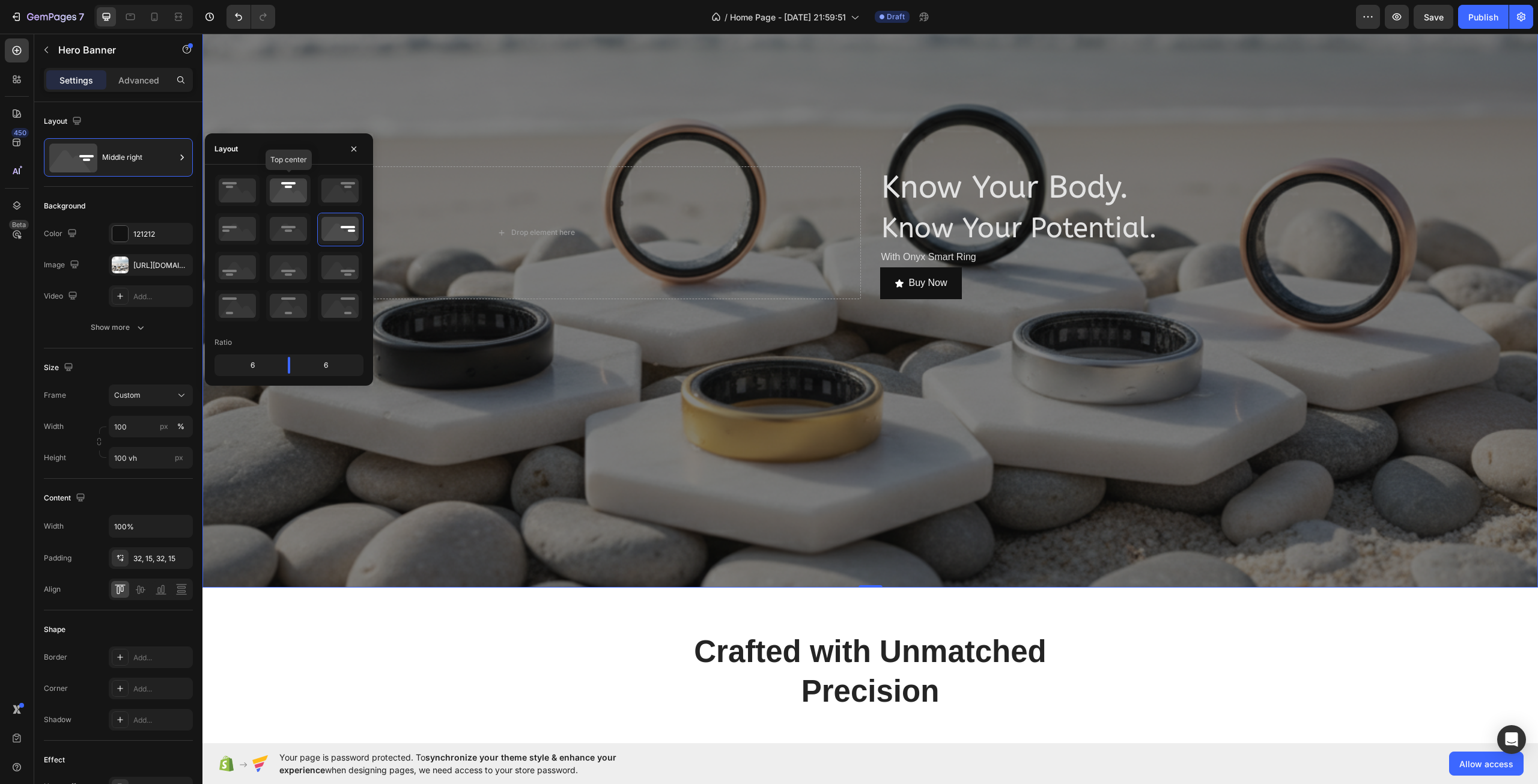
click at [276, 191] on icon at bounding box center [288, 191] width 45 height 32
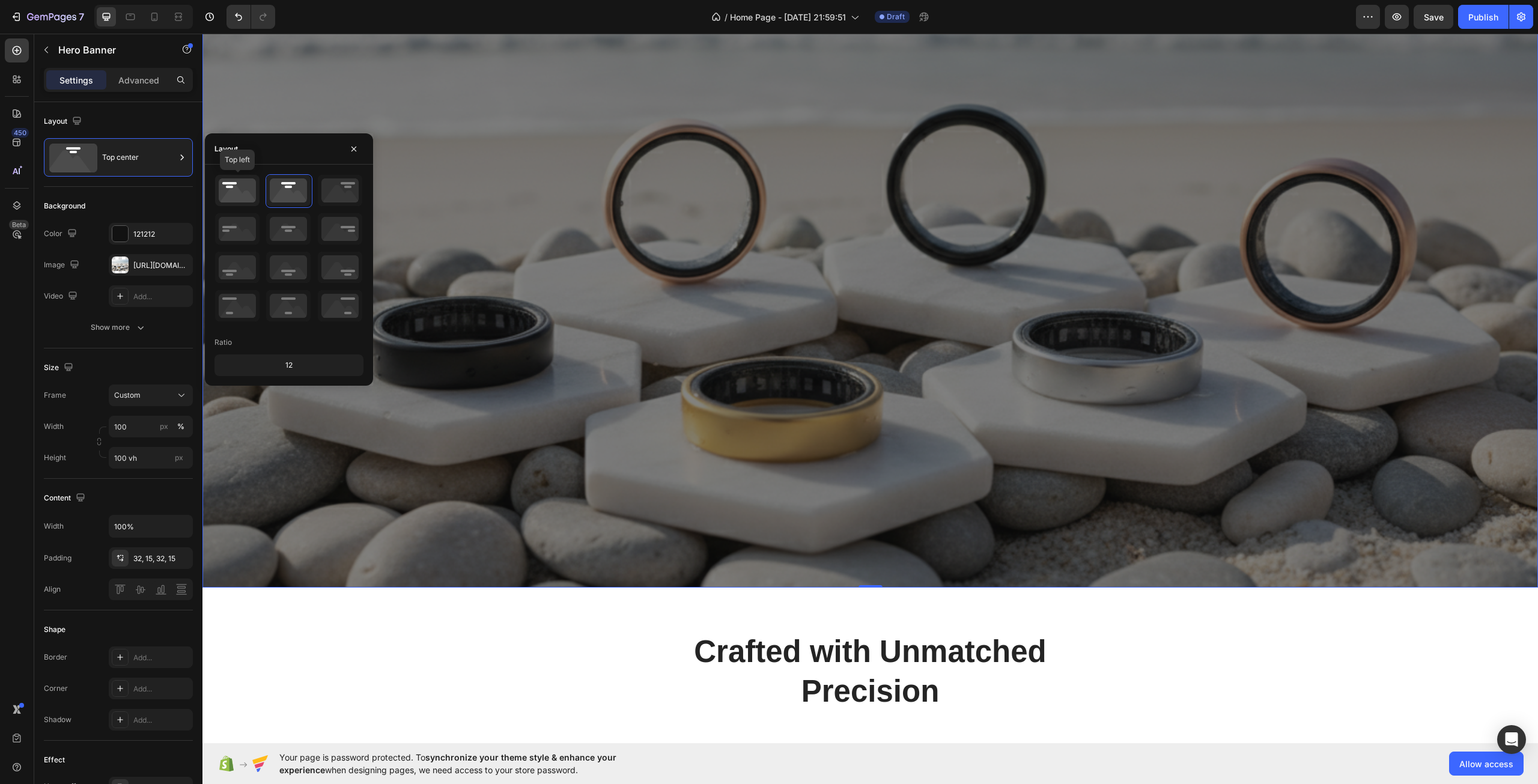
click at [244, 192] on icon at bounding box center [237, 191] width 45 height 32
click at [242, 230] on icon at bounding box center [237, 229] width 45 height 32
click at [243, 259] on icon at bounding box center [237, 267] width 45 height 32
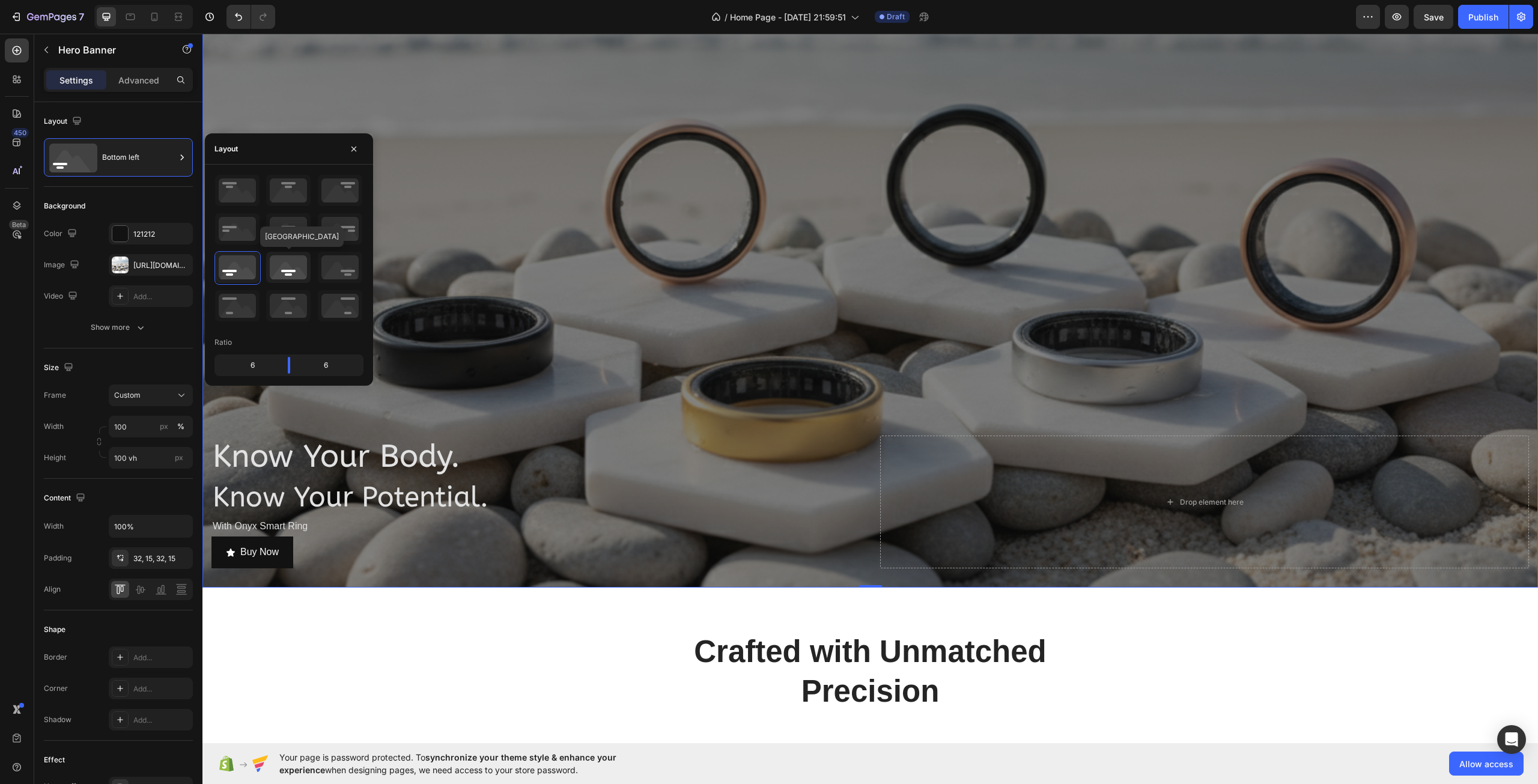
click at [281, 273] on icon at bounding box center [288, 267] width 45 height 32
click at [326, 272] on icon at bounding box center [340, 267] width 45 height 32
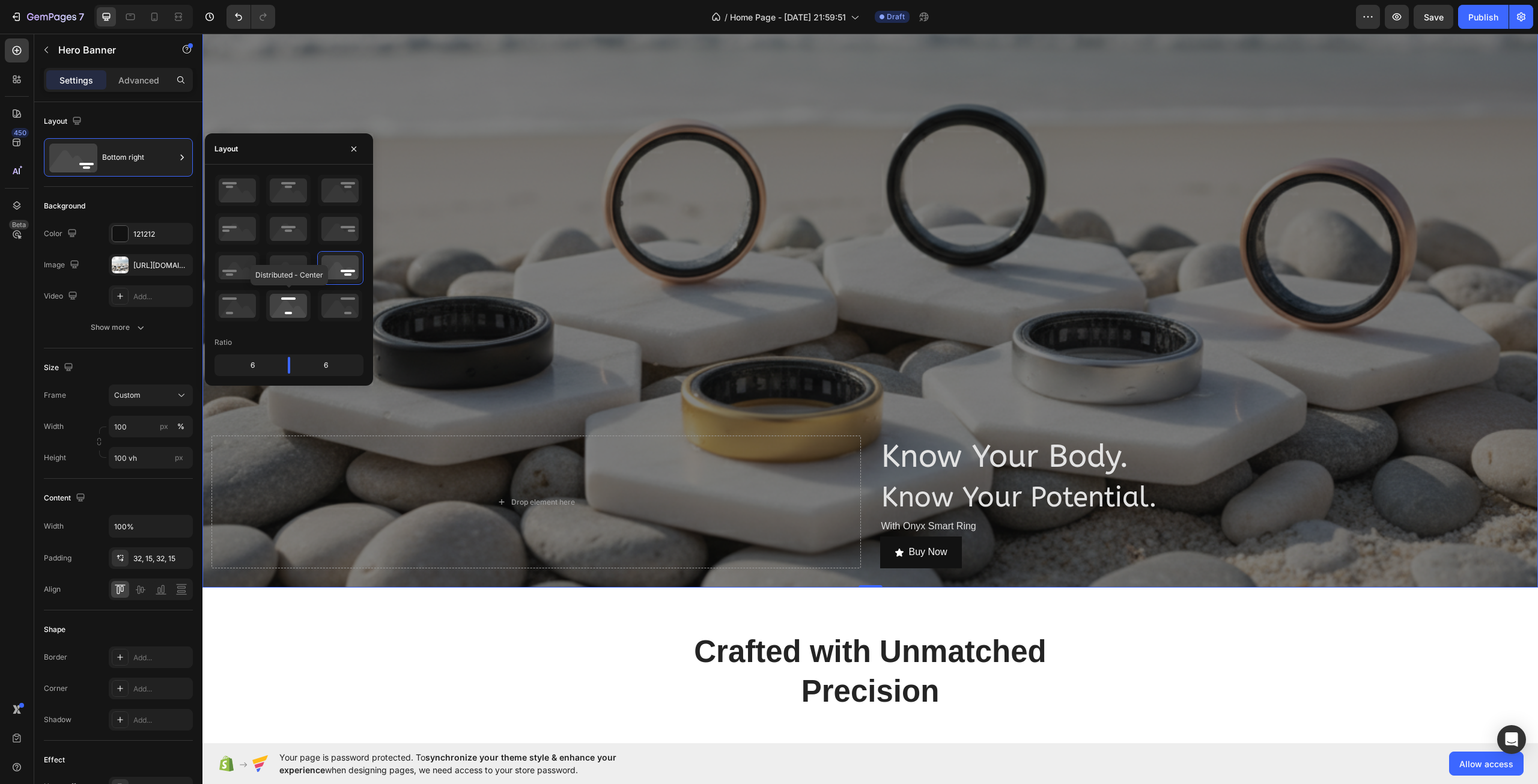
click at [283, 317] on icon at bounding box center [288, 306] width 45 height 32
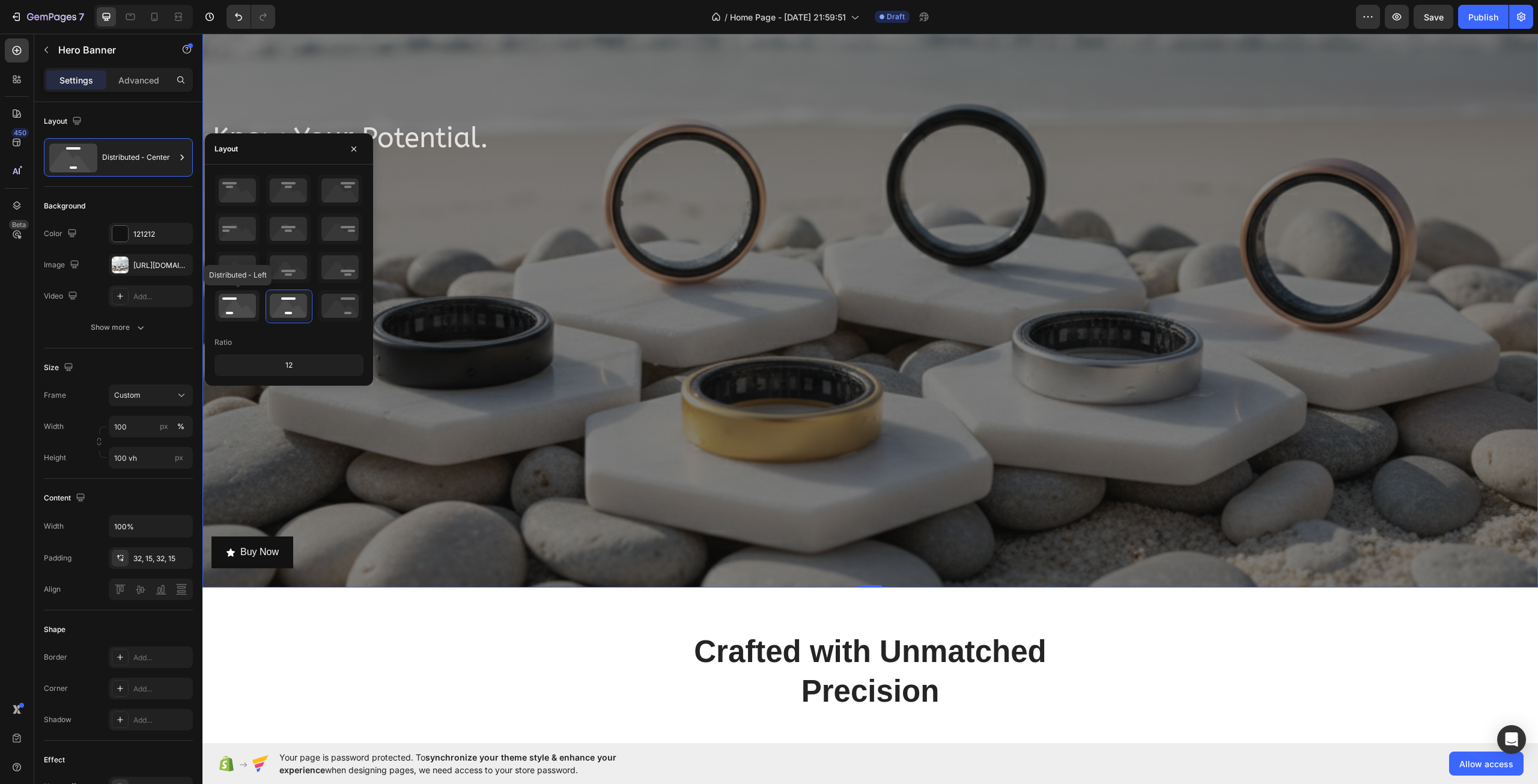
click at [257, 316] on icon at bounding box center [237, 306] width 45 height 32
click at [328, 309] on icon at bounding box center [340, 306] width 45 height 32
click at [361, 191] on icon at bounding box center [340, 191] width 45 height 32
click at [355, 150] on icon "button" at bounding box center [353, 148] width 5 height 5
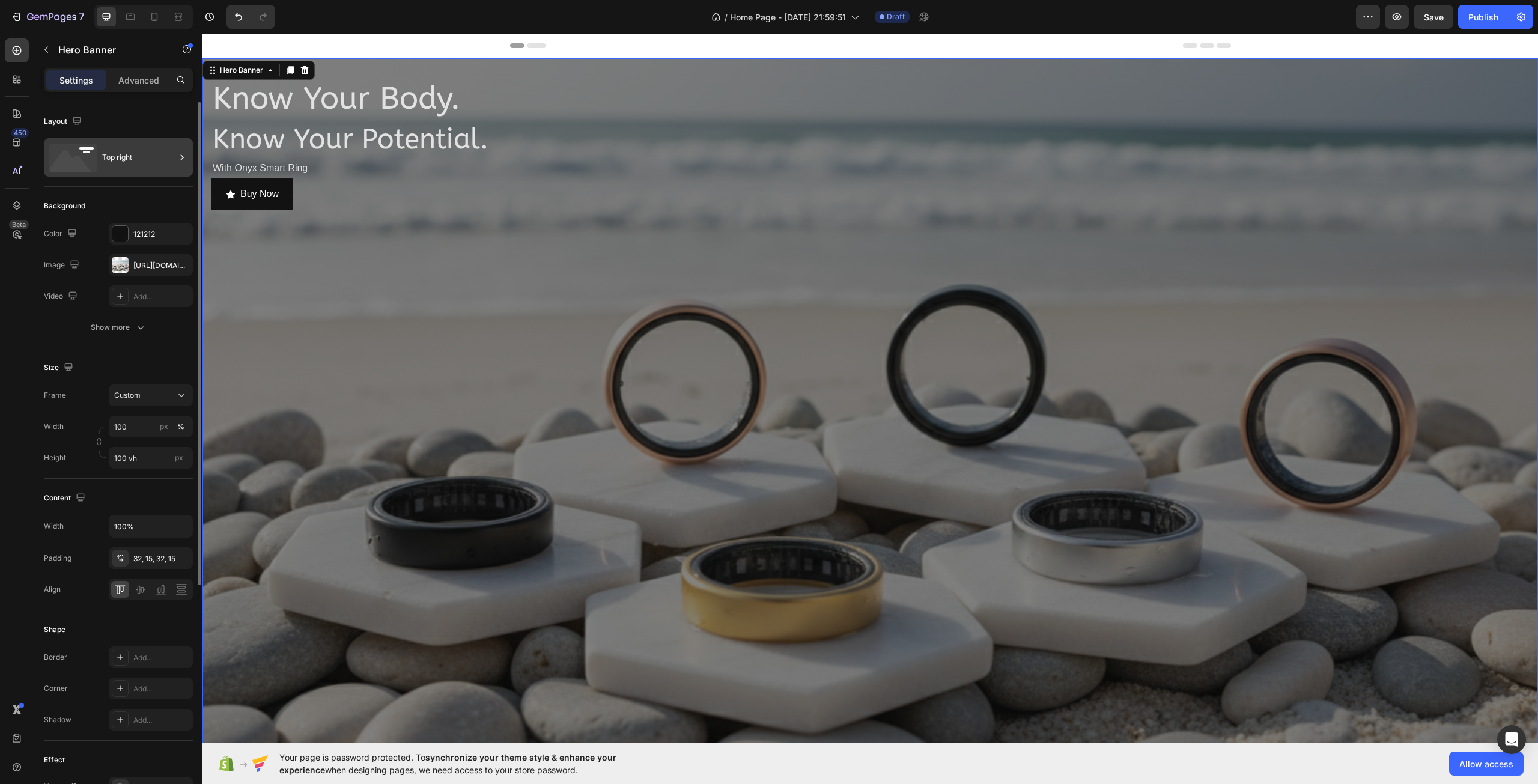
click at [126, 169] on div "Top right" at bounding box center [139, 157] width 73 height 28
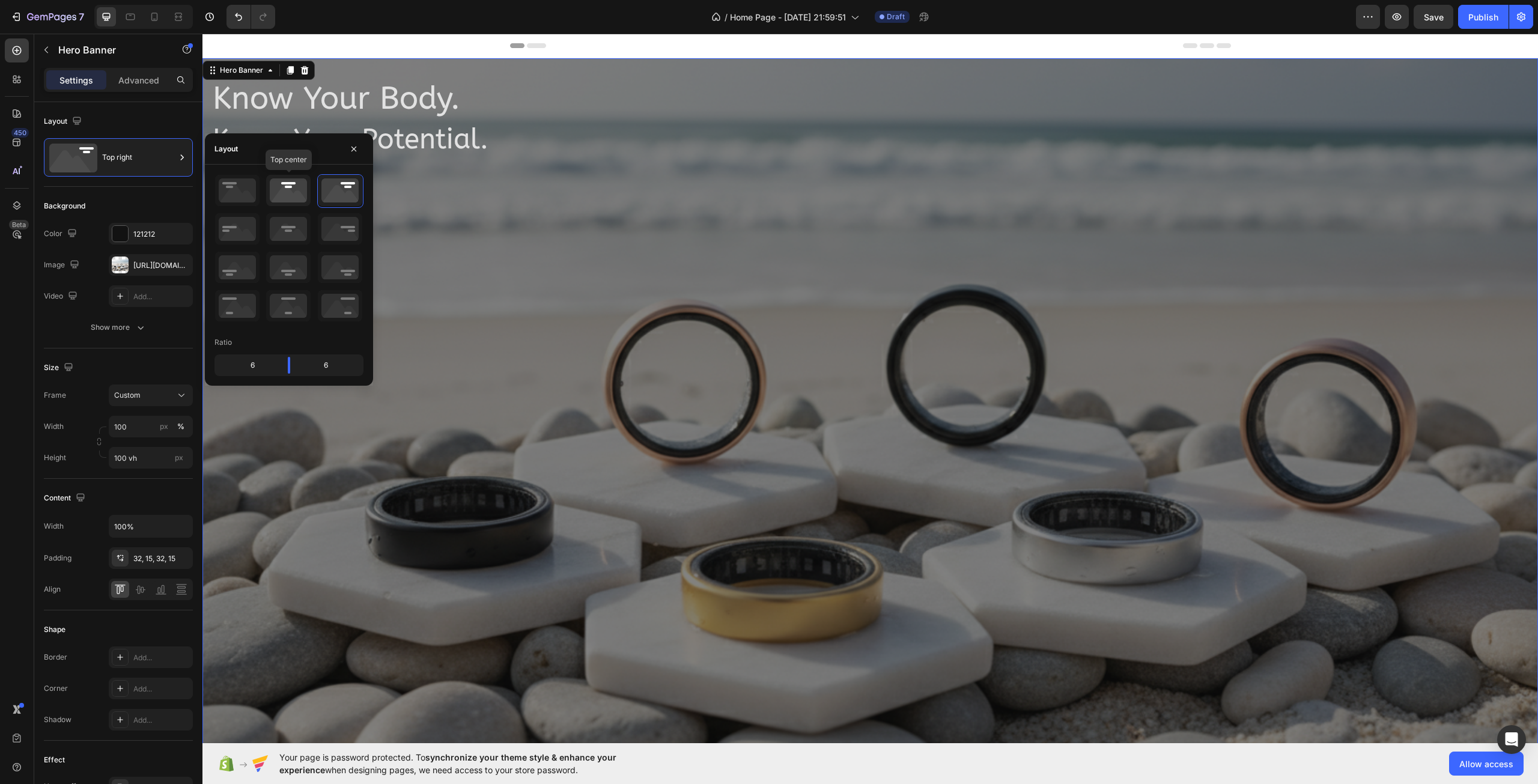
click at [303, 200] on icon at bounding box center [288, 191] width 45 height 32
click at [285, 194] on icon at bounding box center [288, 191] width 45 height 32
click at [258, 190] on icon at bounding box center [237, 191] width 45 height 32
click at [303, 351] on div "Ratio" at bounding box center [289, 342] width 149 height 19
drag, startPoint x: 281, startPoint y: 364, endPoint x: 276, endPoint y: 203, distance: 161.1
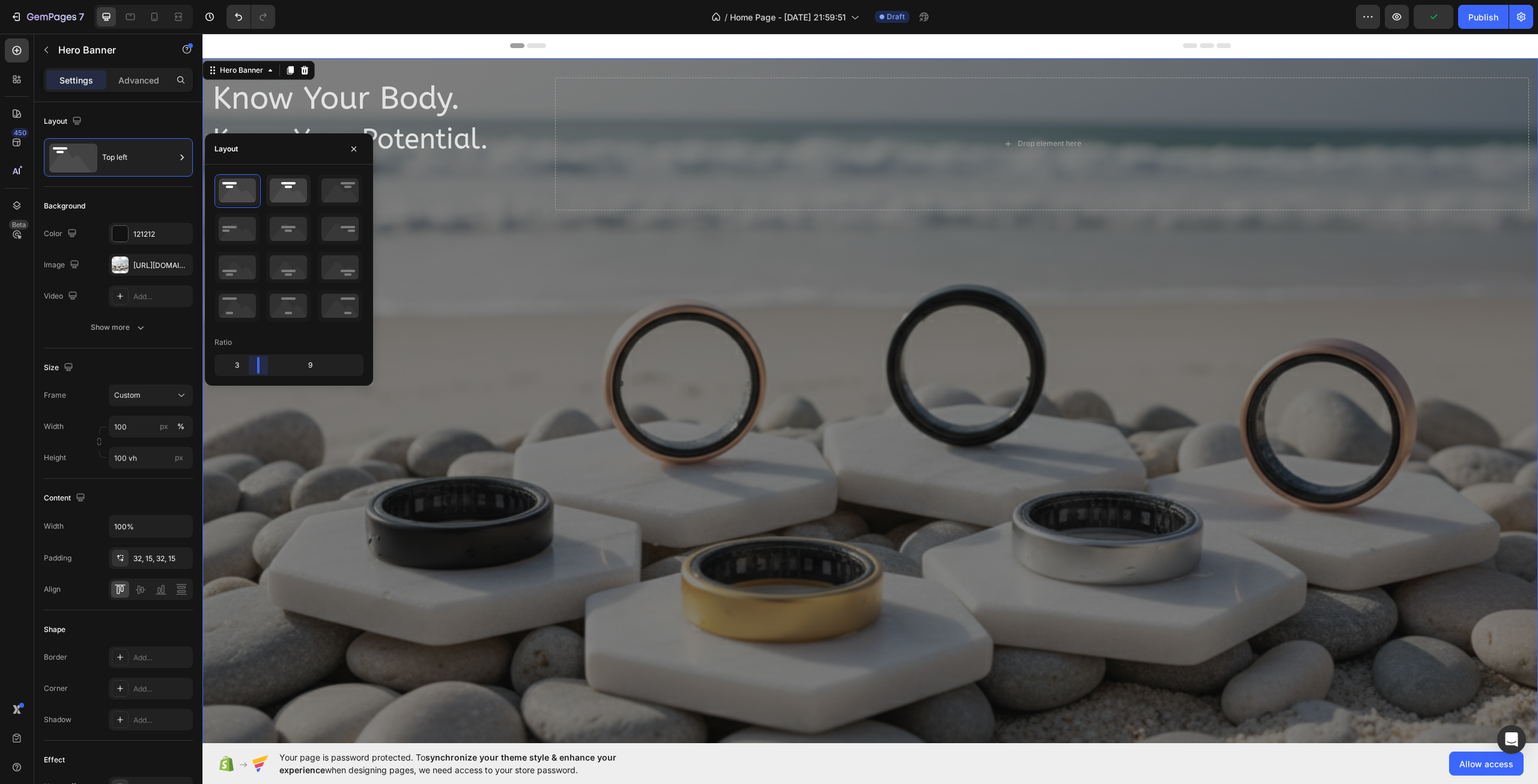
click at [268, 0] on body "7 Version history / Home Page - [DATE] 21:59:51 Draft Preview Publish 450 Beta …" at bounding box center [769, 0] width 1538 height 0
click at [304, 230] on icon at bounding box center [288, 229] width 45 height 32
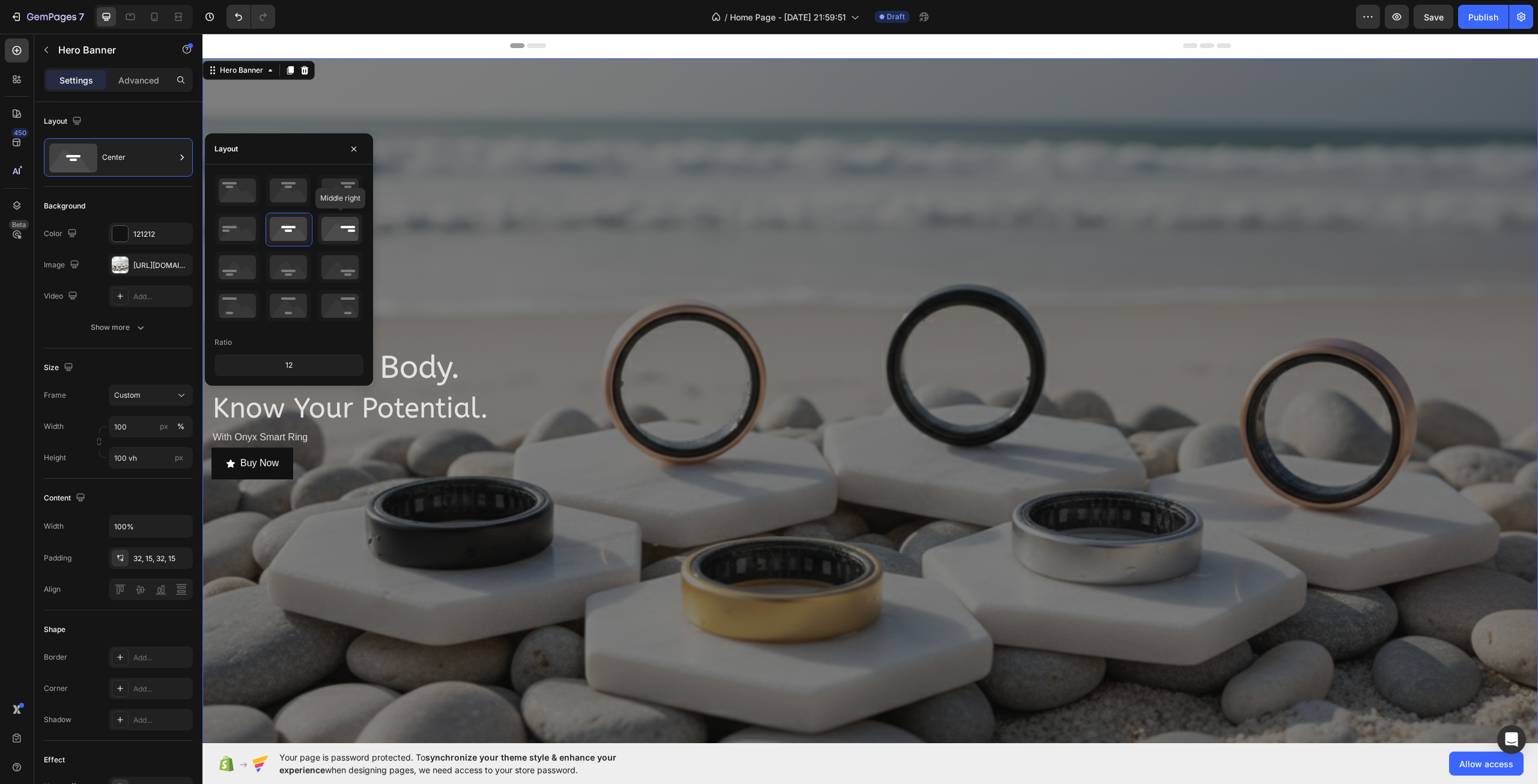
click at [331, 232] on icon at bounding box center [340, 229] width 45 height 32
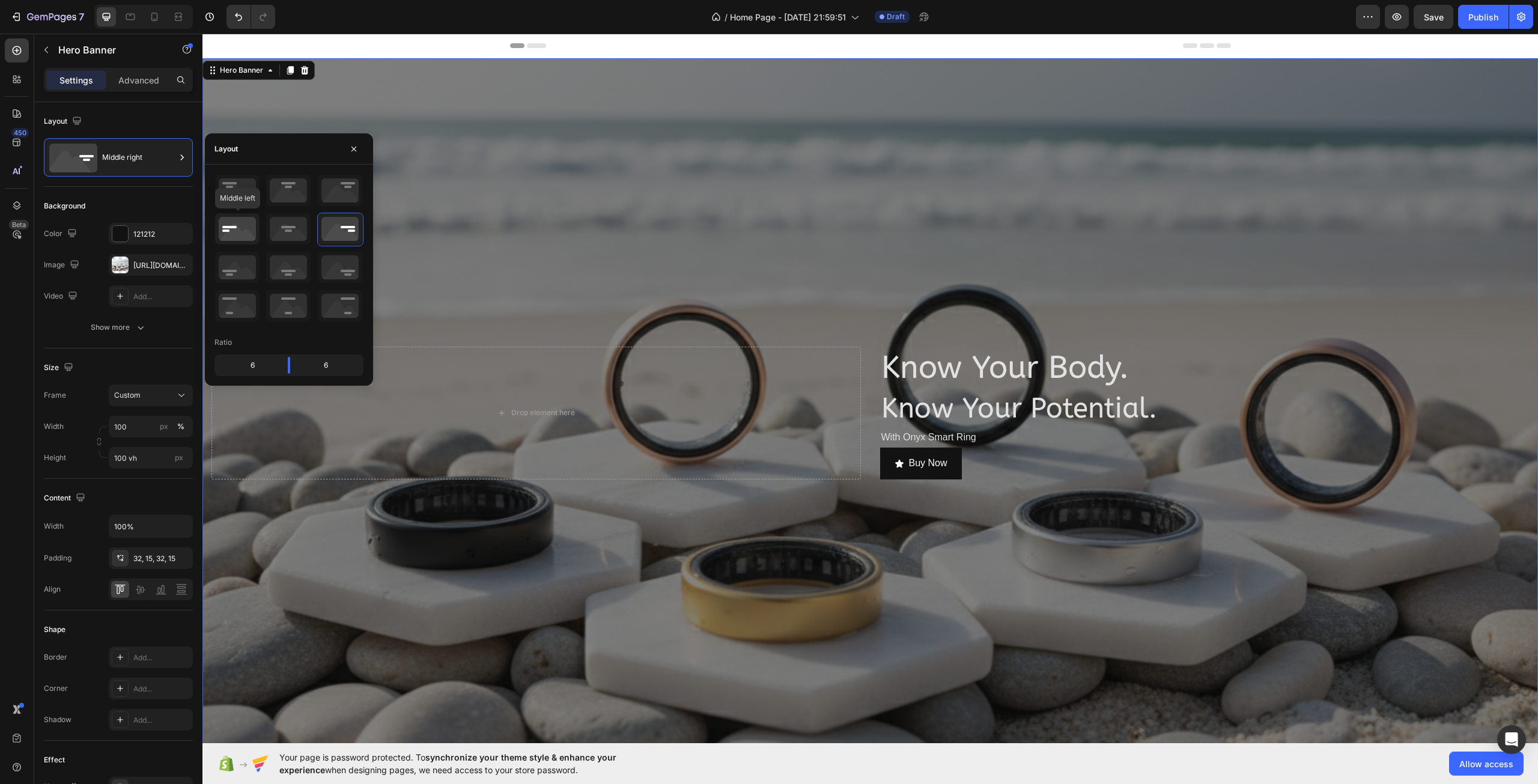
click at [247, 236] on icon at bounding box center [237, 229] width 45 height 32
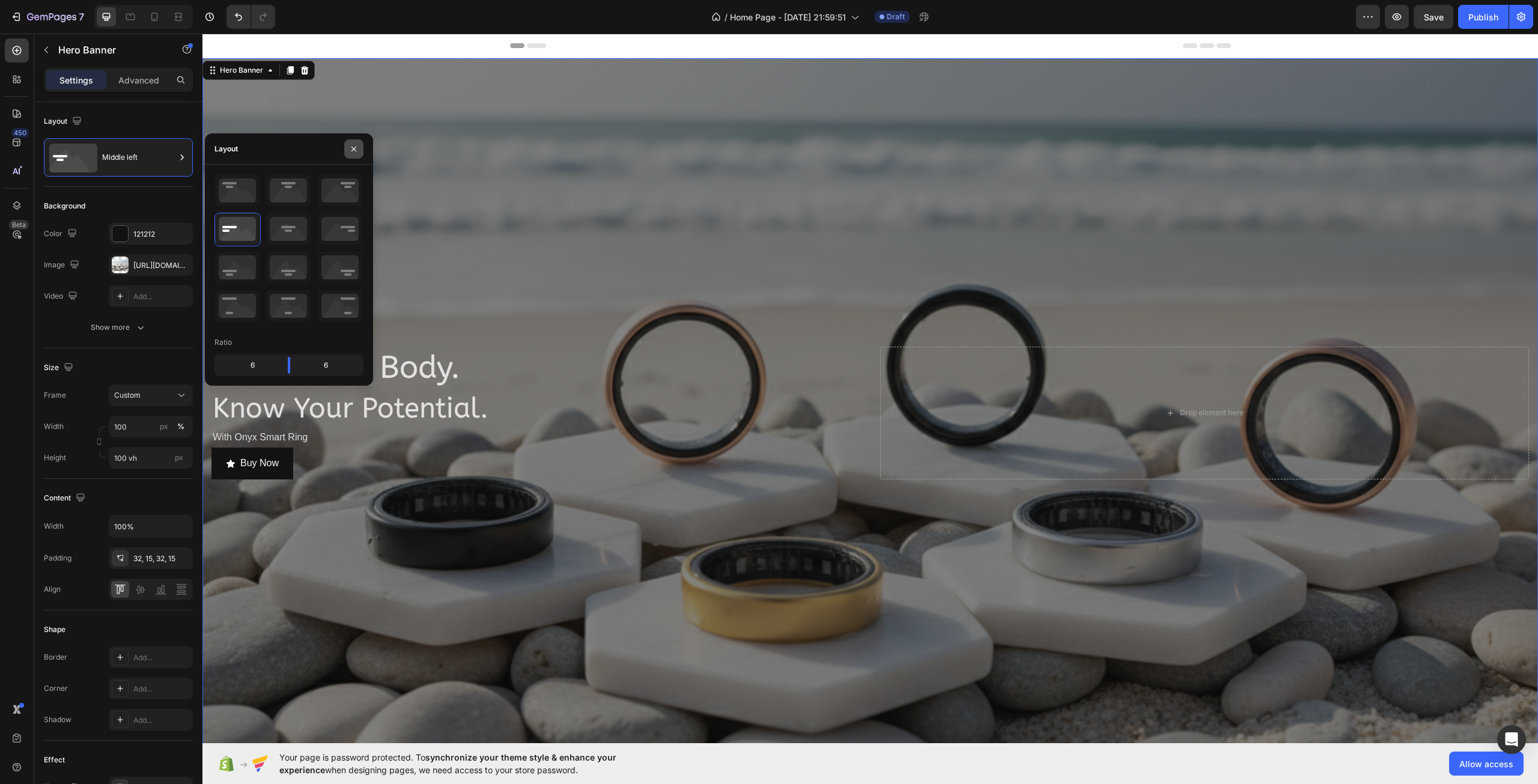
click at [351, 157] on button "button" at bounding box center [354, 149] width 19 height 19
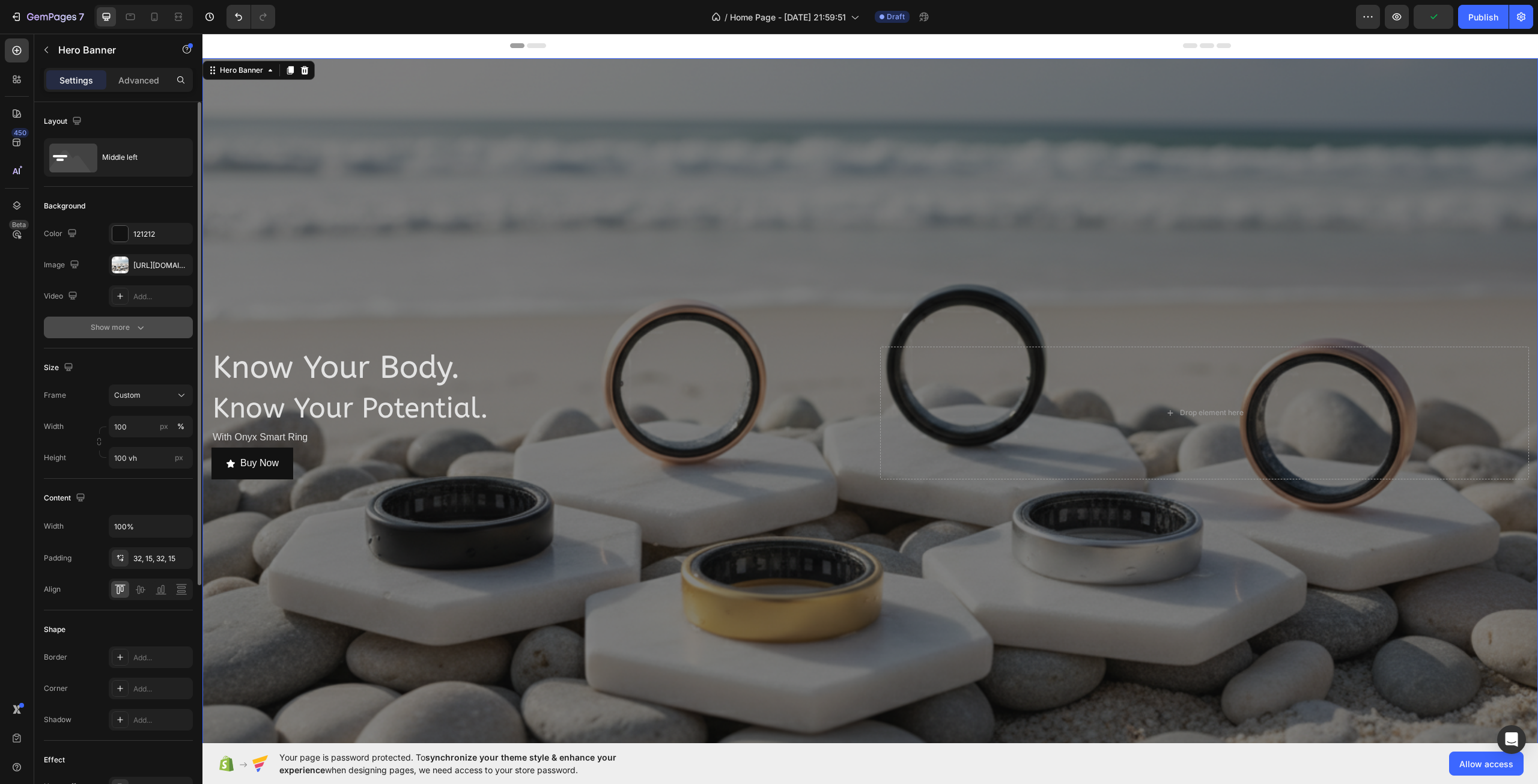
click at [117, 326] on div "Show more" at bounding box center [118, 327] width 56 height 12
click at [182, 326] on icon "button" at bounding box center [180, 327] width 5 height 5
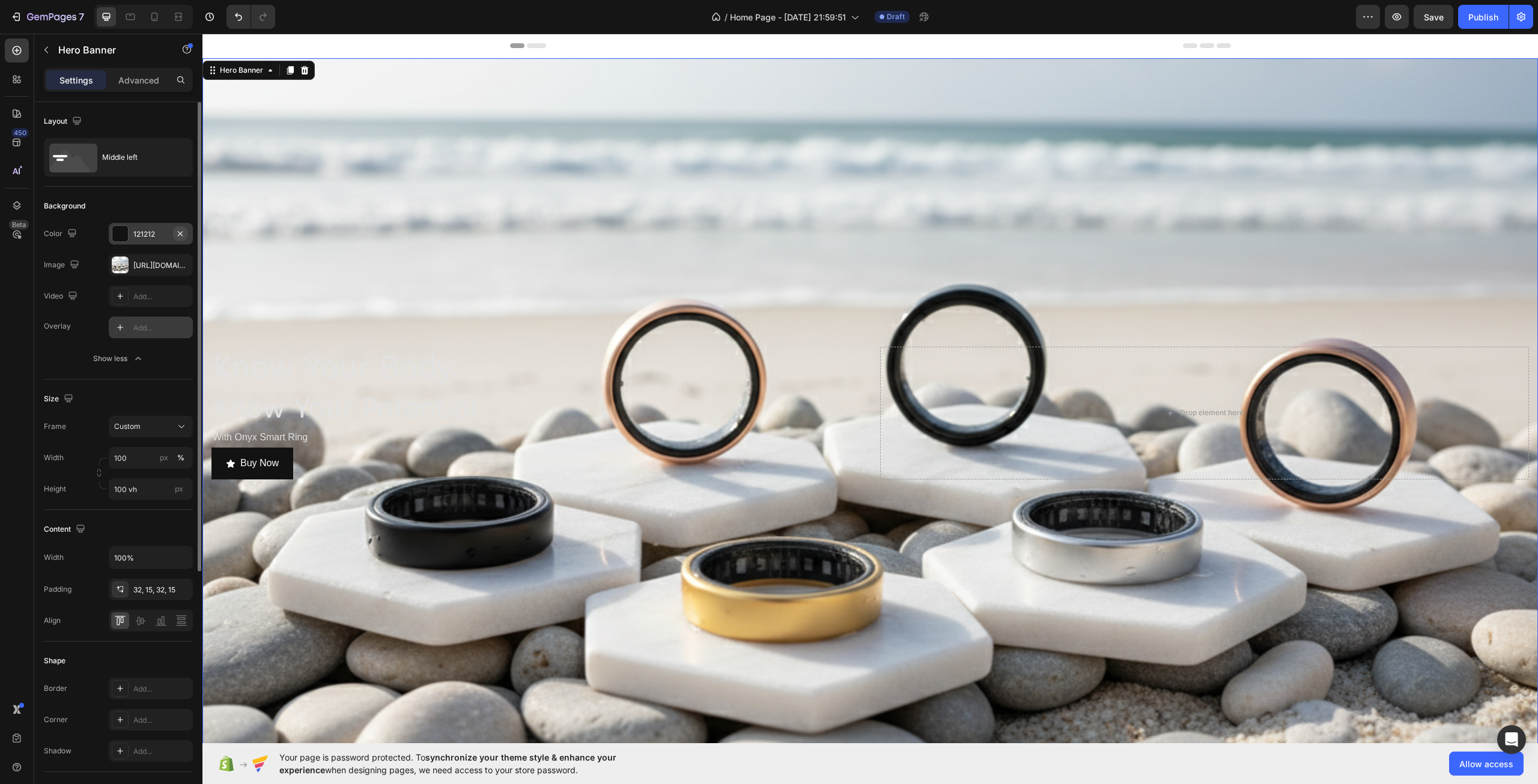
click at [178, 229] on icon "button" at bounding box center [180, 233] width 10 height 10
click at [138, 323] on div "Add..." at bounding box center [161, 328] width 57 height 11
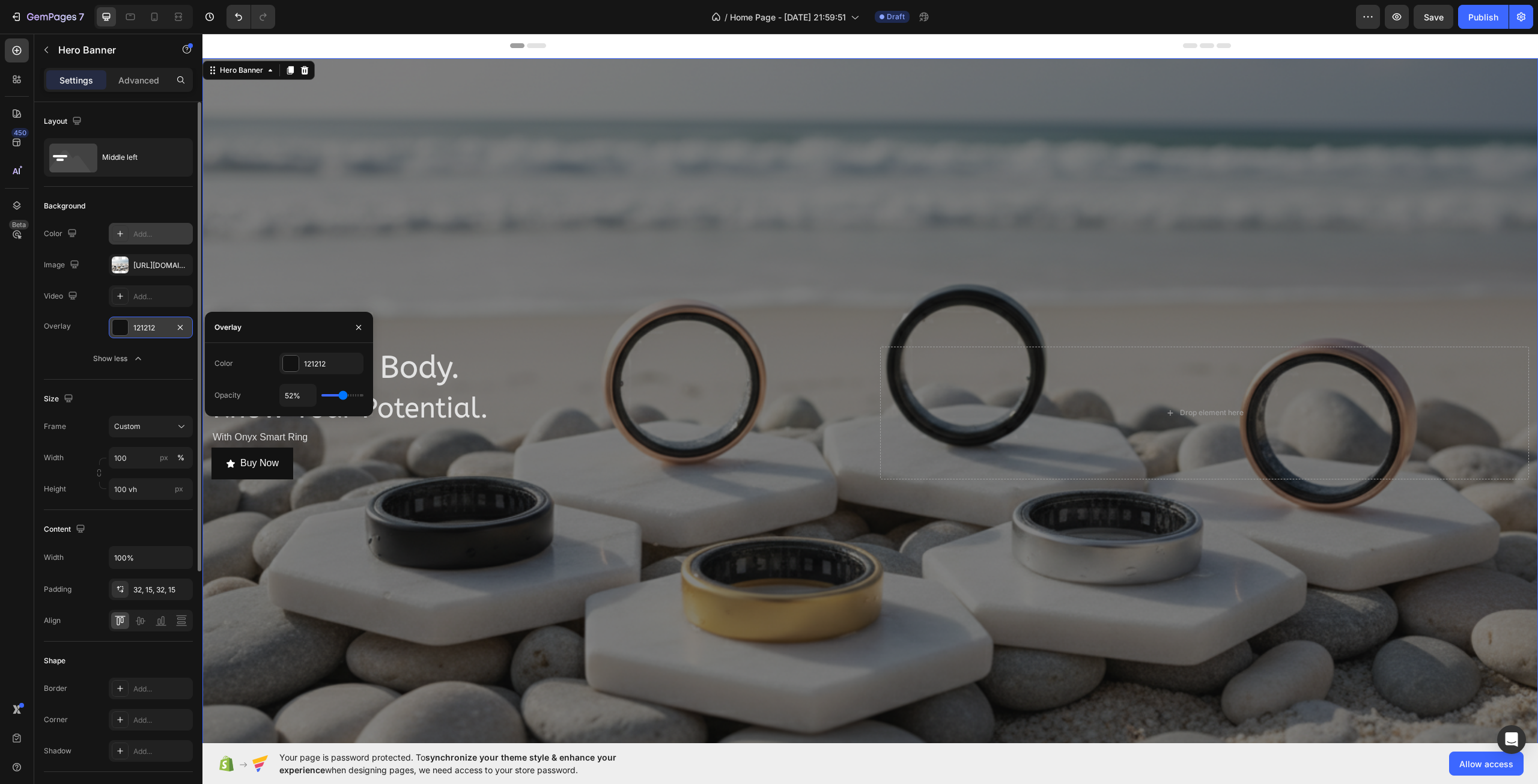
type input "44%"
type input "44"
type input "46%"
type input "46"
type input "48%"
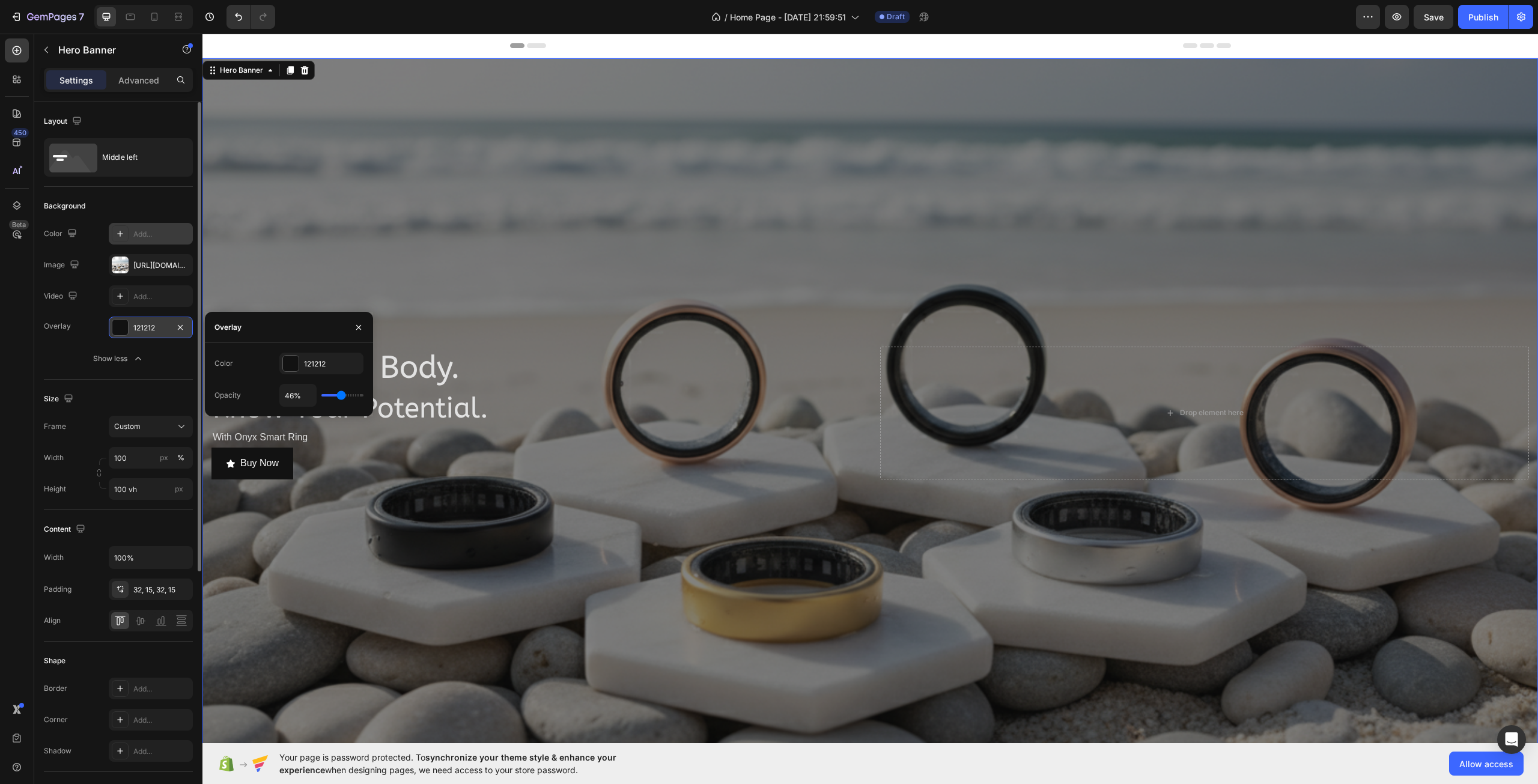
type input "48"
type input "50%"
type input "50"
type input "52%"
type input "52"
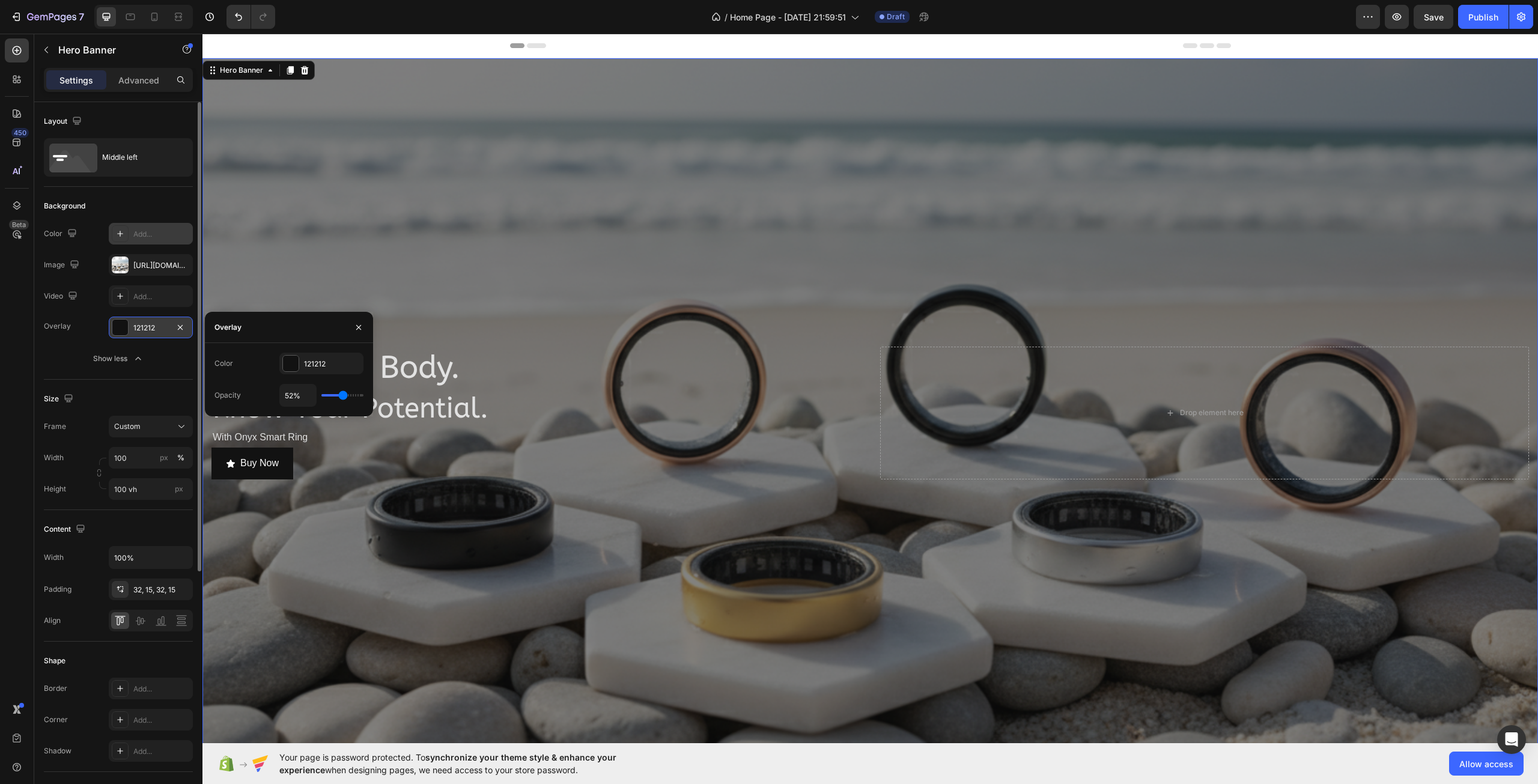
type input "56%"
type input "56"
type input "57%"
type input "57"
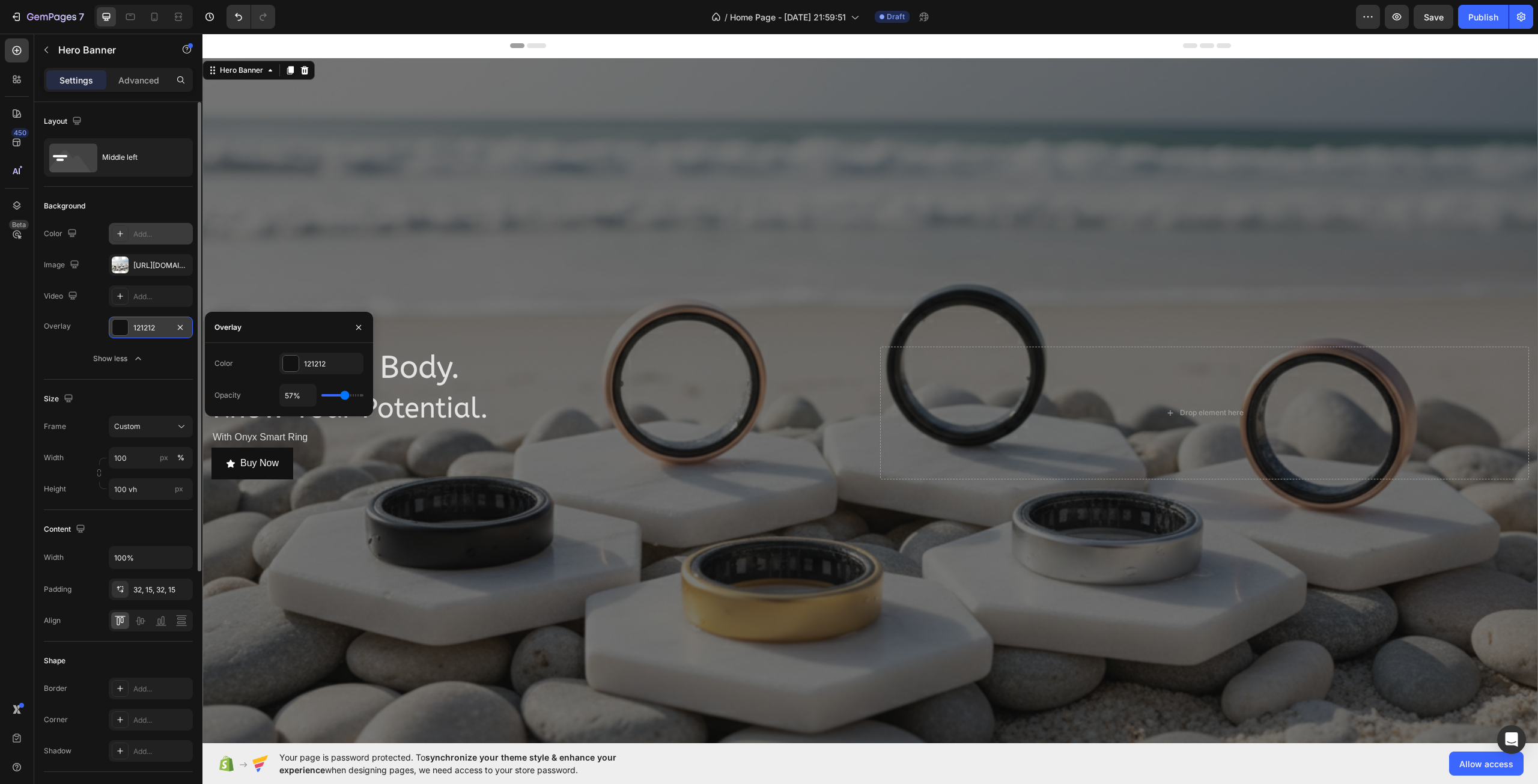
type input "59%"
type input "59"
type input "63%"
type input "63"
type input "65%"
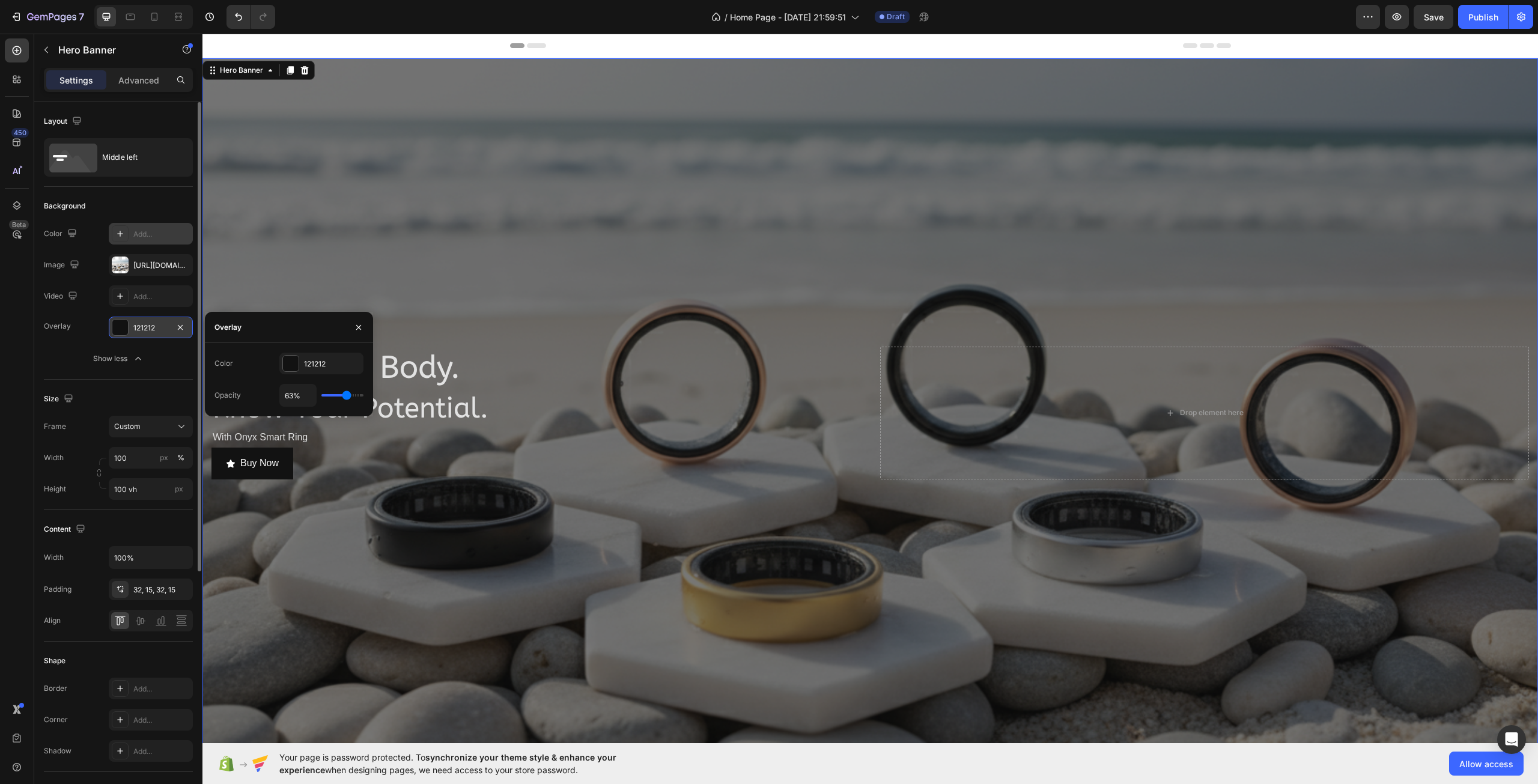
type input "65"
type input "67%"
type input "67"
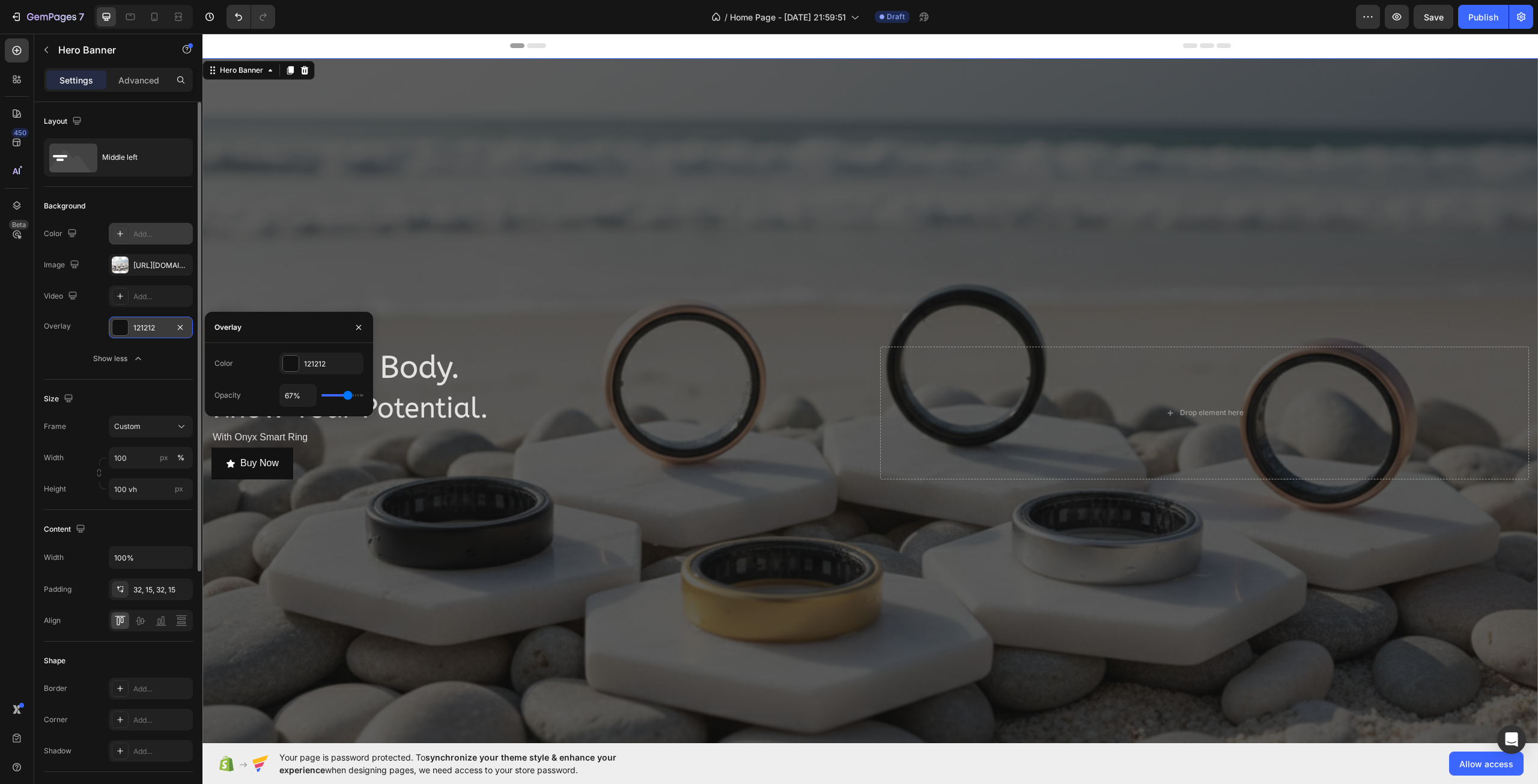
type input "65%"
drag, startPoint x: 341, startPoint y: 394, endPoint x: 347, endPoint y: 393, distance: 6.1
type input "65"
click at [347, 394] on input "range" at bounding box center [342, 395] width 42 height 2
click at [89, 379] on div "Background The changes might be hidden by the video. Color Add... Image [URL][D…" at bounding box center [118, 283] width 149 height 193
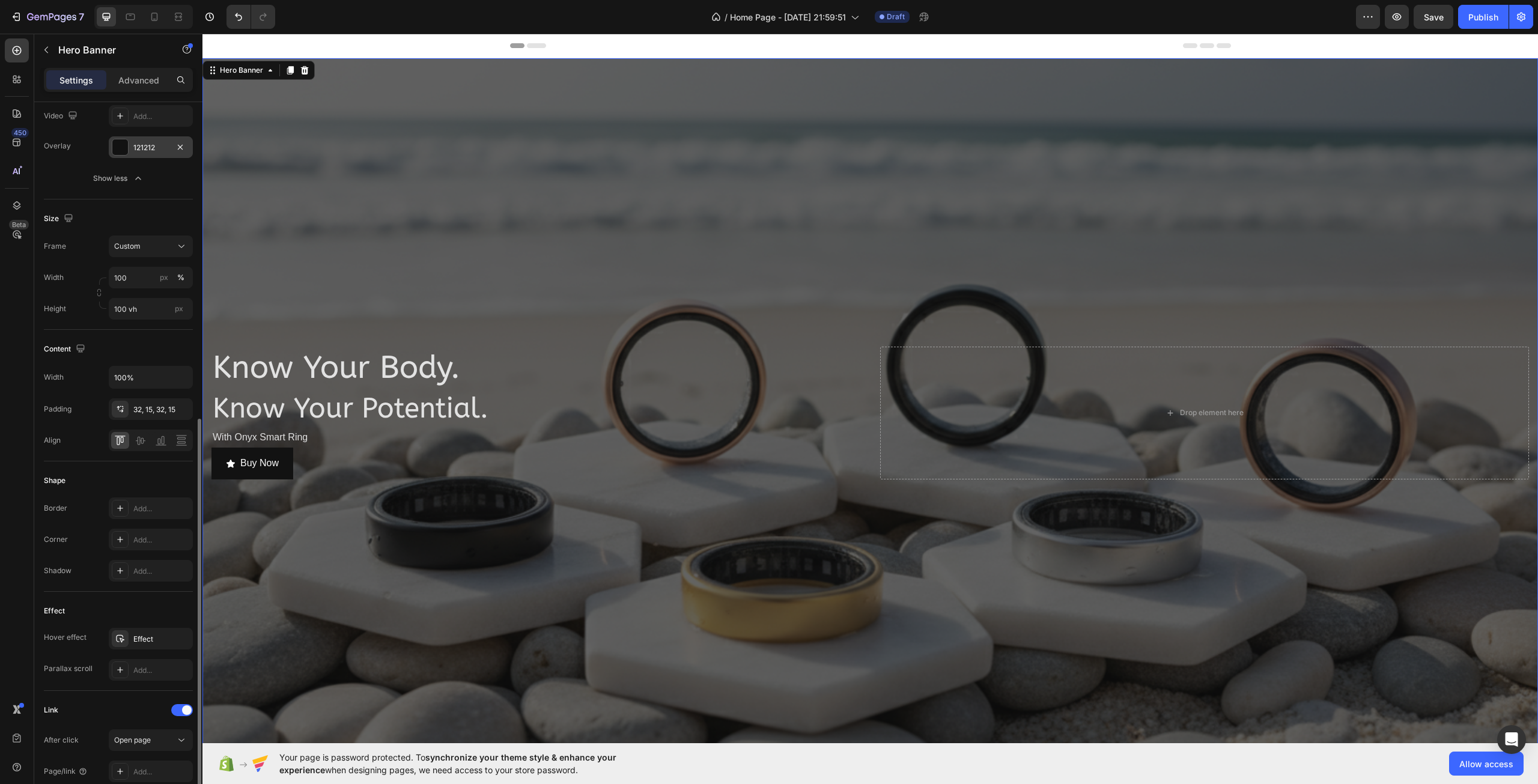
scroll to position [300, 0]
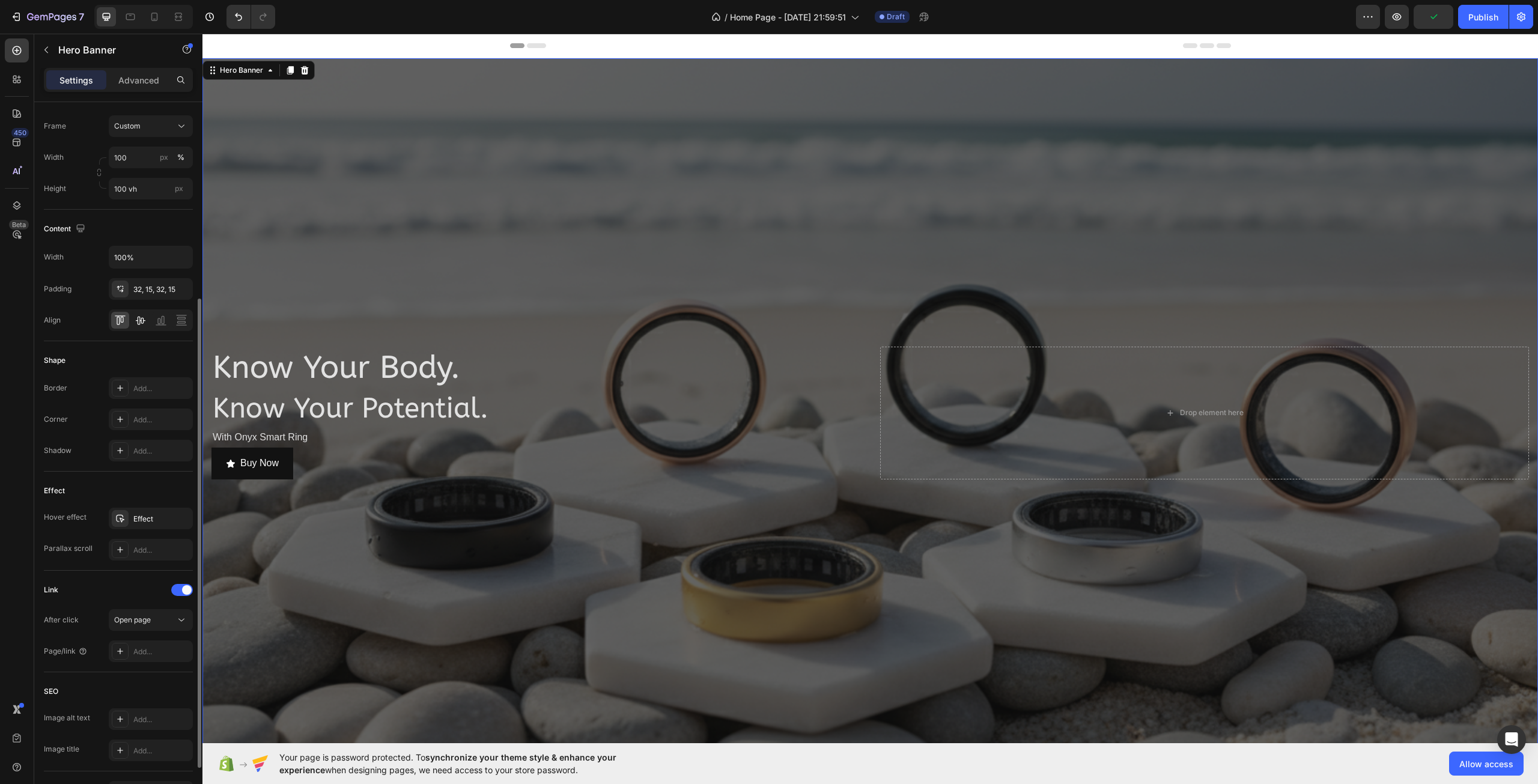
click at [138, 318] on icon at bounding box center [140, 320] width 10 height 8
click at [163, 322] on icon at bounding box center [161, 320] width 12 height 12
click at [176, 318] on icon at bounding box center [181, 320] width 12 height 12
click at [170, 318] on div at bounding box center [151, 320] width 84 height 22
click at [157, 318] on icon at bounding box center [161, 320] width 12 height 12
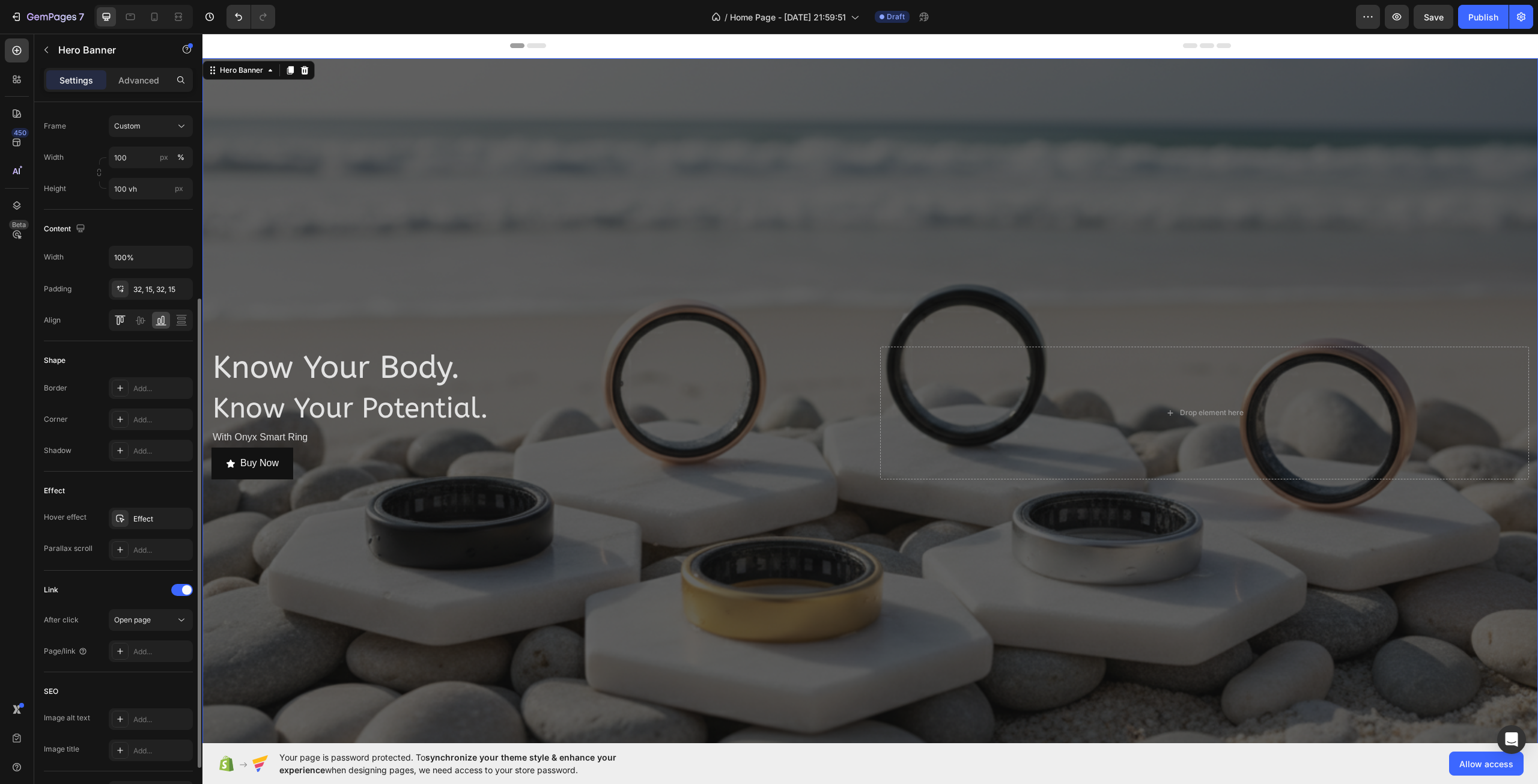
click at [124, 315] on icon at bounding box center [120, 320] width 12 height 12
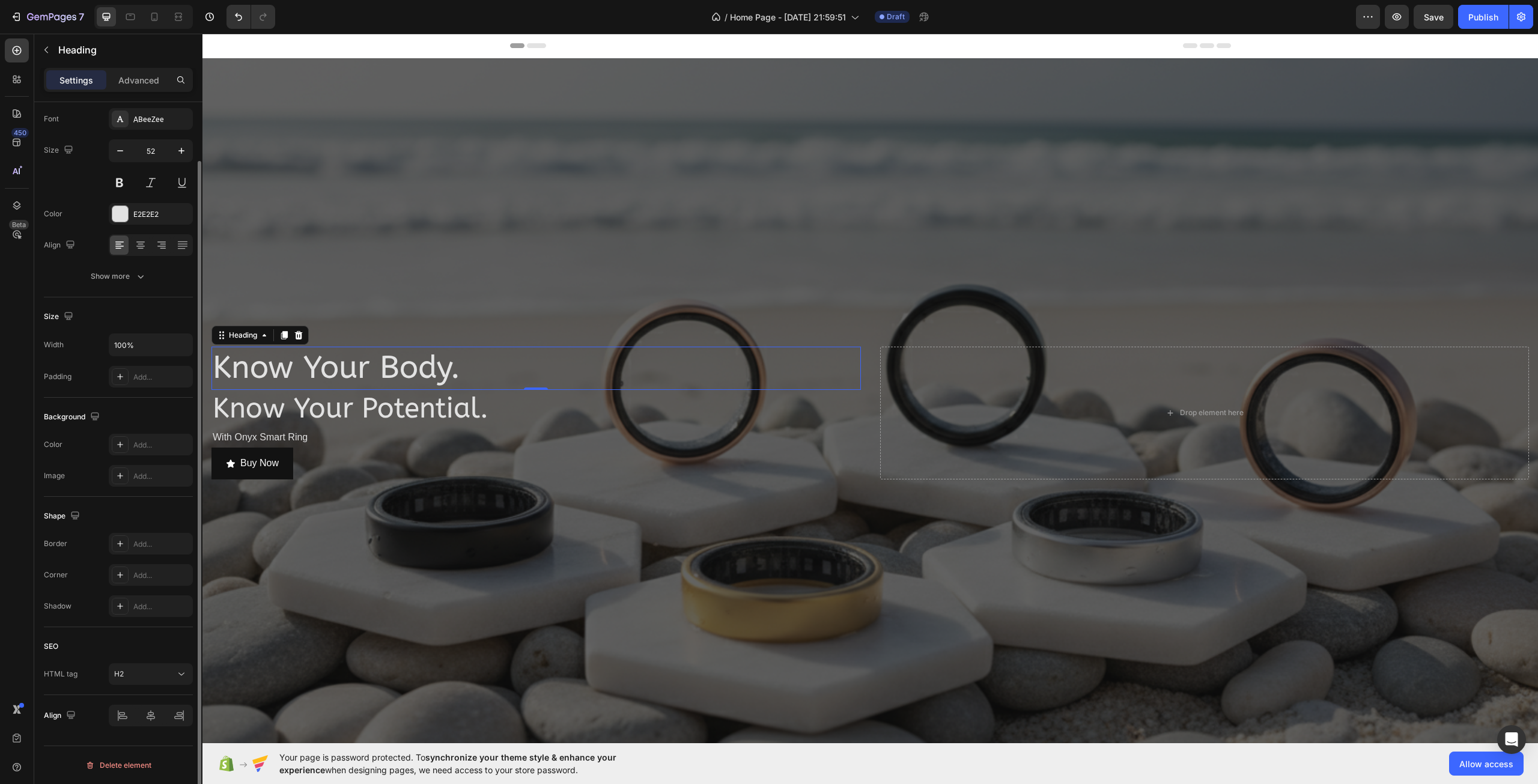
click at [336, 365] on h2 "Know Your Body." at bounding box center [536, 368] width 649 height 43
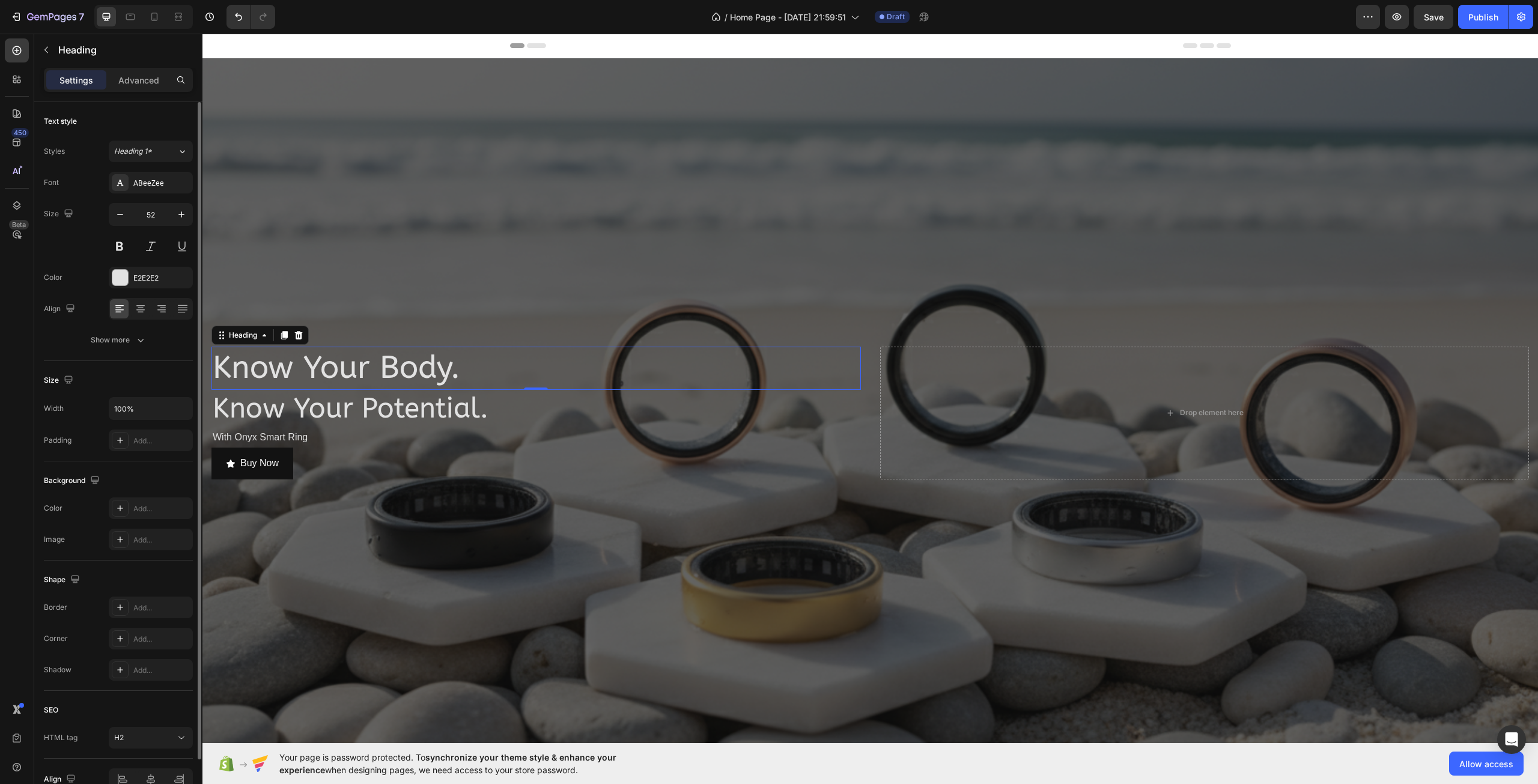
click at [317, 396] on h2 "Know Your Potential." at bounding box center [536, 409] width 649 height 38
click at [137, 308] on icon at bounding box center [140, 308] width 12 height 12
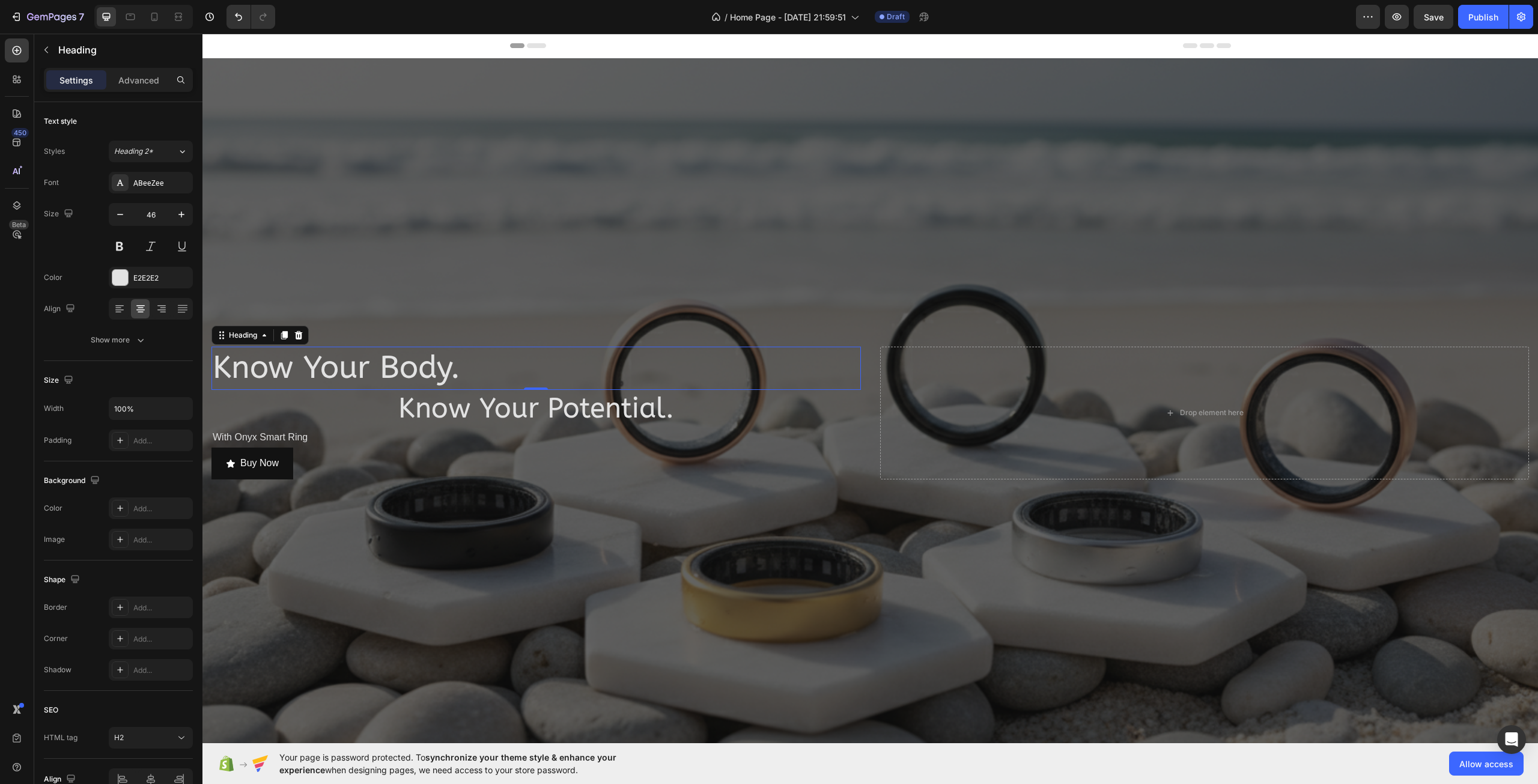
click at [351, 363] on h2 "Know Your Body." at bounding box center [536, 368] width 649 height 43
click at [137, 308] on icon at bounding box center [140, 308] width 12 height 12
click at [260, 444] on p "With Onyx Smart Ring" at bounding box center [536, 437] width 647 height 17
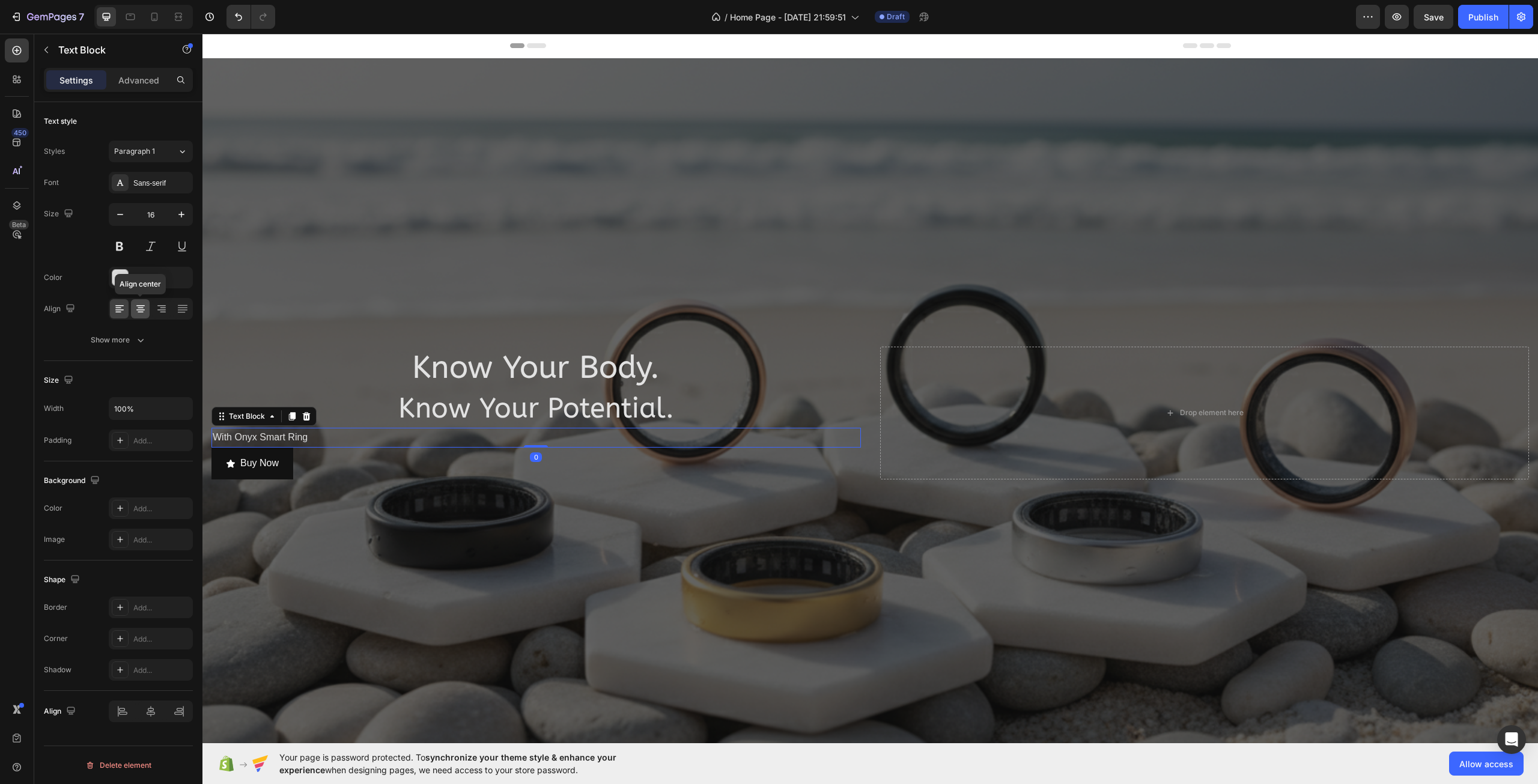
click at [142, 311] on icon at bounding box center [140, 308] width 12 height 12
click at [263, 466] on p "Buy Now" at bounding box center [259, 463] width 38 height 17
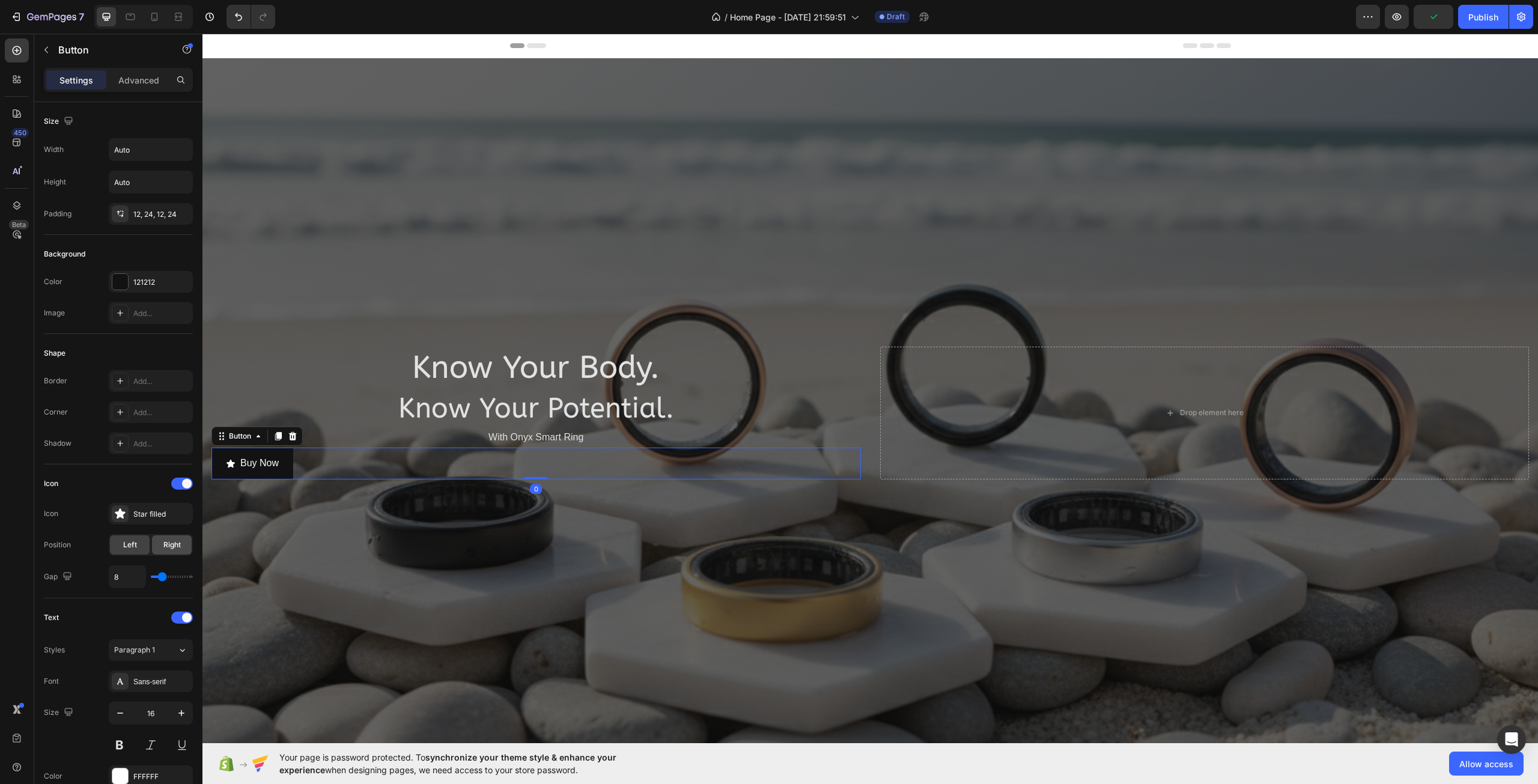
click at [164, 546] on span "Right" at bounding box center [172, 544] width 17 height 11
click at [136, 542] on span "Left" at bounding box center [130, 544] width 14 height 11
click at [156, 539] on div "Right" at bounding box center [171, 545] width 40 height 19
click at [151, 520] on div "Star filled" at bounding box center [151, 513] width 84 height 22
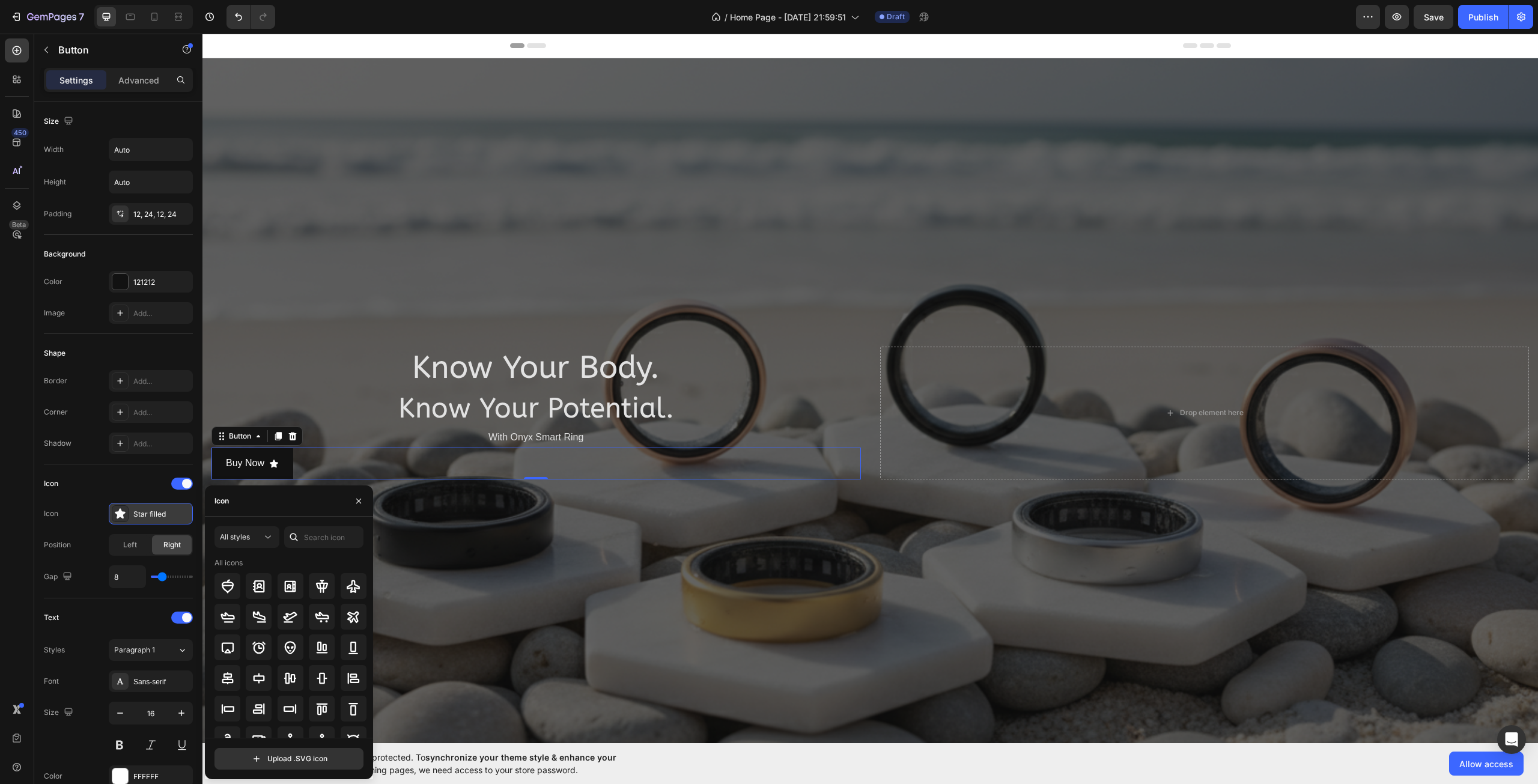
click at [164, 521] on div "Star filled" at bounding box center [151, 513] width 84 height 22
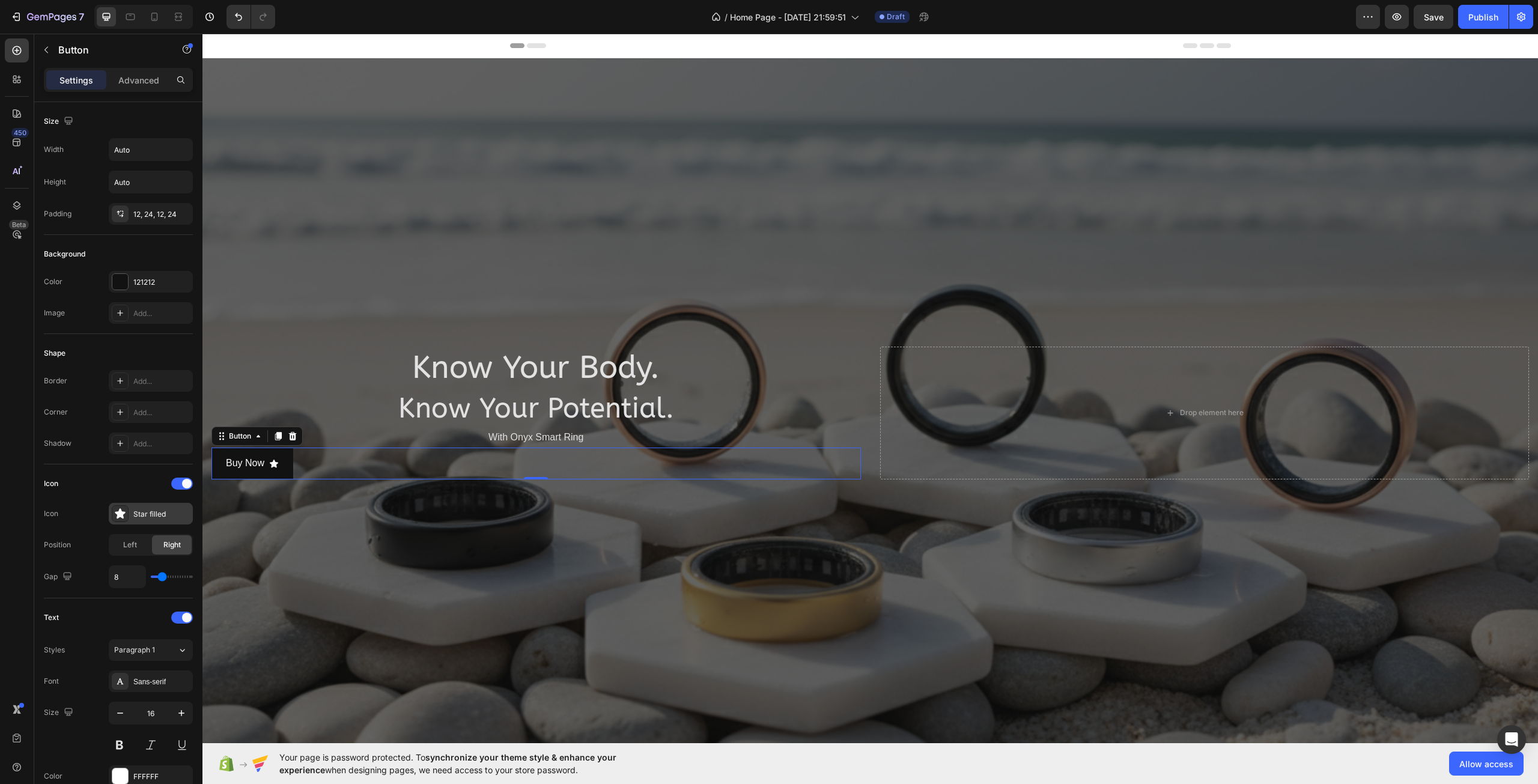
click at [163, 515] on div "Star filled" at bounding box center [161, 514] width 57 height 11
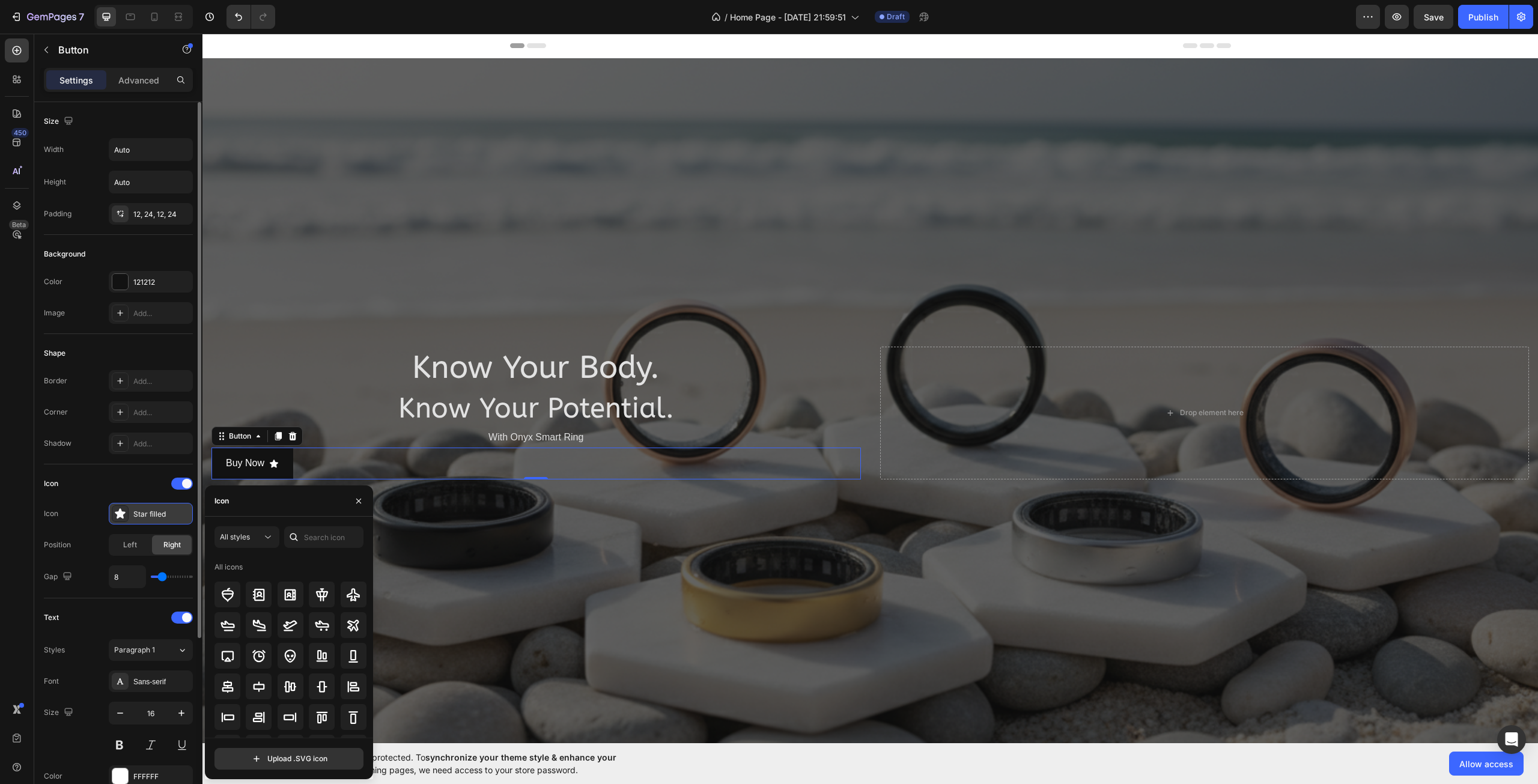
click at [120, 514] on icon at bounding box center [120, 513] width 11 height 11
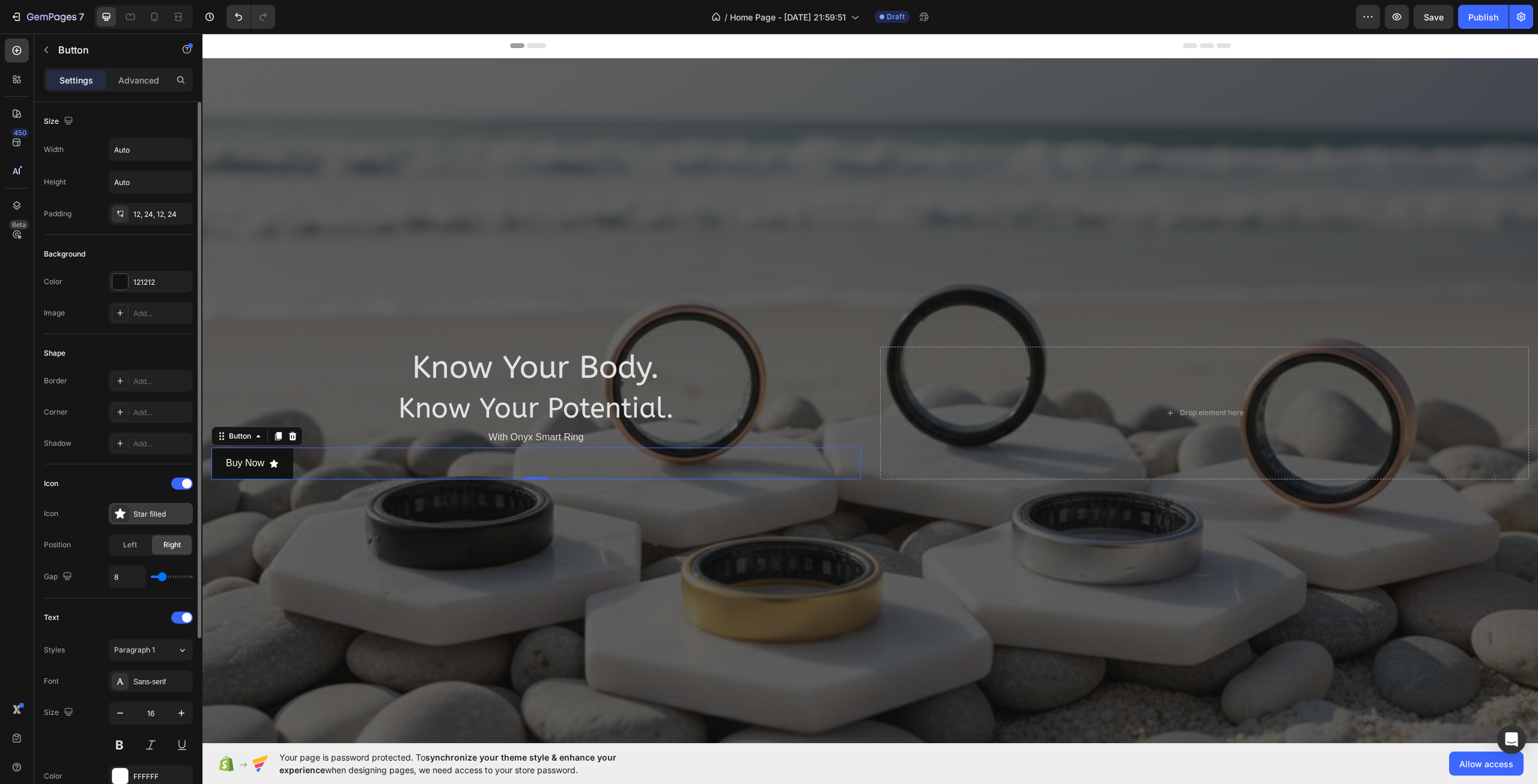
click at [120, 514] on icon at bounding box center [120, 513] width 11 height 11
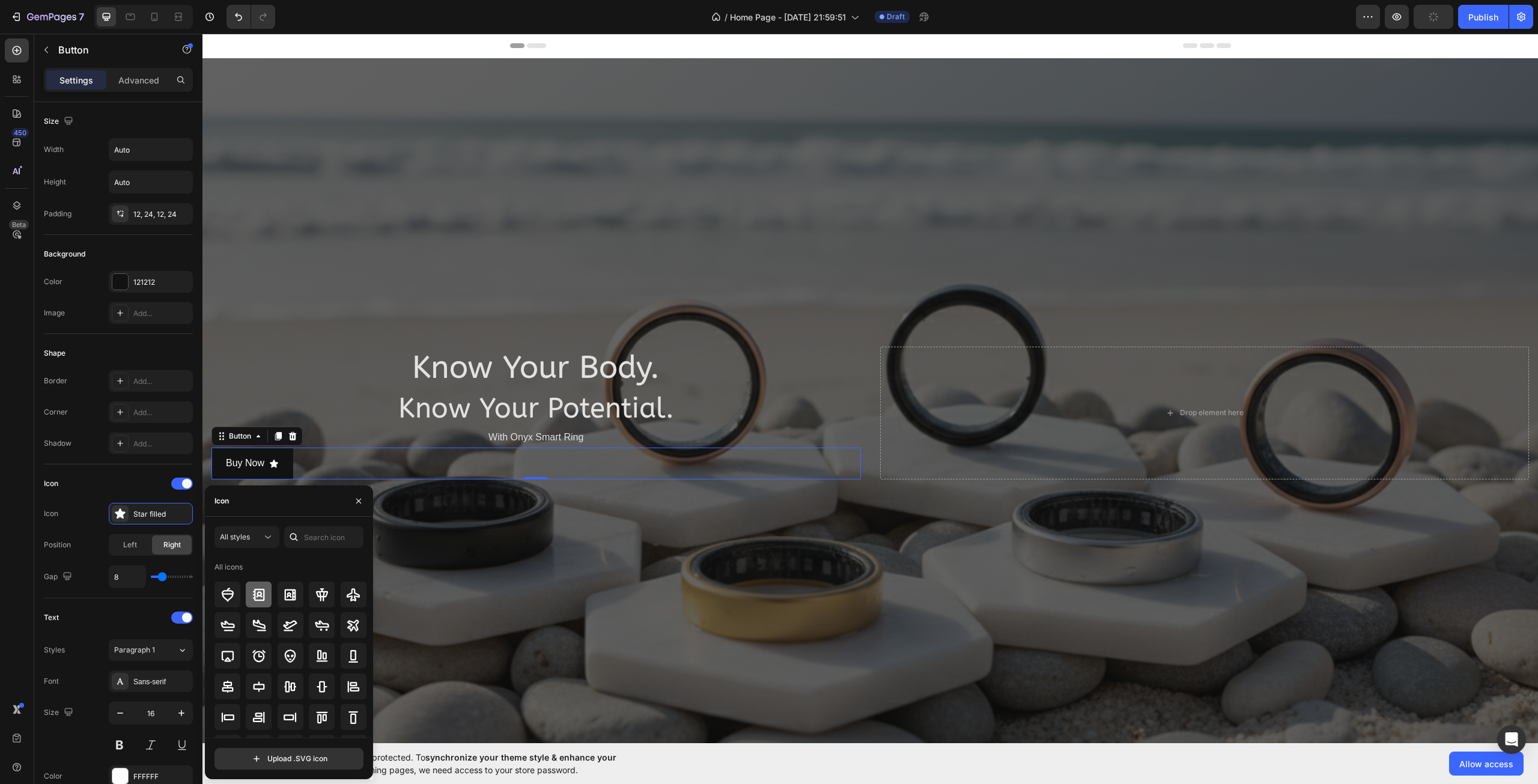
click at [256, 585] on div at bounding box center [259, 594] width 26 height 26
click at [296, 597] on icon at bounding box center [290, 595] width 15 height 15
click at [341, 597] on div at bounding box center [353, 594] width 26 height 26
click at [351, 643] on icon at bounding box center [353, 650] width 15 height 15
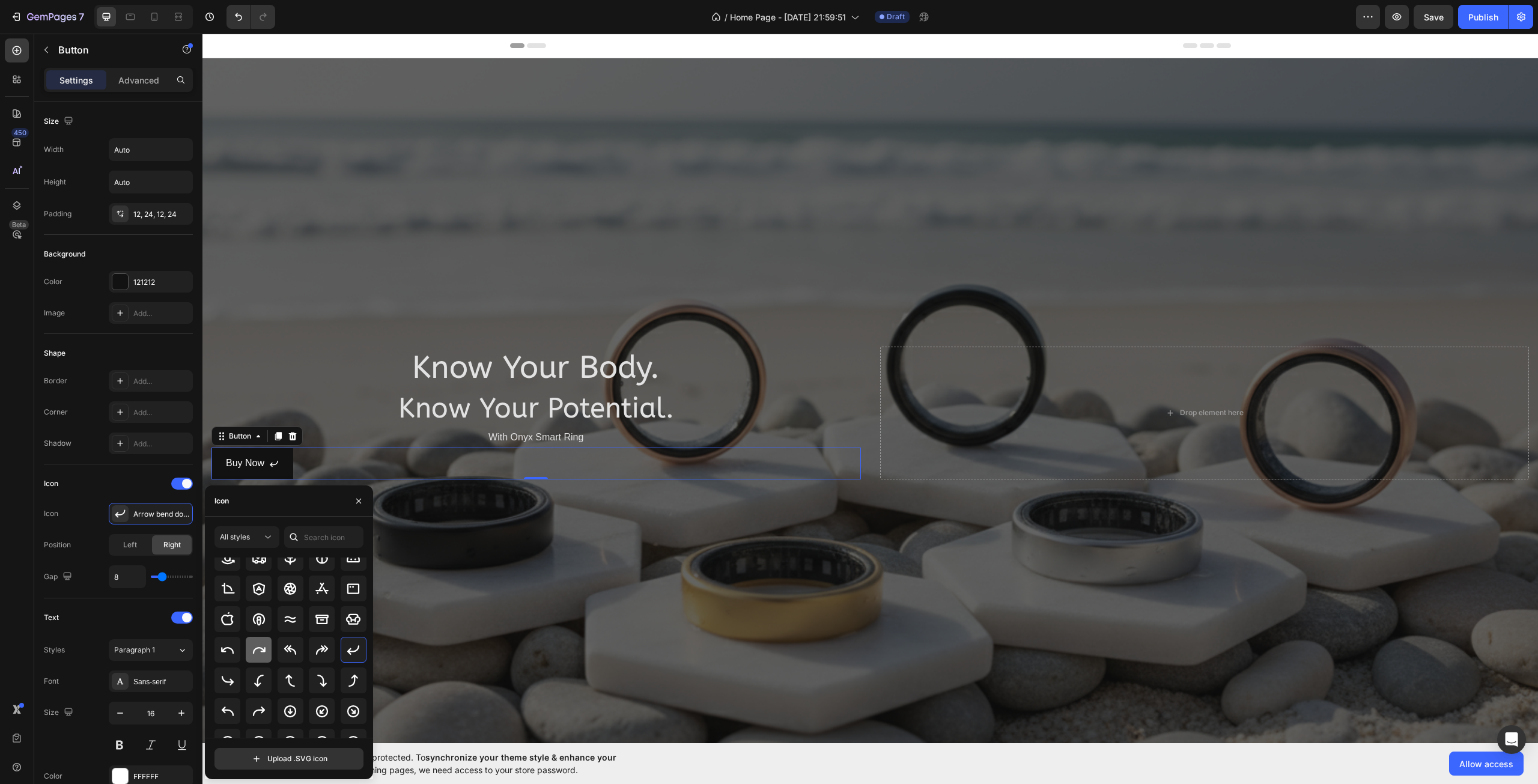
click at [268, 650] on div at bounding box center [259, 649] width 26 height 26
click at [228, 650] on icon at bounding box center [228, 650] width 15 height 15
click at [293, 659] on icon at bounding box center [290, 659] width 15 height 15
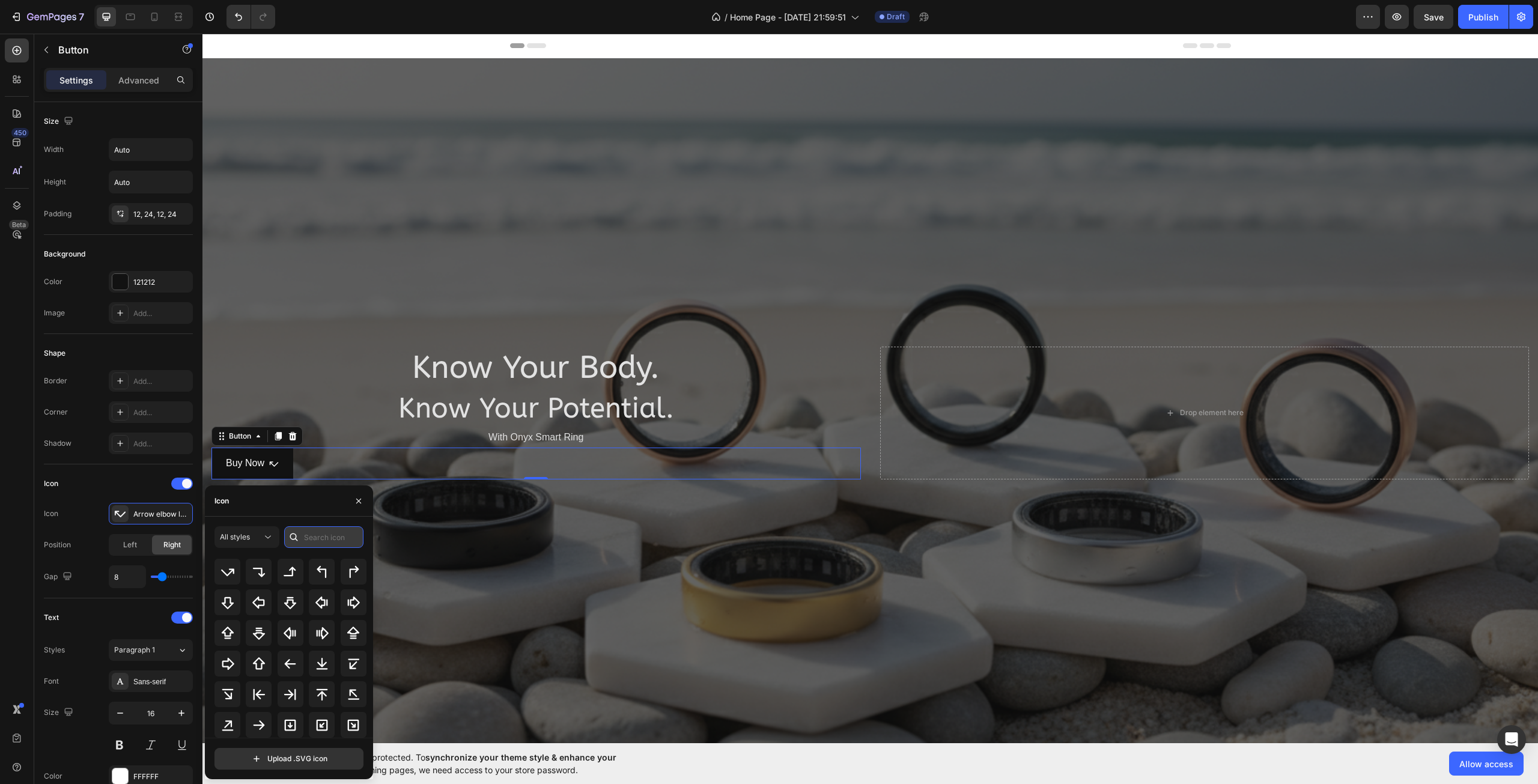
click at [324, 538] on input "text" at bounding box center [323, 537] width 79 height 22
click at [270, 752] on input "file" at bounding box center [289, 758] width 148 height 20
click at [229, 592] on icon at bounding box center [228, 593] width 13 height 12
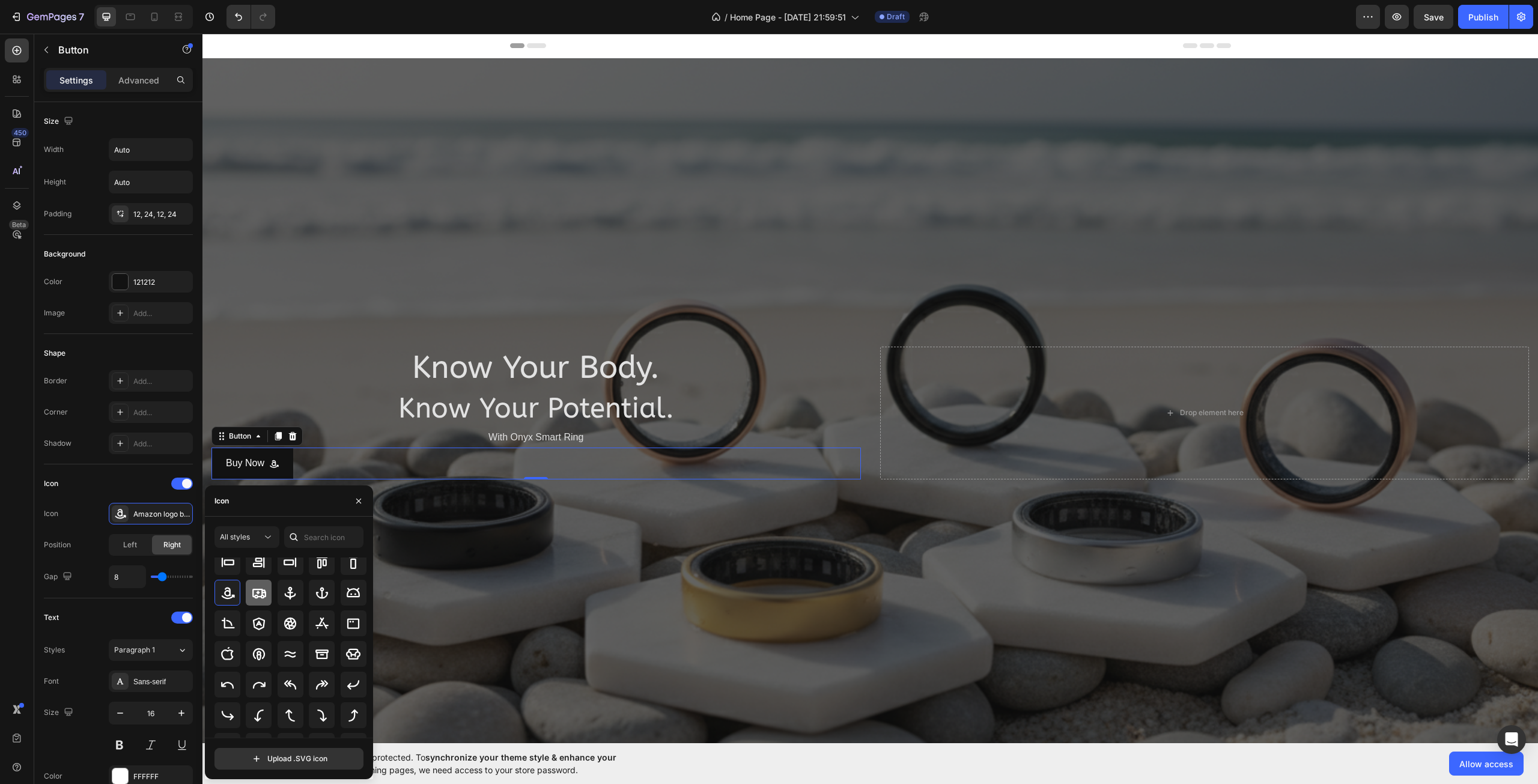
click at [247, 590] on div at bounding box center [259, 593] width 26 height 26
click at [291, 602] on icon at bounding box center [290, 597] width 15 height 15
click at [293, 619] on icon at bounding box center [290, 626] width 15 height 15
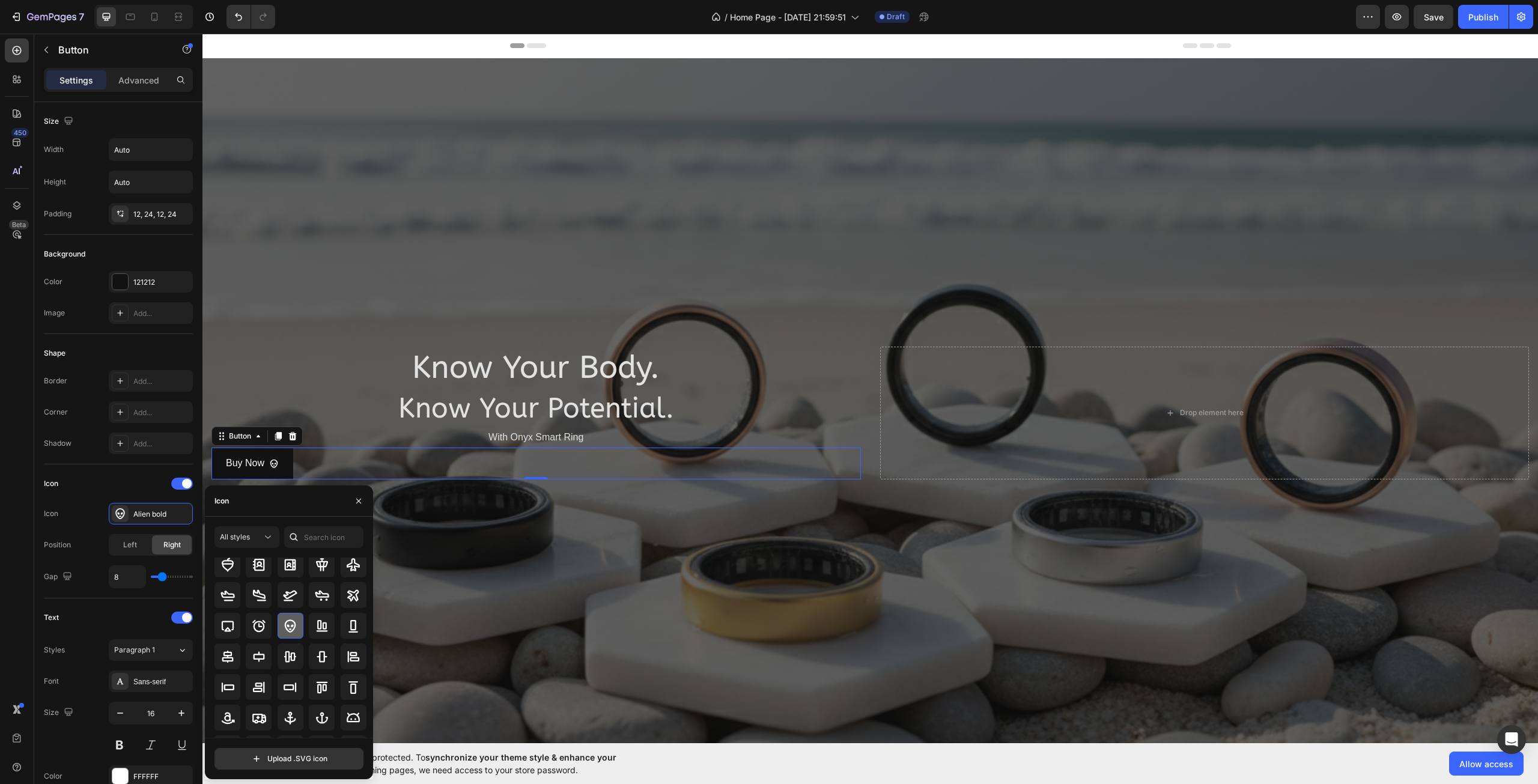
scroll to position [0, 0]
click at [237, 595] on div at bounding box center [228, 594] width 26 height 26
click at [250, 536] on span "All styles" at bounding box center [234, 536] width 30 height 9
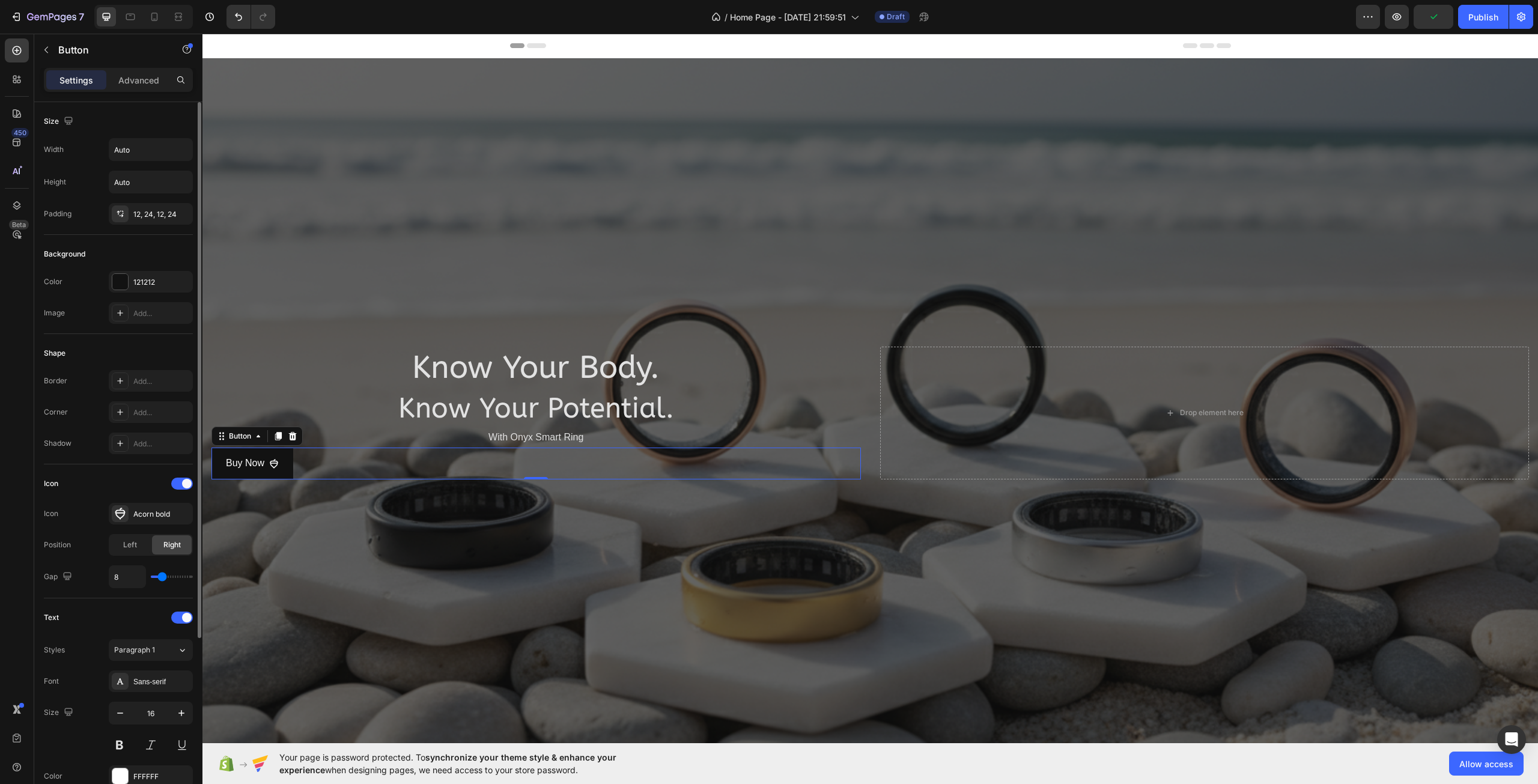
click at [72, 565] on div "Gap 8" at bounding box center [118, 576] width 149 height 23
drag, startPoint x: 132, startPoint y: 512, endPoint x: 84, endPoint y: 509, distance: 48.1
click at [83, 509] on div "Icon Acorn bold" at bounding box center [118, 513] width 149 height 22
click at [182, 486] on span at bounding box center [186, 484] width 10 height 10
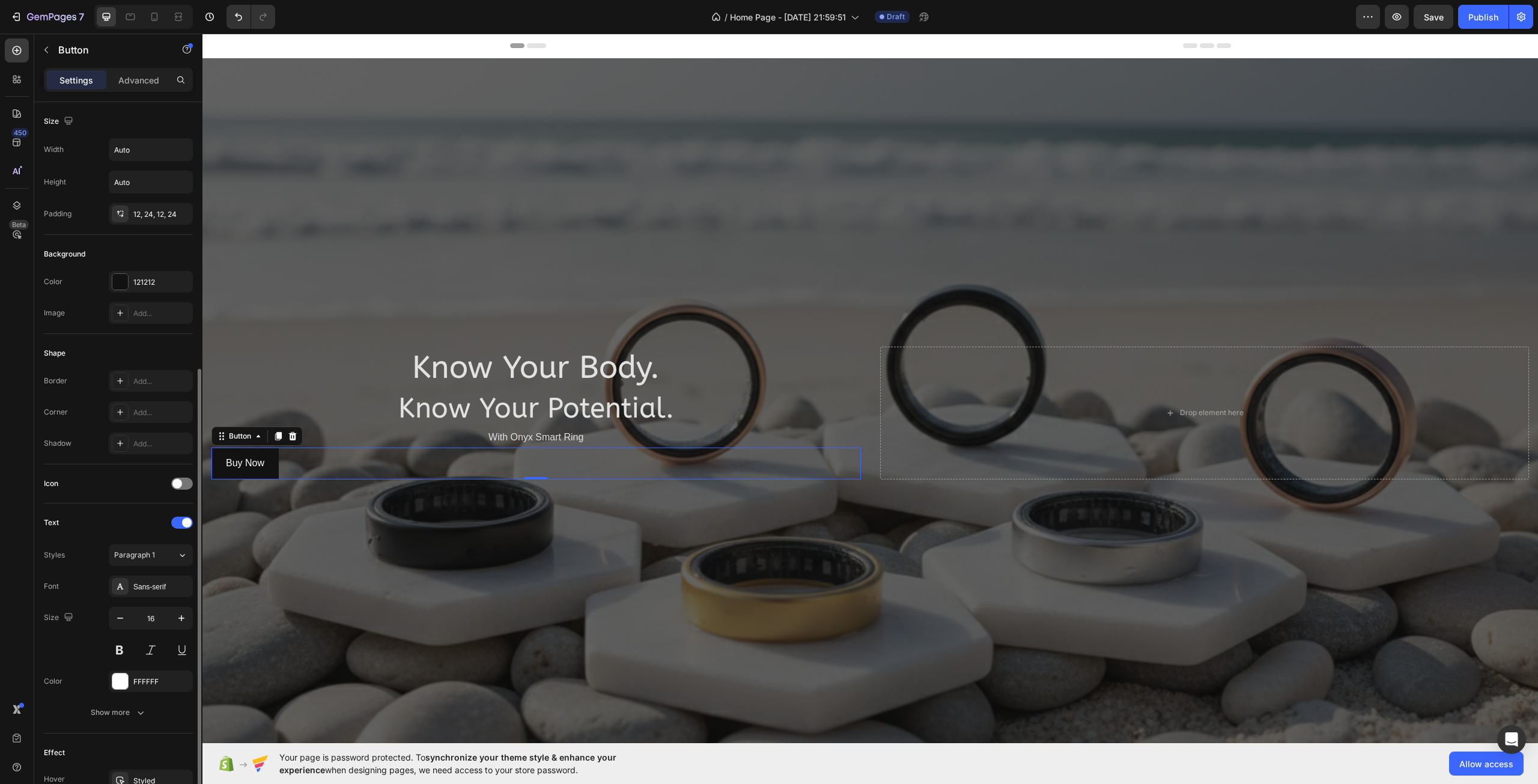
scroll to position [145, 0]
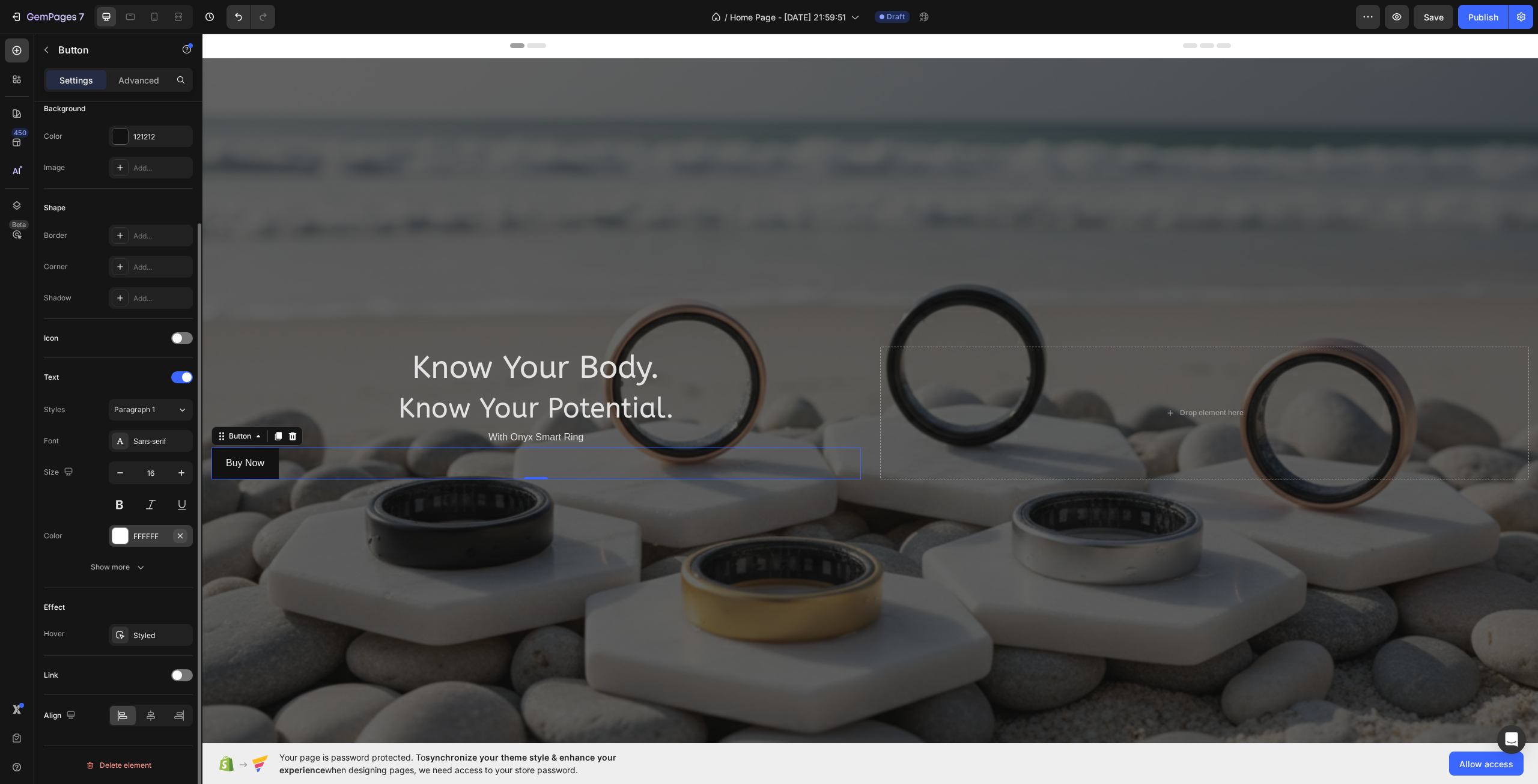
click at [186, 535] on button "button" at bounding box center [180, 536] width 15 height 15
click at [117, 564] on div "Show more" at bounding box center [118, 567] width 56 height 12
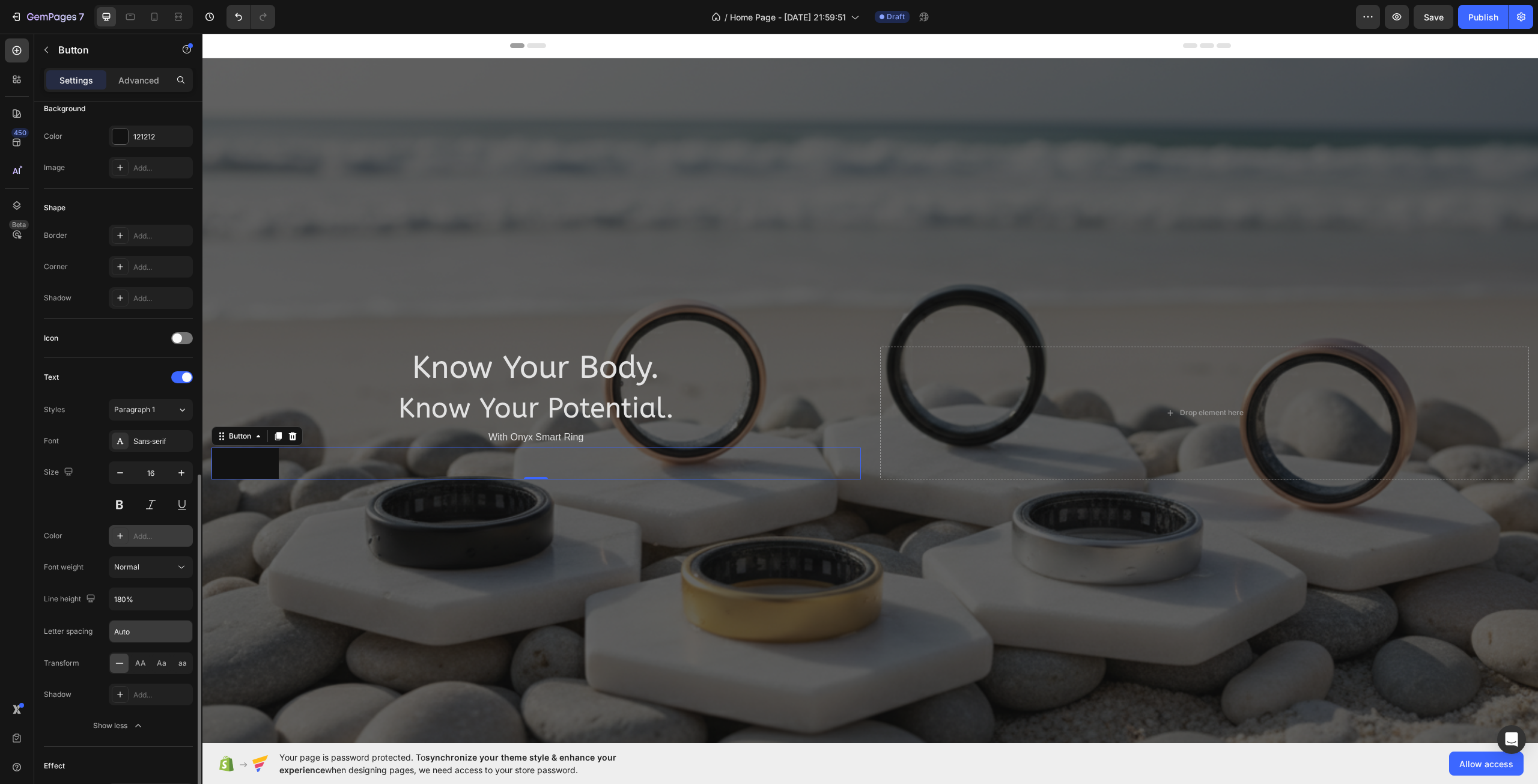
scroll to position [304, 0]
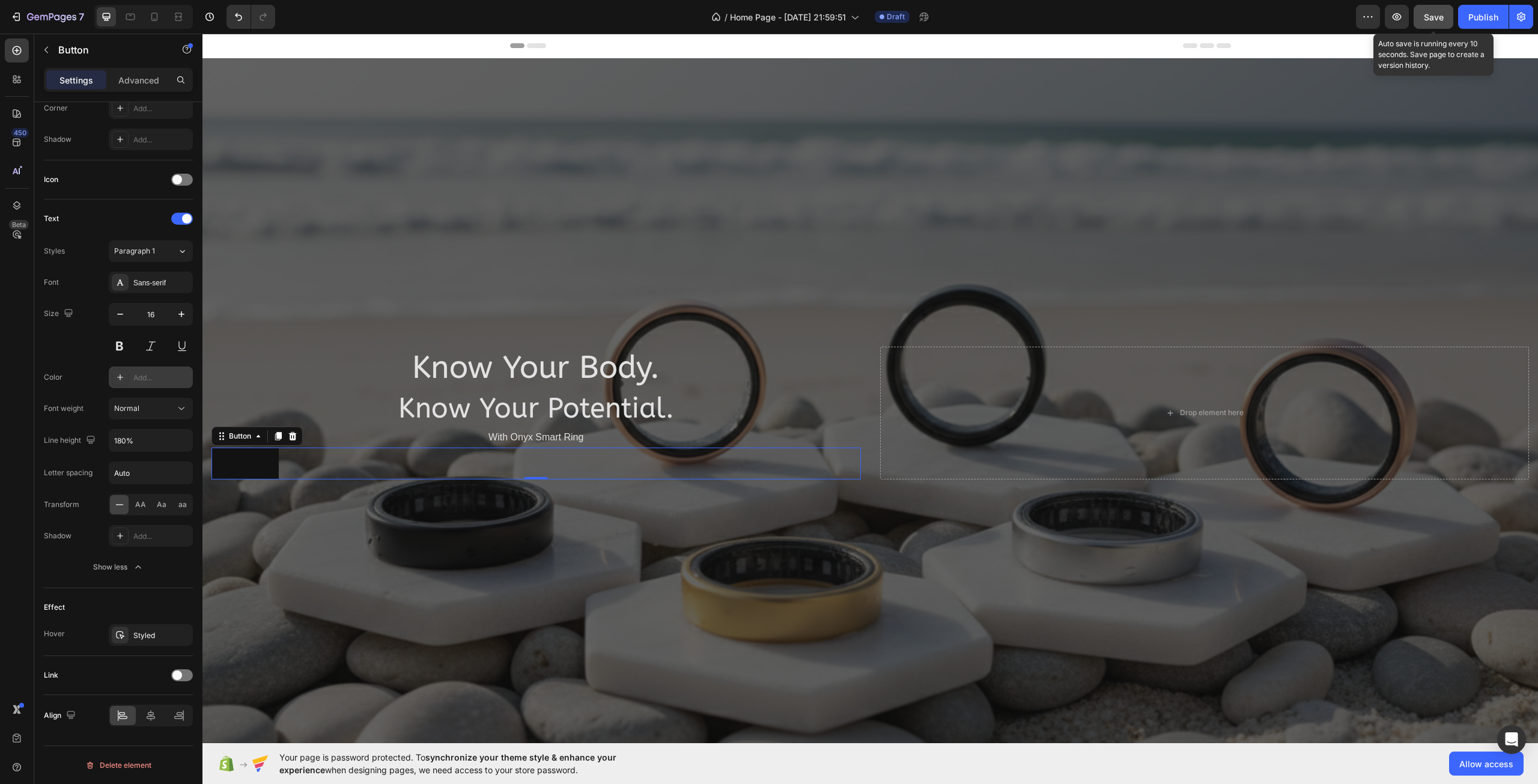
click at [1447, 19] on button "Save" at bounding box center [1433, 17] width 40 height 24
click at [229, 456] on p "Buy Now" at bounding box center [245, 463] width 38 height 17
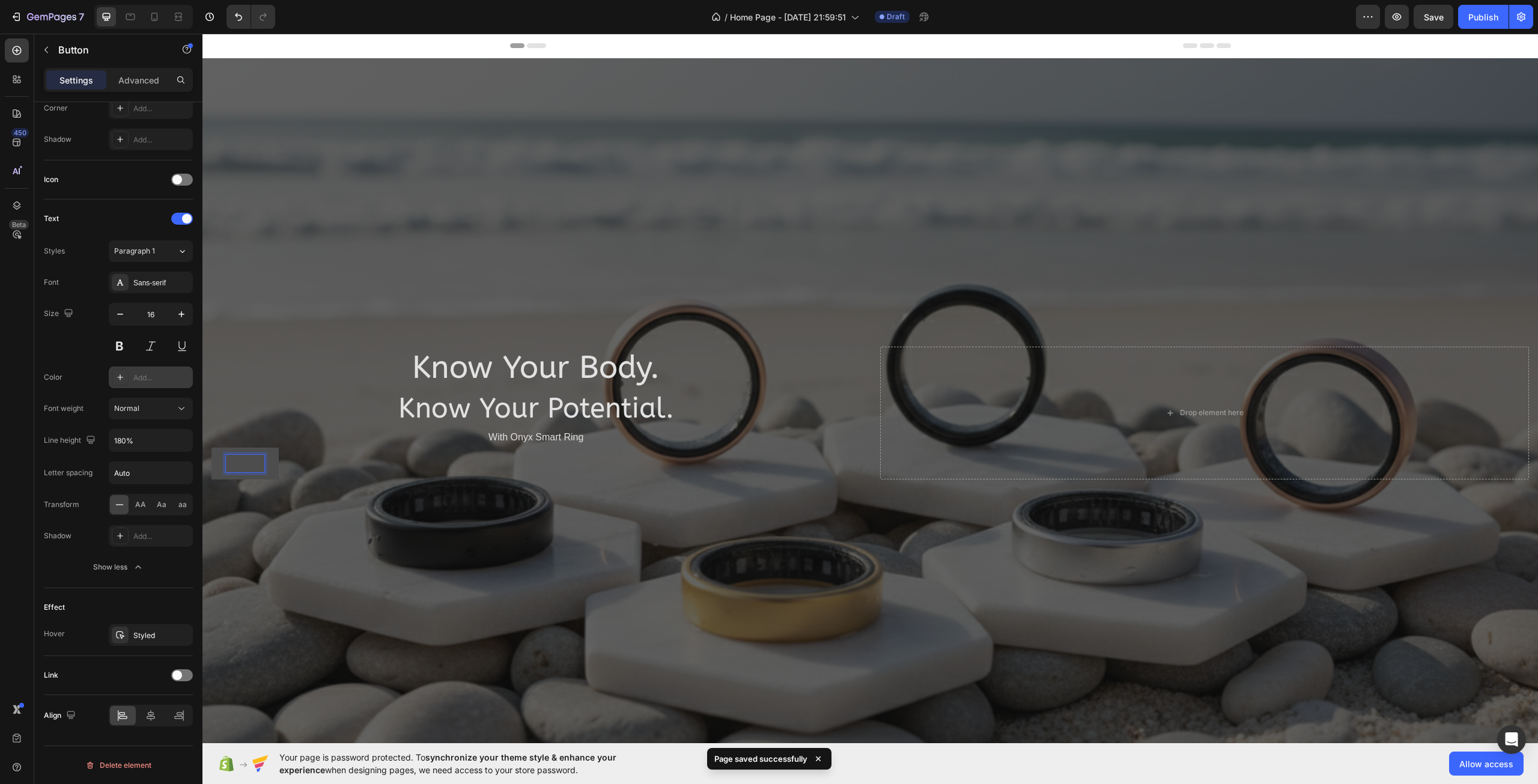
click at [234, 465] on p "Buy Now" at bounding box center [245, 463] width 38 height 17
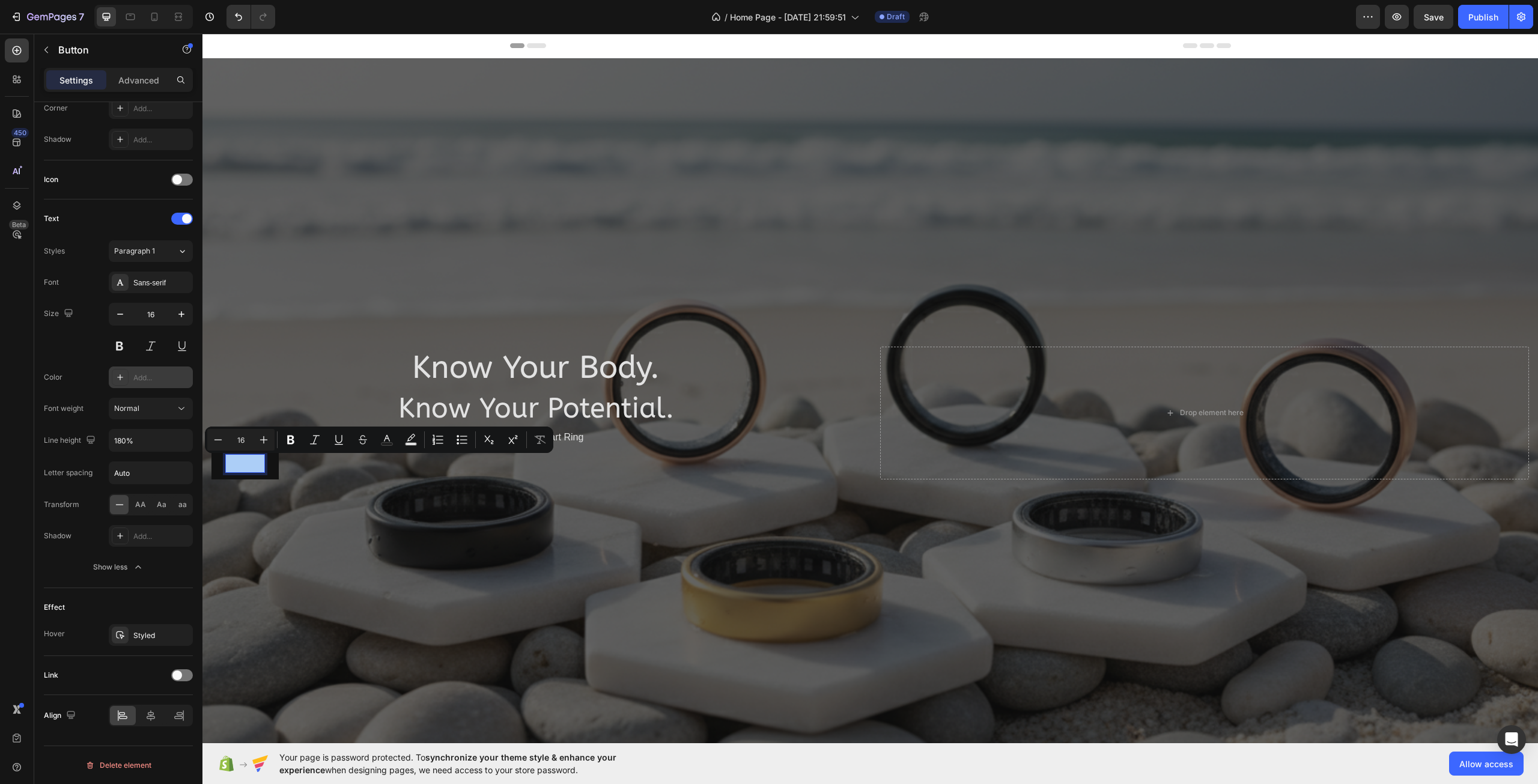
click at [122, 377] on icon at bounding box center [120, 377] width 10 height 10
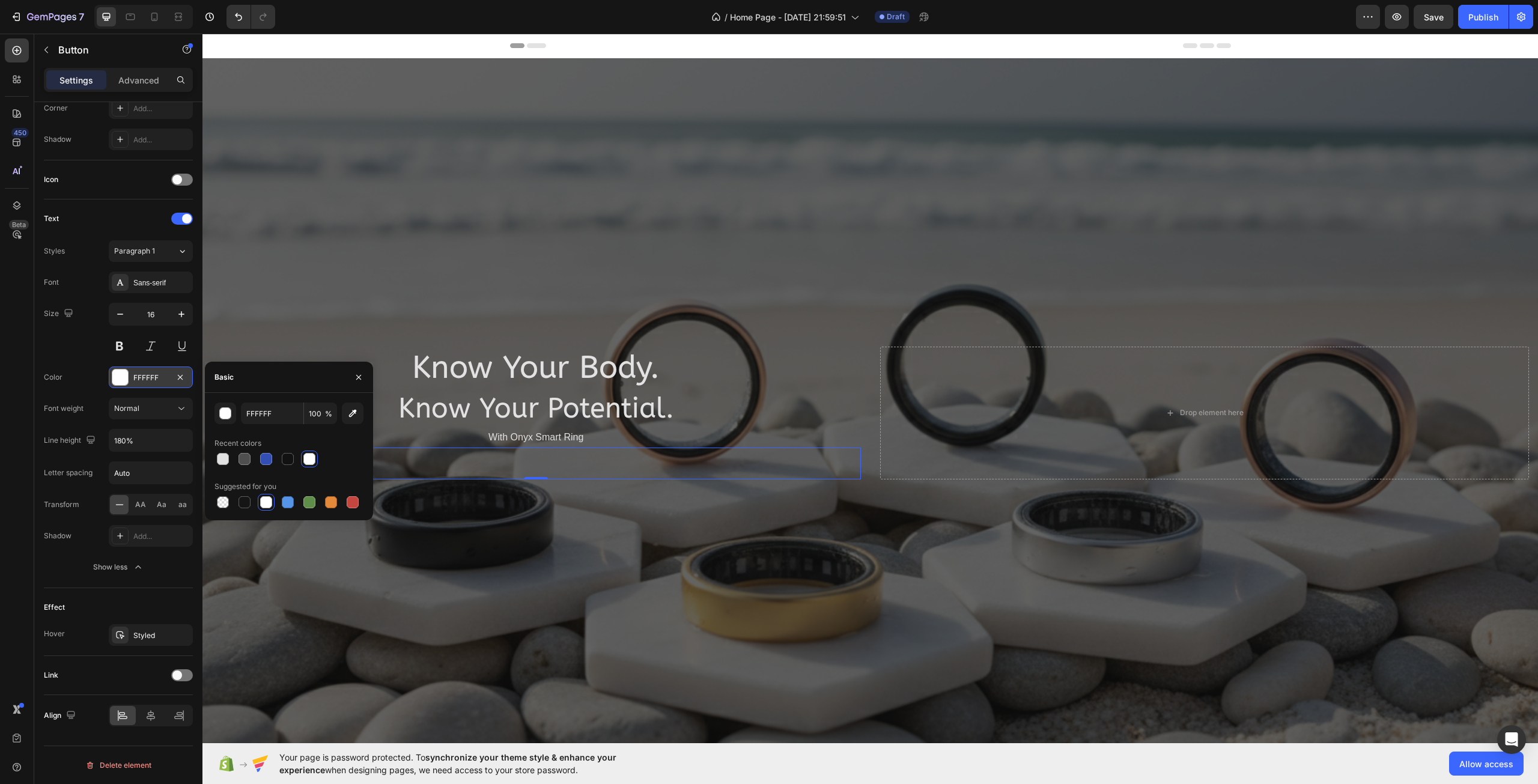
click at [24, 512] on div "450 Beta" at bounding box center [17, 367] width 24 height 659
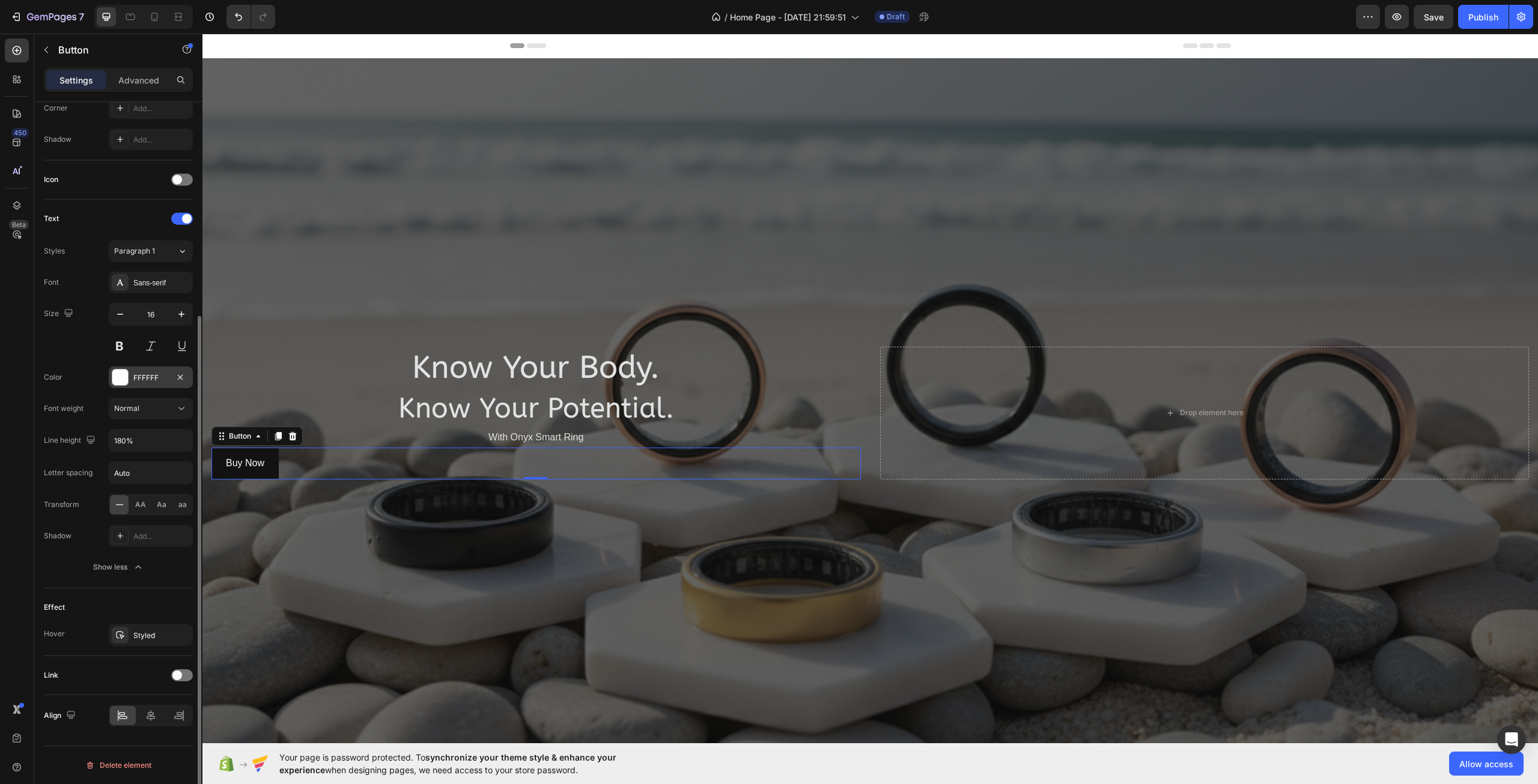
scroll to position [244, 0]
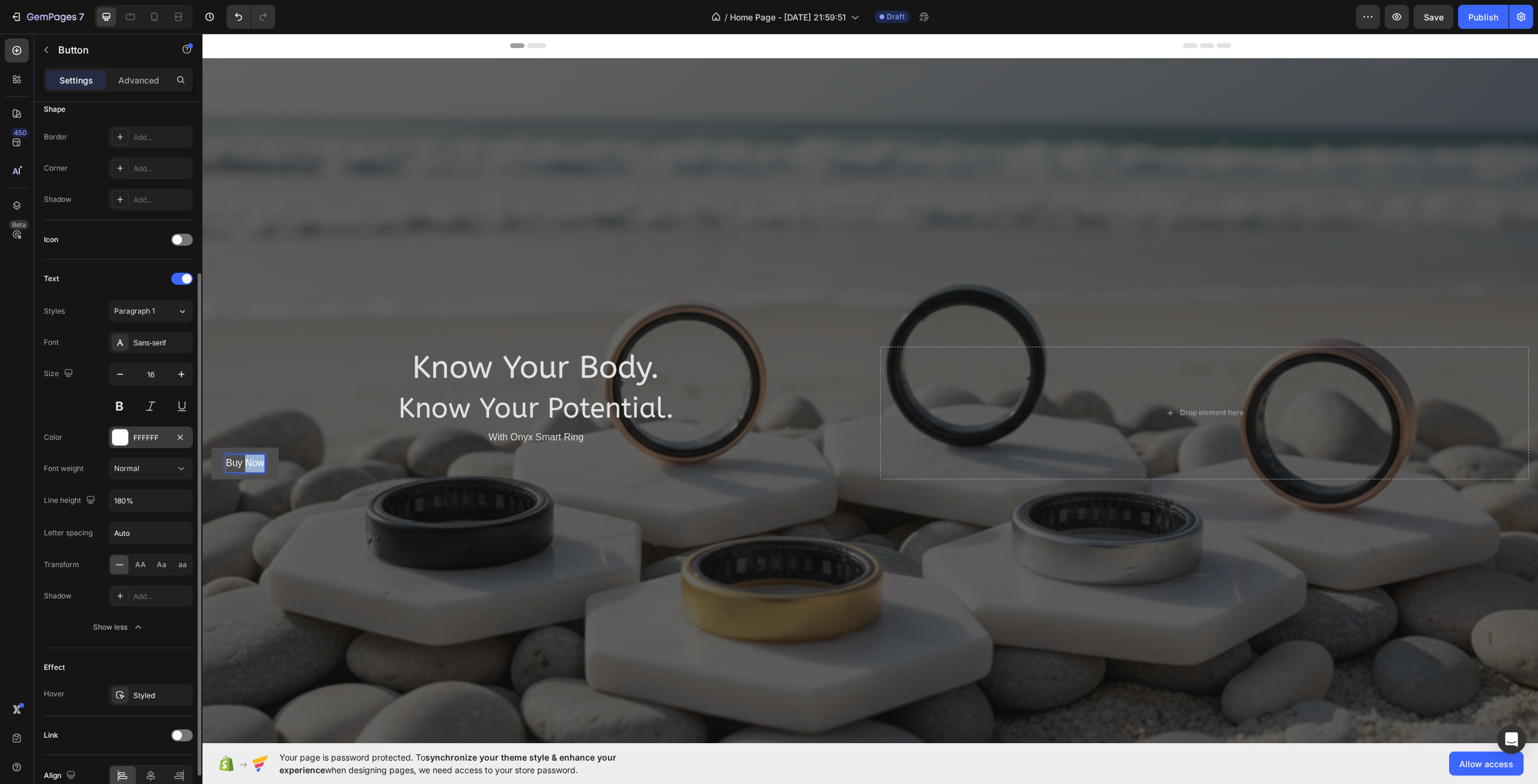
click at [247, 457] on p "Buy Now" at bounding box center [245, 463] width 38 height 17
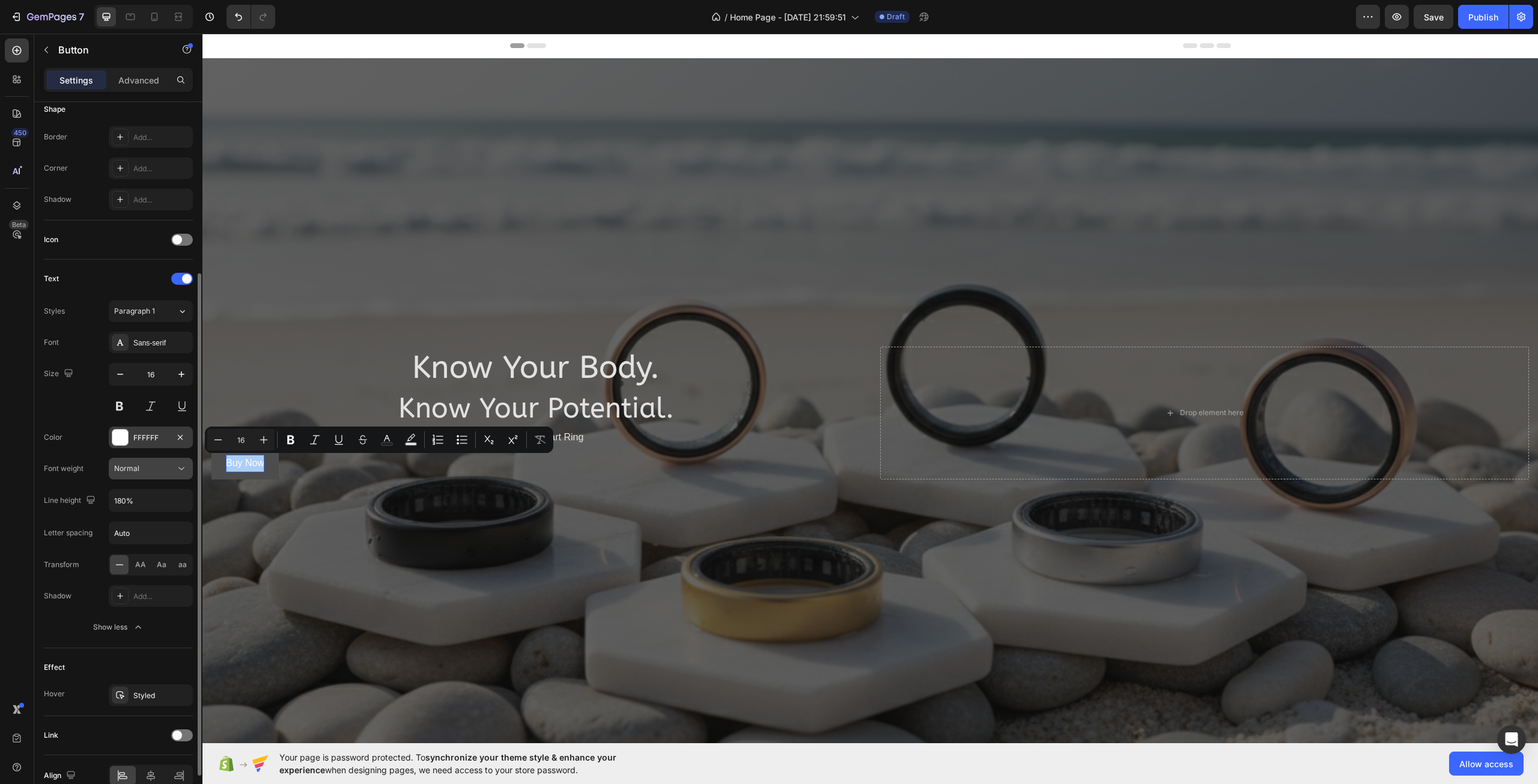
click at [135, 474] on div "Normal" at bounding box center [151, 469] width 73 height 12
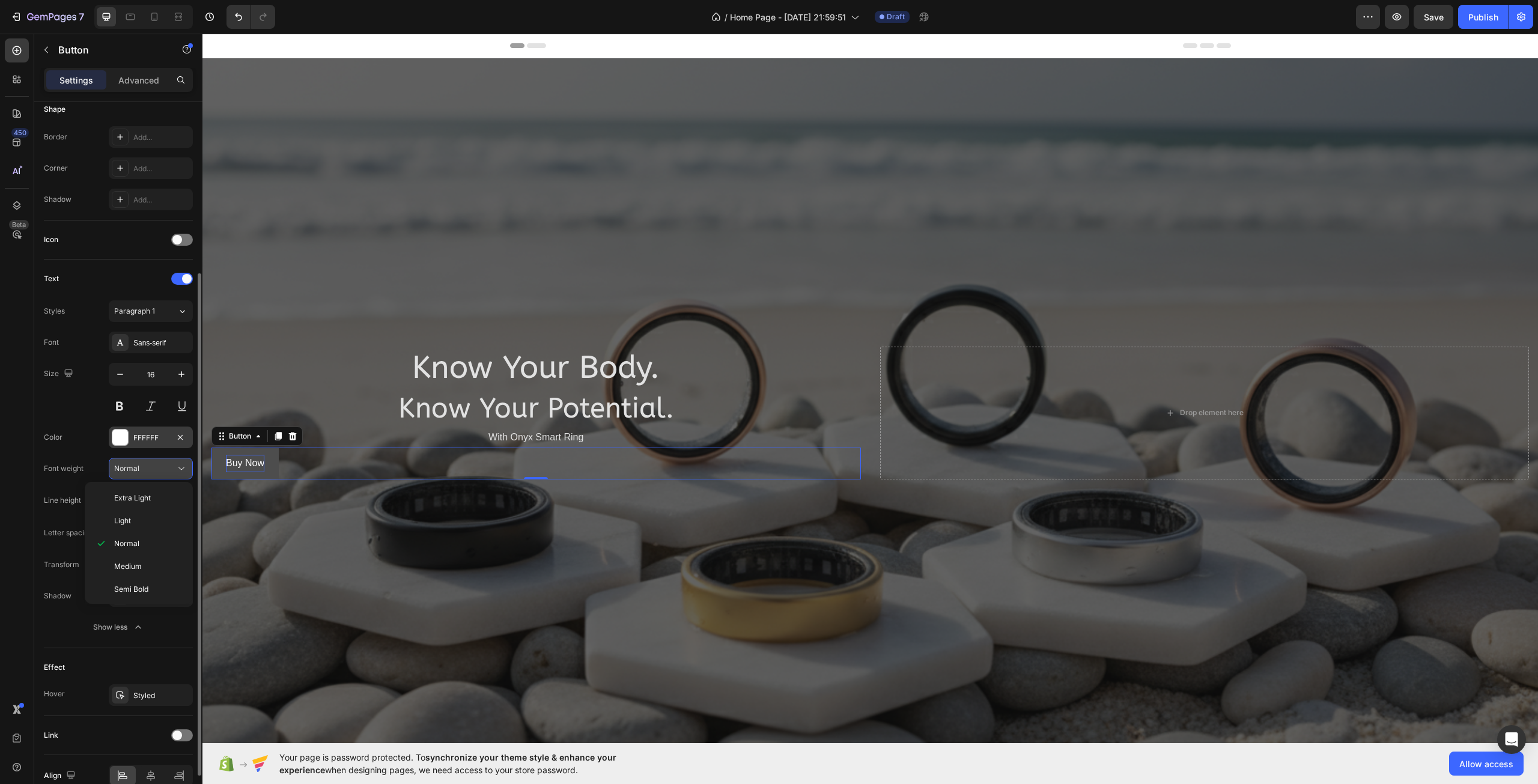
click at [135, 474] on div "Normal" at bounding box center [151, 469] width 73 height 12
click at [140, 501] on span "Extra Light" at bounding box center [132, 498] width 36 height 11
click at [156, 469] on div "Extra Light" at bounding box center [145, 468] width 62 height 11
click at [154, 578] on div "Semi Bold" at bounding box center [136, 589] width 94 height 23
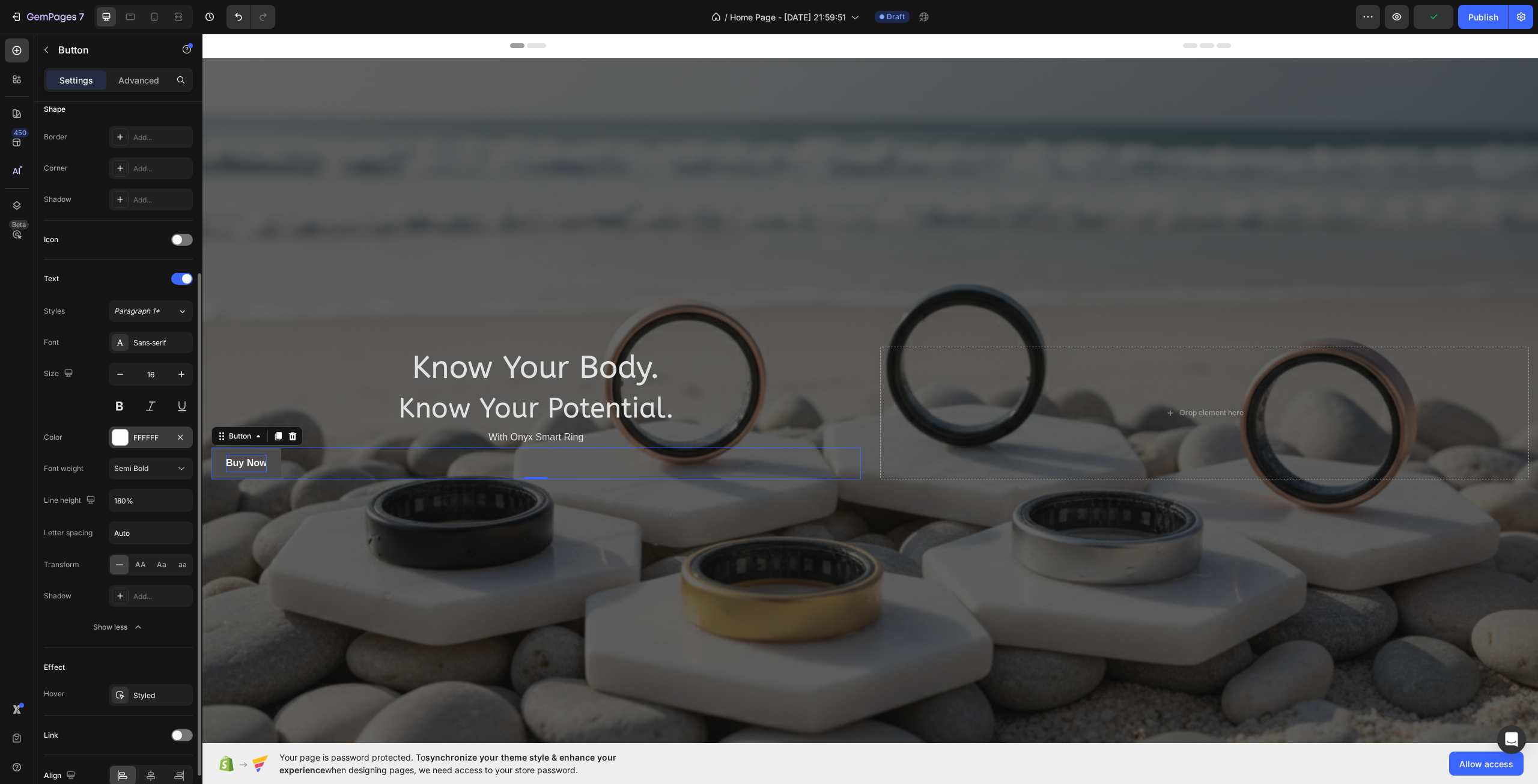
click at [71, 528] on div "Letter spacing" at bounding box center [68, 533] width 49 height 11
click at [122, 527] on input "Auto" at bounding box center [151, 533] width 83 height 22
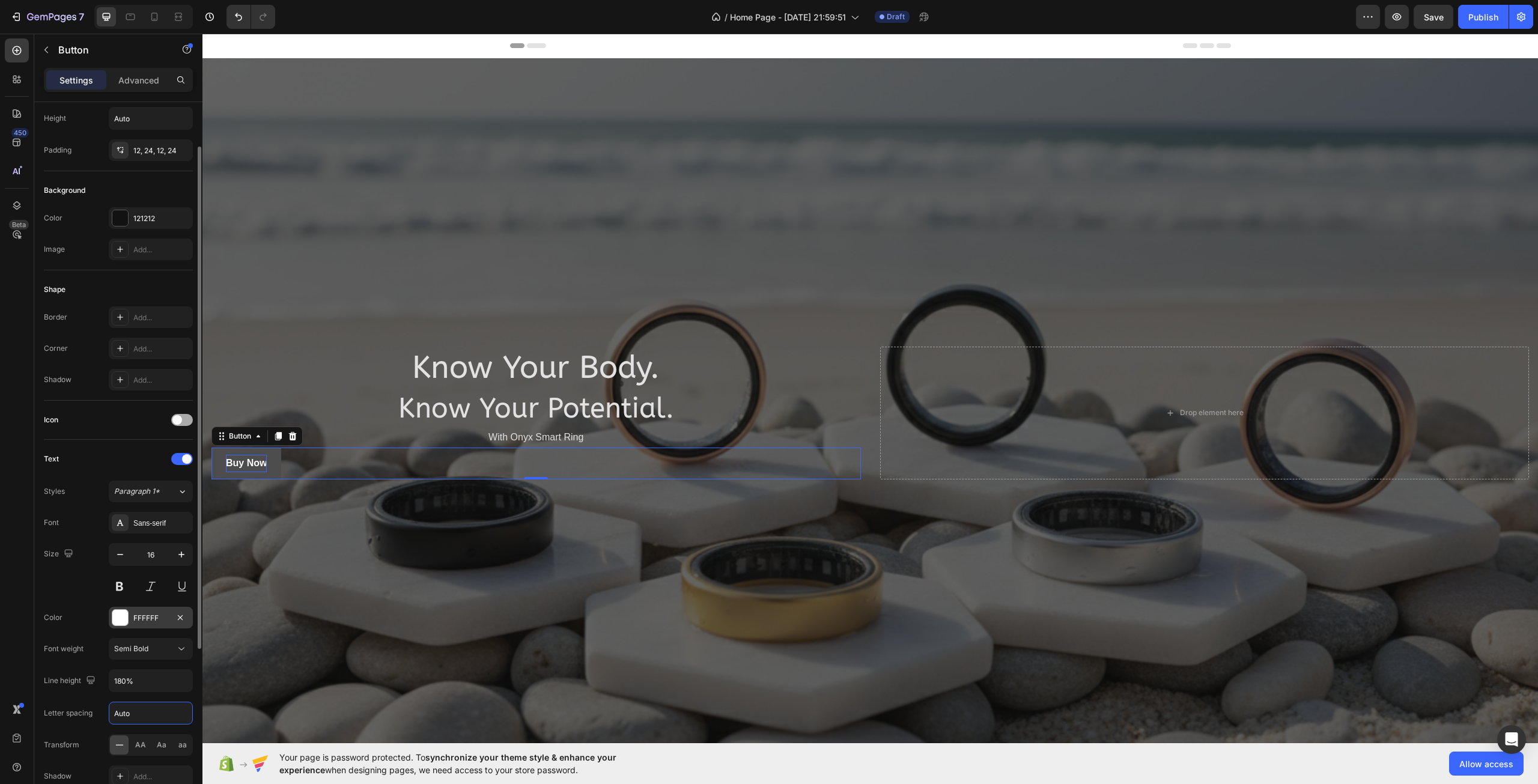
click at [184, 419] on div at bounding box center [182, 419] width 22 height 12
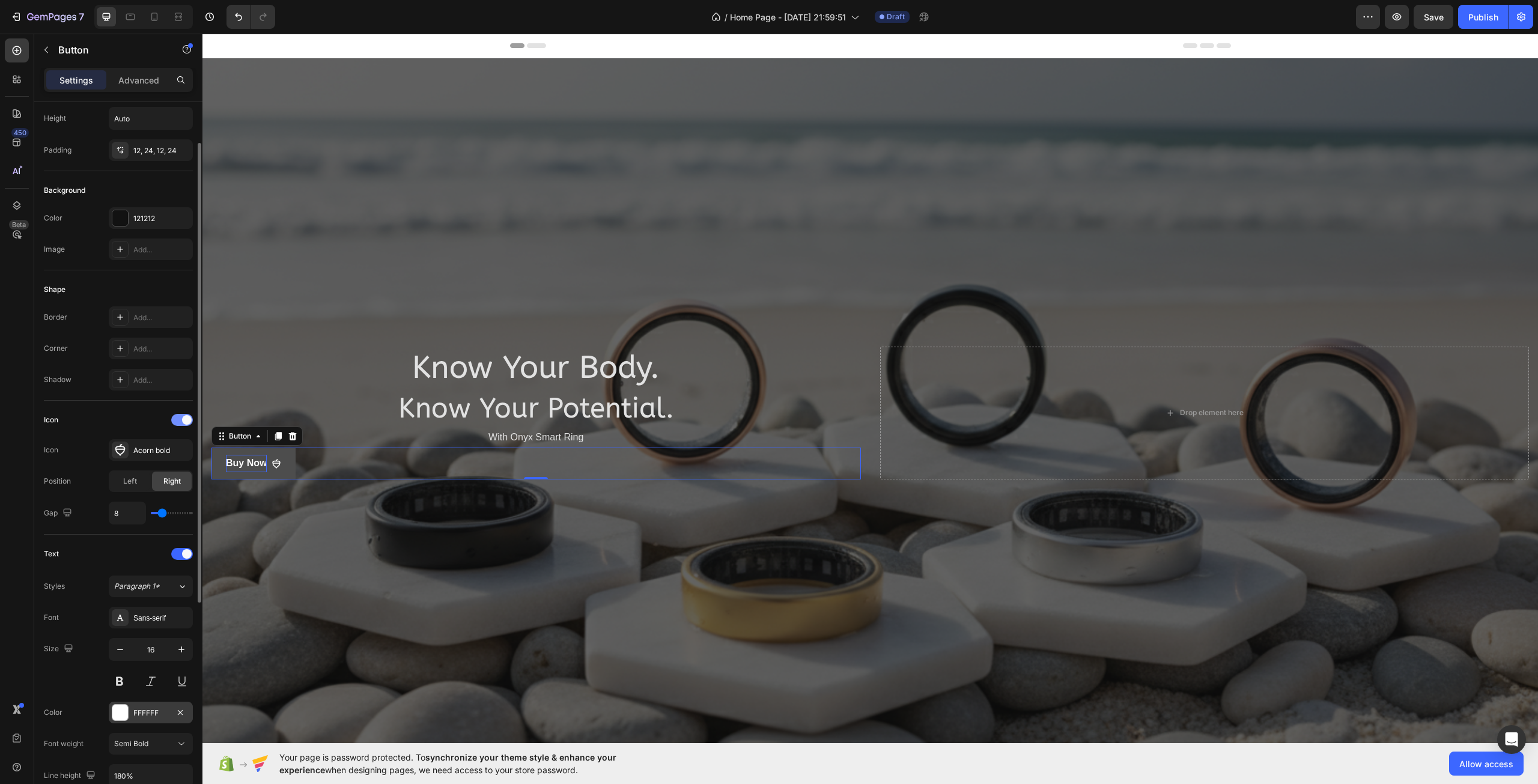
click at [182, 420] on span at bounding box center [186, 420] width 10 height 10
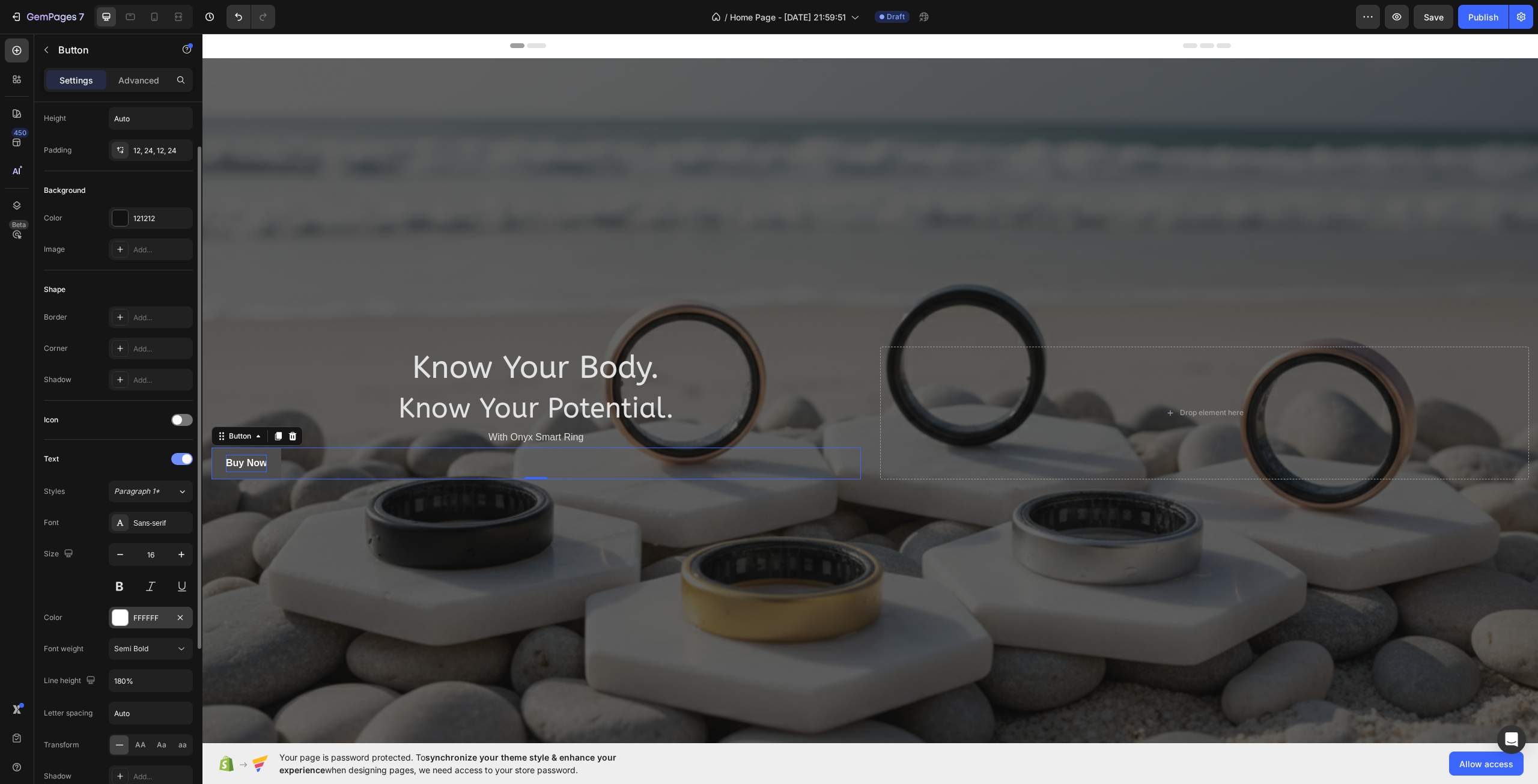
click at [182, 458] on span at bounding box center [186, 459] width 10 height 10
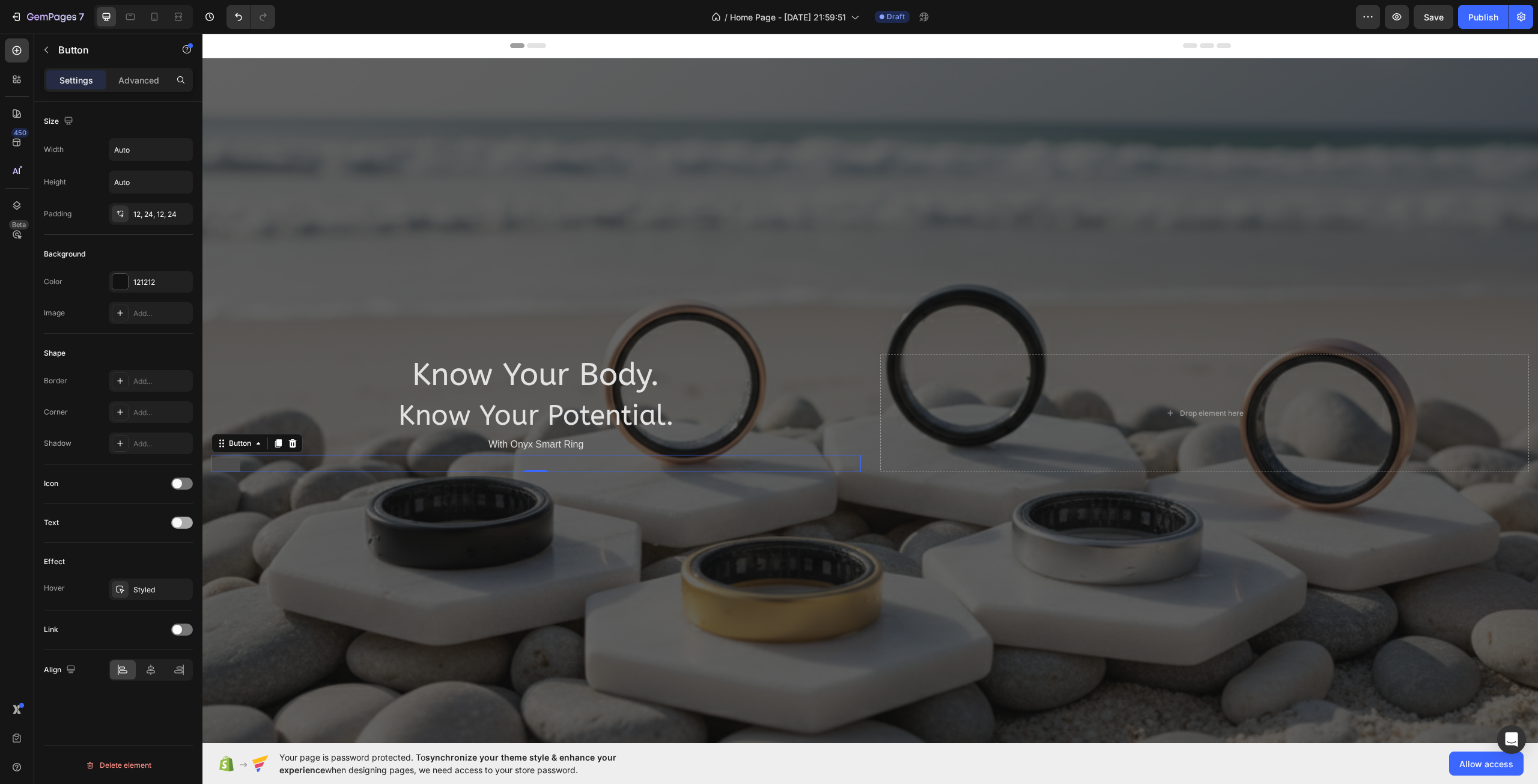
scroll to position [0, 0]
click at [180, 523] on span at bounding box center [178, 523] width 10 height 10
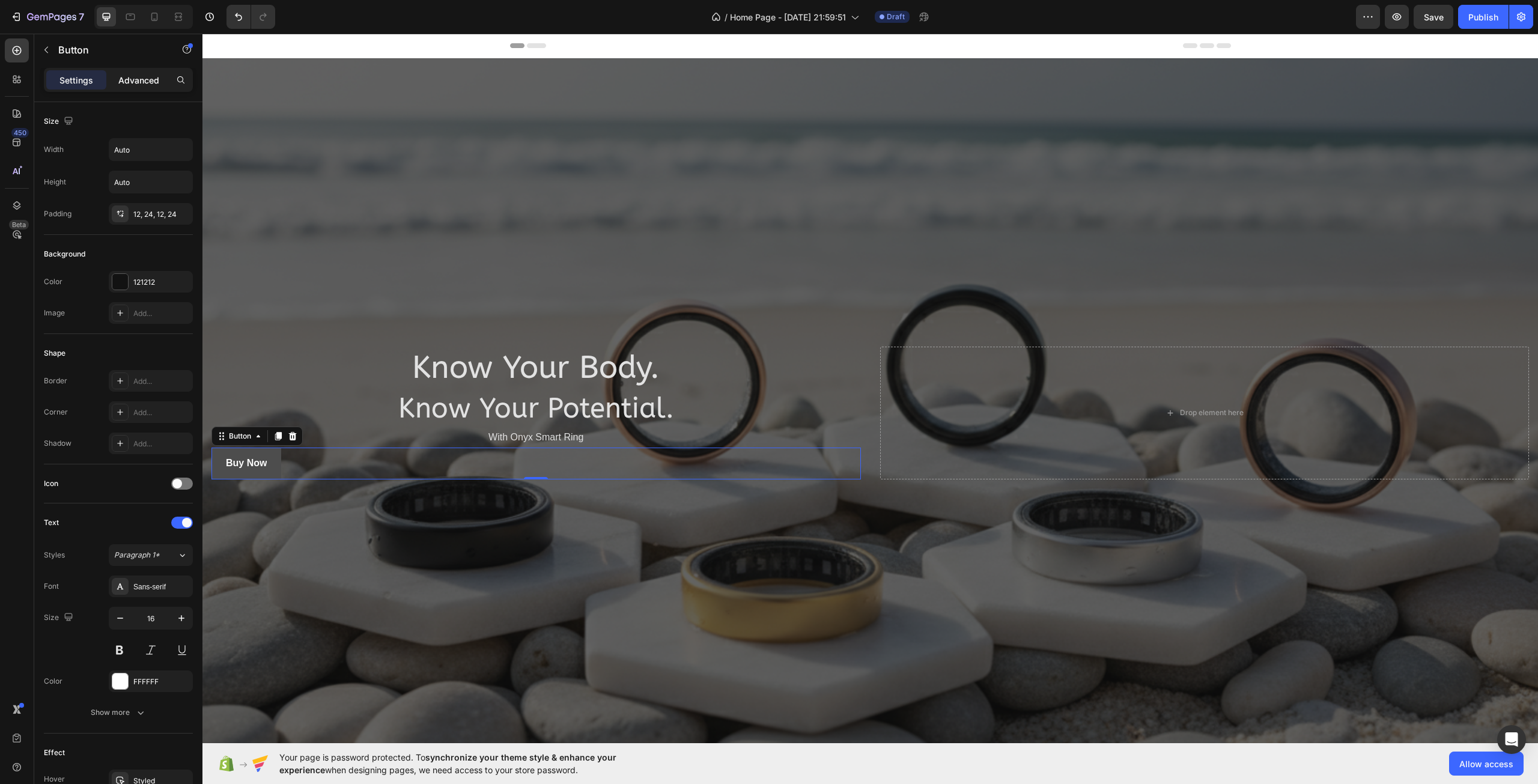
click at [148, 81] on p "Advanced" at bounding box center [139, 80] width 41 height 13
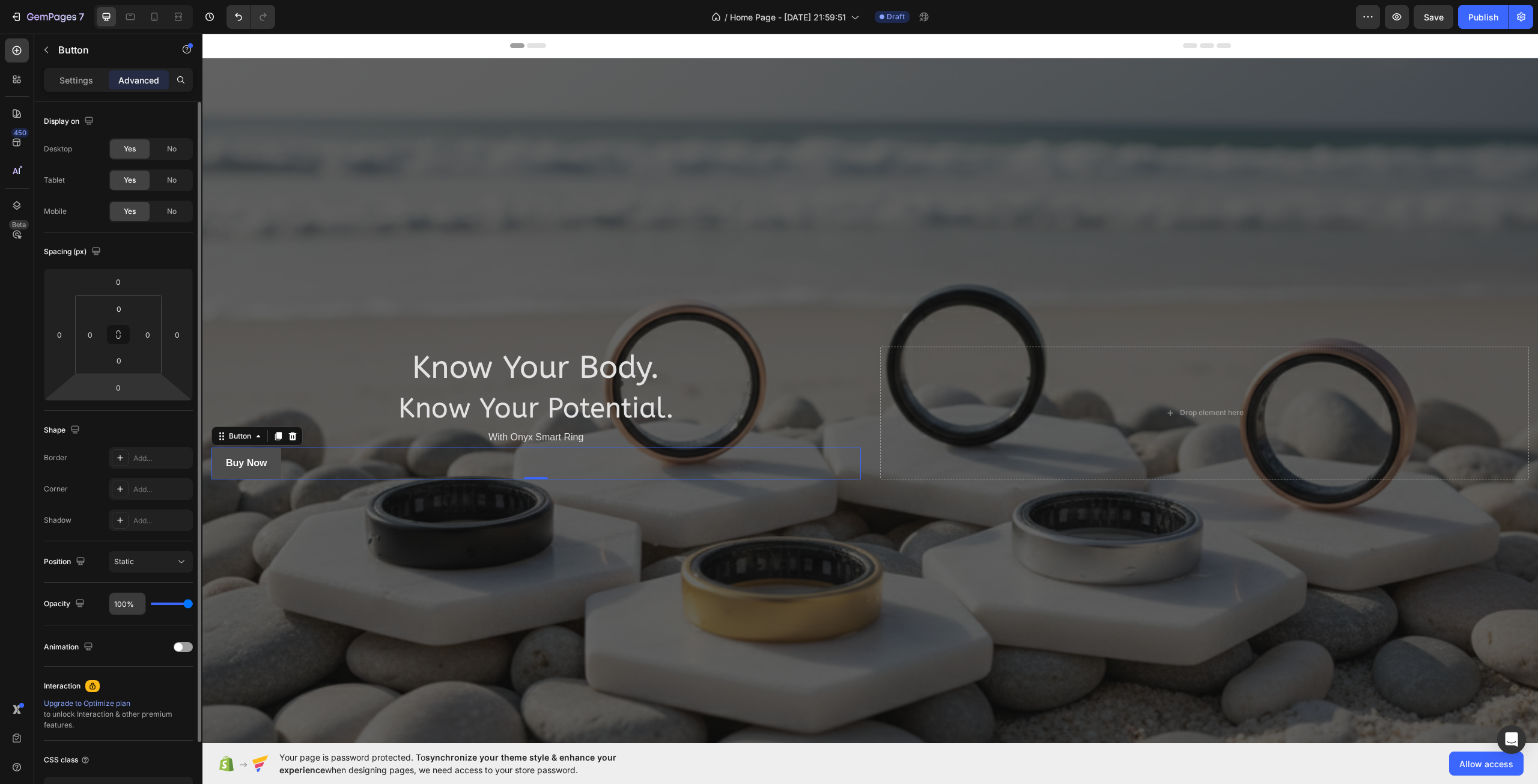
scroll to position [85, 0]
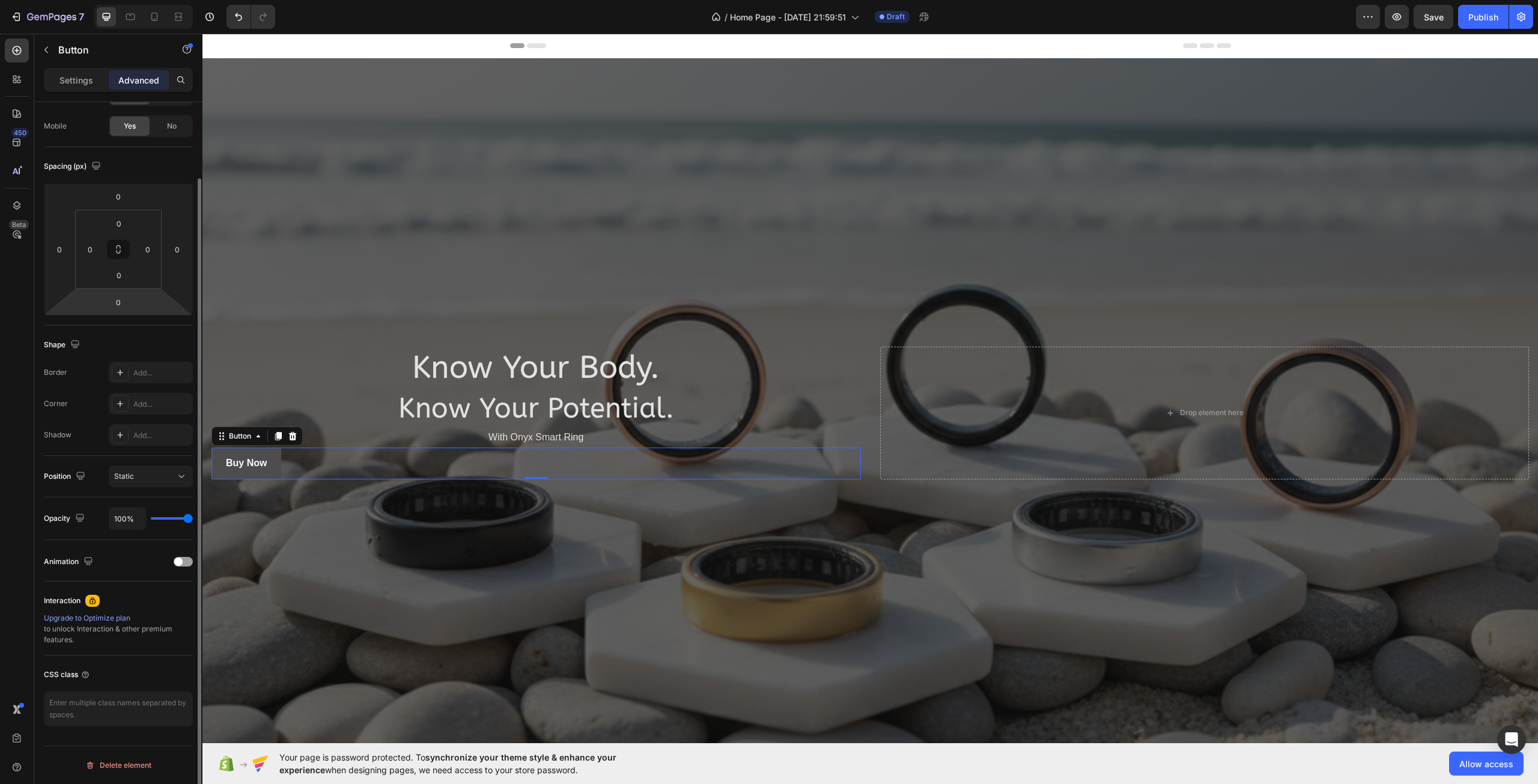
type input "50%"
type input "50"
type input "39%"
type input "39"
type input "35%"
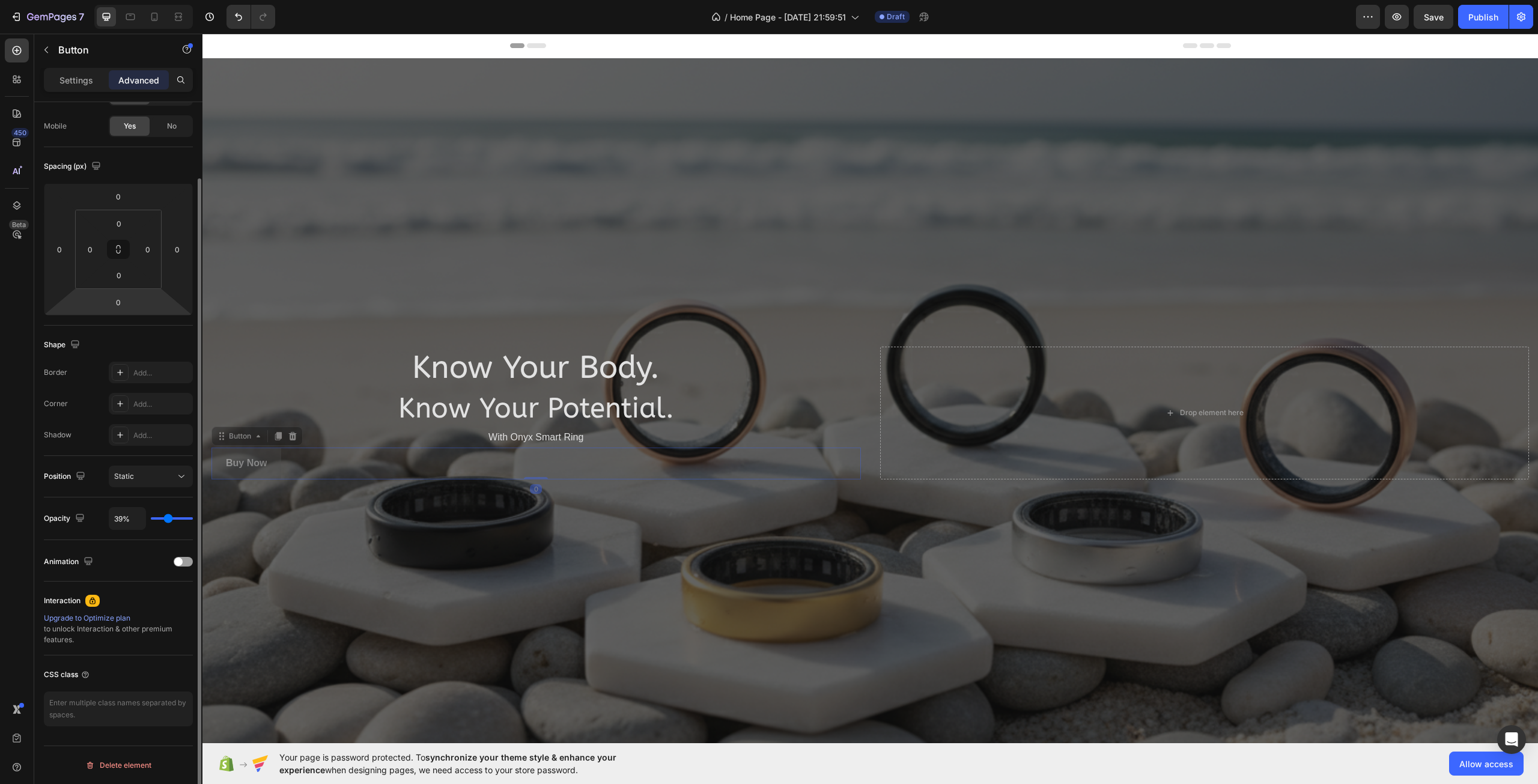
type input "35"
type input "31%"
type input "31"
type input "30%"
type input "30"
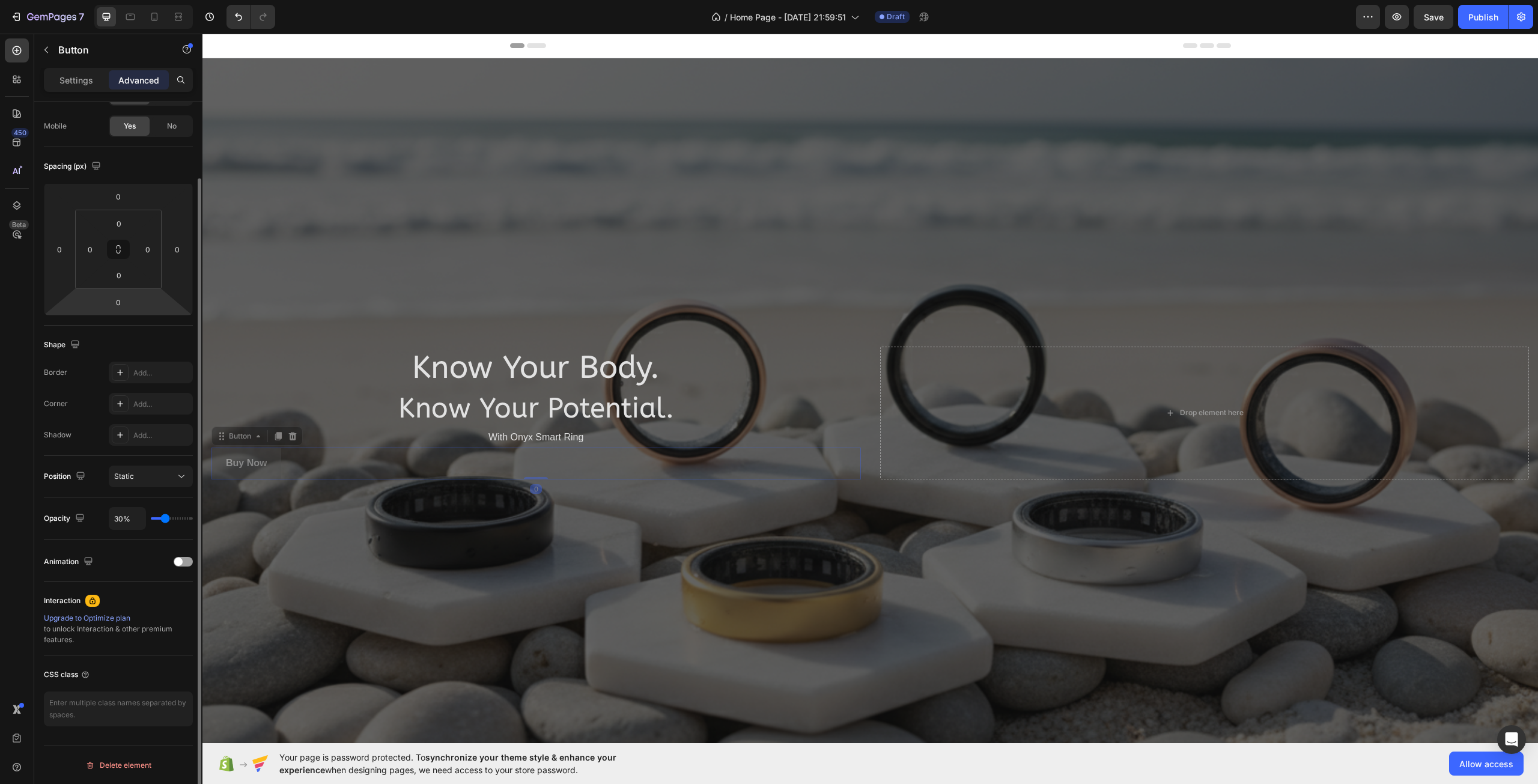
type input "24%"
type input "24"
type input "17%"
type input "17"
type input "9%"
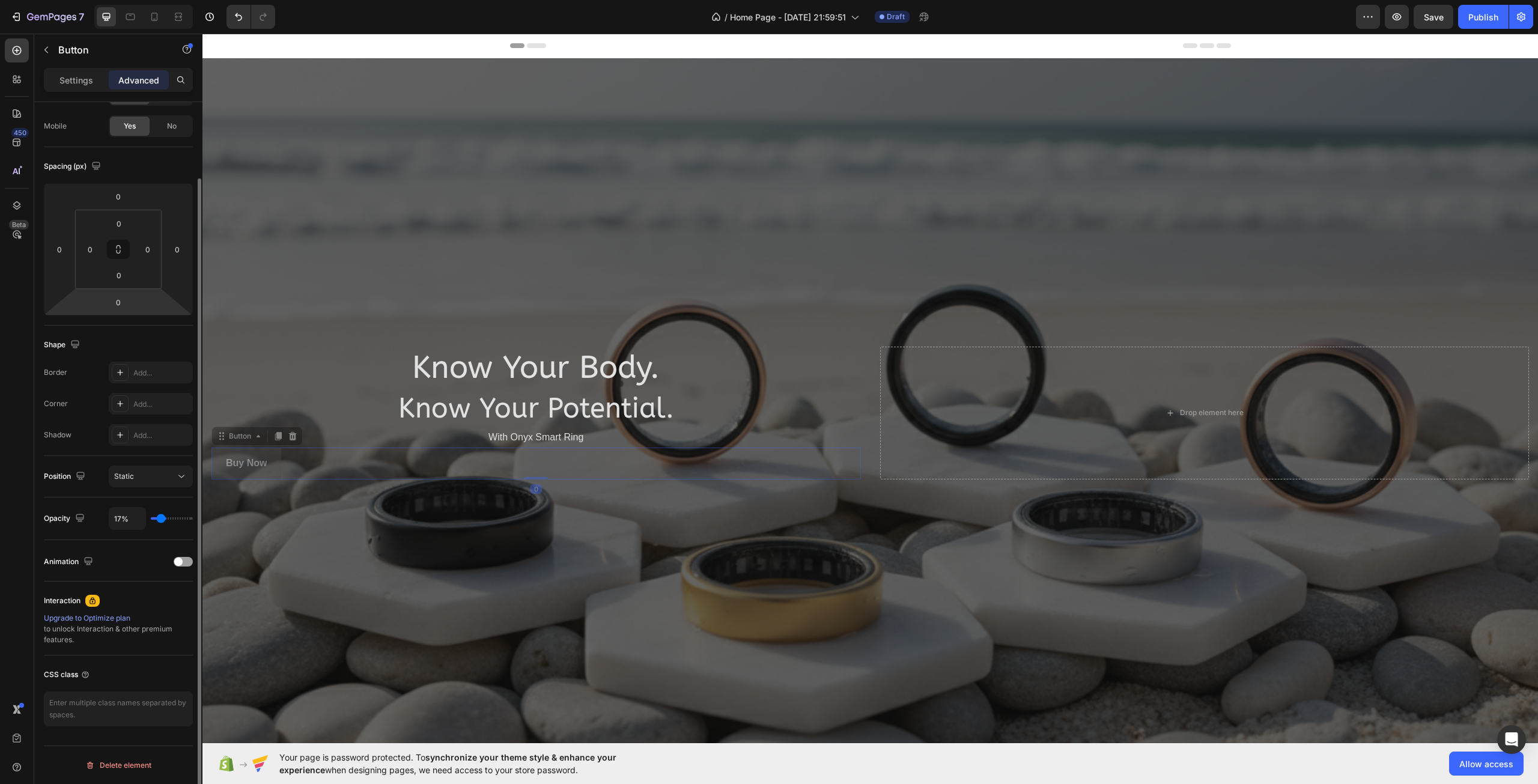
type input "9"
type input "6%"
type input "6"
type input "0%"
drag, startPoint x: 186, startPoint y: 516, endPoint x: 132, endPoint y: 530, distance: 55.8
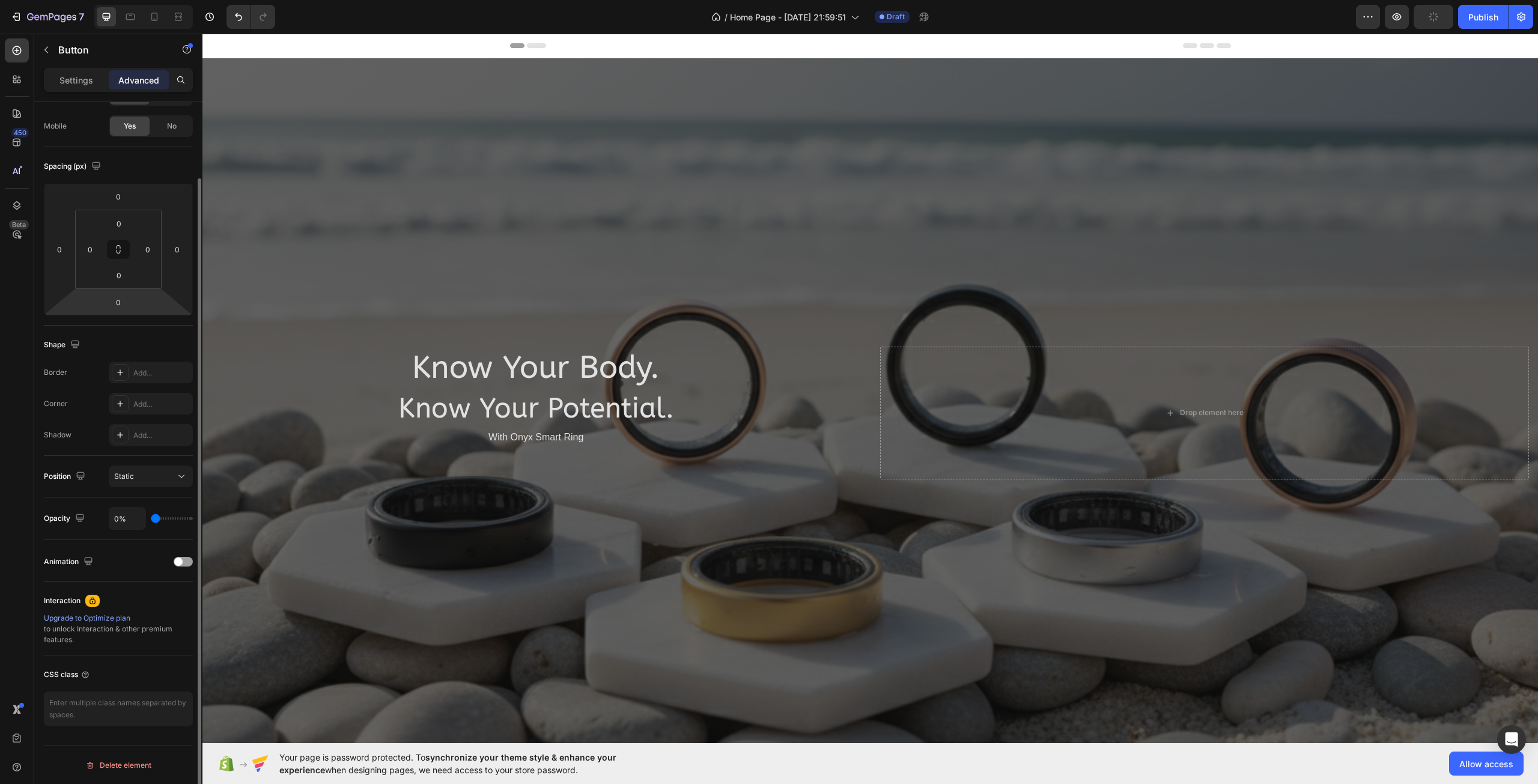
type input "0"
click at [151, 520] on input "range" at bounding box center [172, 518] width 42 height 2
type input "0%"
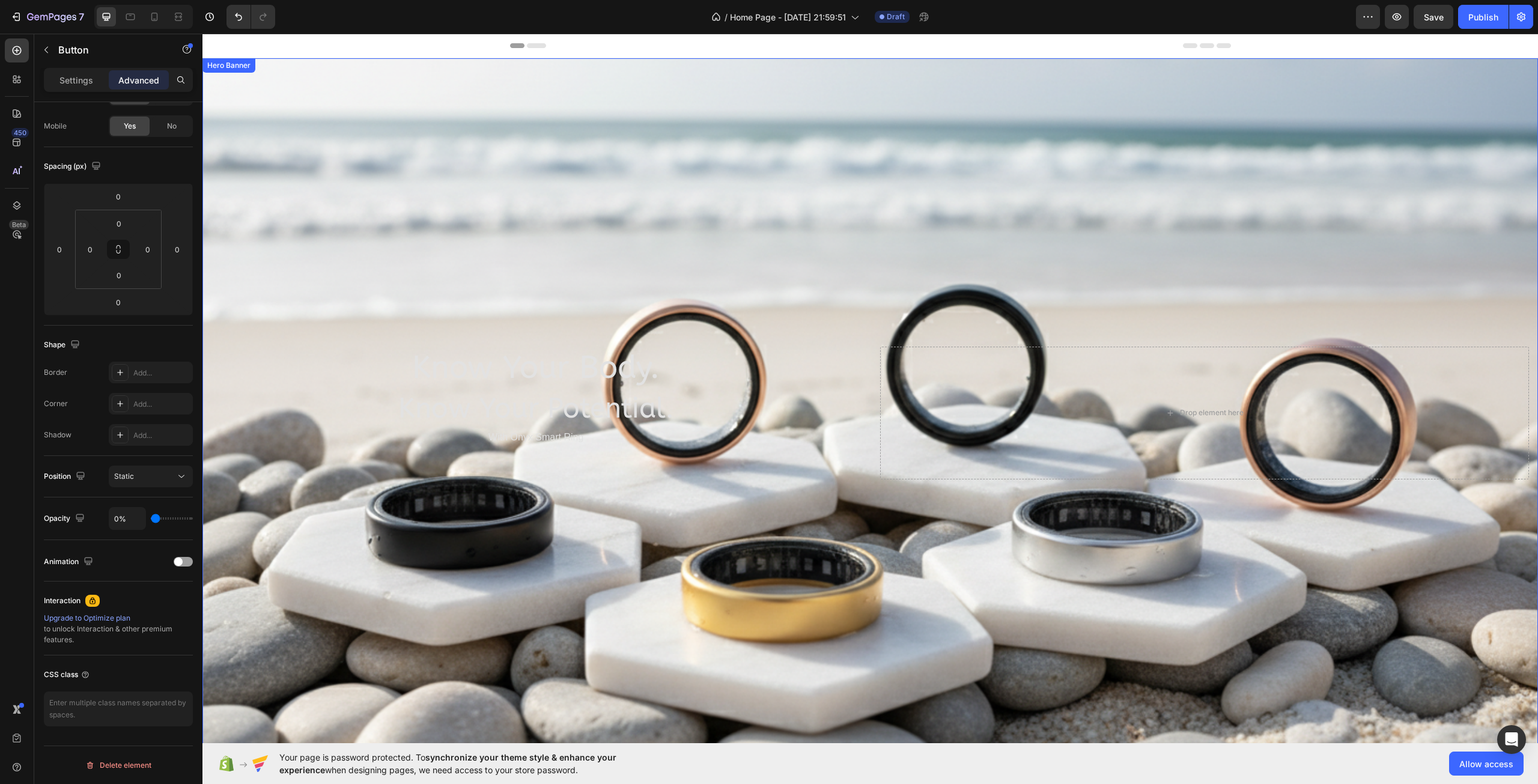
click at [300, 571] on div "Overlay" at bounding box center [870, 413] width 1335 height 709
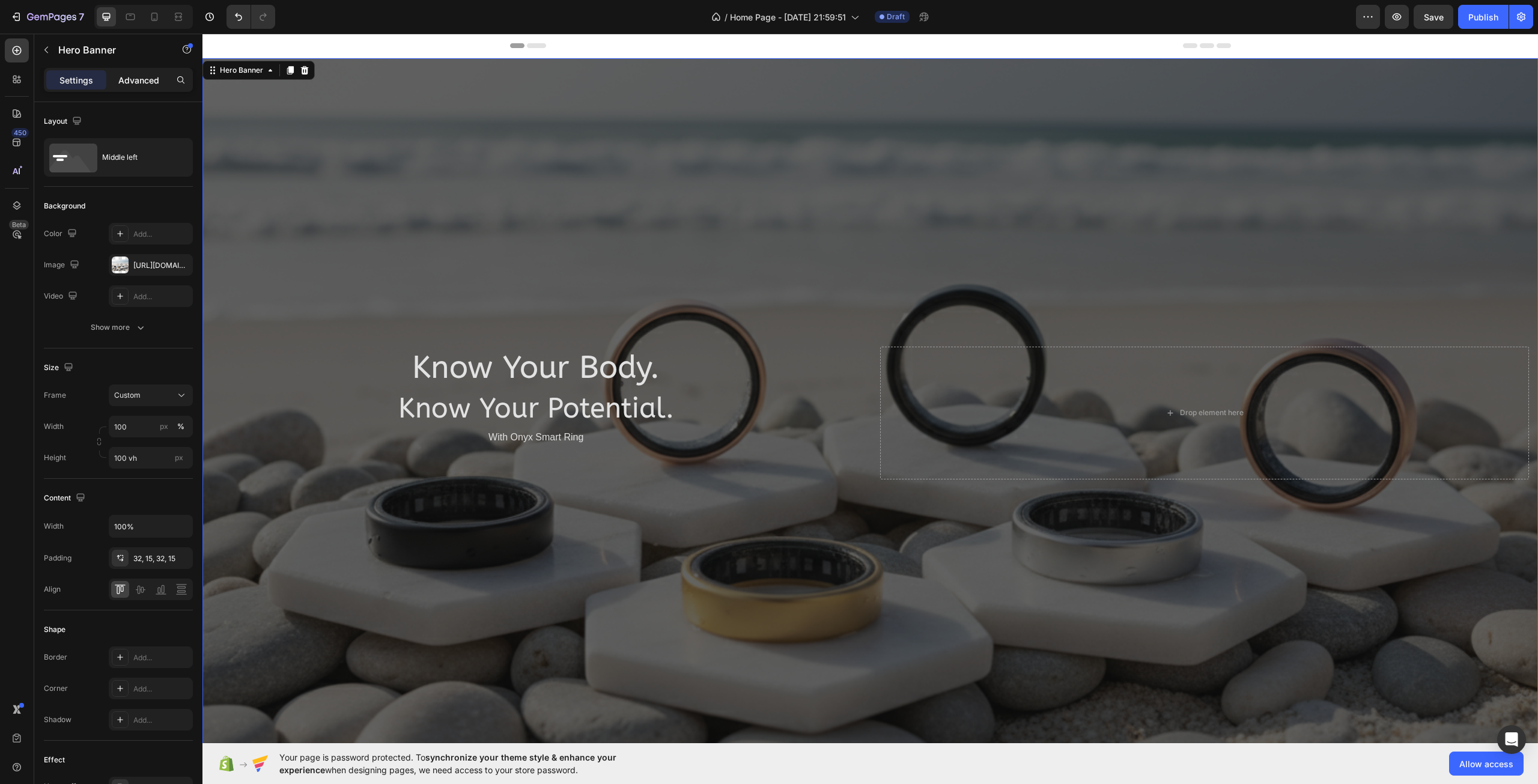
click at [134, 81] on p "Advanced" at bounding box center [139, 80] width 41 height 13
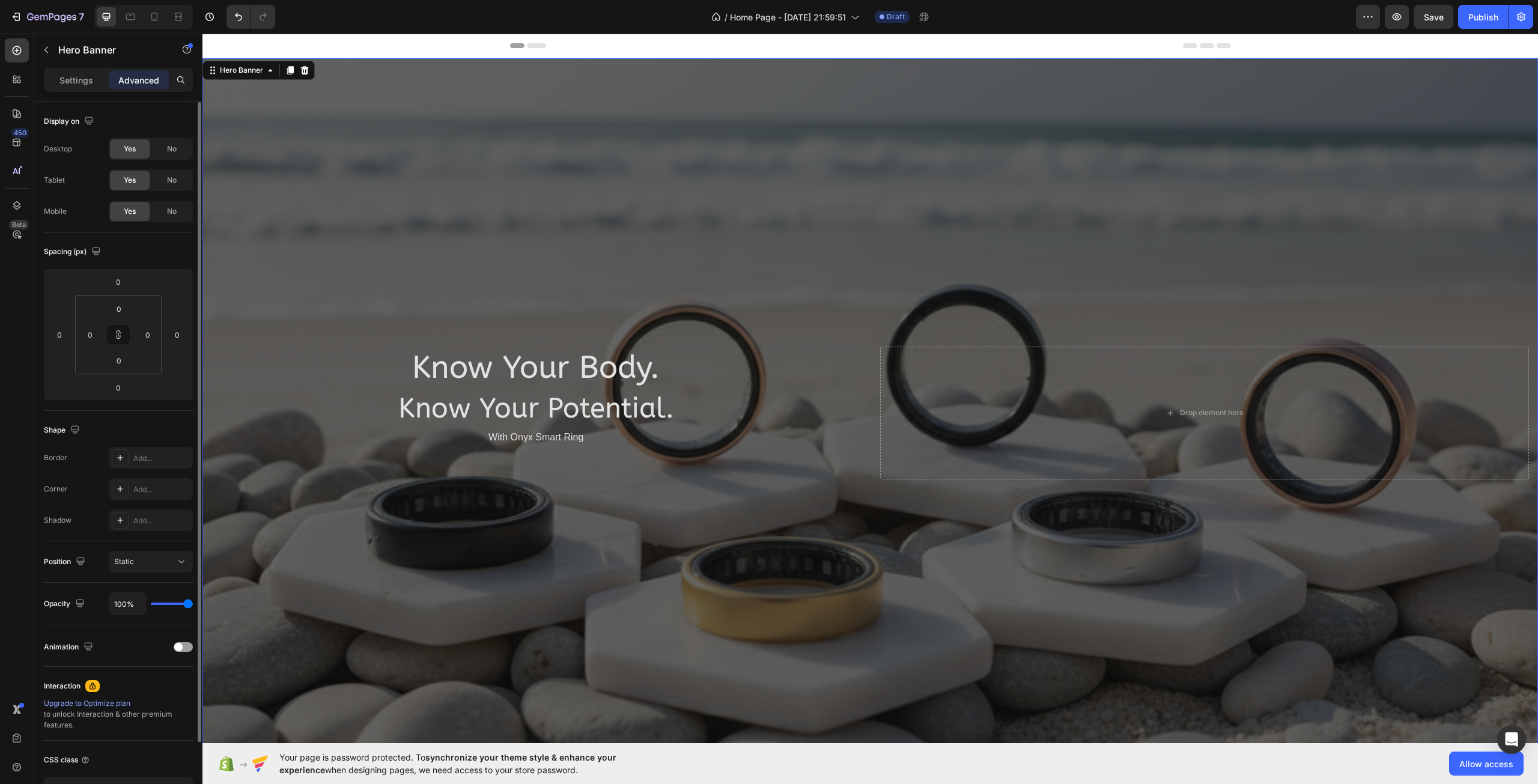
drag, startPoint x: 184, startPoint y: 598, endPoint x: 175, endPoint y: 602, distance: 9.8
click at [175, 602] on div "100%" at bounding box center [151, 604] width 84 height 23
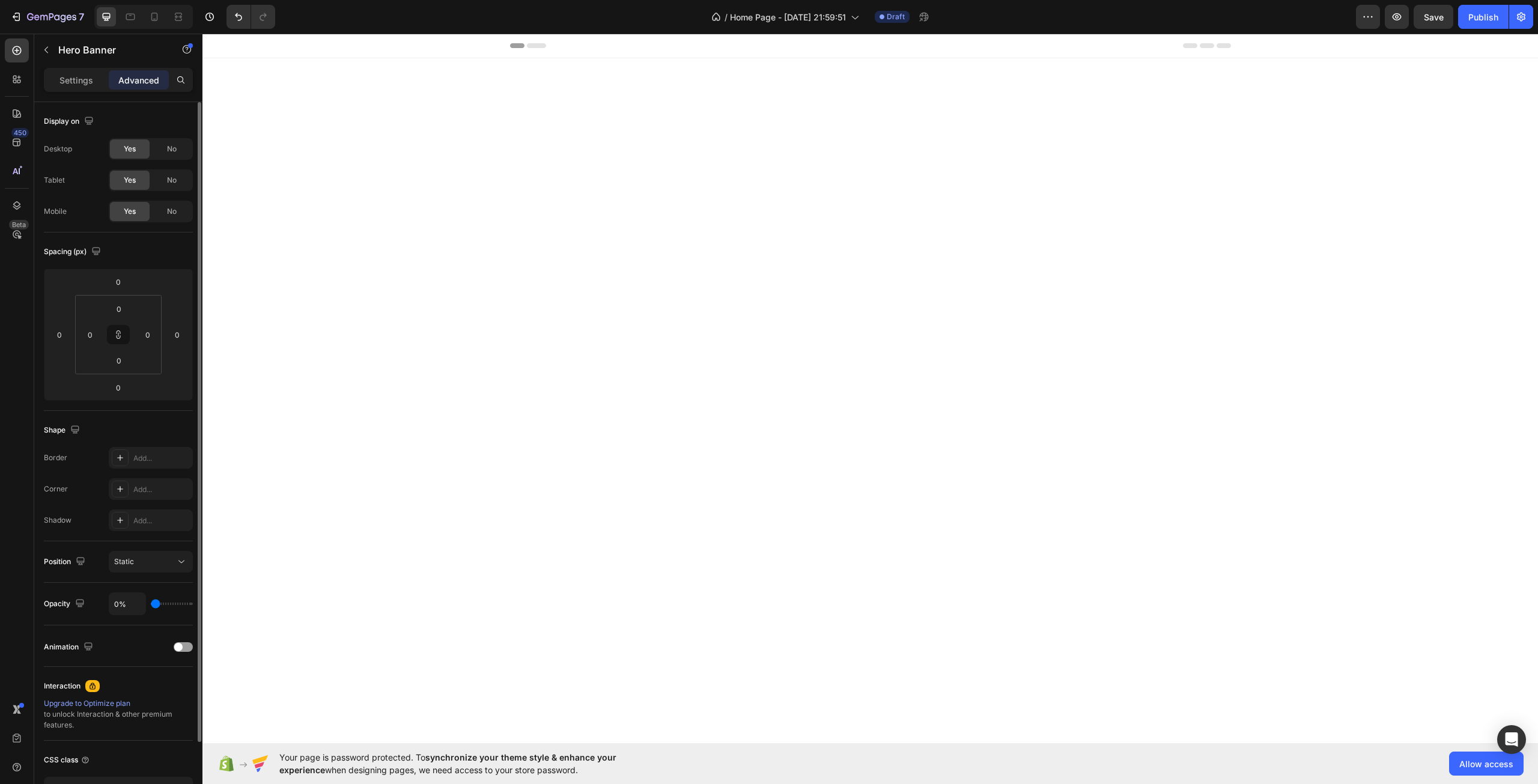
drag, startPoint x: 189, startPoint y: 603, endPoint x: 190, endPoint y: 576, distance: 27.0
click at [151, 605] on input "range" at bounding box center [172, 603] width 42 height 2
click at [431, 512] on div "Overlay" at bounding box center [870, 413] width 1335 height 709
drag, startPoint x: 161, startPoint y: 602, endPoint x: 169, endPoint y: 602, distance: 8.0
click at [169, 602] on div "0%" at bounding box center [151, 604] width 84 height 23
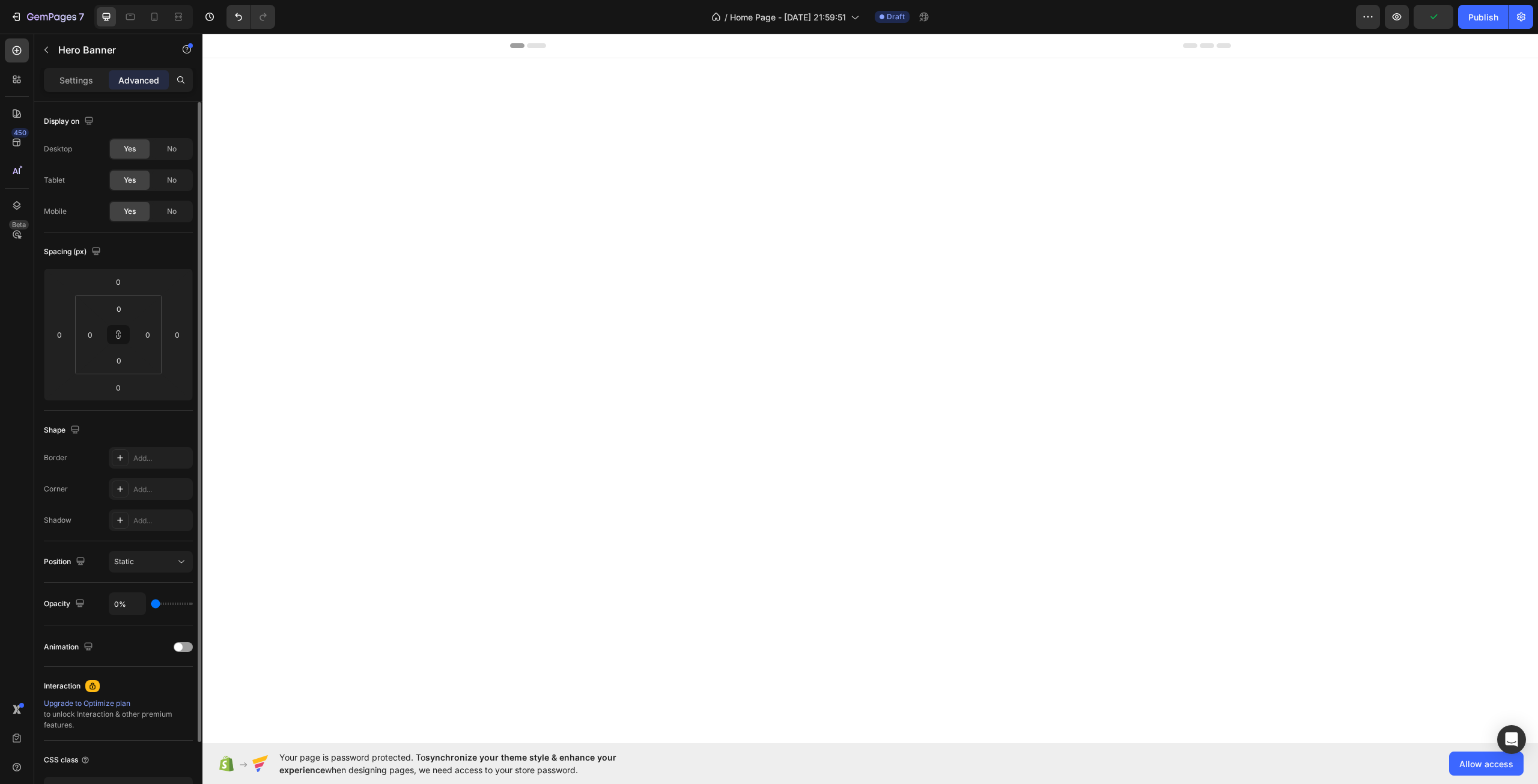
drag, startPoint x: 150, startPoint y: 607, endPoint x: 171, endPoint y: 610, distance: 21.2
click at [171, 610] on div "0%" at bounding box center [151, 604] width 84 height 23
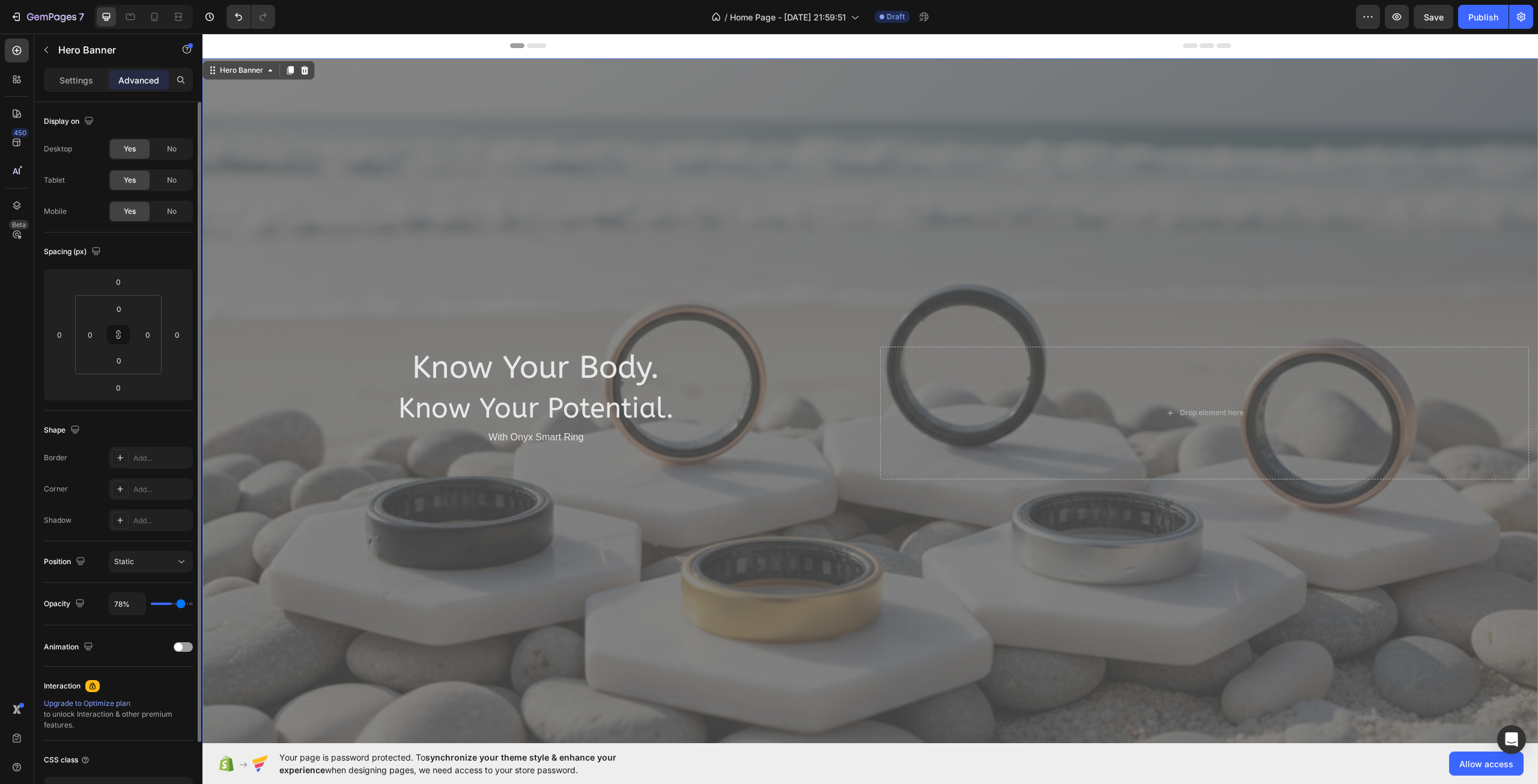
drag, startPoint x: 151, startPoint y: 602, endPoint x: 181, endPoint y: 602, distance: 30.0
click at [181, 602] on input "range" at bounding box center [172, 603] width 42 height 2
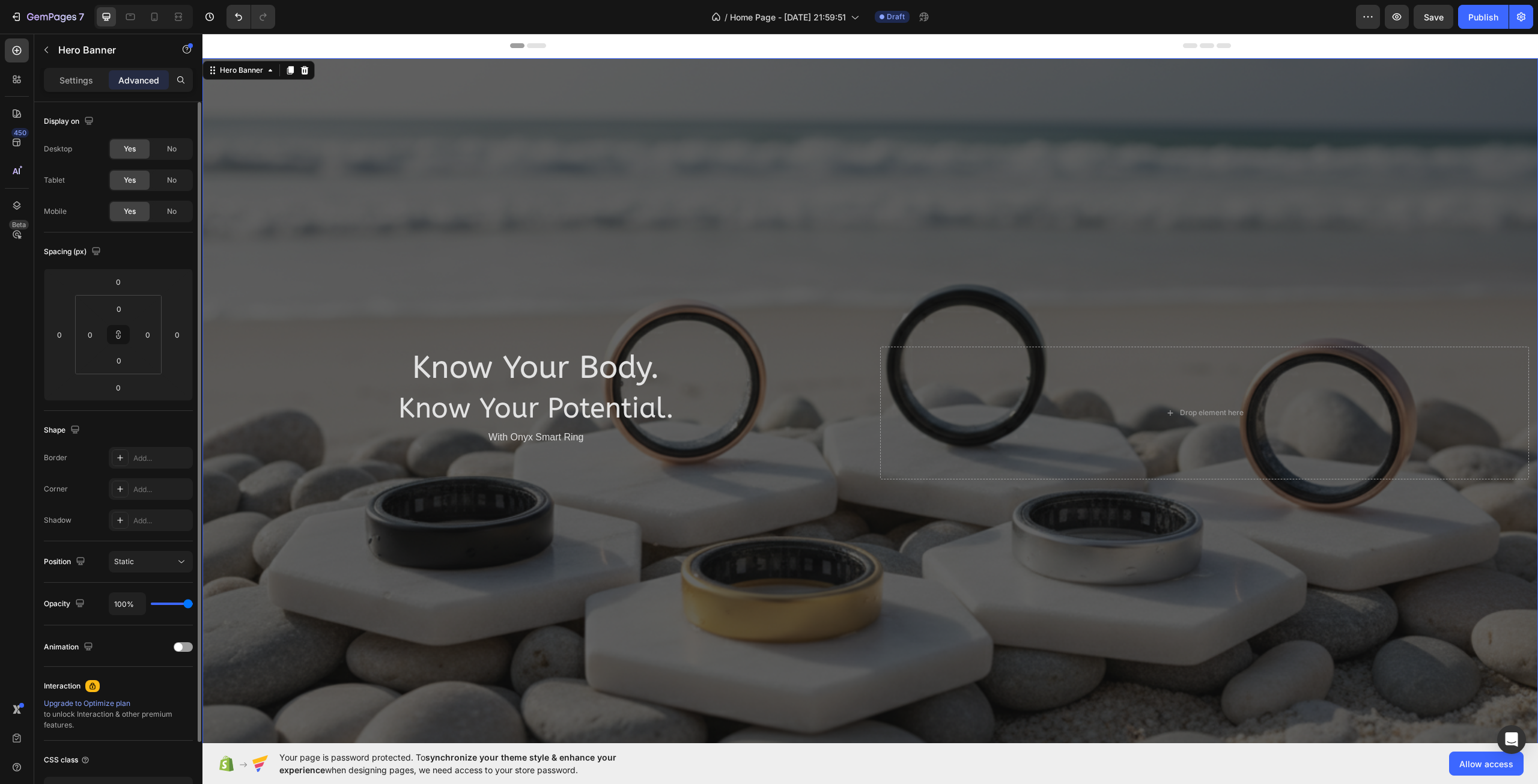
drag, startPoint x: 178, startPoint y: 602, endPoint x: 38, endPoint y: 573, distance: 143.0
click at [193, 605] on input "range" at bounding box center [172, 603] width 42 height 2
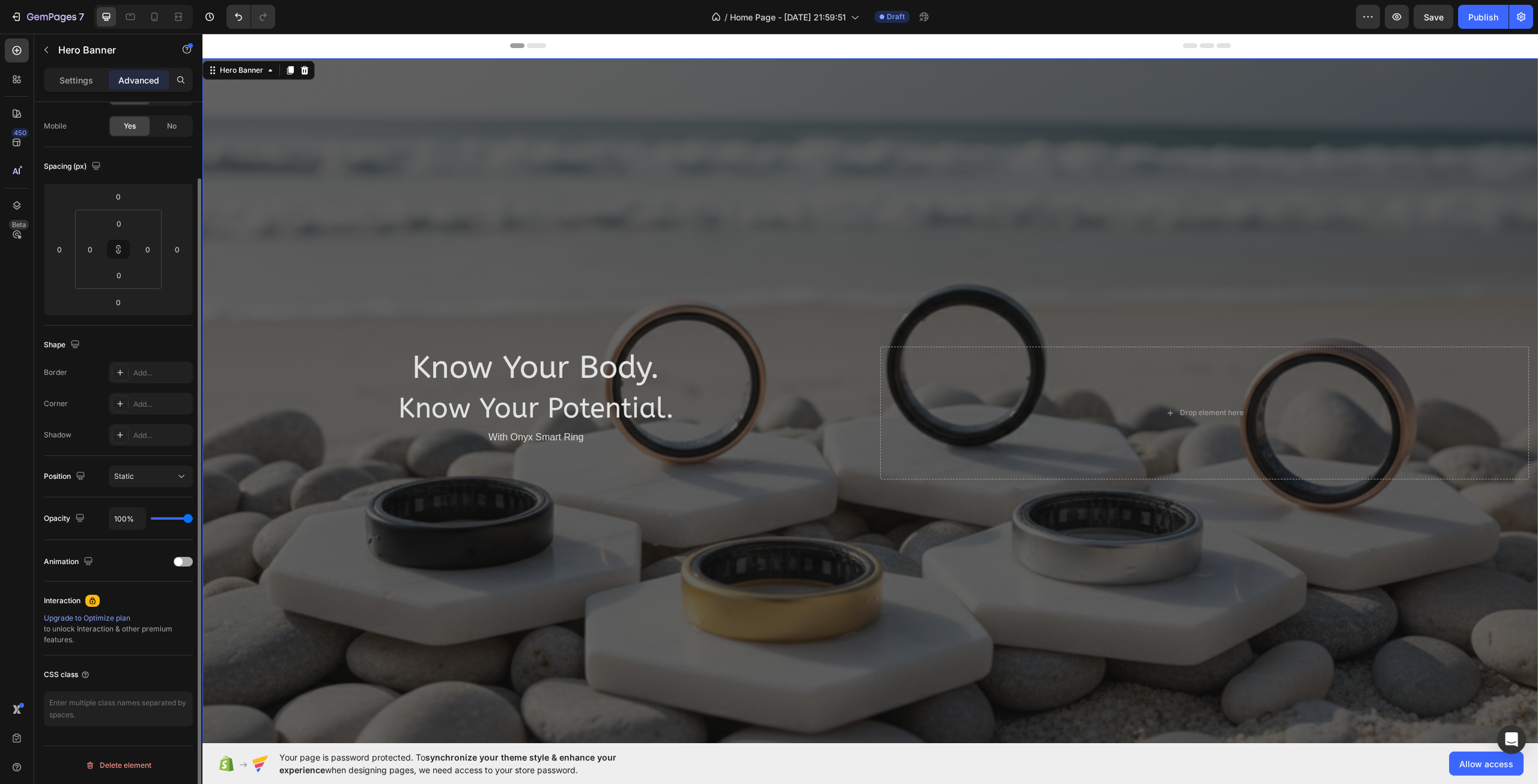
click at [186, 560] on div at bounding box center [183, 562] width 19 height 10
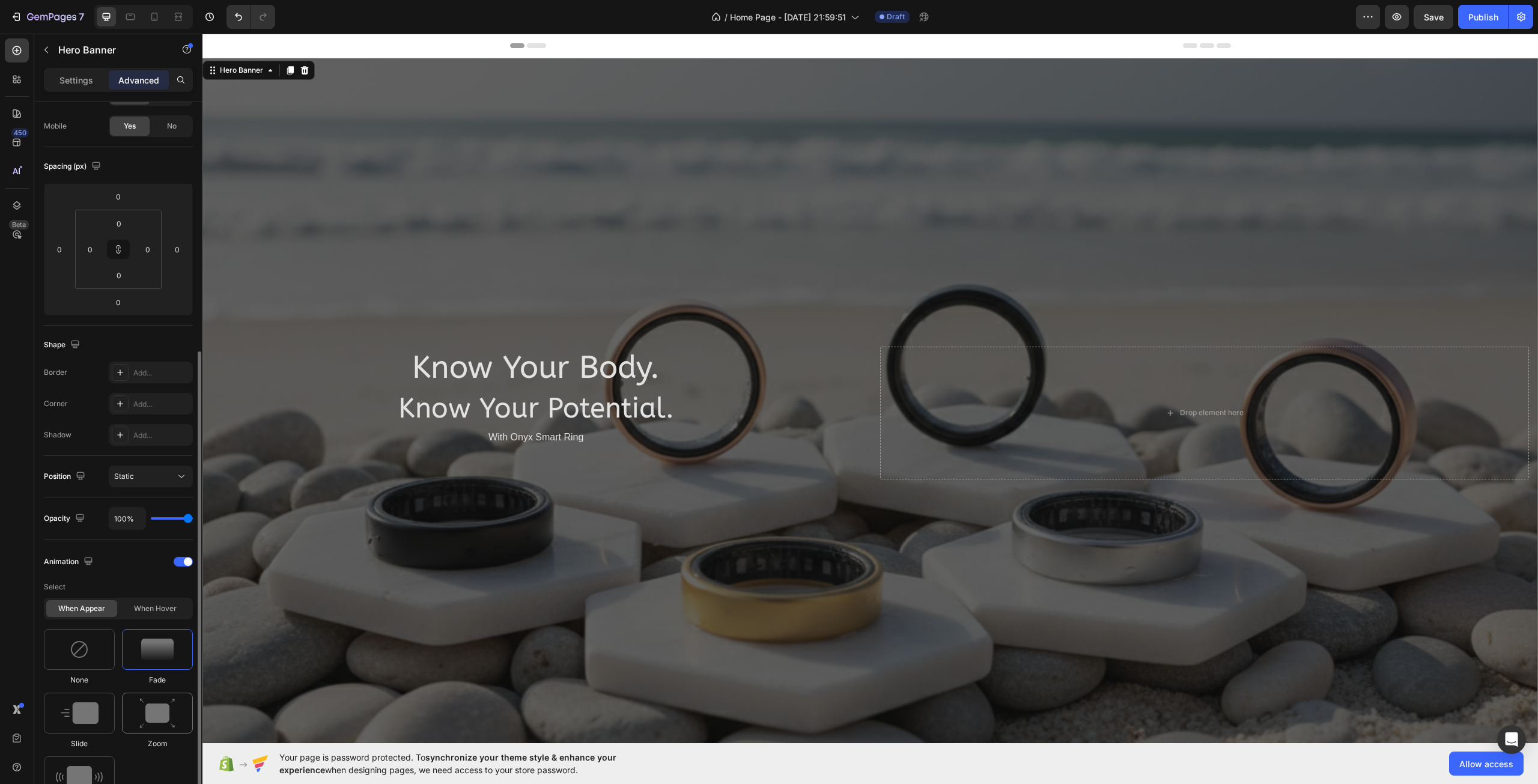
scroll to position [205, 0]
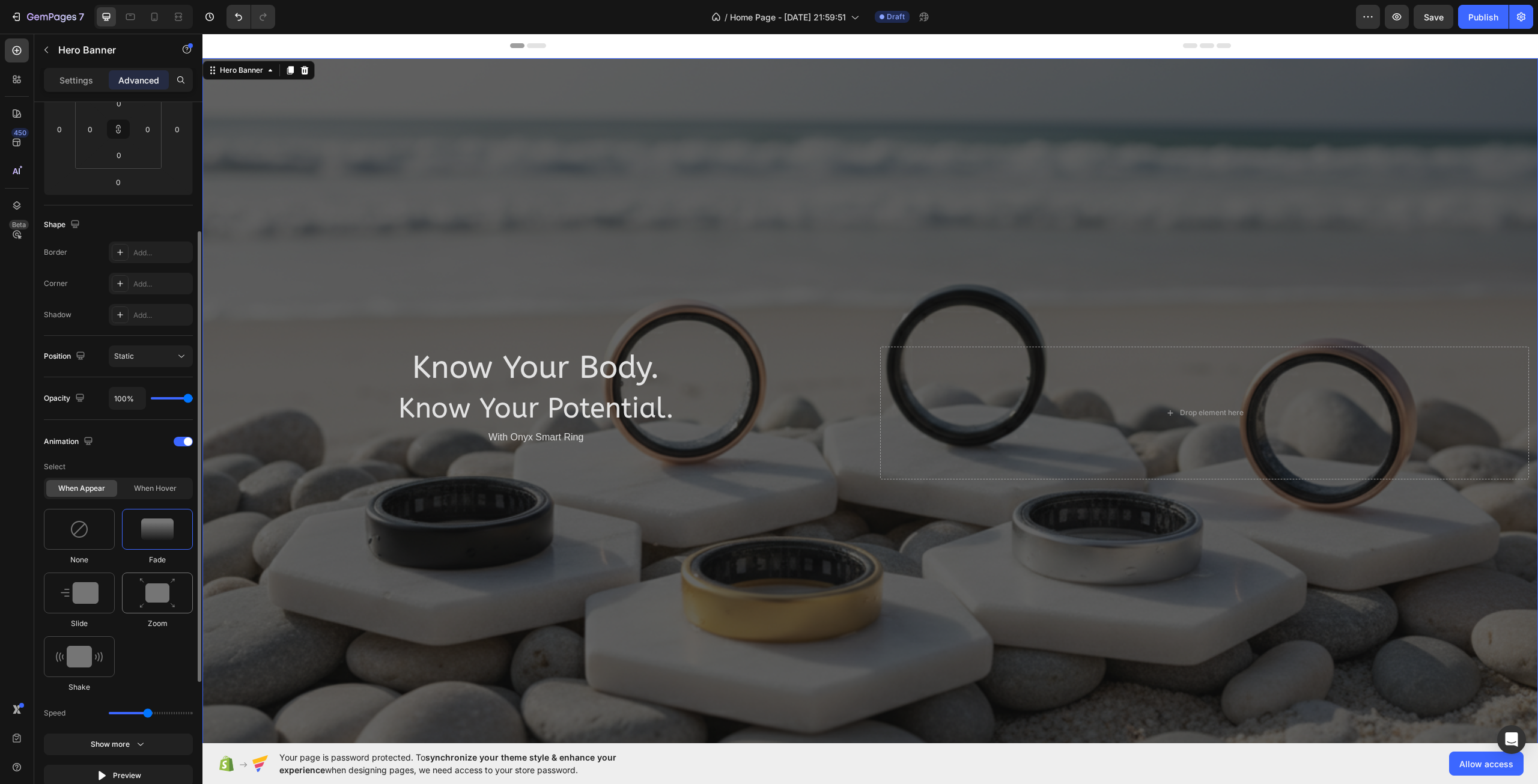
click at [152, 593] on img at bounding box center [157, 593] width 36 height 31
drag, startPoint x: 119, startPoint y: 602, endPoint x: 108, endPoint y: 602, distance: 11.0
click at [118, 602] on div "None Fade Slide Zoom Shake" at bounding box center [118, 601] width 149 height 184
click at [86, 595] on img at bounding box center [79, 593] width 38 height 22
click at [156, 546] on div at bounding box center [156, 529] width 71 height 41
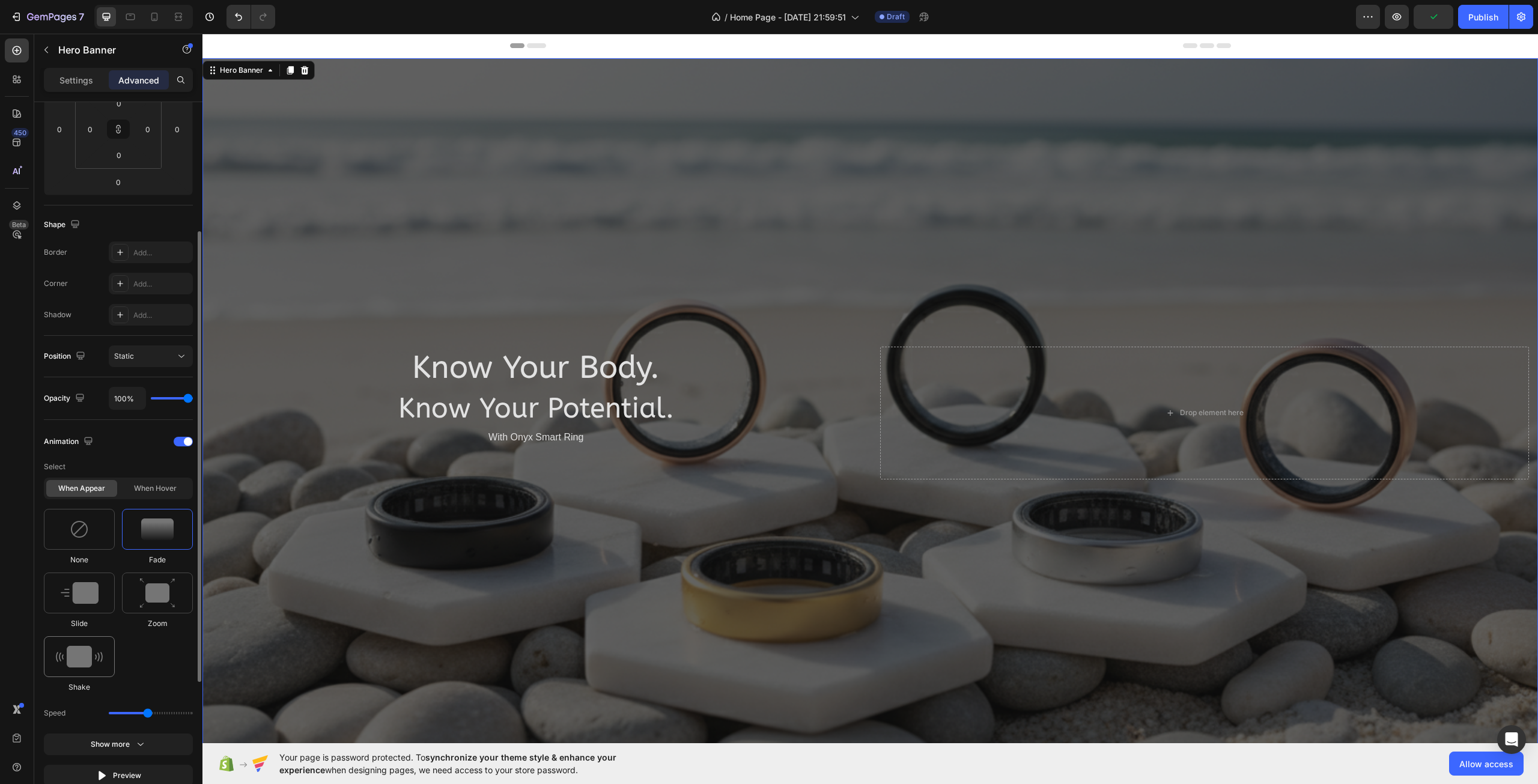
click at [74, 659] on img at bounding box center [79, 656] width 47 height 22
click at [144, 488] on div "When hover" at bounding box center [154, 488] width 71 height 17
click at [161, 534] on img at bounding box center [157, 529] width 36 height 31
click at [66, 588] on img at bounding box center [79, 593] width 47 height 22
click at [99, 487] on div "When appear" at bounding box center [81, 488] width 71 height 17
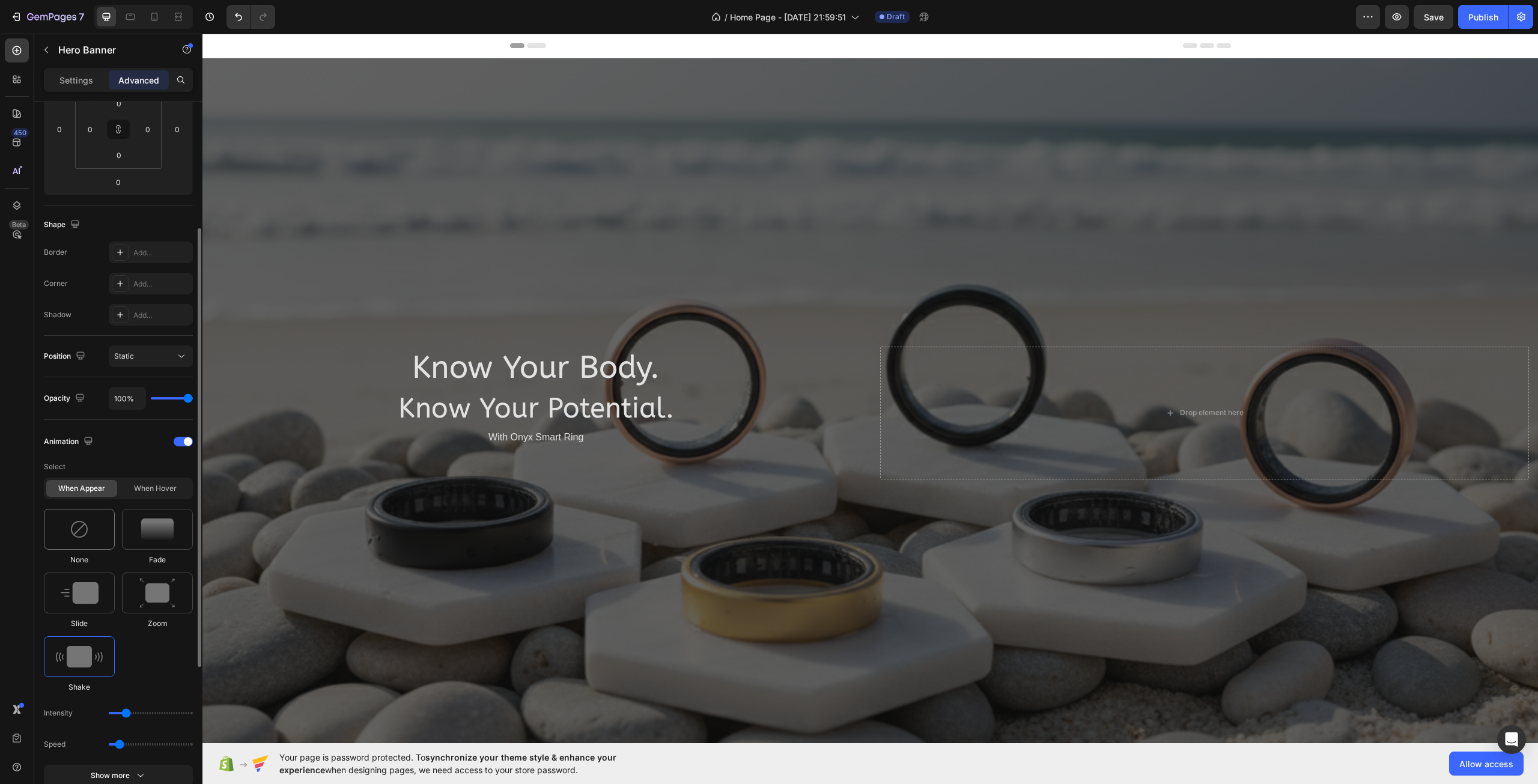
click at [75, 540] on div at bounding box center [79, 529] width 71 height 41
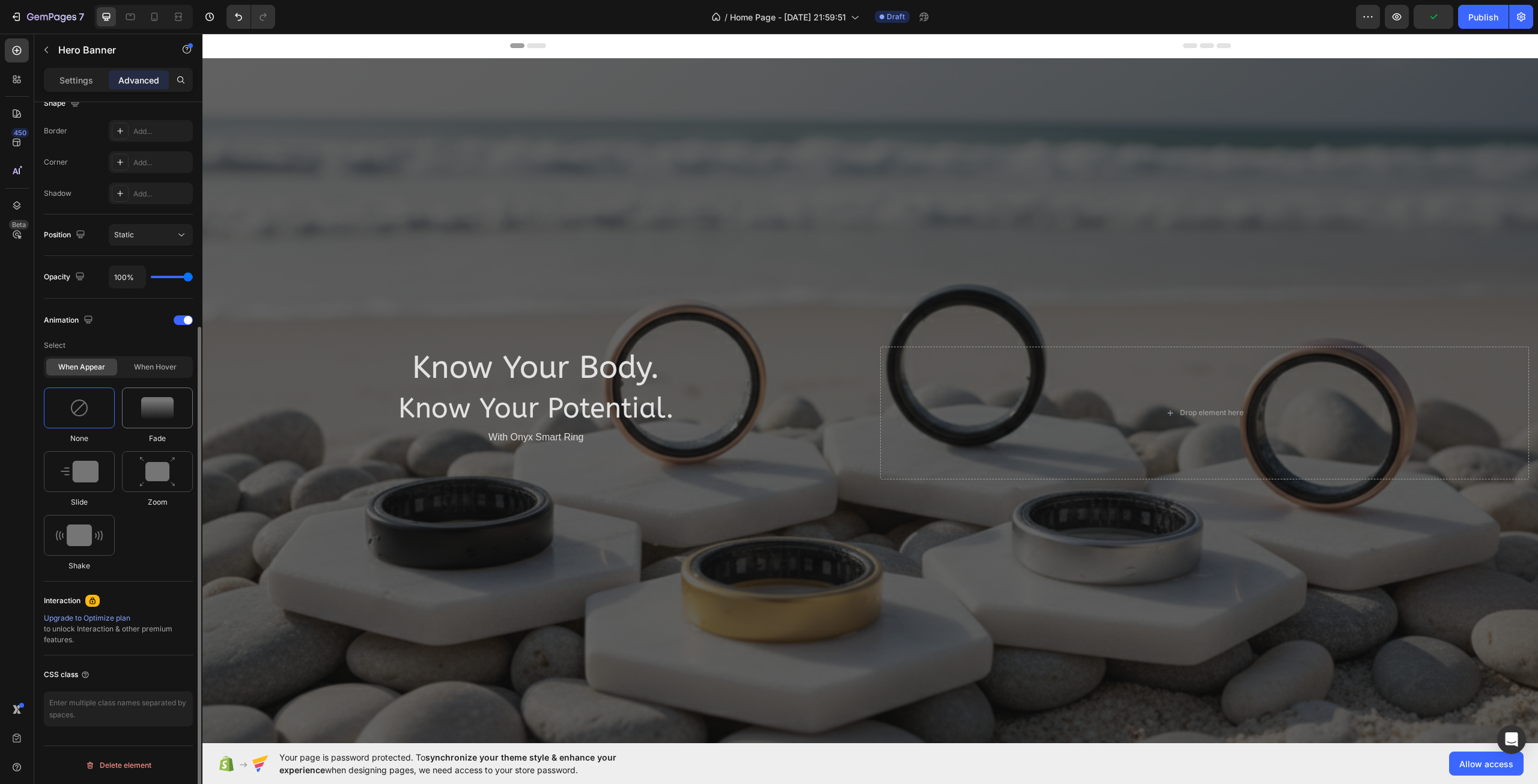
click at [159, 406] on img at bounding box center [157, 408] width 32 height 22
click at [162, 362] on div "When hover" at bounding box center [154, 366] width 71 height 17
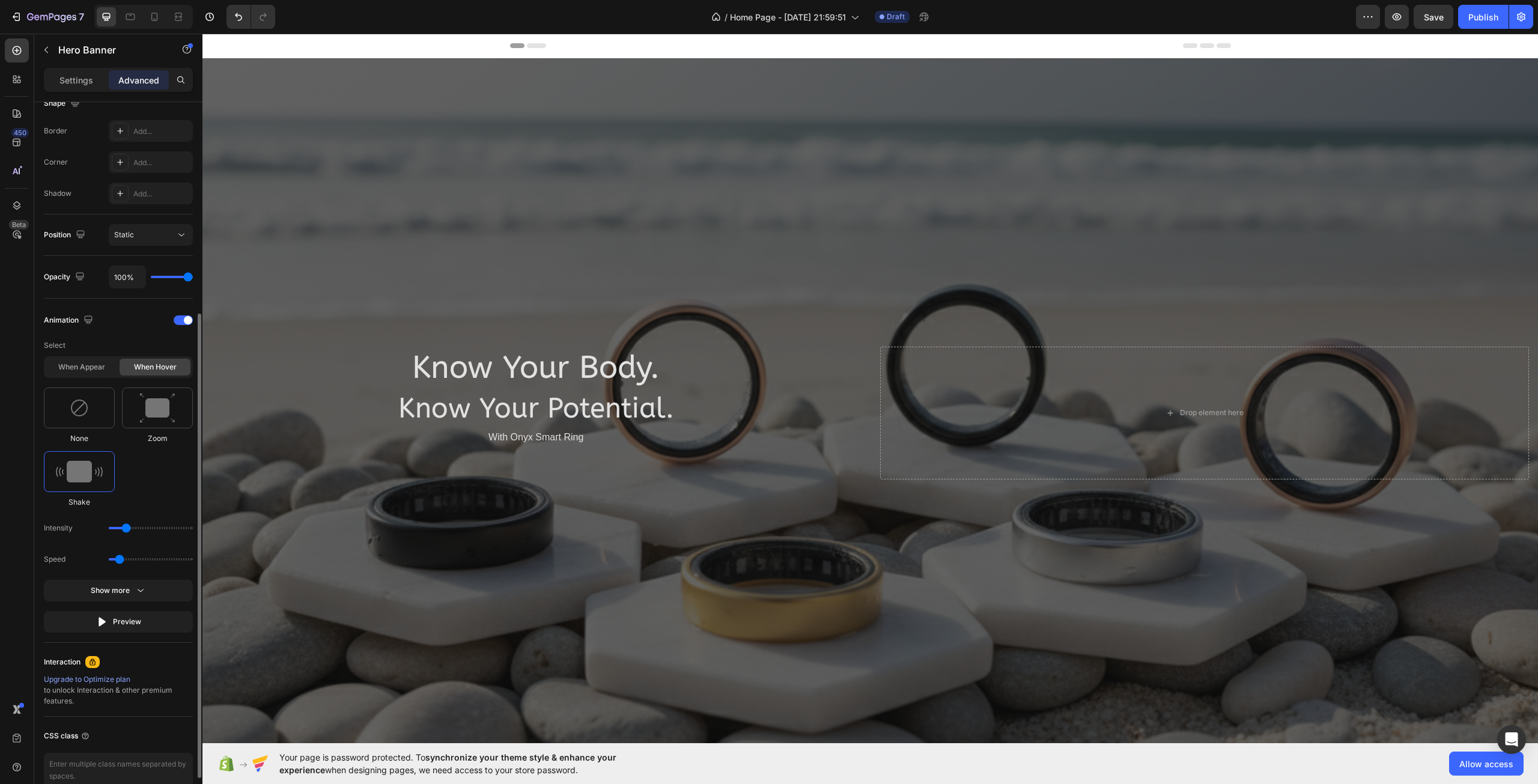
click at [85, 416] on img at bounding box center [79, 408] width 19 height 19
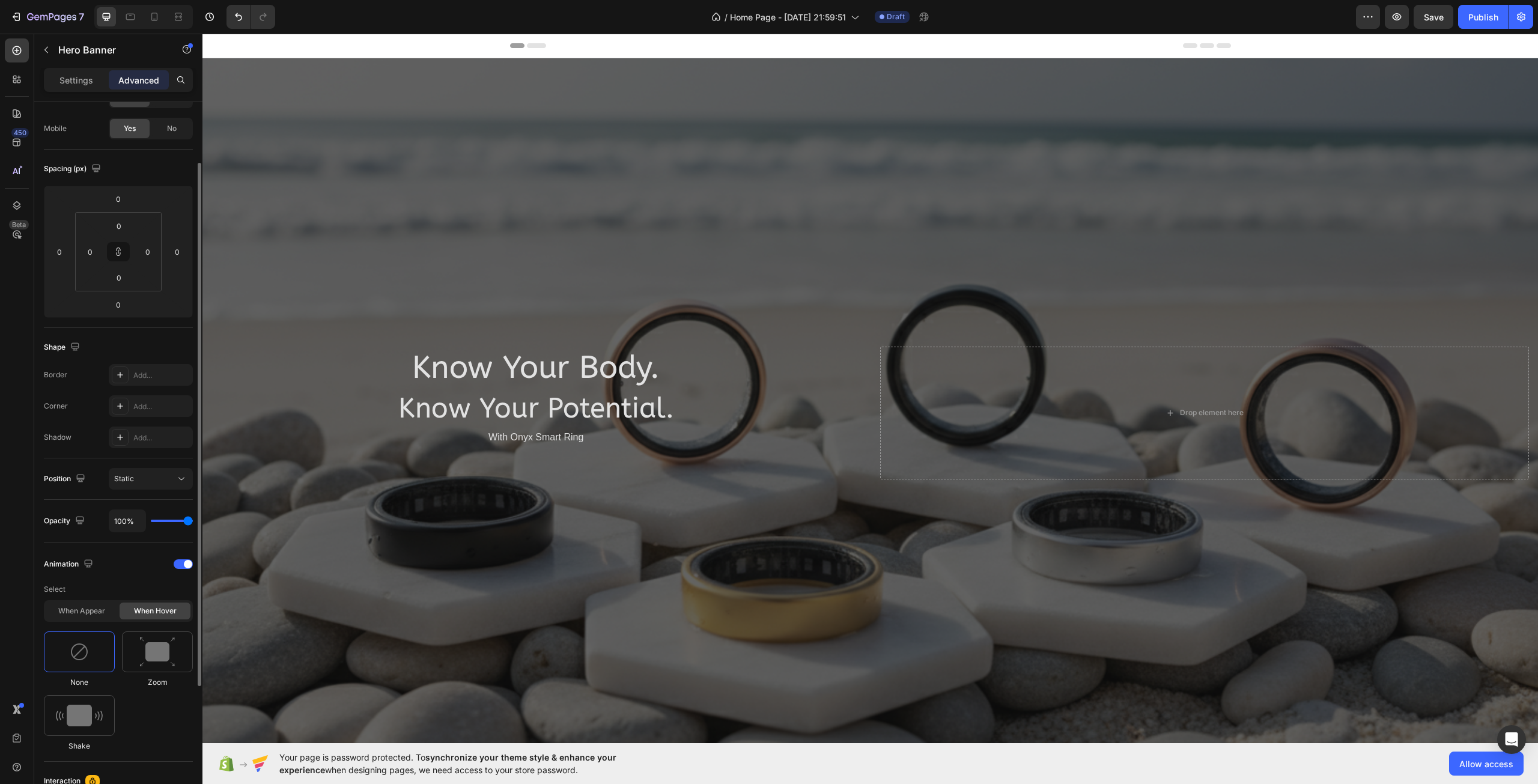
scroll to position [0, 0]
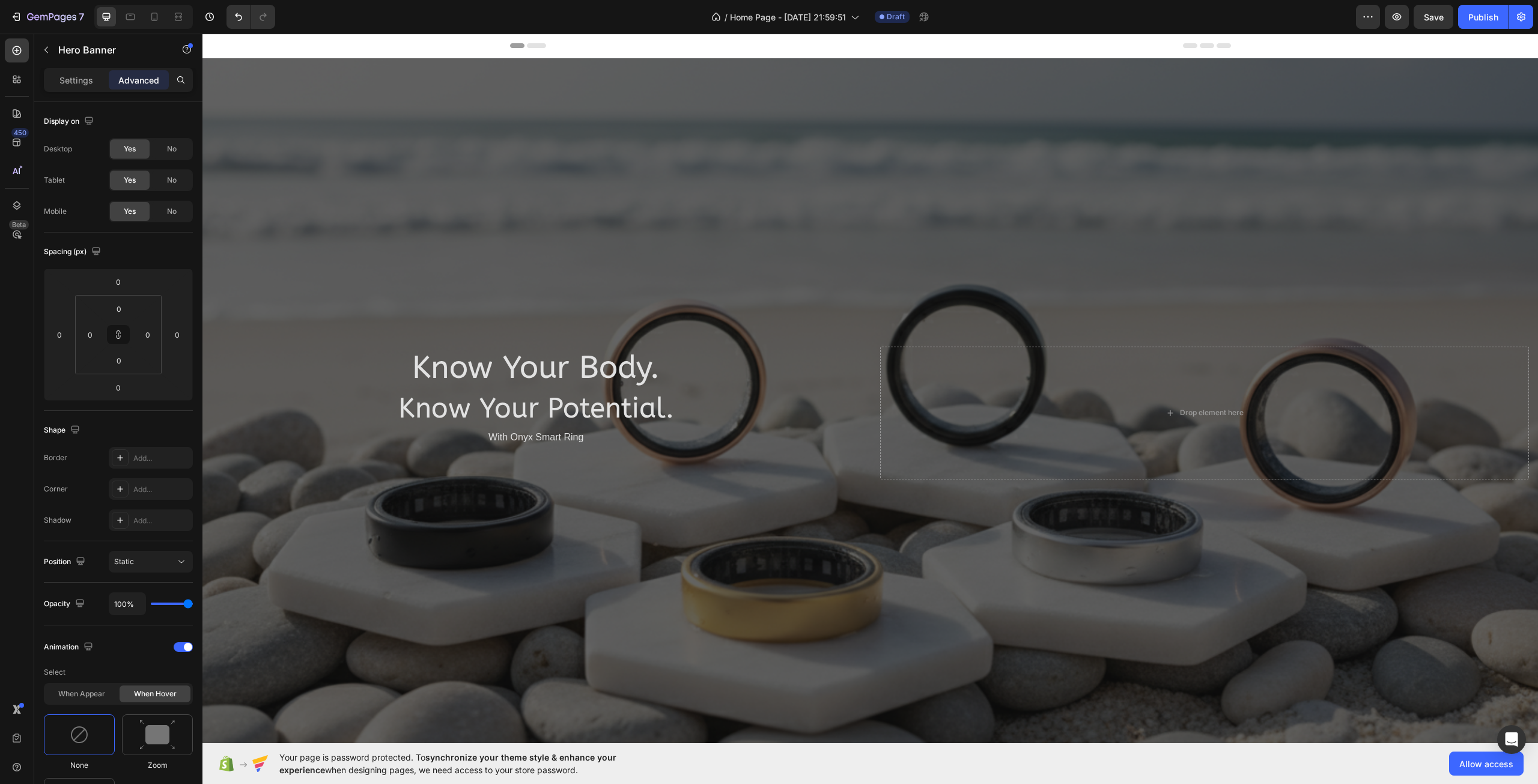
click at [284, 51] on div "Header" at bounding box center [870, 45] width 1335 height 24
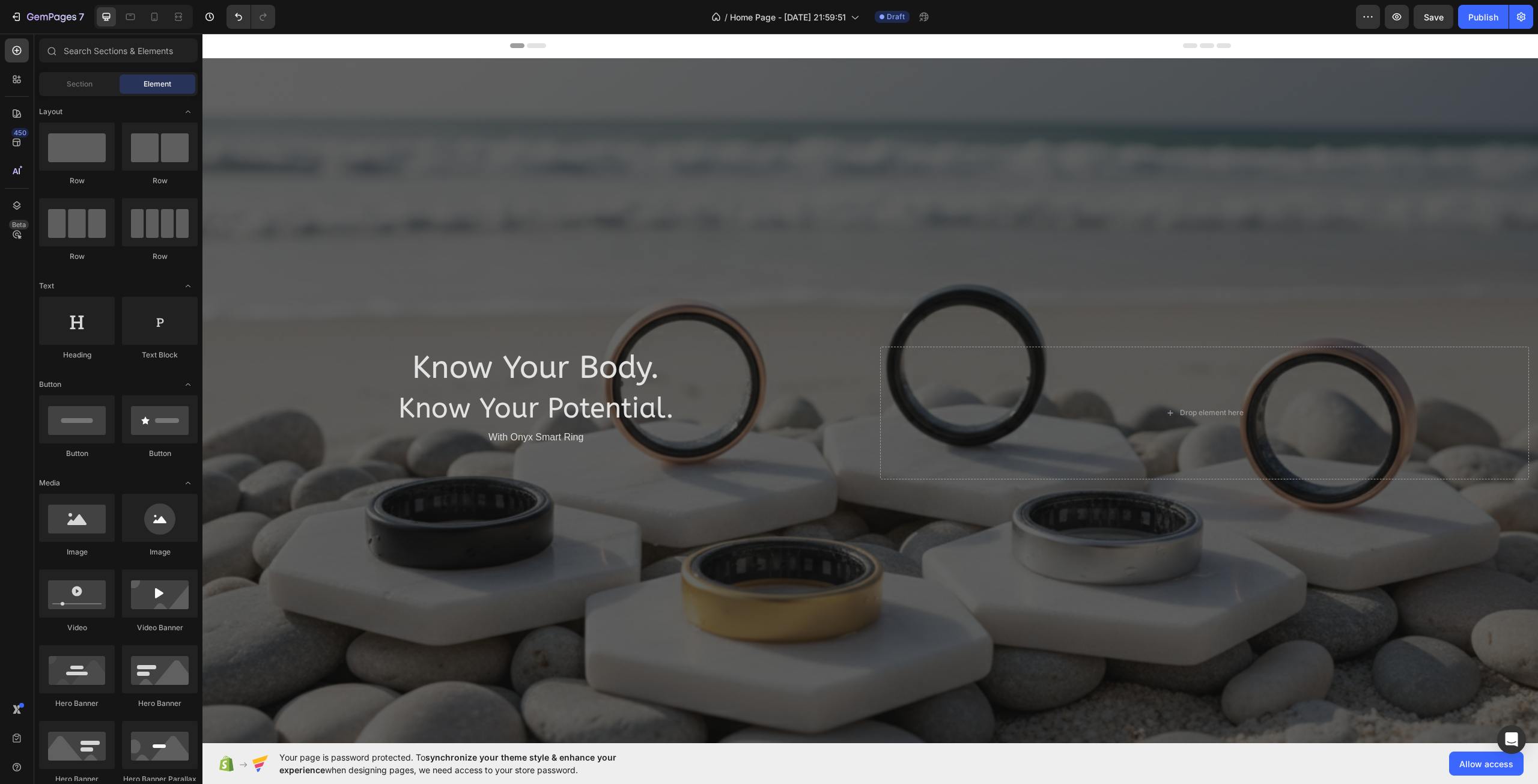
click at [76, 94] on div "Section Element" at bounding box center [118, 84] width 159 height 24
click at [80, 87] on span "Section" at bounding box center [79, 84] width 26 height 11
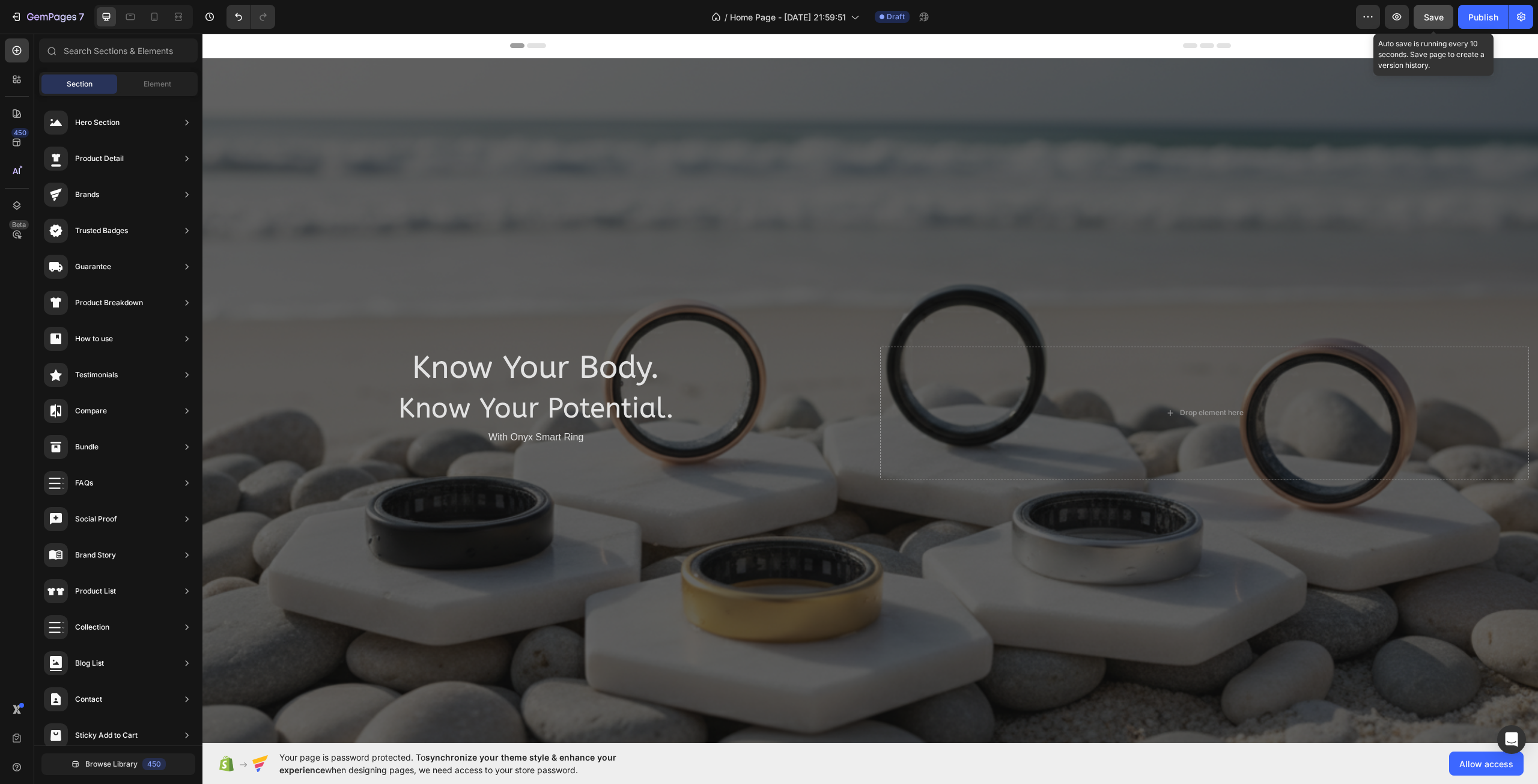
click at [1424, 17] on span "Save" at bounding box center [1433, 17] width 19 height 11
click at [1402, 17] on icon "button" at bounding box center [1396, 16] width 12 height 12
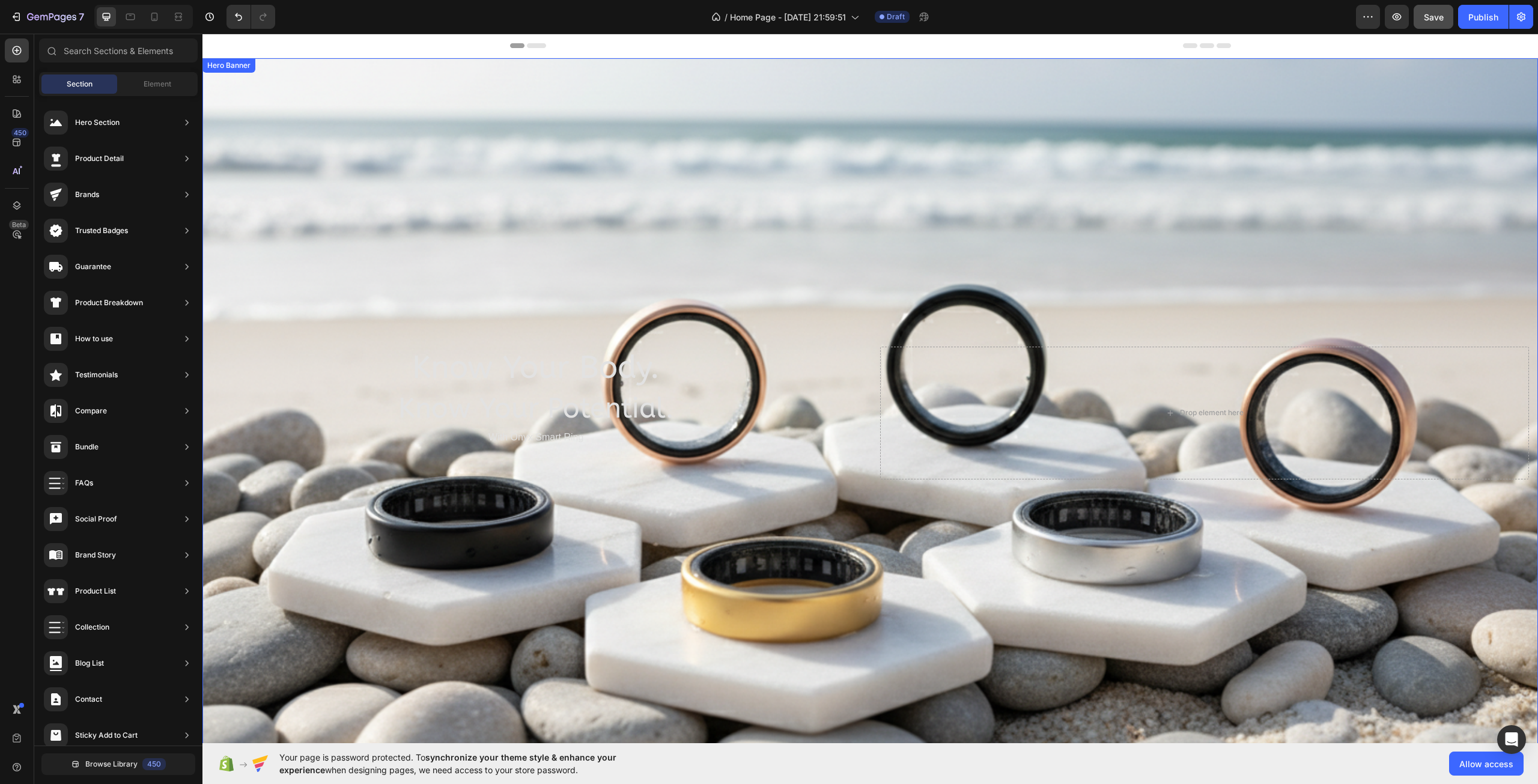
click at [263, 131] on div "Overlay" at bounding box center [870, 413] width 1335 height 709
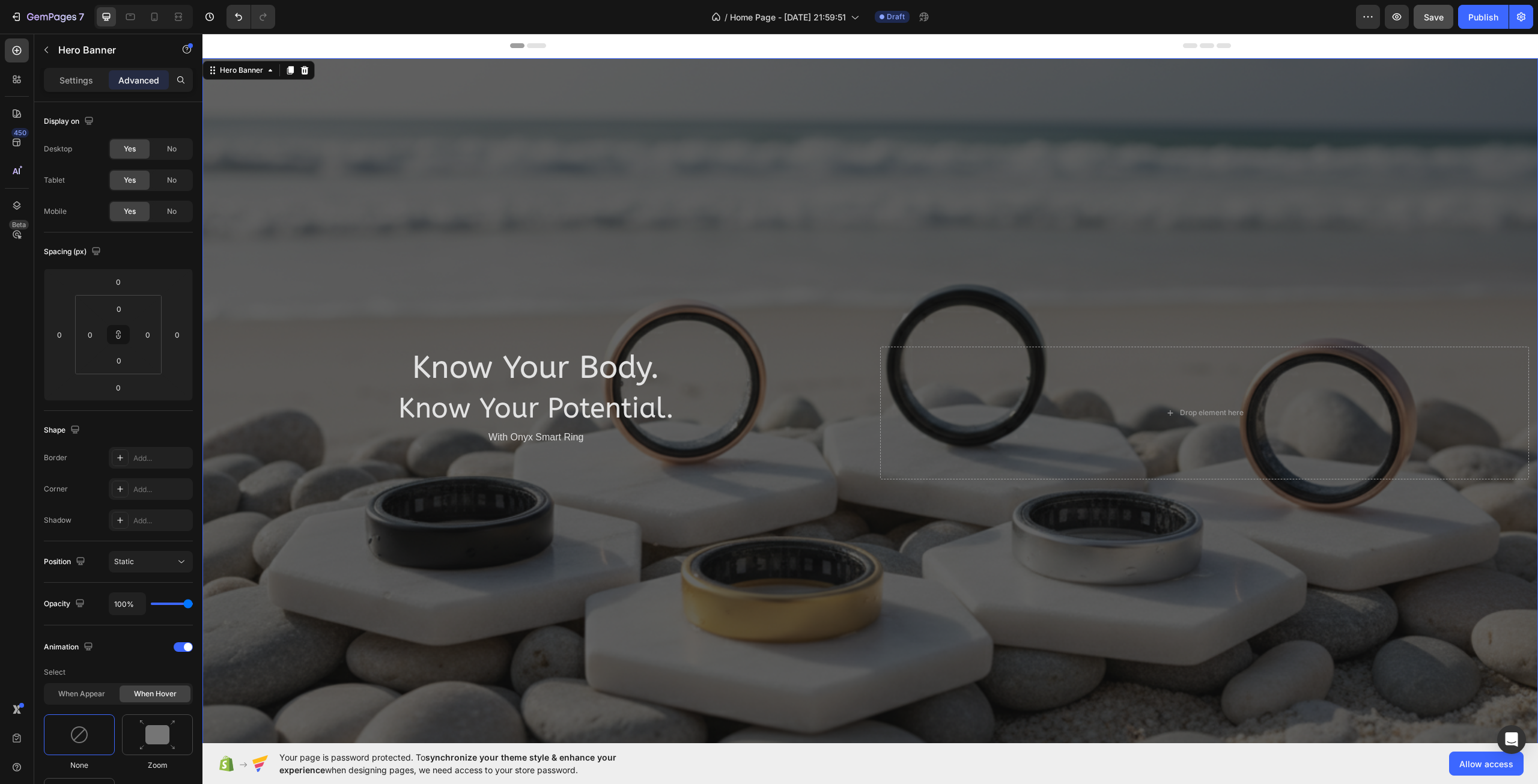
click at [371, 46] on div "Header" at bounding box center [870, 45] width 1335 height 24
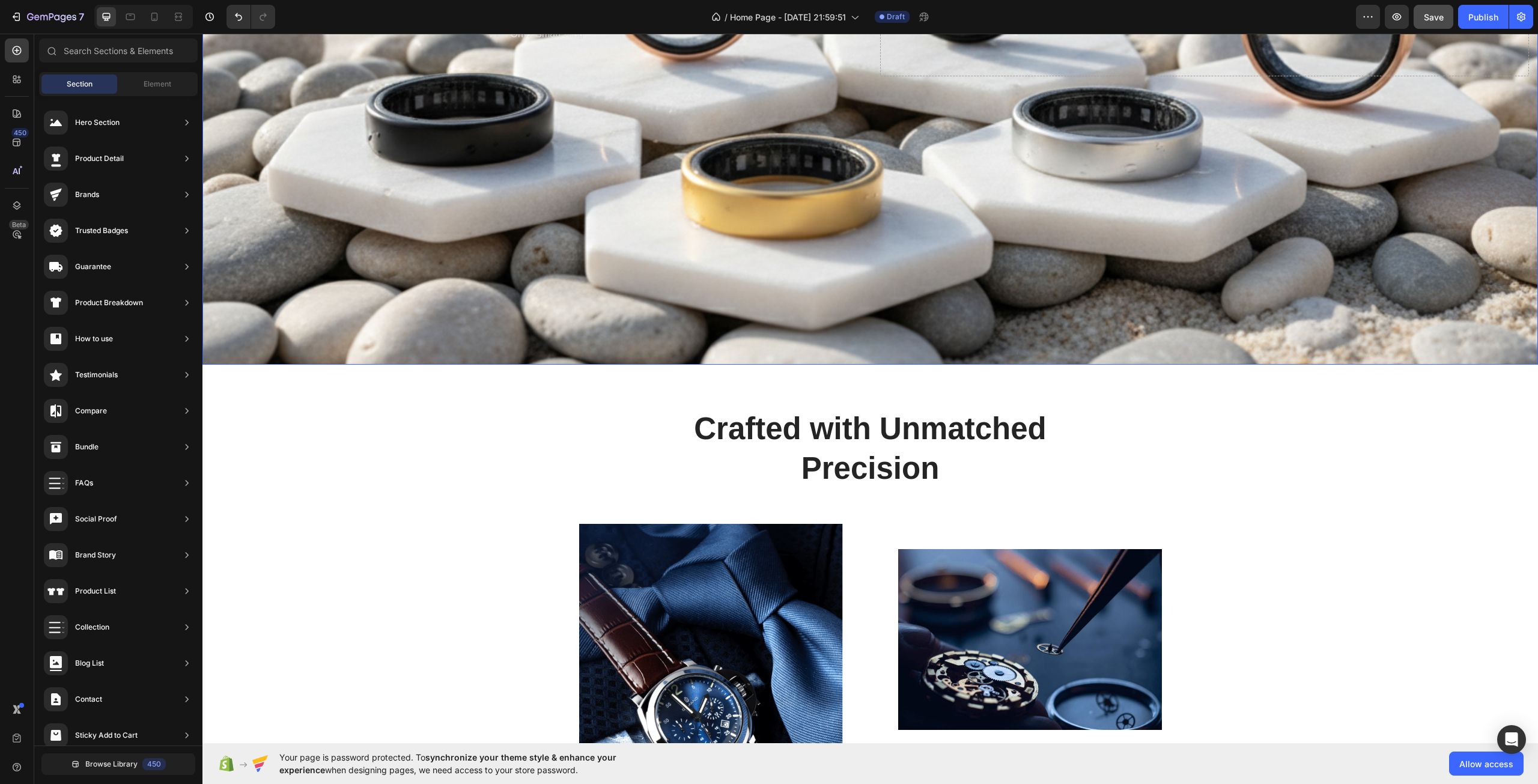
scroll to position [481, 0]
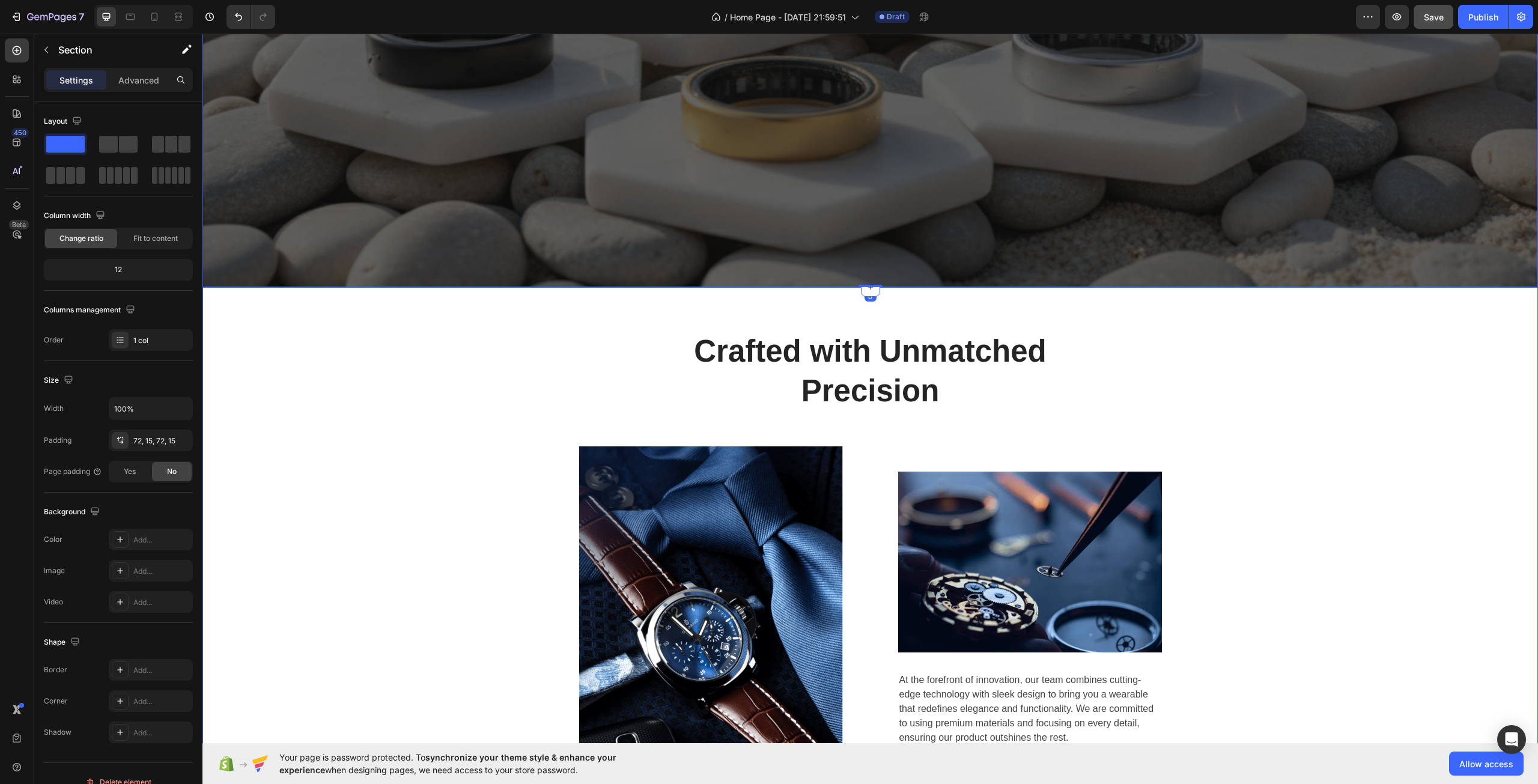
click at [323, 323] on div "Crafted with Unmatched Precision Heading Row Image Image At the forefront of in…" at bounding box center [870, 551] width 1335 height 528
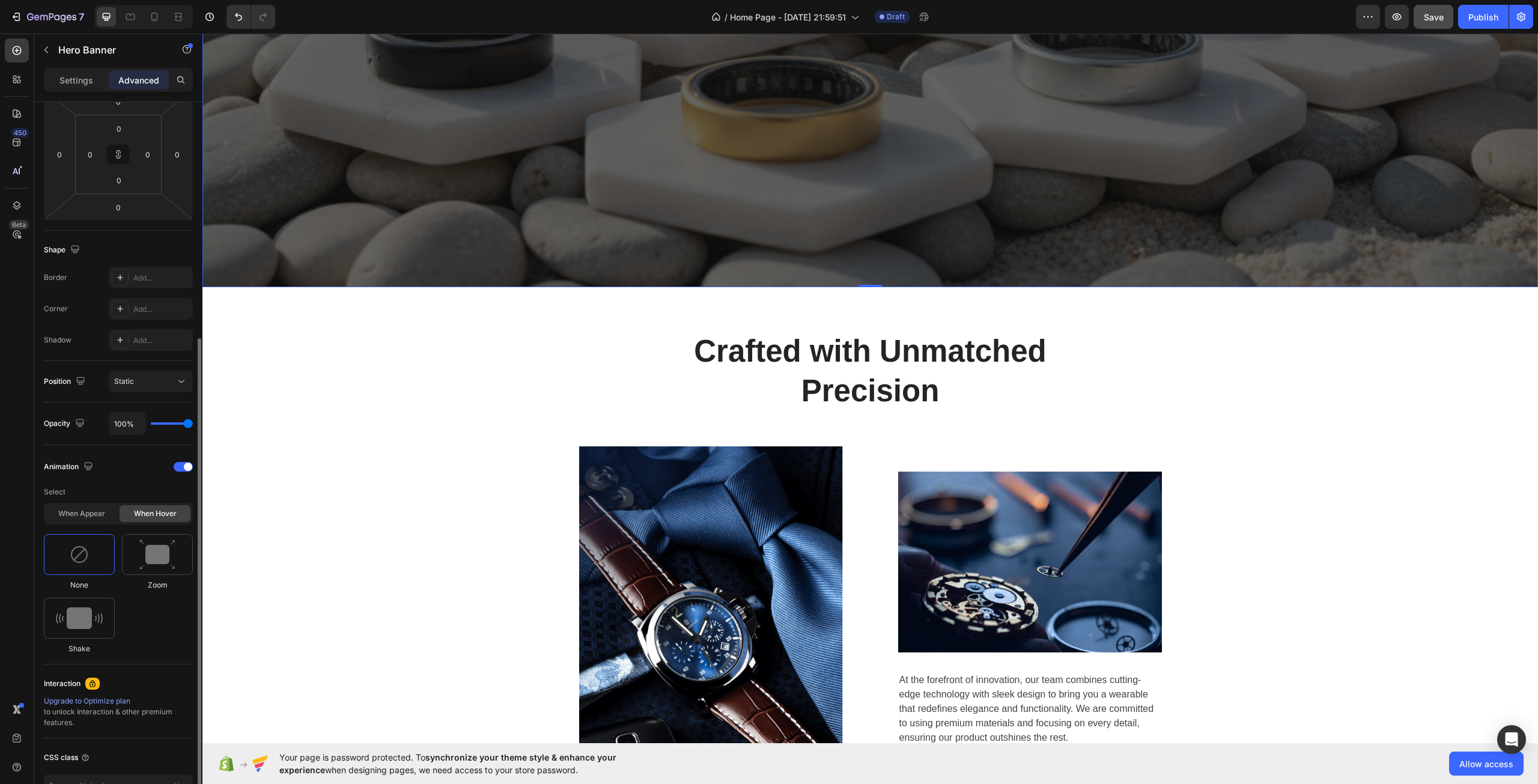
scroll to position [240, 0]
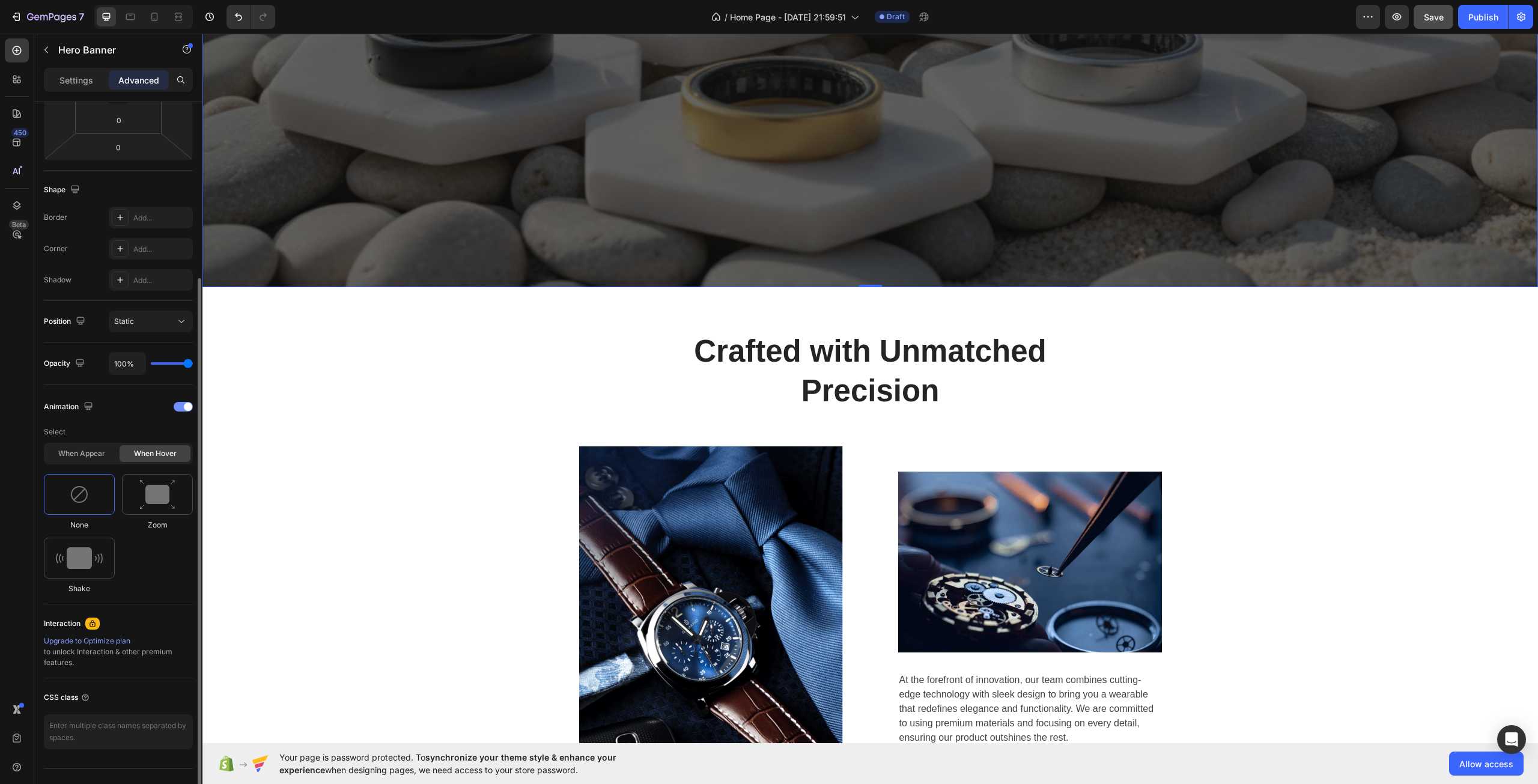
click at [177, 402] on div at bounding box center [183, 407] width 19 height 10
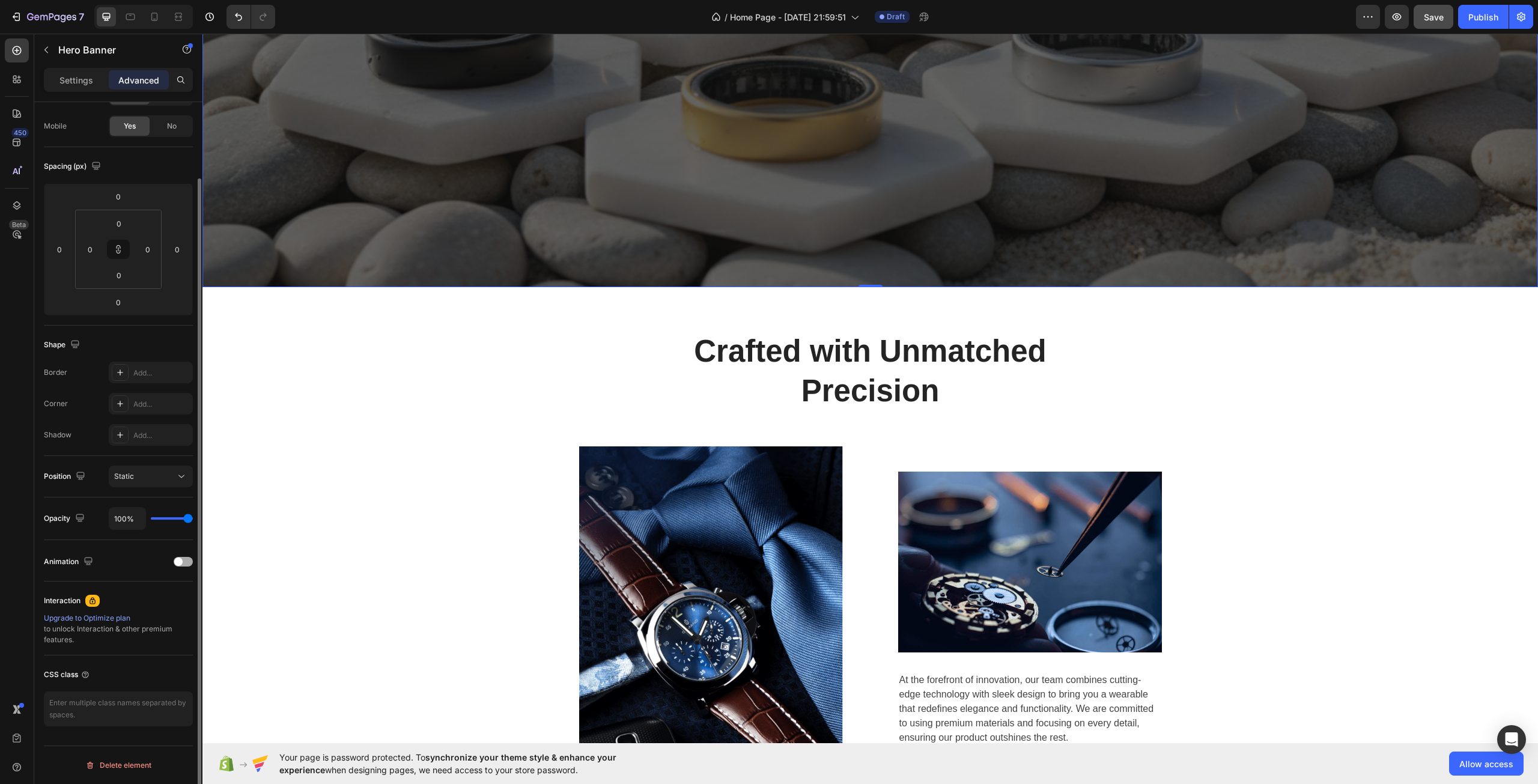
scroll to position [85, 0]
click at [175, 563] on span at bounding box center [178, 562] width 8 height 8
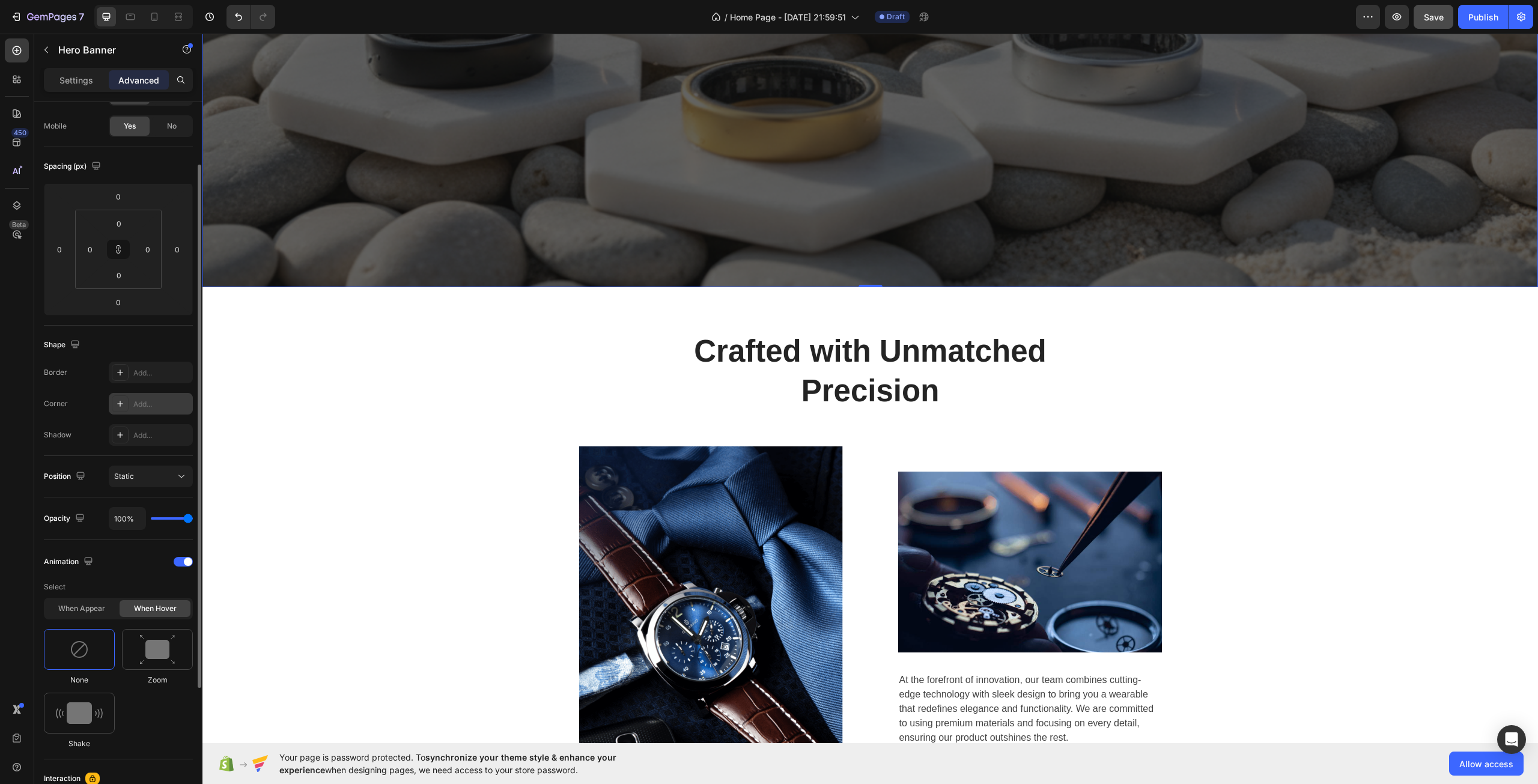
scroll to position [0, 0]
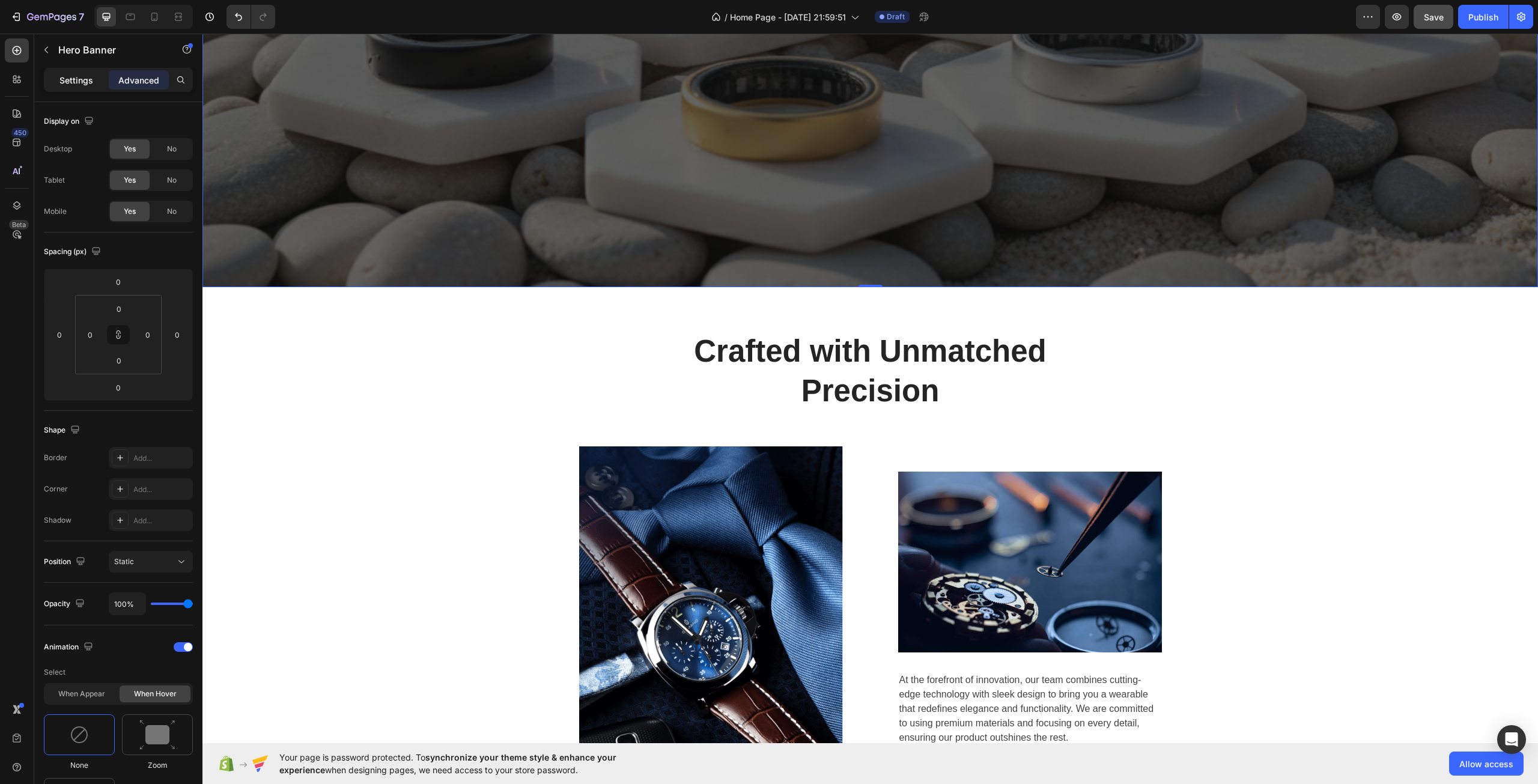
click at [89, 81] on p "Settings" at bounding box center [75, 80] width 33 height 13
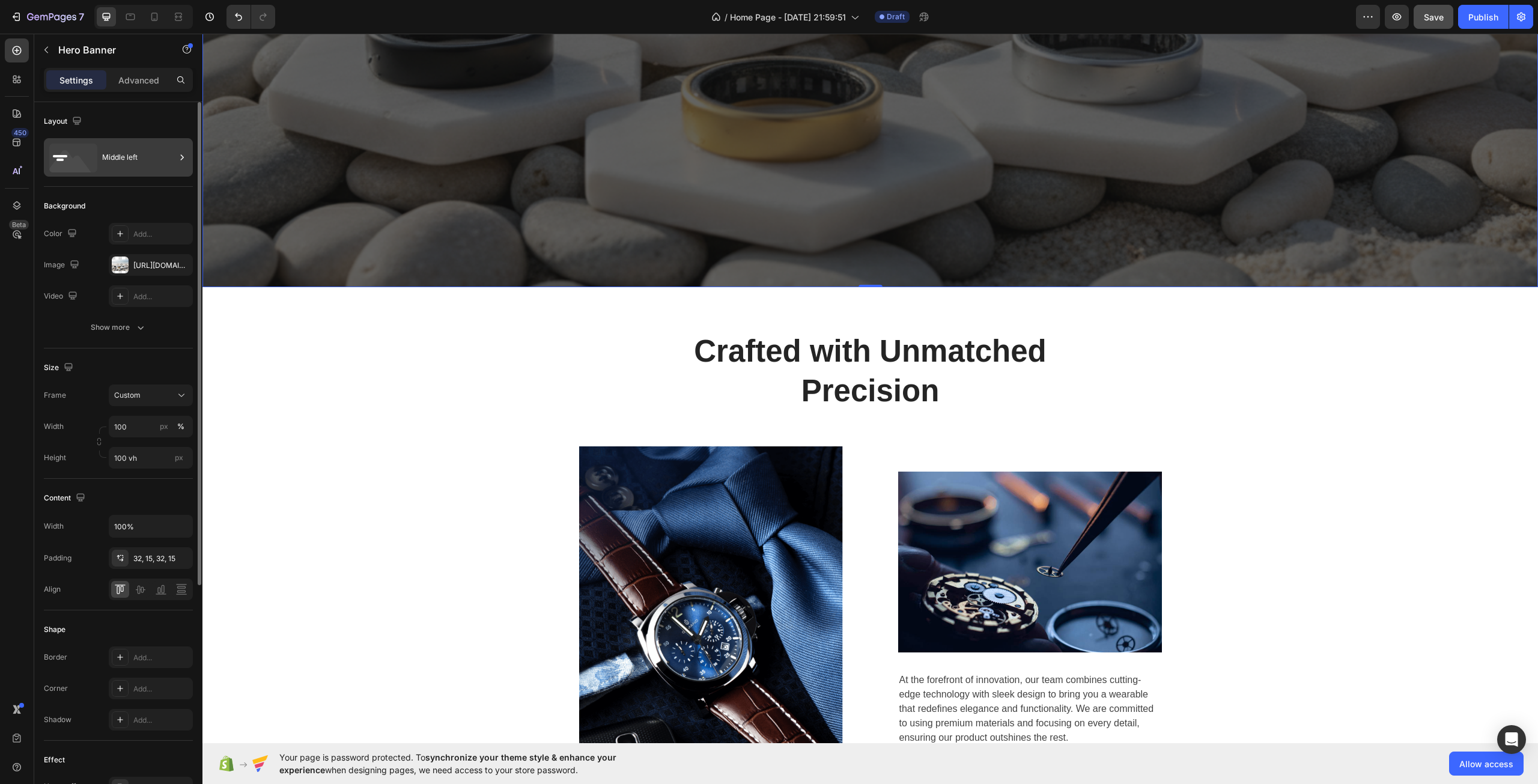
click at [117, 154] on div "Middle left" at bounding box center [139, 157] width 73 height 28
click at [122, 335] on button "Show more" at bounding box center [118, 327] width 149 height 22
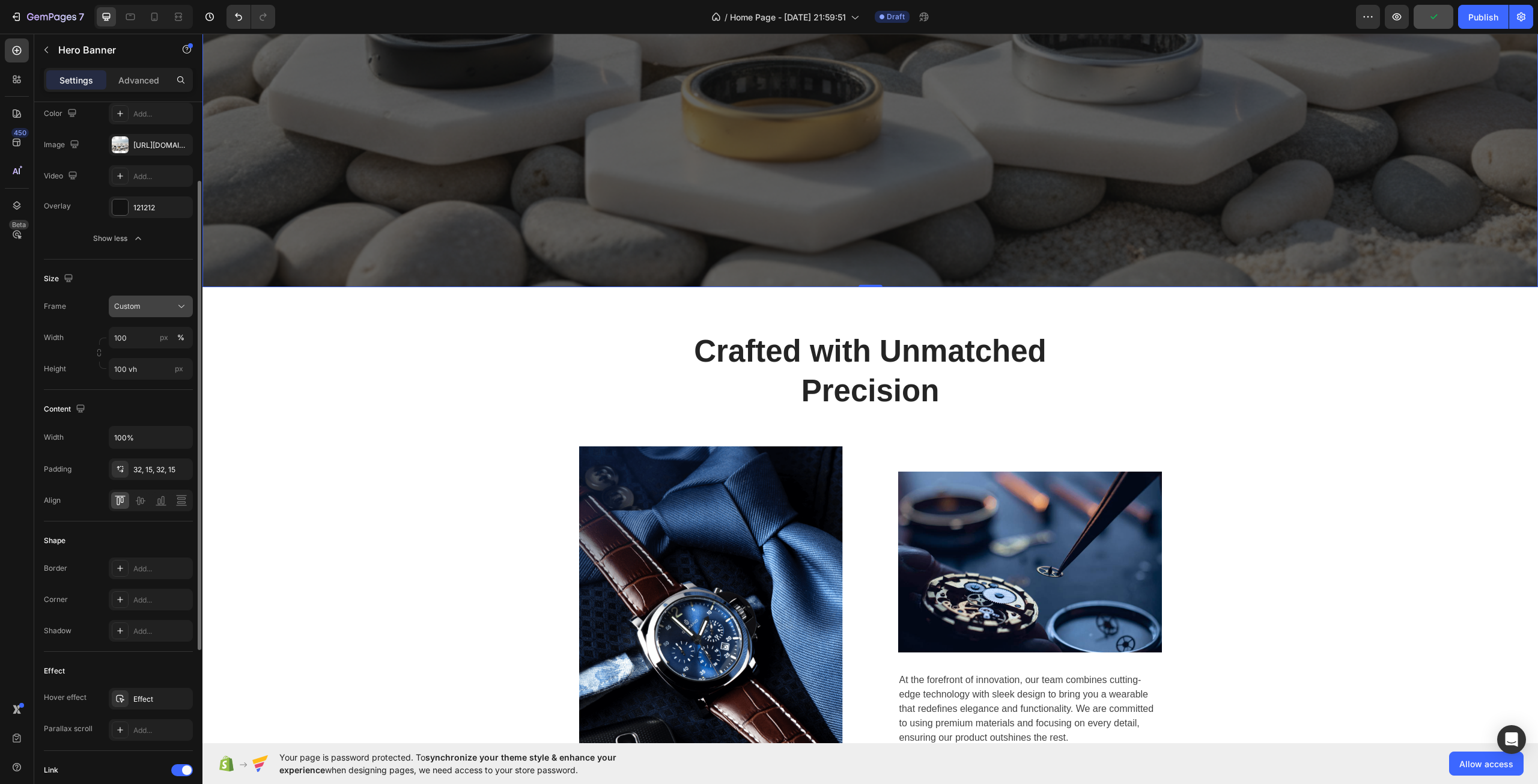
click at [149, 307] on div "Custom" at bounding box center [144, 306] width 59 height 11
click at [149, 328] on div "As banner source" at bounding box center [139, 335] width 96 height 22
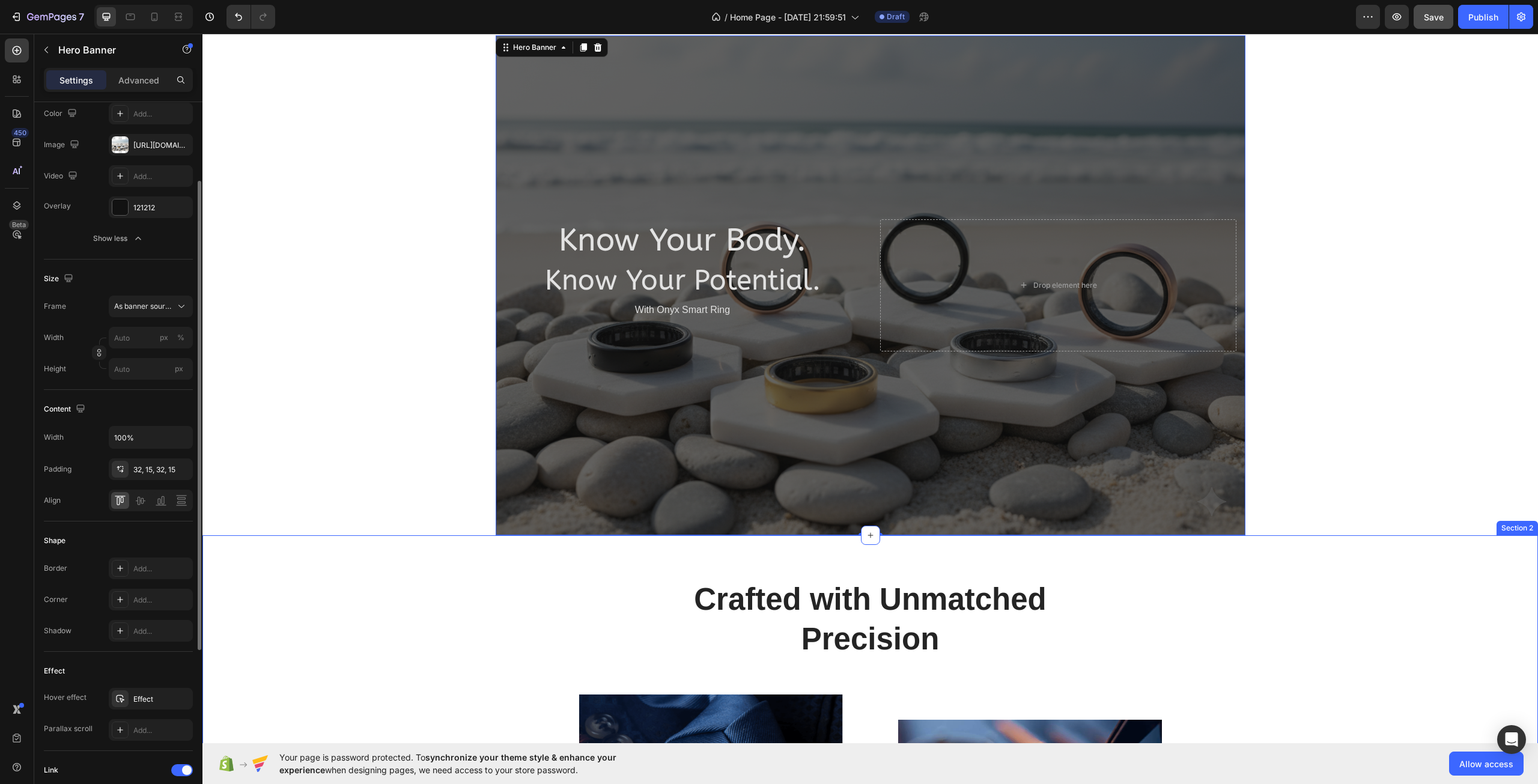
scroll to position [0, 0]
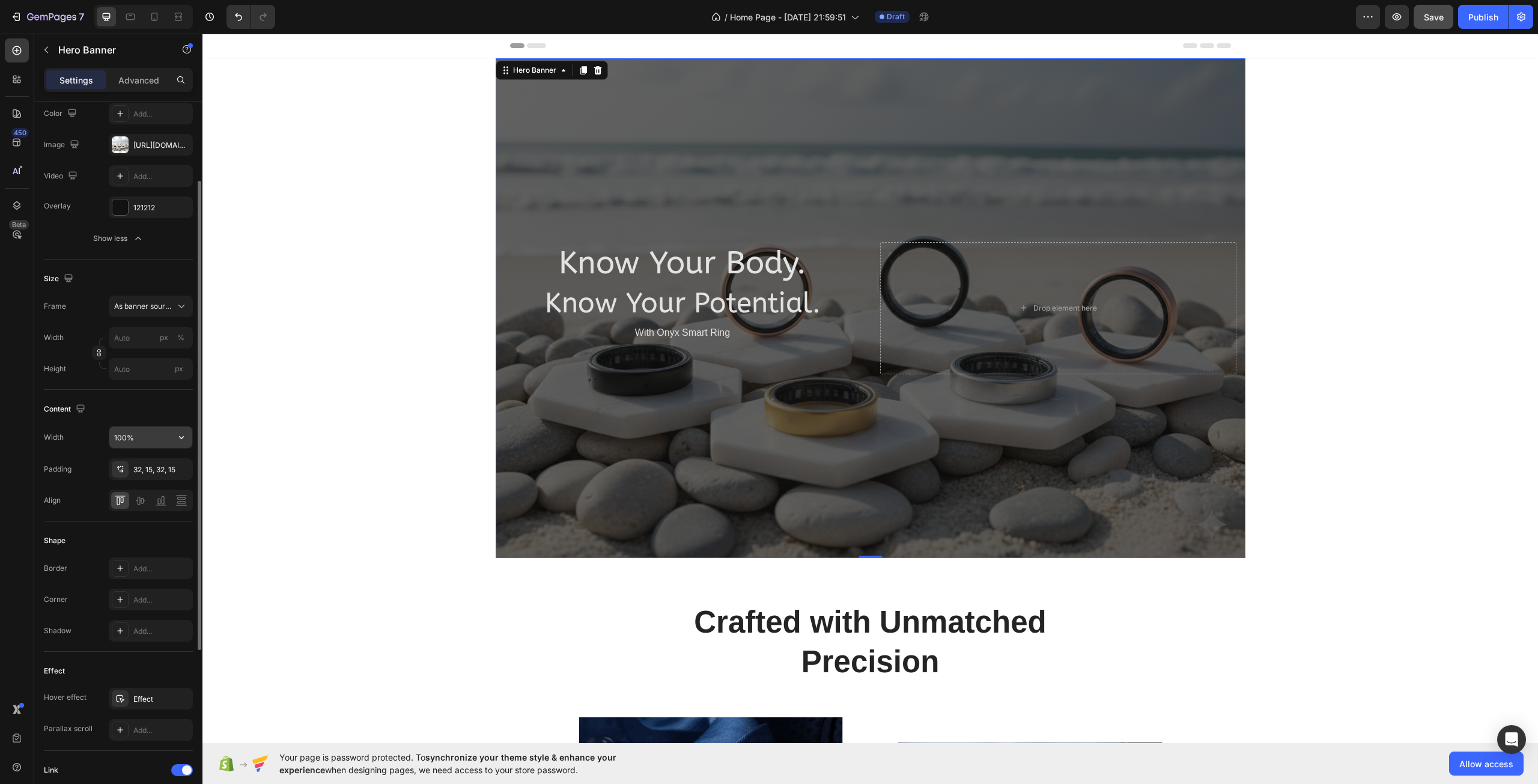
click at [173, 436] on button "button" at bounding box center [181, 437] width 22 height 22
click at [170, 508] on div "Fit content Auto" at bounding box center [139, 513] width 99 height 23
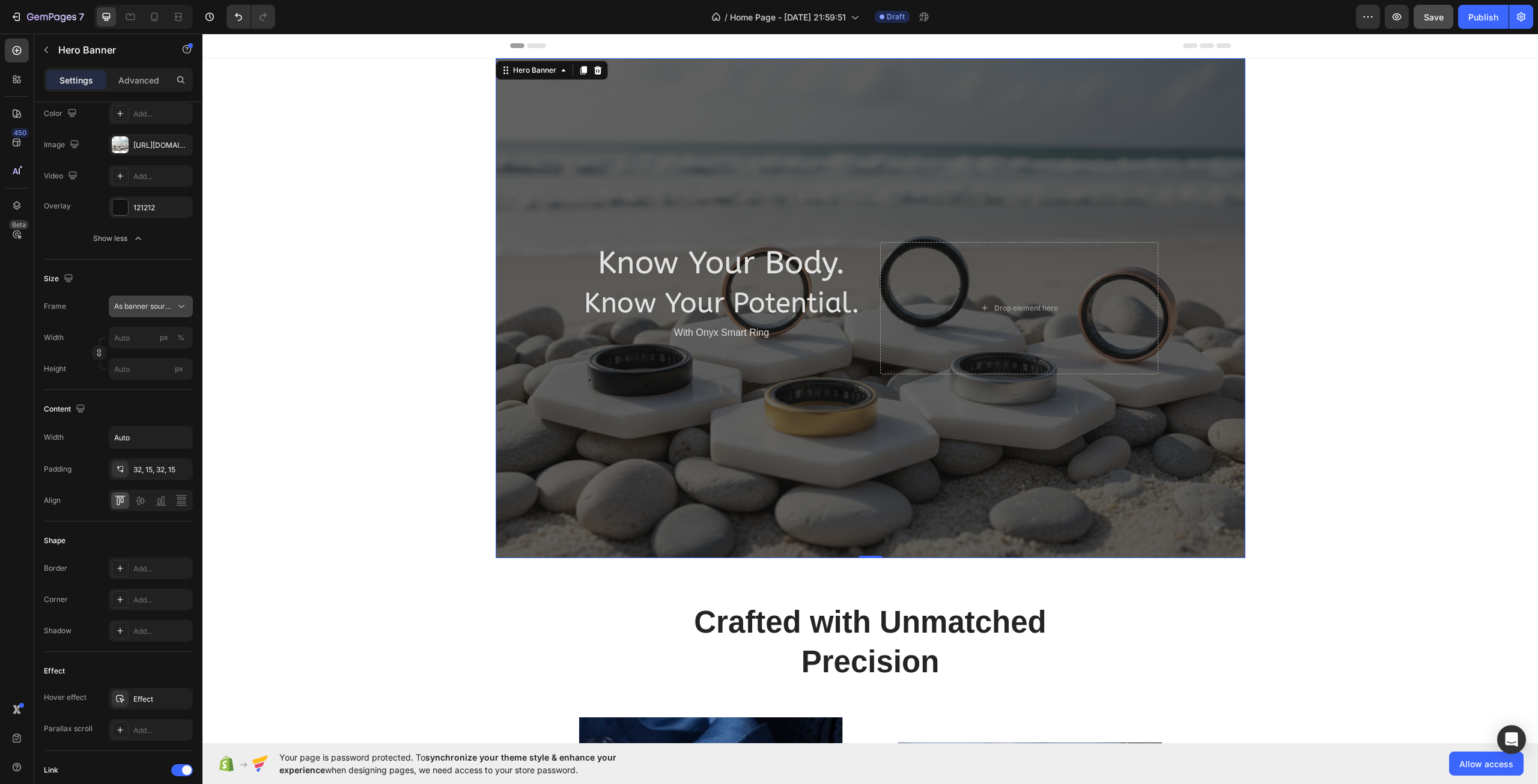
click at [164, 311] on span "As banner source" at bounding box center [144, 306] width 59 height 11
click at [156, 353] on div "Custom" at bounding box center [148, 356] width 70 height 11
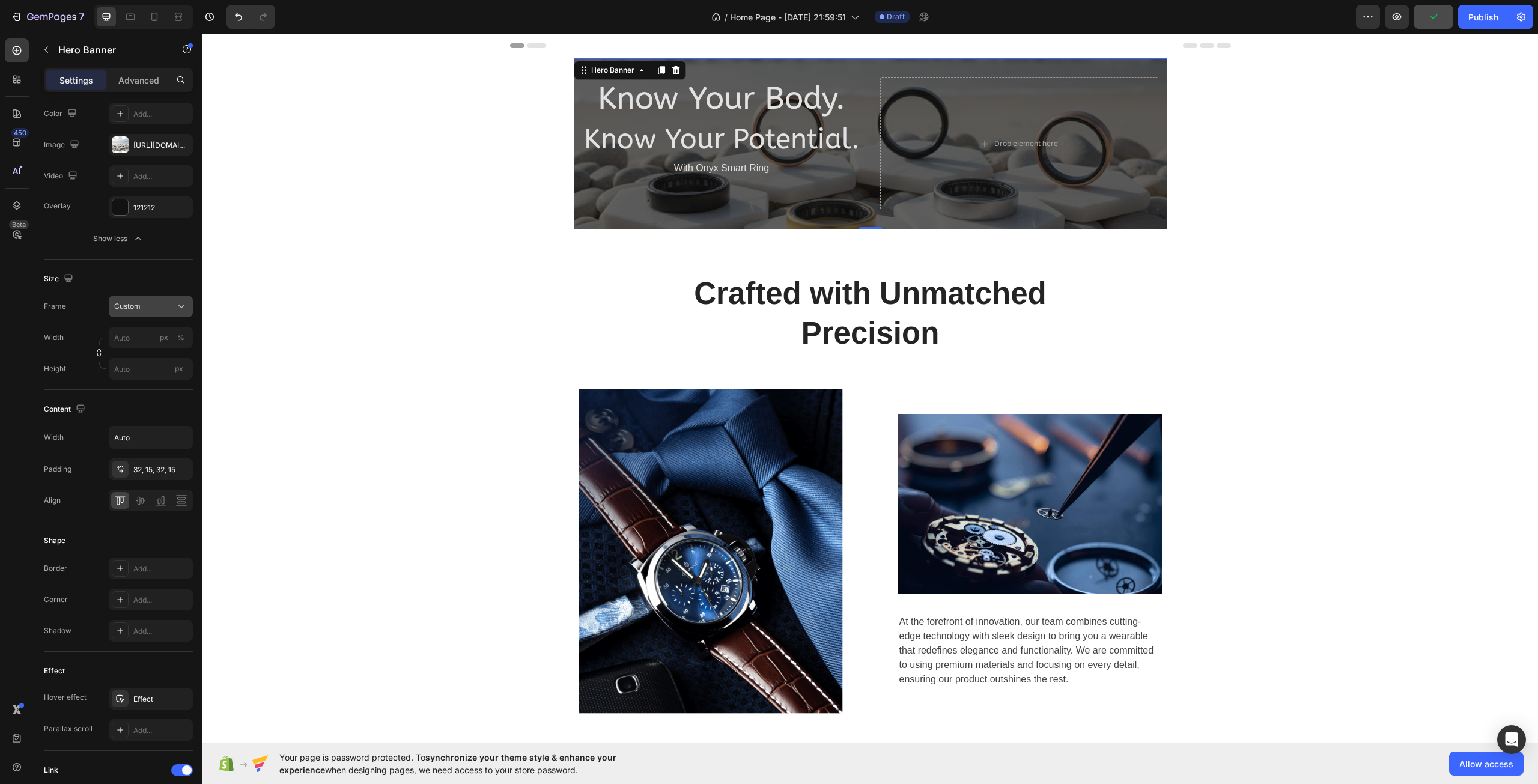
click at [160, 306] on div "Custom" at bounding box center [144, 306] width 59 height 11
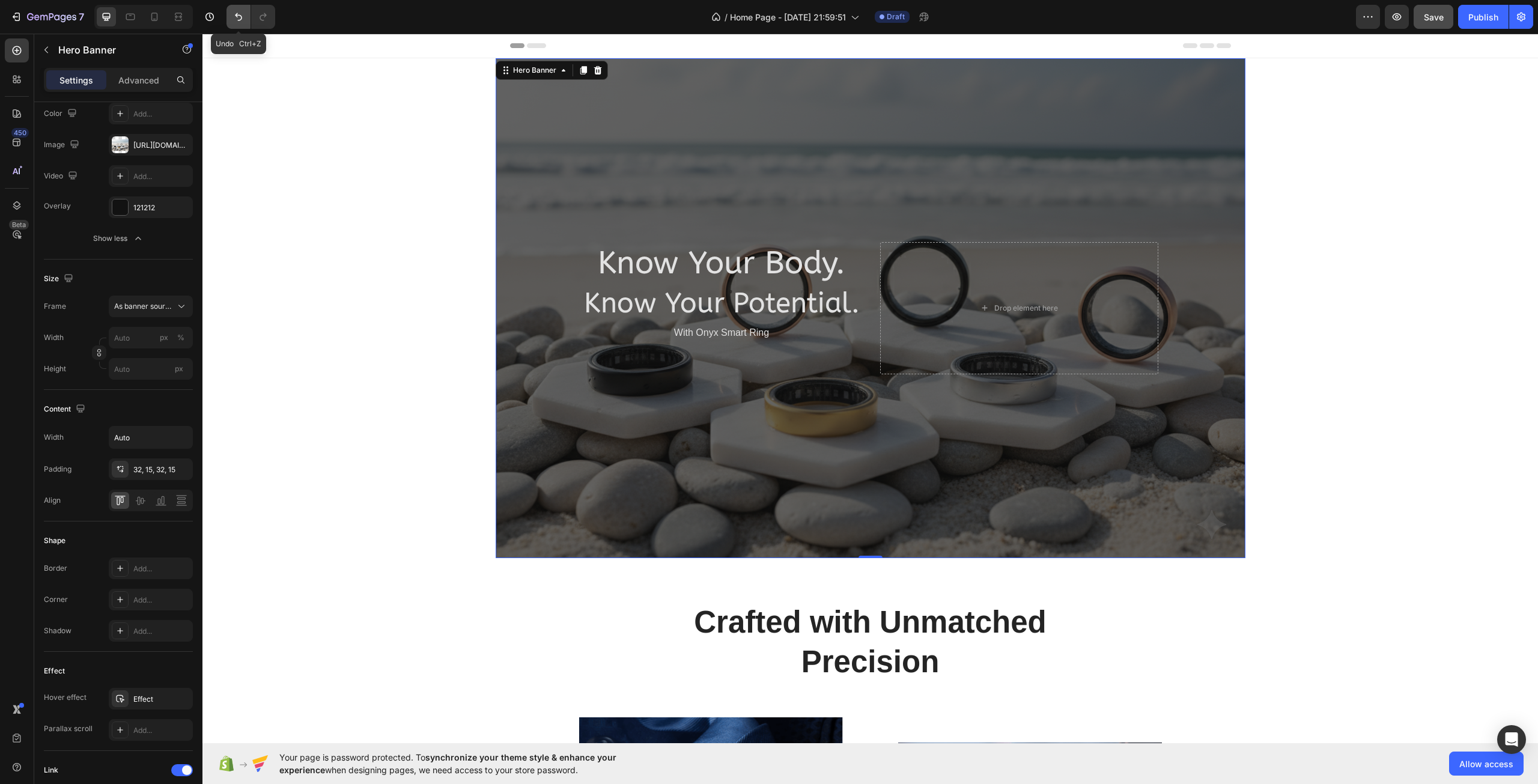
click at [245, 19] on button "Undo/Redo" at bounding box center [238, 17] width 24 height 24
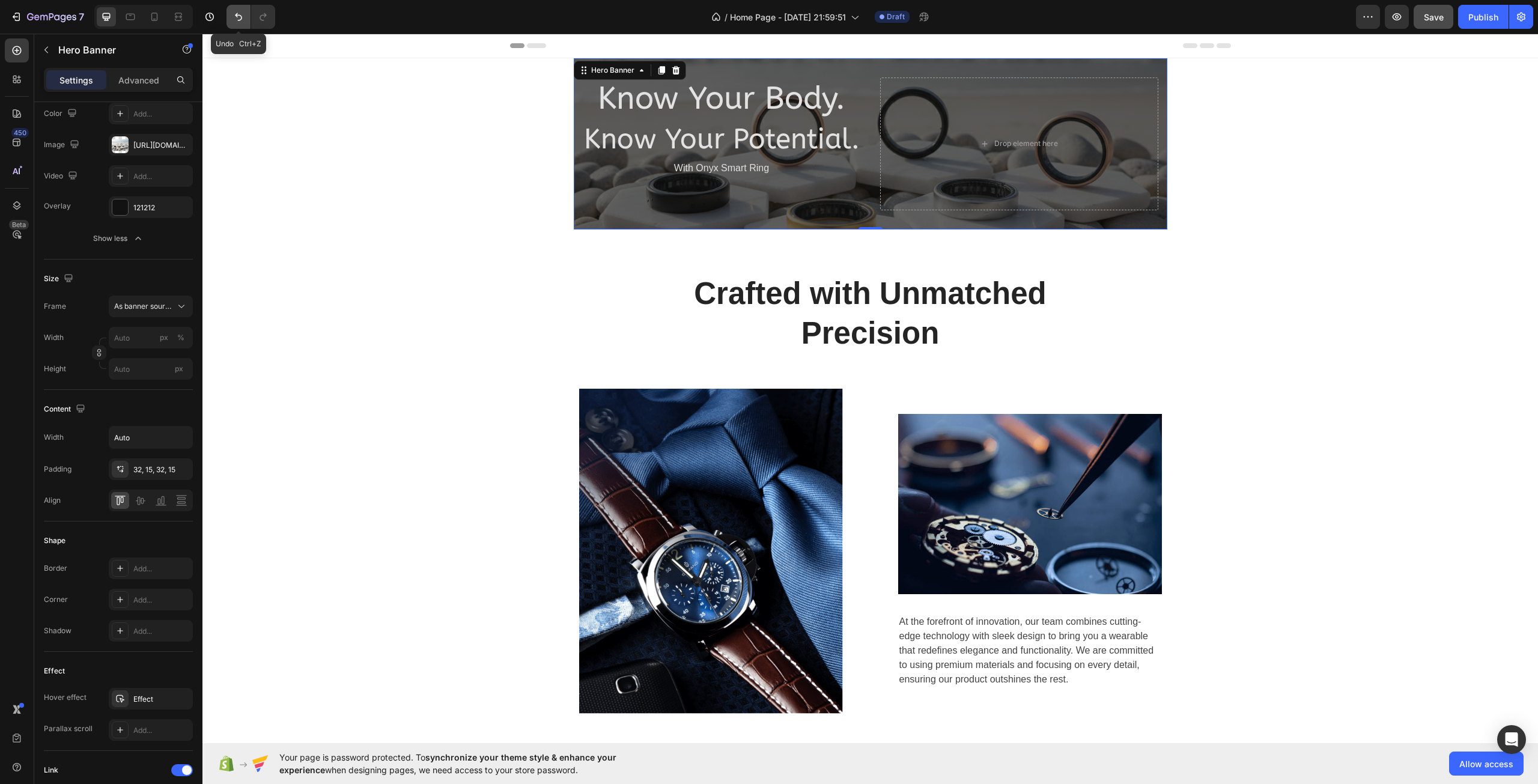
click at [245, 19] on button "Undo/Redo" at bounding box center [238, 17] width 24 height 24
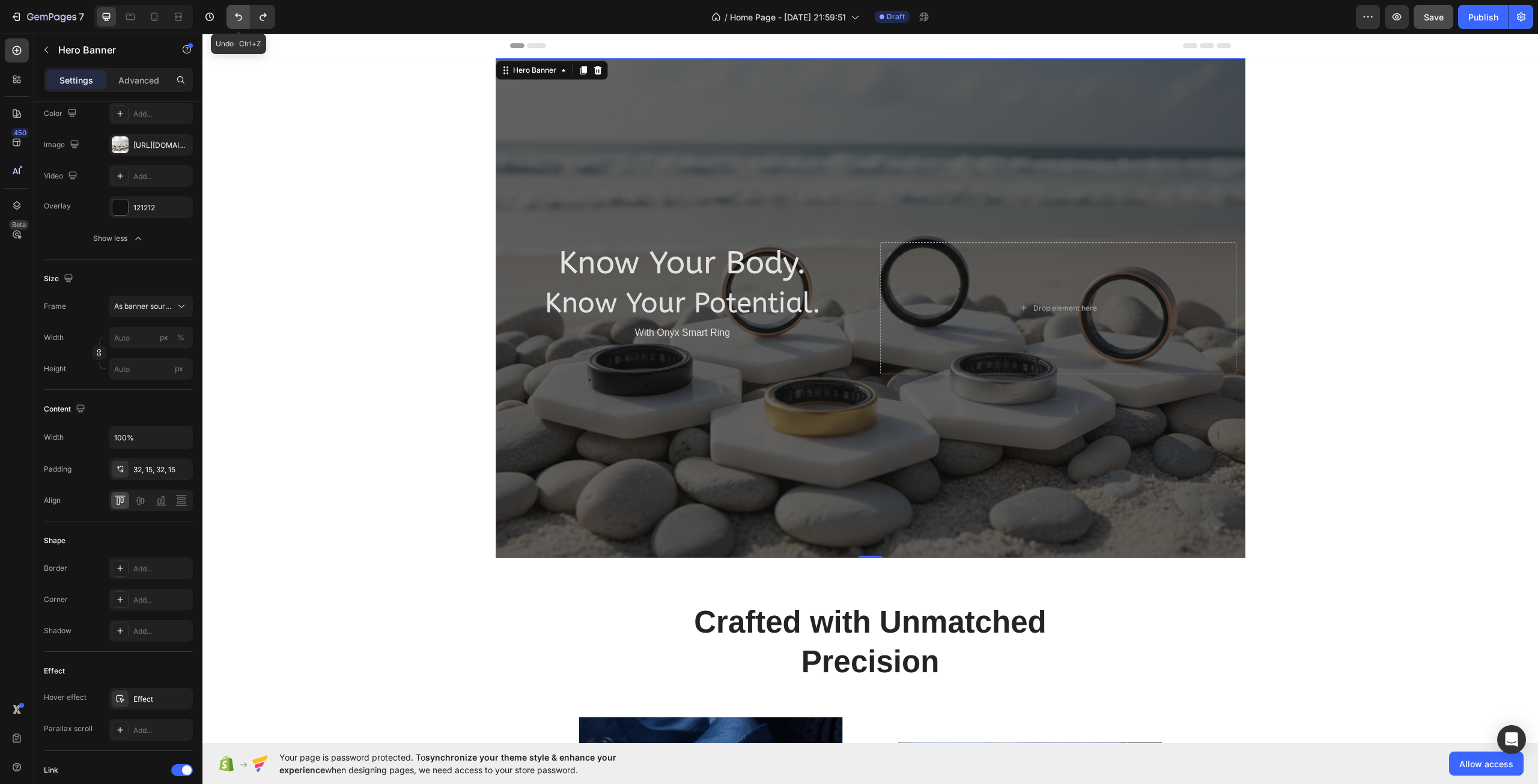
click at [245, 19] on button "Undo/Redo" at bounding box center [238, 17] width 24 height 24
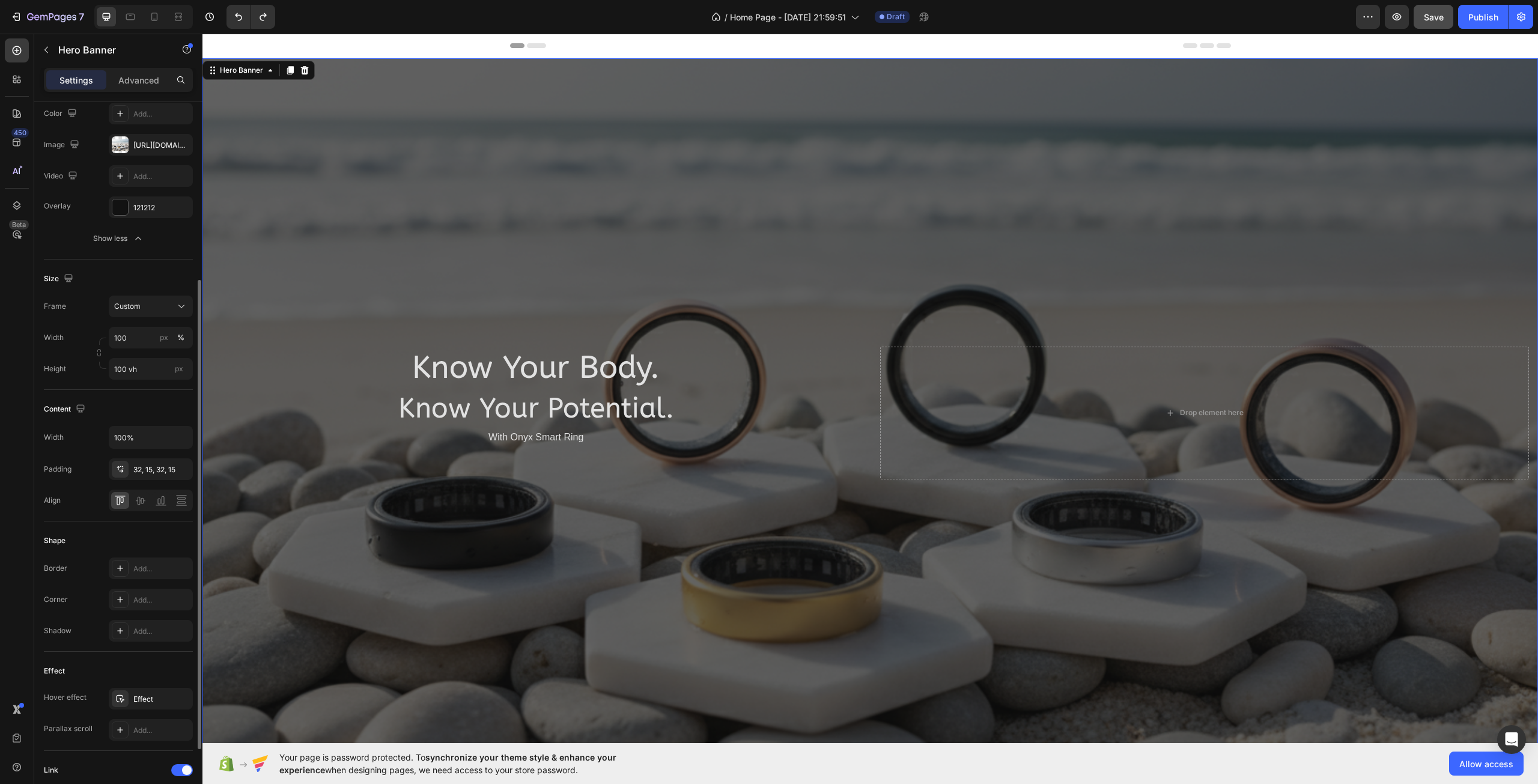
scroll to position [361, 0]
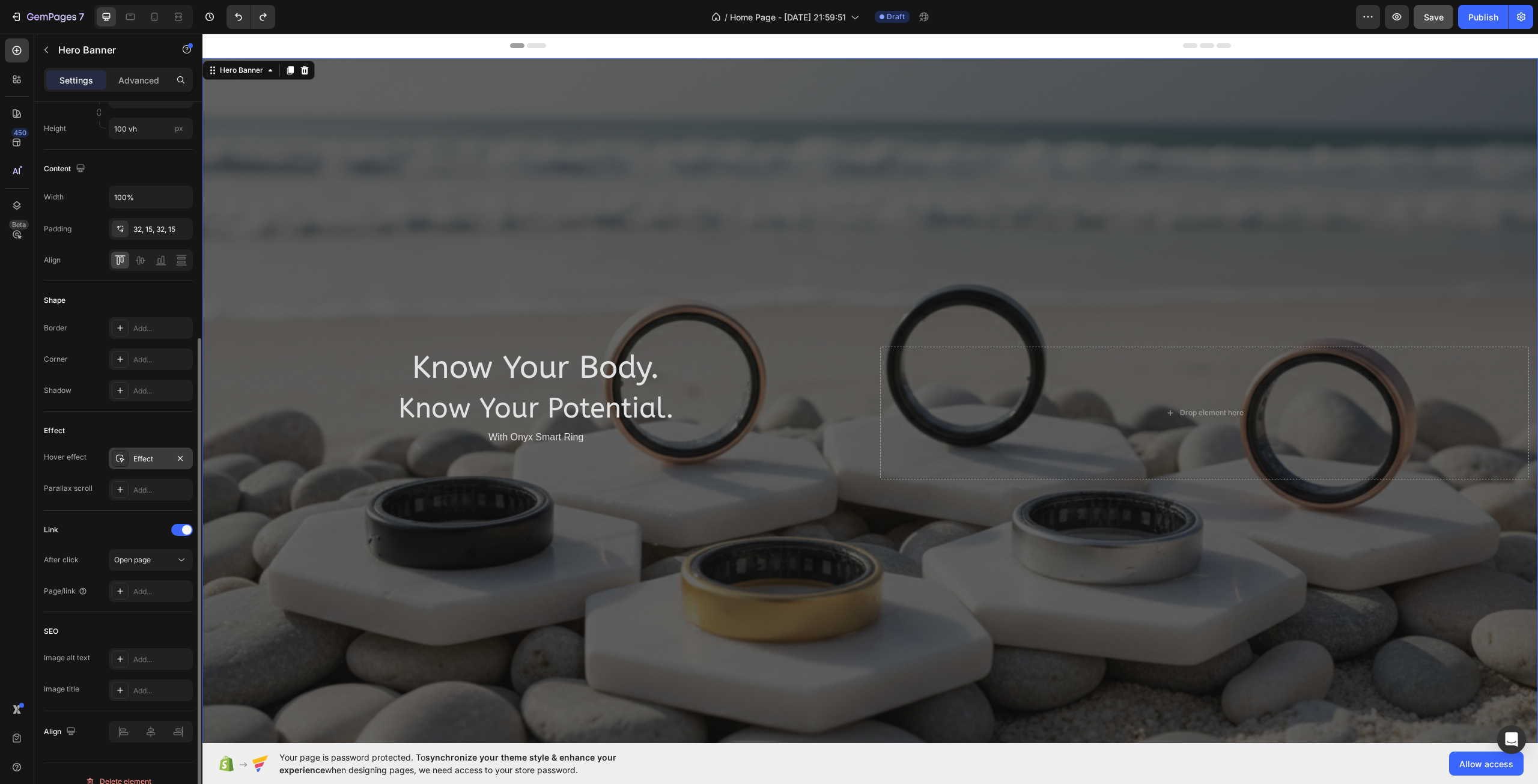
click at [148, 456] on div "Effect" at bounding box center [150, 458] width 35 height 11
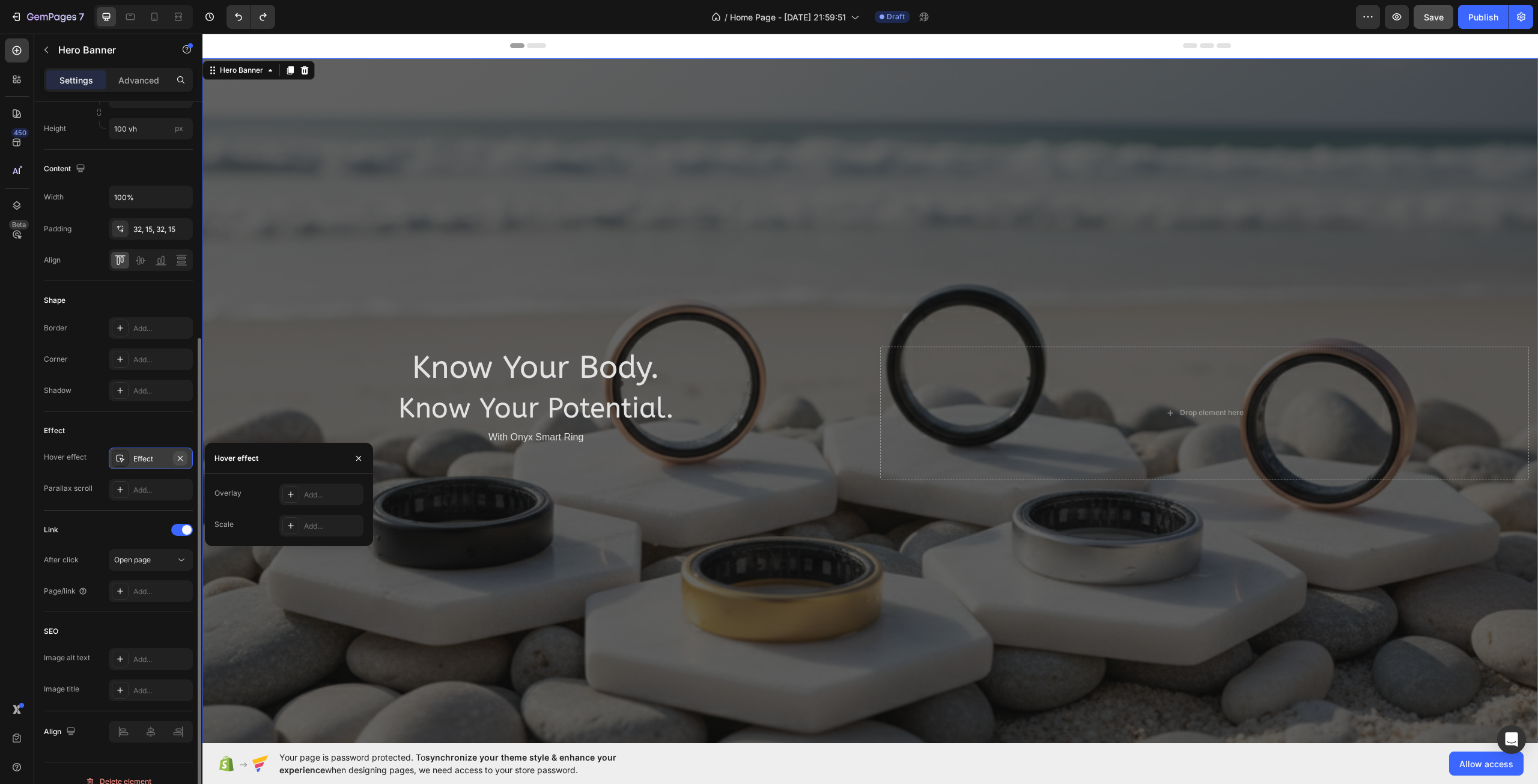
click at [174, 456] on button "button" at bounding box center [180, 458] width 15 height 15
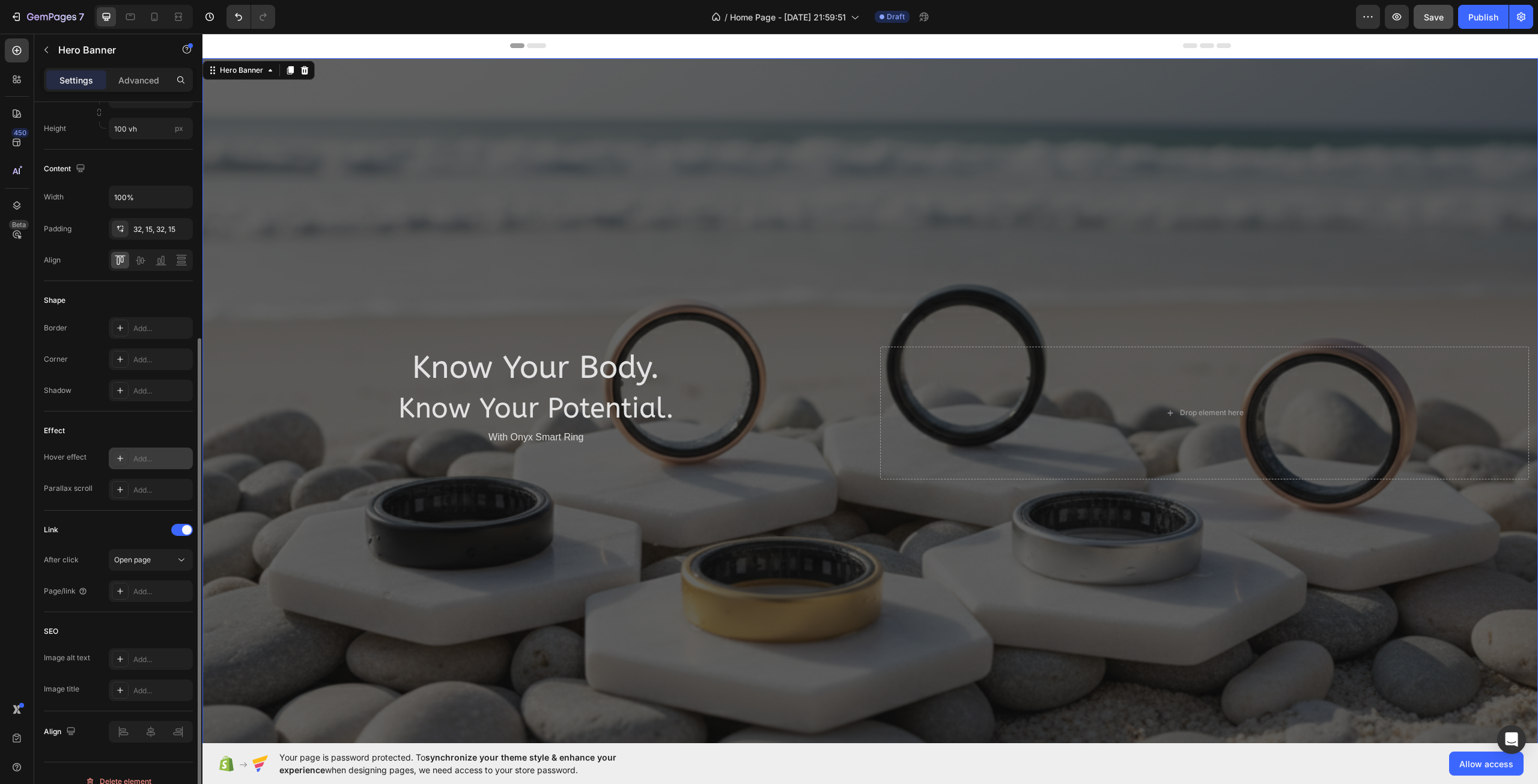
click at [80, 502] on div "Effect Hover effect Add... Parallax scroll Add..." at bounding box center [118, 461] width 149 height 99
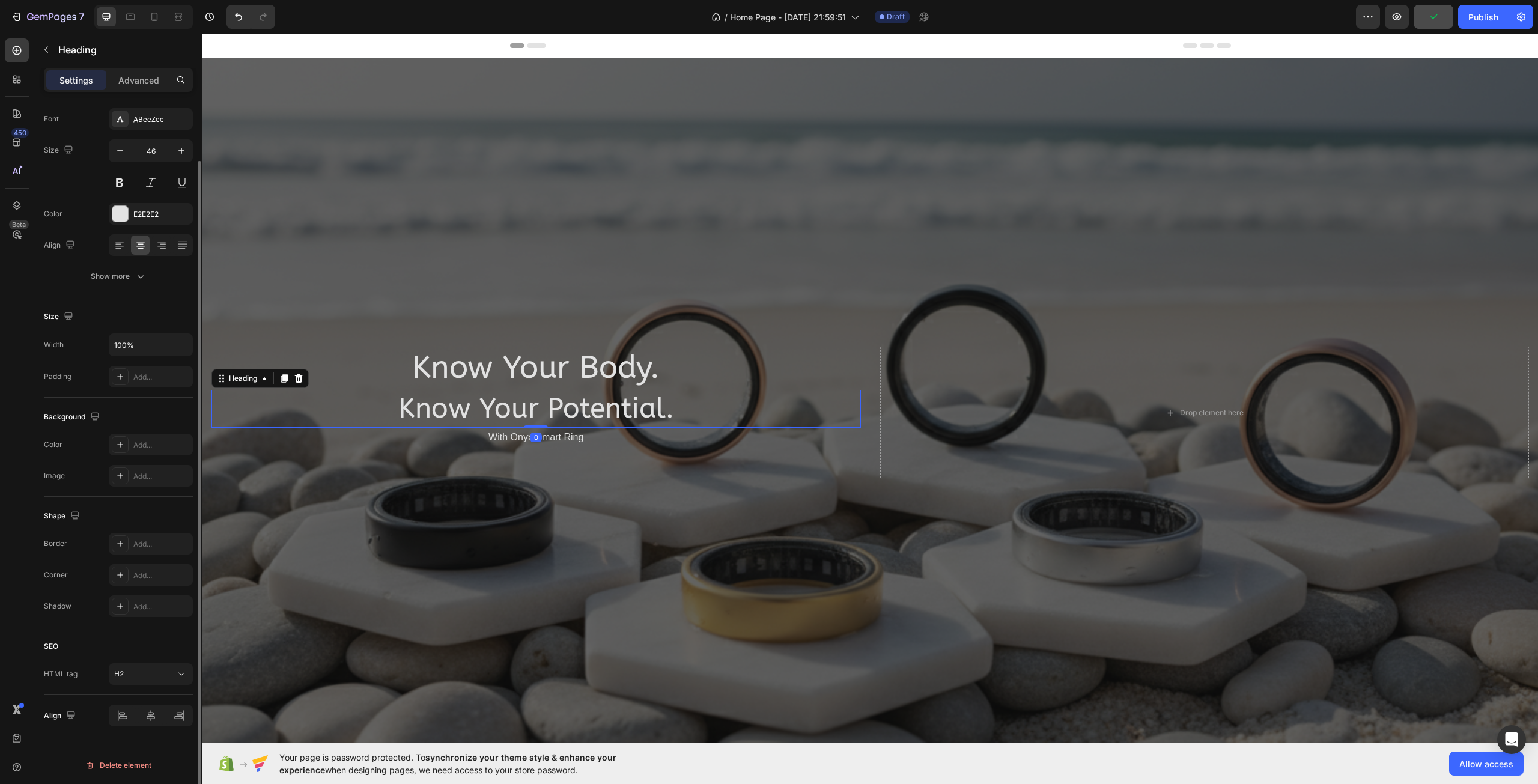
scroll to position [0, 0]
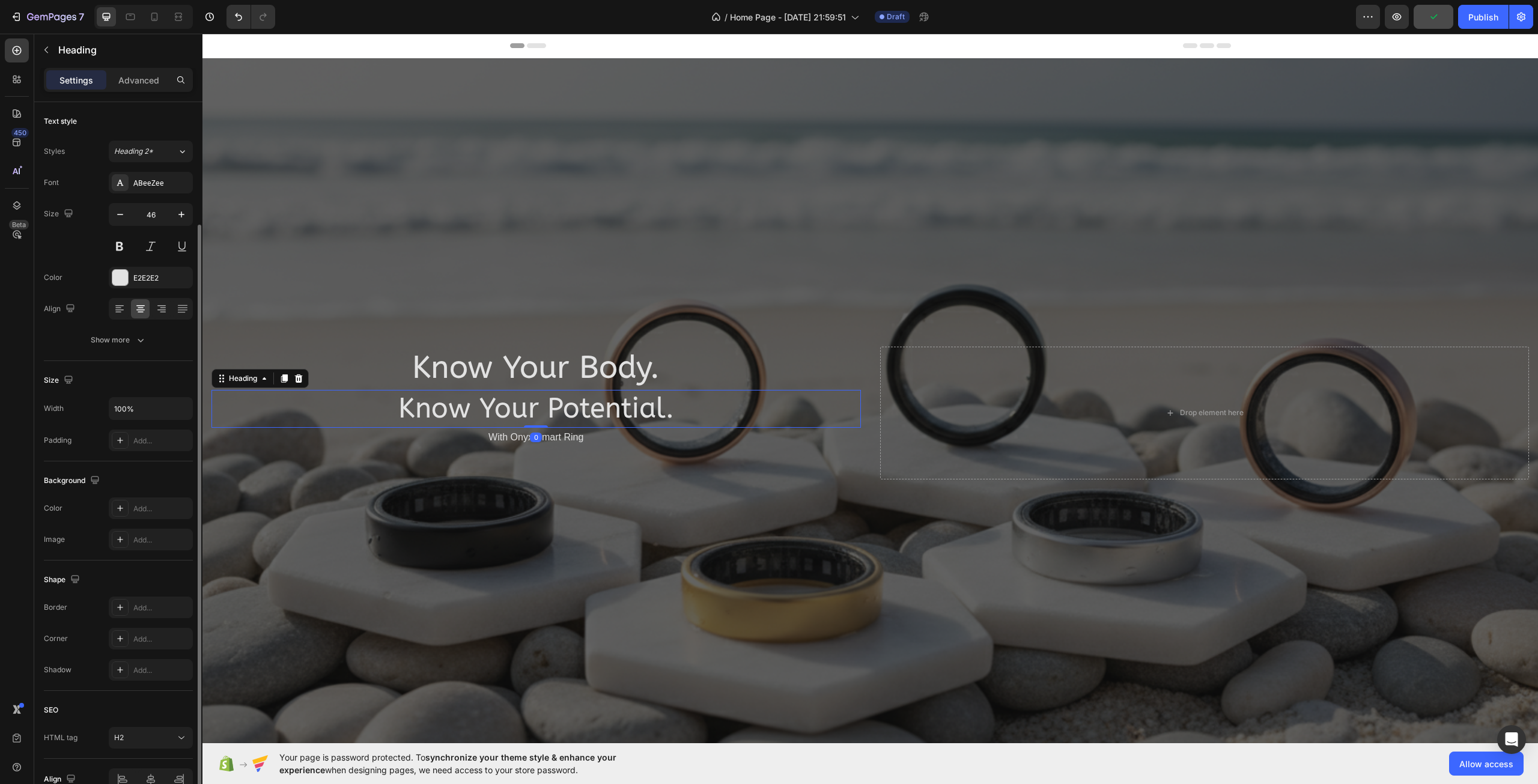
click at [326, 425] on h2 "Know Your Potential." at bounding box center [536, 409] width 649 height 38
click at [386, 513] on div "Overlay" at bounding box center [870, 413] width 1335 height 709
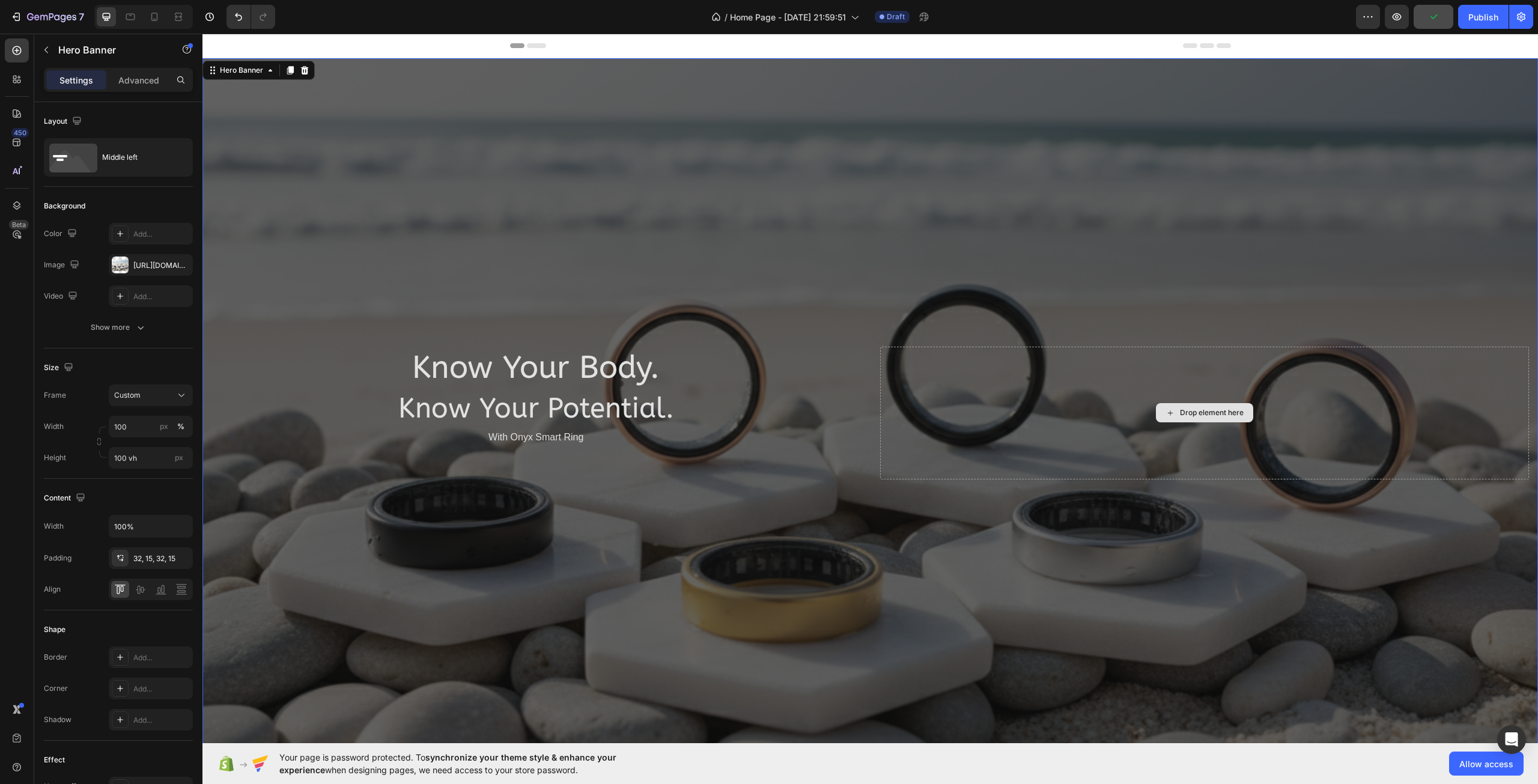
click at [1141, 391] on div "Drop element here" at bounding box center [1204, 413] width 649 height 133
drag, startPoint x: 924, startPoint y: 365, endPoint x: 906, endPoint y: 356, distance: 20.1
click at [924, 365] on div "Drop element here" at bounding box center [1204, 413] width 649 height 133
click at [441, 469] on div "Buy Now Button" at bounding box center [536, 463] width 649 height 32
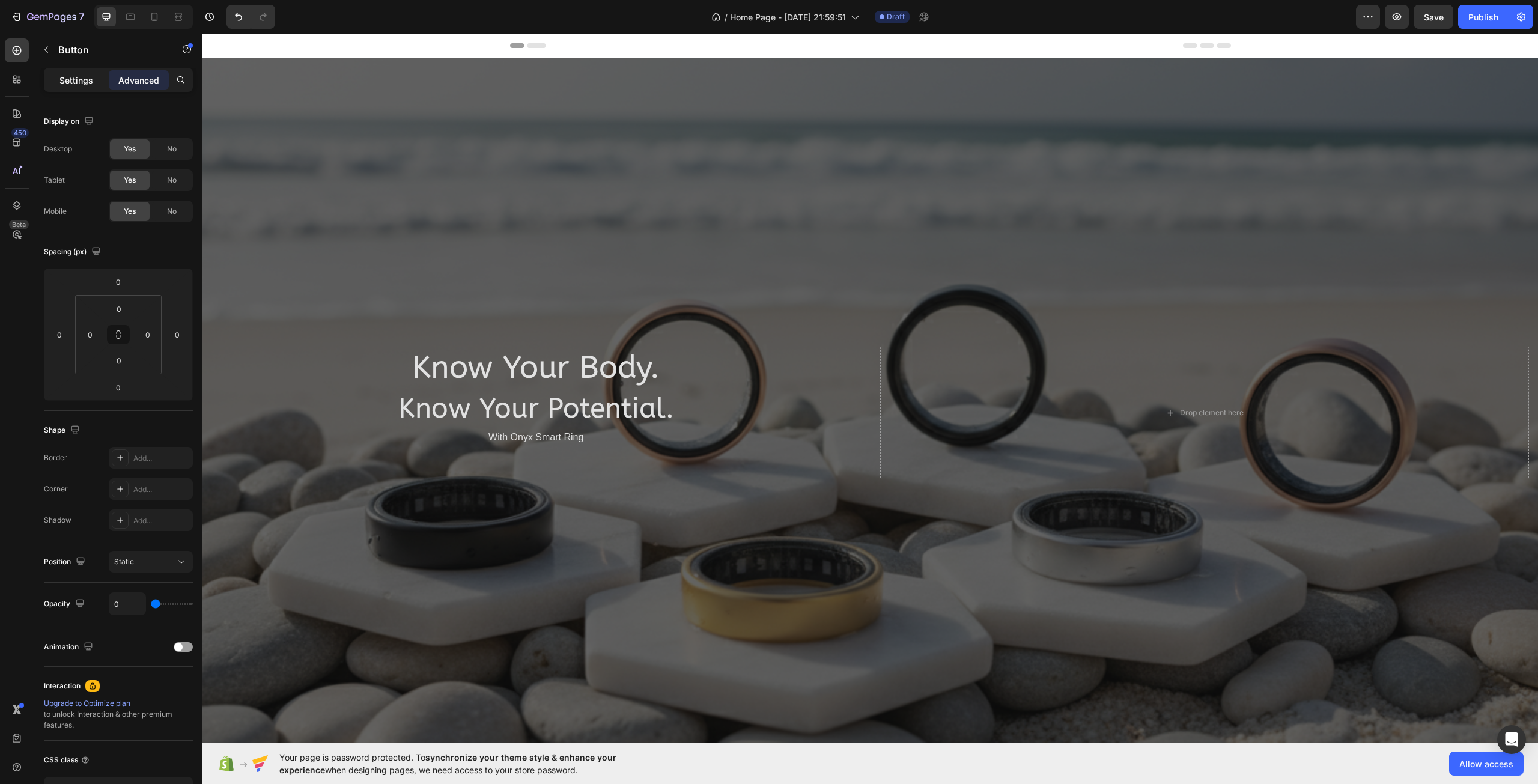
click at [78, 79] on p "Settings" at bounding box center [75, 80] width 33 height 13
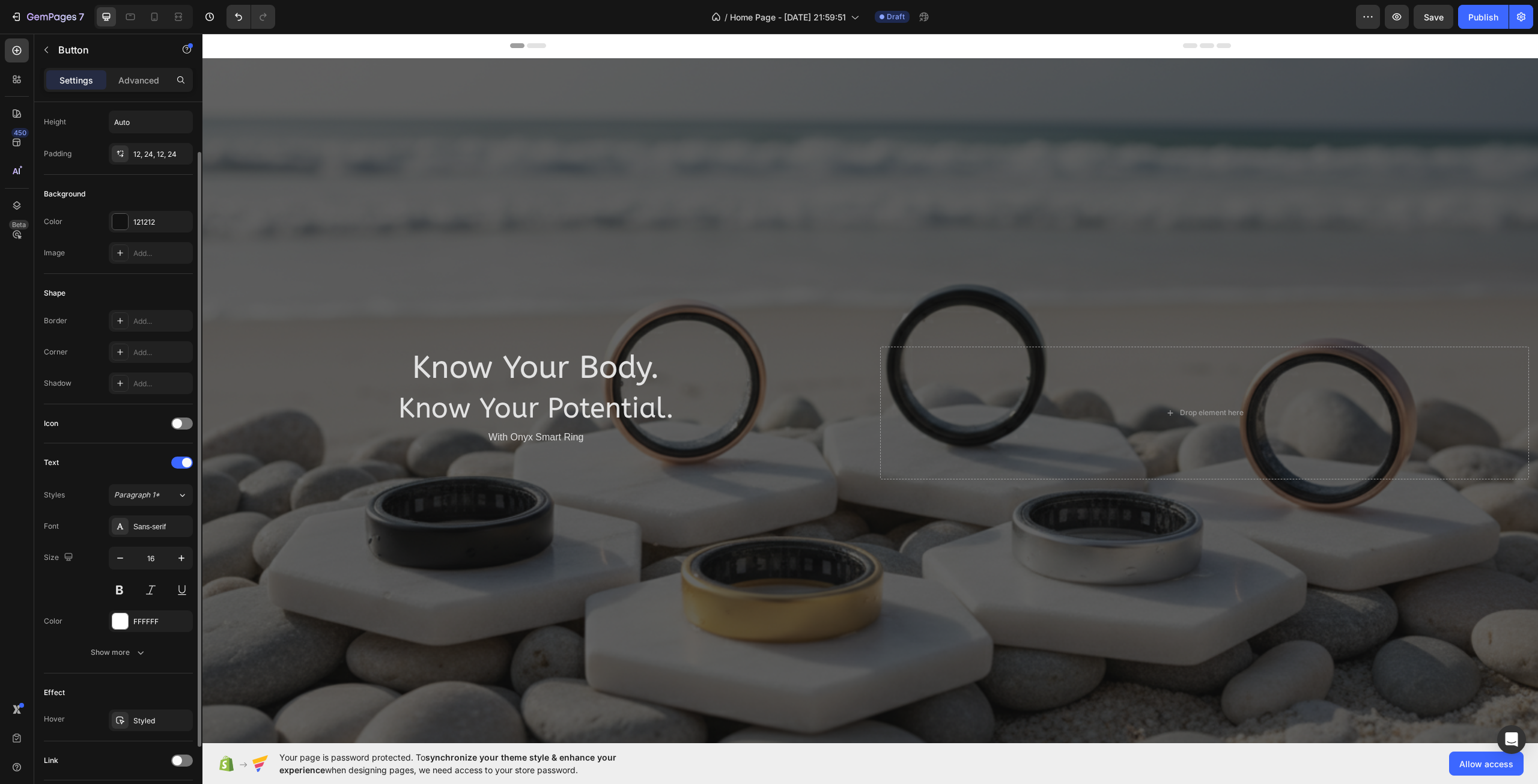
scroll to position [145, 0]
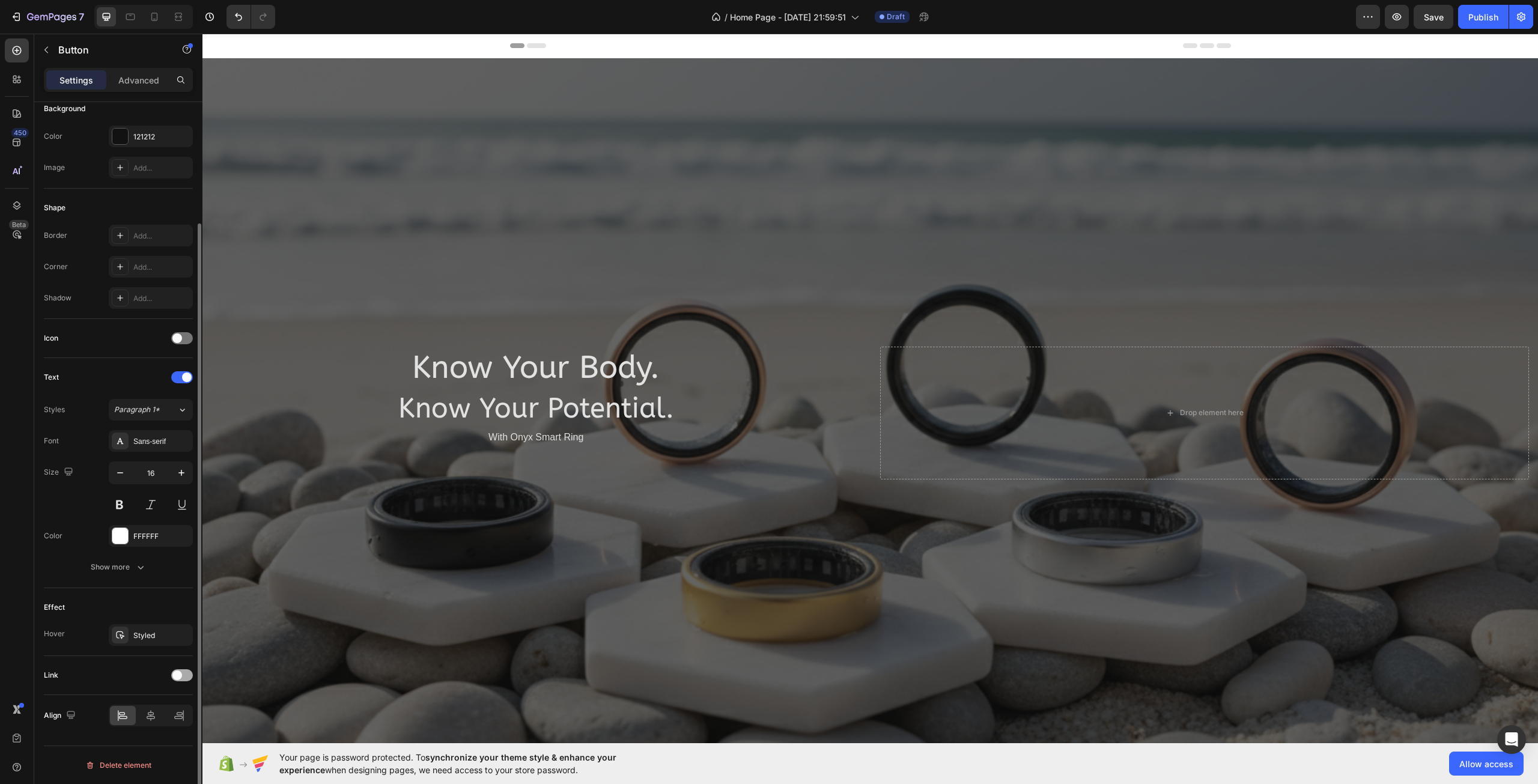
click at [186, 672] on div at bounding box center [182, 675] width 22 height 12
click at [184, 673] on span at bounding box center [186, 675] width 10 height 10
click at [135, 561] on icon "button" at bounding box center [140, 567] width 12 height 12
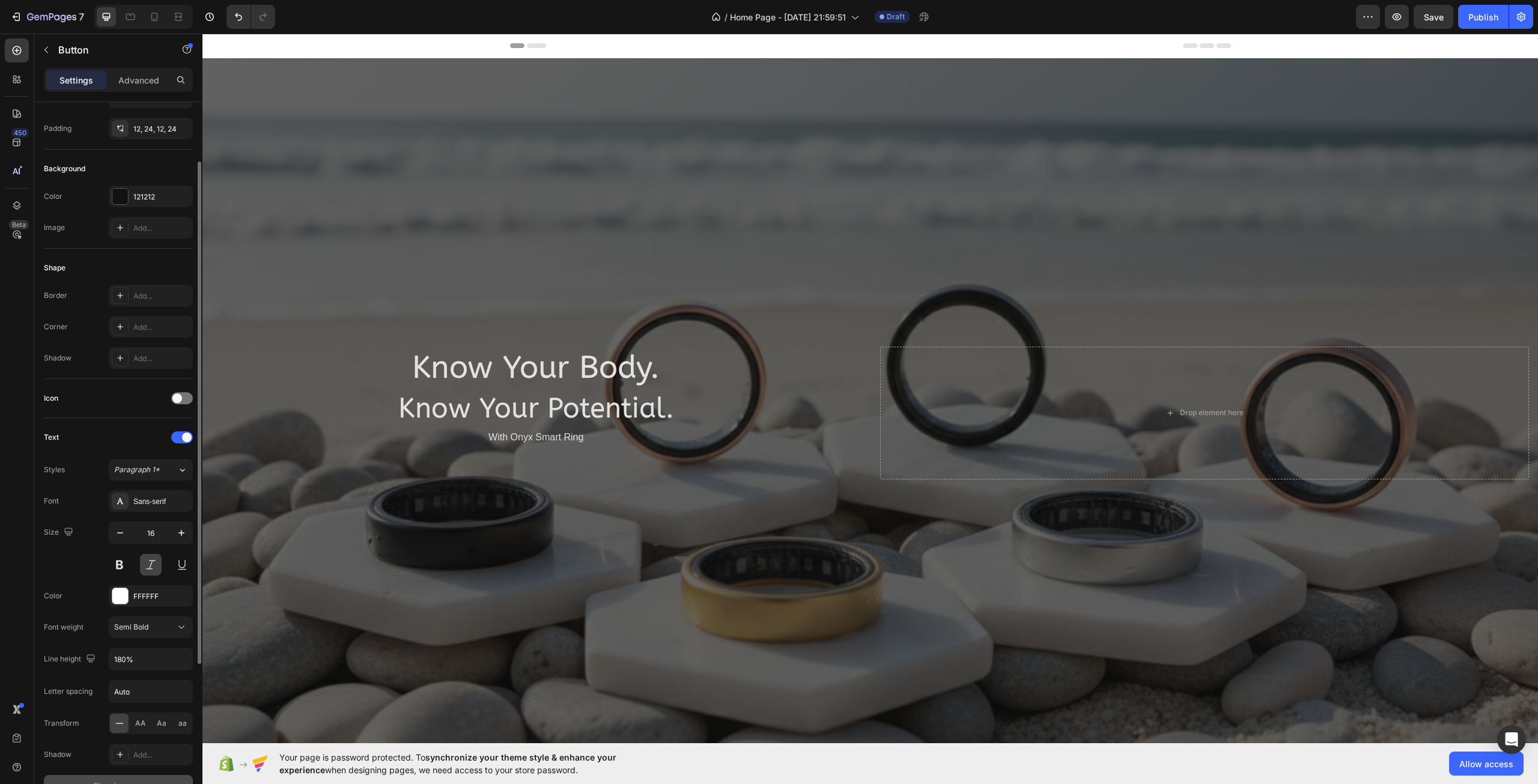
scroll to position [0, 0]
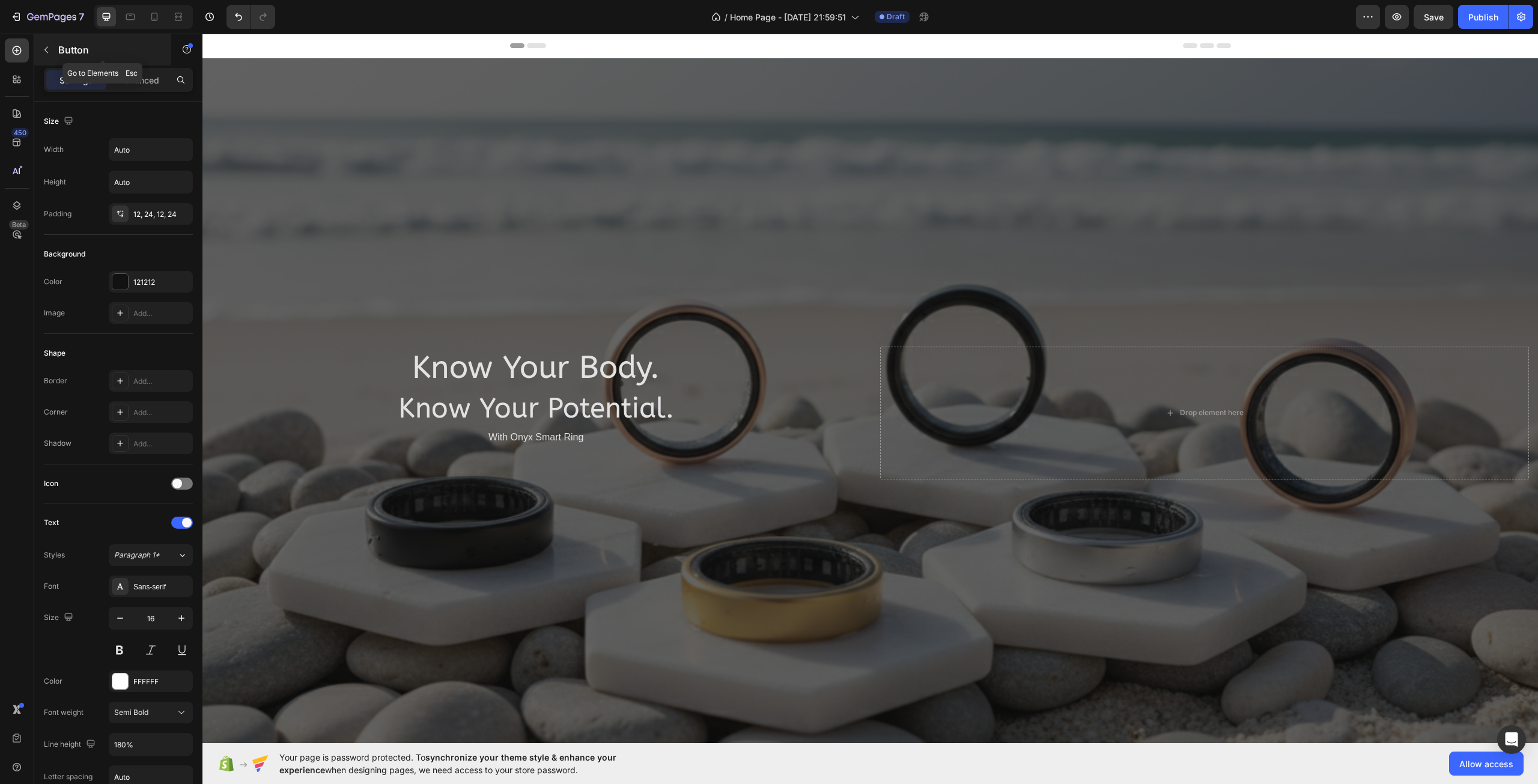
click at [77, 43] on p "Button" at bounding box center [109, 50] width 102 height 15
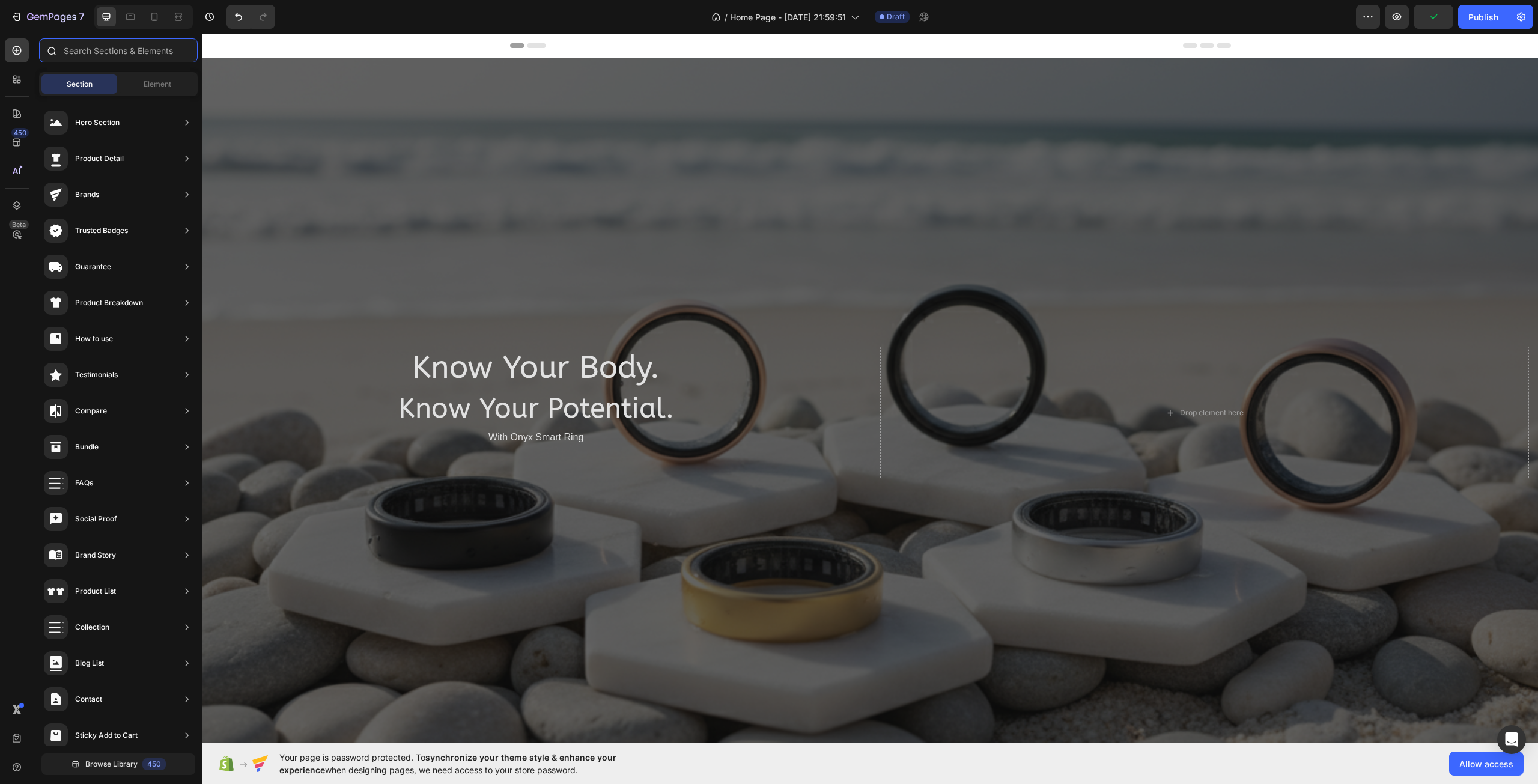
click at [105, 58] on input "text" at bounding box center [118, 50] width 159 height 24
click at [100, 81] on div "Section" at bounding box center [79, 84] width 75 height 19
click at [150, 86] on span "Element" at bounding box center [157, 84] width 28 height 11
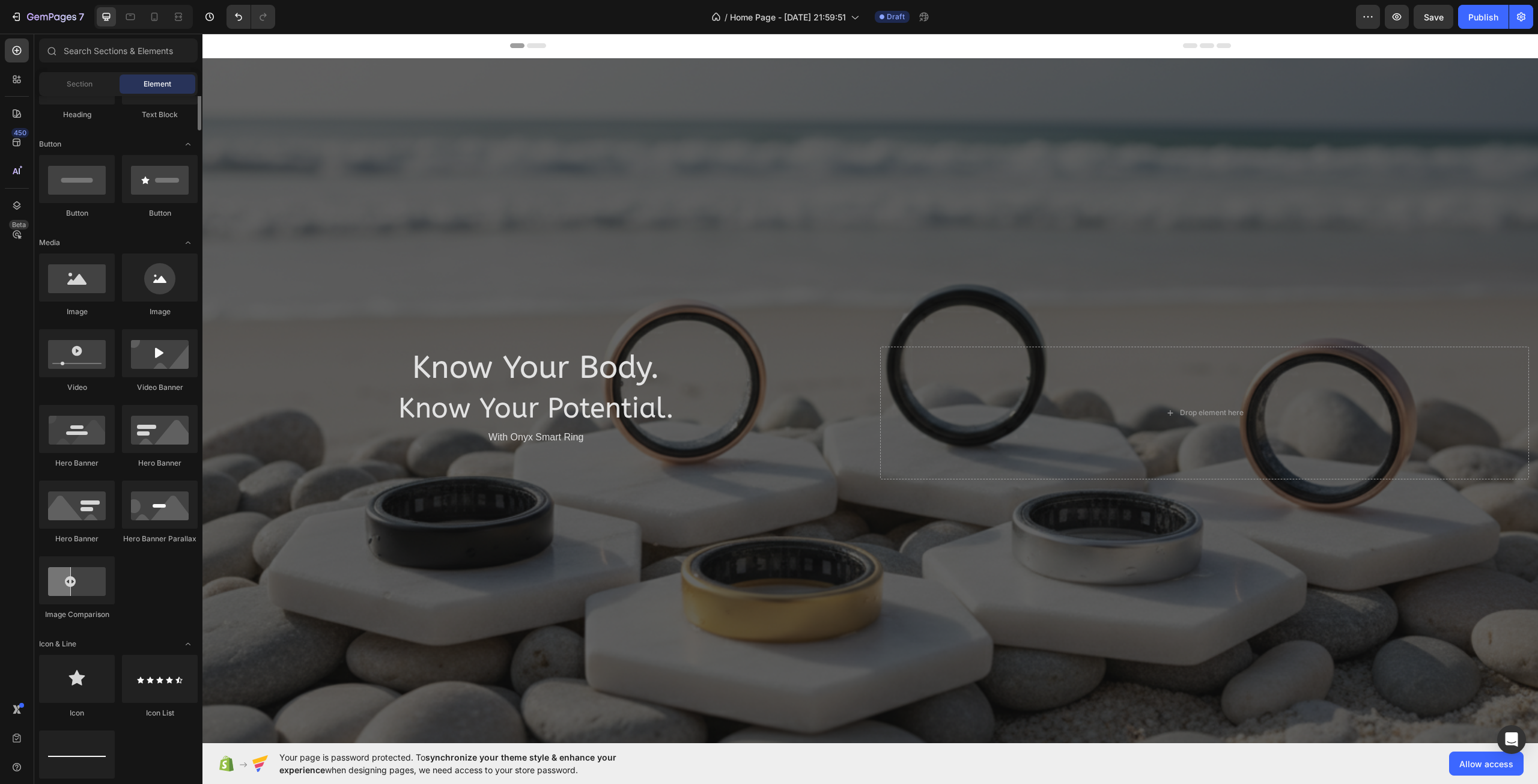
scroll to position [120, 0]
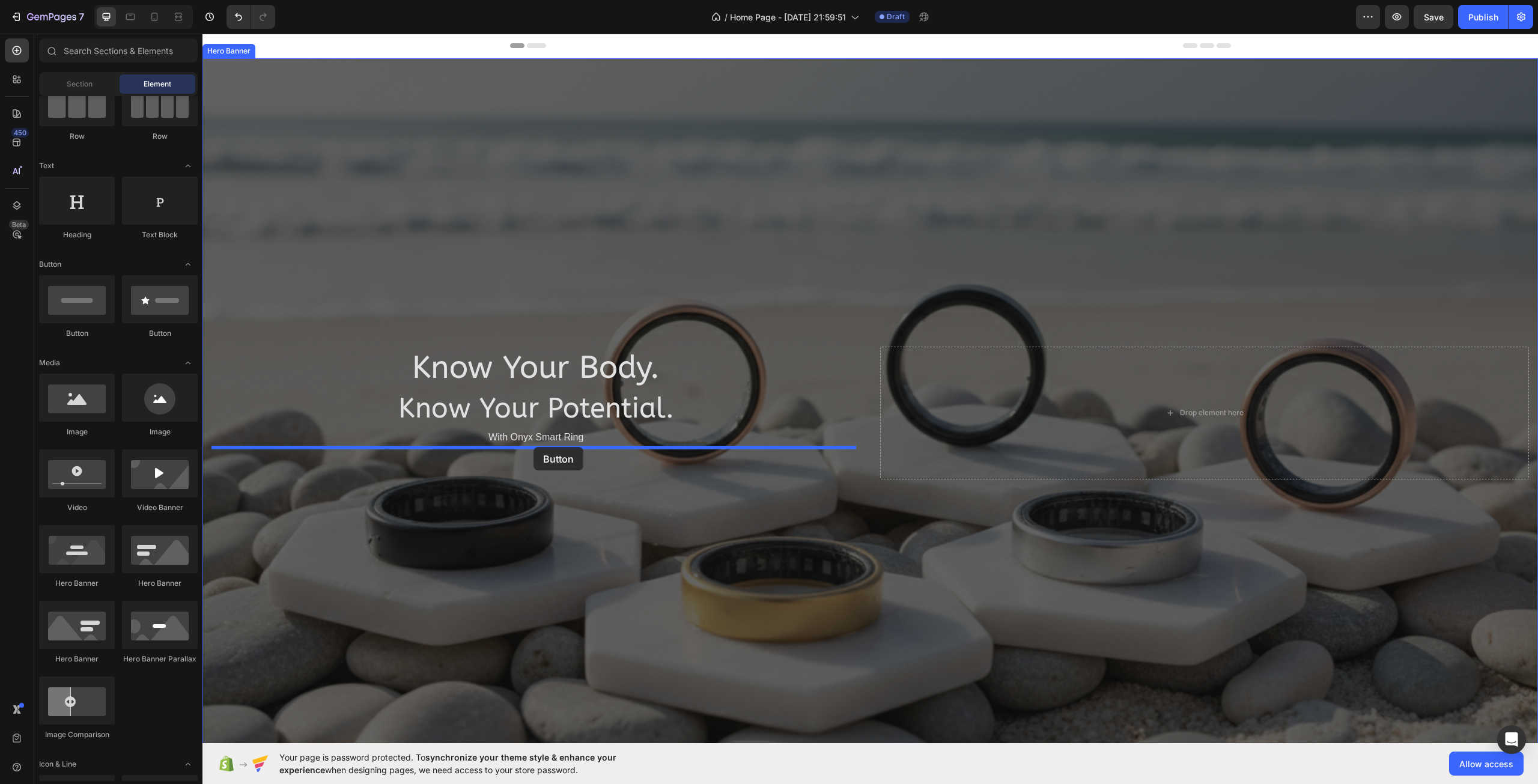
drag, startPoint x: 293, startPoint y: 341, endPoint x: 533, endPoint y: 447, distance: 262.4
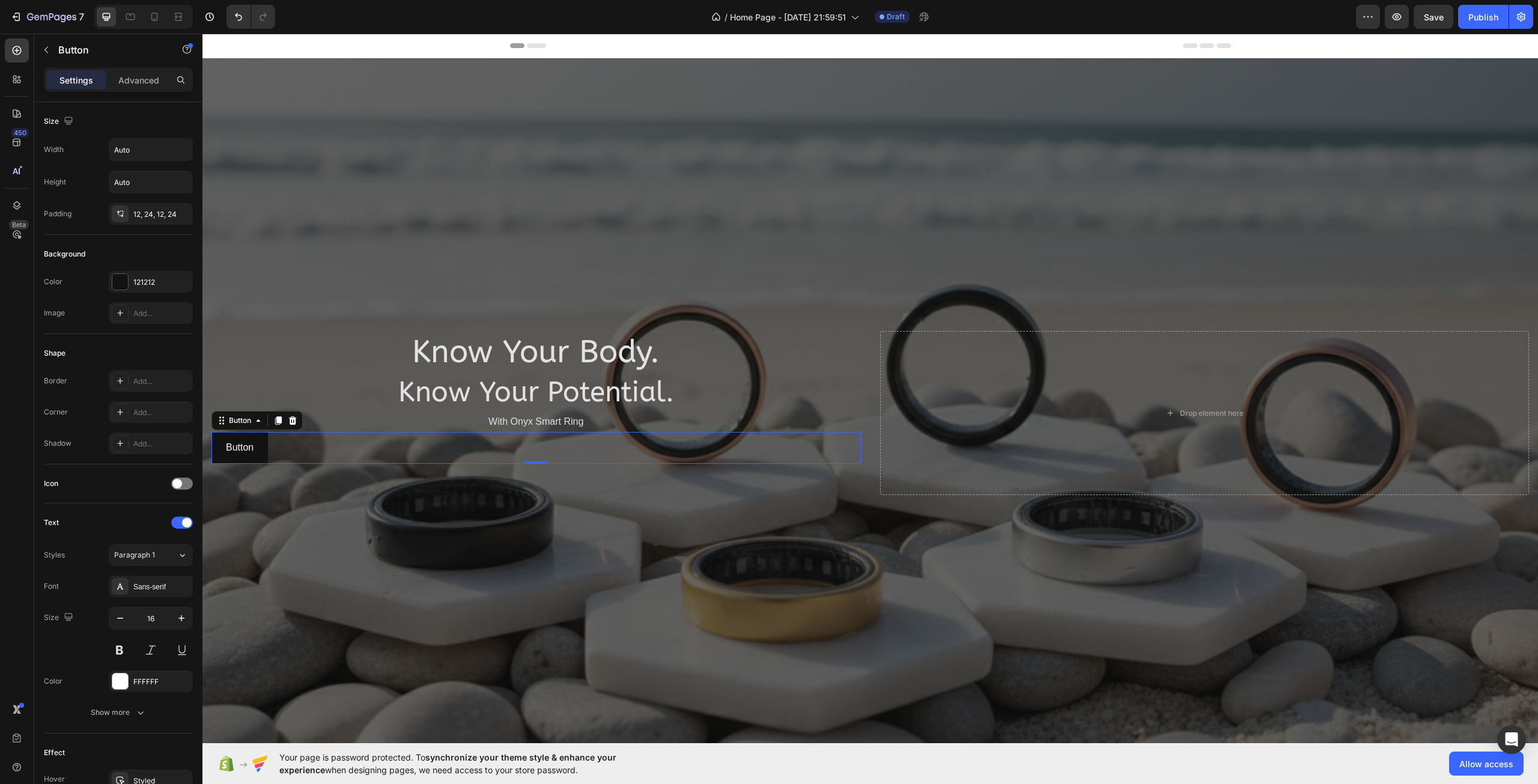
click at [289, 448] on div "Button Button 0" at bounding box center [536, 448] width 649 height 32
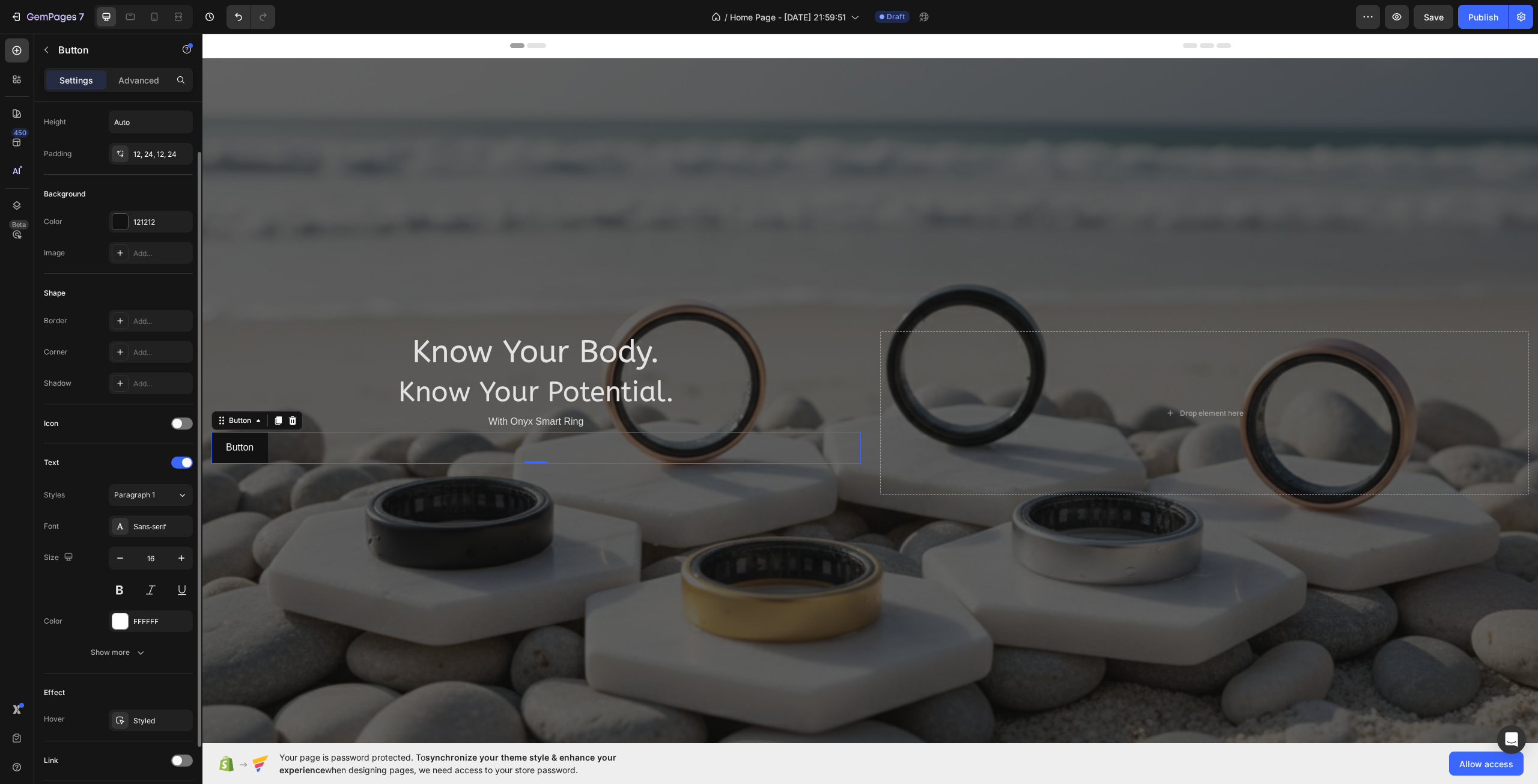
scroll to position [145, 0]
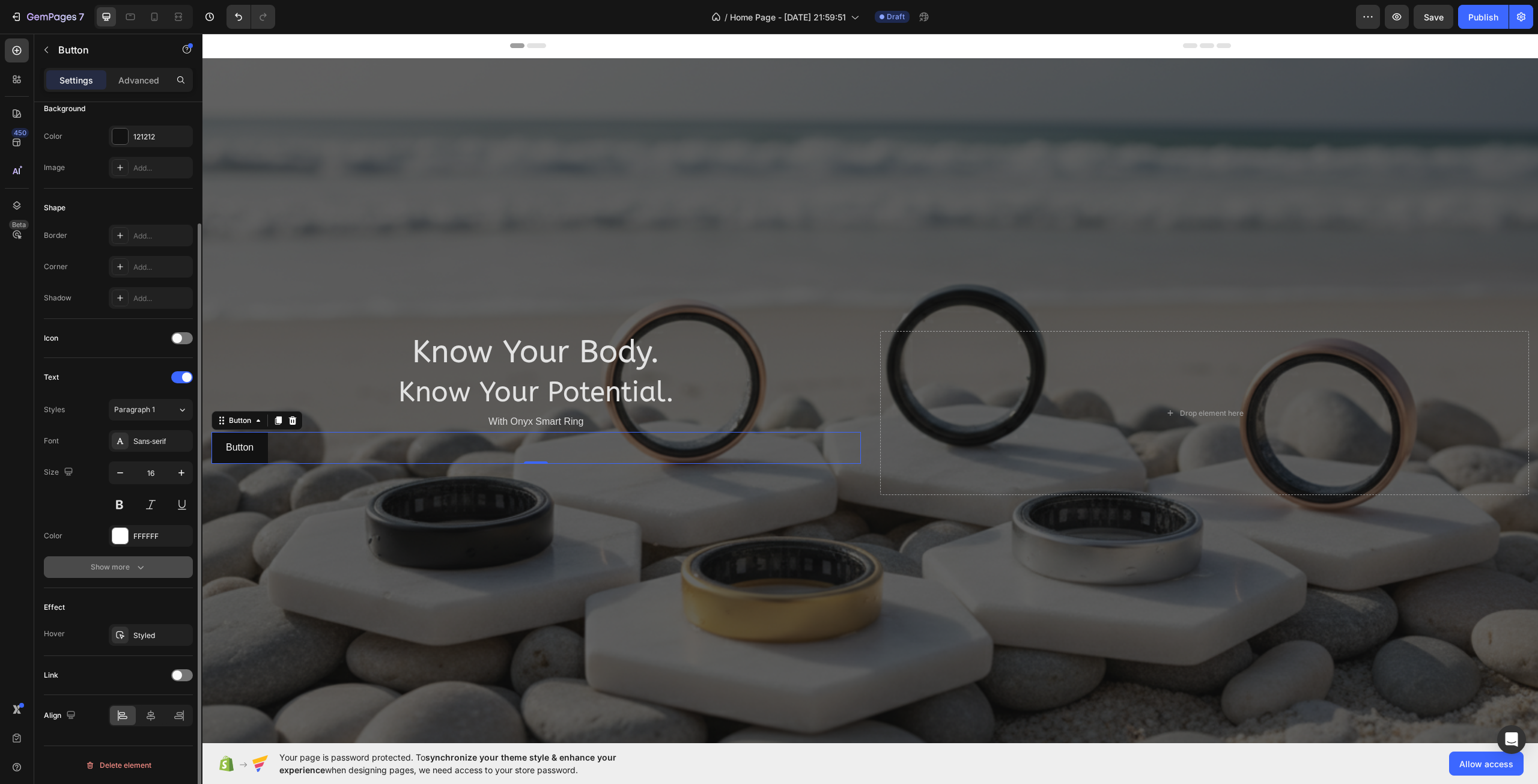
click at [144, 574] on button "Show more" at bounding box center [118, 567] width 149 height 22
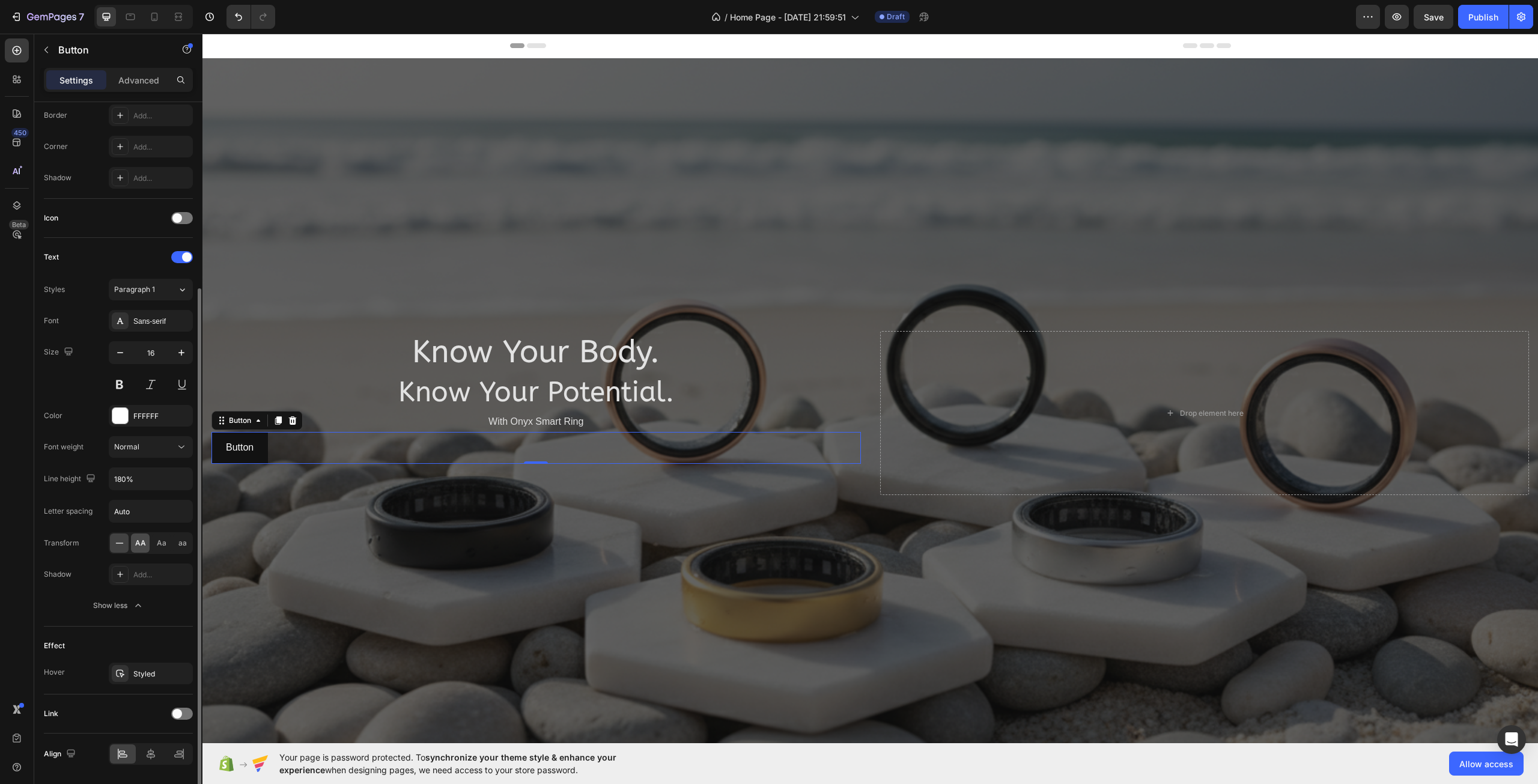
click at [139, 542] on span "AA" at bounding box center [140, 542] width 11 height 11
click at [161, 539] on span "Aa" at bounding box center [161, 542] width 10 height 11
click at [145, 540] on span "AA" at bounding box center [140, 542] width 11 height 11
click at [235, 449] on p "Button" at bounding box center [246, 448] width 39 height 17
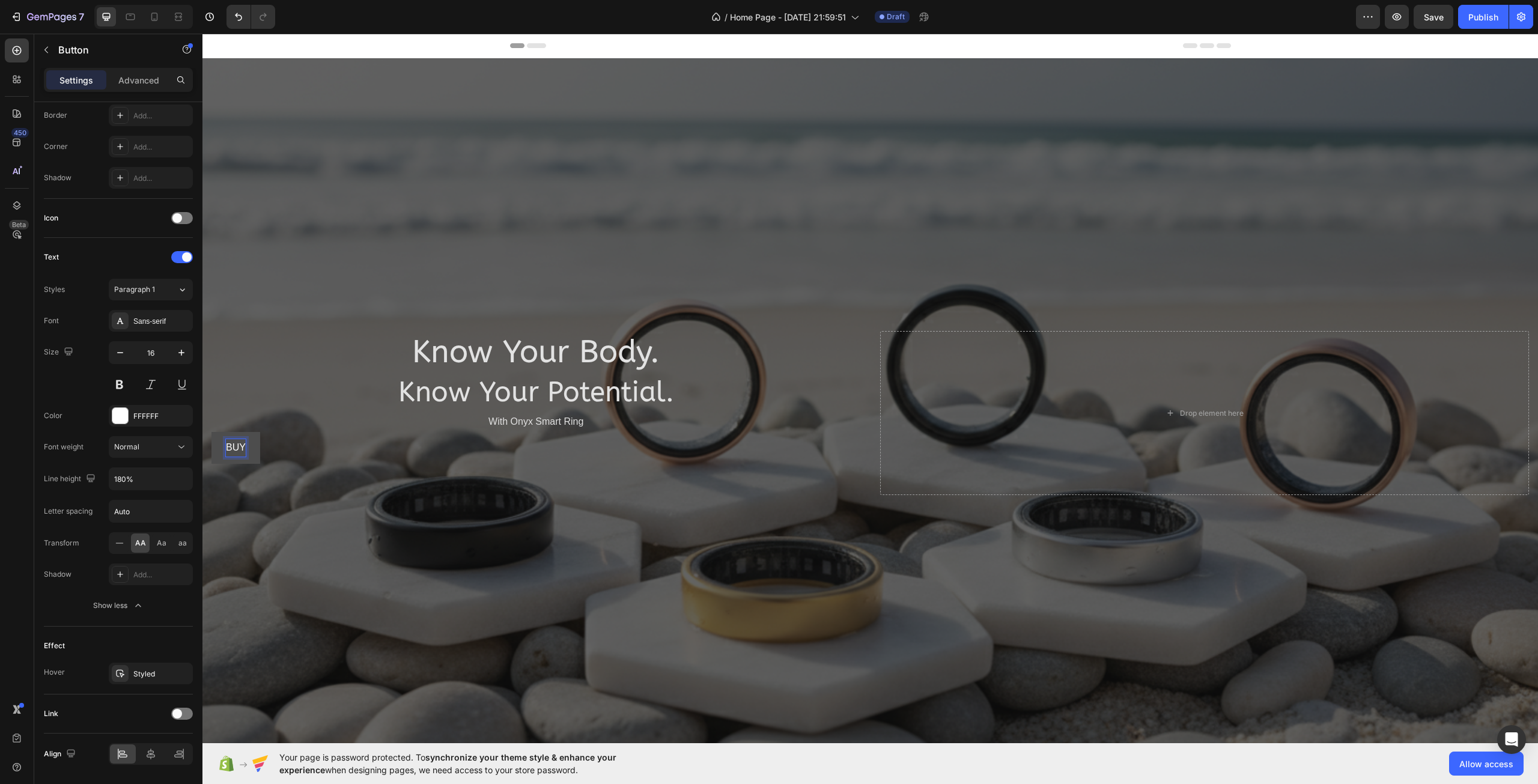
click at [212, 432] on button "buy" at bounding box center [236, 448] width 49 height 32
drag, startPoint x: 87, startPoint y: 529, endPoint x: 91, endPoint y: 518, distance: 11.7
click at [88, 525] on div "Font Sans-serif Size 16 Color FFFFFF Font weight Normal Line height 180% Letter…" at bounding box center [118, 463] width 149 height 306
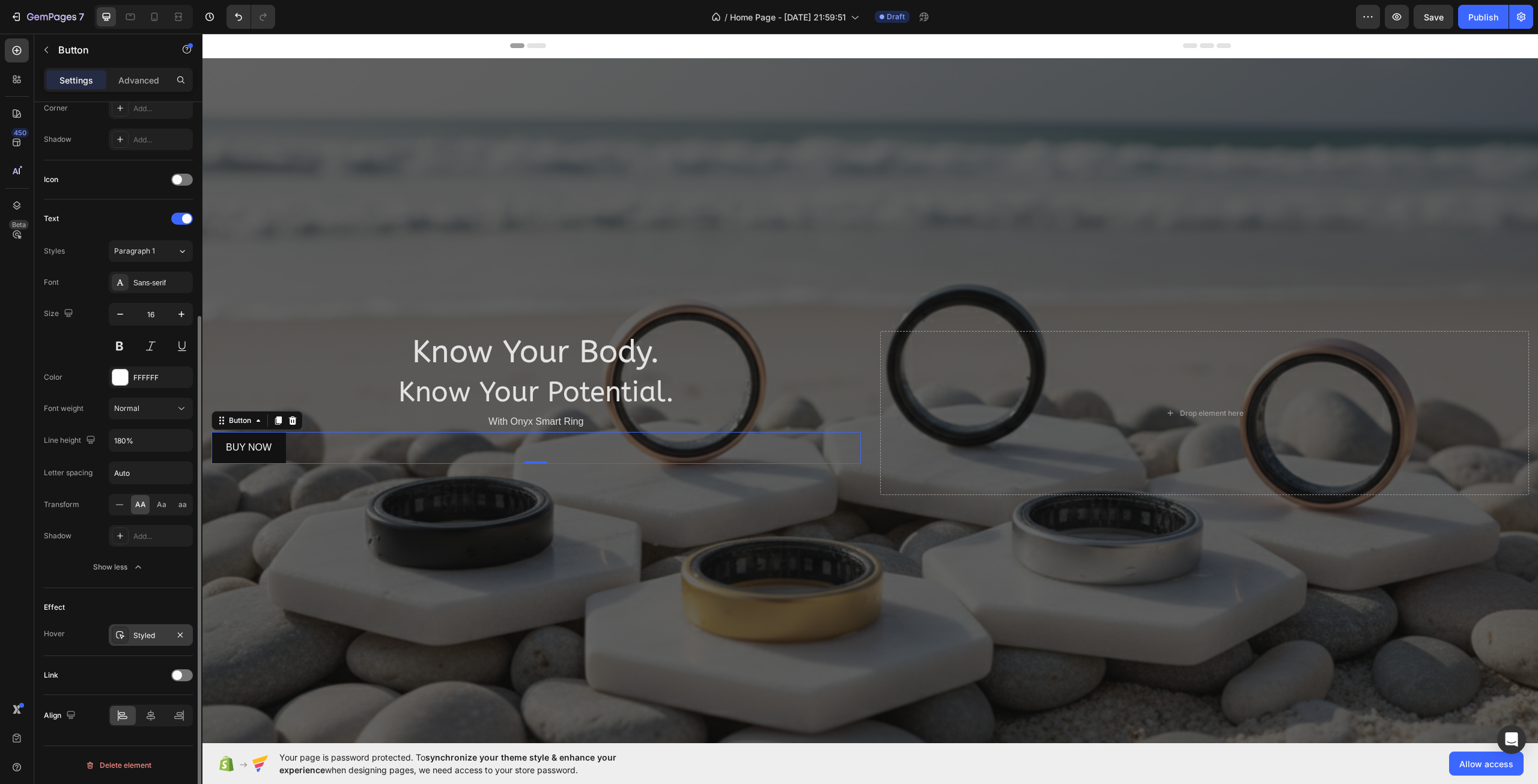
click at [158, 643] on div "Styled" at bounding box center [151, 635] width 84 height 22
click at [107, 590] on div "Effect Hover Styled" at bounding box center [118, 622] width 149 height 68
click at [151, 721] on icon at bounding box center [151, 715] width 12 height 12
click at [178, 715] on icon at bounding box center [179, 713] width 6 height 3
click at [154, 714] on icon at bounding box center [151, 715] width 12 height 12
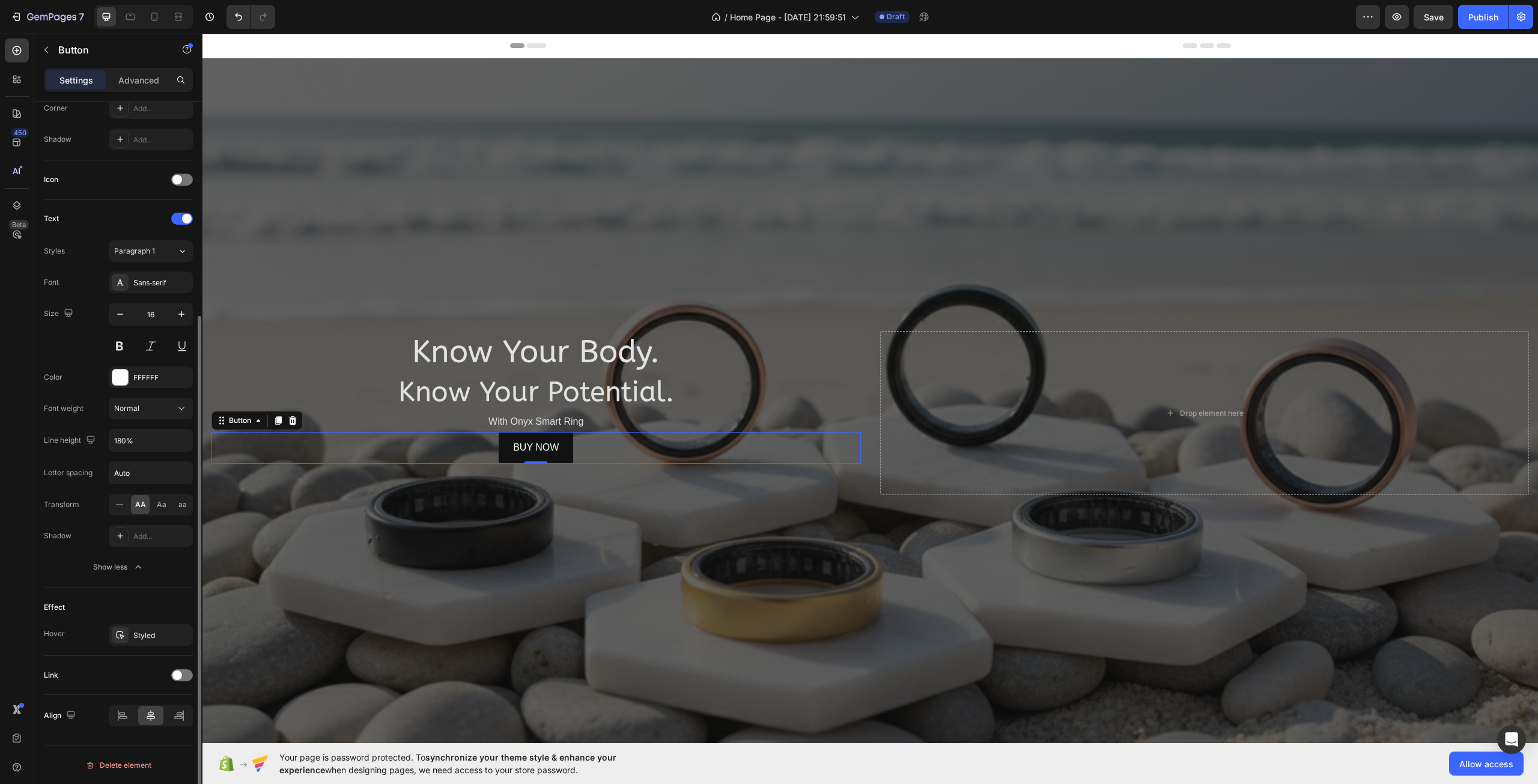
click at [113, 588] on div "Effect Hover Styled" at bounding box center [118, 622] width 149 height 68
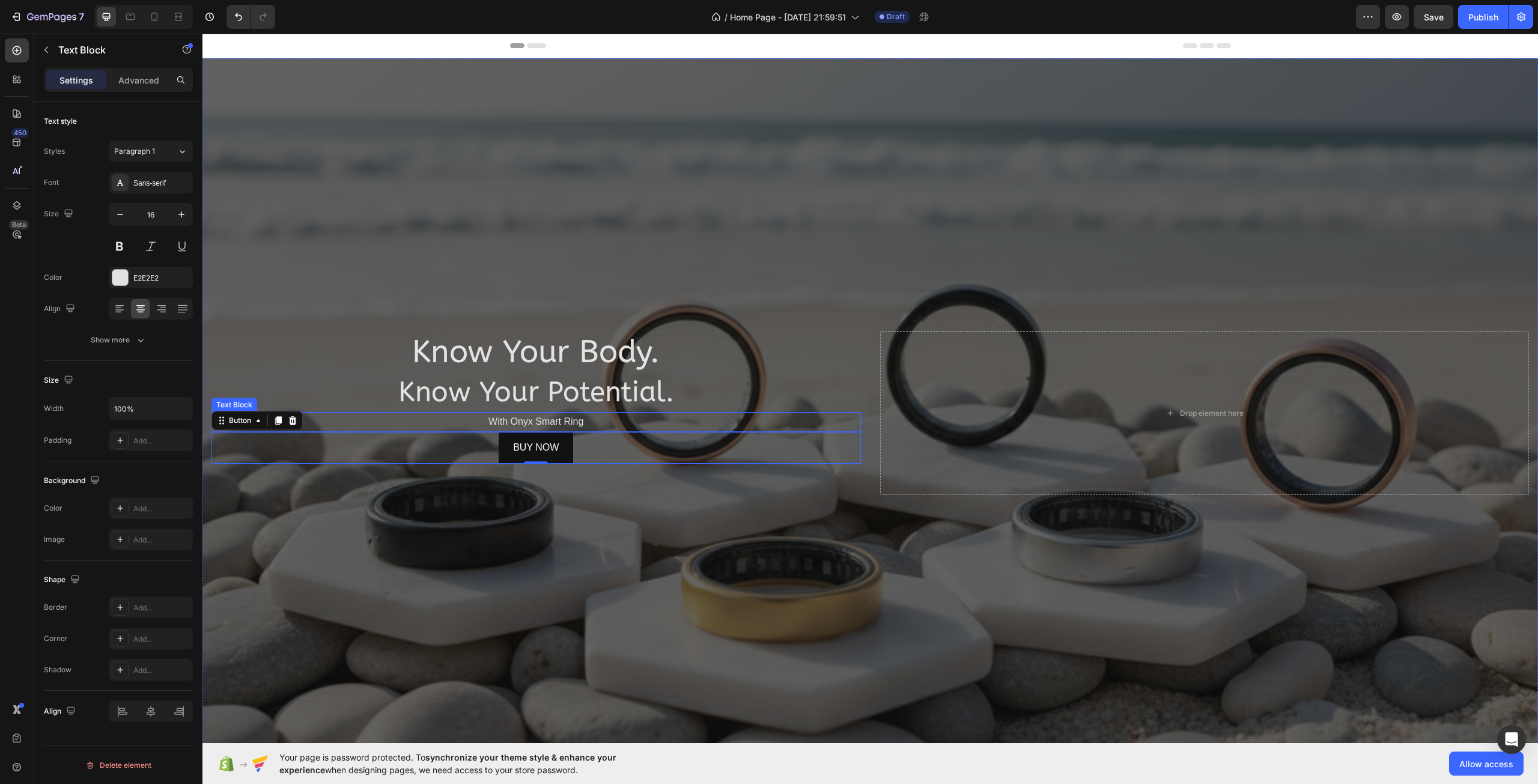
scroll to position [0, 0]
click at [390, 437] on div "buy now Button 0" at bounding box center [536, 448] width 649 height 32
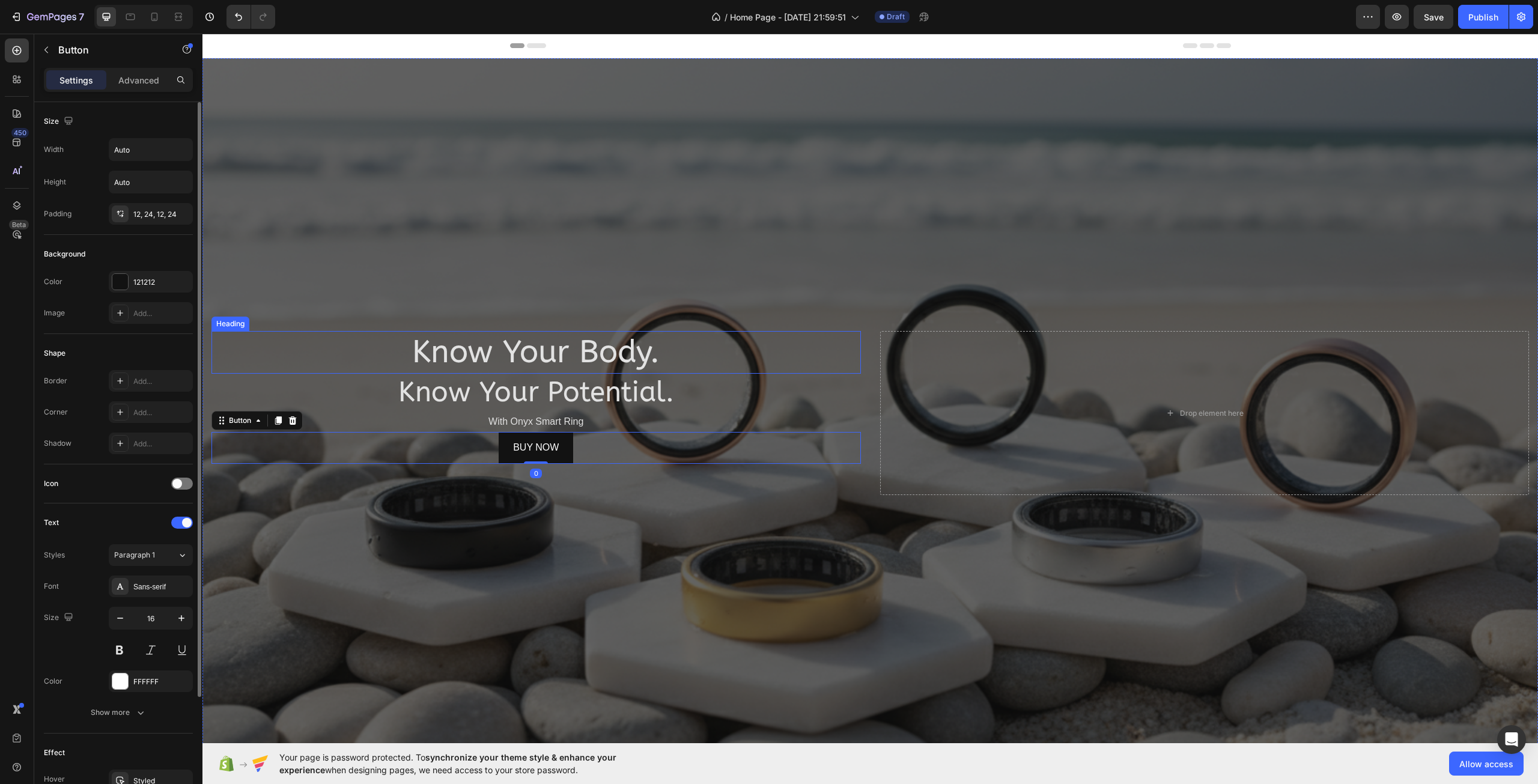
click at [512, 357] on h2 "Know Your Body." at bounding box center [536, 352] width 649 height 43
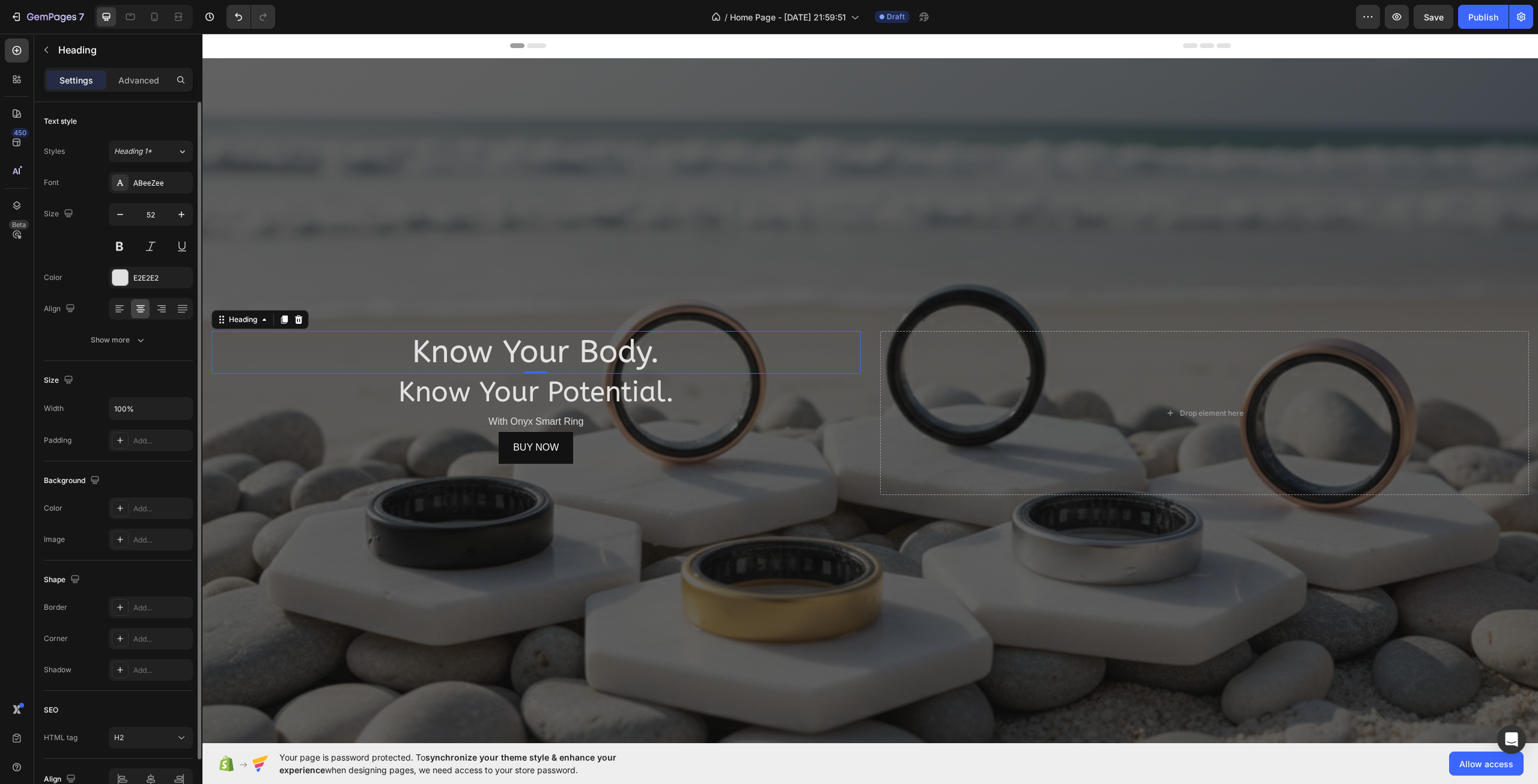
click at [512, 357] on h2 "Know Your Body." at bounding box center [536, 352] width 649 height 43
click at [512, 357] on p "Know Your Body." at bounding box center [536, 353] width 647 height 41
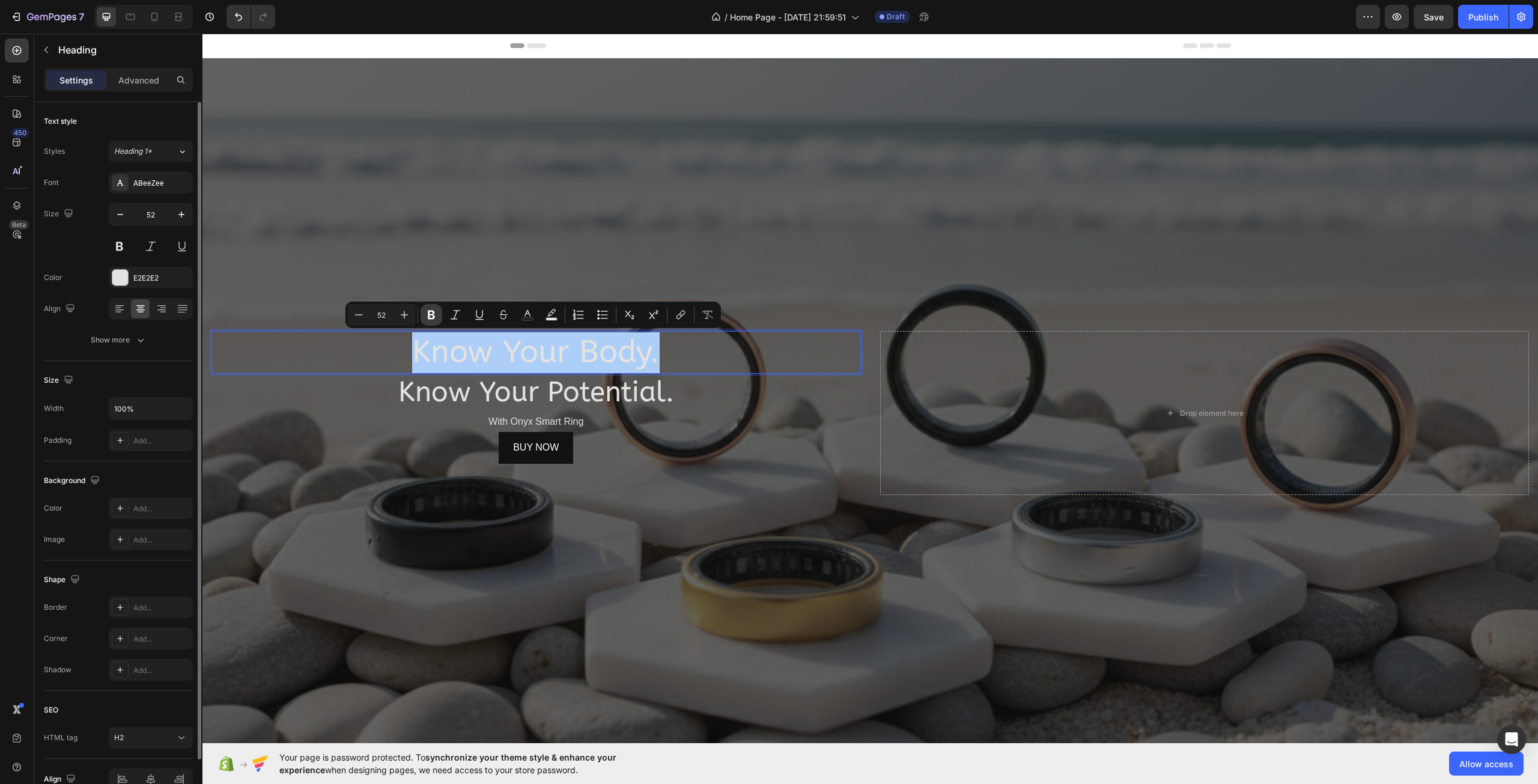
click at [431, 311] on icon "Editor contextual toolbar" at bounding box center [431, 315] width 7 height 9
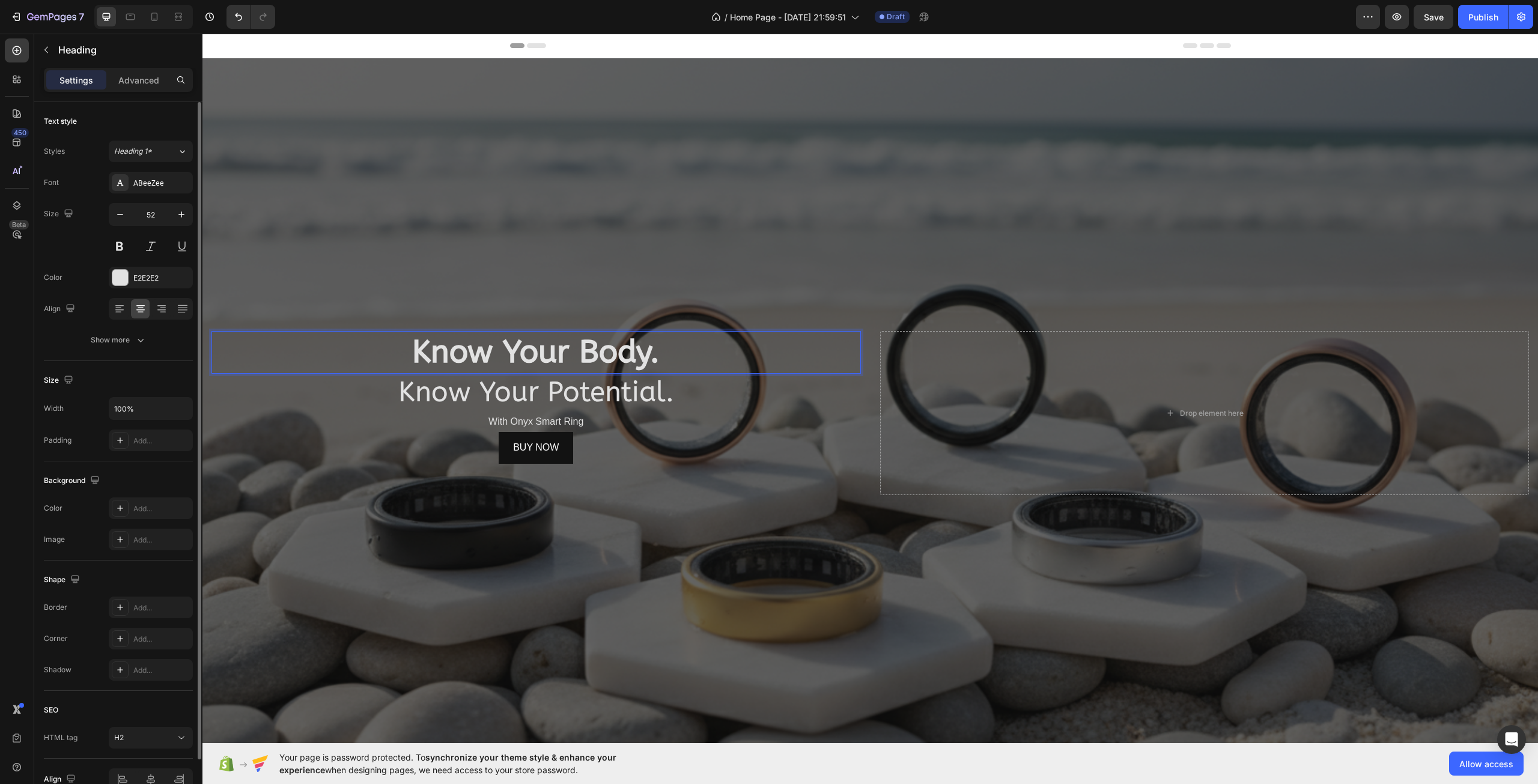
click at [447, 311] on div "Overlay" at bounding box center [870, 413] width 1335 height 709
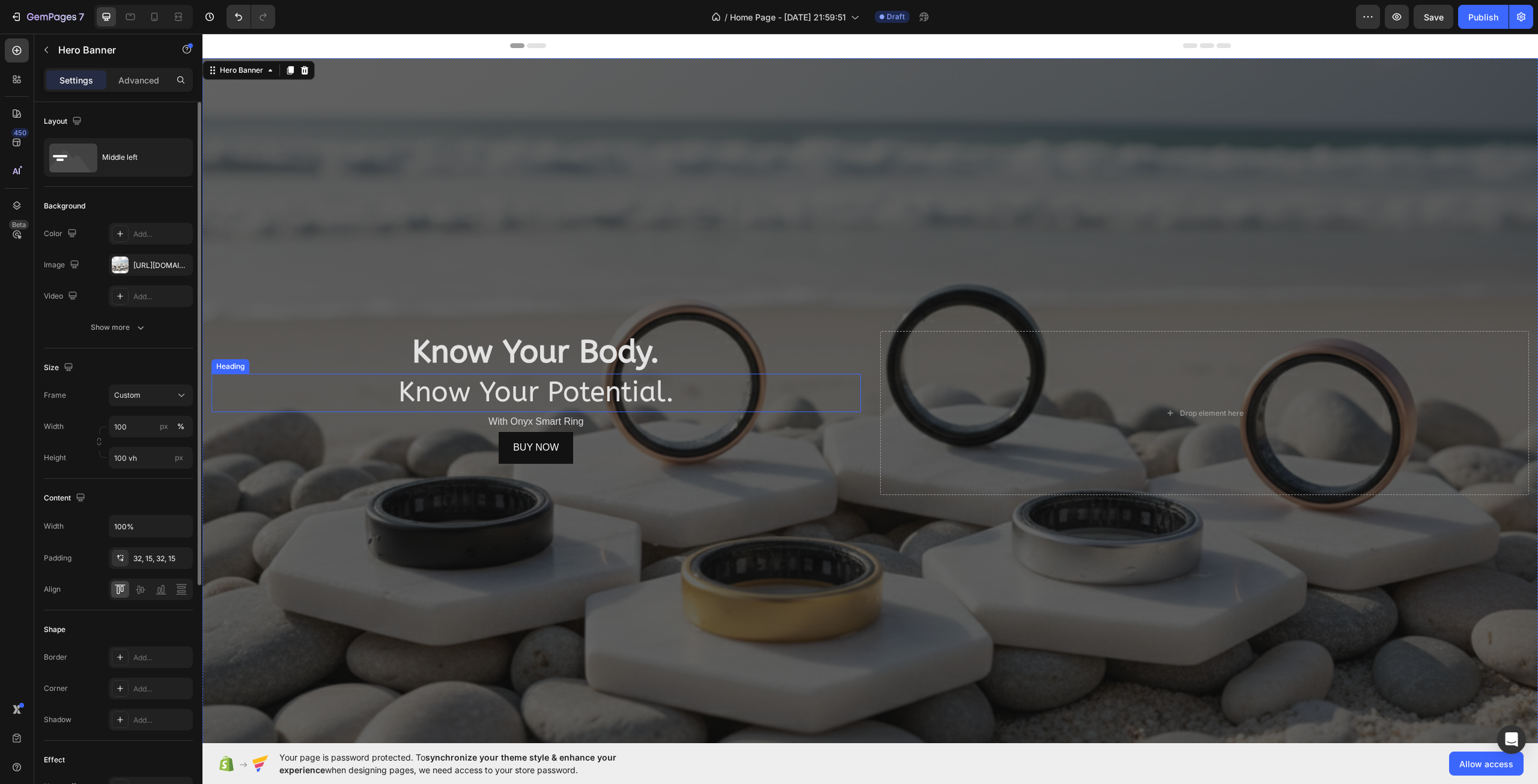
click at [461, 387] on h2 "Know Your Potential." at bounding box center [536, 392] width 649 height 38
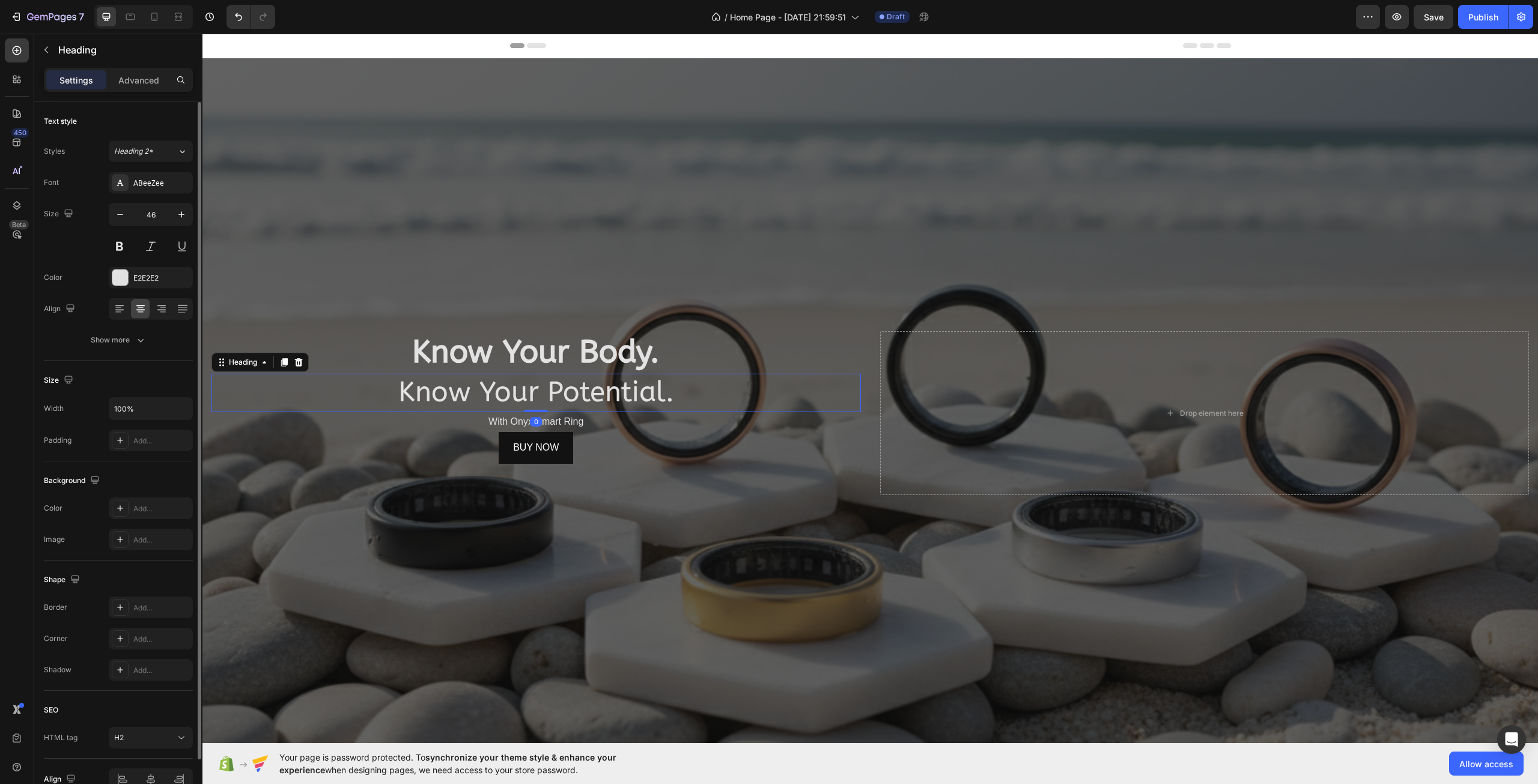
click at [461, 387] on h2 "Know Your Potential." at bounding box center [536, 392] width 649 height 38
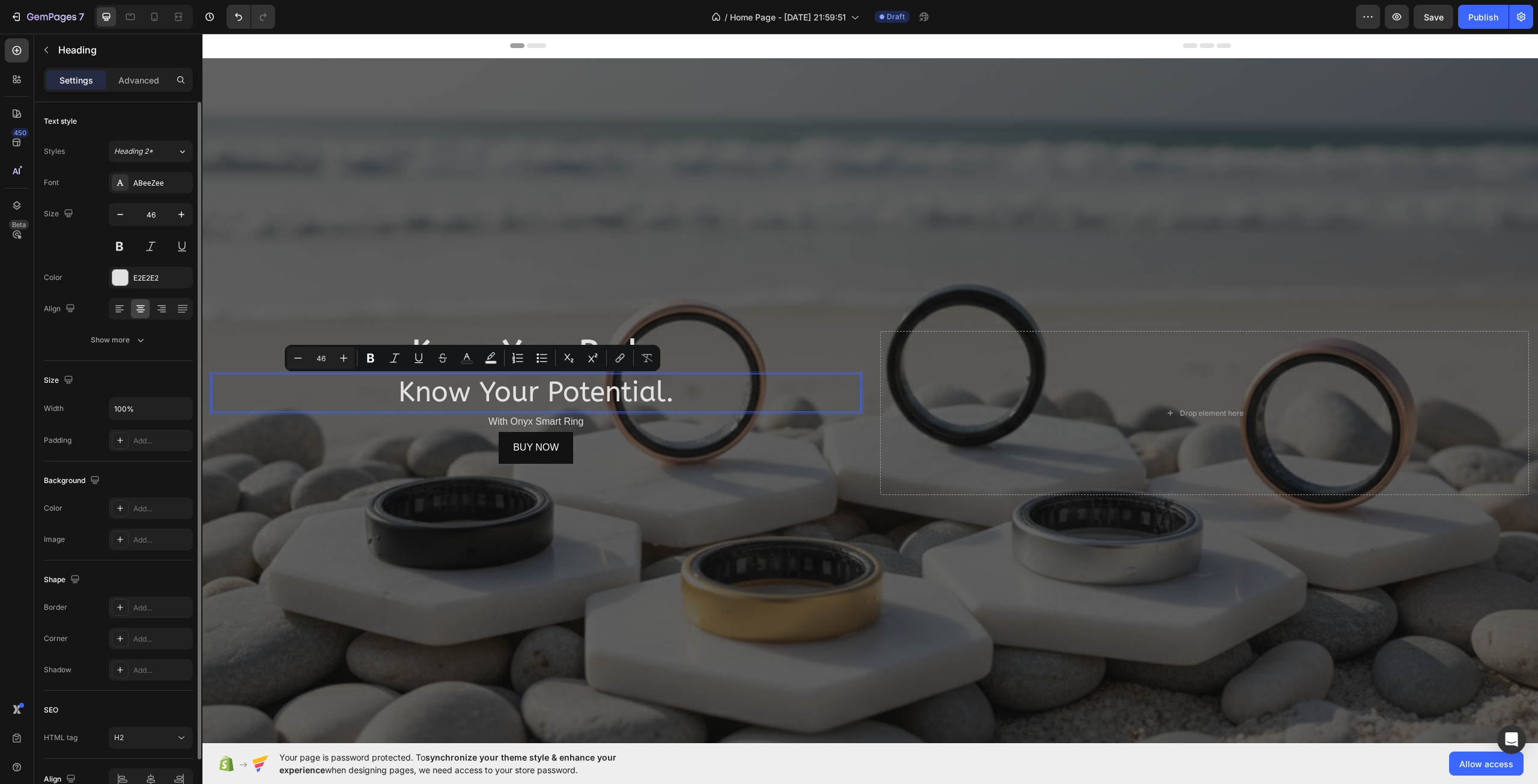
click at [443, 377] on p "Know Your Potential." at bounding box center [536, 392] width 647 height 36
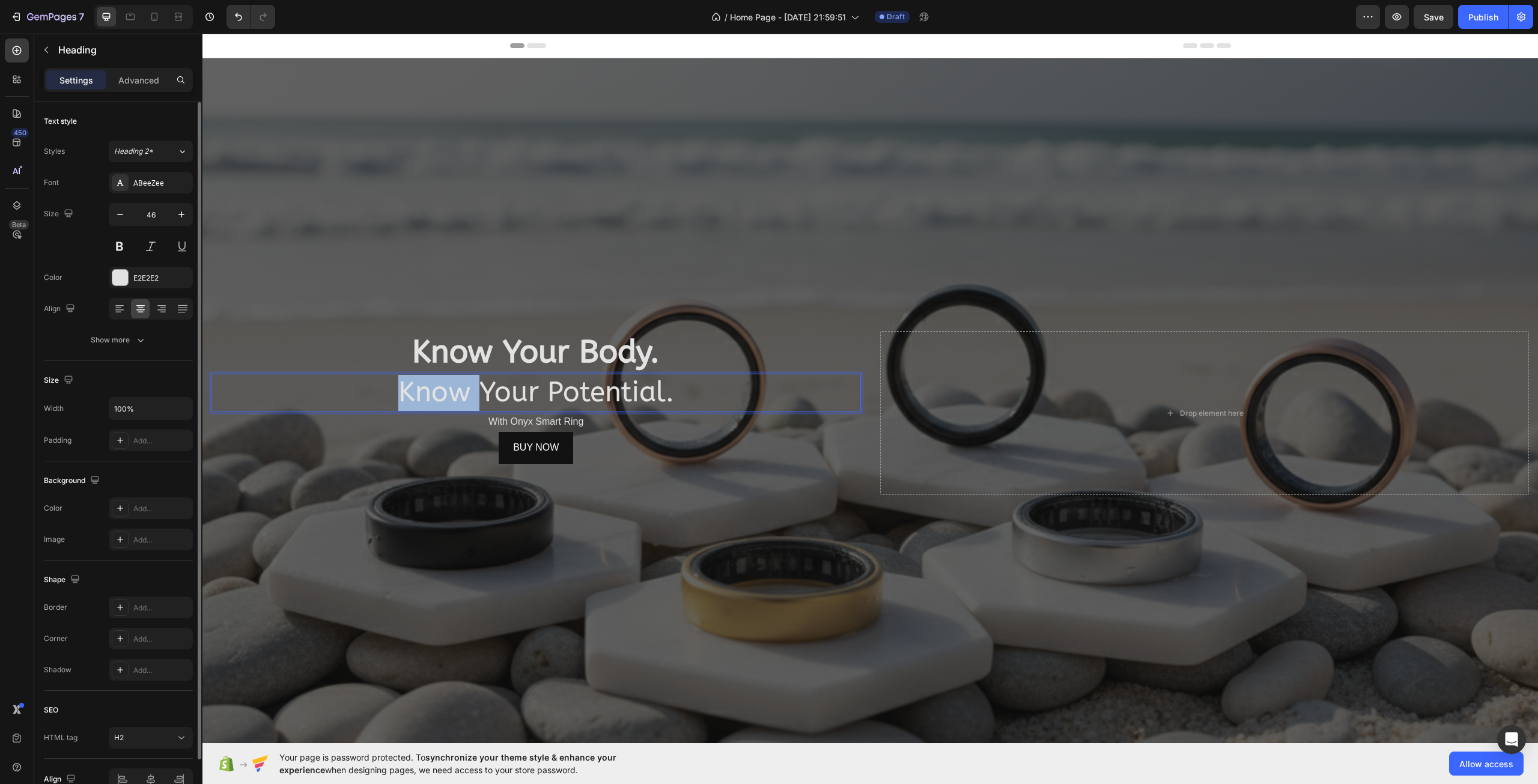
click at [443, 377] on p "Know Your Potential." at bounding box center [536, 392] width 647 height 36
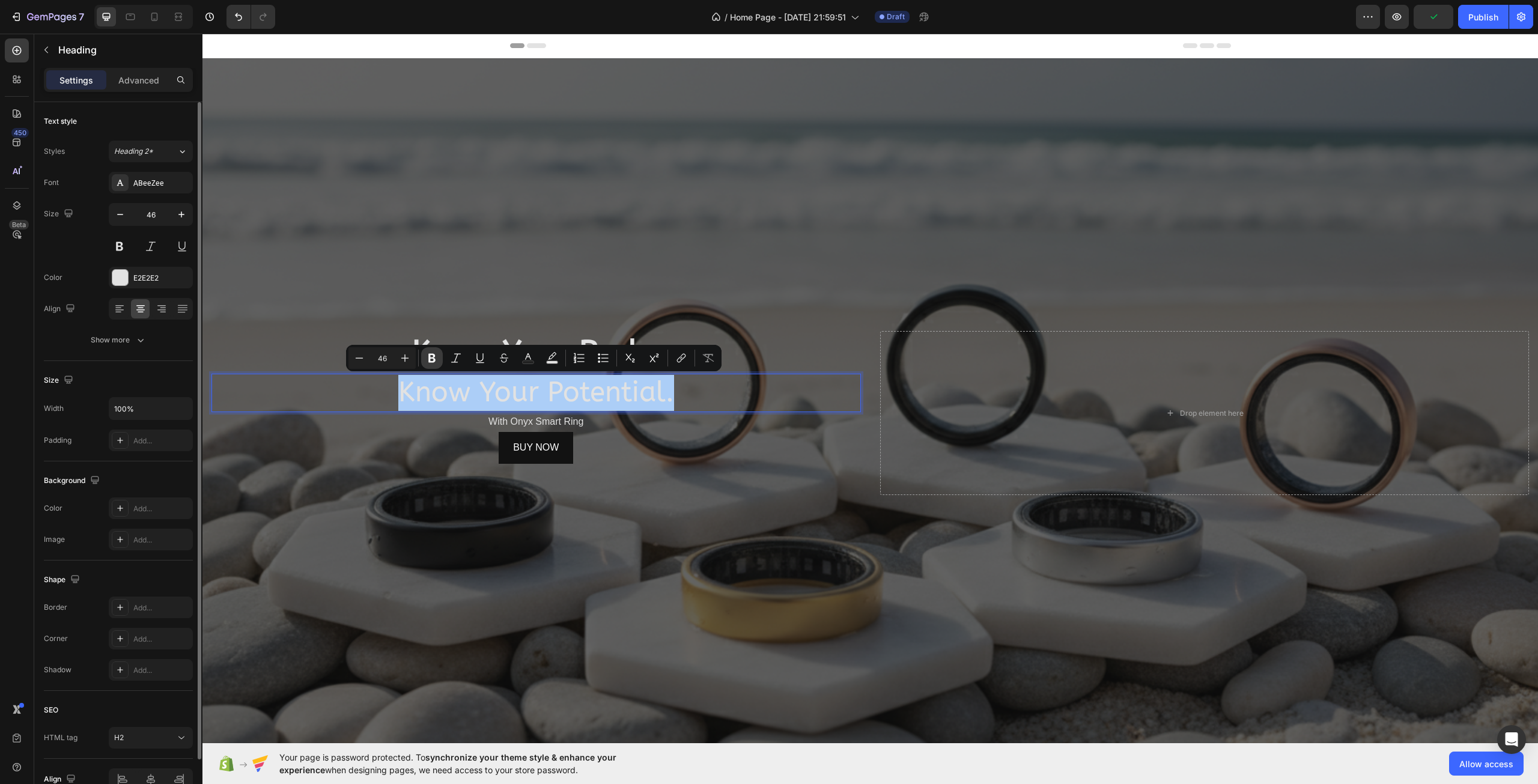
click at [432, 352] on icon "Editor contextual toolbar" at bounding box center [431, 358] width 12 height 12
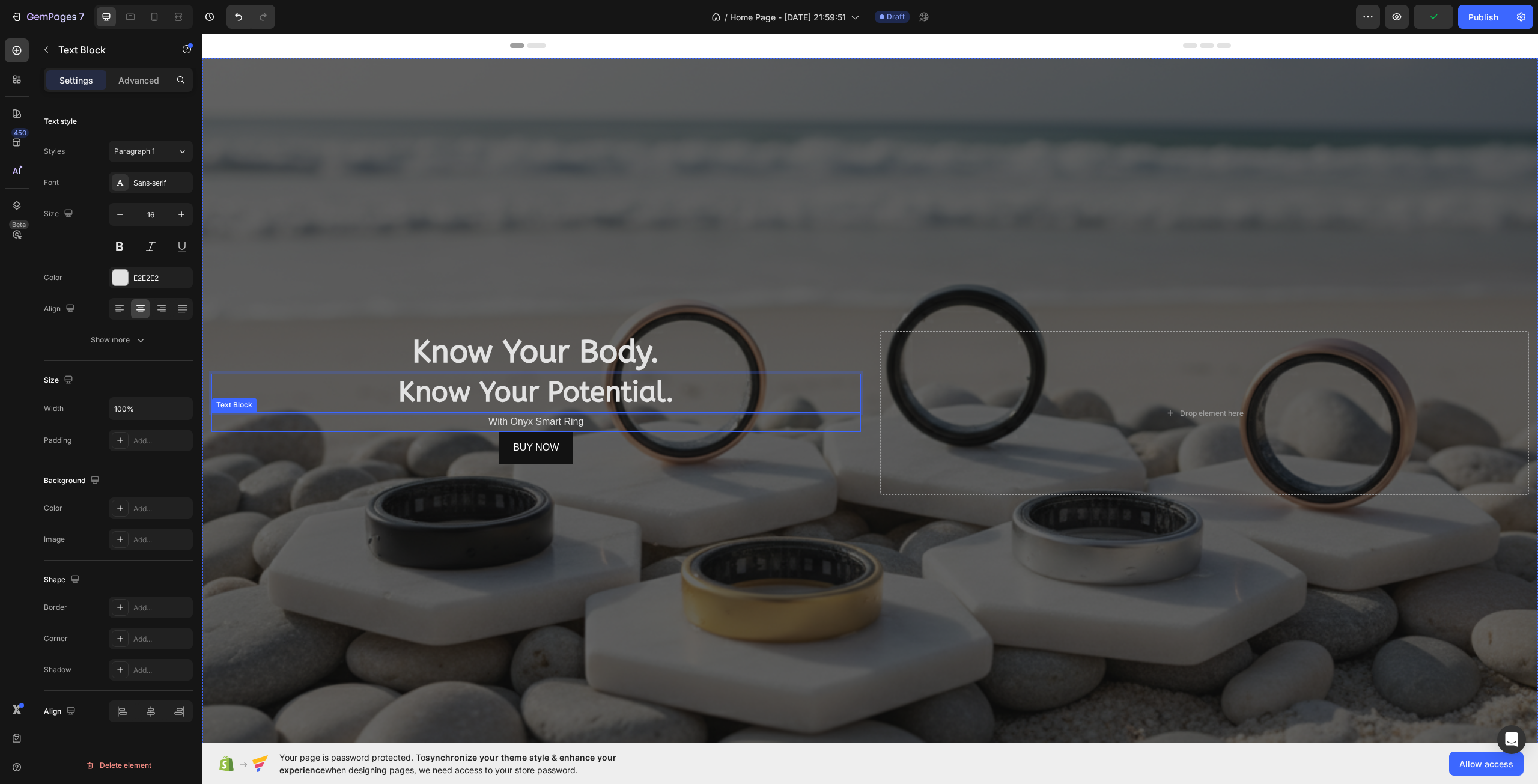
click at [508, 417] on p "With Onyx Smart Ring" at bounding box center [536, 422] width 647 height 17
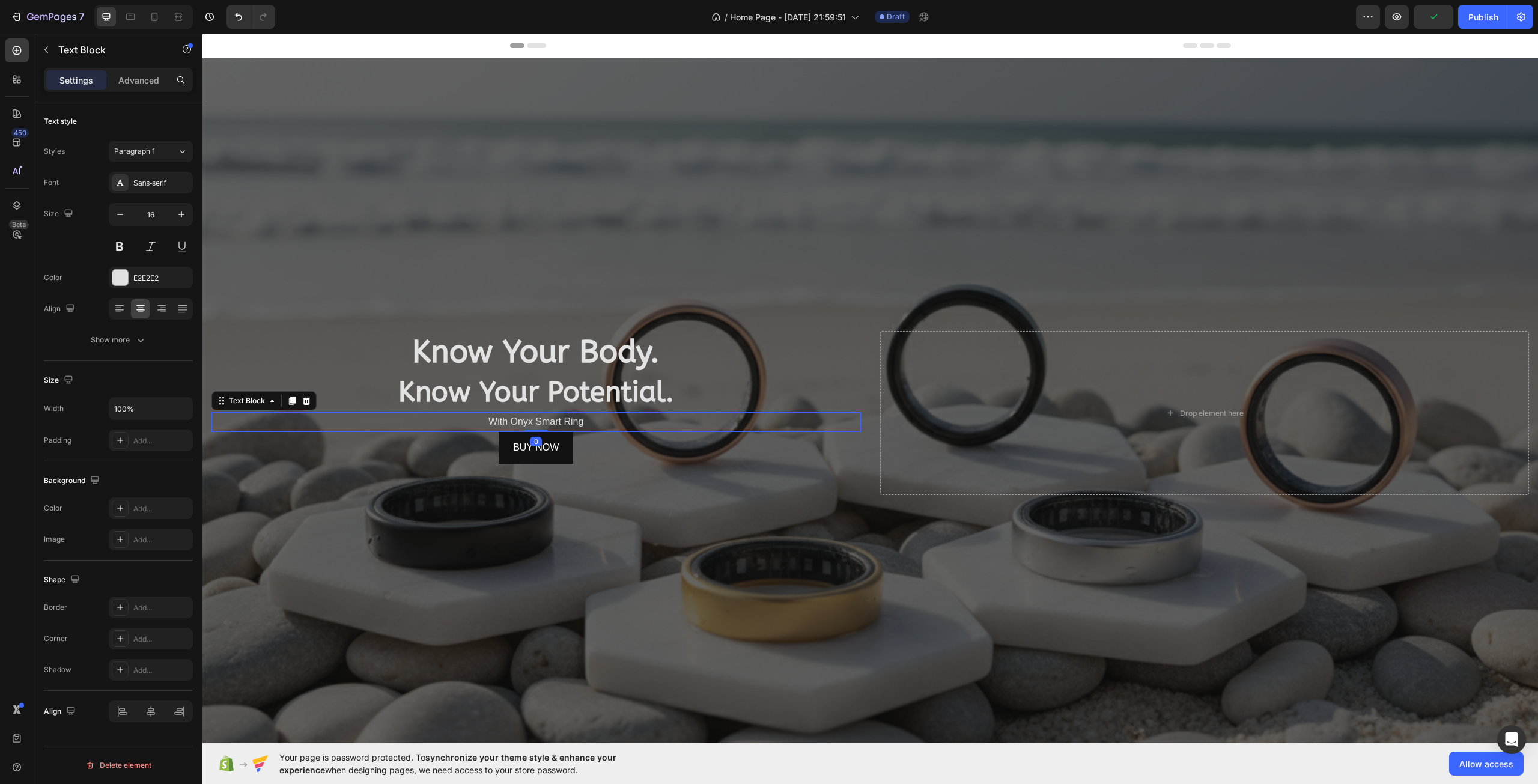
click at [508, 417] on p "With Onyx Smart Ring" at bounding box center [536, 422] width 647 height 17
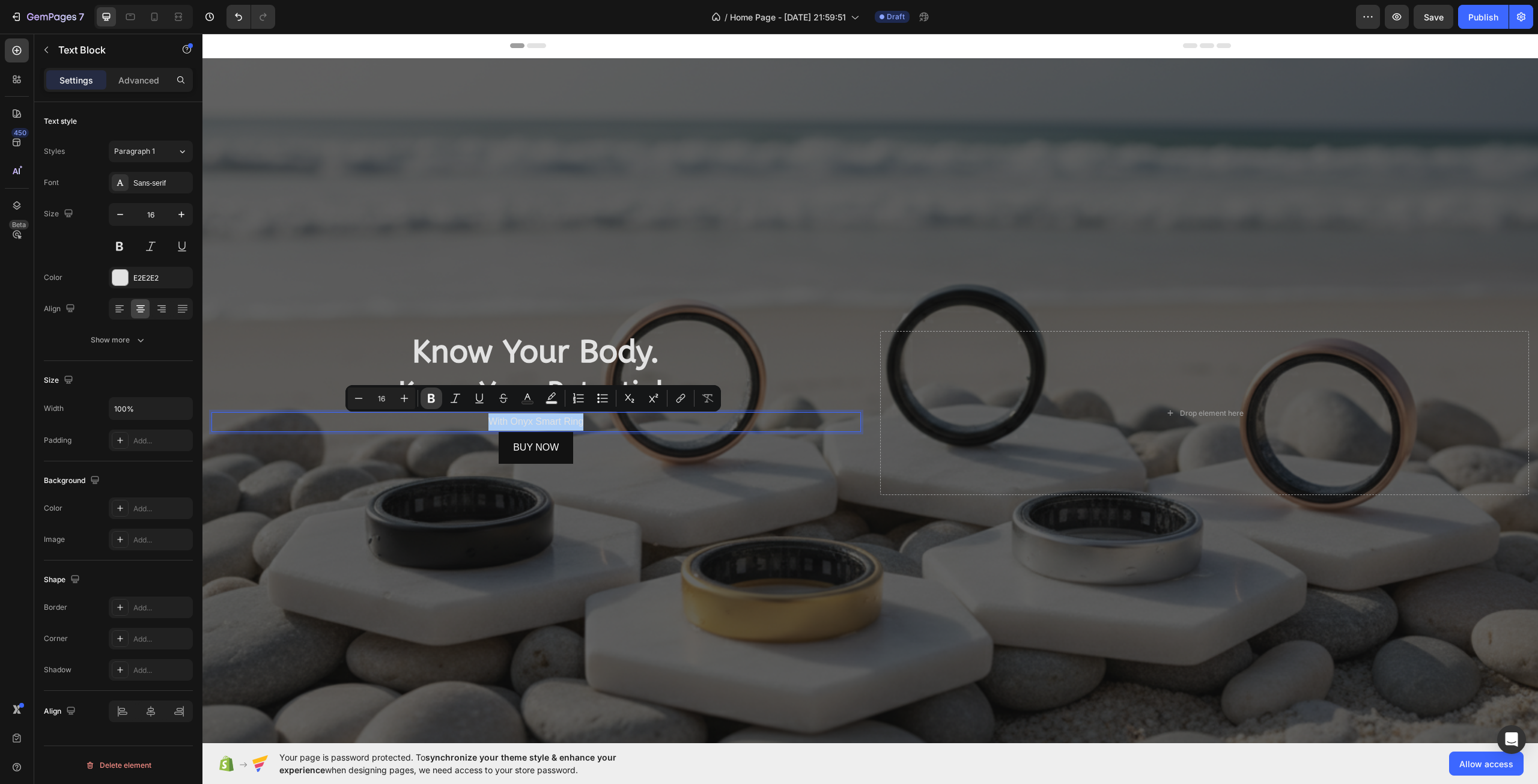
click at [429, 388] on button "Bold" at bounding box center [431, 398] width 22 height 22
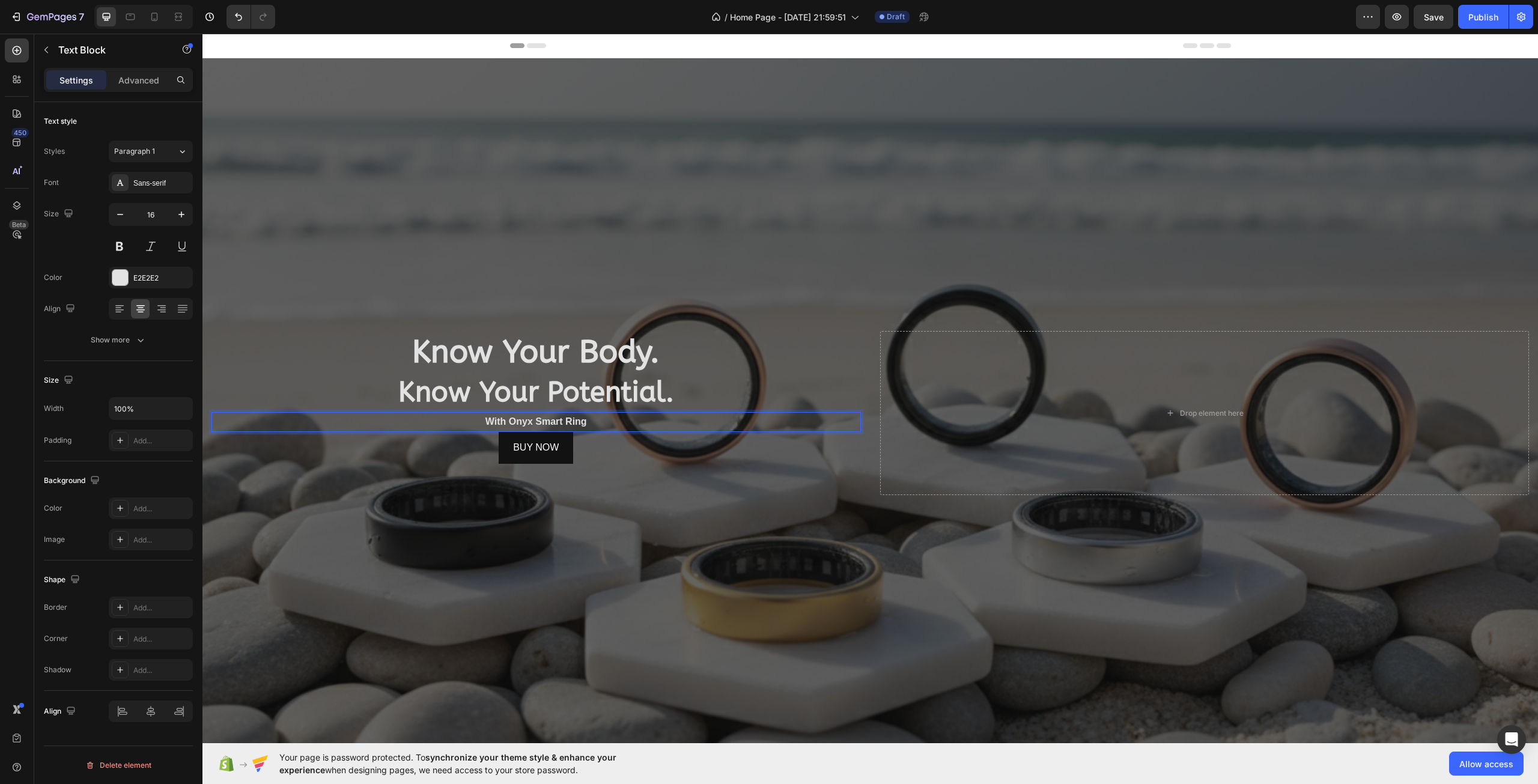
click at [488, 414] on p "With Onyx Smart Ring" at bounding box center [536, 422] width 647 height 17
click at [512, 426] on strong "With Onyx Smart Ring" at bounding box center [536, 421] width 101 height 11
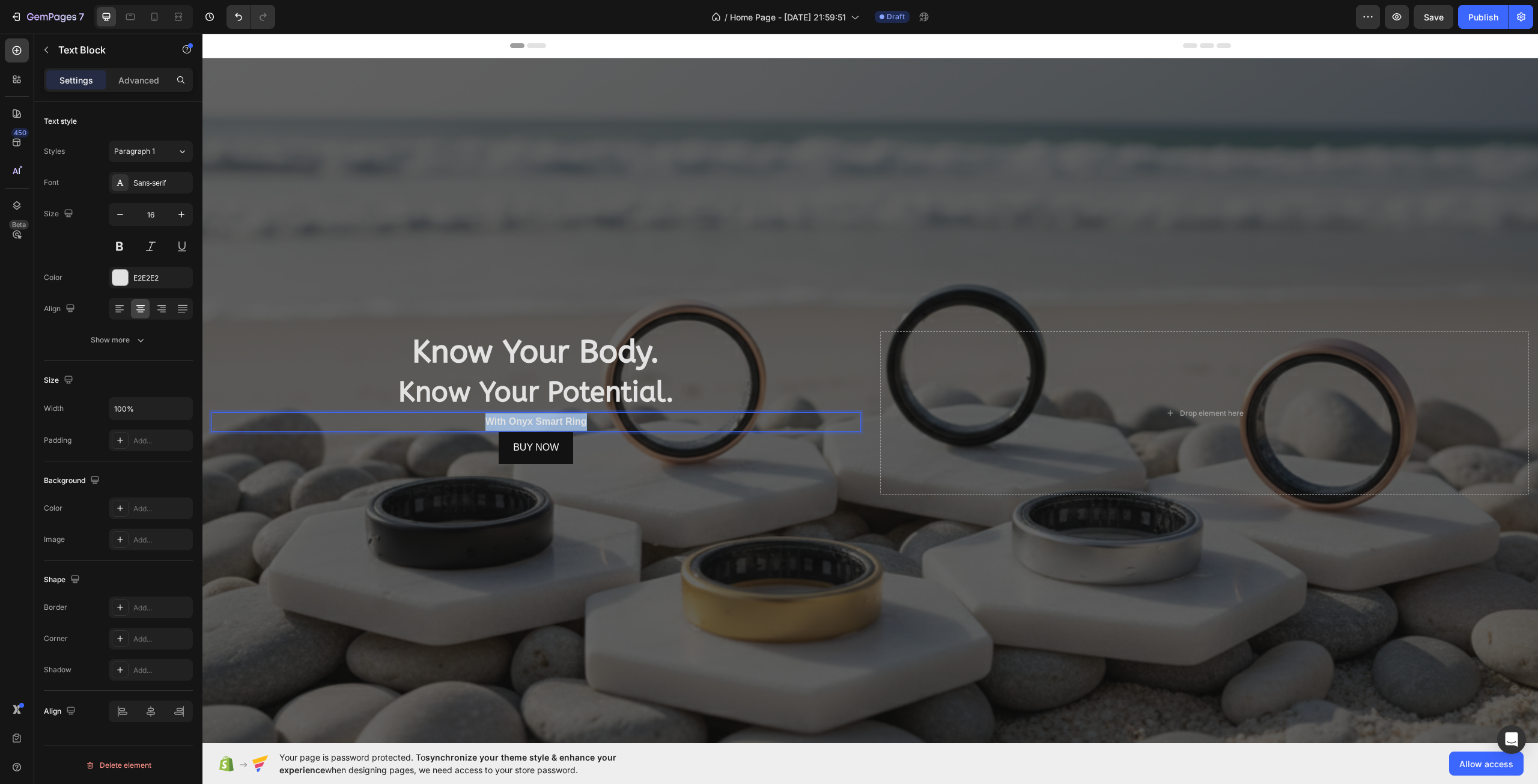
click at [512, 426] on strong "With Onyx Smart Ring" at bounding box center [536, 421] width 101 height 11
click at [559, 426] on p "With Onyx Smart Ring" at bounding box center [536, 422] width 647 height 17
drag, startPoint x: 586, startPoint y: 418, endPoint x: 543, endPoint y: 396, distance: 48.3
click at [545, 392] on strong "Know Your Potential." at bounding box center [536, 392] width 276 height 32
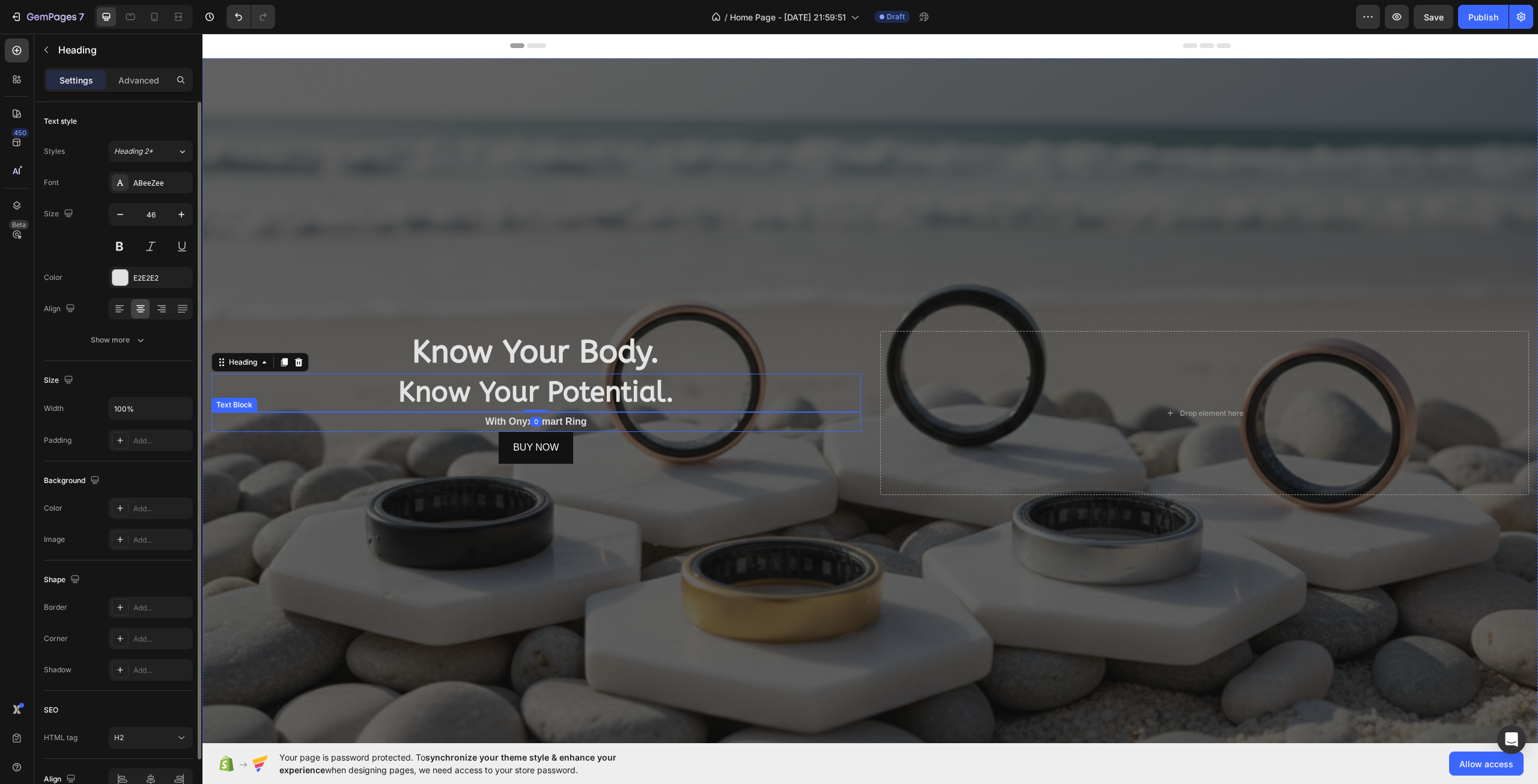
click at [542, 413] on p "With Onyx Smart Ring" at bounding box center [536, 422] width 647 height 17
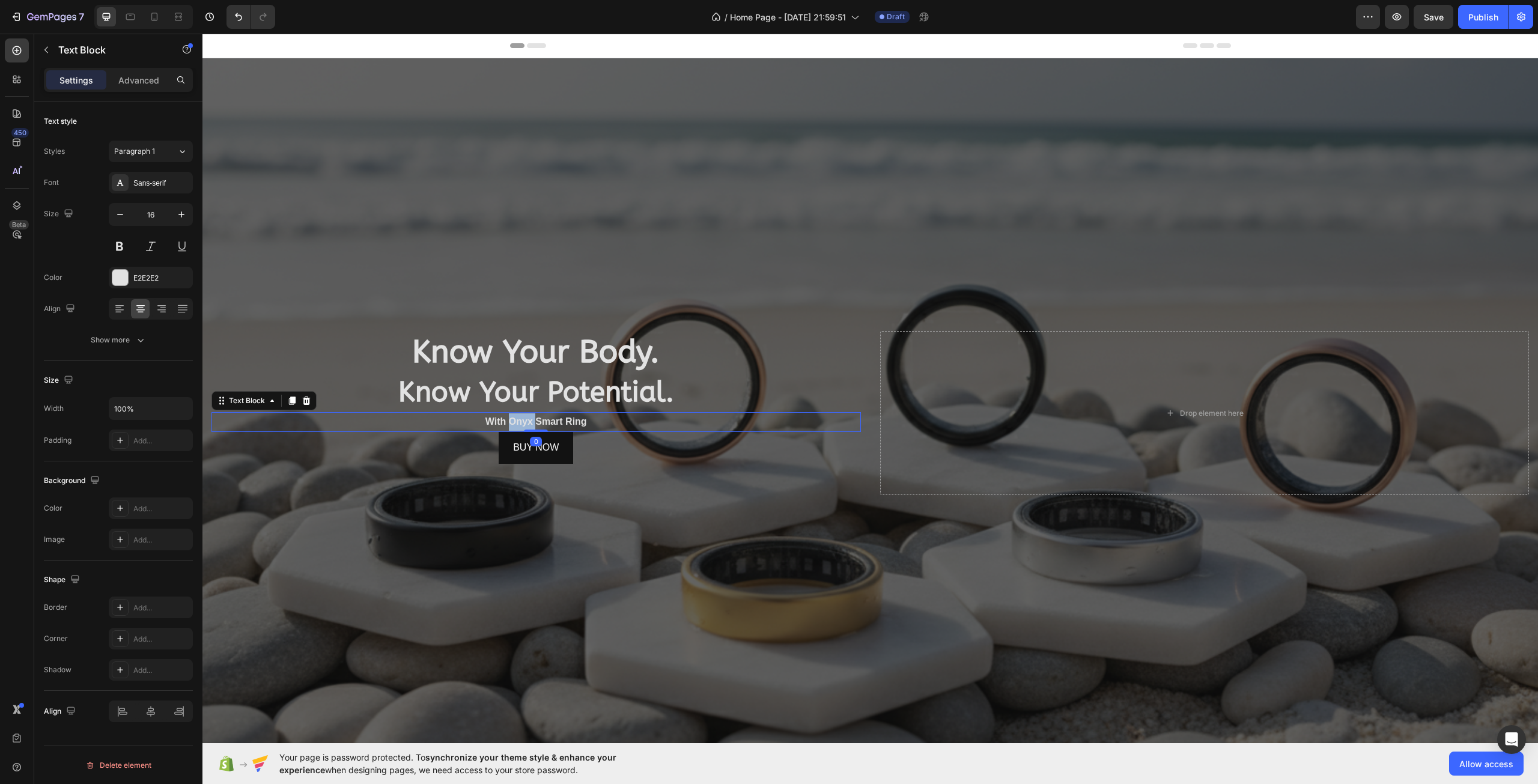
click at [518, 418] on strong "With Onyx Smart Ring" at bounding box center [536, 421] width 101 height 11
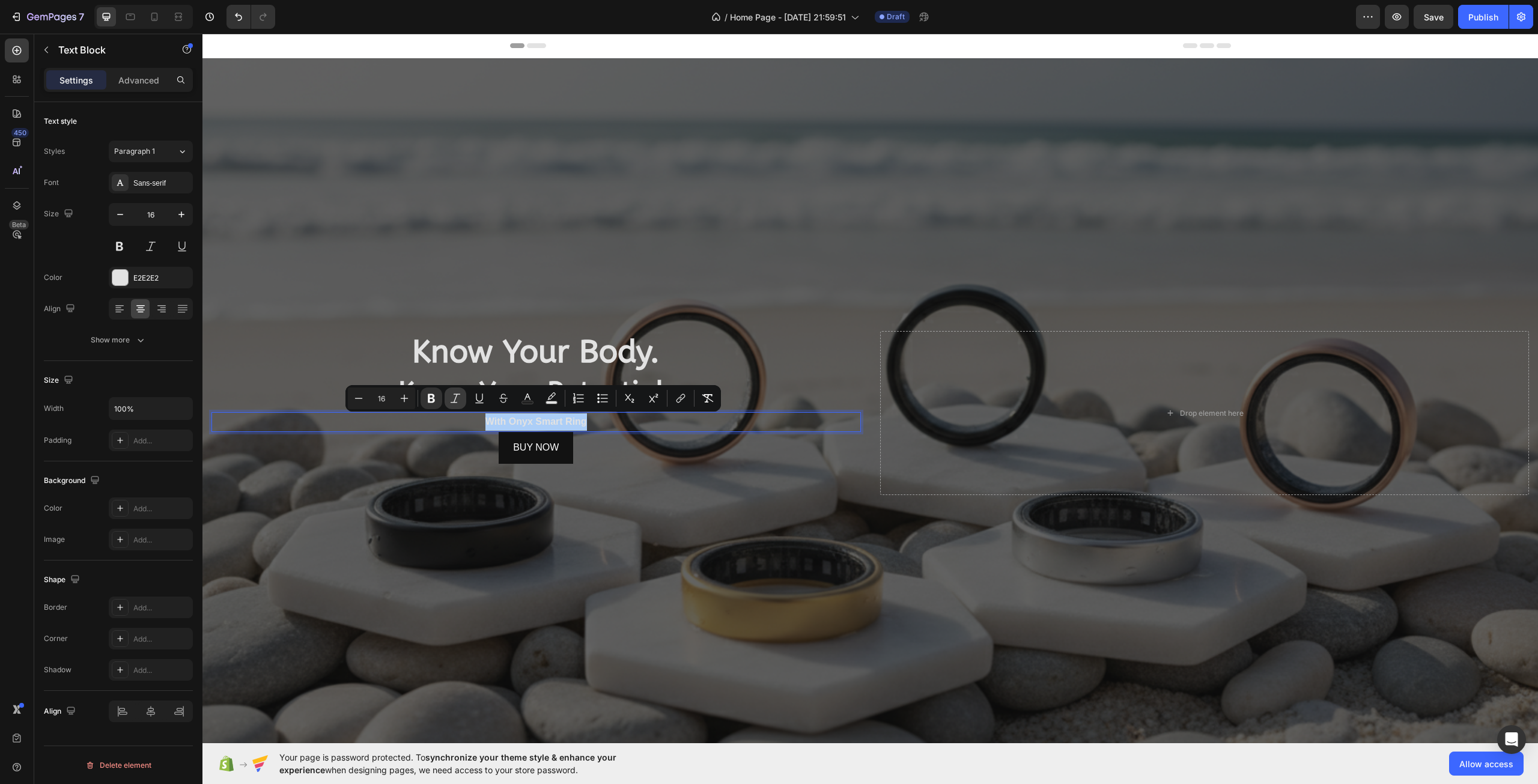
click at [461, 392] on icon "Editor contextual toolbar" at bounding box center [455, 398] width 12 height 12
click at [611, 473] on div "Buy Now Button" at bounding box center [536, 479] width 649 height 32
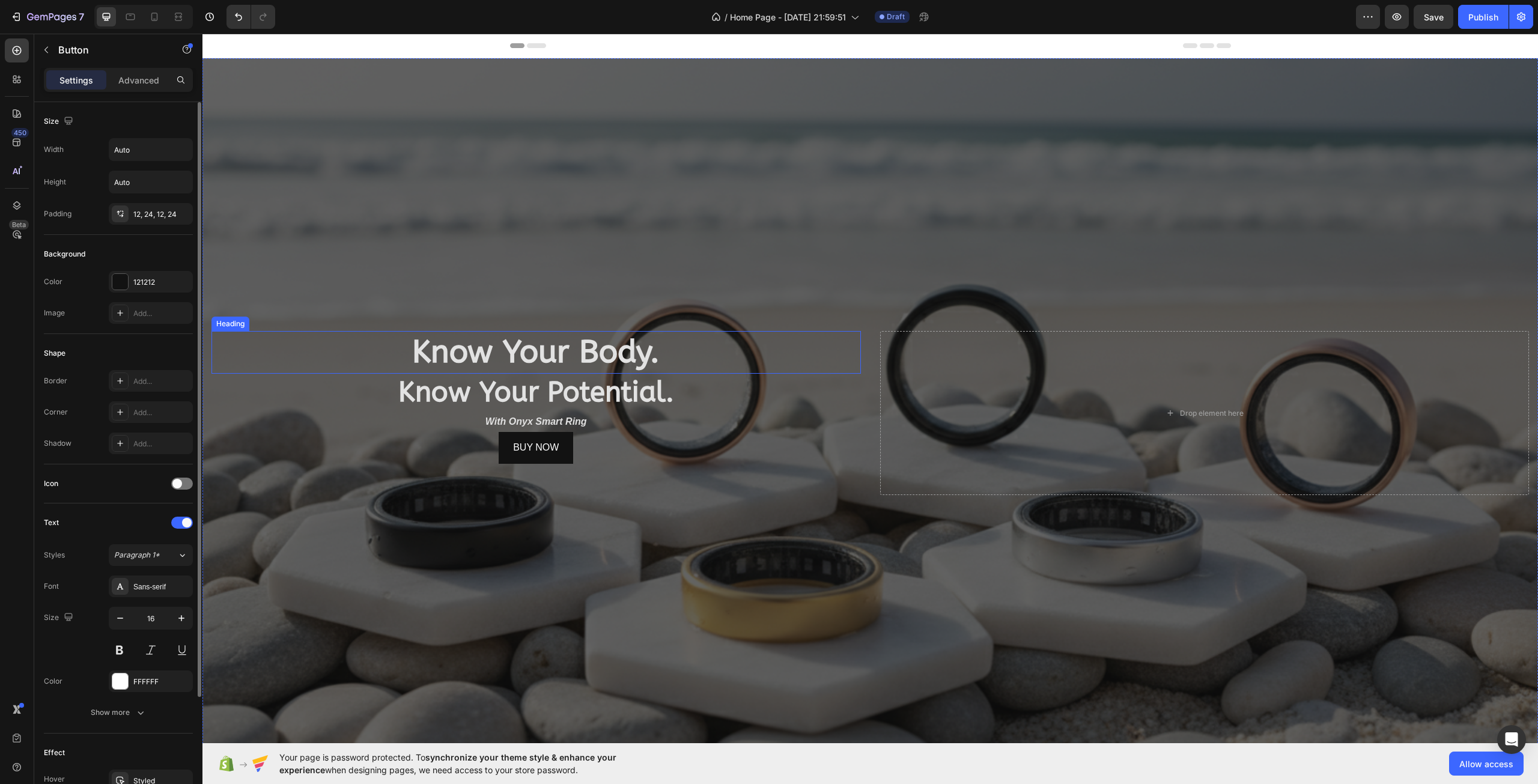
click at [550, 369] on strong "Know Your Body." at bounding box center [535, 352] width 247 height 37
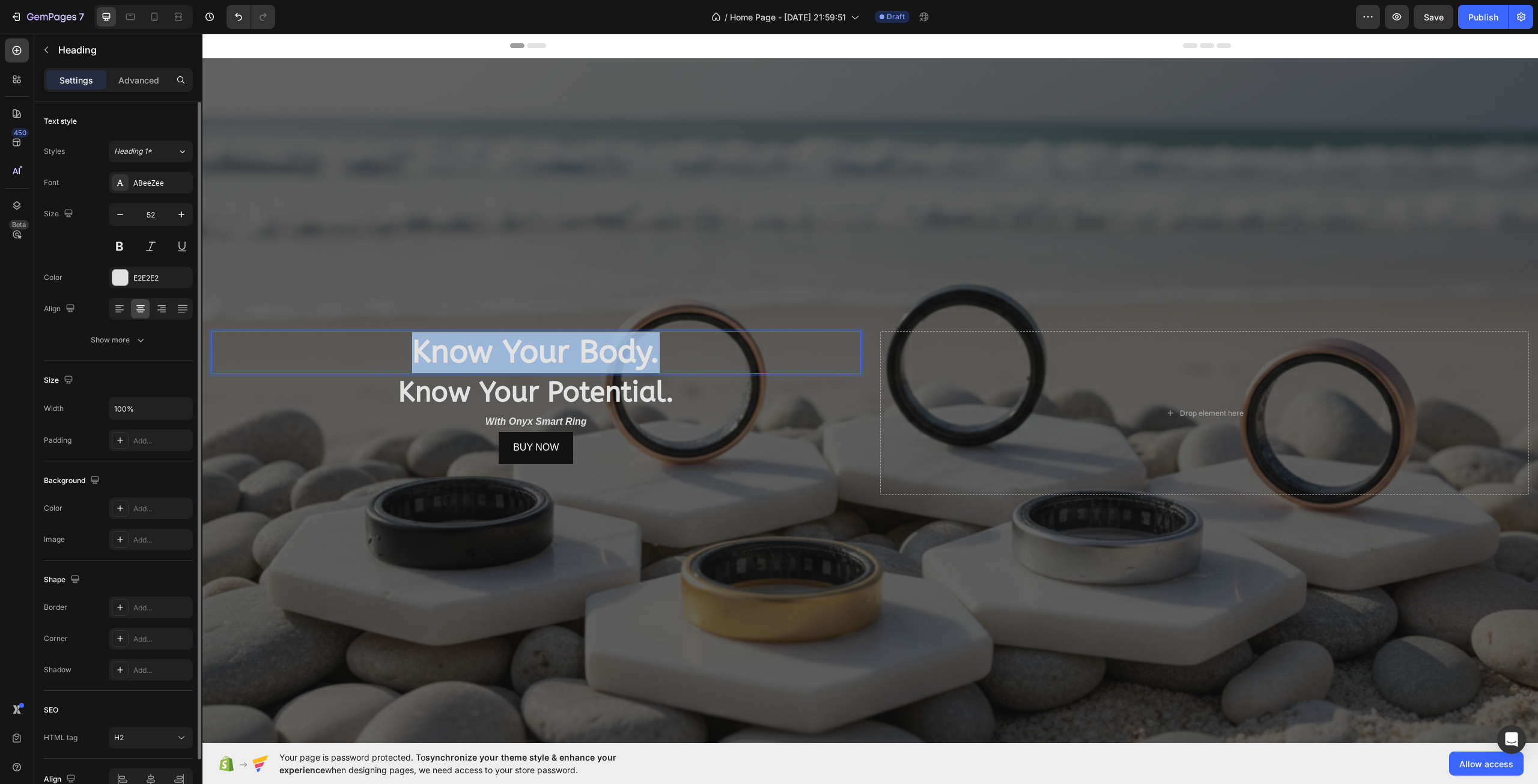
click at [550, 369] on strong "Know Your Body." at bounding box center [535, 352] width 247 height 37
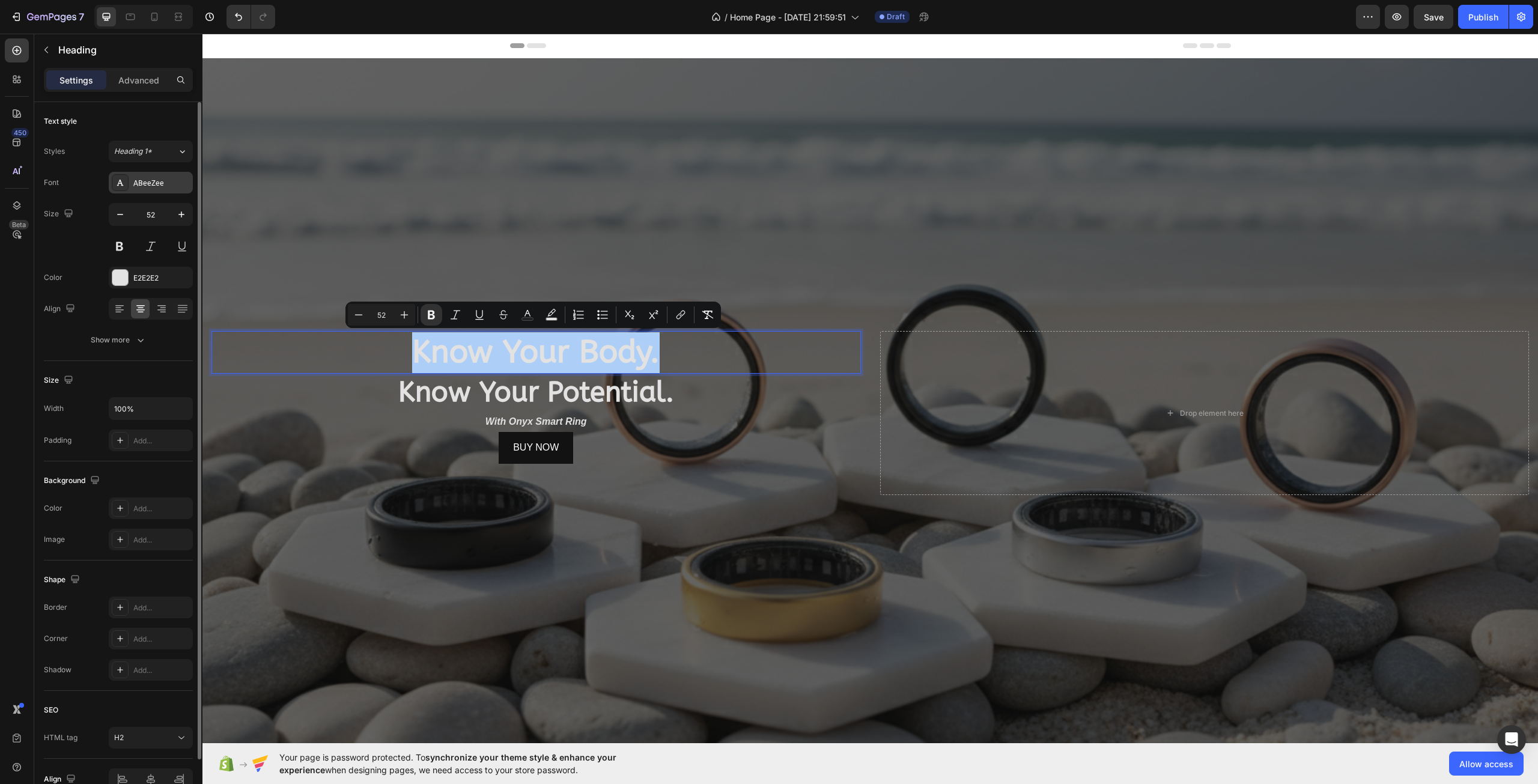
click at [146, 186] on div "ABeeZee" at bounding box center [161, 182] width 57 height 11
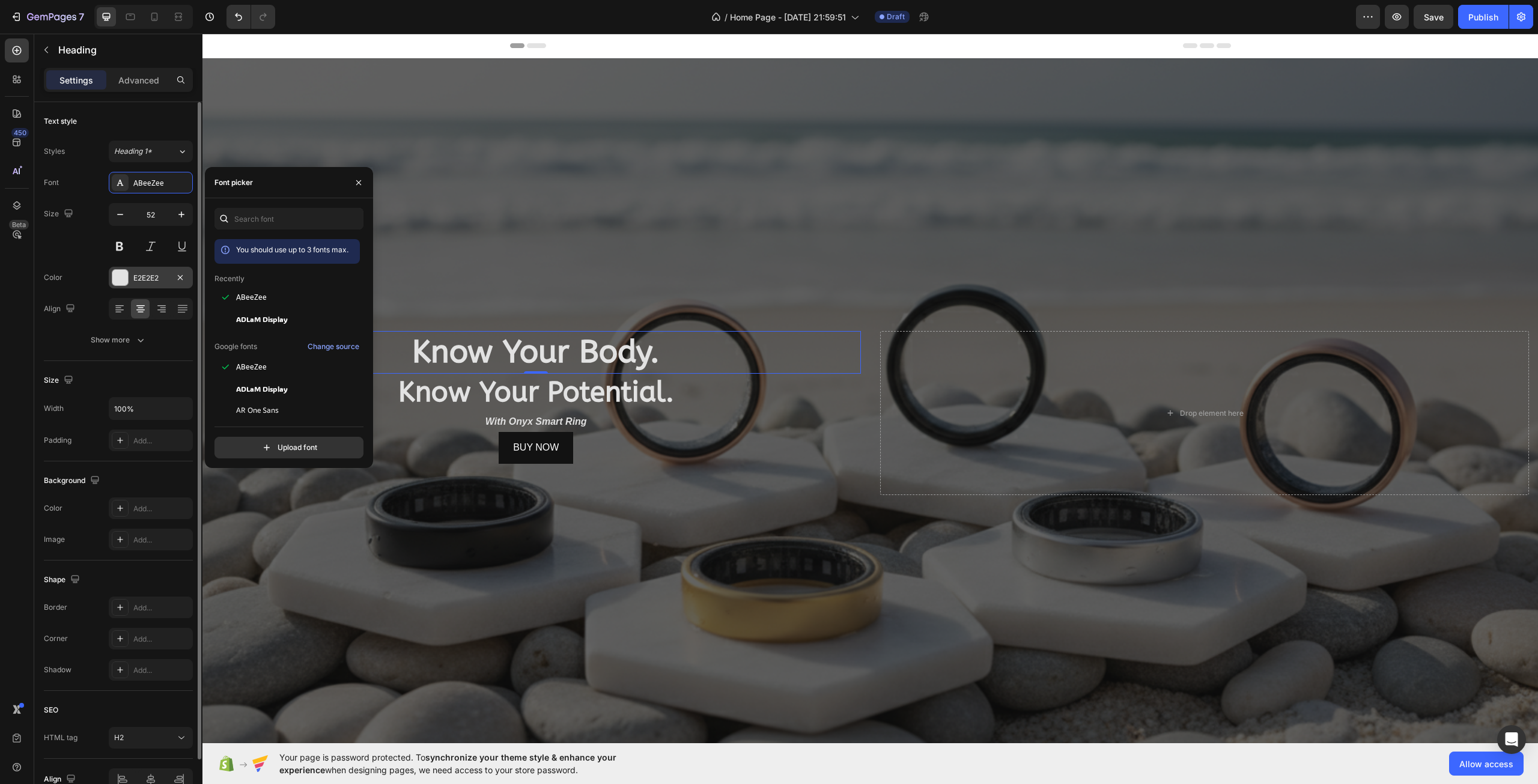
click at [126, 271] on div at bounding box center [120, 277] width 15 height 15
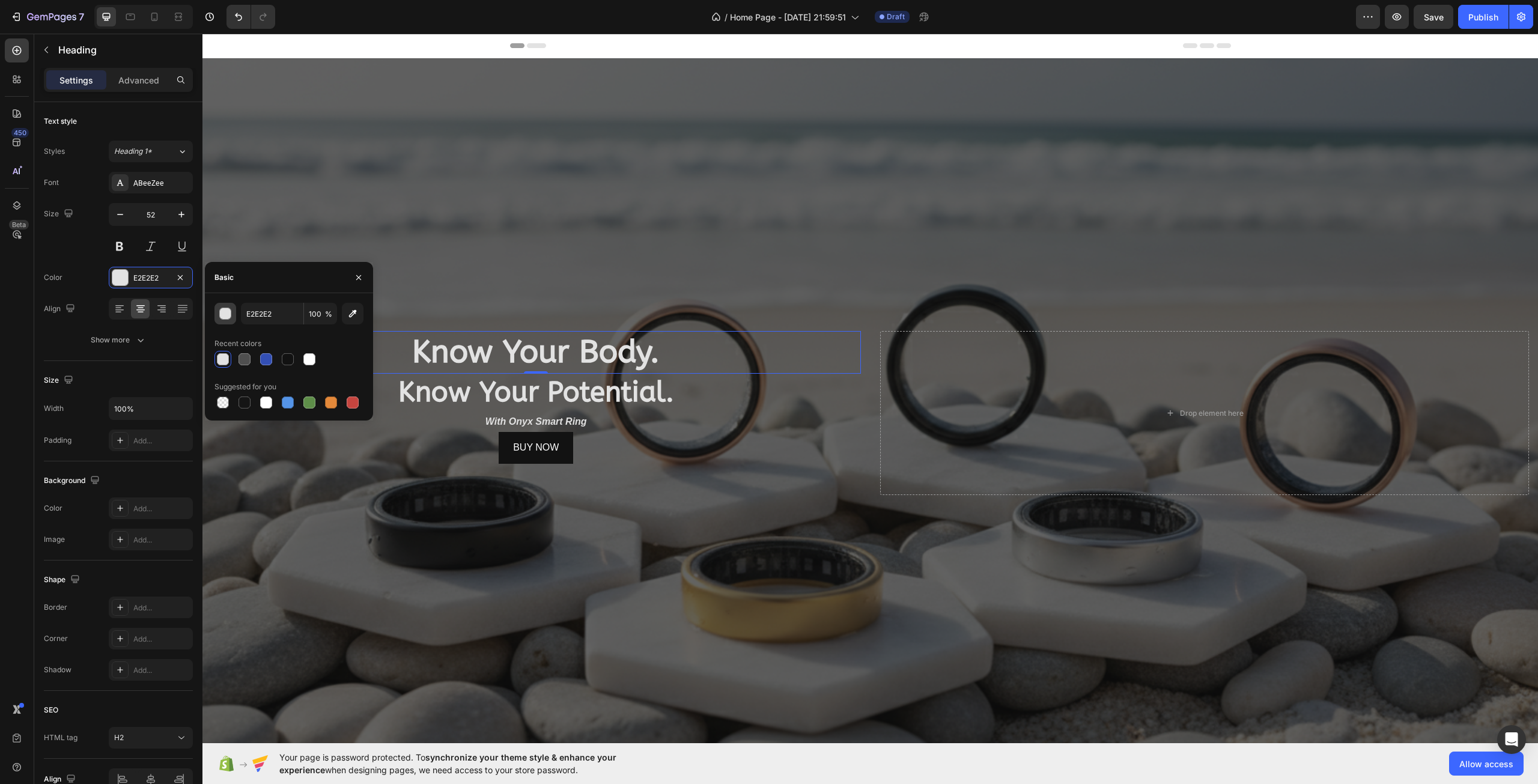
click at [233, 312] on button "button" at bounding box center [225, 313] width 22 height 22
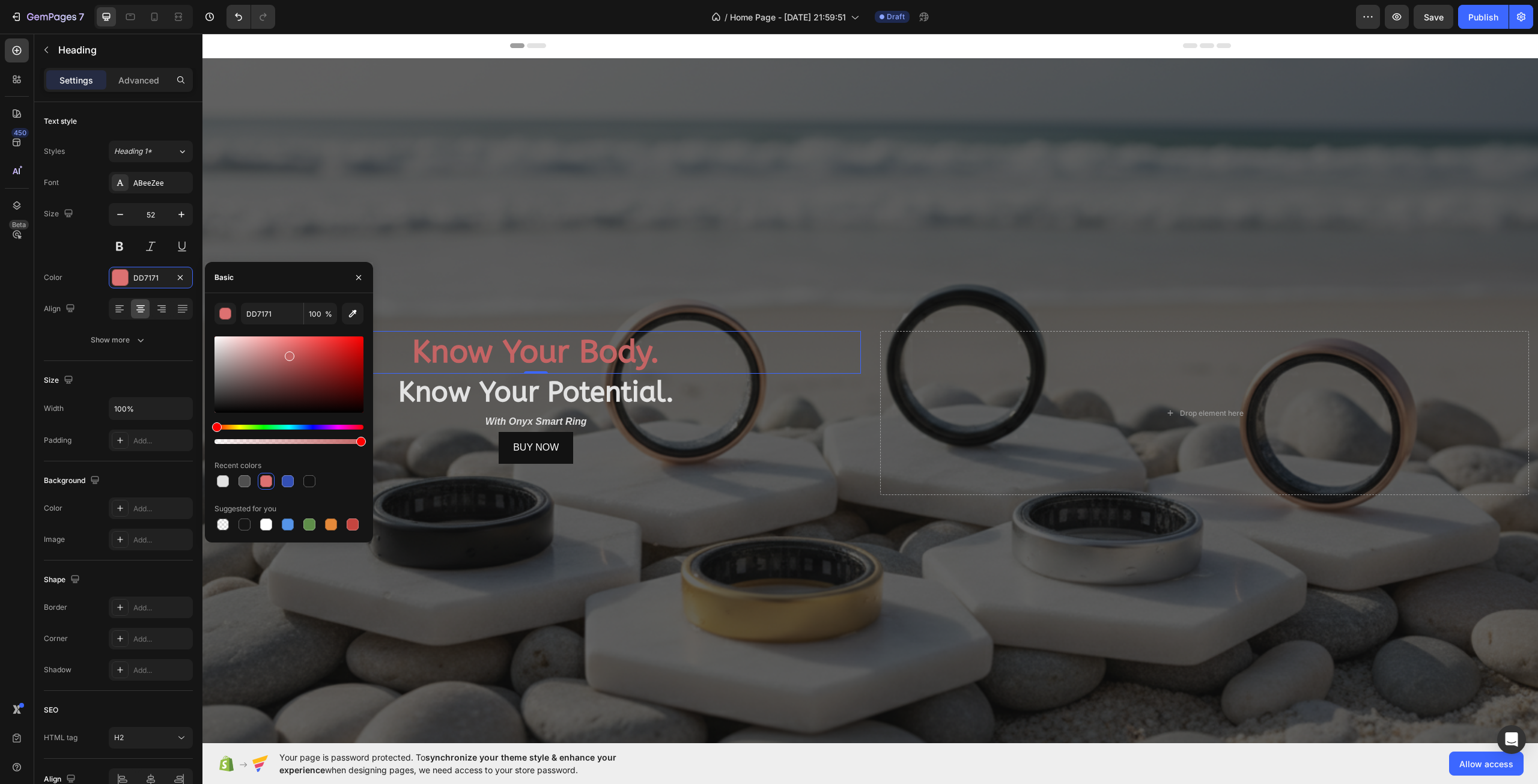
drag, startPoint x: 305, startPoint y: 366, endPoint x: 289, endPoint y: 353, distance: 20.6
click at [289, 353] on div at bounding box center [289, 375] width 149 height 76
type input "C46464"
drag, startPoint x: 359, startPoint y: 441, endPoint x: 290, endPoint y: 431, distance: 69.7
click at [291, 432] on div at bounding box center [289, 435] width 149 height 19
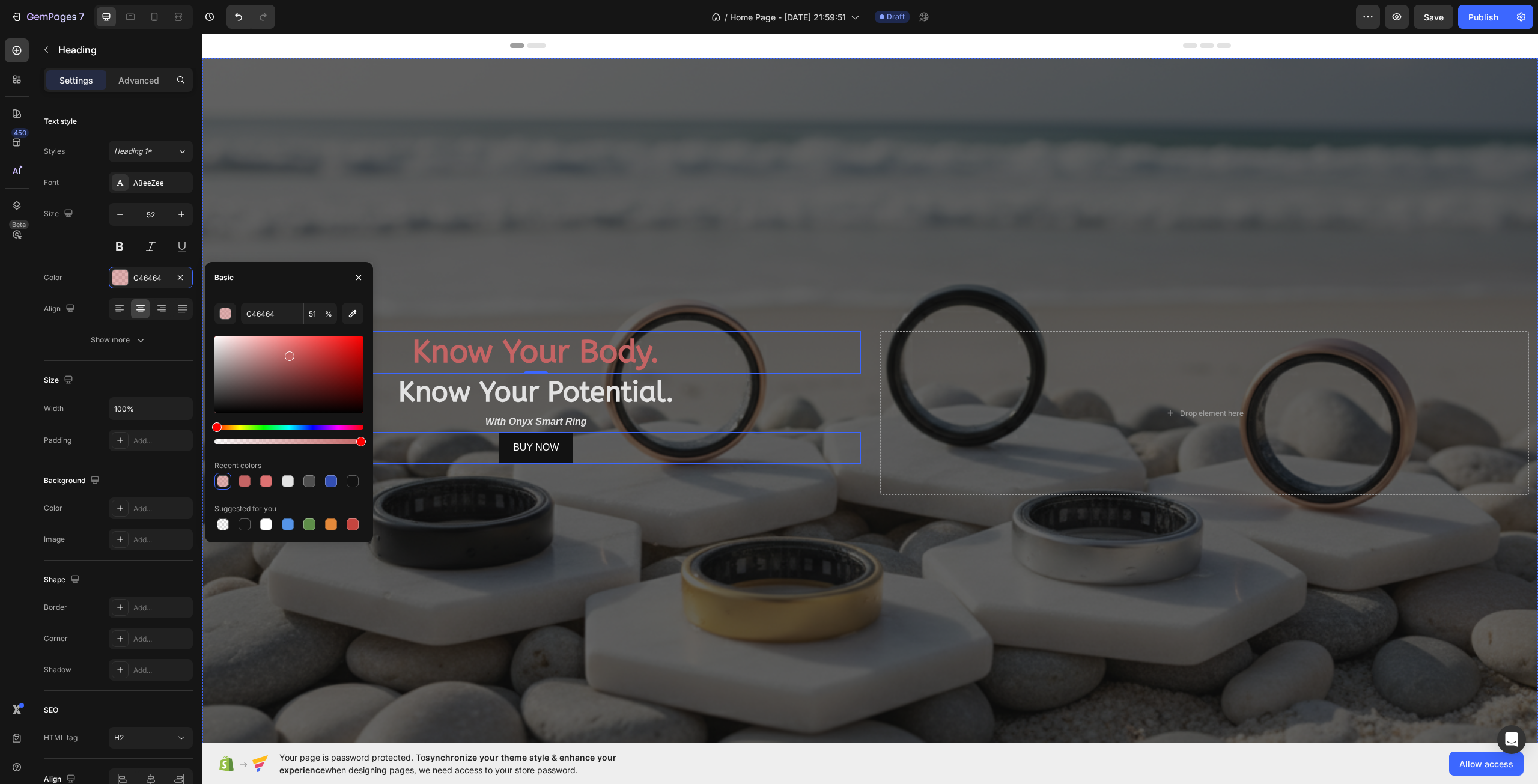
drag, startPoint x: 497, startPoint y: 474, endPoint x: 518, endPoint y: 426, distance: 52.4
type input "100"
drag, startPoint x: 254, startPoint y: 369, endPoint x: 334, endPoint y: 338, distance: 85.8
click at [319, 371] on div at bounding box center [289, 375] width 149 height 76
click at [347, 315] on icon "button" at bounding box center [353, 313] width 12 height 12
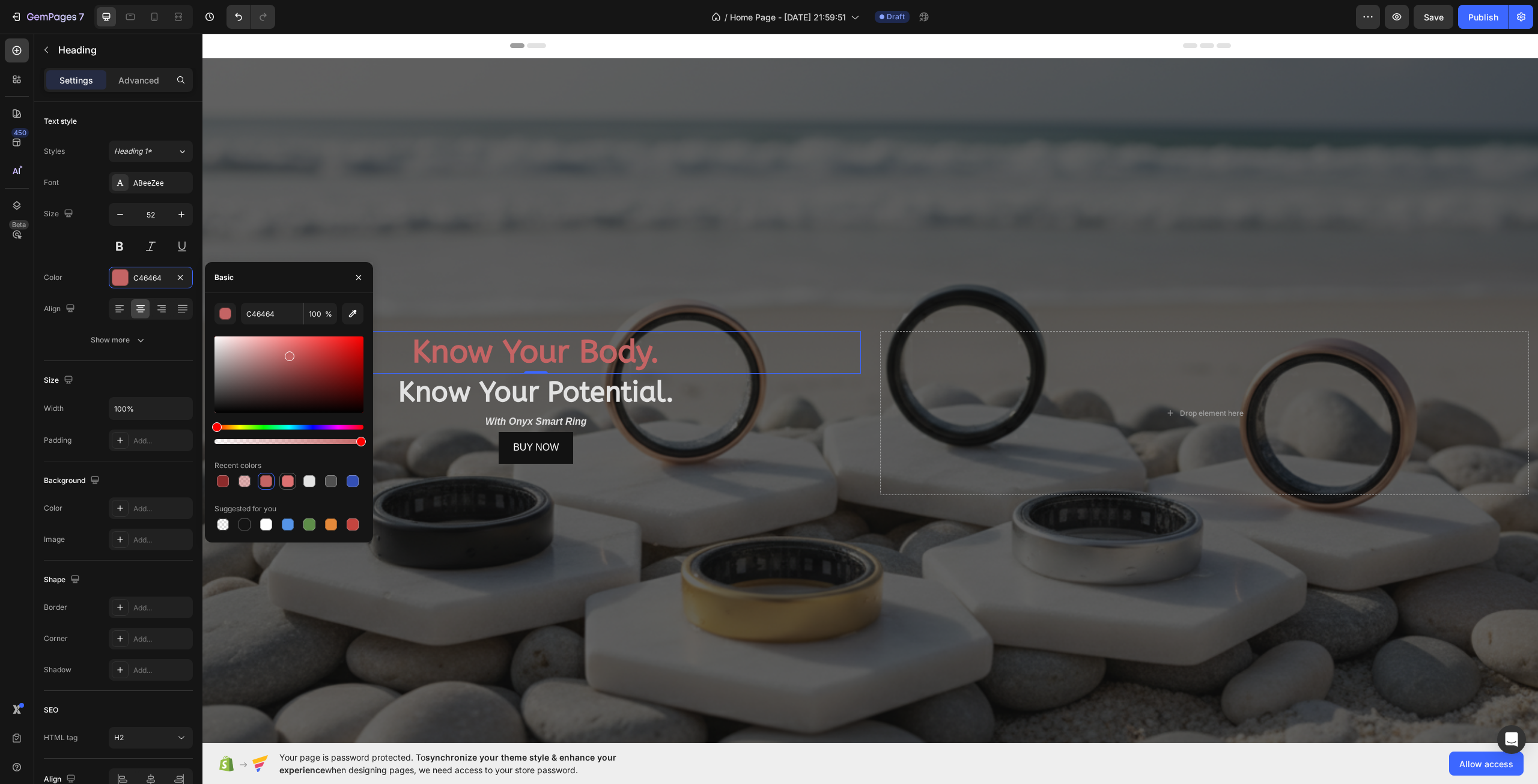
click at [291, 480] on div at bounding box center [287, 481] width 12 height 12
click at [338, 481] on div at bounding box center [331, 481] width 17 height 17
click at [347, 481] on div at bounding box center [353, 481] width 12 height 12
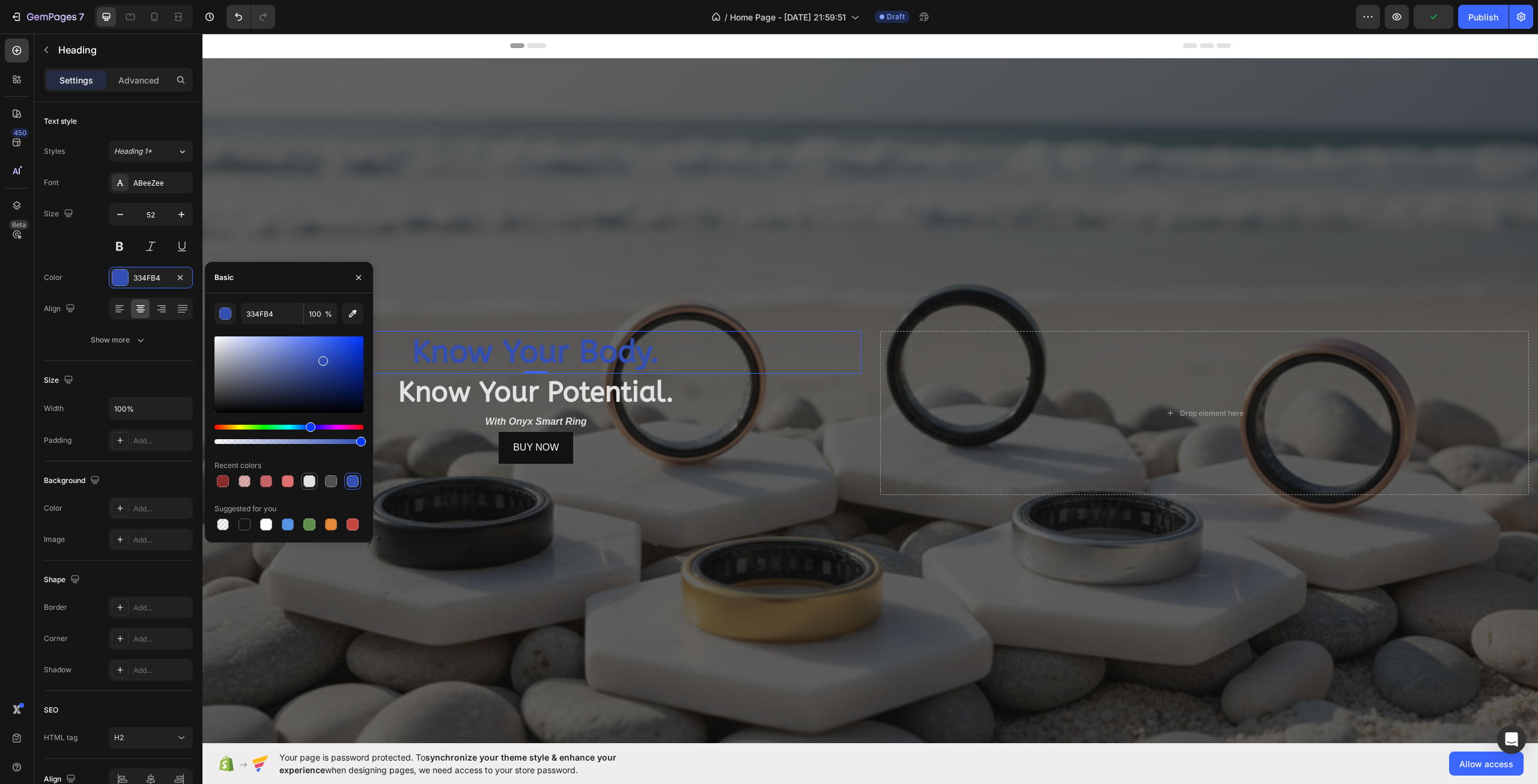
click at [307, 481] on div at bounding box center [309, 481] width 12 height 12
type input "E2E2E2"
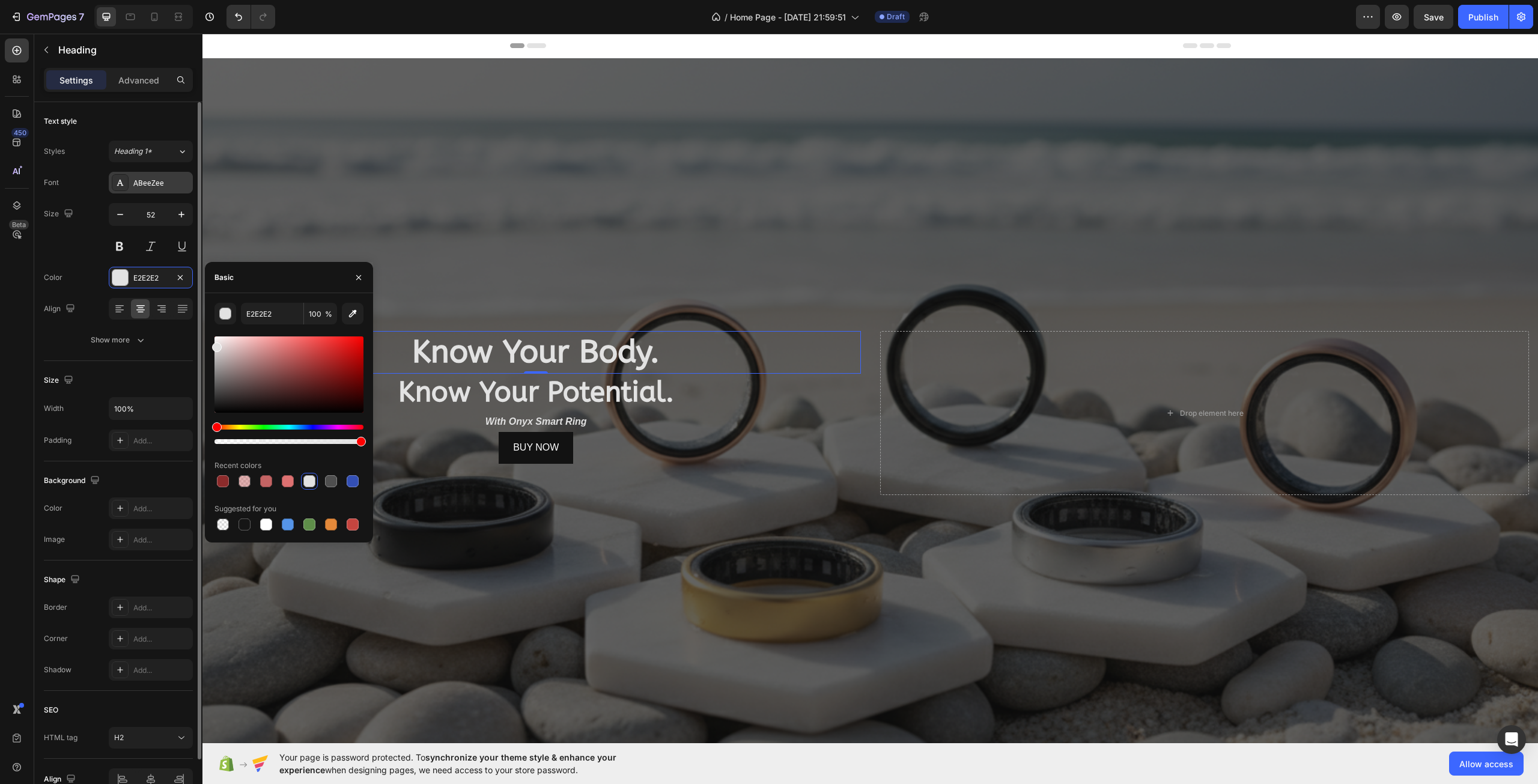
click at [161, 186] on div "ABeeZee" at bounding box center [161, 182] width 57 height 11
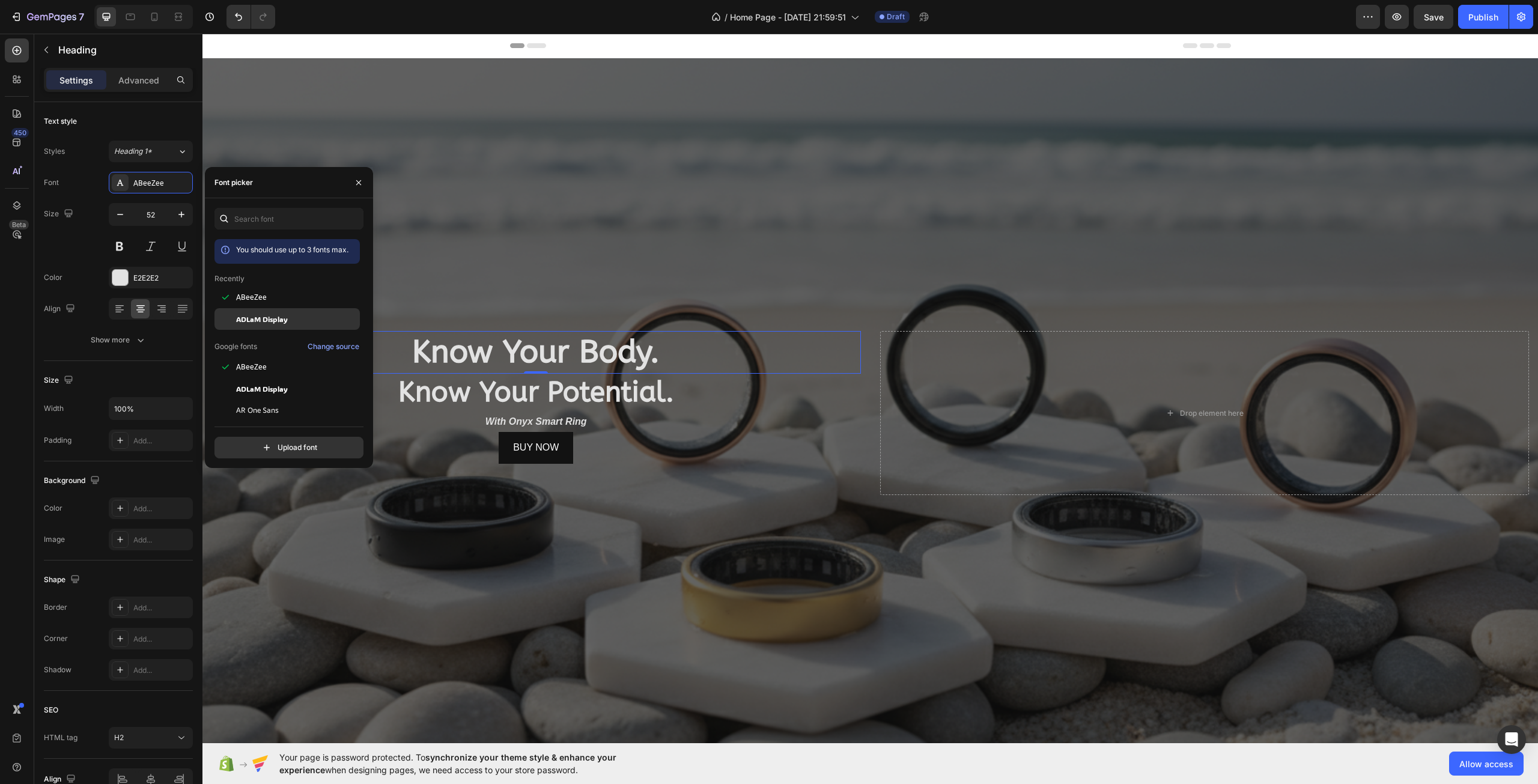
click at [272, 315] on span "ADLaM Display" at bounding box center [262, 319] width 52 height 11
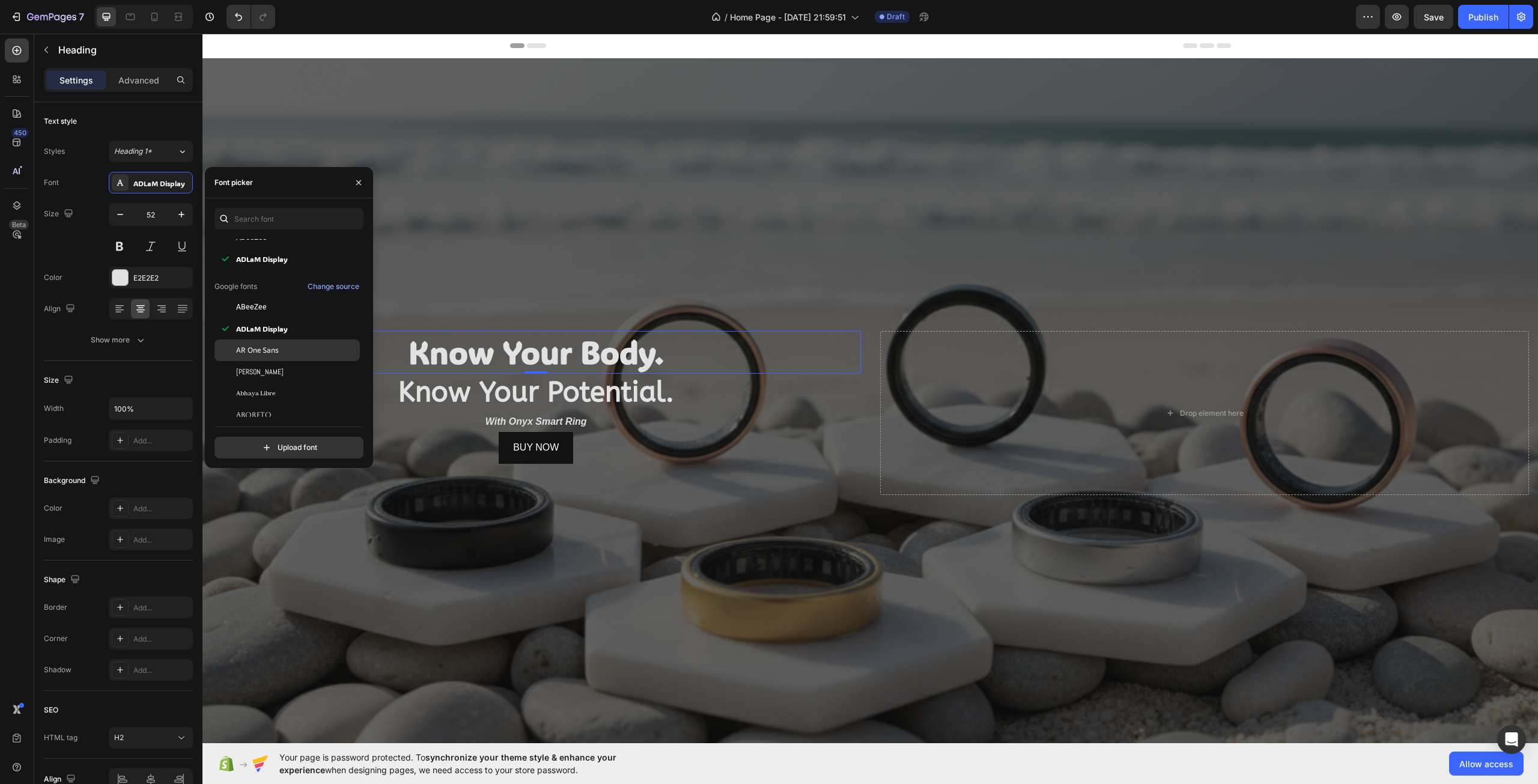
click at [278, 348] on span "AR One Sans" at bounding box center [257, 349] width 43 height 11
click at [277, 357] on div "Abhaya Libre" at bounding box center [297, 354] width 122 height 11
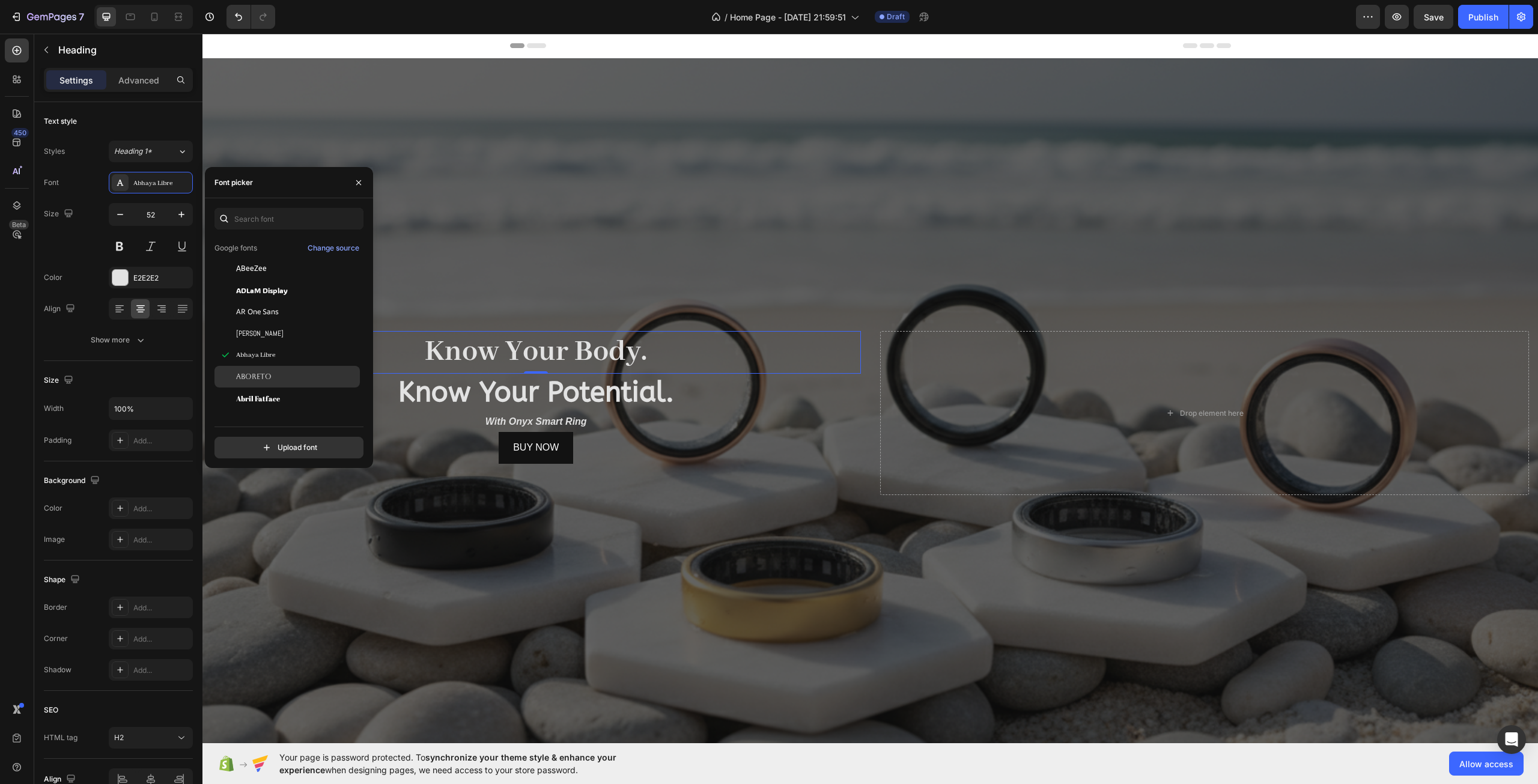
click at [279, 367] on div "Aboreto" at bounding box center [287, 376] width 145 height 22
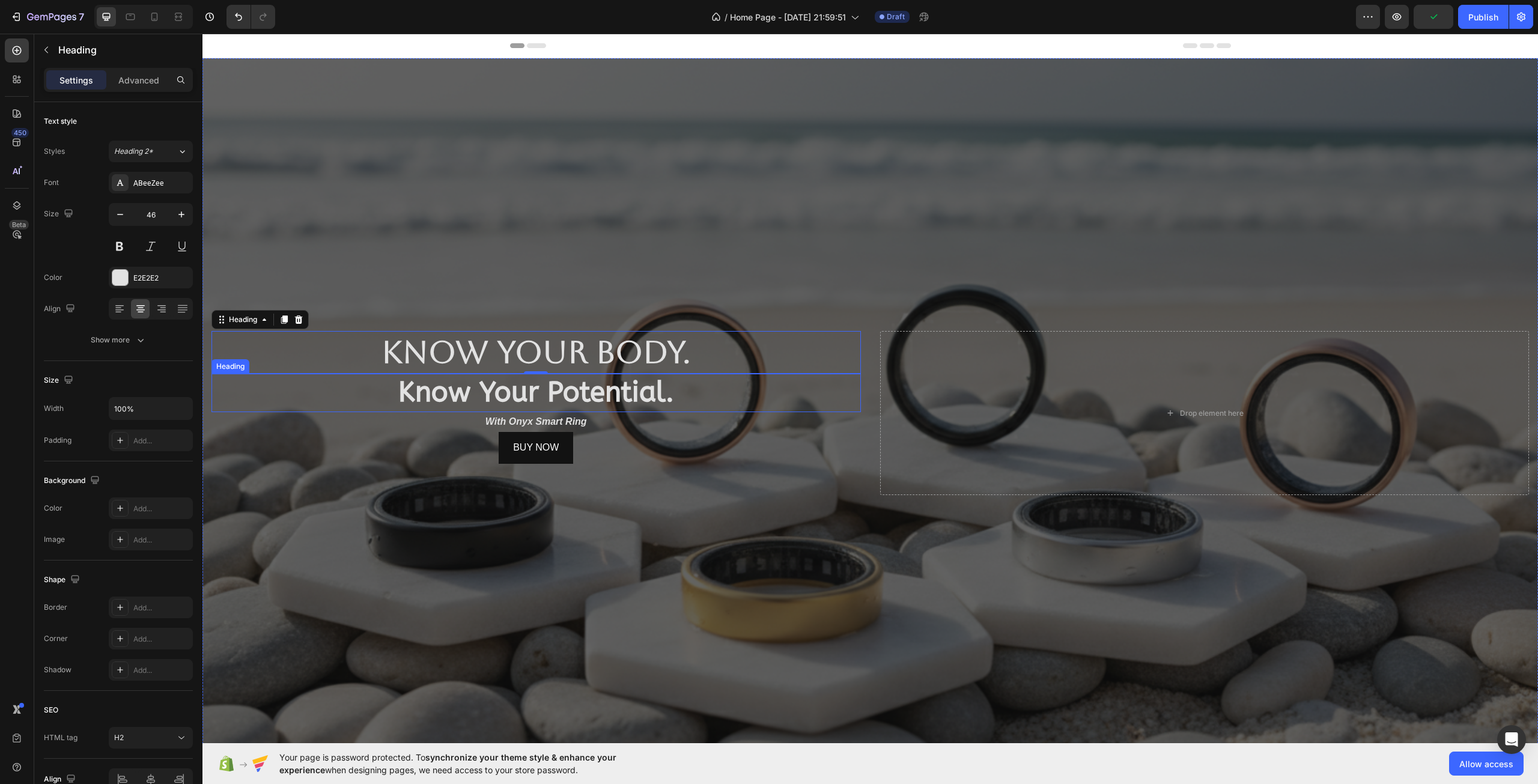
click at [478, 388] on strong "Know Your Potential." at bounding box center [536, 392] width 276 height 32
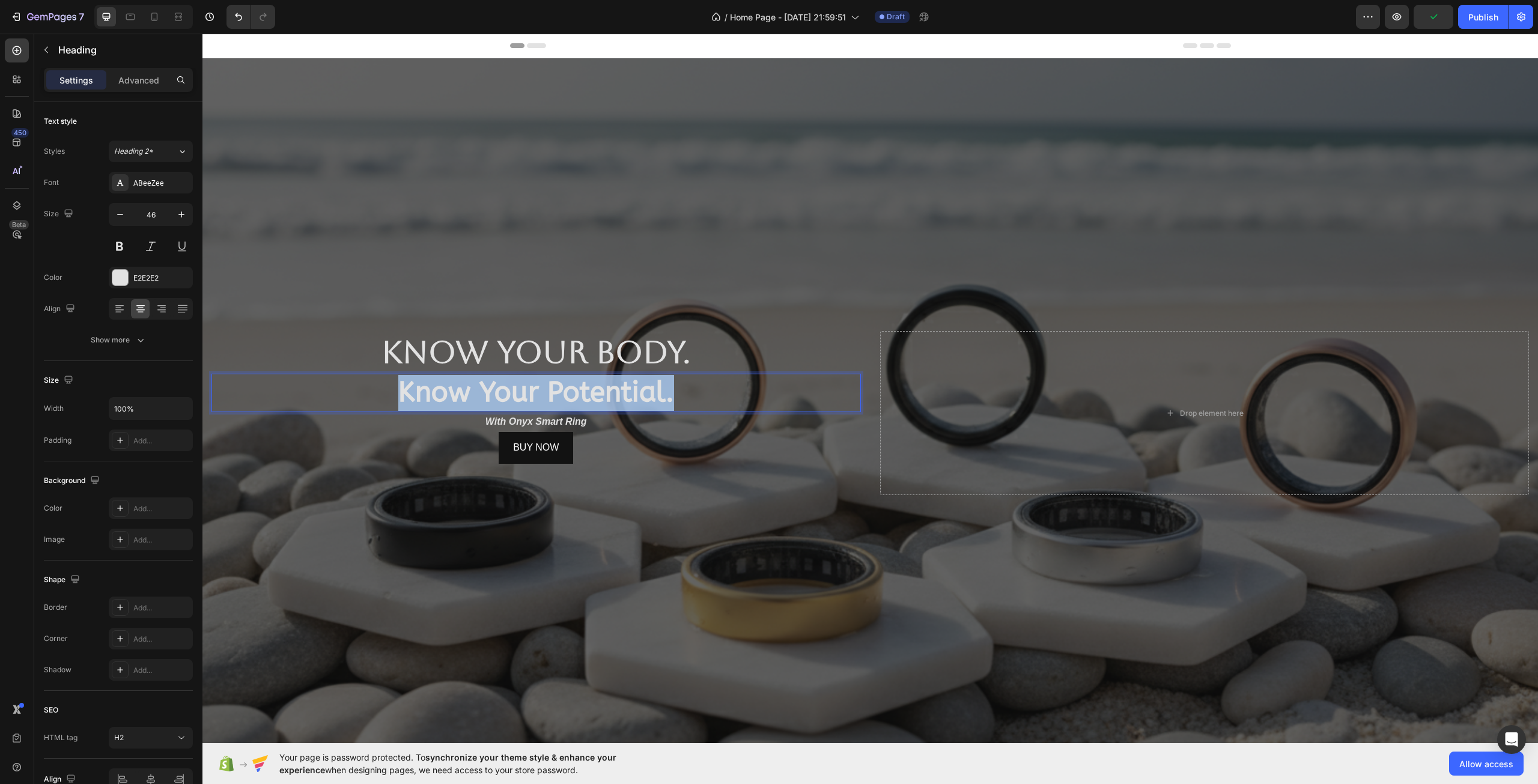
click at [478, 388] on strong "Know Your Potential." at bounding box center [536, 392] width 276 height 32
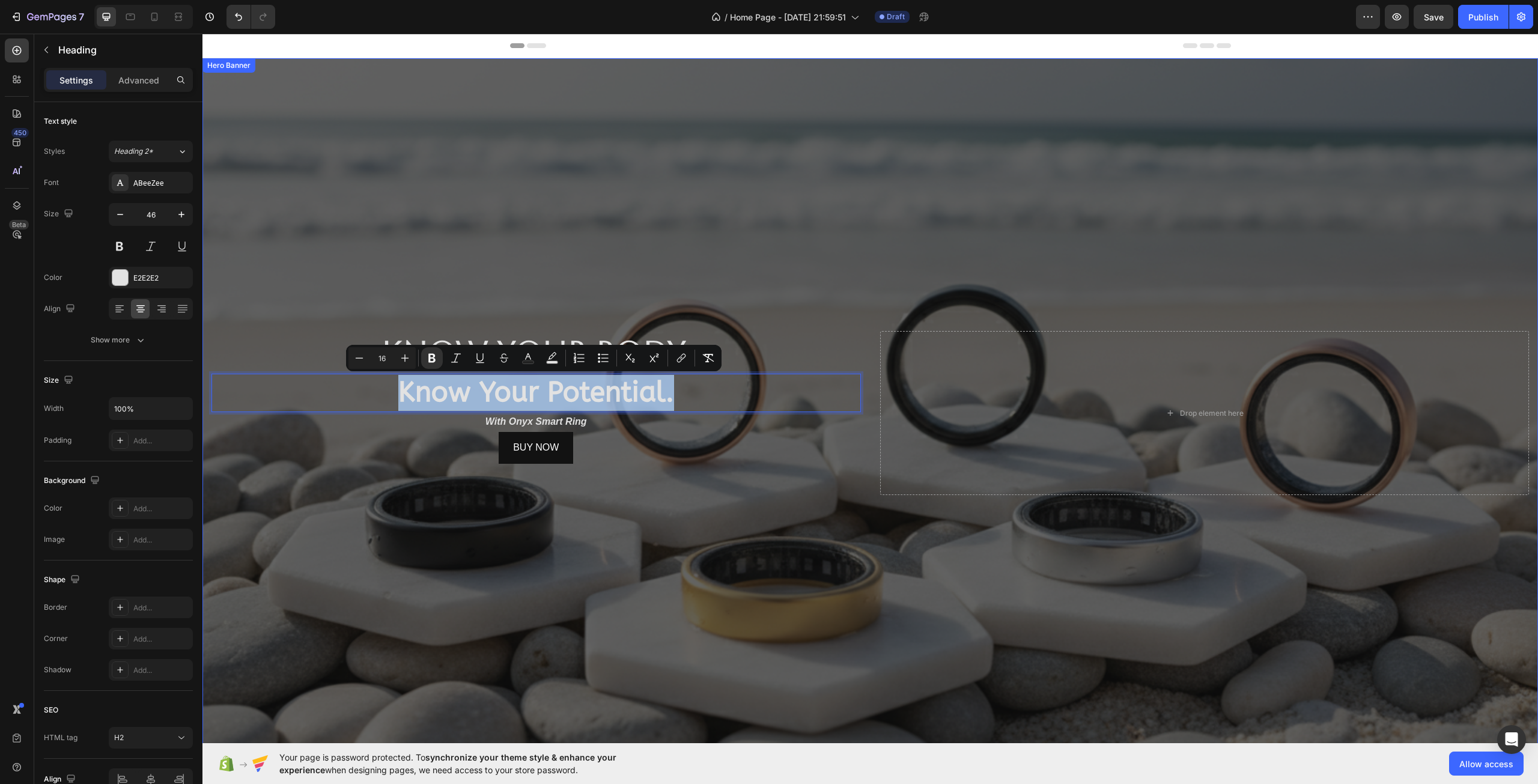
click at [315, 330] on div "⁠⁠⁠⁠⁠⁠⁠ Know Your Body. Heading Know Your Potential. Heading 0 With Onyx Smart …" at bounding box center [870, 413] width 1335 height 203
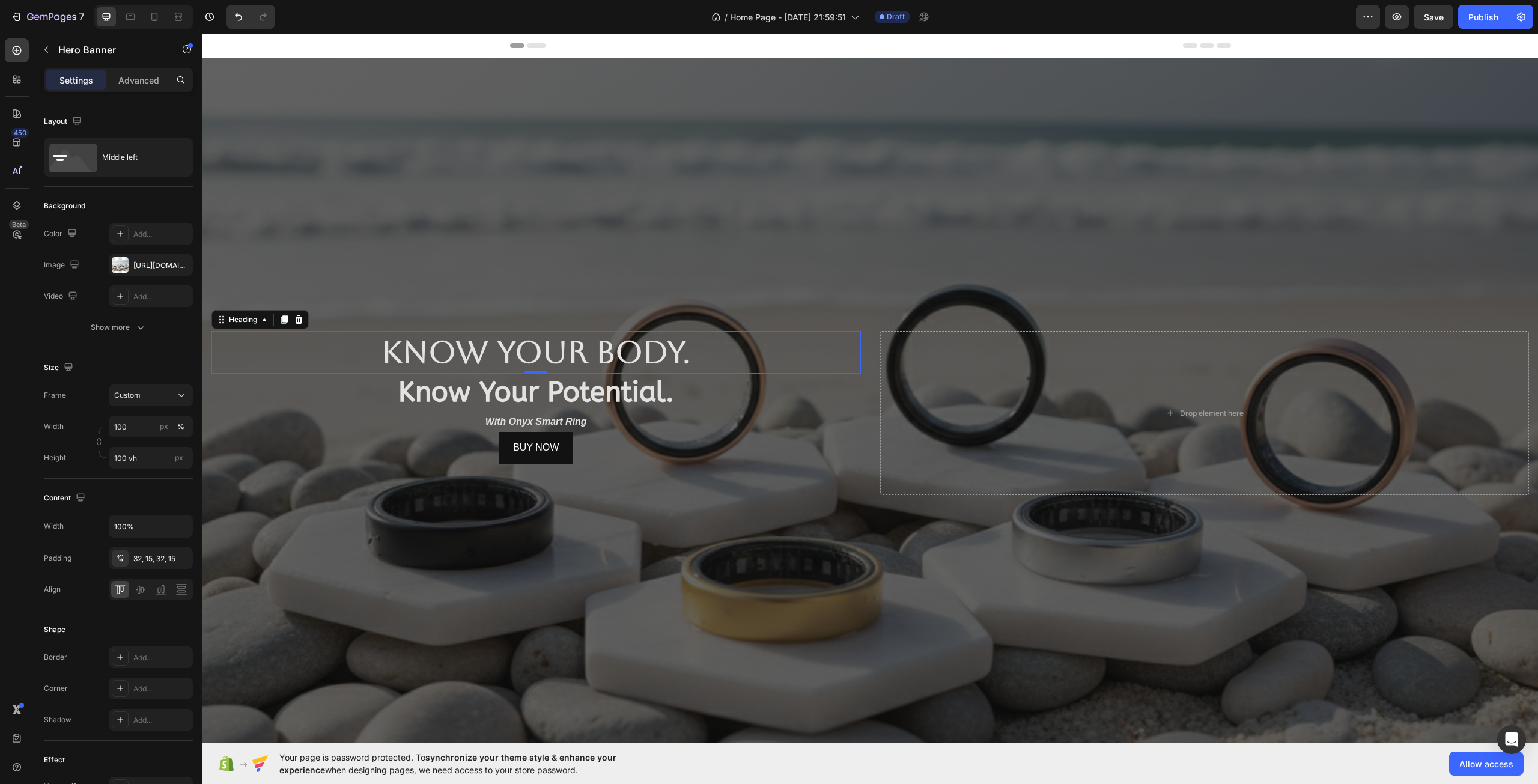
click at [404, 344] on strong "Know Your Body." at bounding box center [536, 352] width 310 height 36
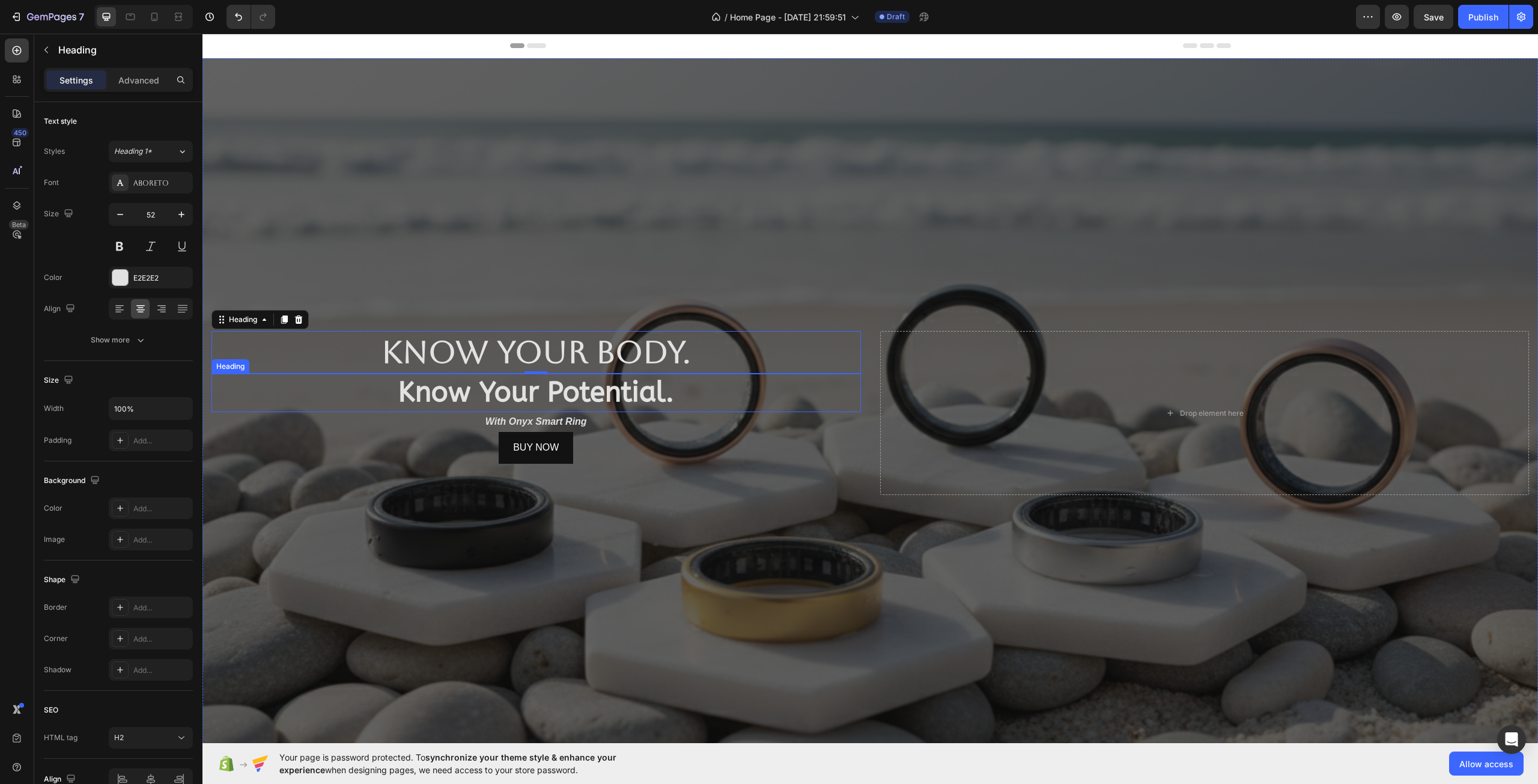
click at [426, 396] on strong "Know Your Potential." at bounding box center [536, 392] width 276 height 32
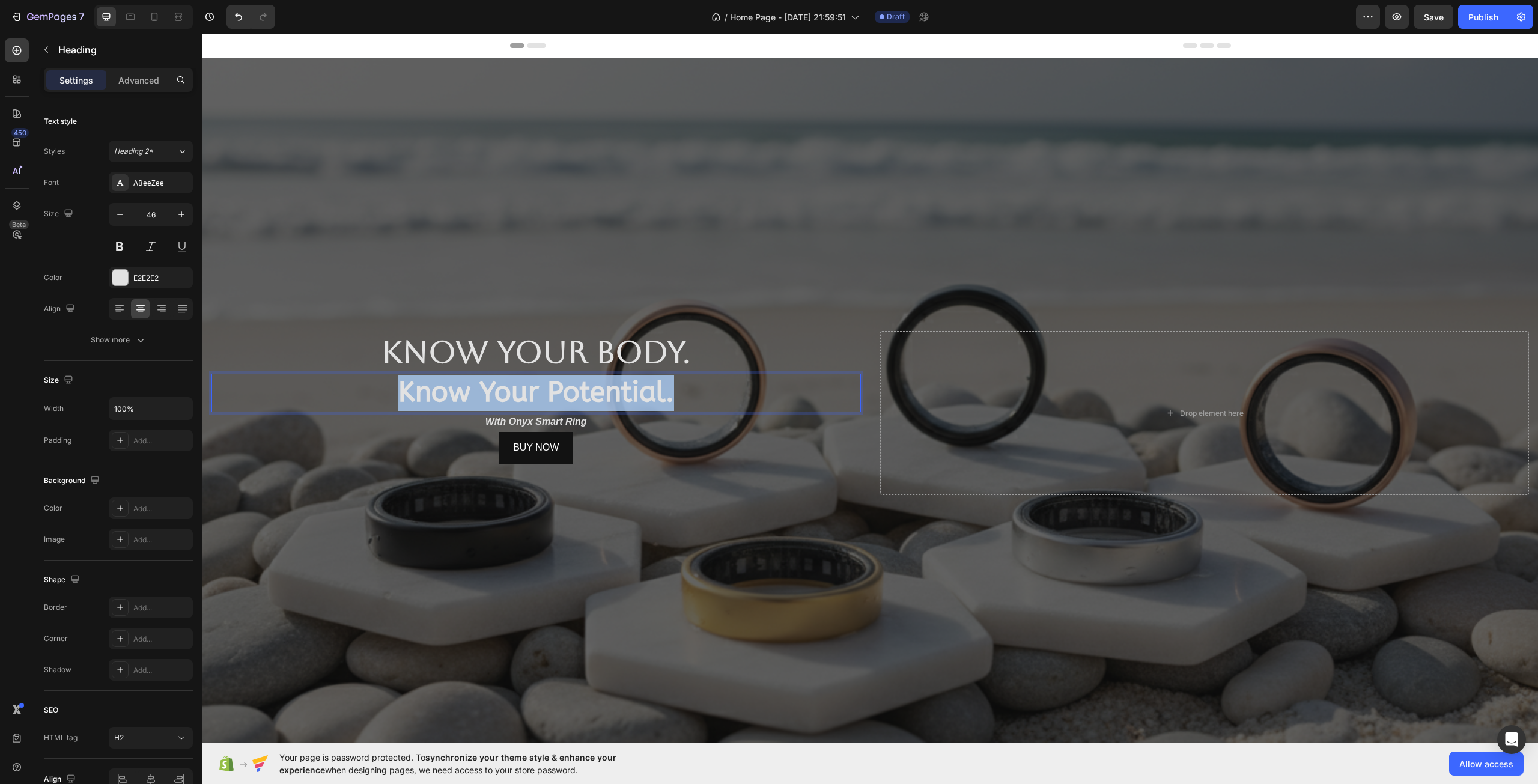
click at [426, 396] on strong "Know Your Potential." at bounding box center [536, 392] width 276 height 32
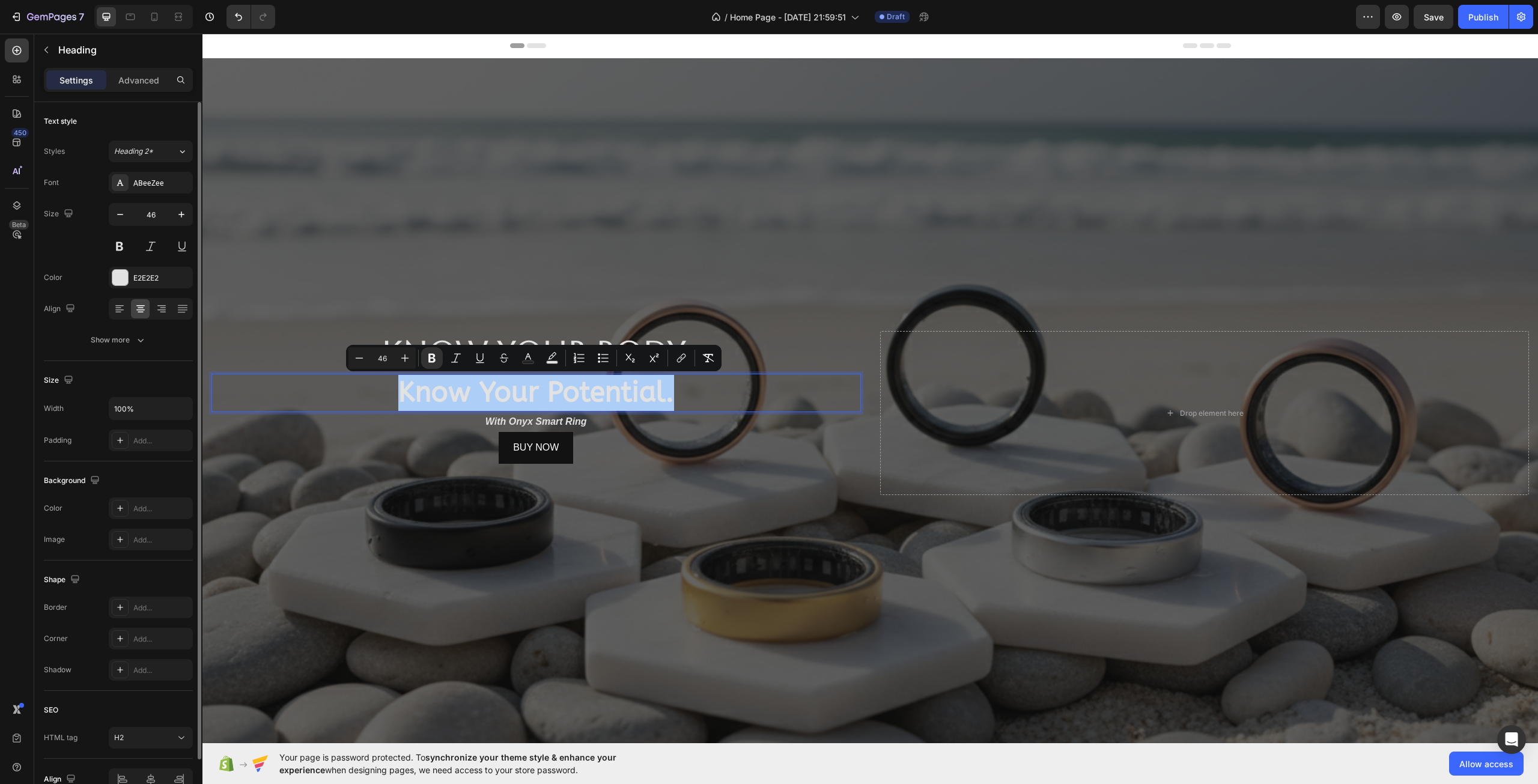
click at [156, 170] on div "Styles Heading 2* Font ABeeZee Size 46 Color E2E2E2 Align Show more" at bounding box center [118, 245] width 149 height 210
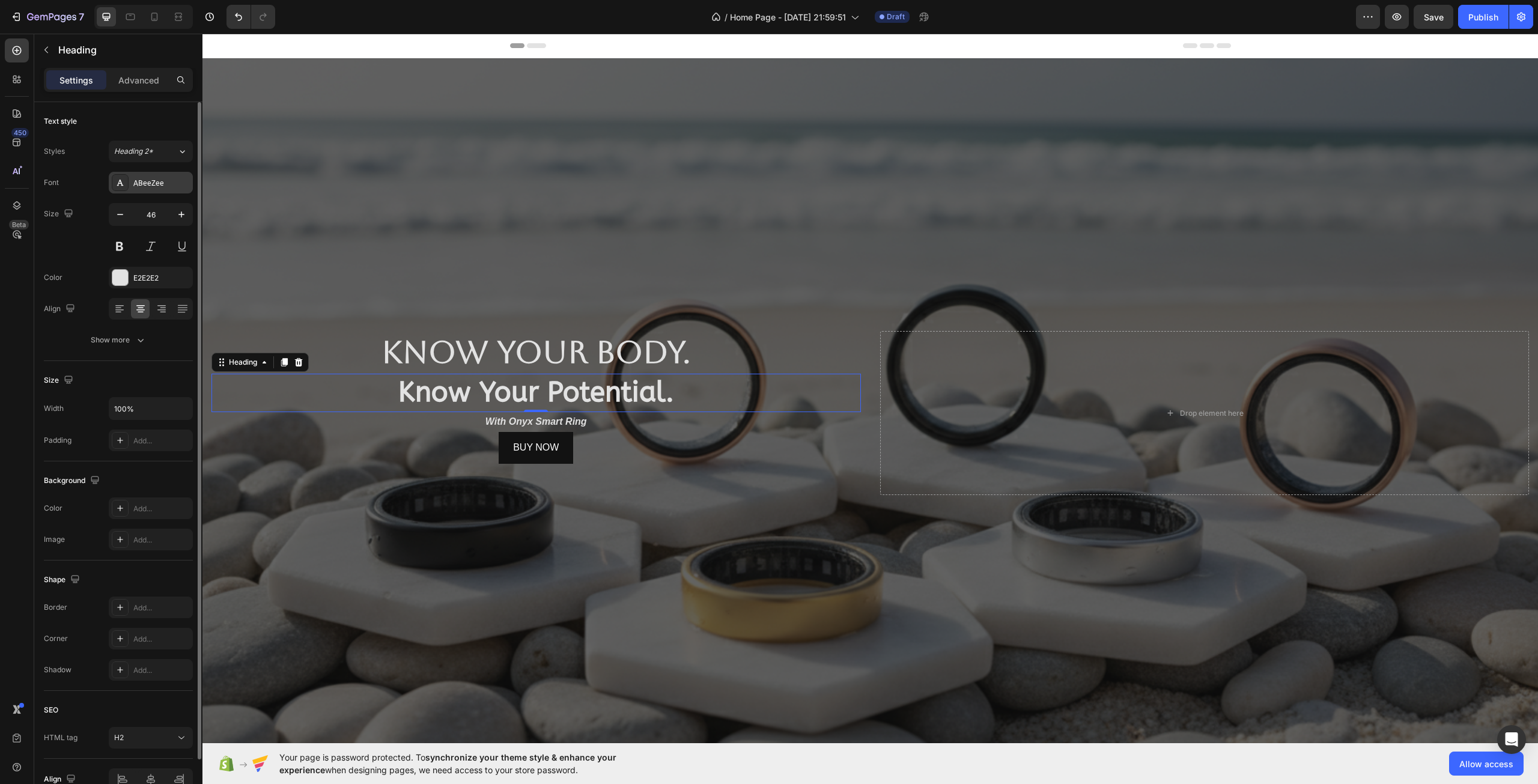
click at [157, 178] on div "ABeeZee" at bounding box center [161, 182] width 57 height 11
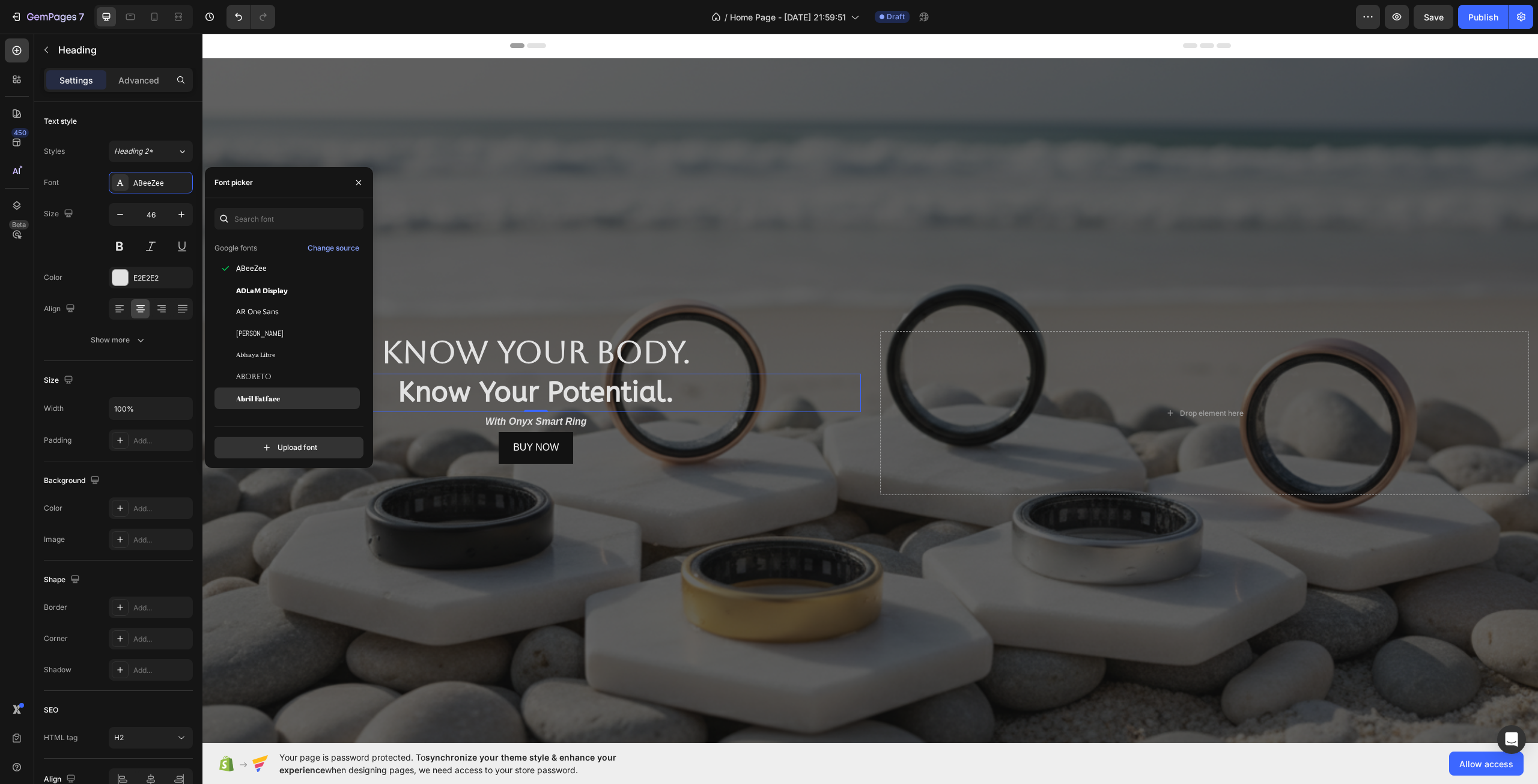
scroll to position [180, 0]
click at [255, 310] on div "Aboreto" at bounding box center [287, 316] width 145 height 22
click at [699, 497] on div "⁠⁠⁠⁠⁠⁠⁠ Know Your Body. Heading ⁠⁠⁠⁠⁠⁠⁠ Know Your Potential. Heading 0 With Ony…" at bounding box center [870, 413] width 1335 height 203
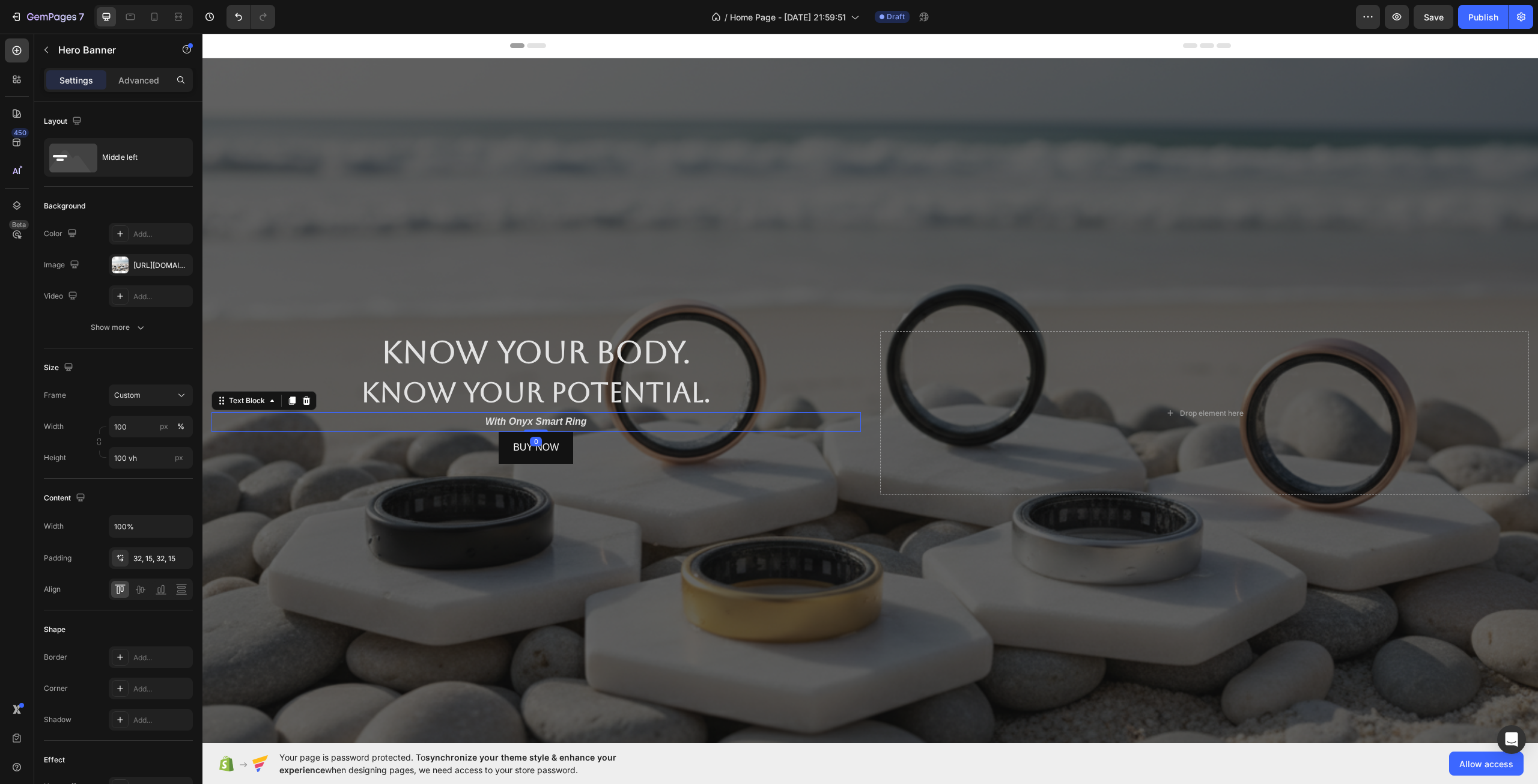
click at [544, 418] on strong "With Onyx Smart Ring" at bounding box center [536, 421] width 101 height 11
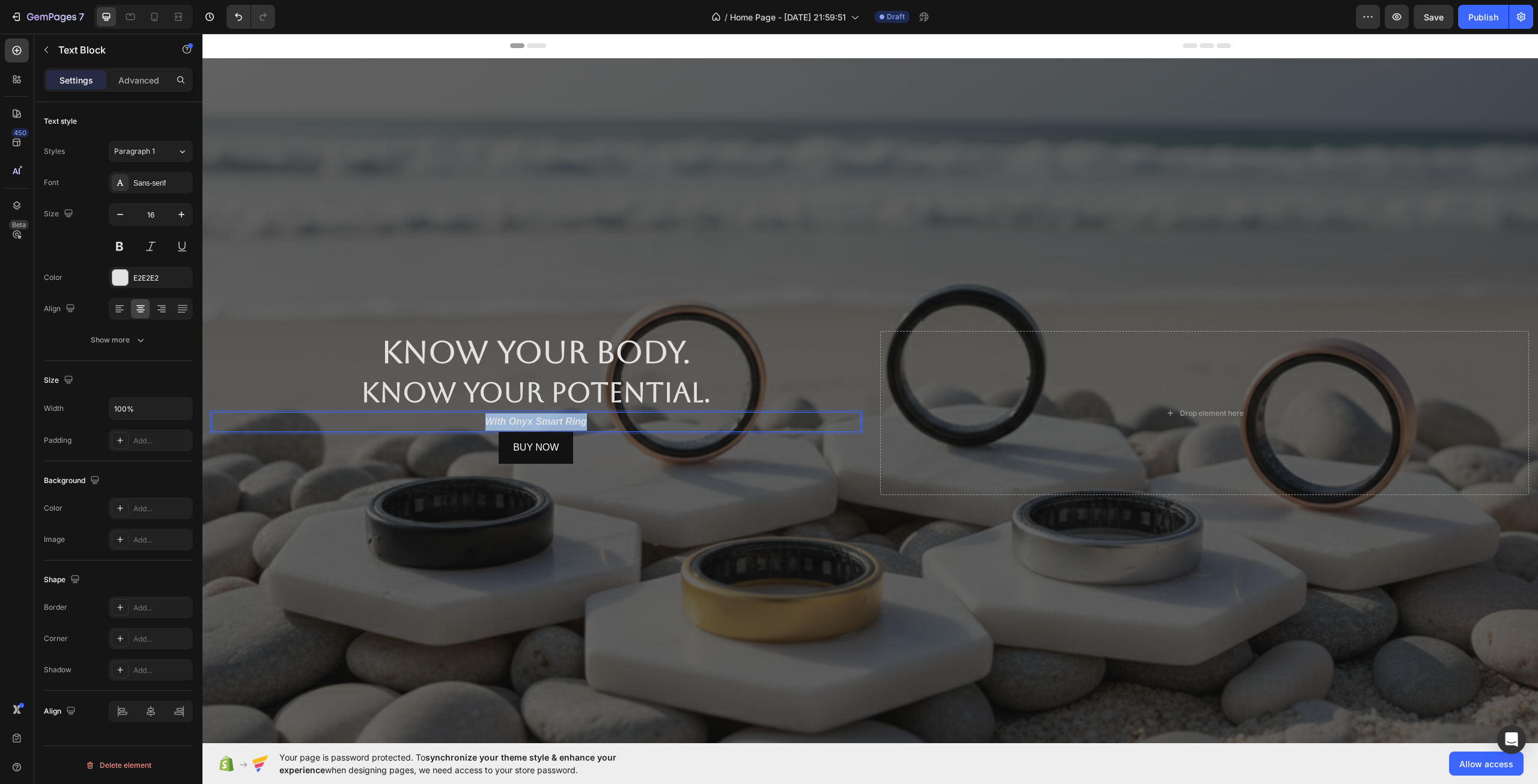
click at [544, 418] on strong "With Onyx Smart Ring" at bounding box center [536, 421] width 101 height 11
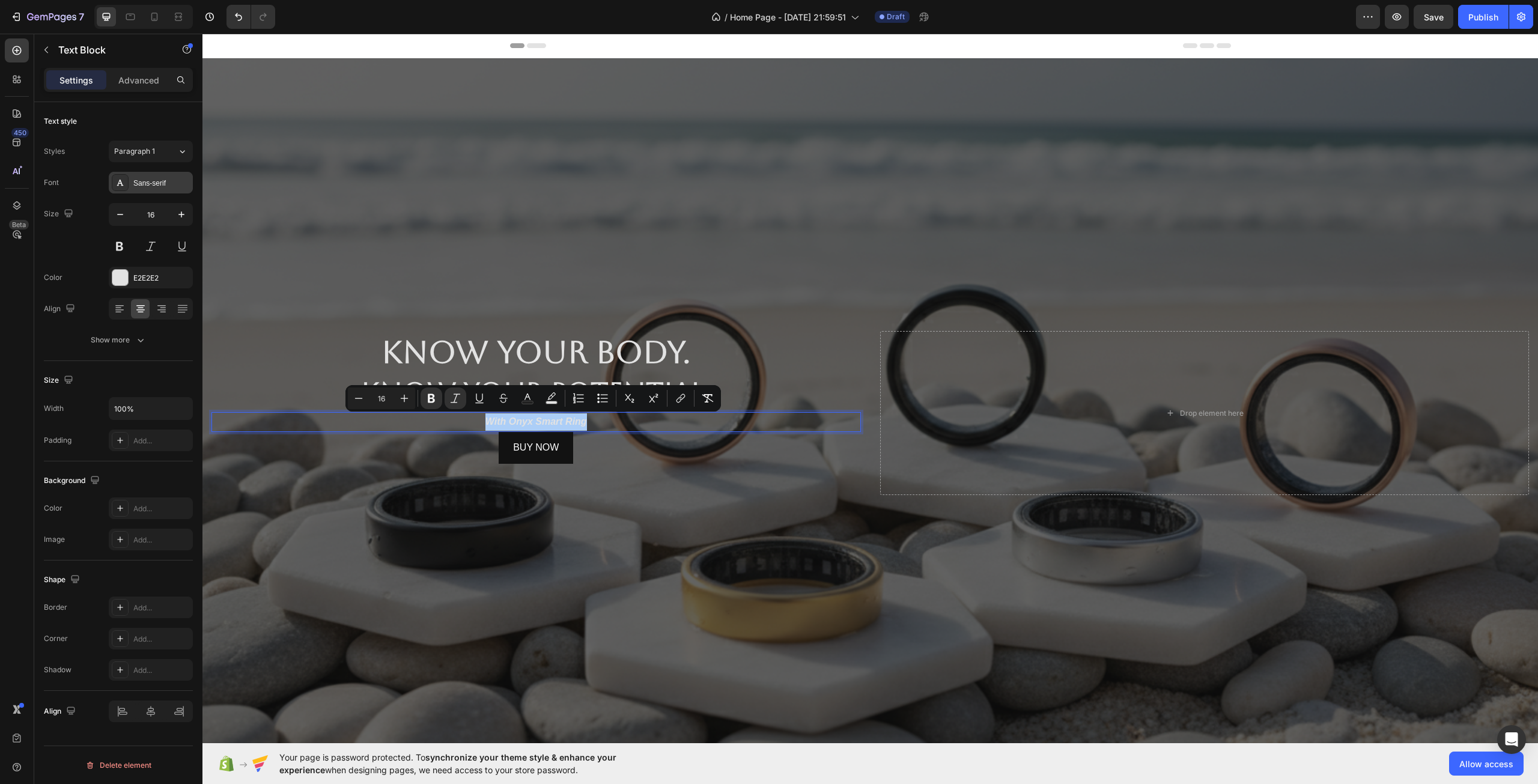
click at [158, 180] on div "Sans-serif" at bounding box center [161, 182] width 57 height 11
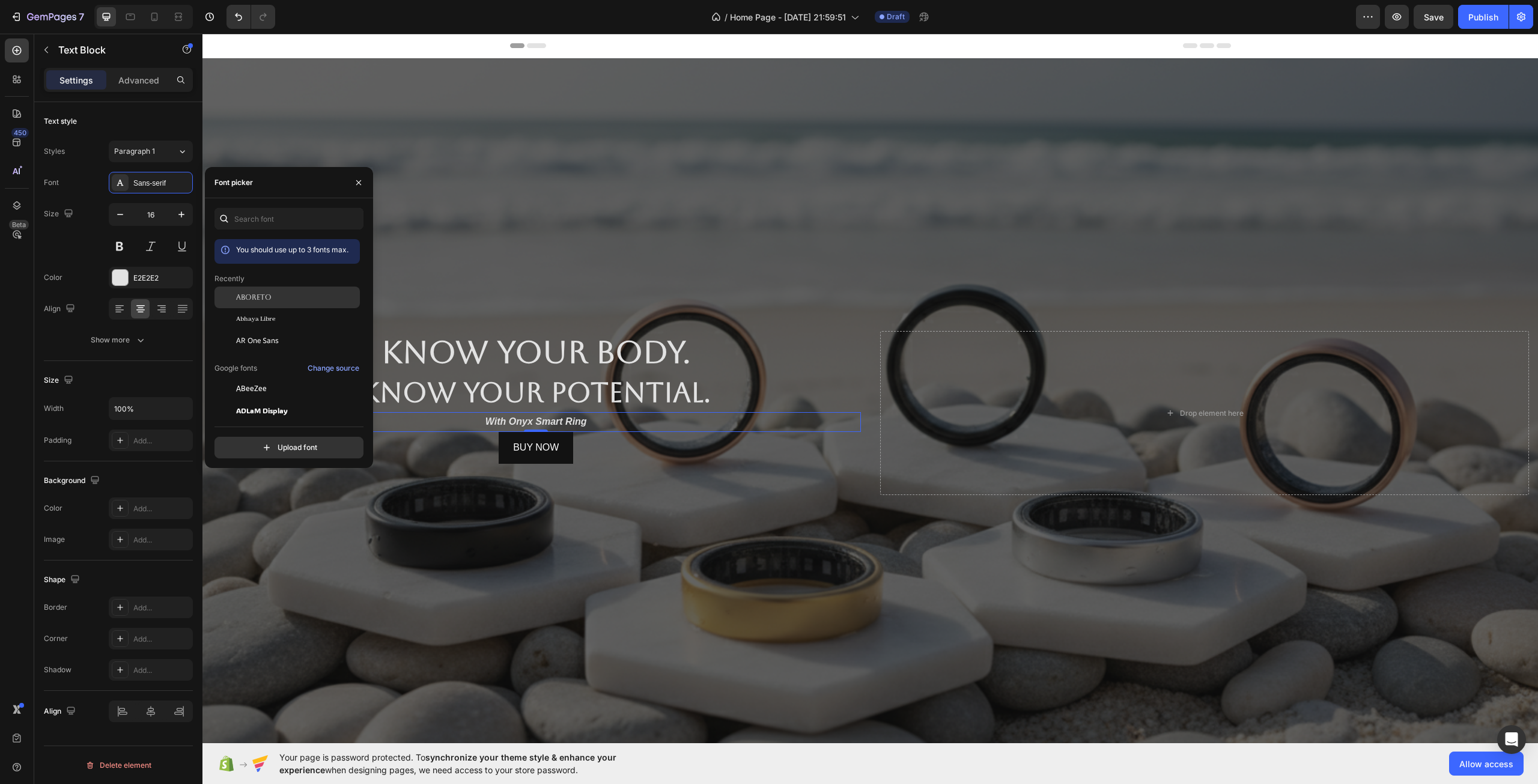
click at [268, 289] on div "Aboreto" at bounding box center [287, 297] width 145 height 22
click at [636, 478] on div "Buy Now Button" at bounding box center [536, 479] width 649 height 32
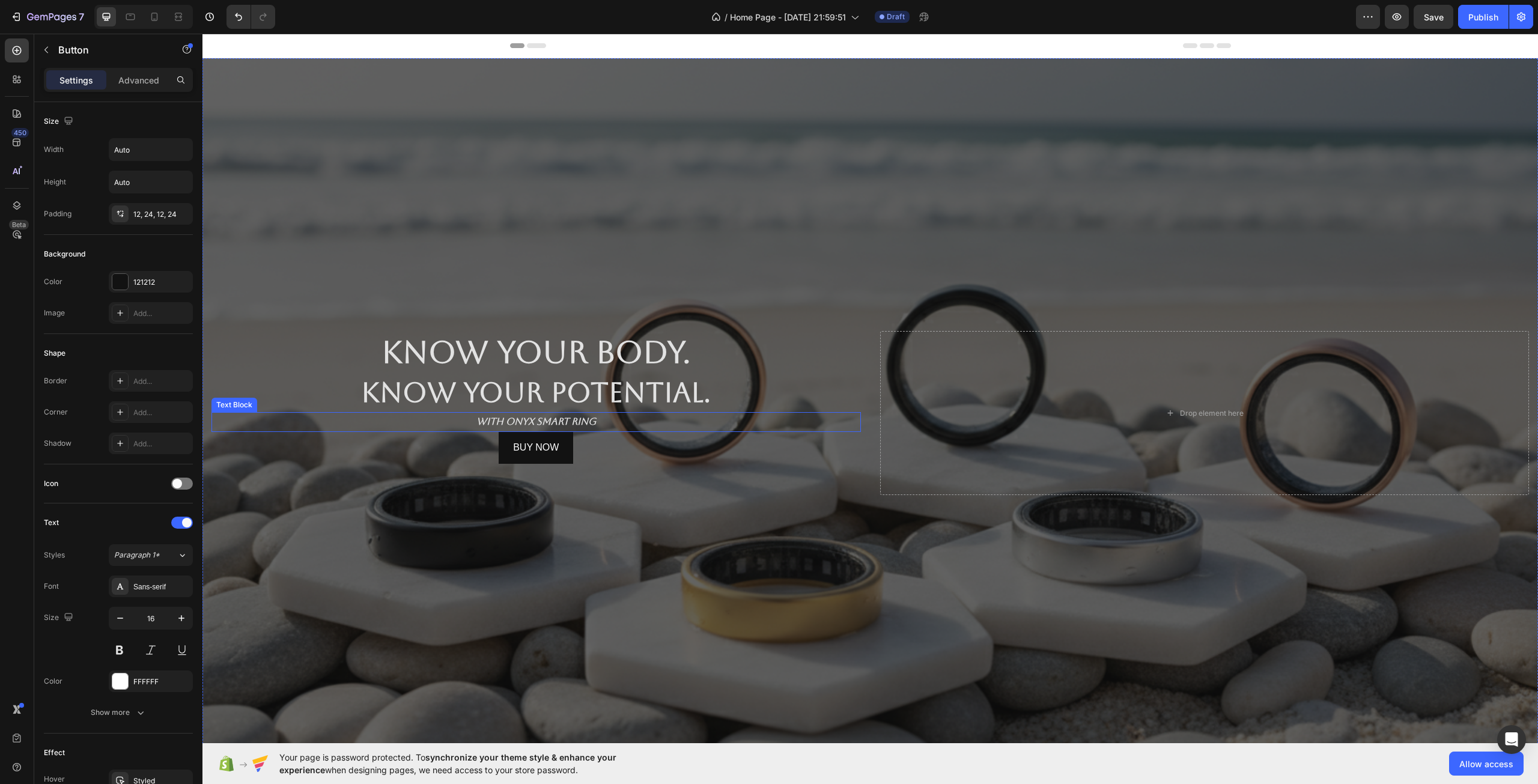
click at [544, 417] on strong "With Onyx Smart Ring" at bounding box center [536, 422] width 119 height 11
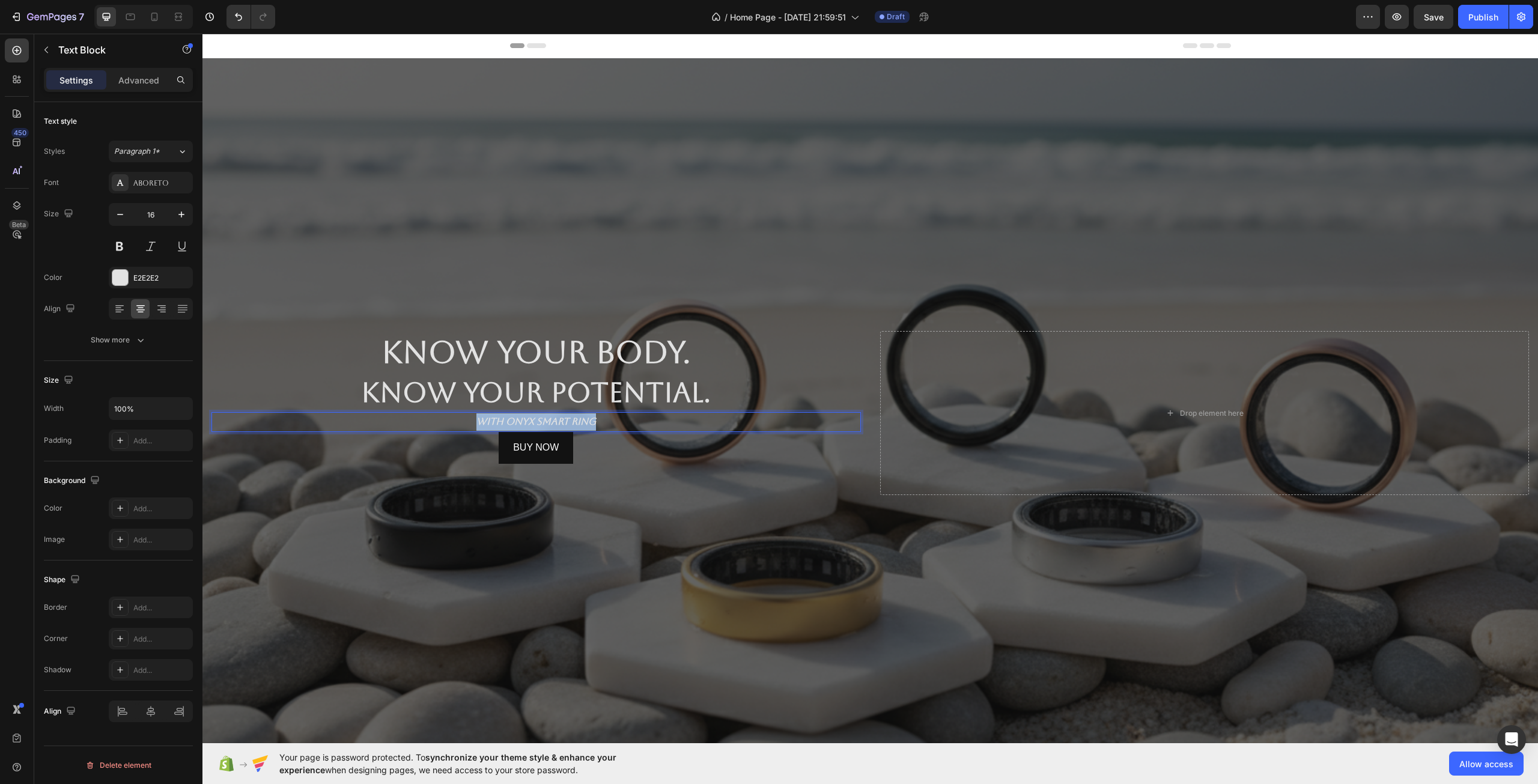
click at [544, 417] on strong "With Onyx Smart Ring" at bounding box center [536, 422] width 119 height 11
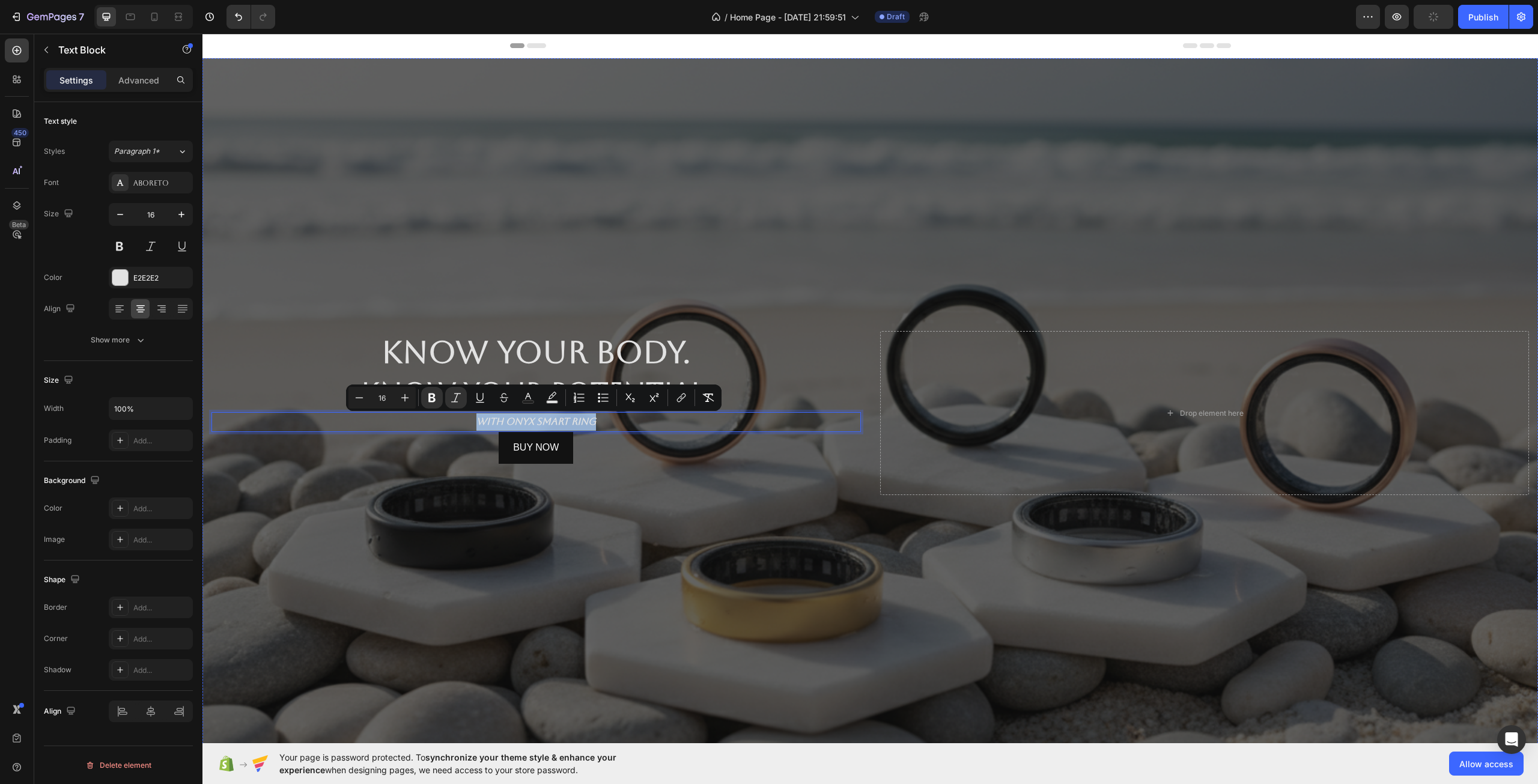
click at [568, 491] on div "Buy Now Button" at bounding box center [536, 479] width 649 height 32
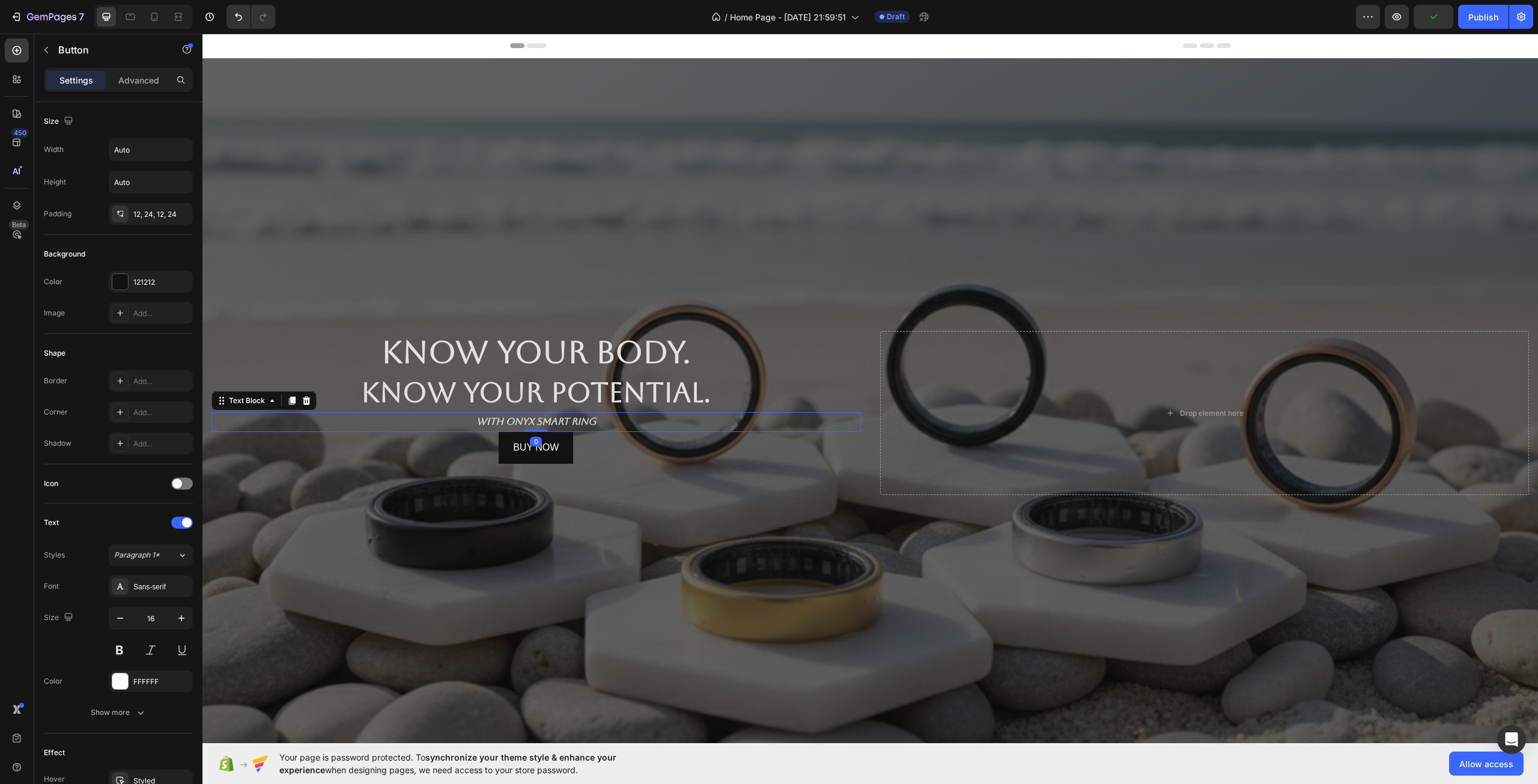
click at [529, 418] on strong "With Onyx Smart Ring" at bounding box center [536, 422] width 119 height 11
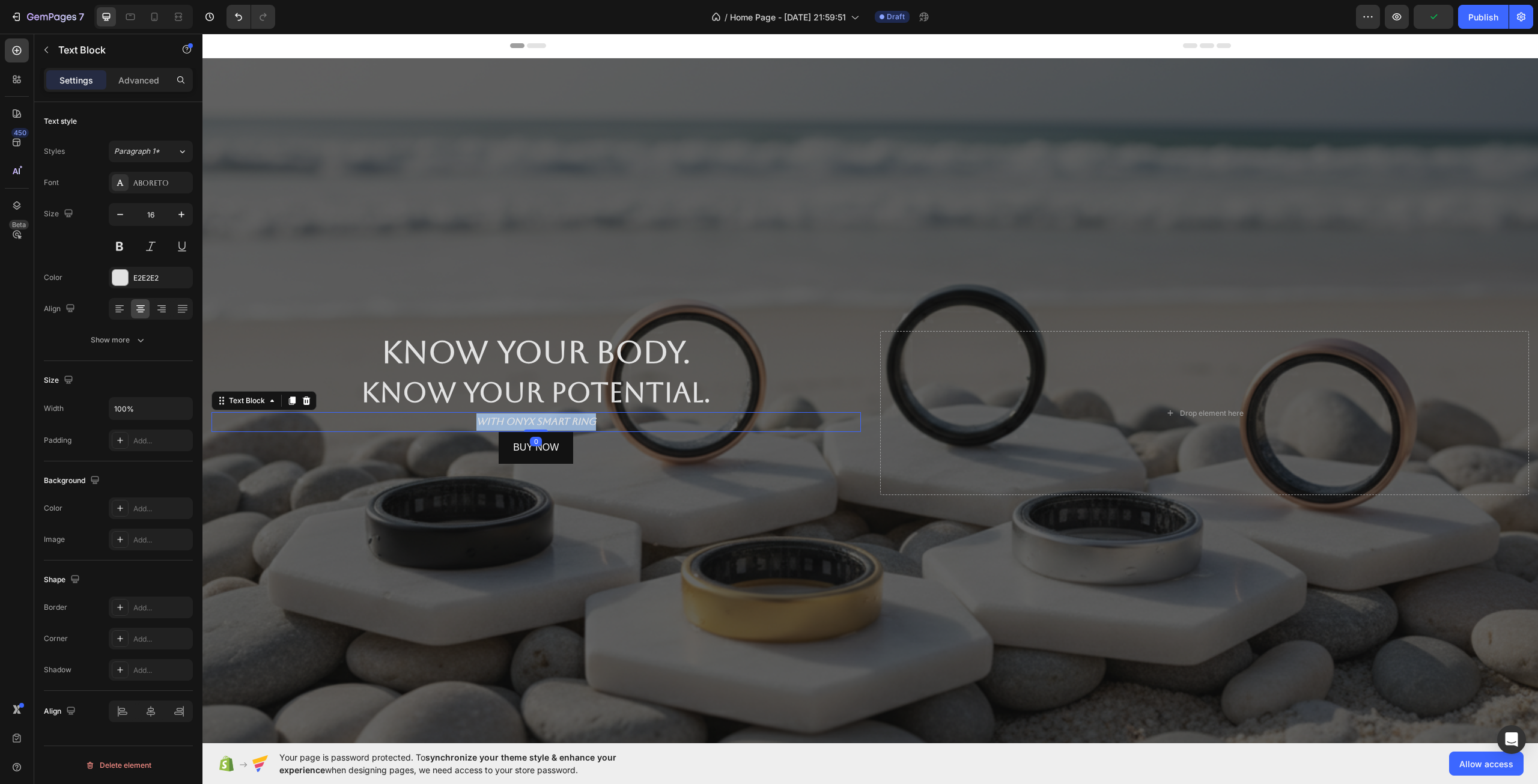
click at [529, 418] on strong "With Onyx Smart Ring" at bounding box center [536, 422] width 119 height 11
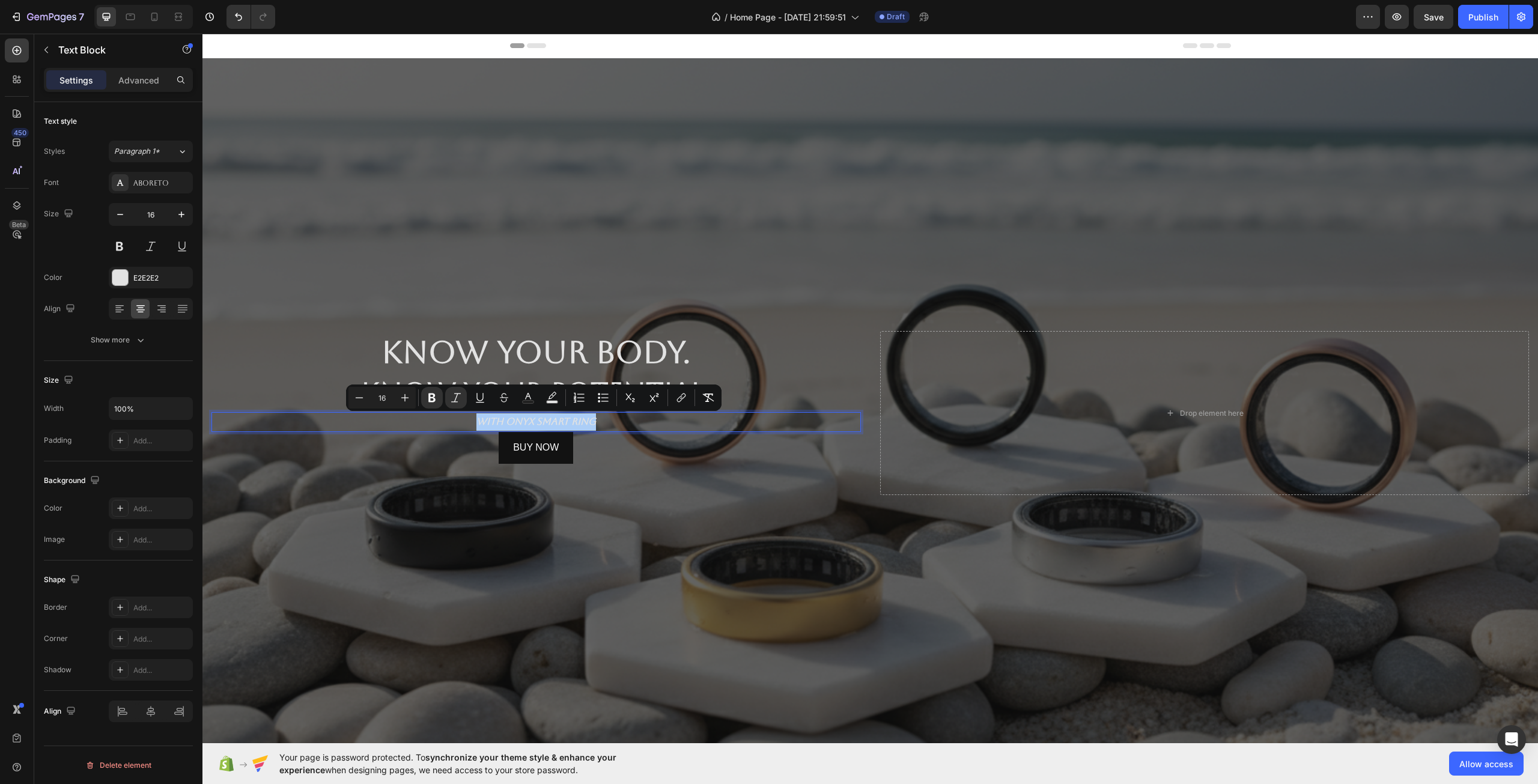
click at [147, 194] on div "Font Aboreto Size 16 Color E2E2E2 Align Show more" at bounding box center [118, 261] width 149 height 179
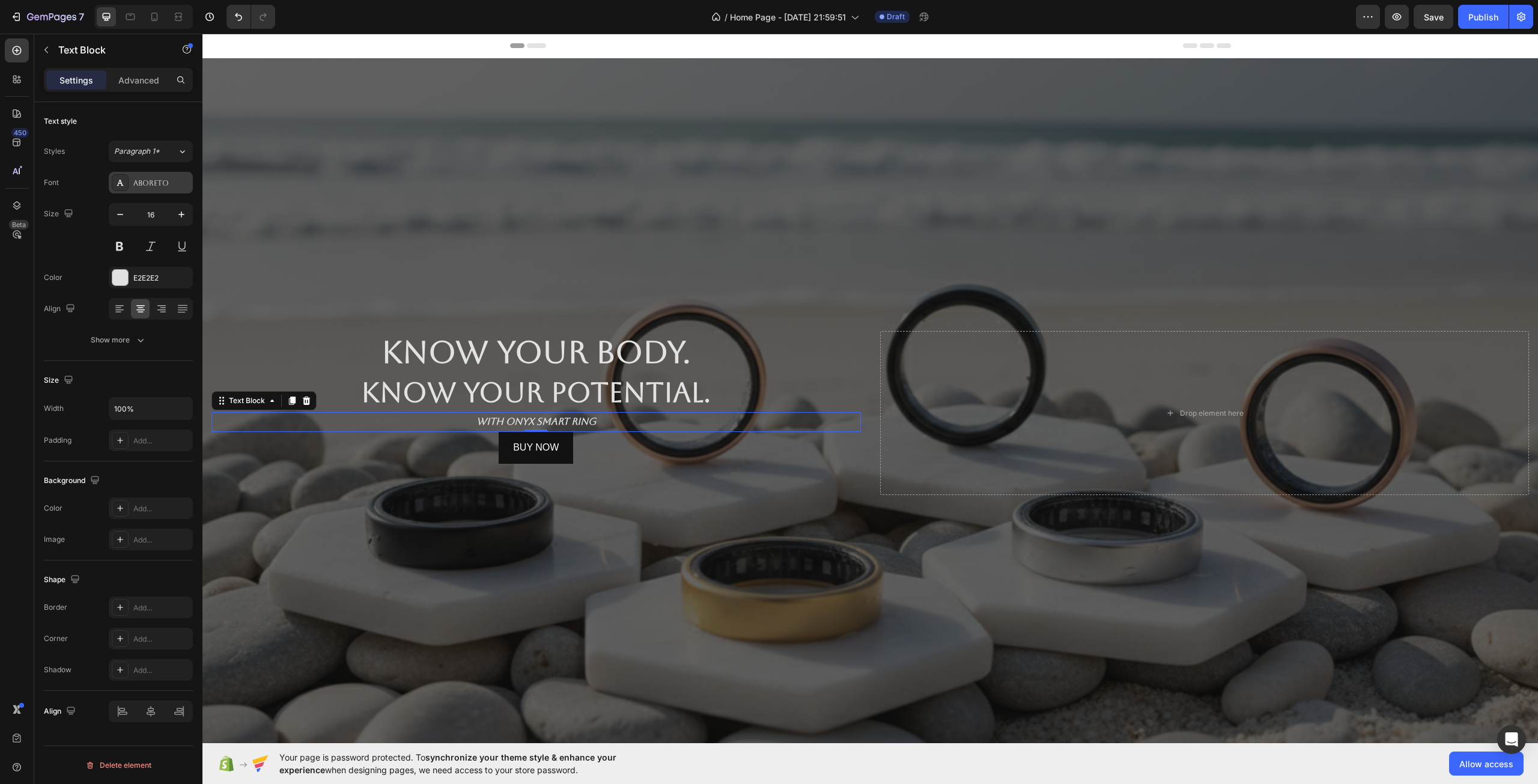
click at [149, 185] on div "Aboreto" at bounding box center [161, 182] width 57 height 11
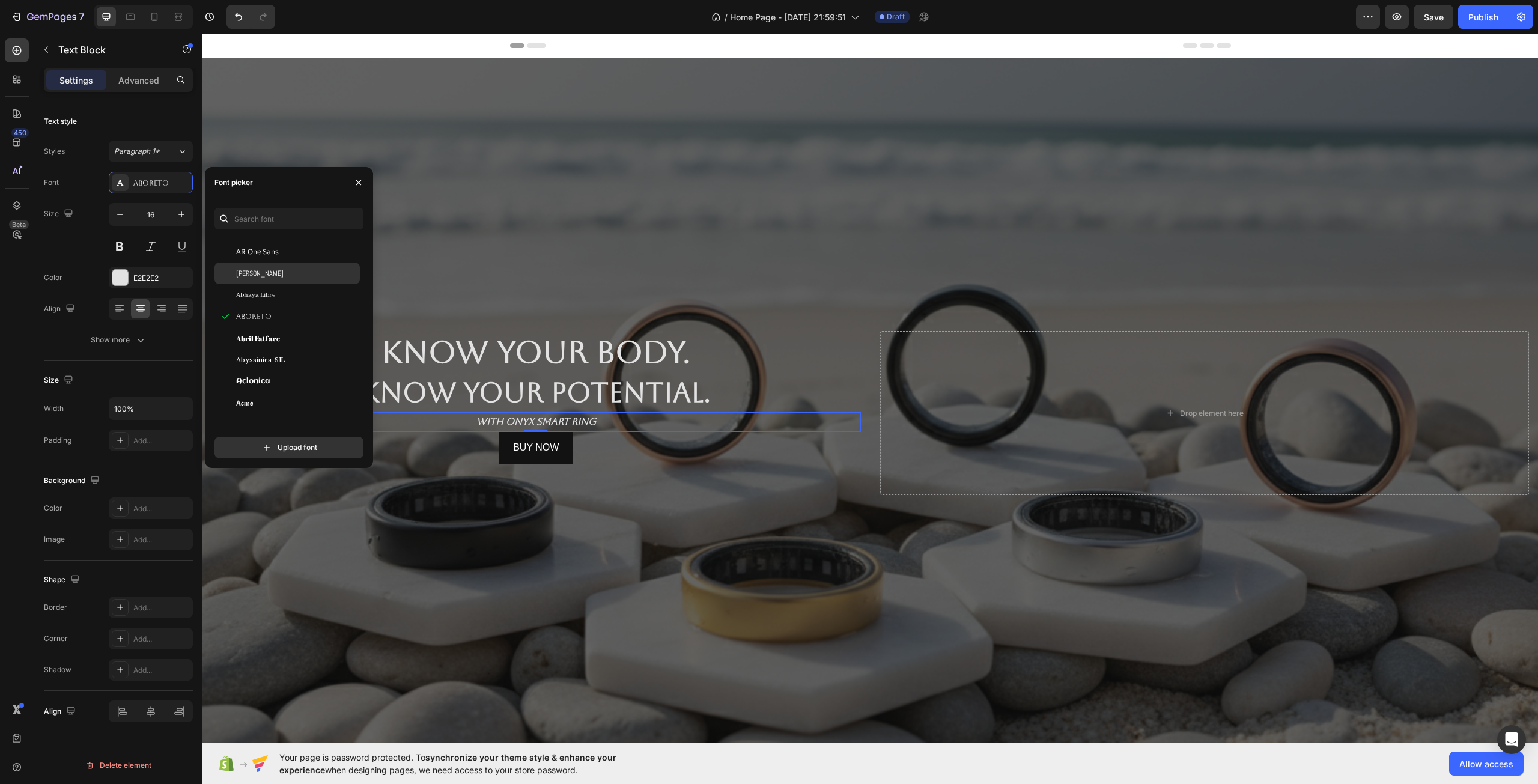
scroll to position [240, 0]
click at [276, 316] on div "Aclonica" at bounding box center [297, 319] width 122 height 11
click at [267, 404] on div "Aguafina Script" at bounding box center [287, 411] width 145 height 22
click at [267, 393] on span "Agu Display" at bounding box center [255, 389] width 40 height 11
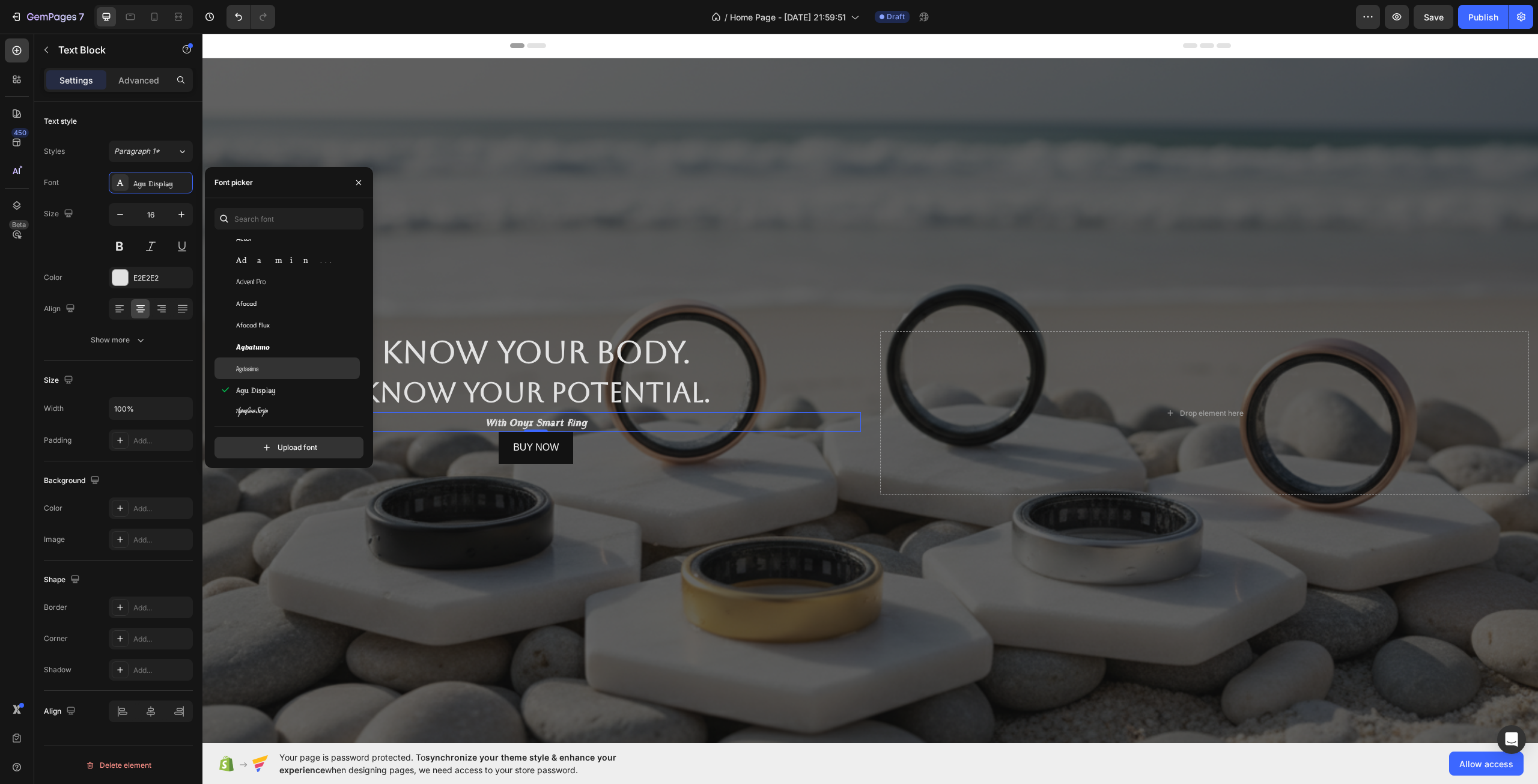
click at [292, 363] on div "Agdasima" at bounding box center [297, 368] width 122 height 11
click at [289, 340] on div "Agbalumo" at bounding box center [287, 346] width 145 height 22
click at [285, 355] on div "Akaya Telivigala" at bounding box center [297, 356] width 122 height 11
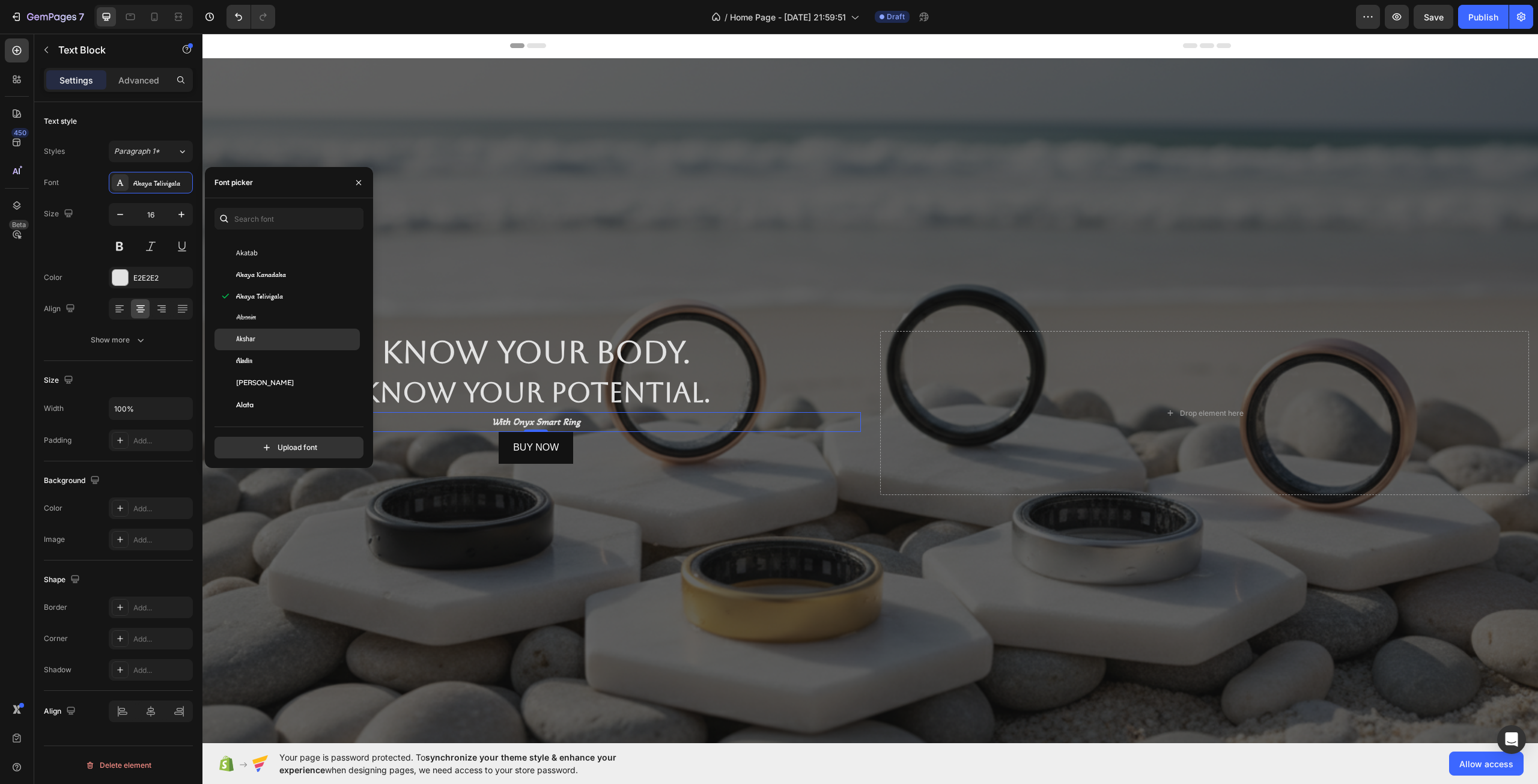
click at [282, 344] on div "Akshar" at bounding box center [297, 339] width 122 height 11
click at [282, 358] on div "Aladin" at bounding box center [297, 361] width 122 height 11
click at [284, 333] on div "Akshar" at bounding box center [287, 339] width 145 height 22
click at [611, 472] on div "Buy Now Button" at bounding box center [536, 479] width 649 height 32
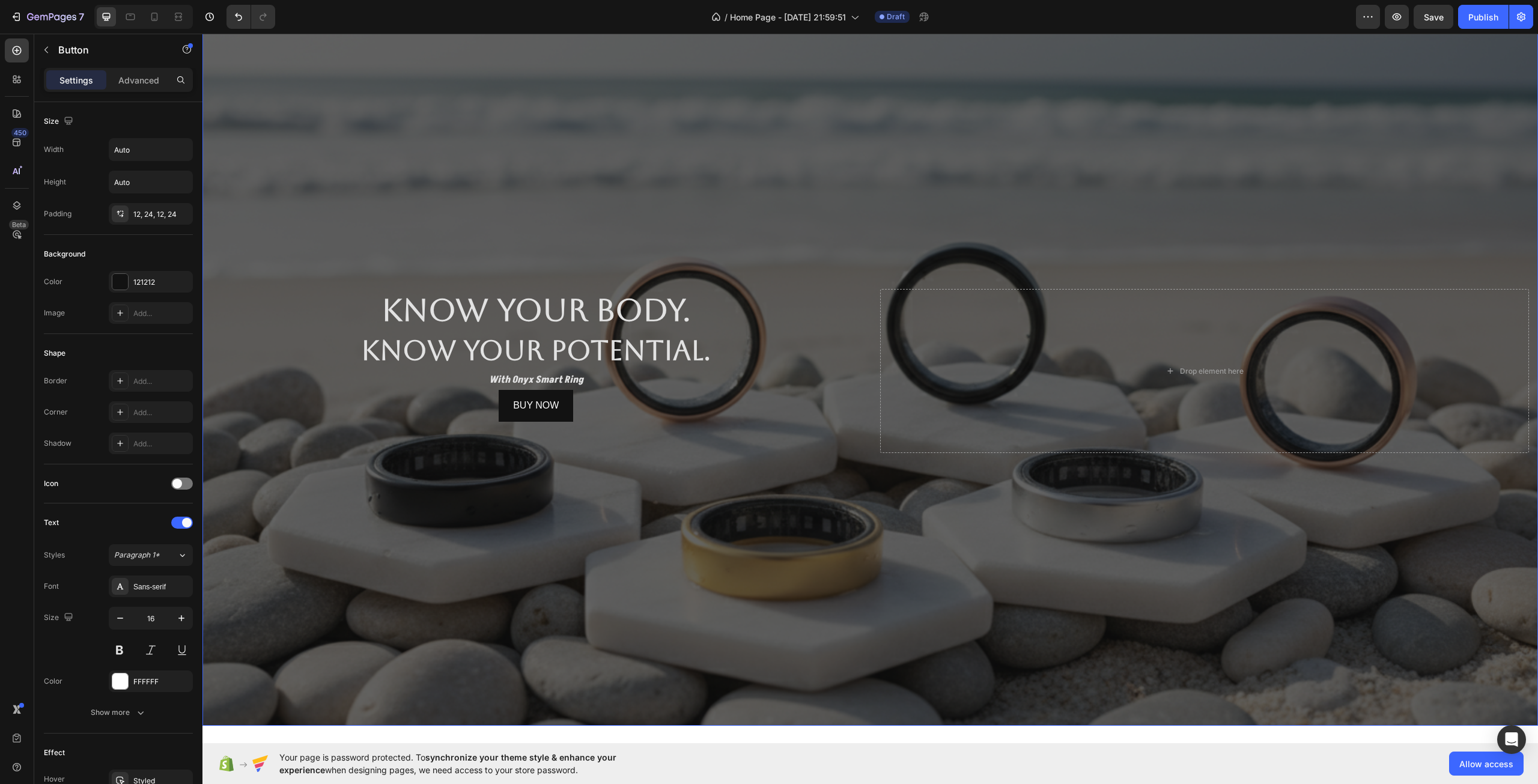
scroll to position [60, 0]
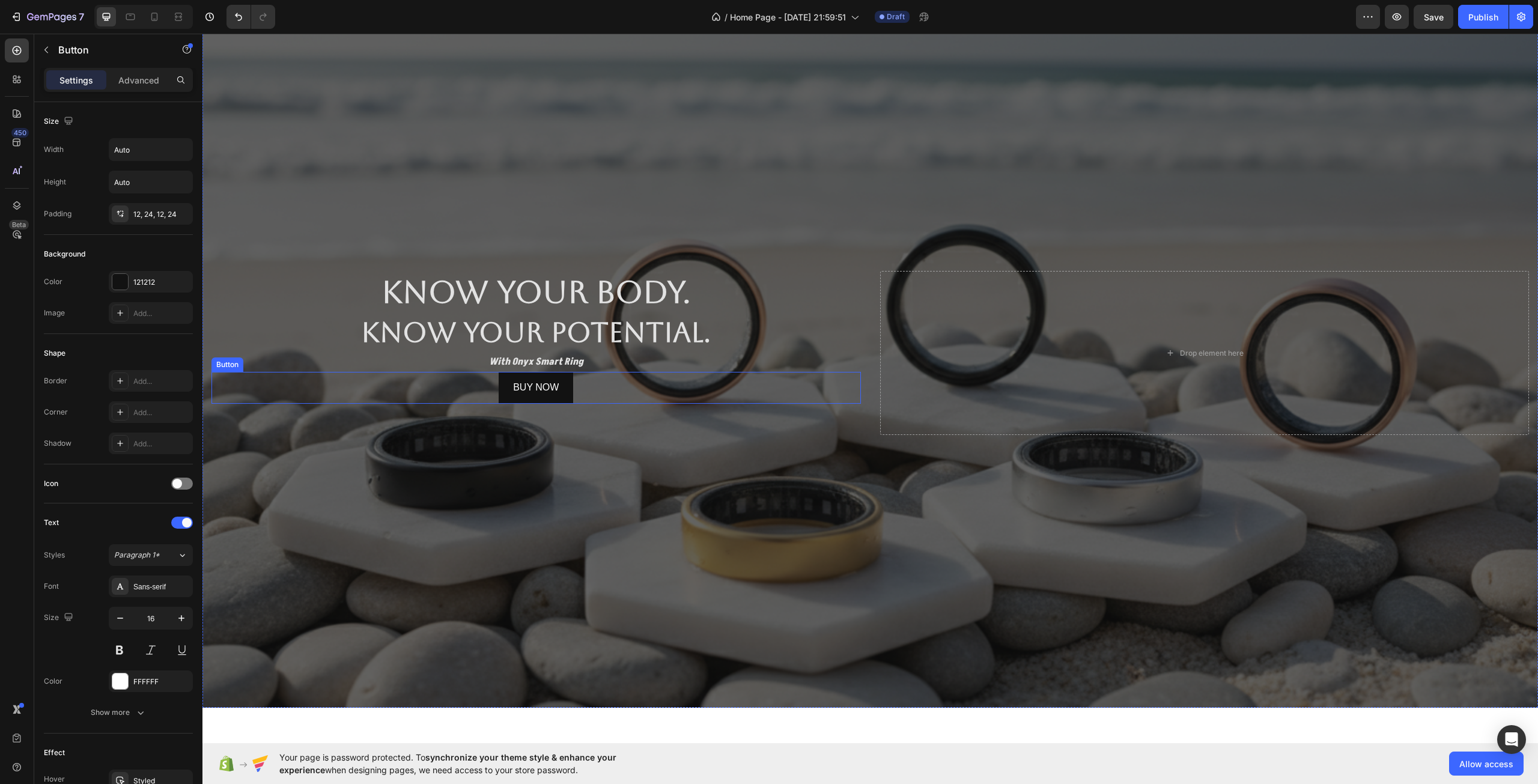
click at [583, 401] on div "buy now Button" at bounding box center [536, 388] width 649 height 32
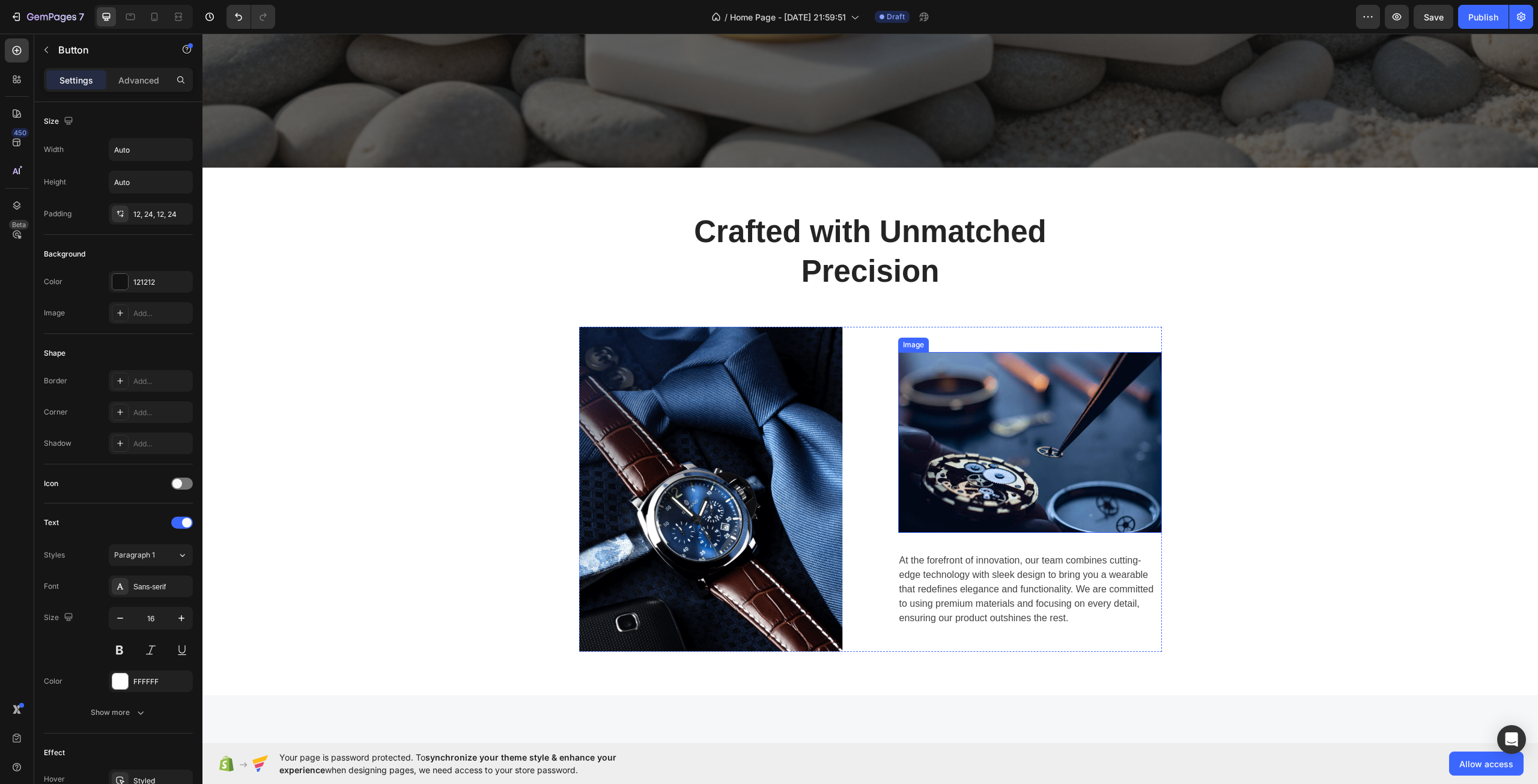
scroll to position [601, 0]
click at [679, 393] on img at bounding box center [710, 488] width 263 height 325
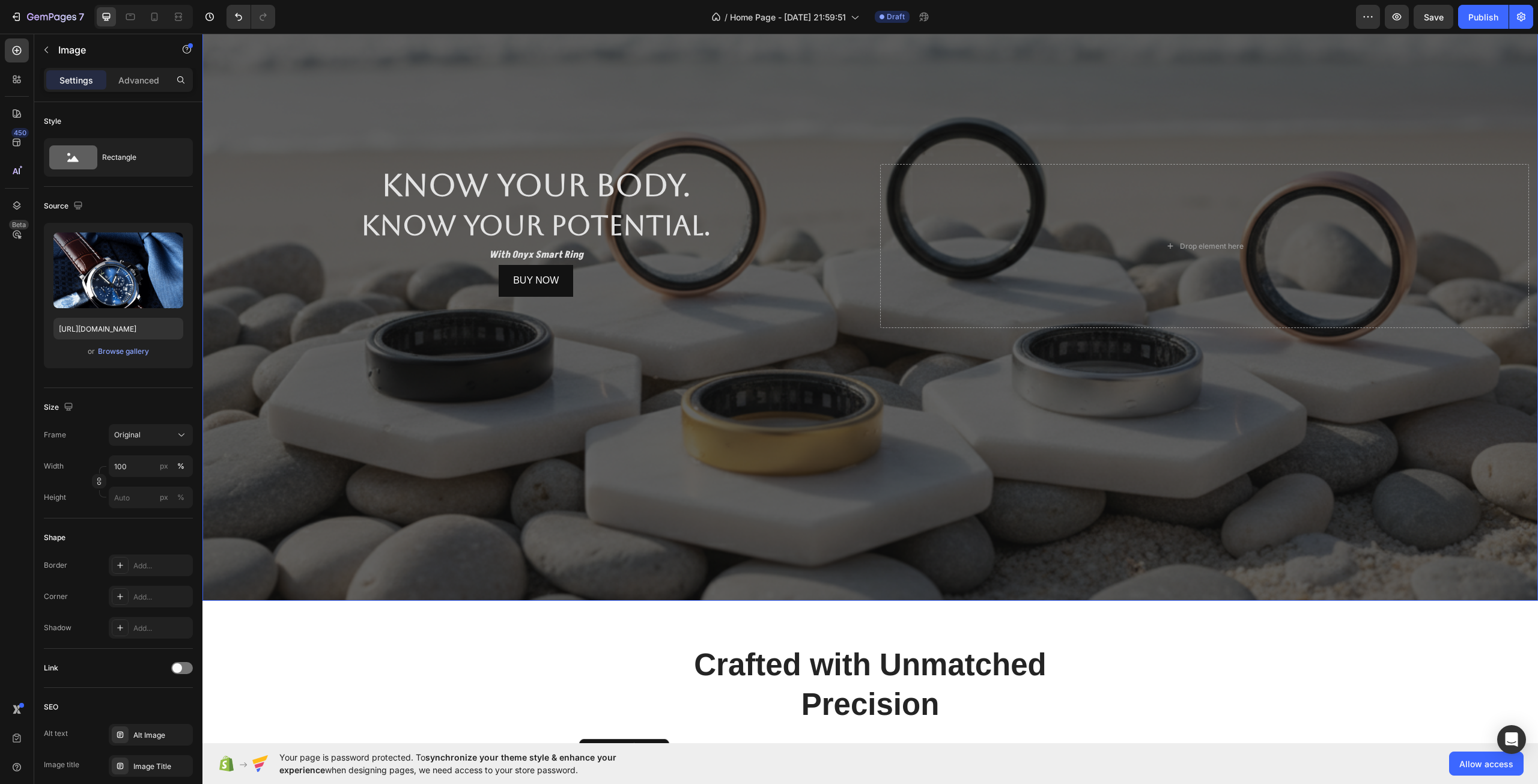
scroll to position [120, 0]
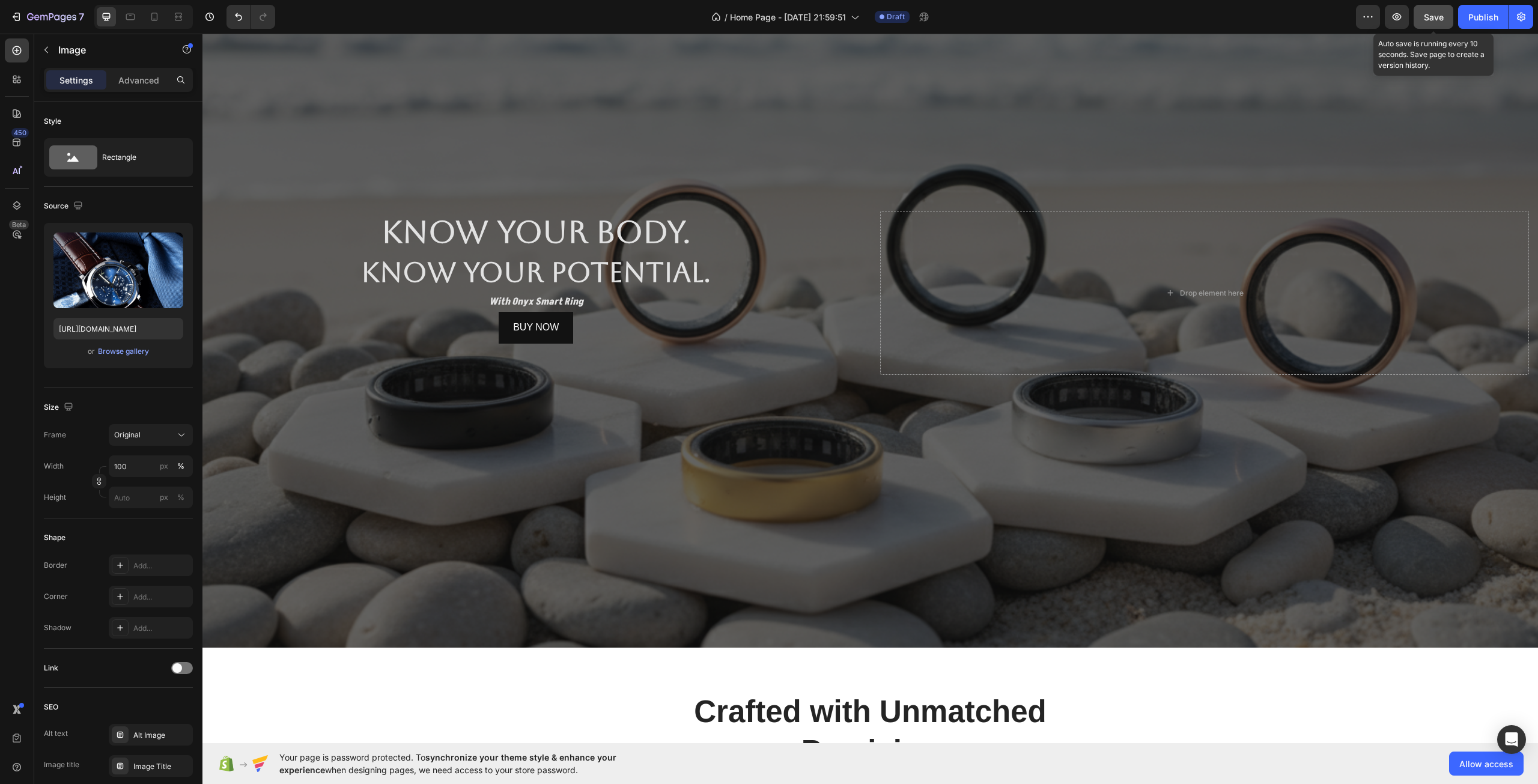
click at [1442, 28] on button "Save" at bounding box center [1433, 17] width 40 height 24
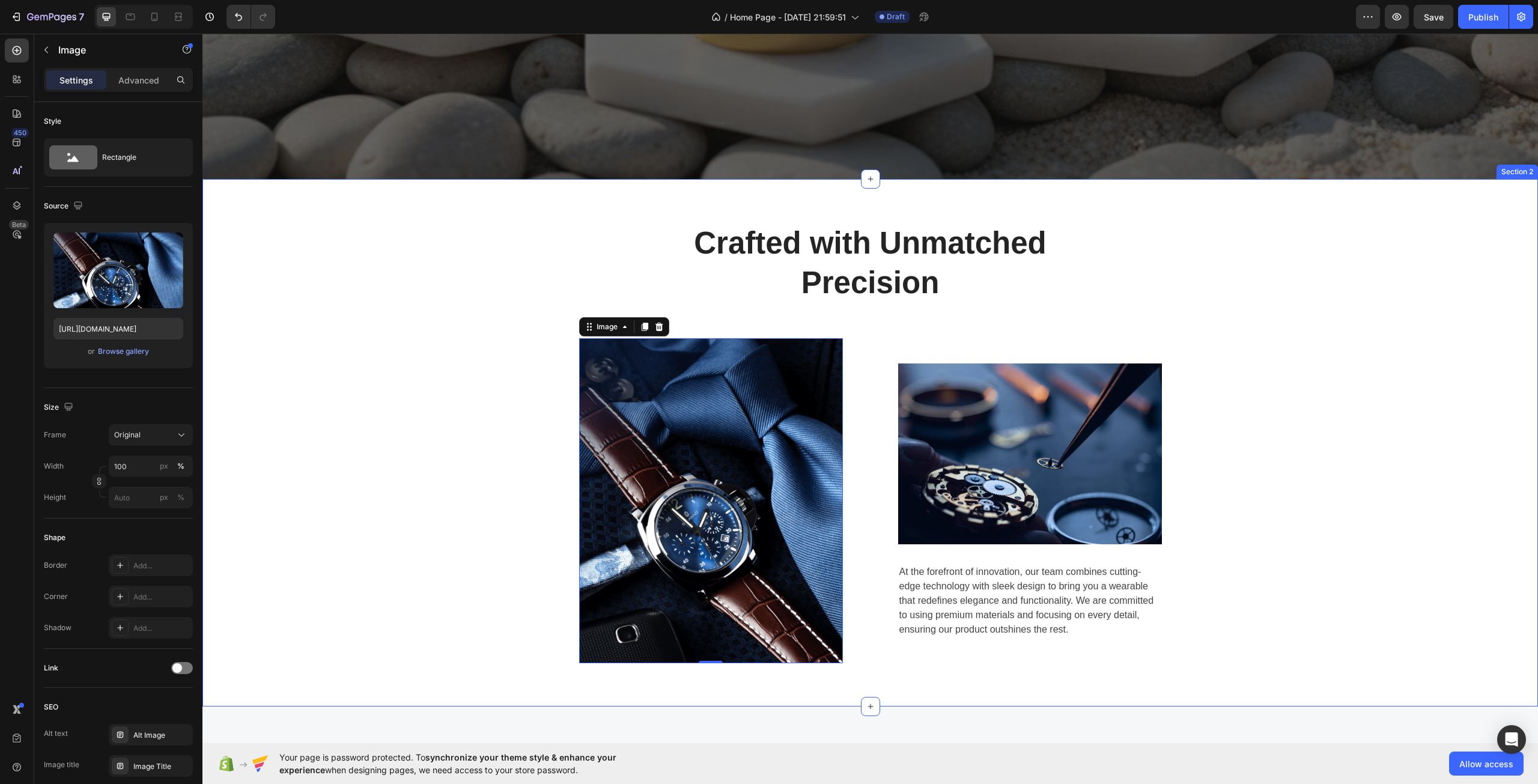
scroll to position [601, 0]
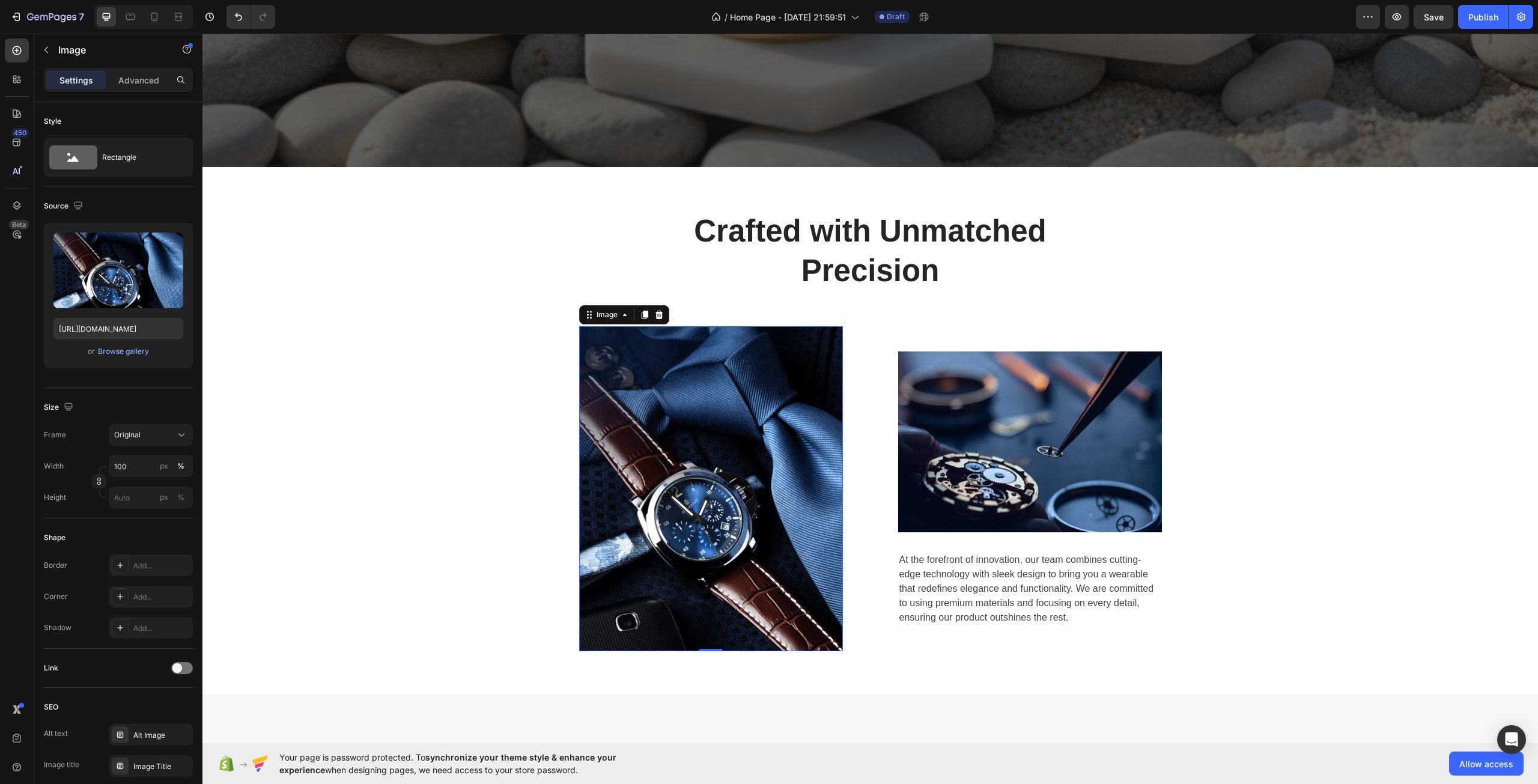
click at [767, 429] on img at bounding box center [710, 488] width 263 height 325
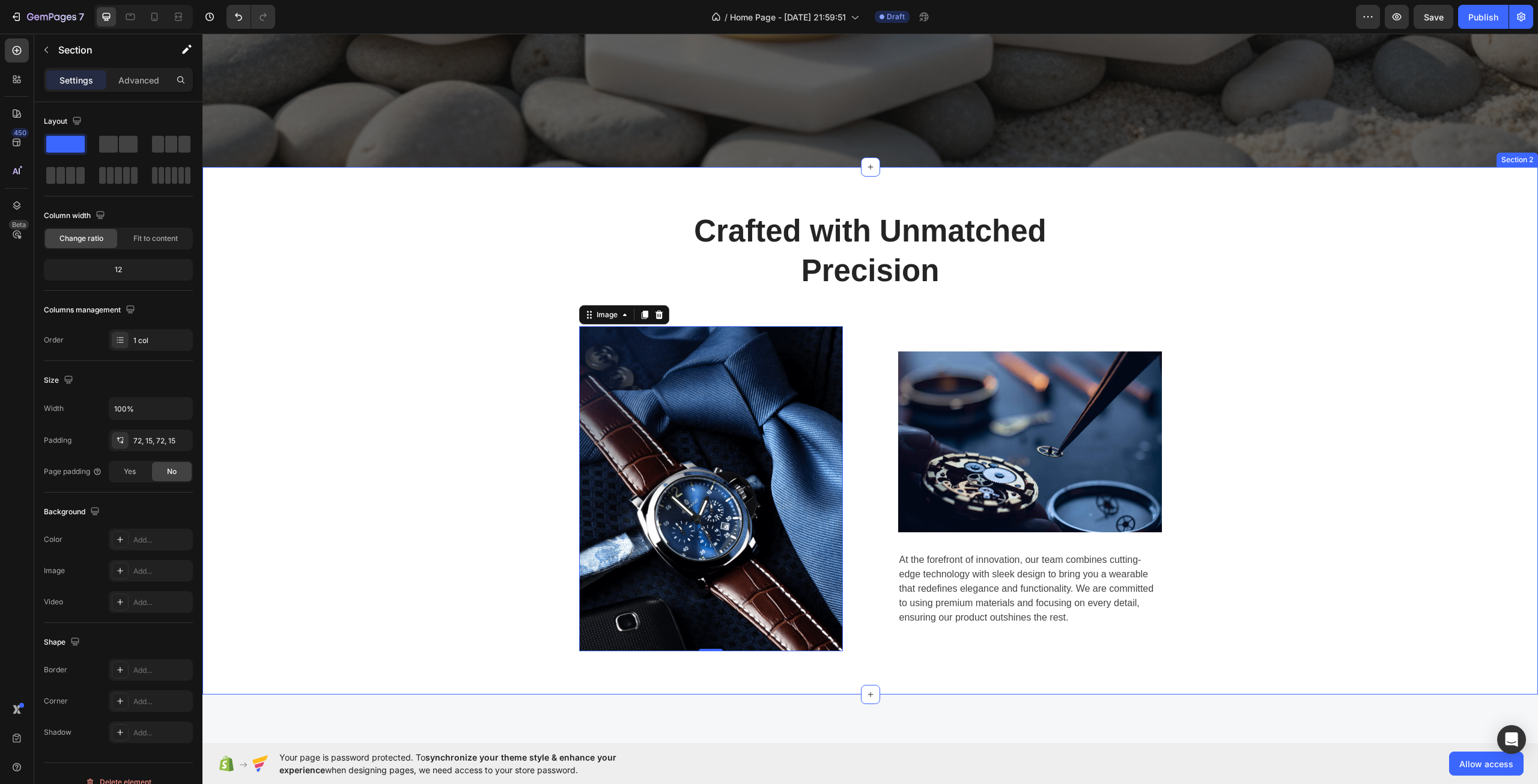
click at [1109, 285] on div "Crafted with Unmatched Precision Heading Row Image 0 Image At the forefront of …" at bounding box center [870, 431] width 1317 height 441
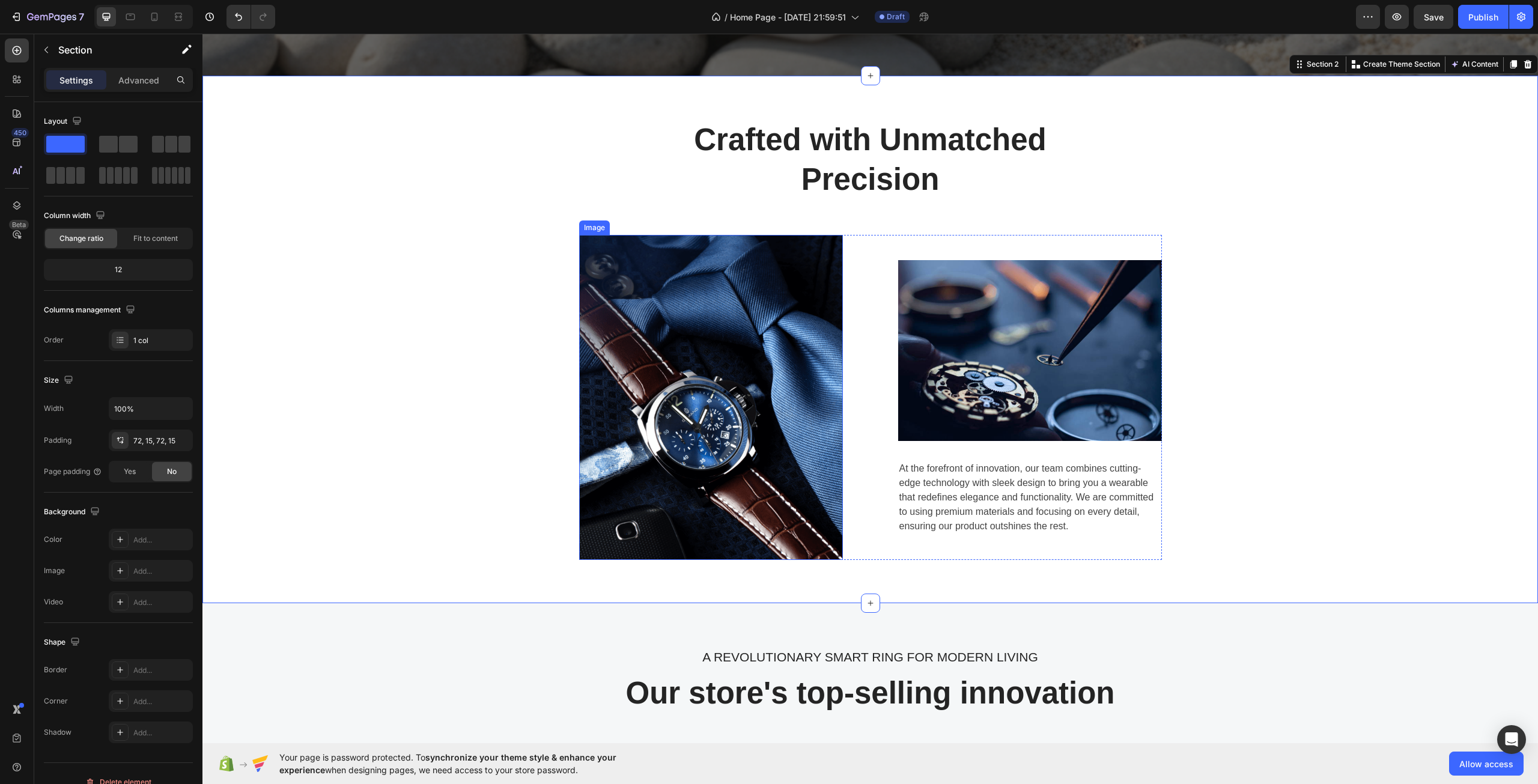
scroll to position [721, 0]
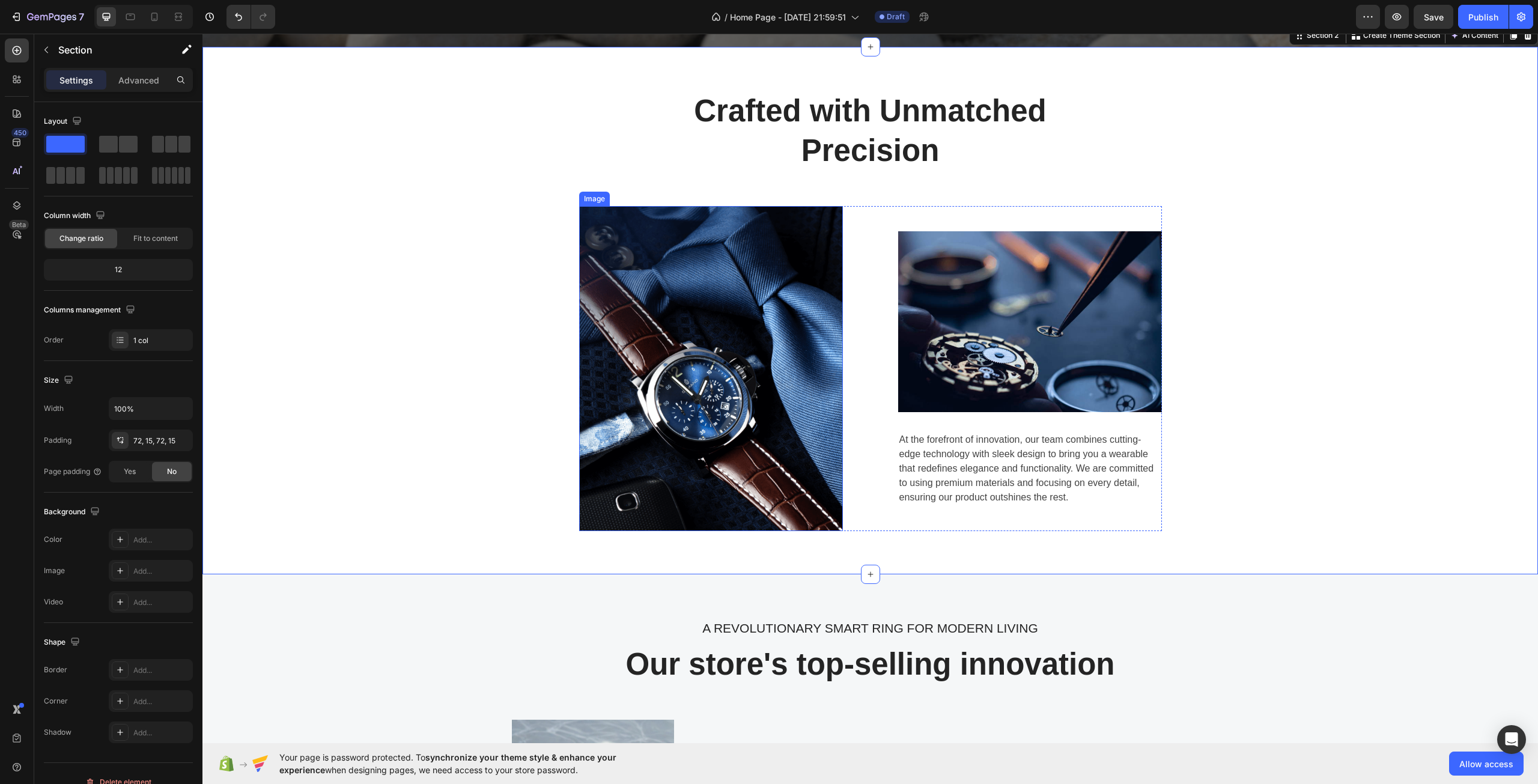
click at [703, 379] on img at bounding box center [710, 368] width 263 height 325
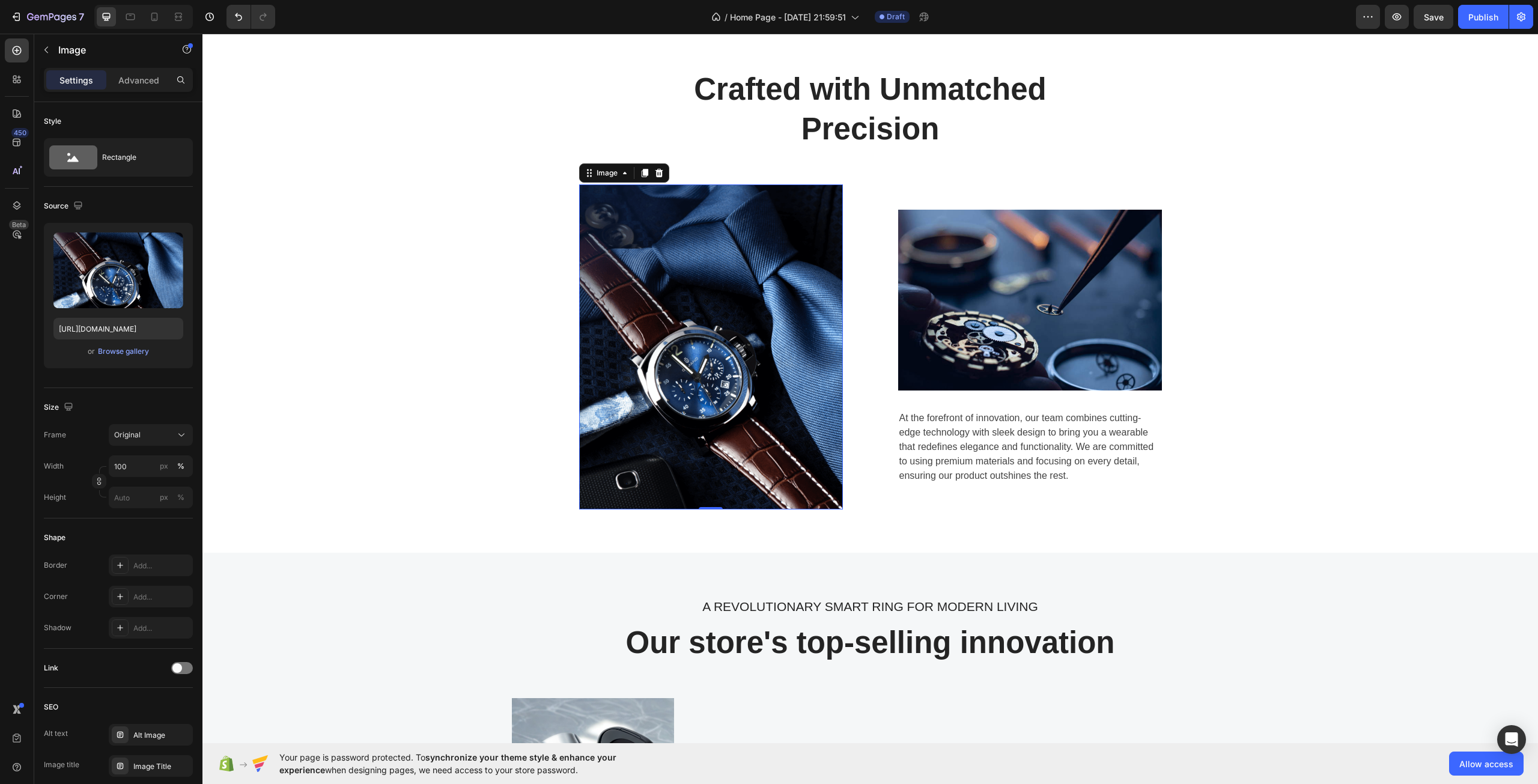
scroll to position [781, 0]
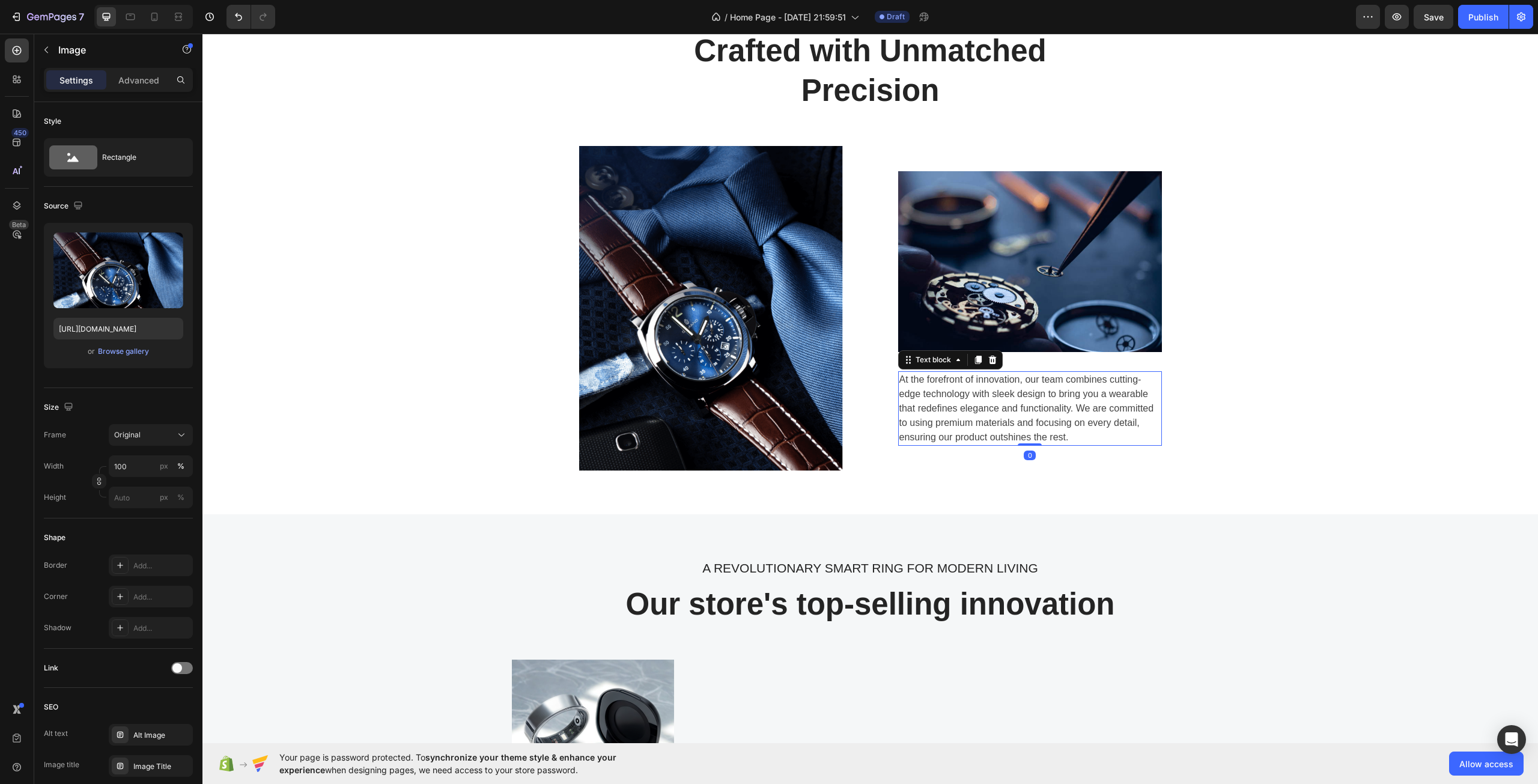
click at [976, 405] on div "At the forefront of innovation, our team combines cutting-edge technology with …" at bounding box center [1030, 409] width 263 height 75
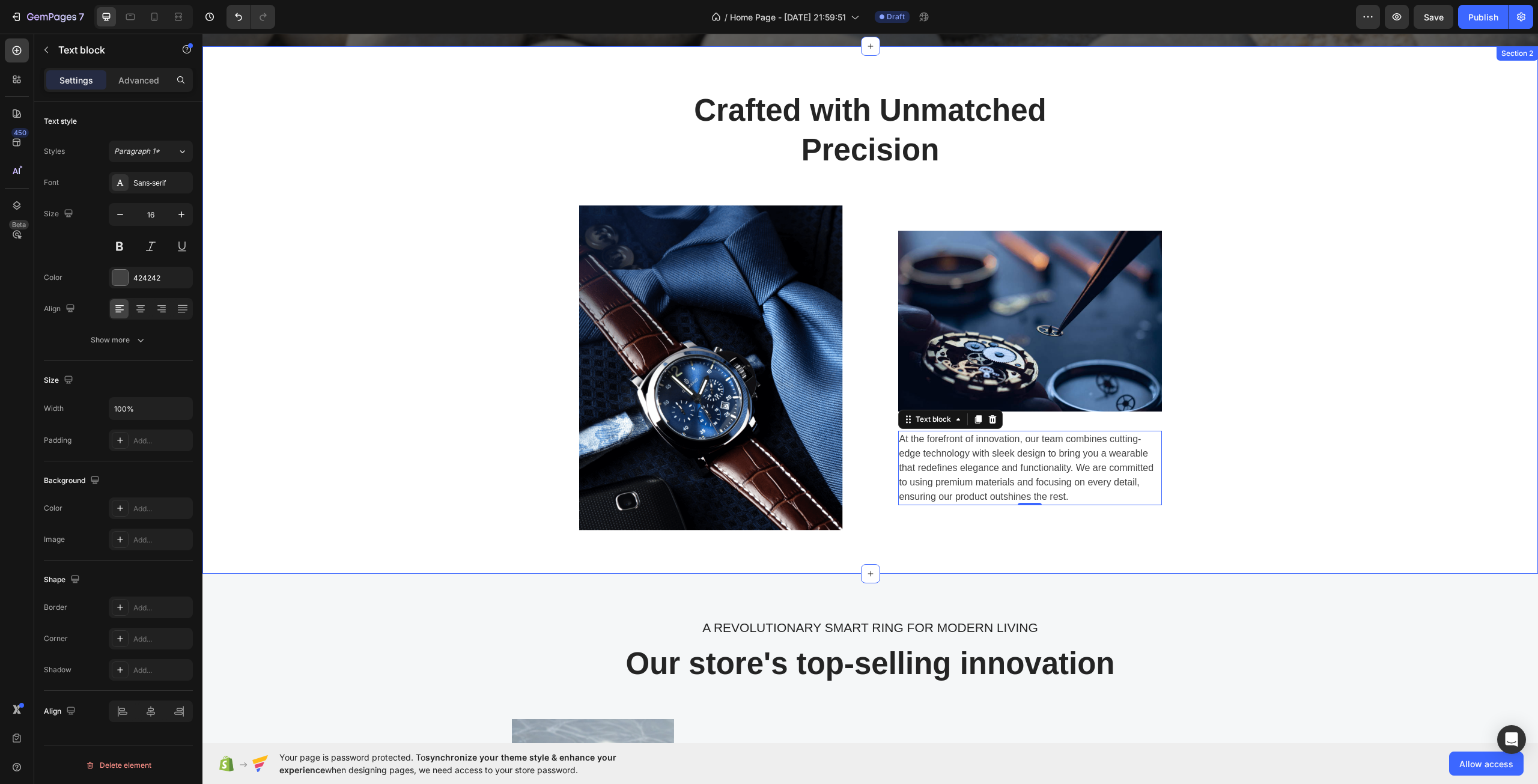
scroll to position [721, 0]
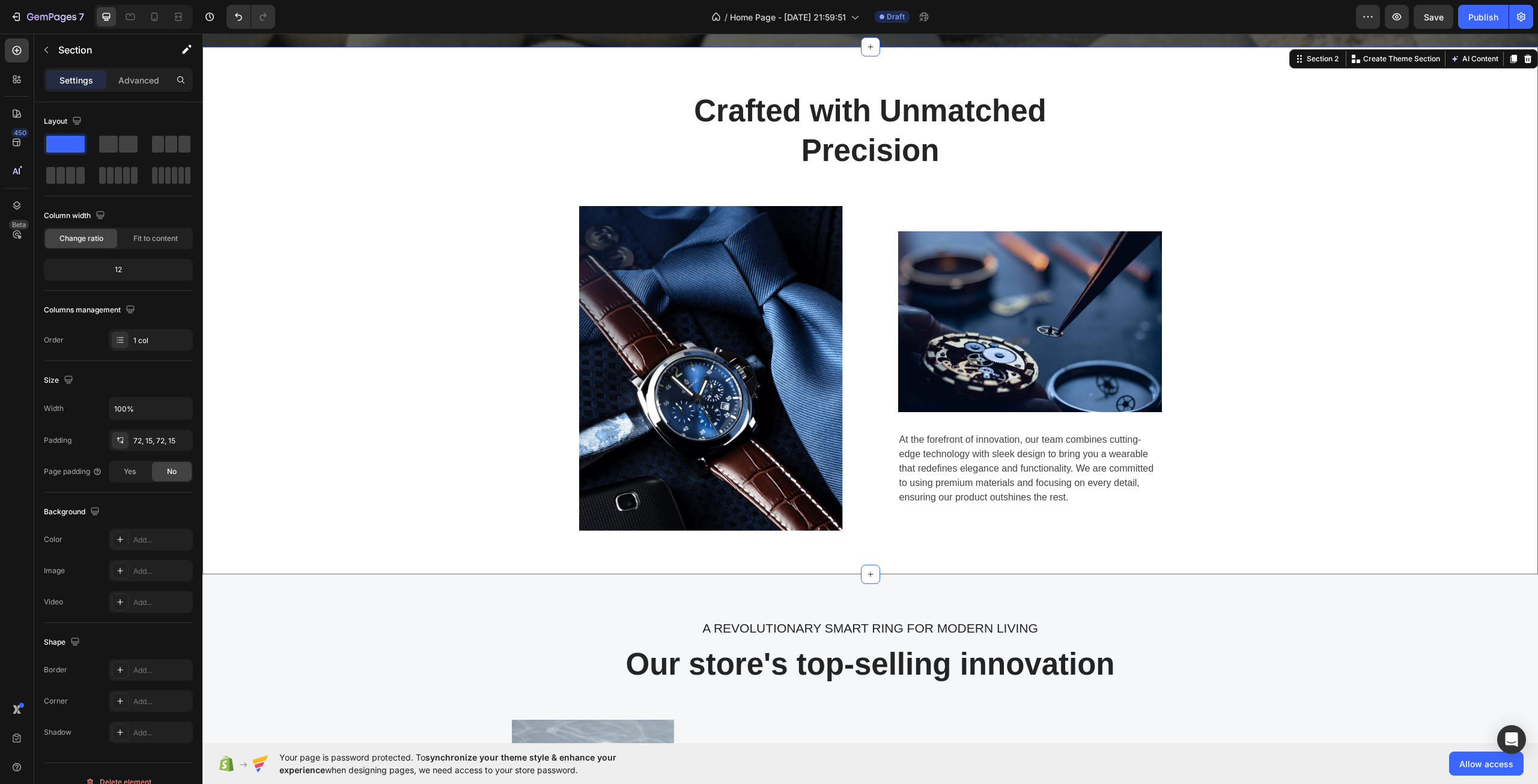
click at [1219, 456] on div "Crafted with Unmatched Precision Heading Row Image Image At the forefront of in…" at bounding box center [870, 311] width 1317 height 441
click at [1448, 66] on button "AI Content" at bounding box center [1474, 59] width 53 height 15
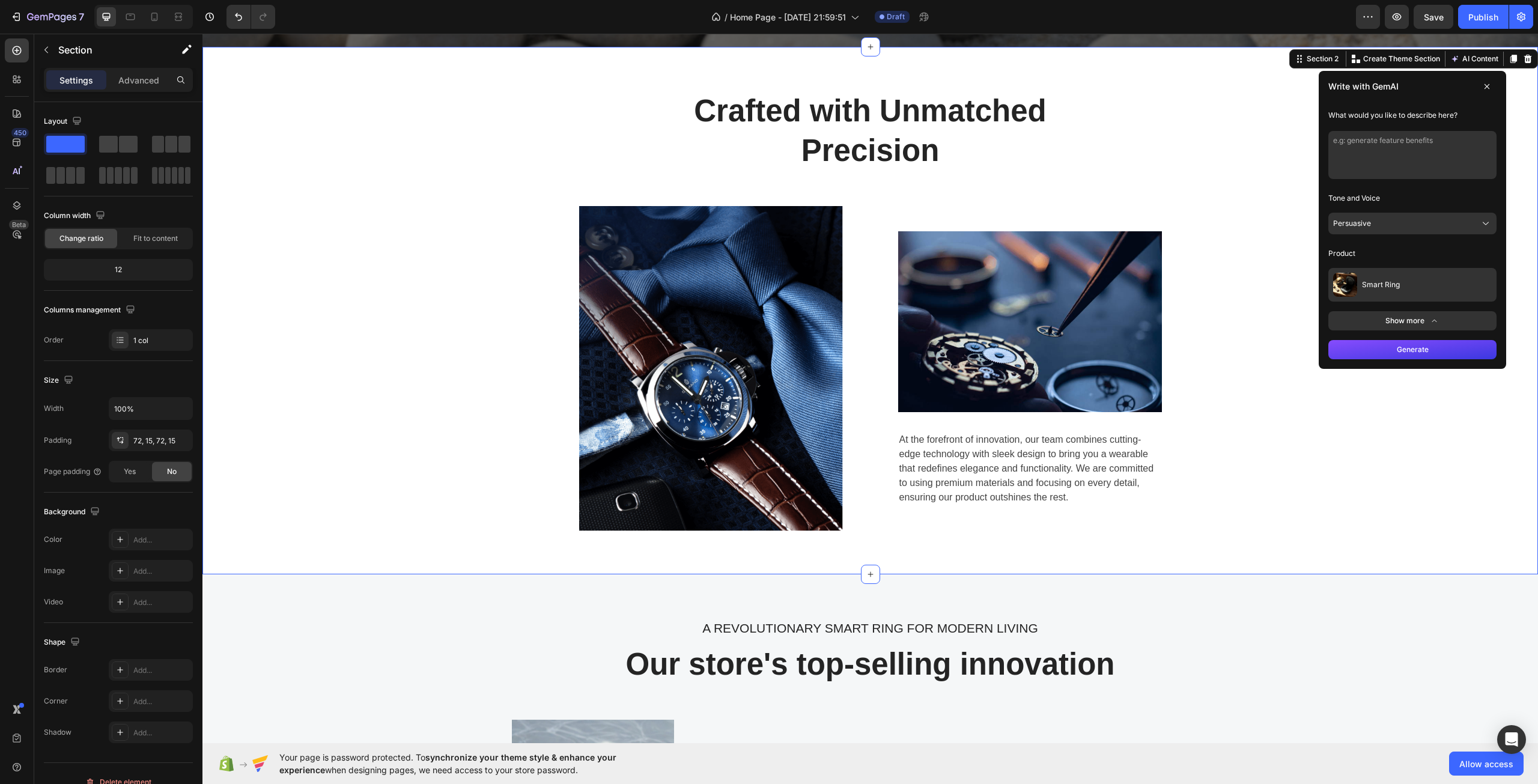
click at [1397, 353] on button "Generate" at bounding box center [1412, 349] width 168 height 19
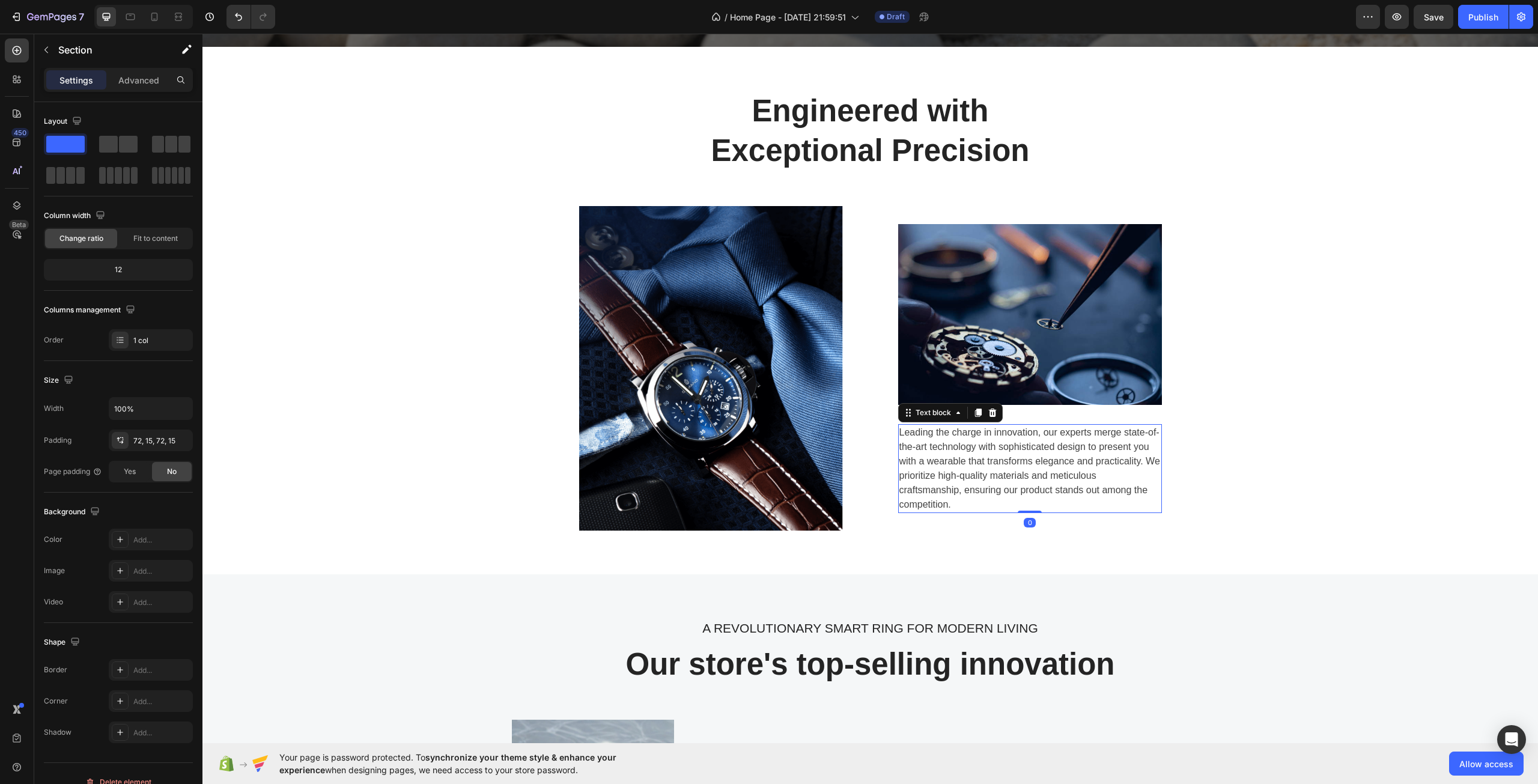
click at [1017, 448] on div "Leading the charge in innovation, our experts merge state-of-the-art technology…" at bounding box center [1030, 469] width 263 height 89
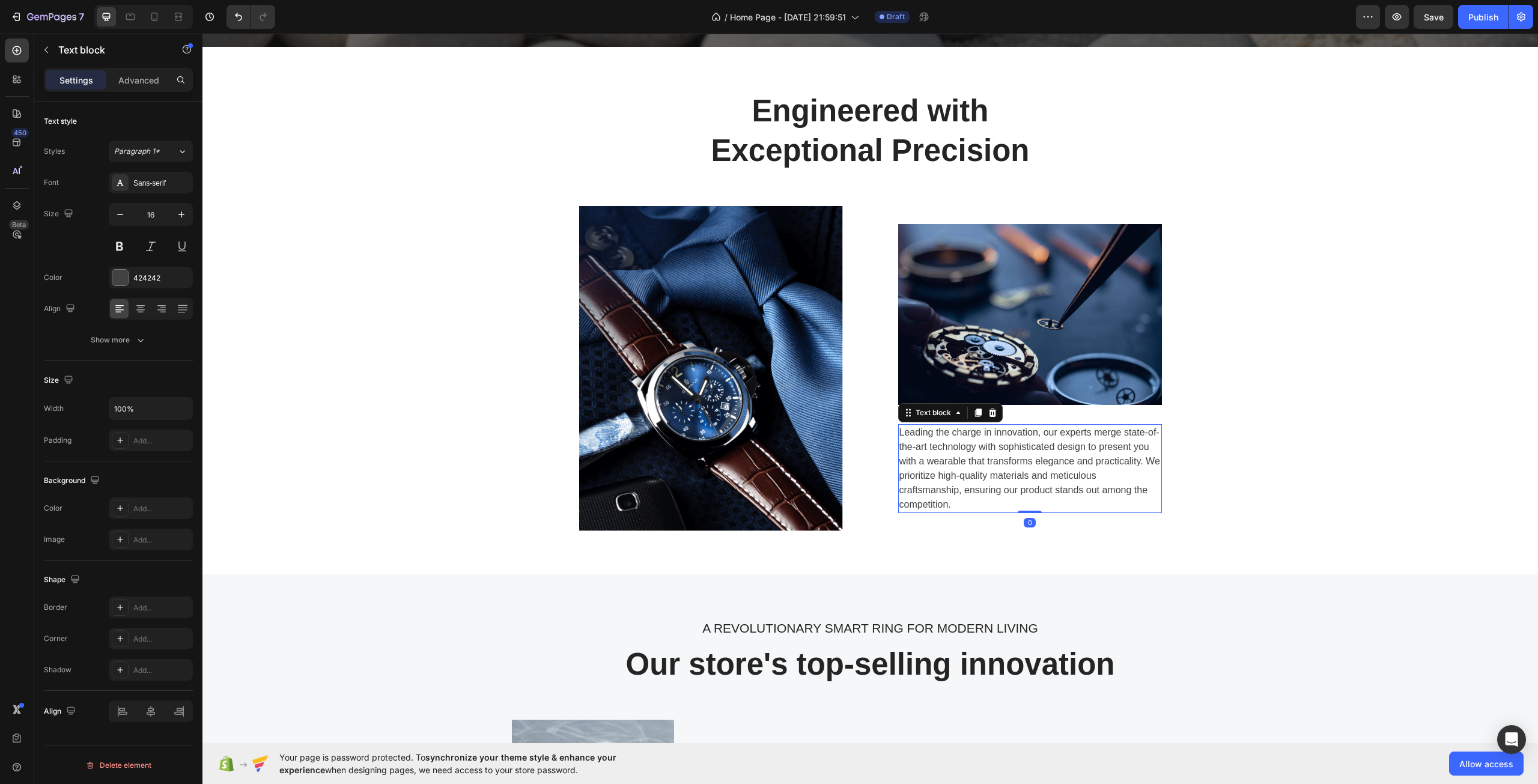
click at [1017, 448] on div "Leading the charge in innovation, our experts merge state-of-the-art technology…" at bounding box center [1030, 469] width 263 height 89
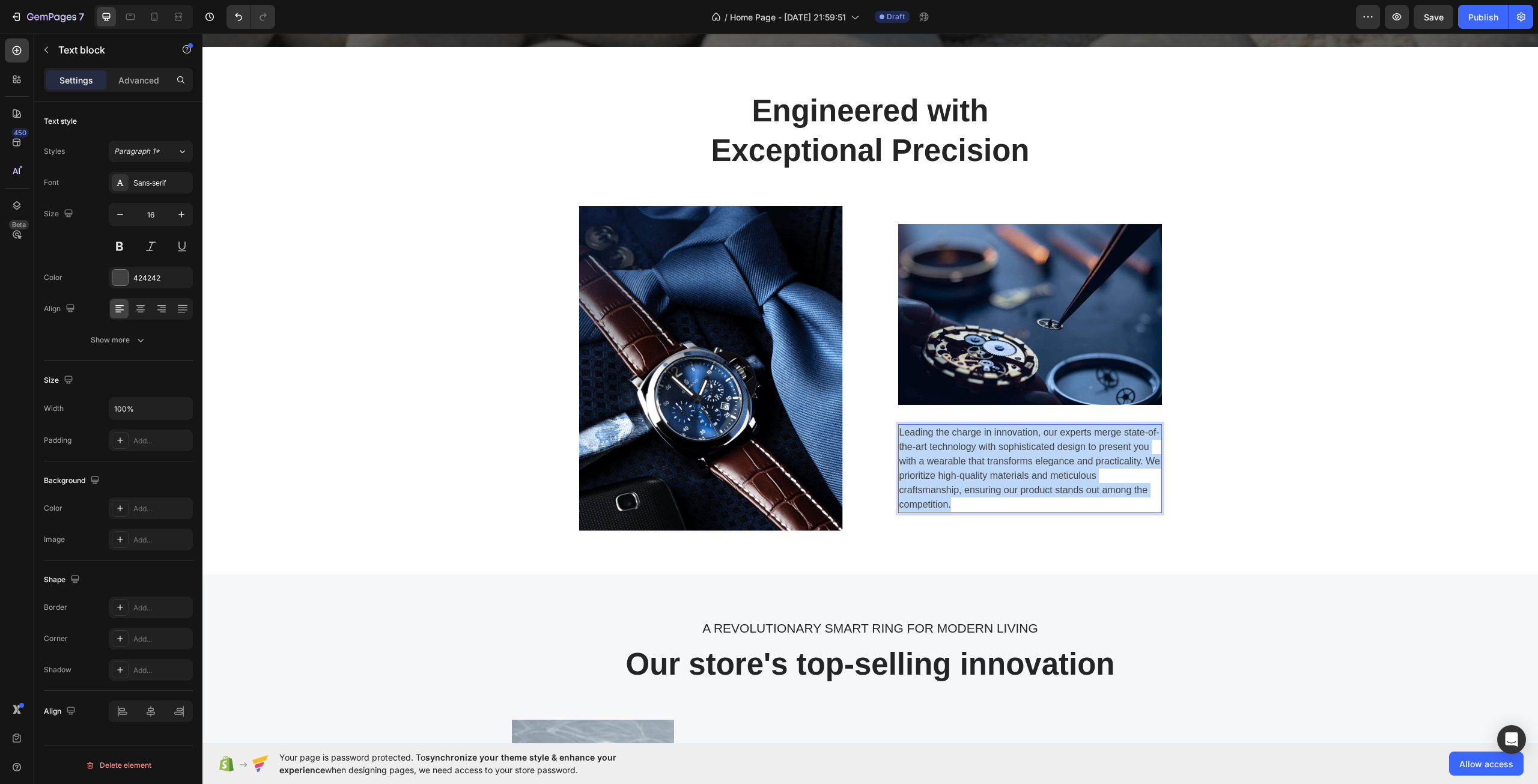
click at [1017, 448] on p "Leading the charge in innovation, our experts merge state-of-the-art technology…" at bounding box center [1030, 469] width 261 height 87
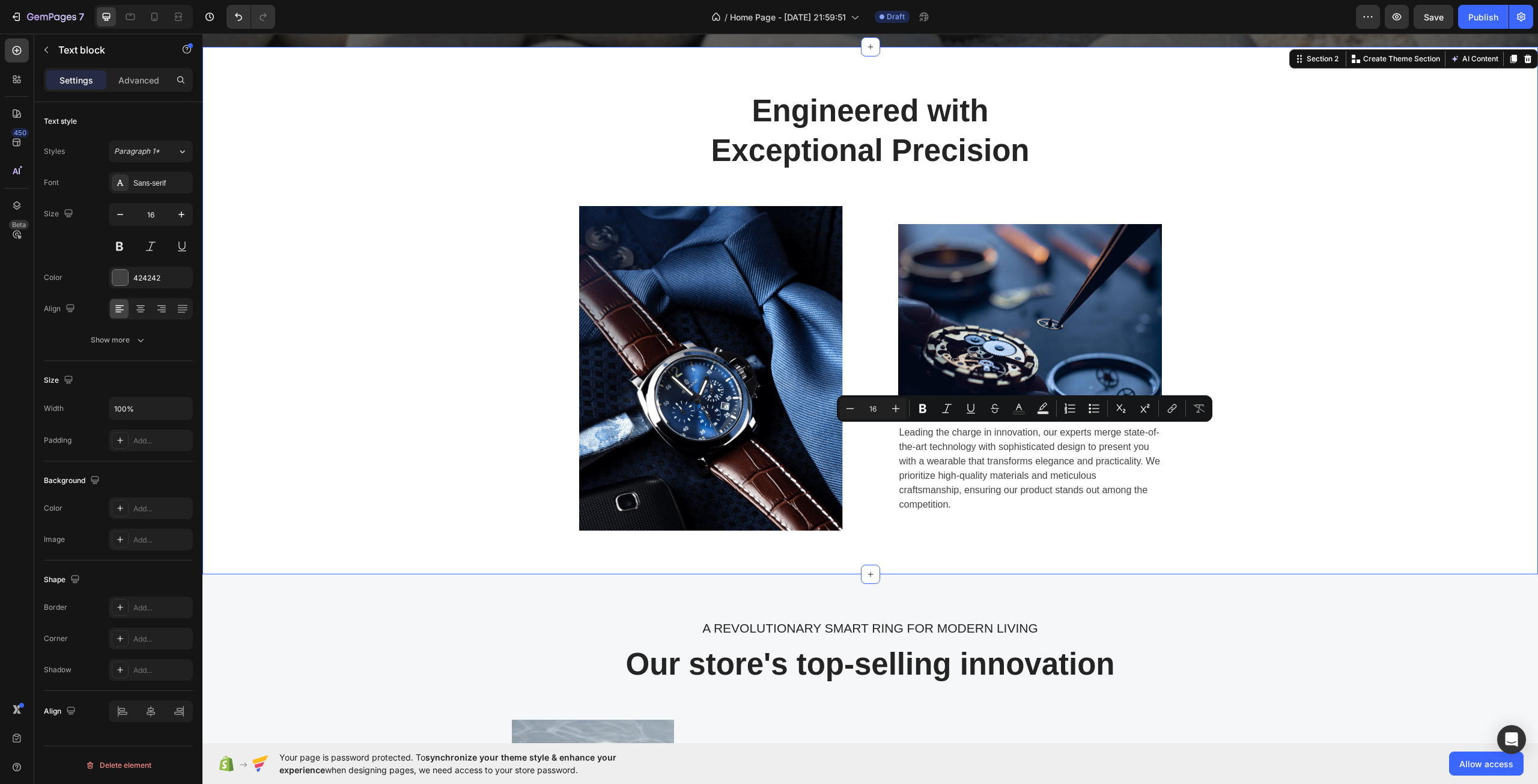
click at [1233, 461] on div "Engineered with Exceptional Precision Heading Row Image Image Leading the charg…" at bounding box center [870, 311] width 1317 height 441
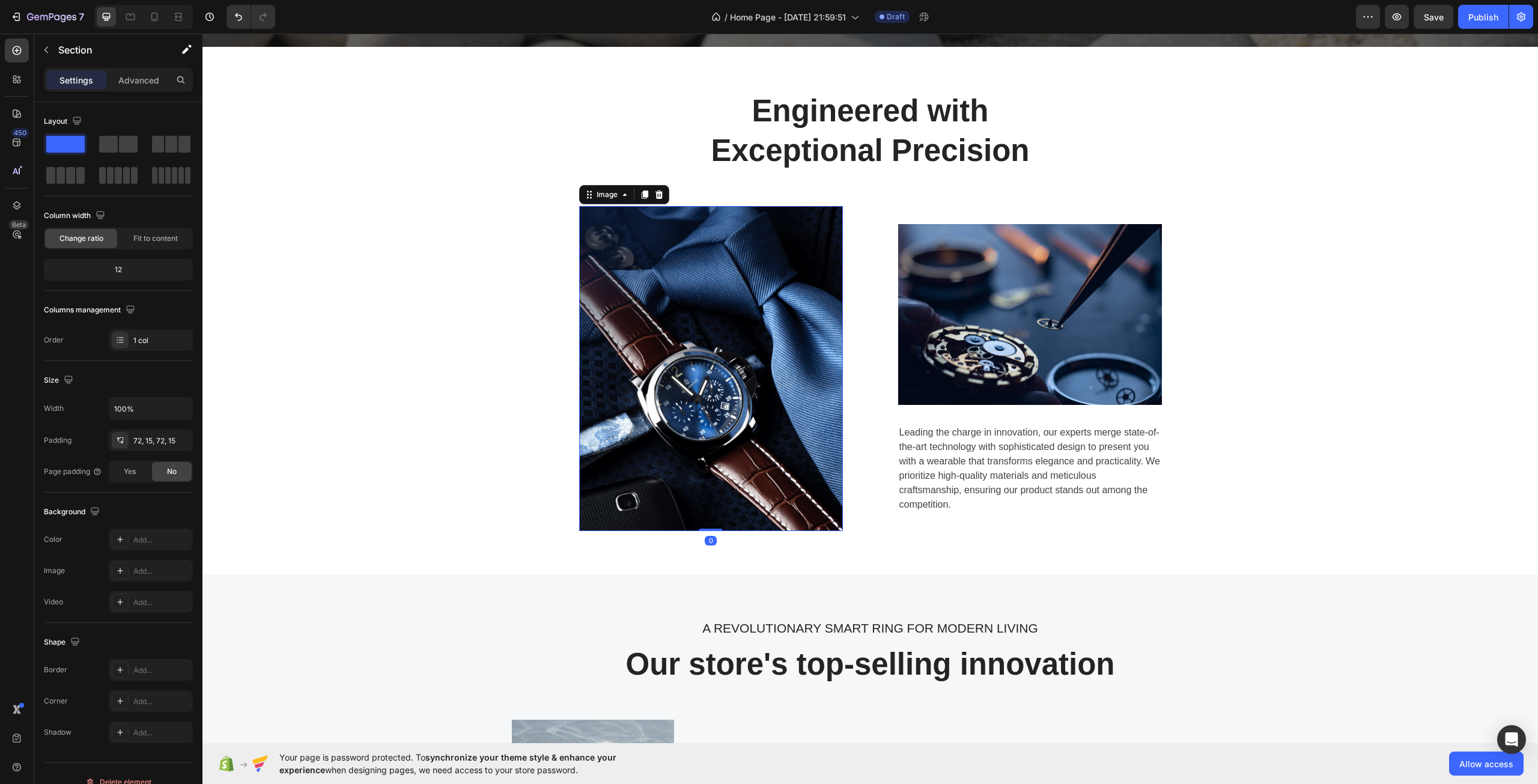
drag, startPoint x: 756, startPoint y: 306, endPoint x: 870, endPoint y: 302, distance: 114.1
click at [758, 305] on img at bounding box center [710, 368] width 263 height 325
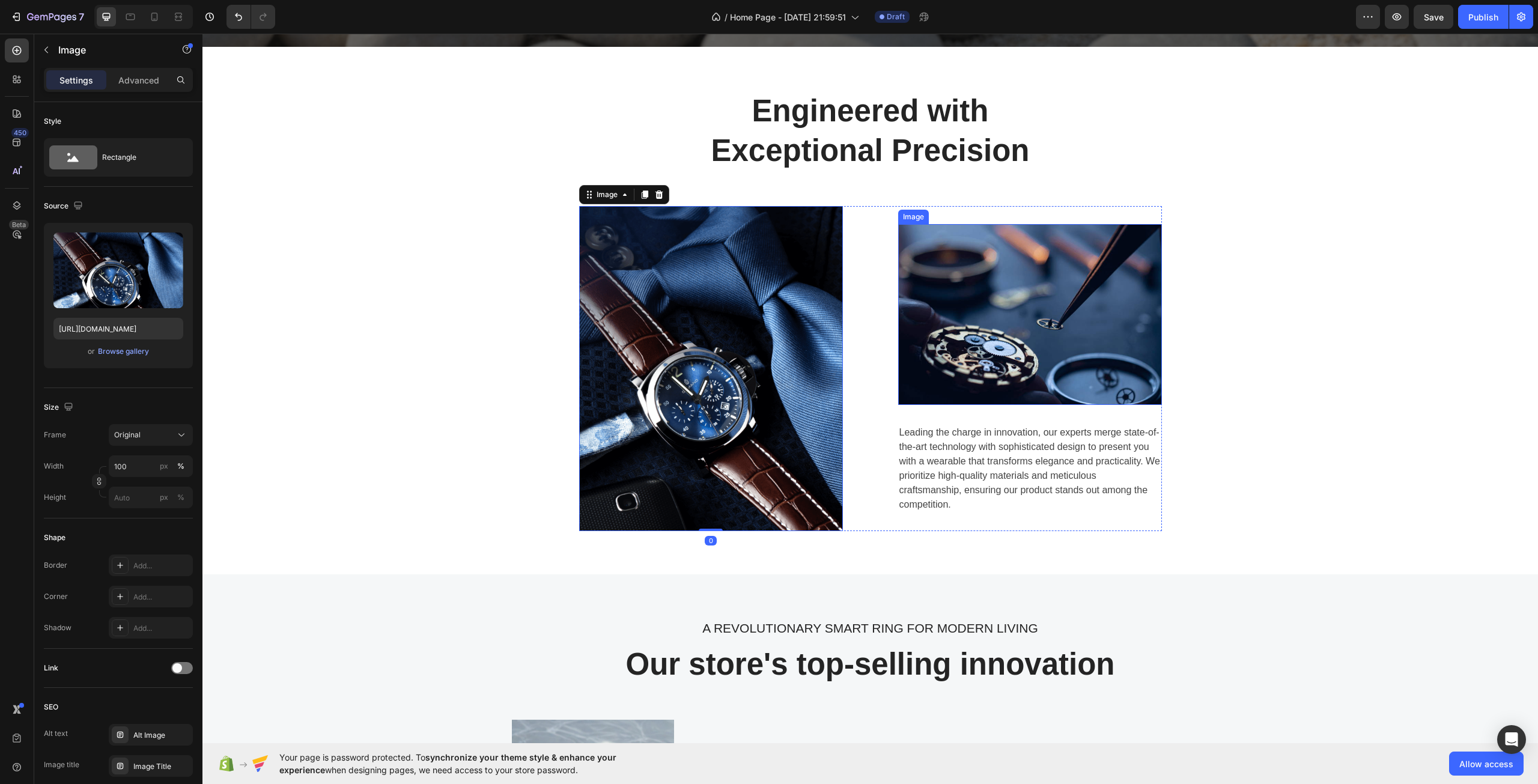
click at [1116, 310] on img at bounding box center [1030, 314] width 263 height 181
drag, startPoint x: 750, startPoint y: 296, endPoint x: 859, endPoint y: 305, distance: 109.4
click at [752, 292] on img at bounding box center [710, 368] width 263 height 325
click at [1049, 305] on img at bounding box center [1030, 314] width 263 height 181
drag, startPoint x: 640, startPoint y: 311, endPoint x: 655, endPoint y: 326, distance: 21.2
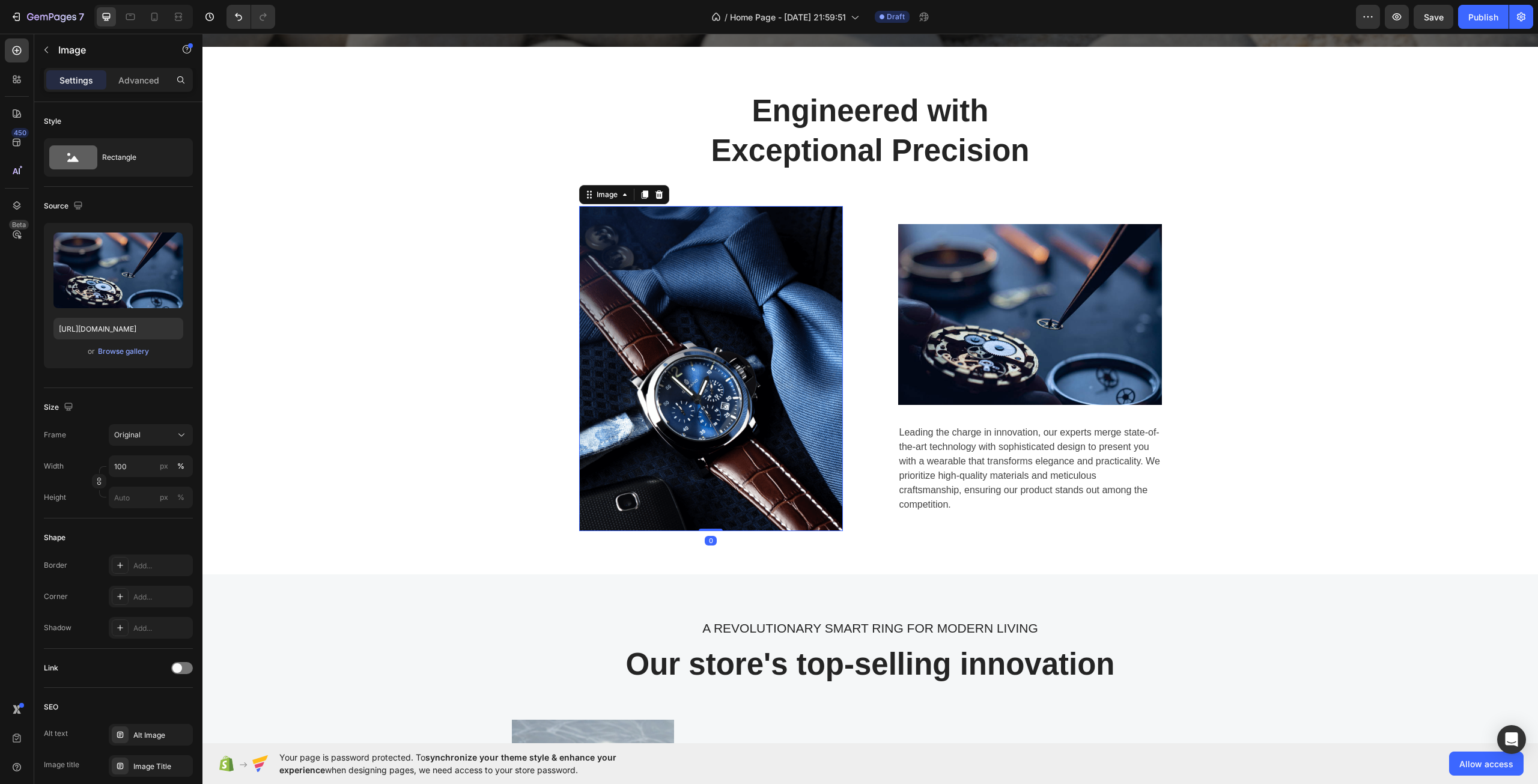
click at [639, 310] on img at bounding box center [710, 368] width 263 height 325
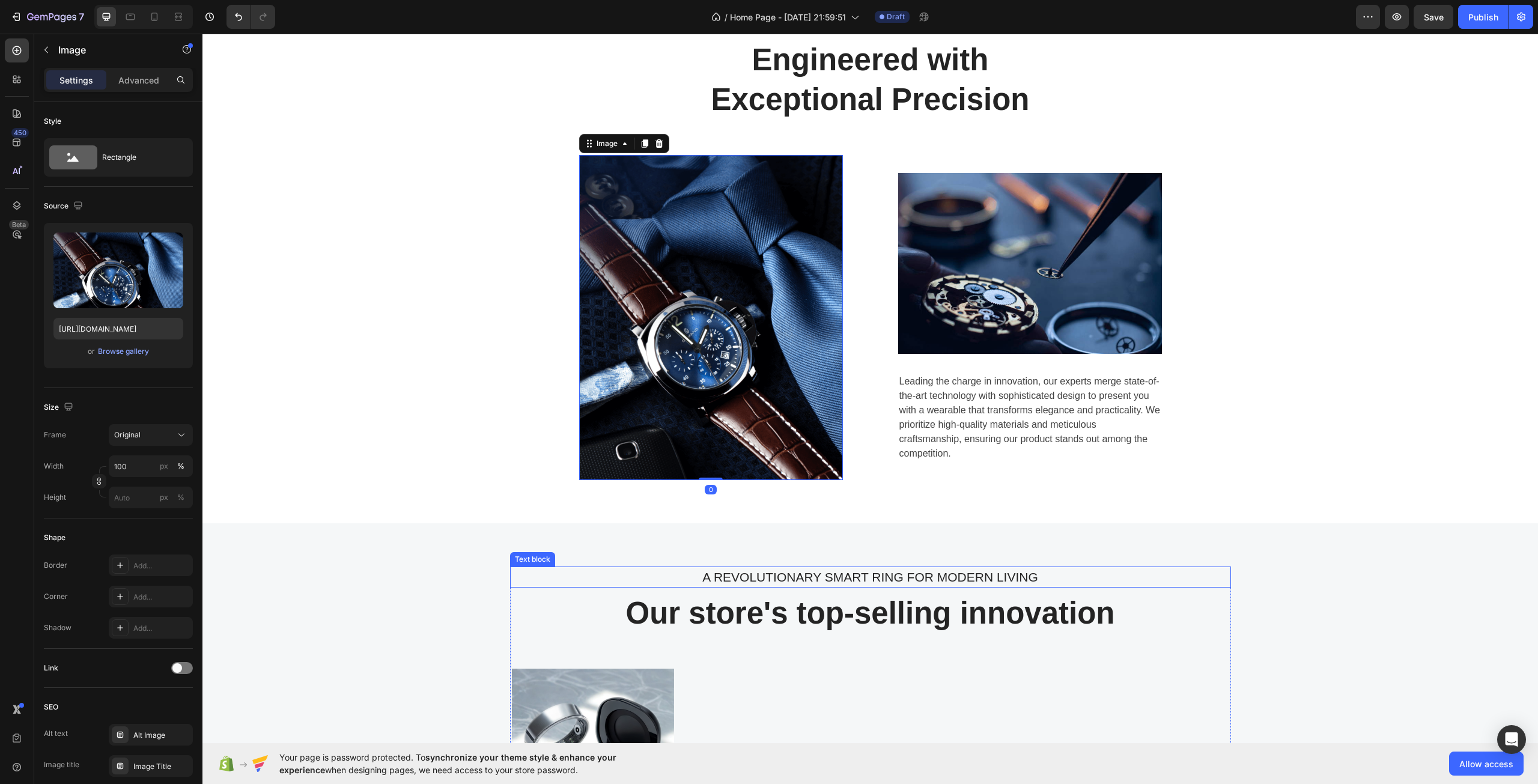
scroll to position [841, 0]
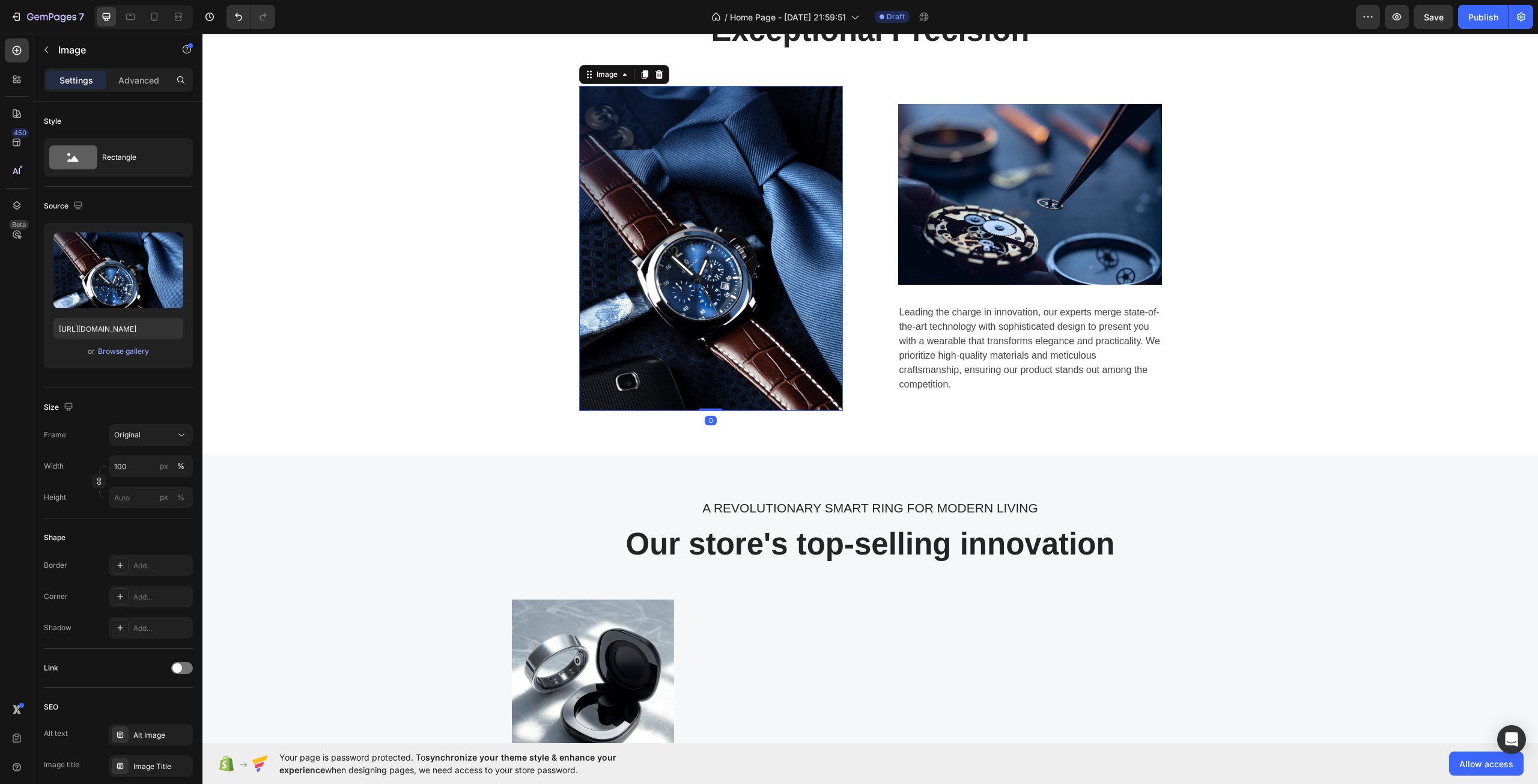
click at [765, 291] on img at bounding box center [710, 248] width 263 height 325
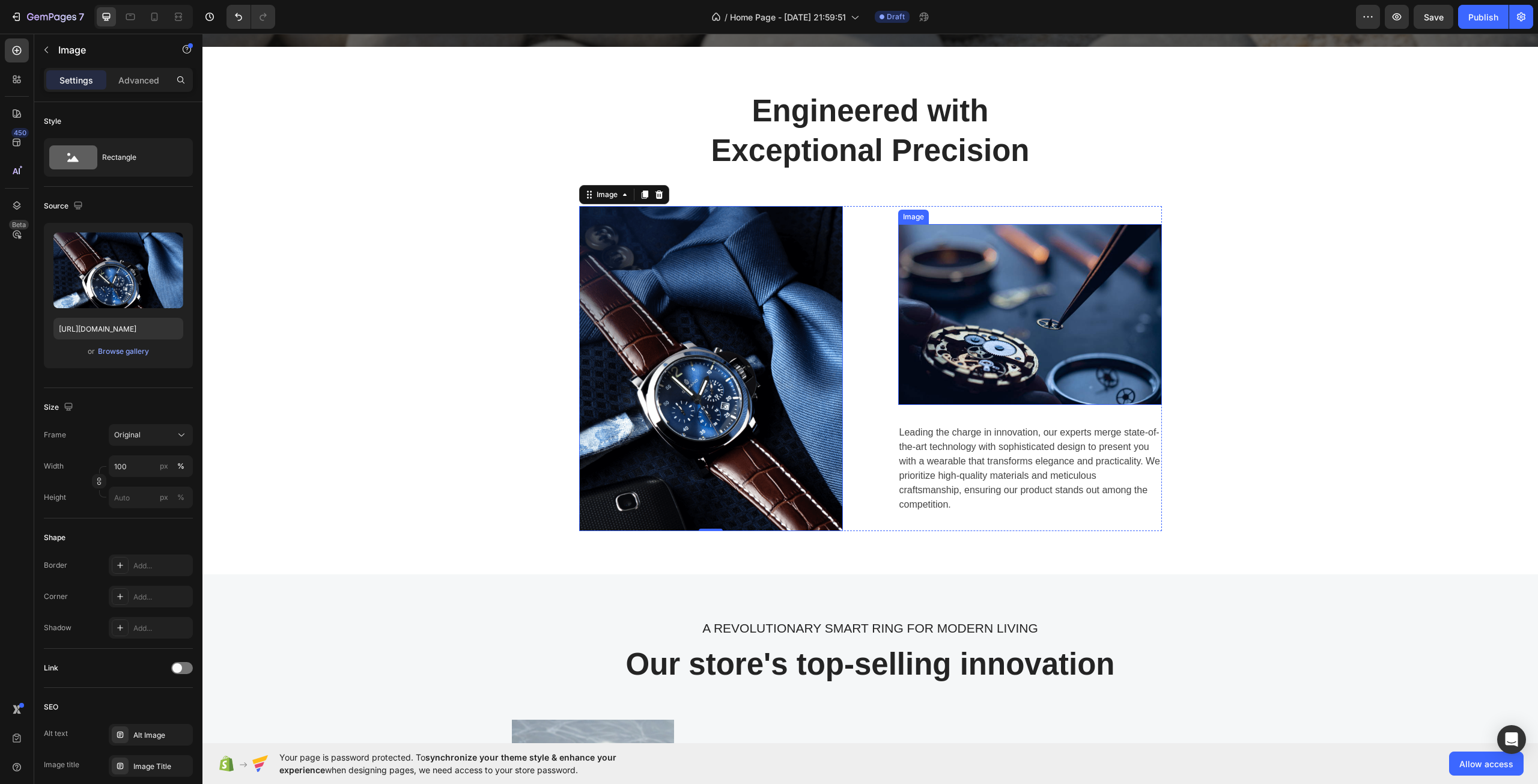
click at [1046, 324] on img at bounding box center [1030, 314] width 263 height 181
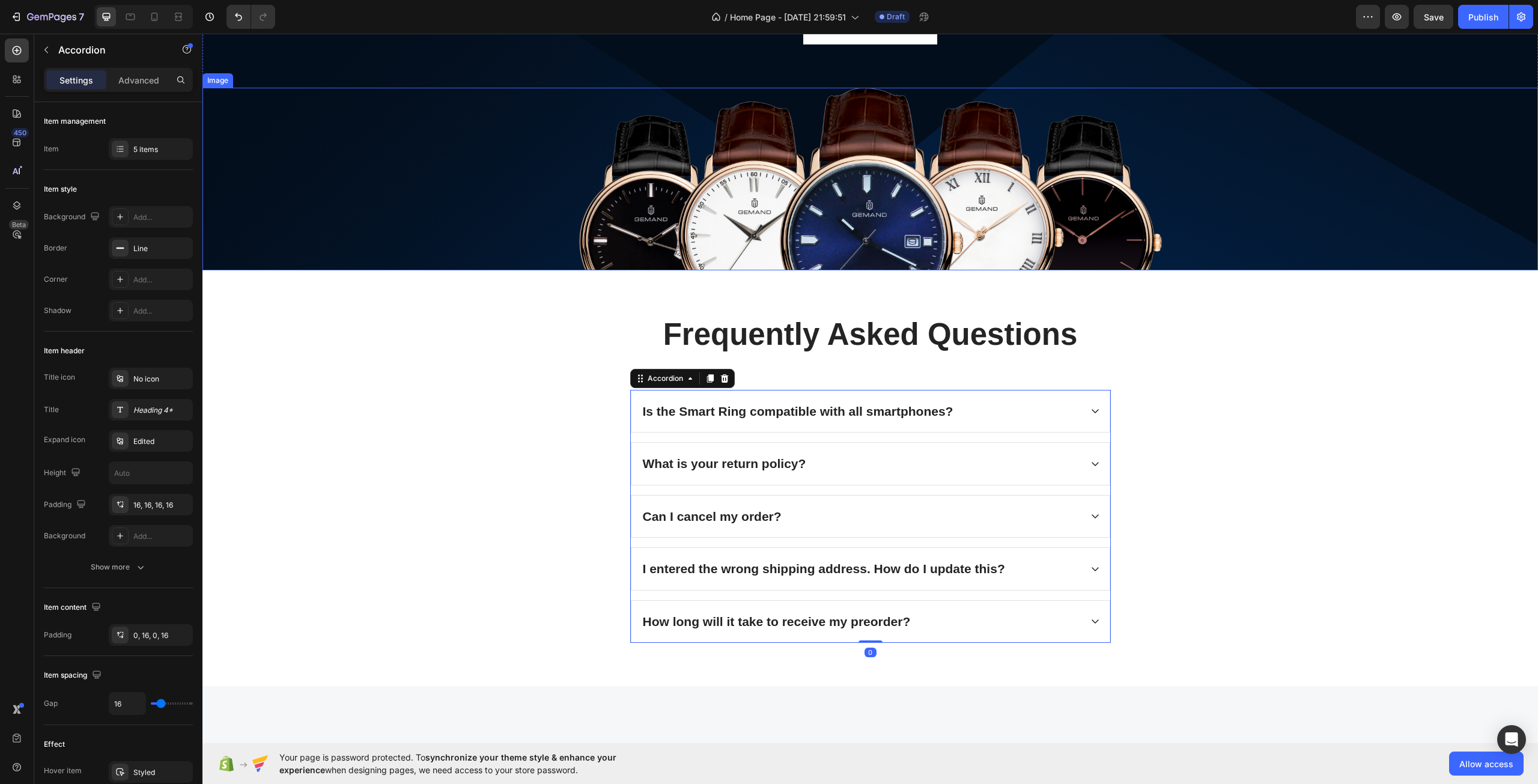
scroll to position [3121, 0]
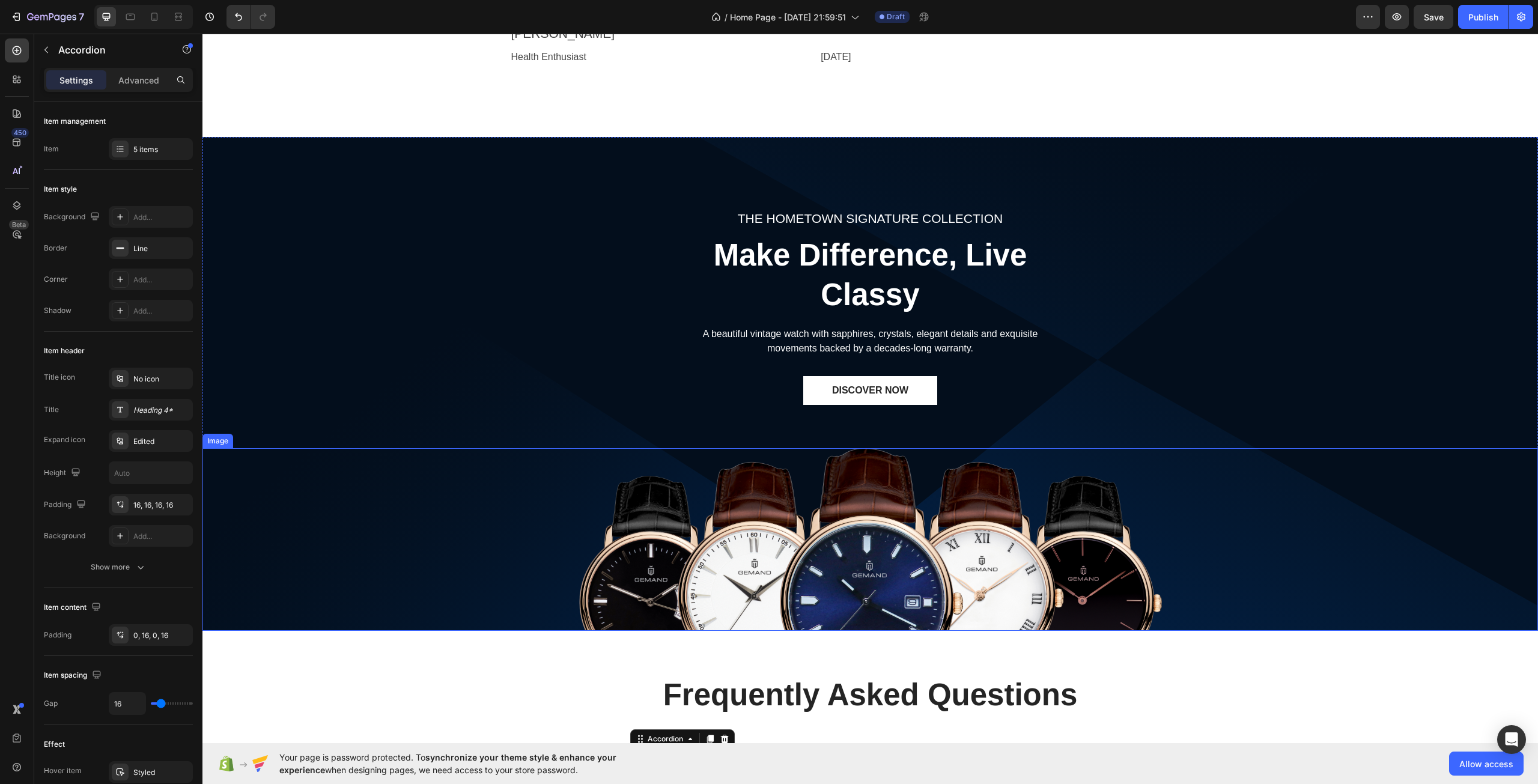
click at [893, 507] on img at bounding box center [870, 539] width 583 height 182
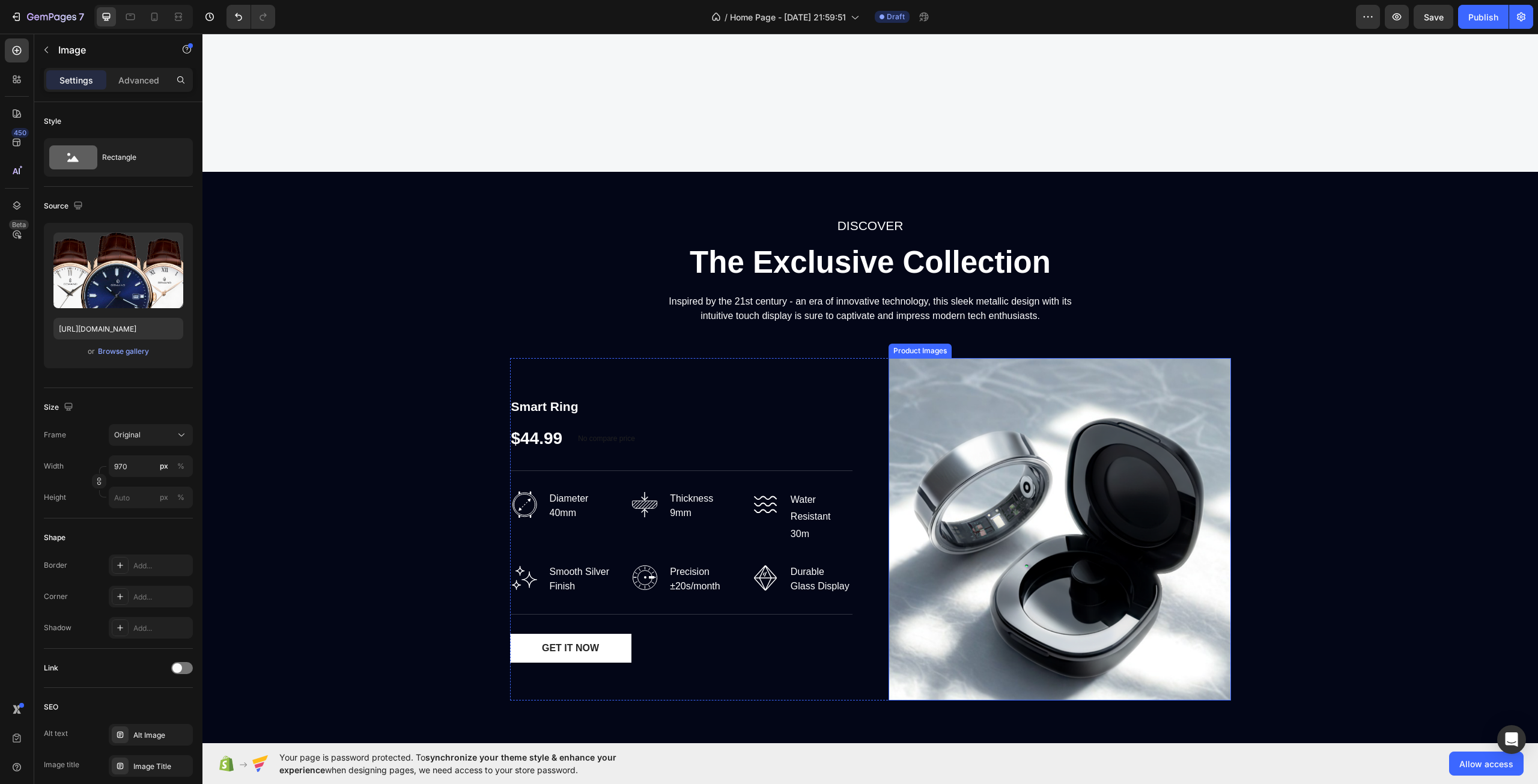
scroll to position [1439, 0]
